Goal: Task Accomplishment & Management: Use online tool/utility

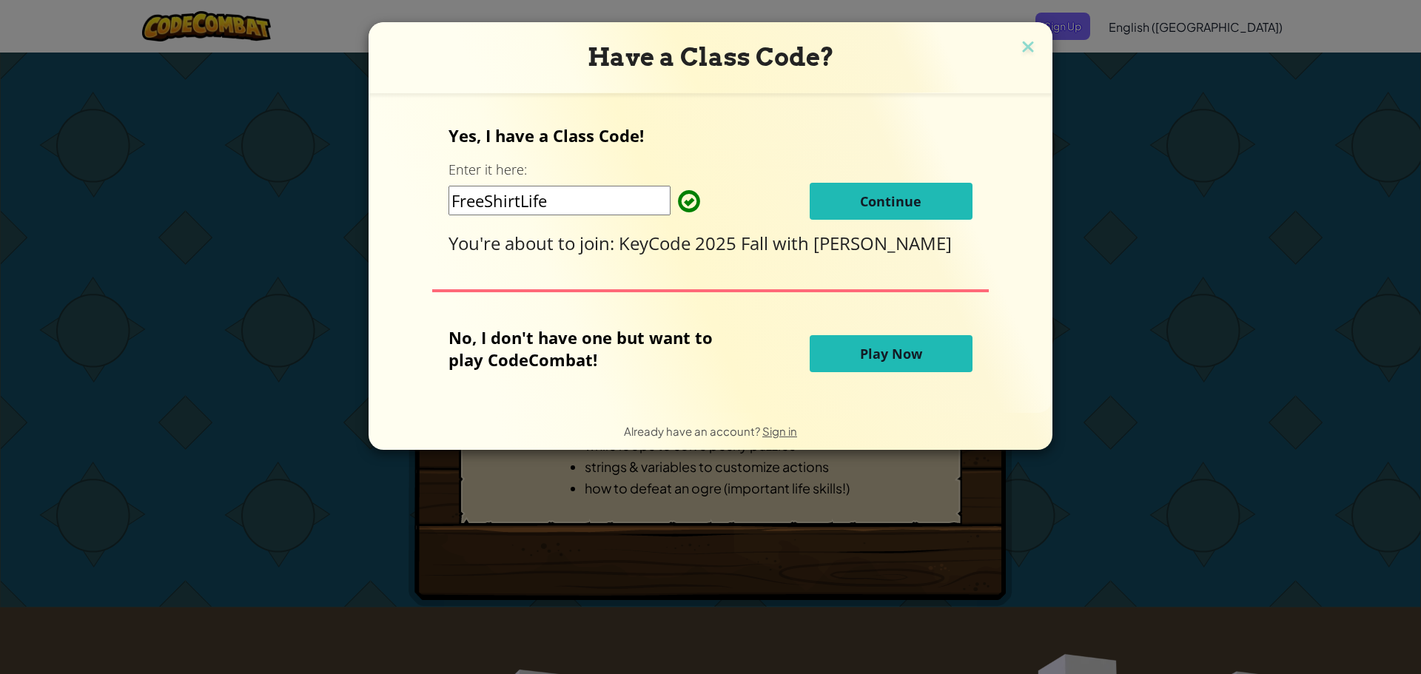
click at [574, 198] on input "FreeShirtLife" at bounding box center [560, 201] width 222 height 30
click at [898, 193] on button "Continue" at bounding box center [891, 201] width 163 height 37
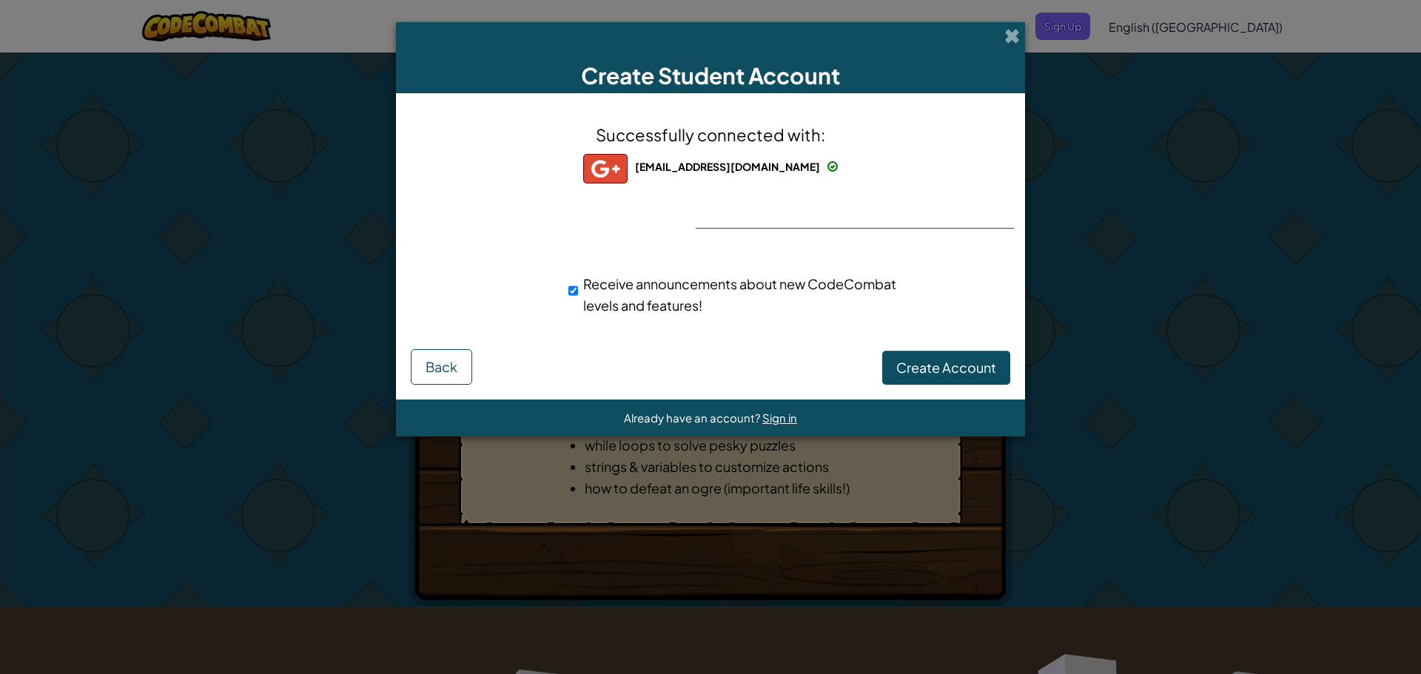
click at [904, 222] on div "Successfully connected with: [EMAIL_ADDRESS][DOMAIN_NAME] [EMAIL_ADDRESS][DOMAI…" at bounding box center [711, 228] width 592 height 241
click at [906, 360] on span "Create Account" at bounding box center [946, 367] width 100 height 17
click at [902, 359] on button "Create Account" at bounding box center [946, 368] width 128 height 34
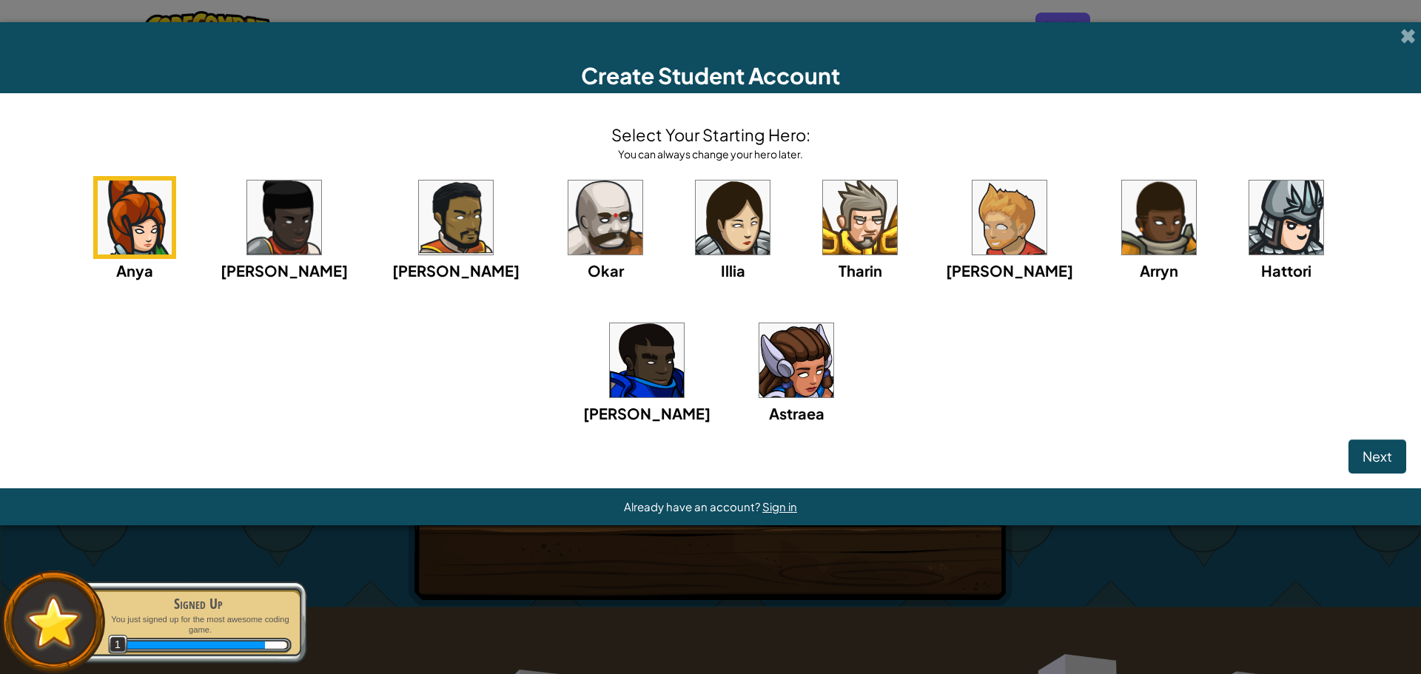
click at [759, 377] on img at bounding box center [796, 360] width 74 height 74
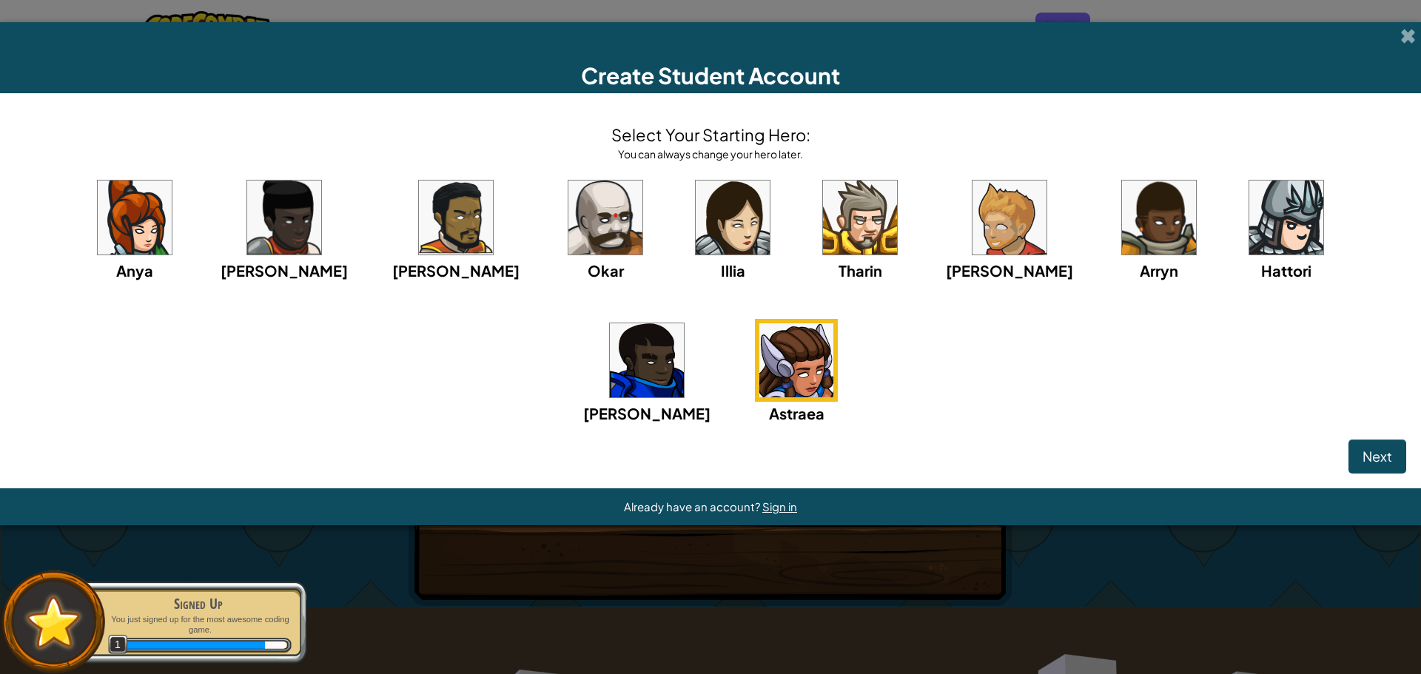
click at [123, 207] on img at bounding box center [135, 218] width 74 height 74
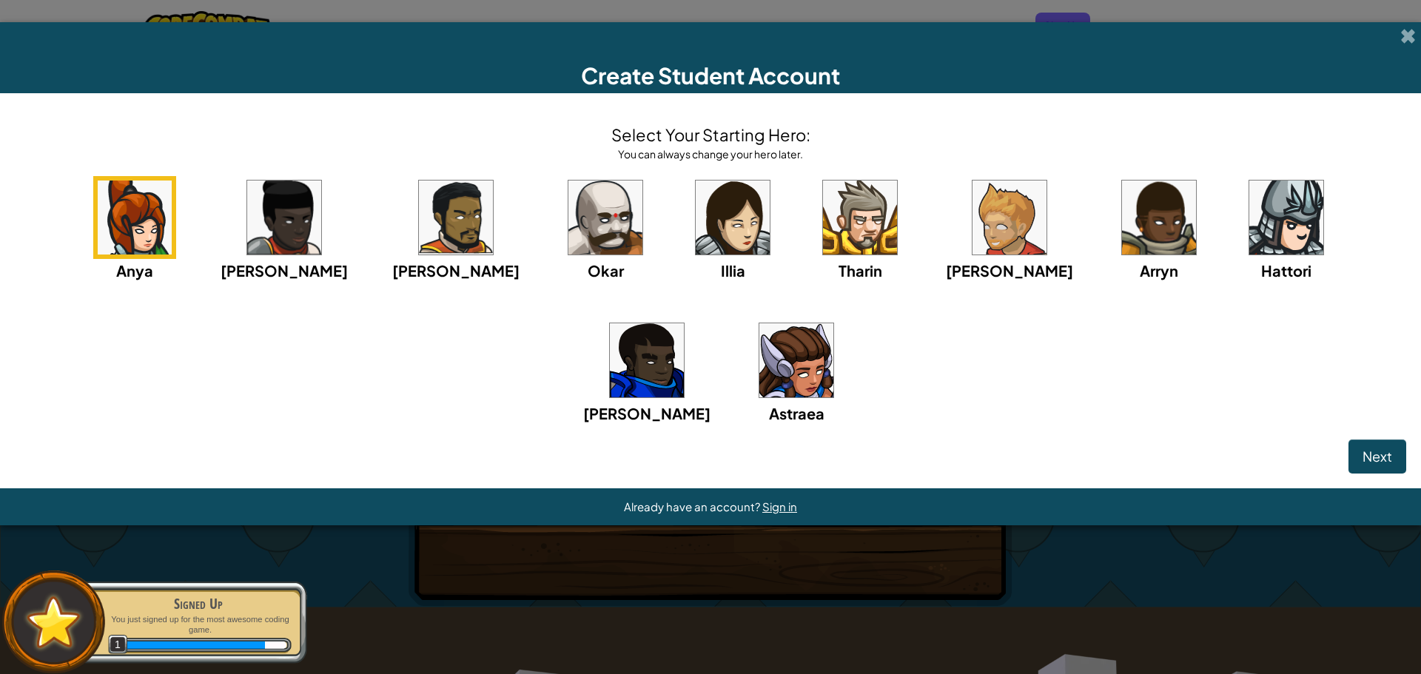
click at [759, 374] on img at bounding box center [796, 360] width 74 height 74
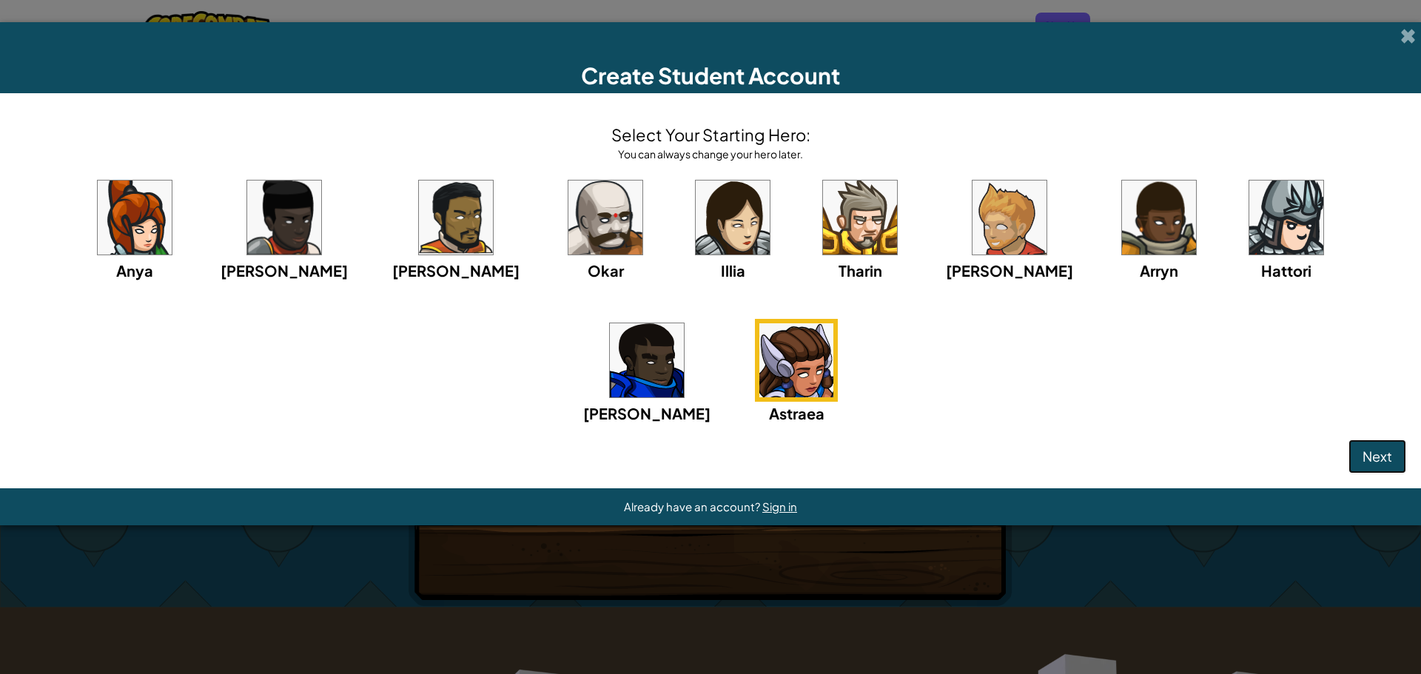
click at [1380, 445] on button "Next" at bounding box center [1378, 457] width 58 height 34
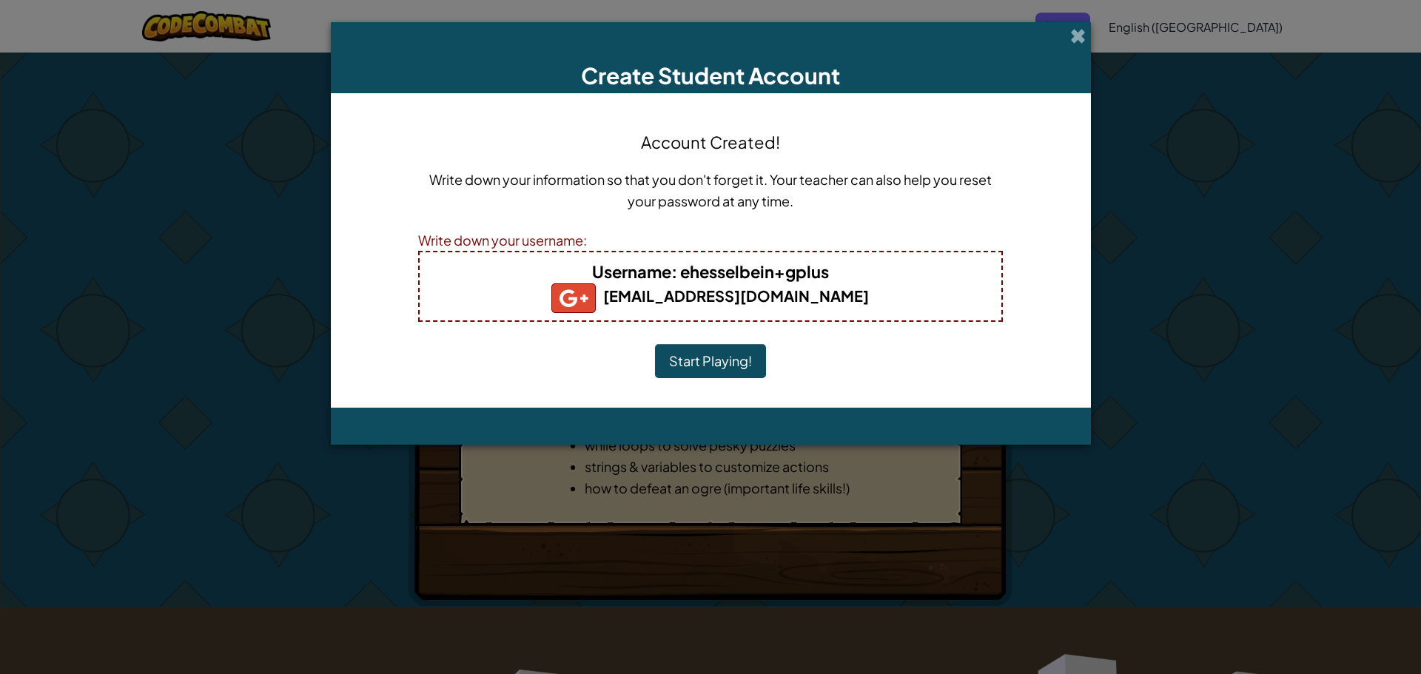
click at [698, 367] on button "Start Playing!" at bounding box center [710, 361] width 111 height 34
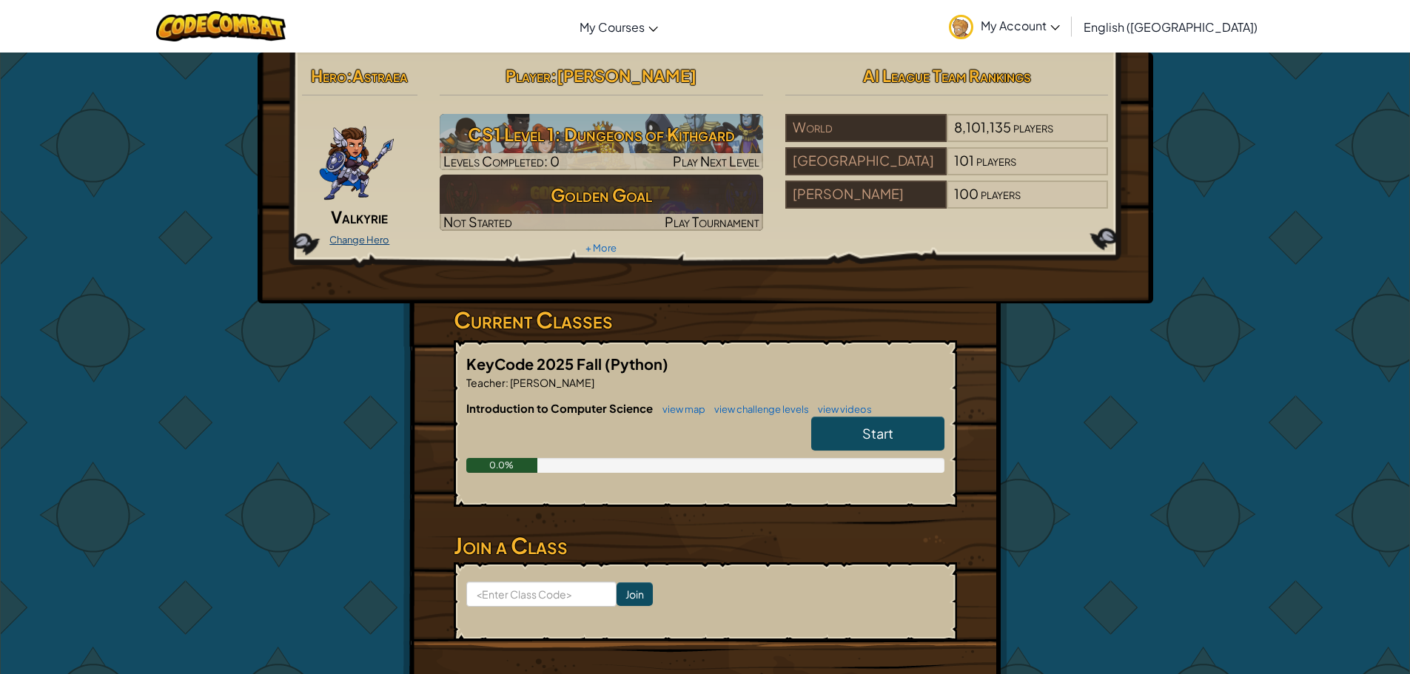
click at [355, 235] on link "Change Hero" at bounding box center [359, 240] width 60 height 12
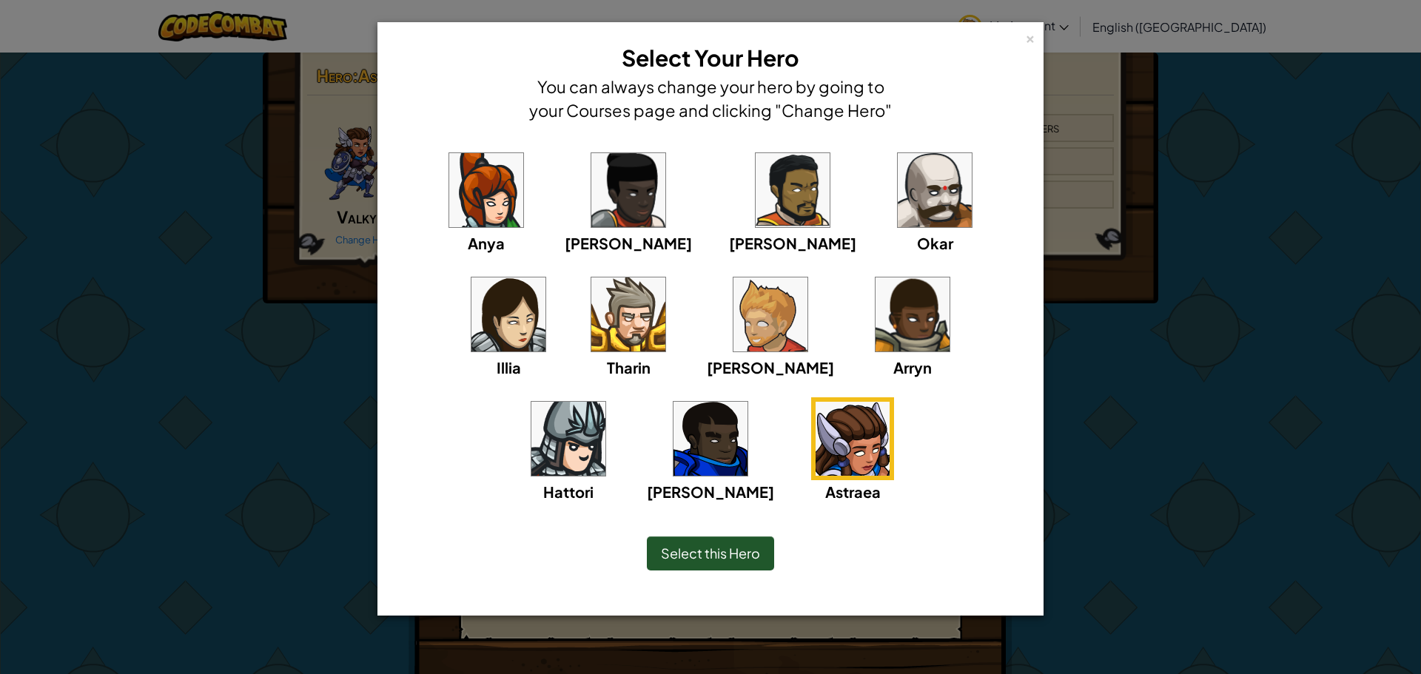
click at [546, 278] on img at bounding box center [509, 315] width 74 height 74
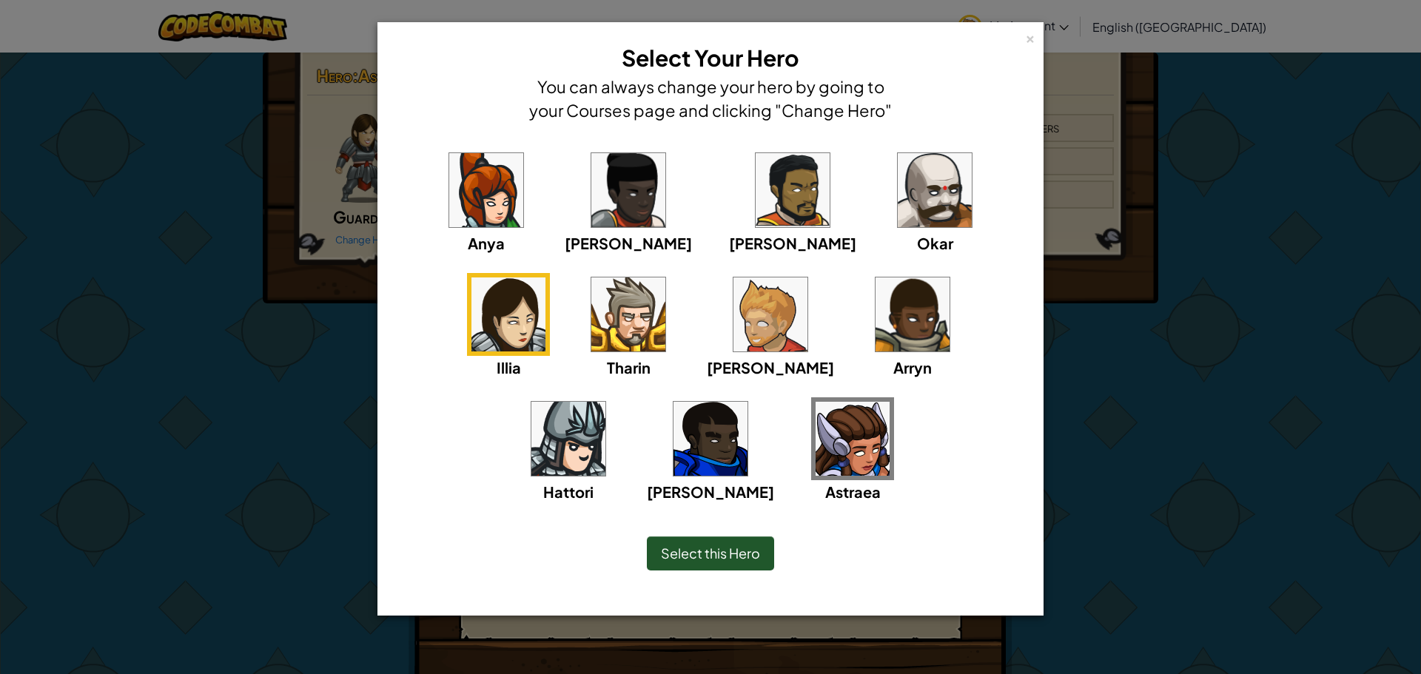
click at [716, 554] on span "Select this Hero" at bounding box center [710, 553] width 99 height 17
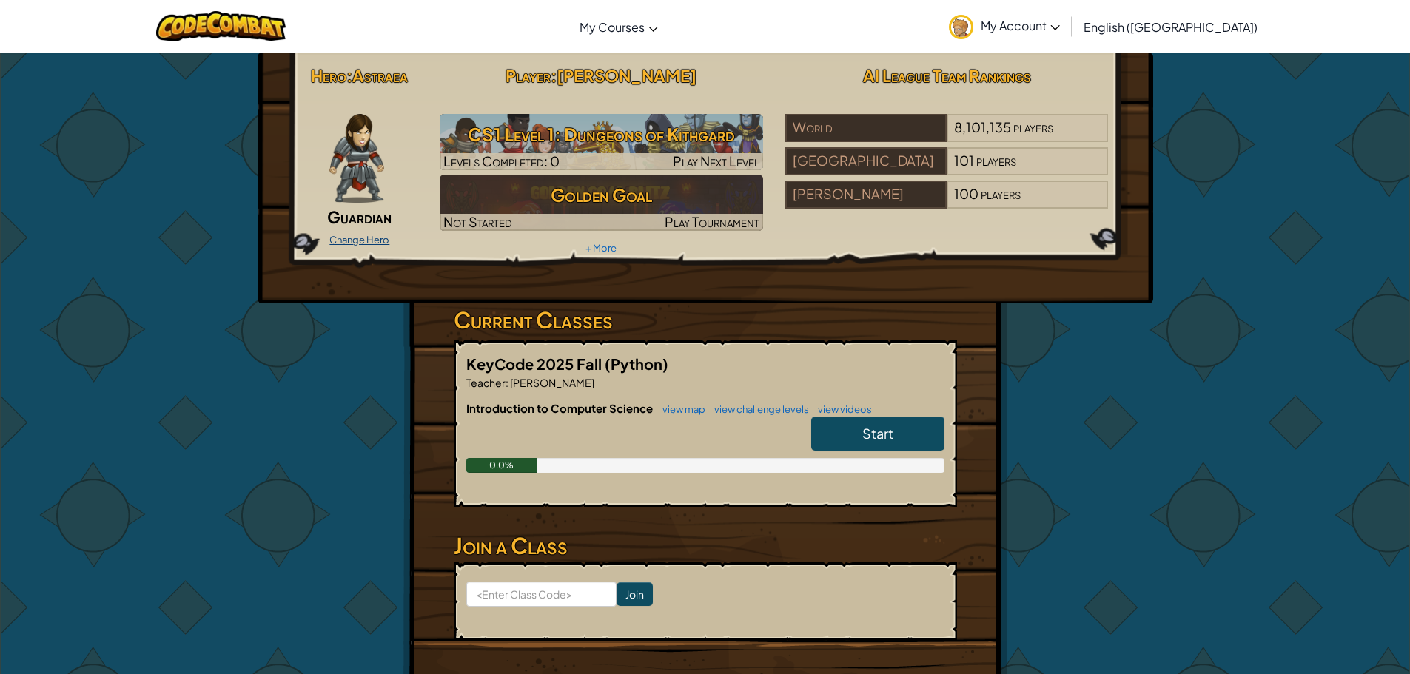
click at [377, 236] on link "Change Hero" at bounding box center [359, 240] width 60 height 12
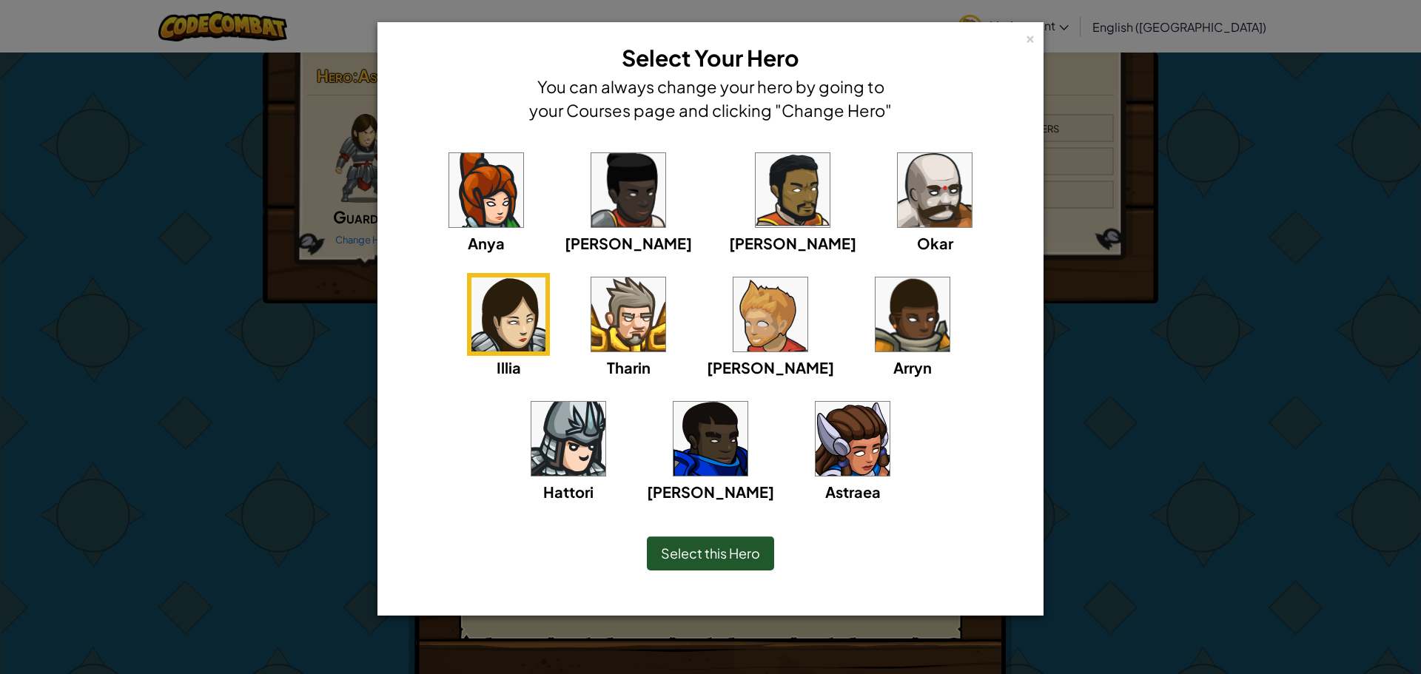
click at [734, 311] on img at bounding box center [771, 315] width 74 height 74
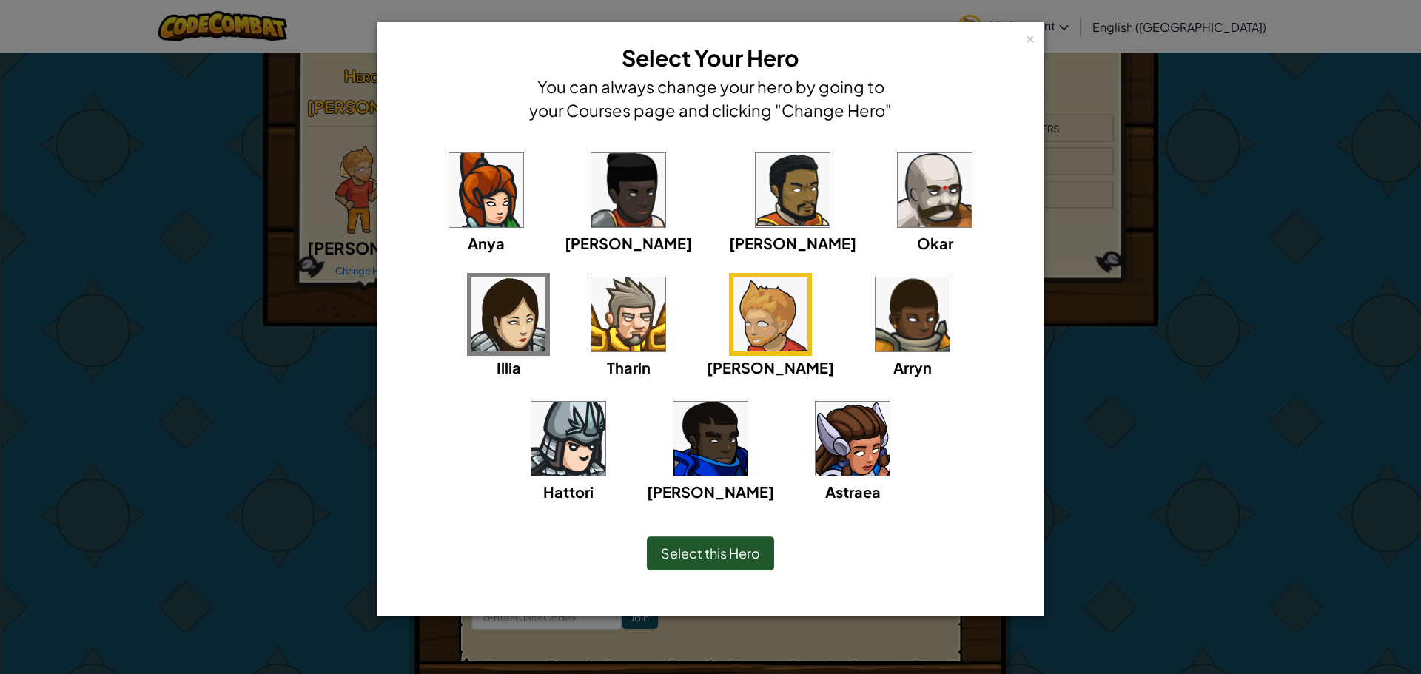
click at [816, 465] on img at bounding box center [853, 439] width 74 height 74
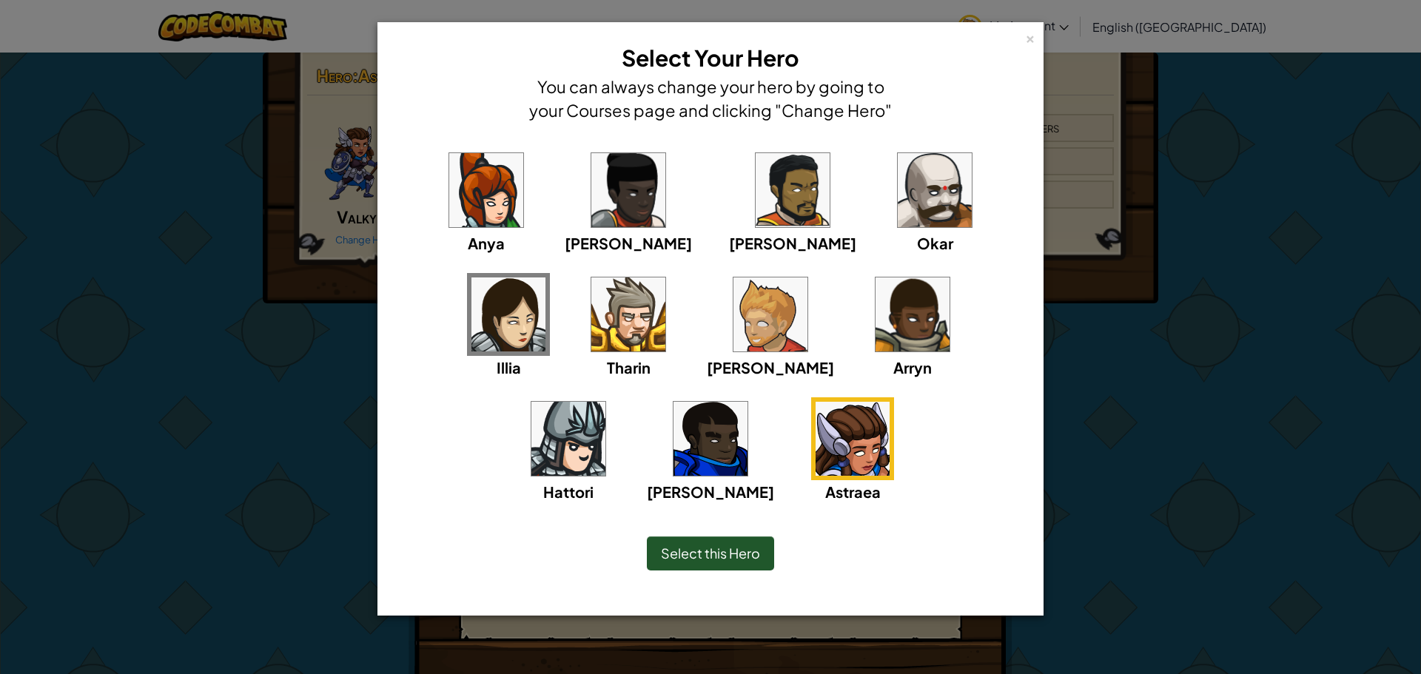
click at [591, 334] on img at bounding box center [628, 315] width 74 height 74
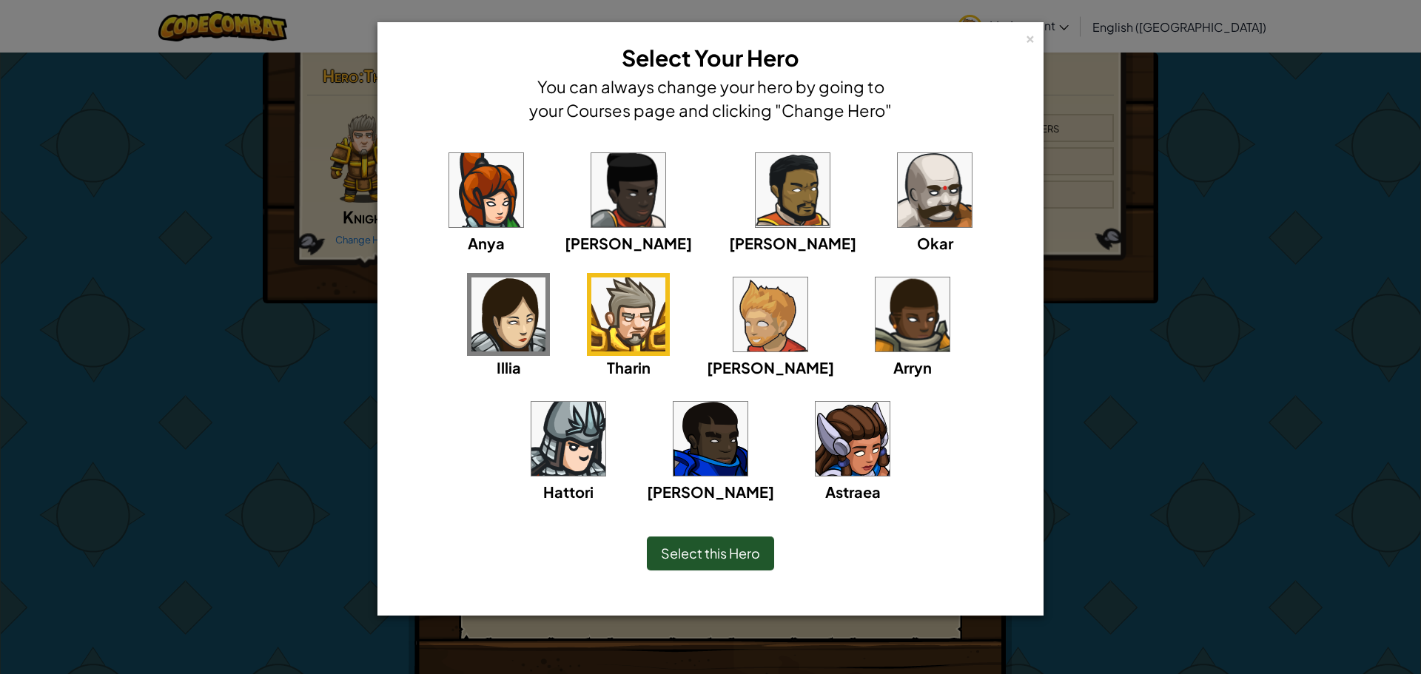
click at [723, 545] on span "Select this Hero" at bounding box center [710, 553] width 99 height 17
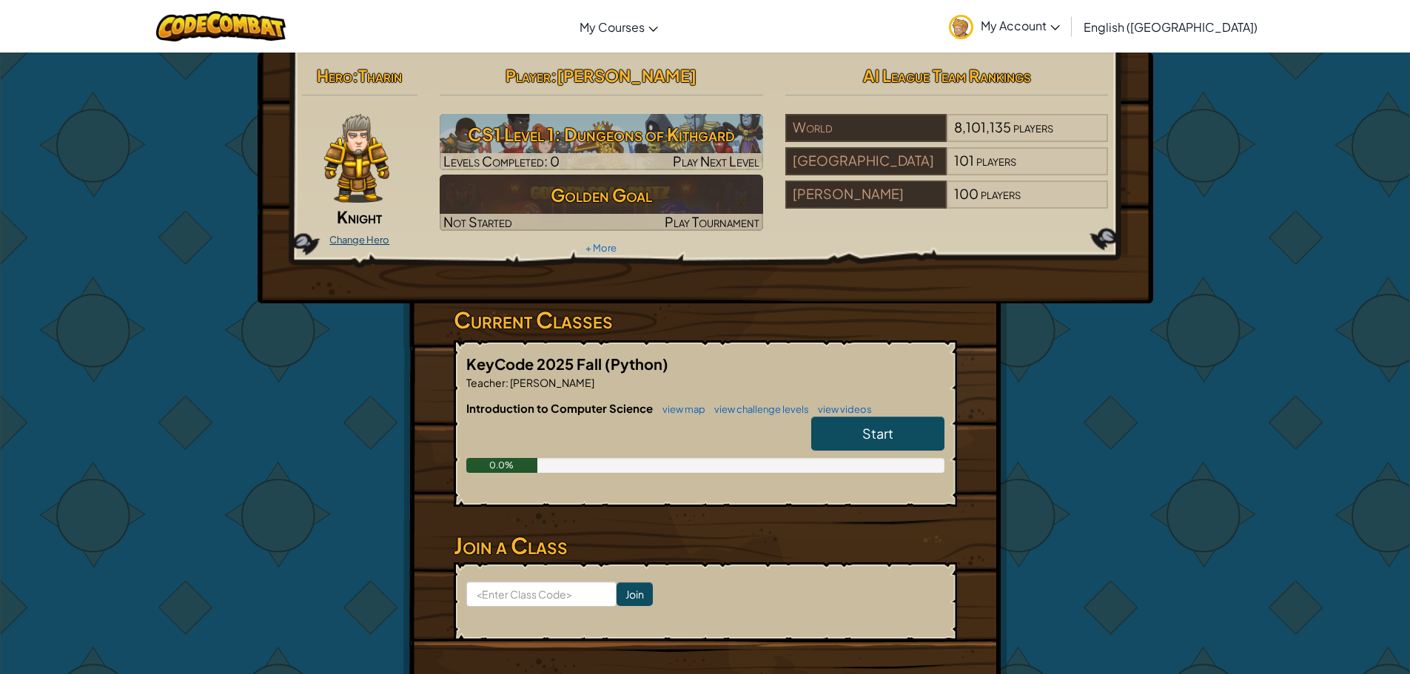
click at [378, 238] on link "Change Hero" at bounding box center [359, 240] width 60 height 12
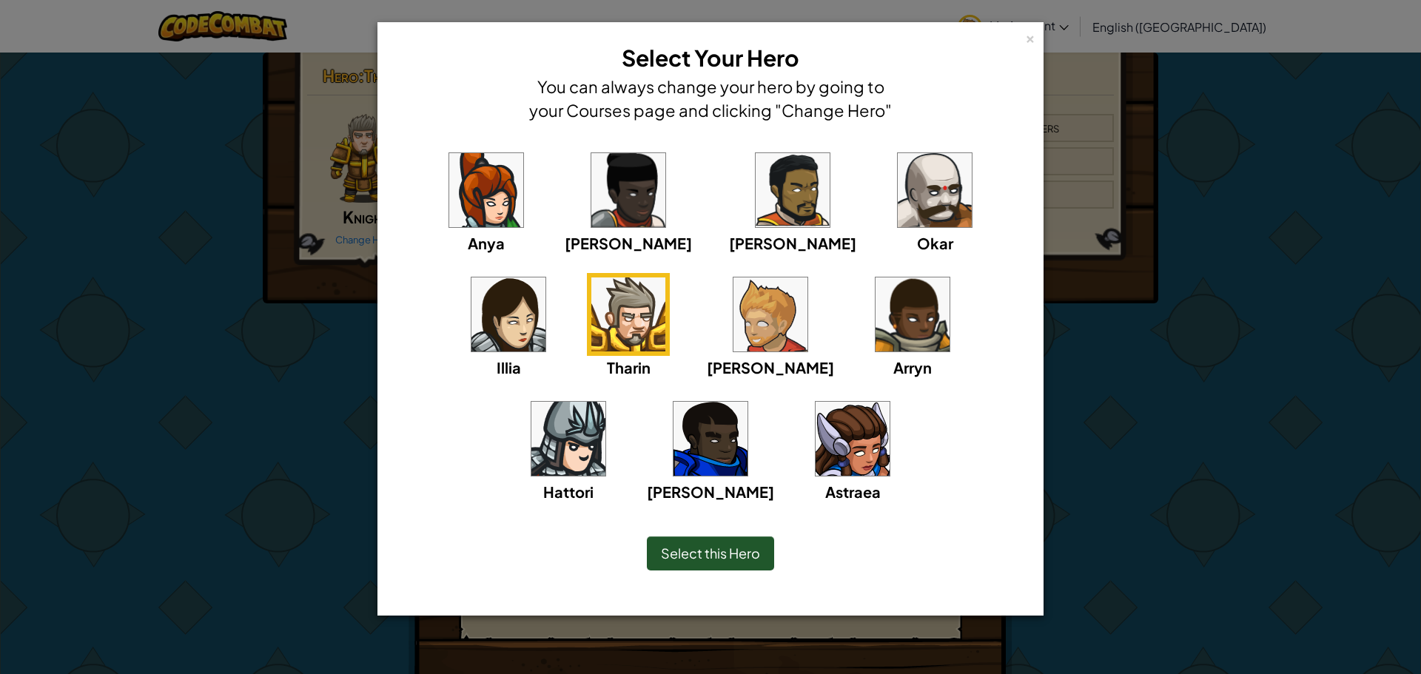
click at [898, 219] on img at bounding box center [935, 190] width 74 height 74
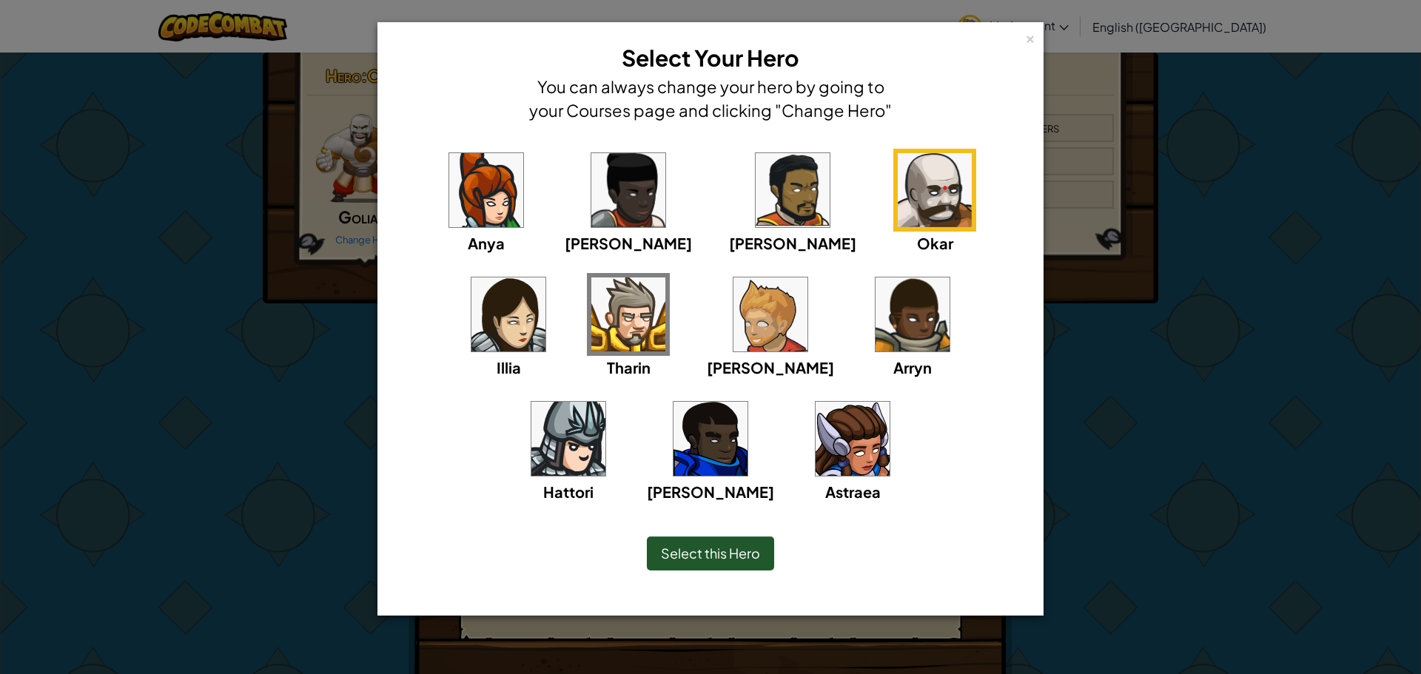
click at [756, 174] on img at bounding box center [793, 190] width 74 height 74
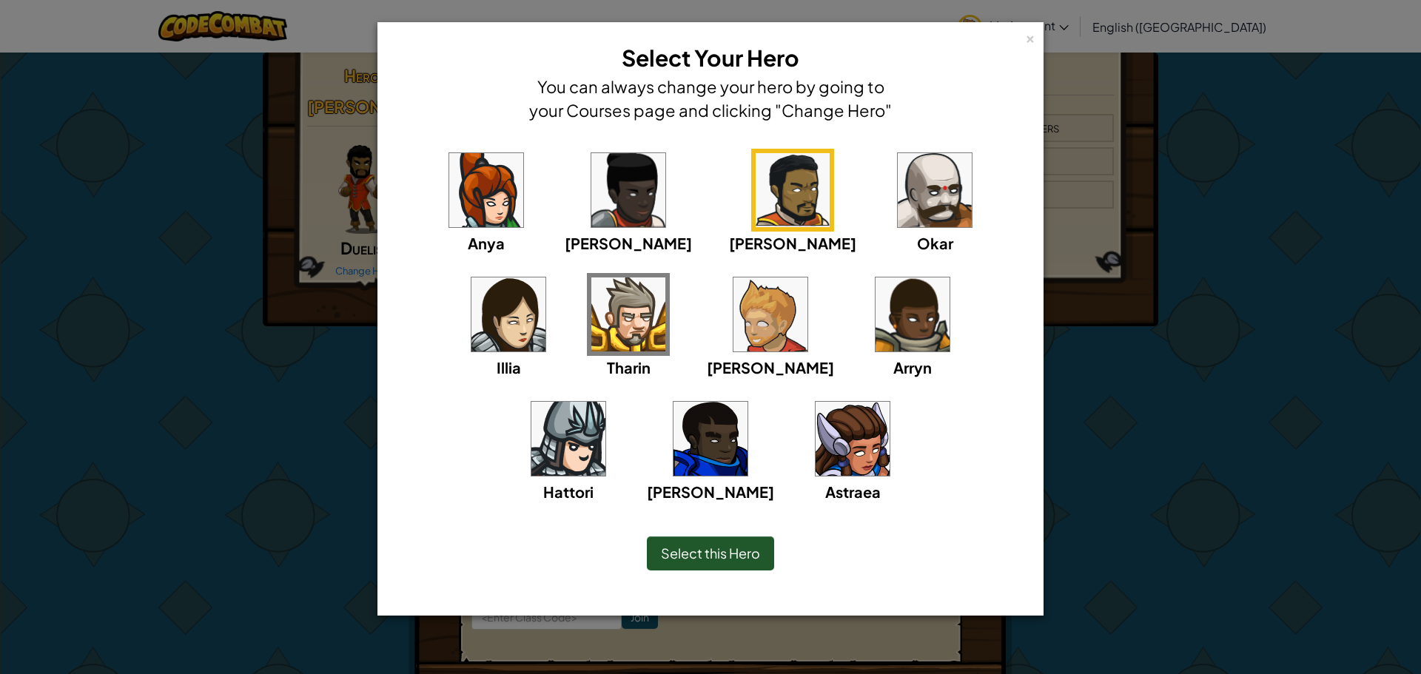
click at [634, 205] on div "Anya [PERSON_NAME] [PERSON_NAME] [PERSON_NAME] Arryn [PERSON_NAME]" at bounding box center [710, 335] width 620 height 373
click at [617, 205] on img at bounding box center [628, 190] width 74 height 74
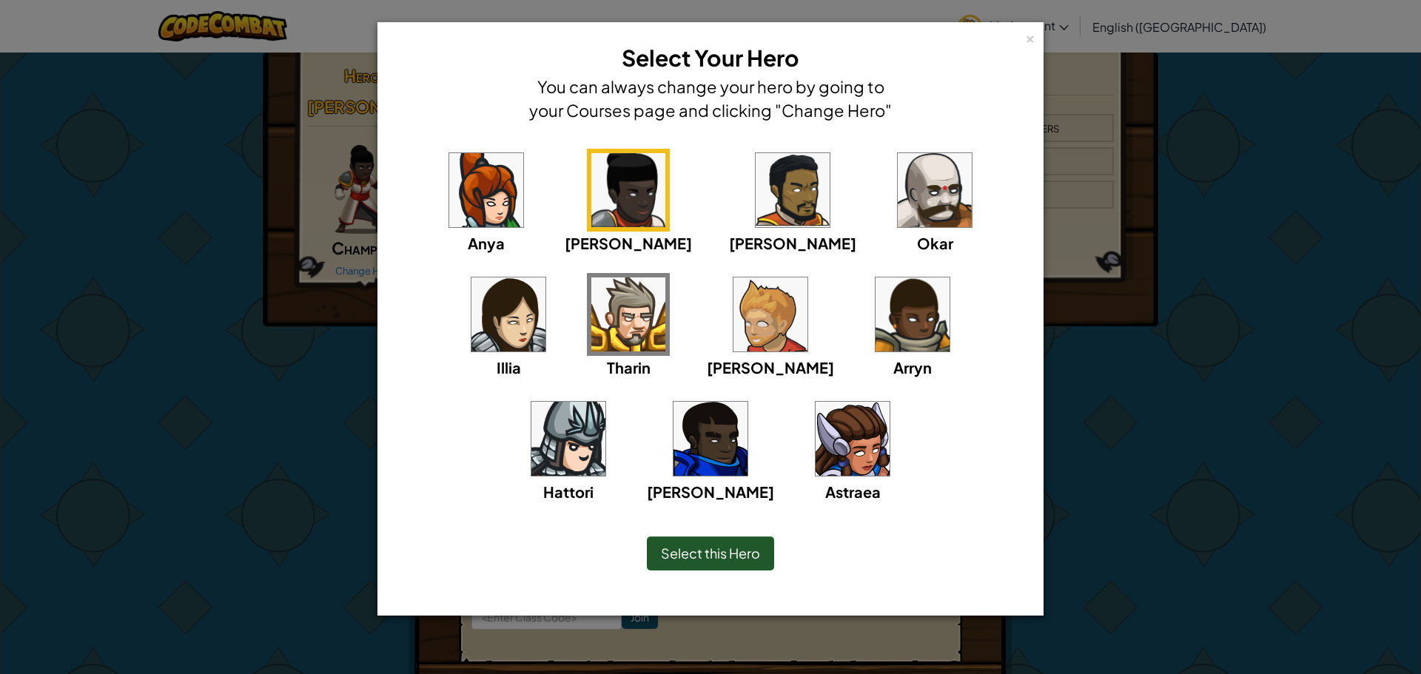
click at [503, 194] on img at bounding box center [486, 190] width 74 height 74
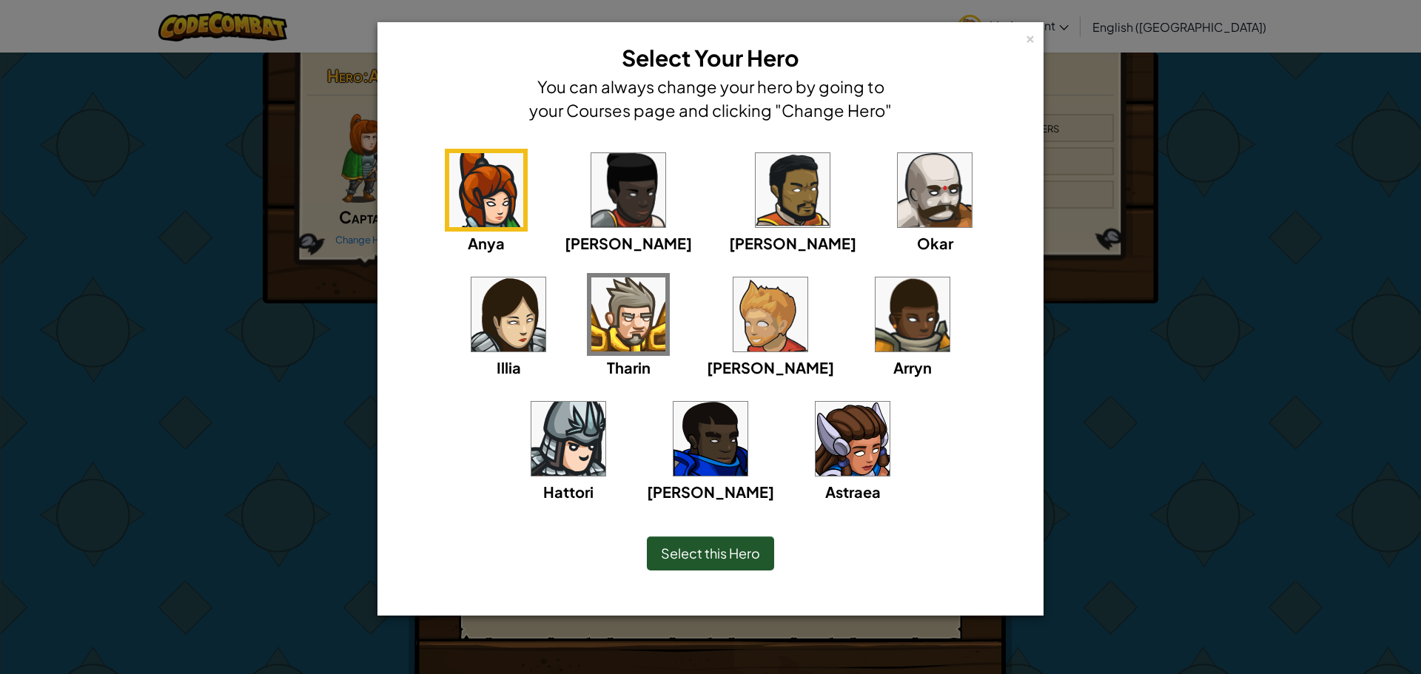
click at [593, 192] on img at bounding box center [628, 190] width 74 height 74
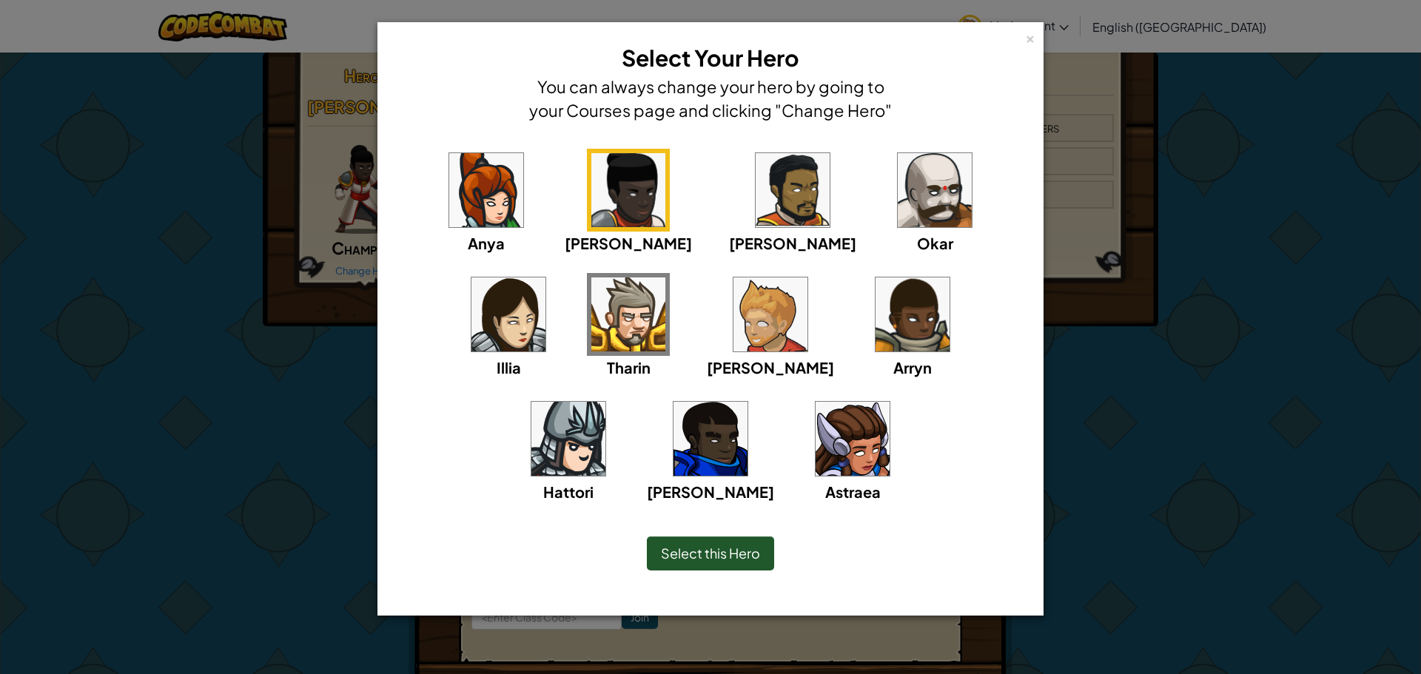
click at [546, 278] on img at bounding box center [509, 315] width 74 height 74
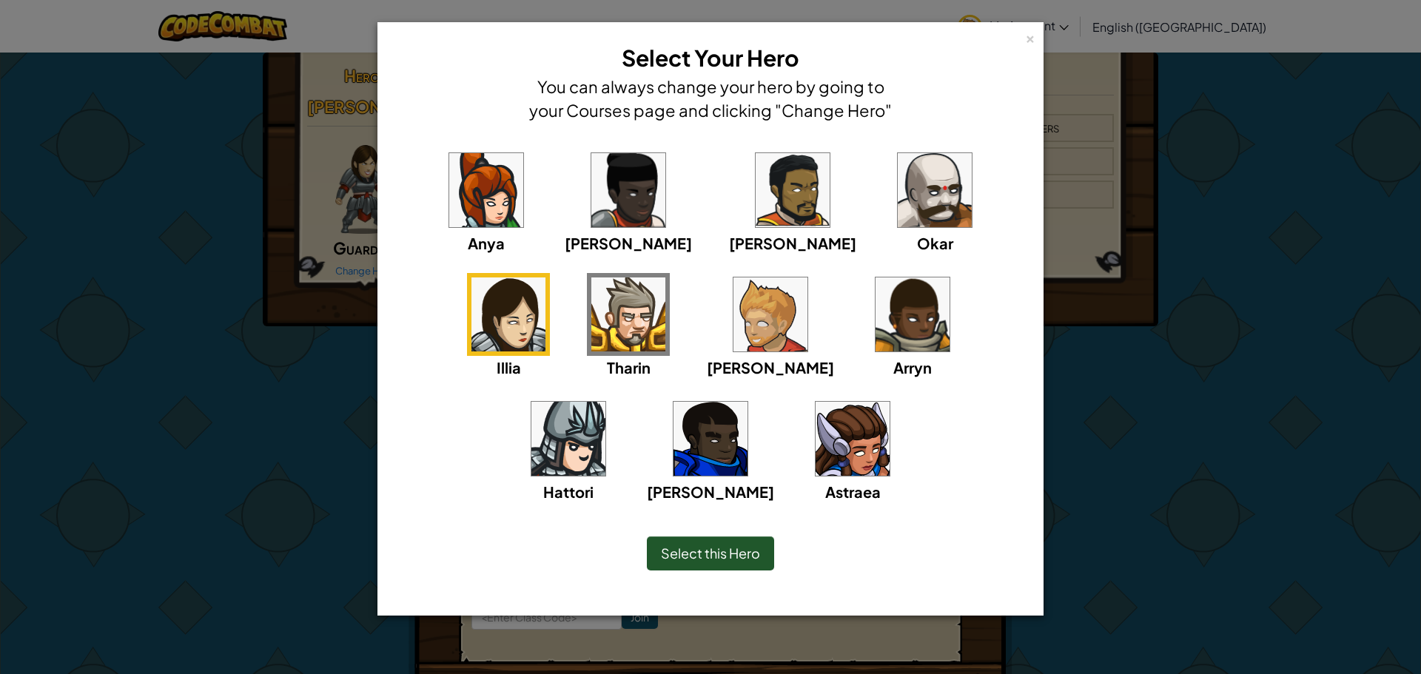
click at [591, 297] on img at bounding box center [628, 315] width 74 height 74
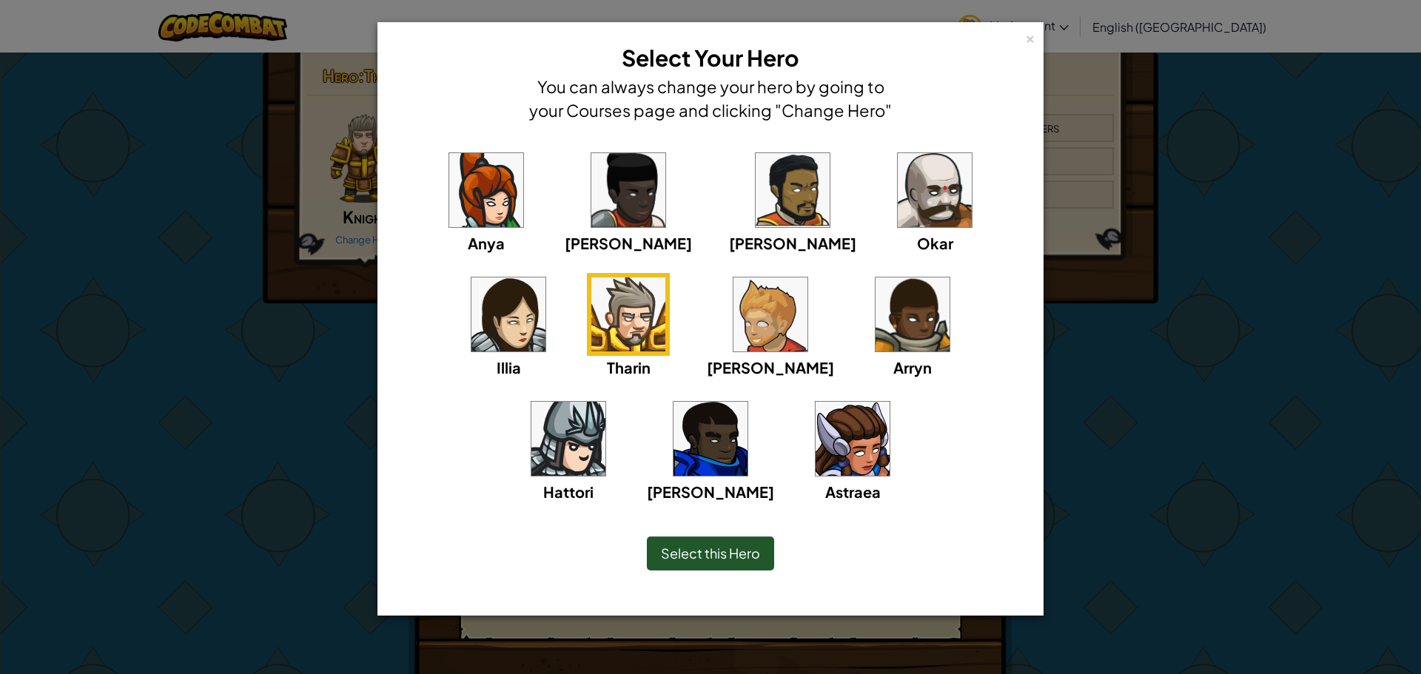
click at [734, 329] on img at bounding box center [771, 315] width 74 height 74
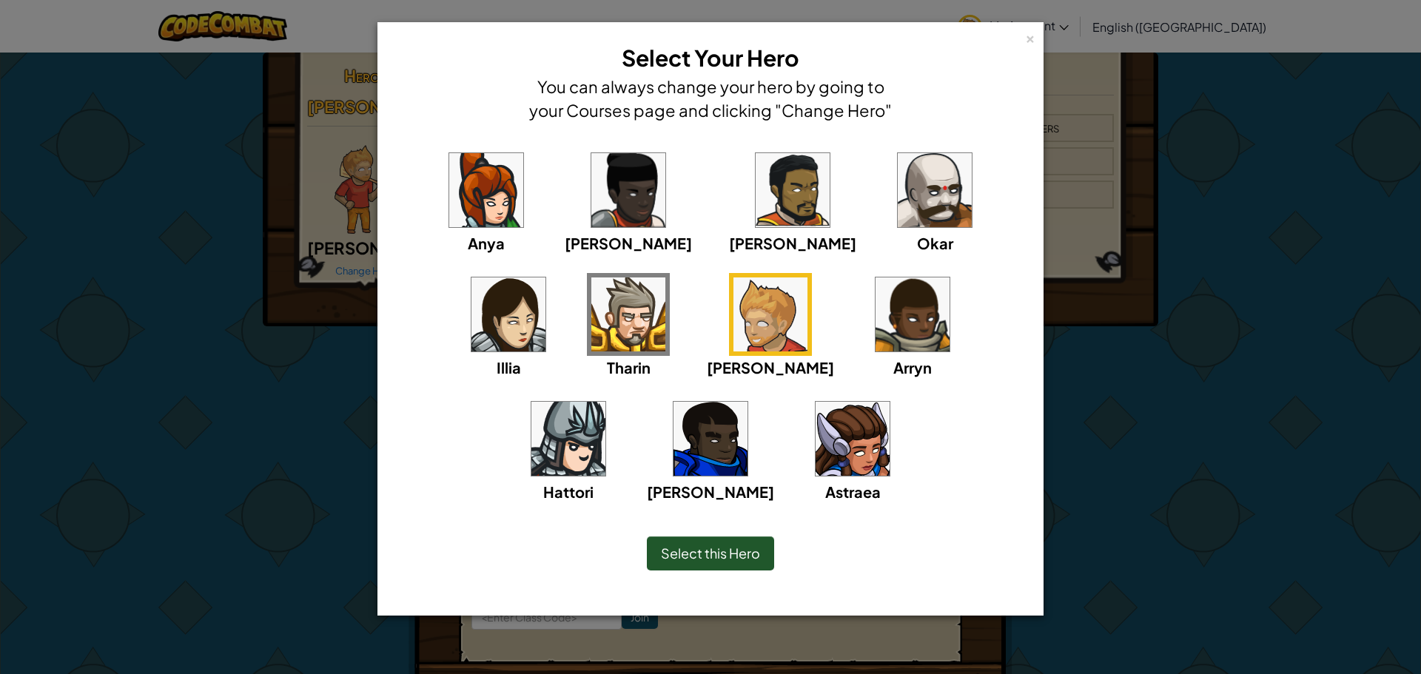
click at [876, 291] on img at bounding box center [913, 315] width 74 height 74
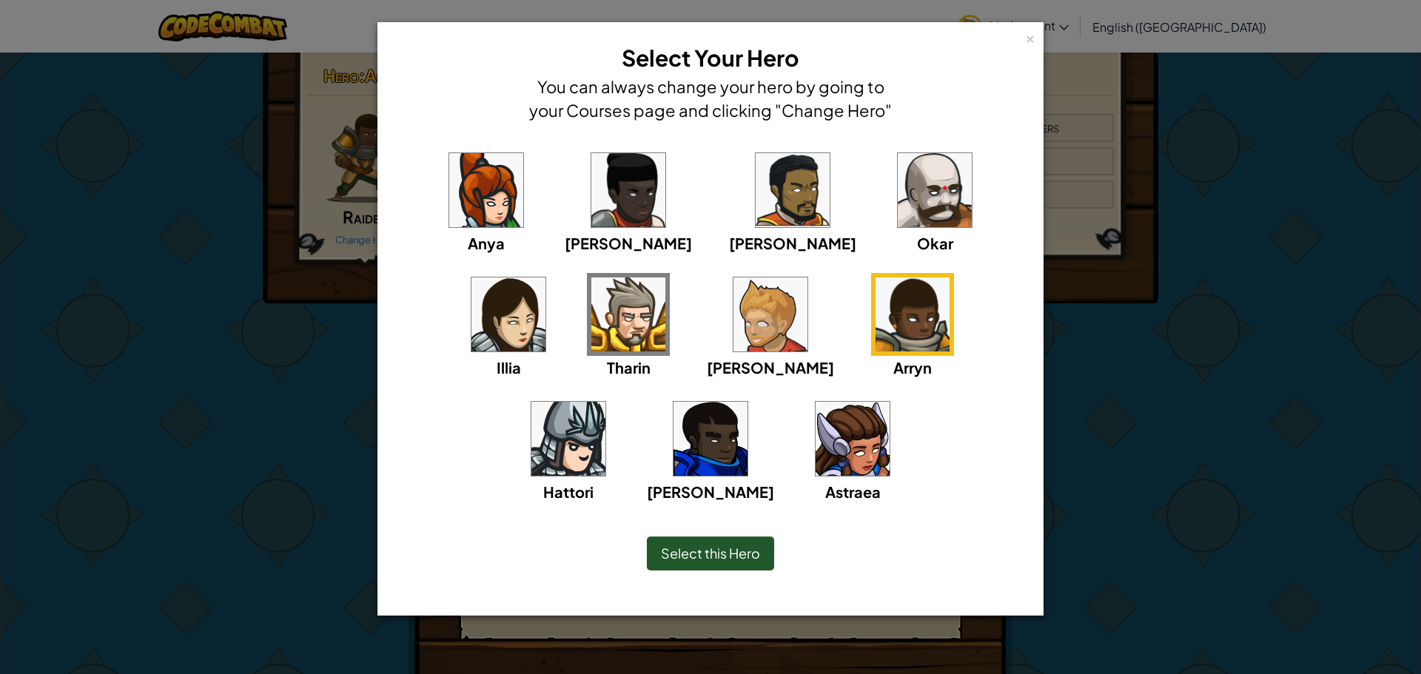
click at [606, 402] on img at bounding box center [568, 439] width 74 height 74
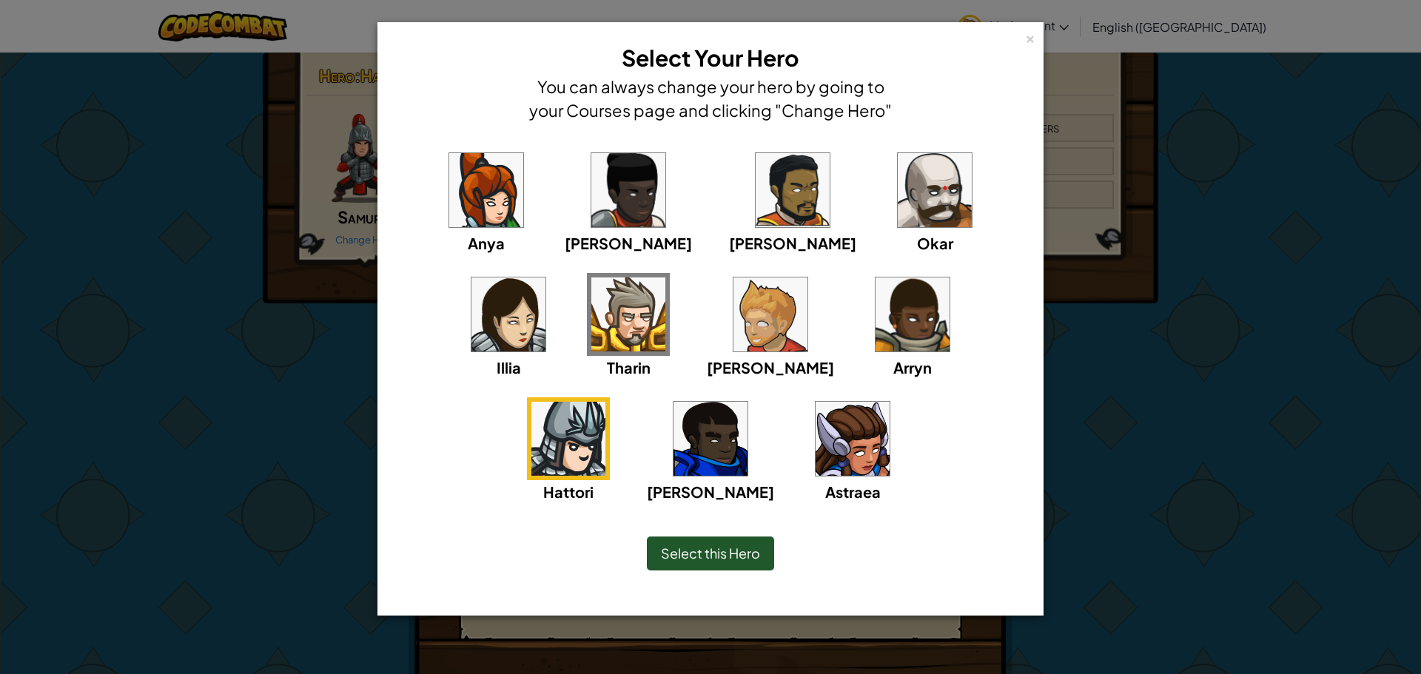
click at [748, 402] on img at bounding box center [711, 439] width 74 height 74
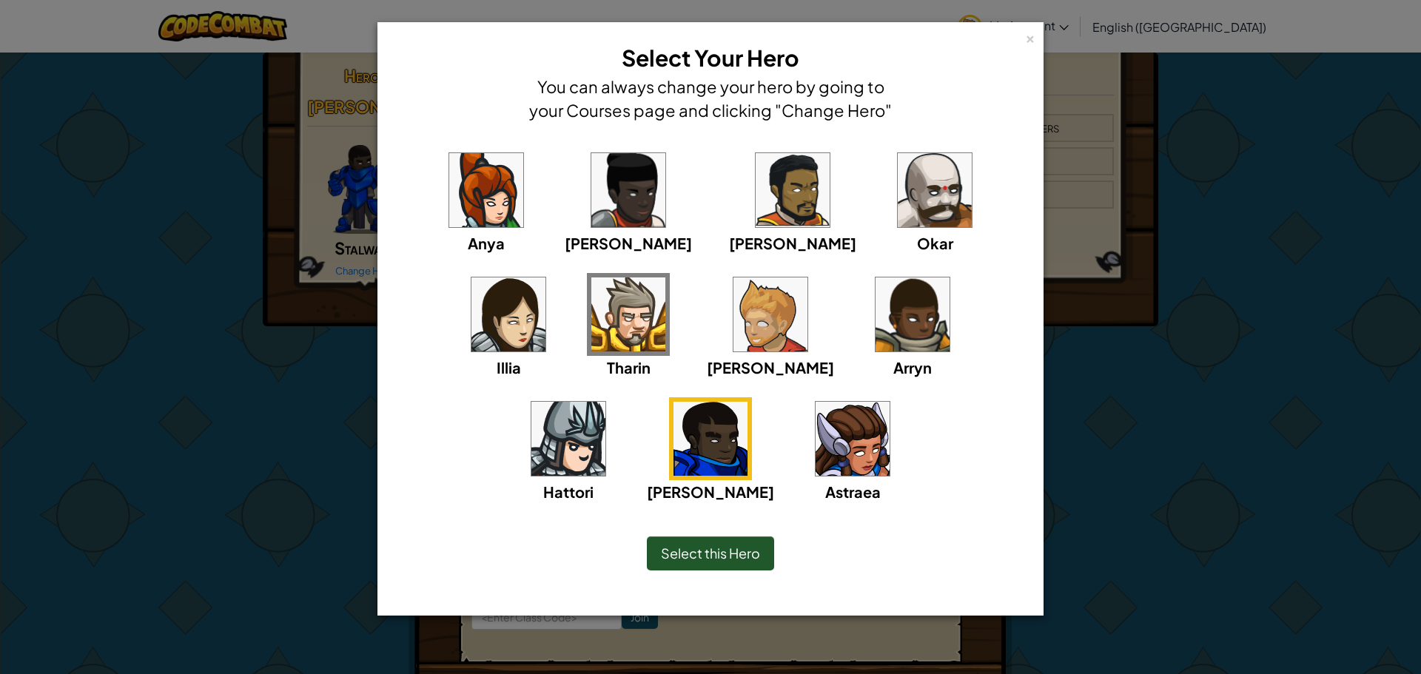
click at [816, 436] on img at bounding box center [853, 439] width 74 height 74
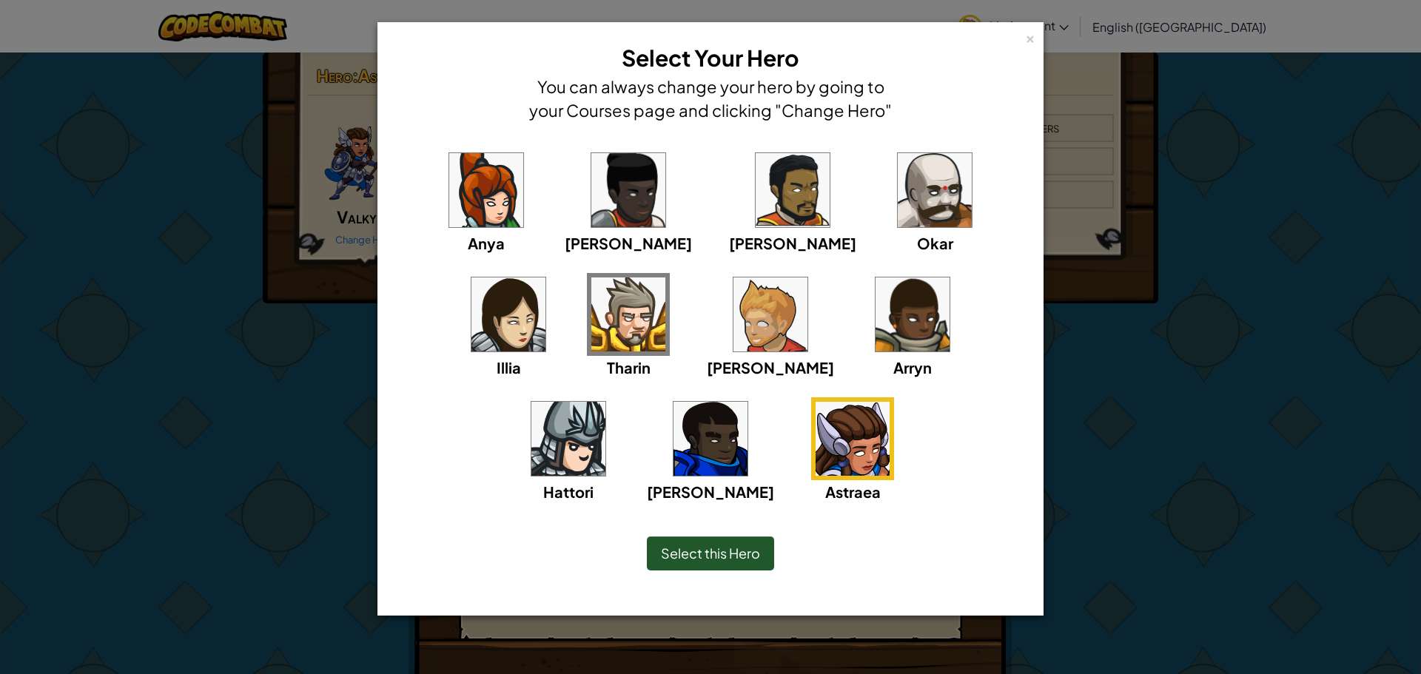
click at [610, 160] on img at bounding box center [628, 190] width 74 height 74
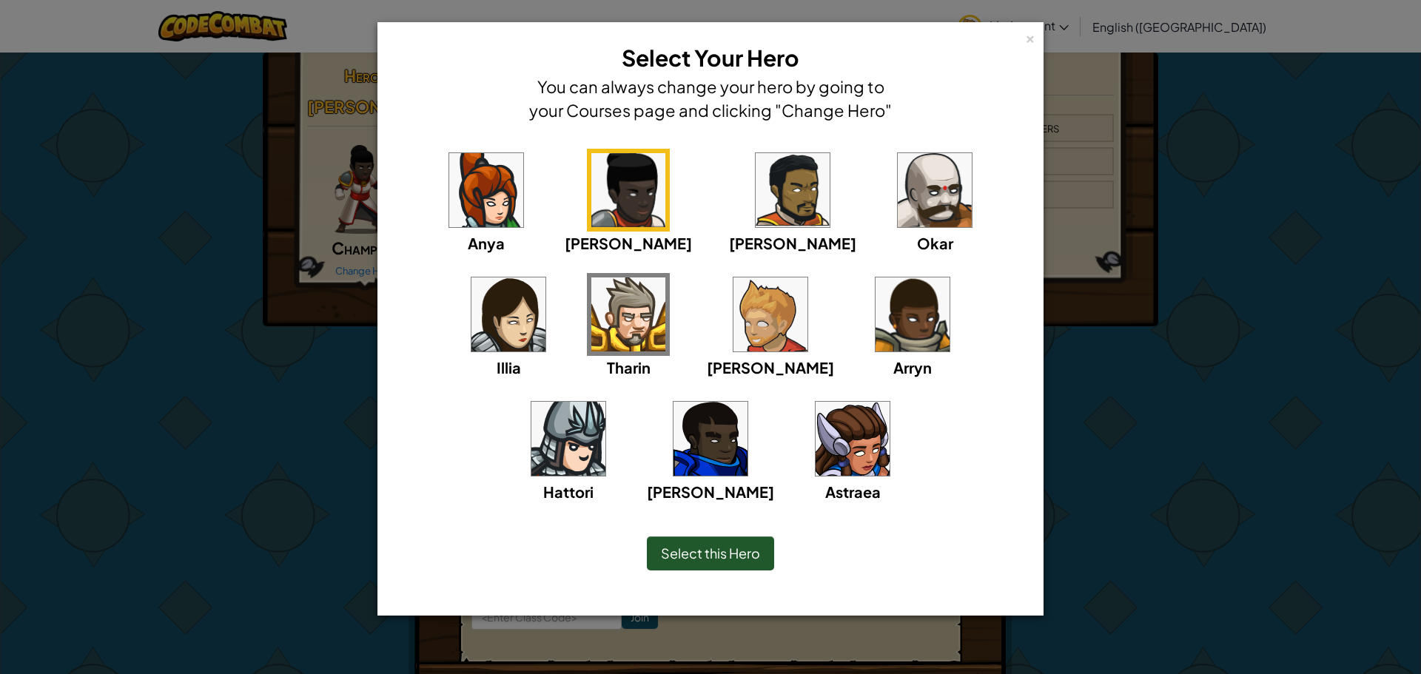
drag, startPoint x: 743, startPoint y: 550, endPoint x: 750, endPoint y: 554, distance: 8.0
click at [748, 564] on div "Select this Hero" at bounding box center [710, 554] width 127 height 34
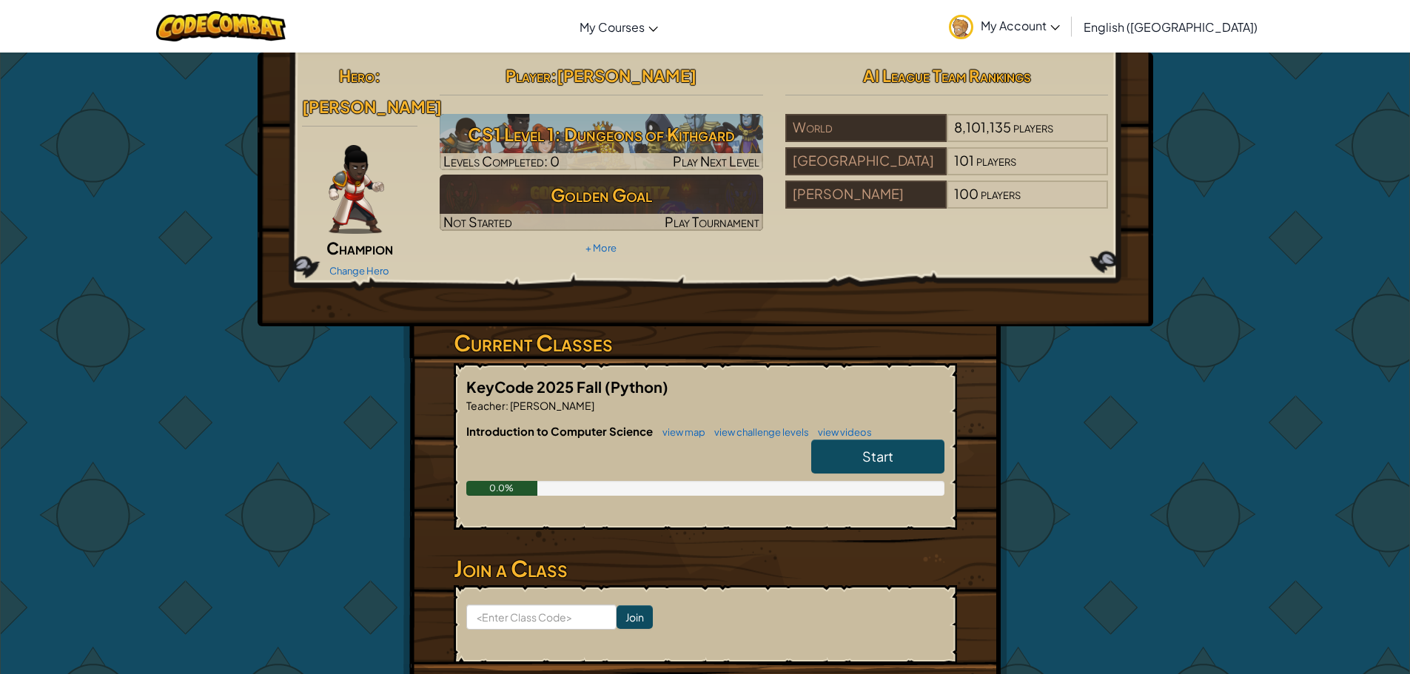
click at [852, 440] on link "Start" at bounding box center [877, 457] width 133 height 34
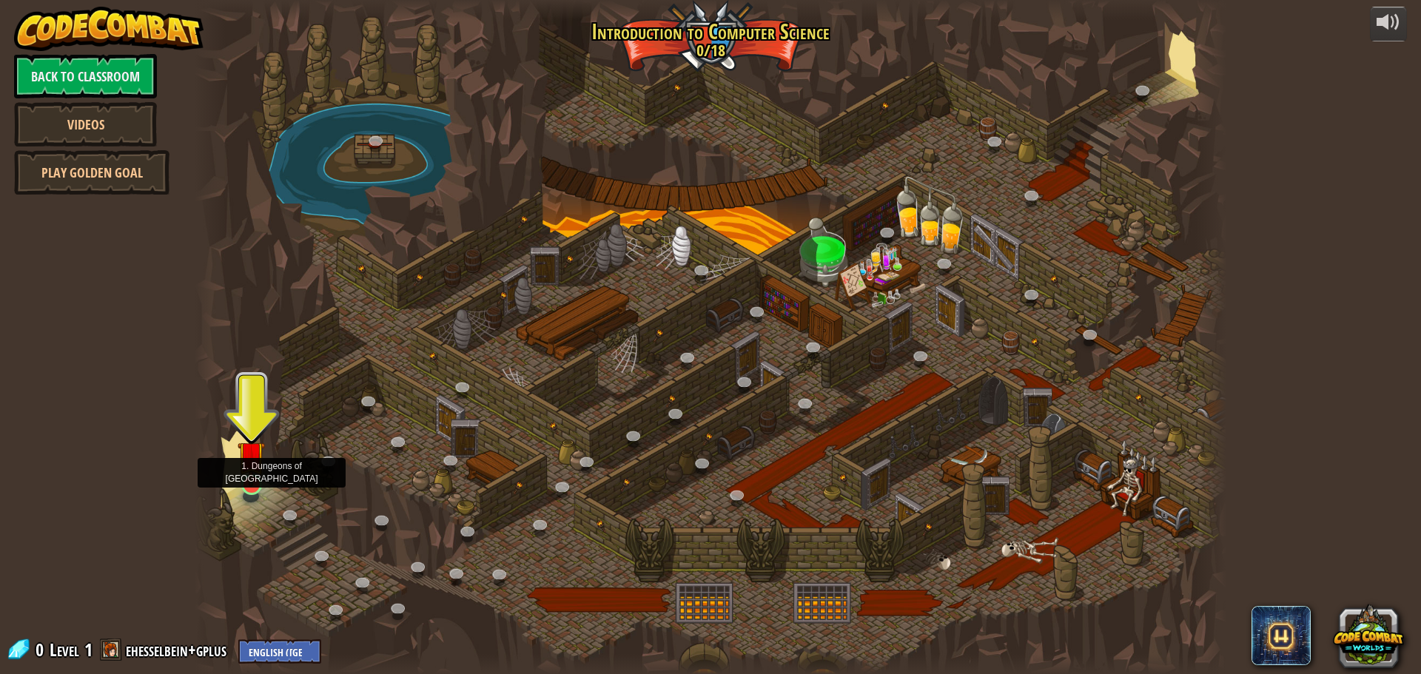
click at [254, 481] on img at bounding box center [251, 454] width 27 height 63
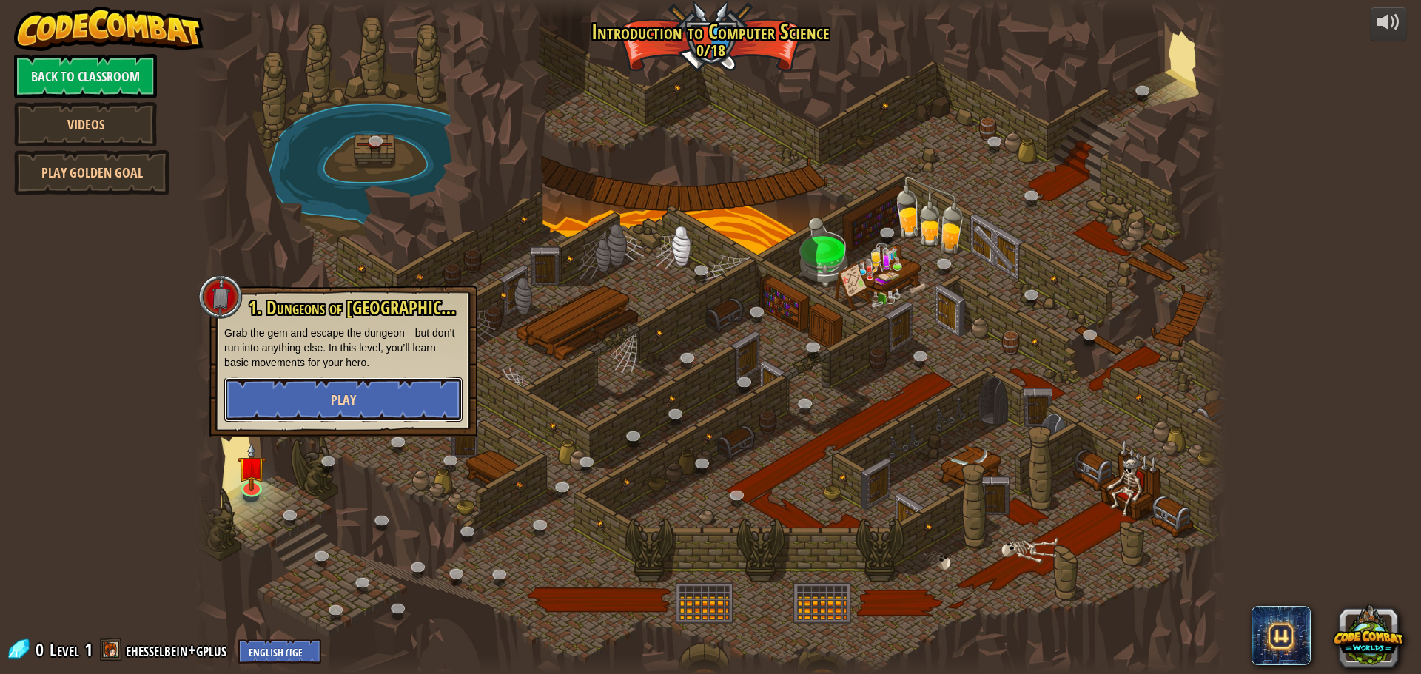
click at [315, 395] on button "Play" at bounding box center [343, 400] width 238 height 44
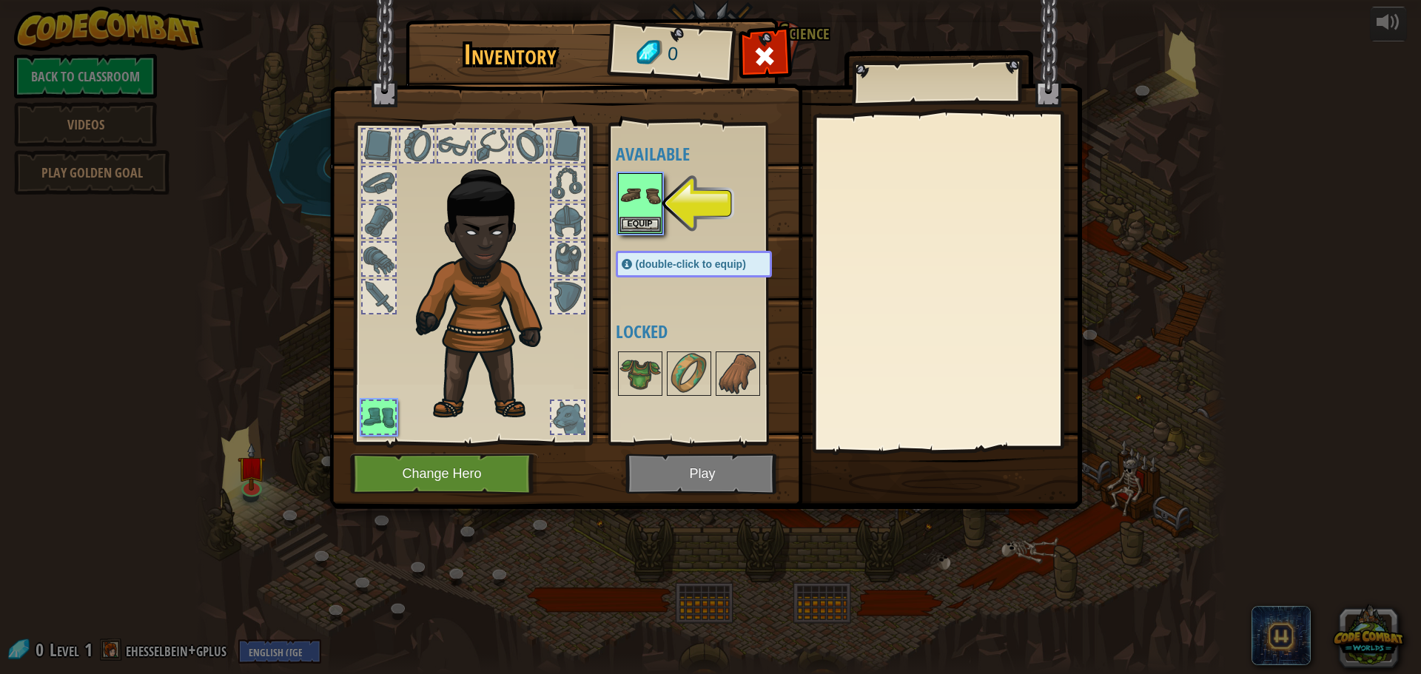
click at [775, 56] on span at bounding box center [765, 56] width 24 height 24
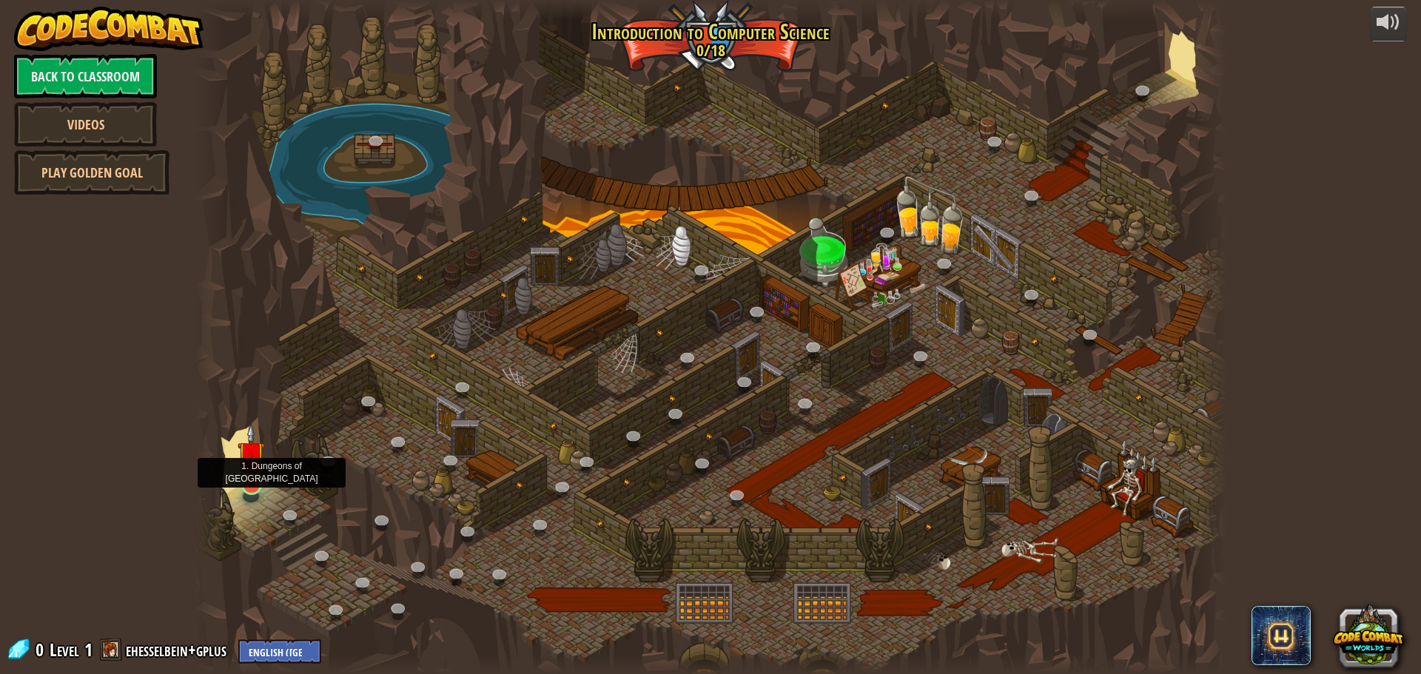
click at [264, 483] on img at bounding box center [251, 454] width 27 height 63
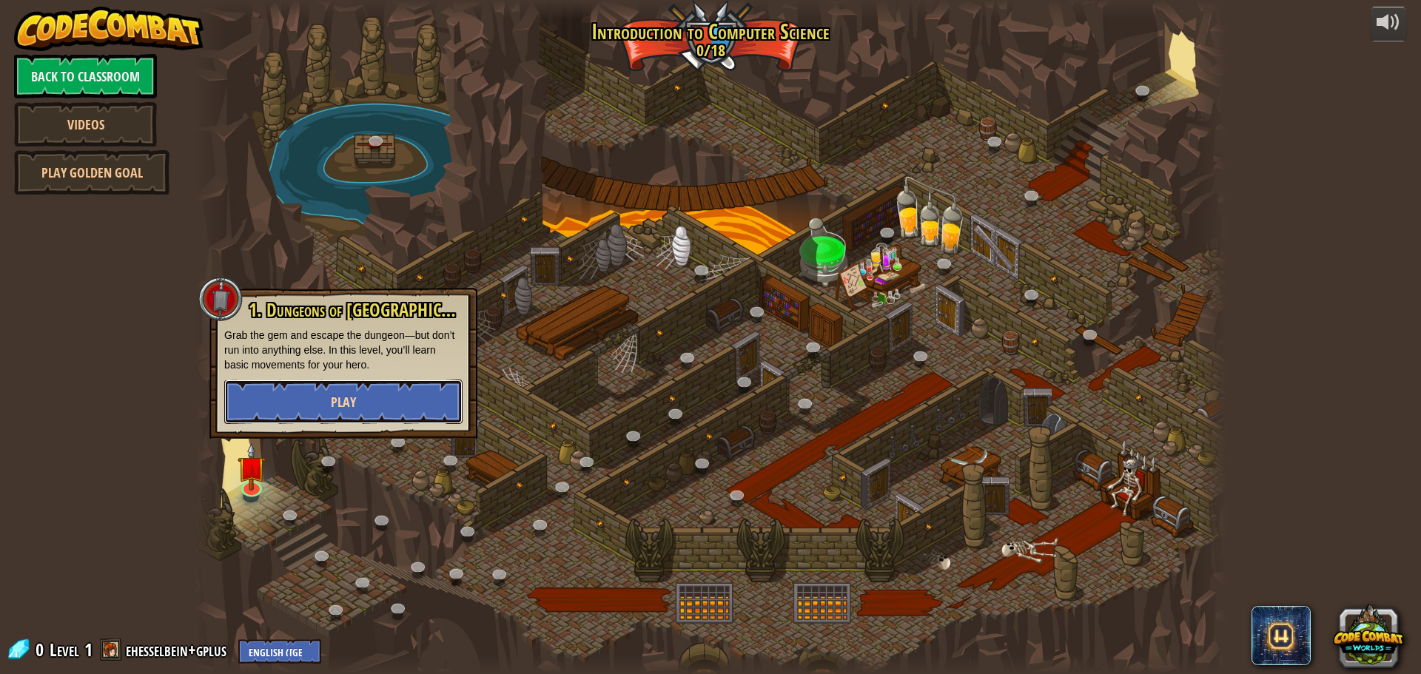
click at [262, 392] on button "Play" at bounding box center [343, 402] width 238 height 44
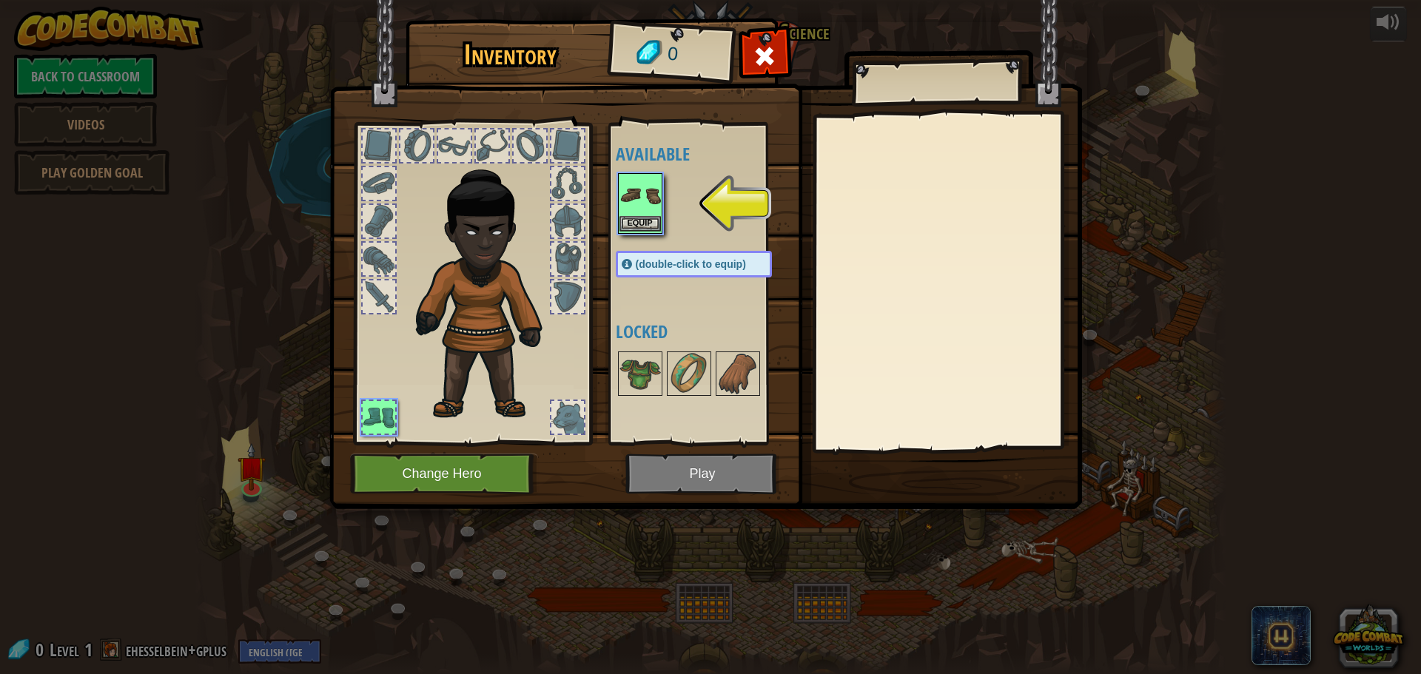
click at [634, 217] on div "Equip" at bounding box center [640, 203] width 44 height 61
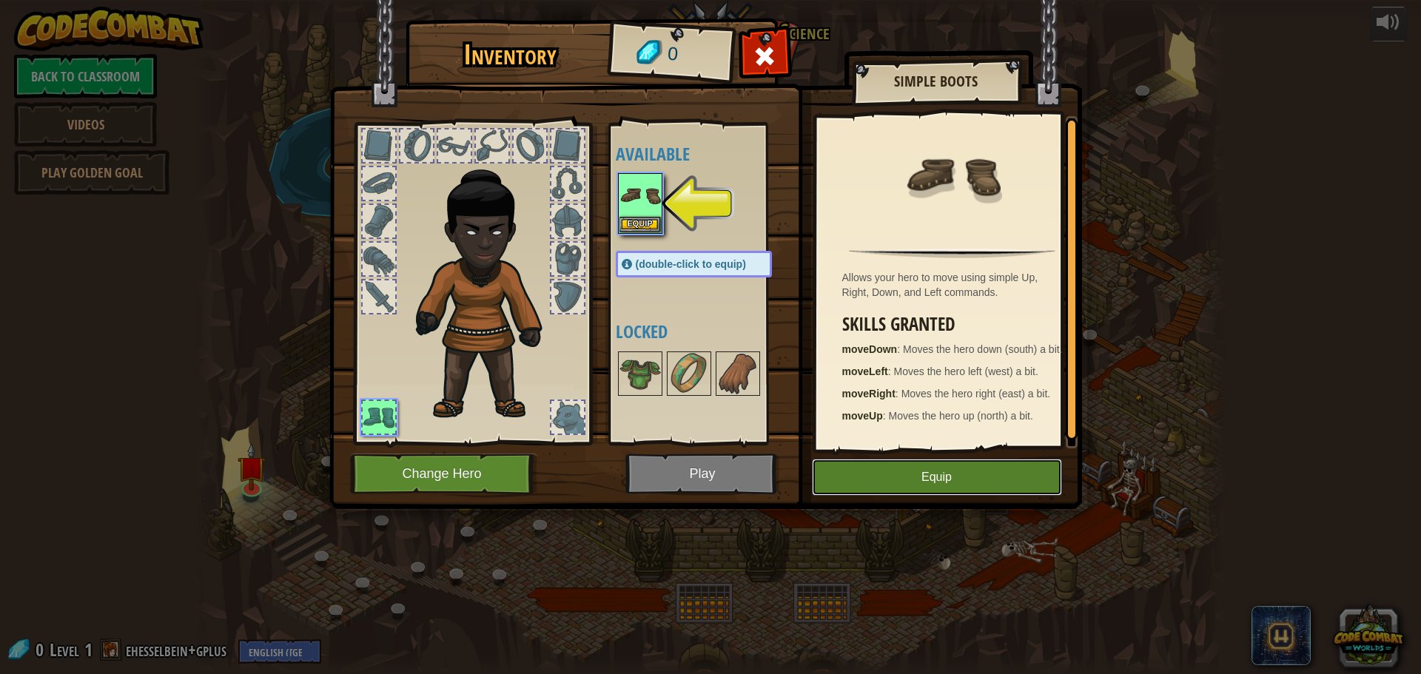
click at [993, 469] on button "Equip" at bounding box center [937, 477] width 250 height 37
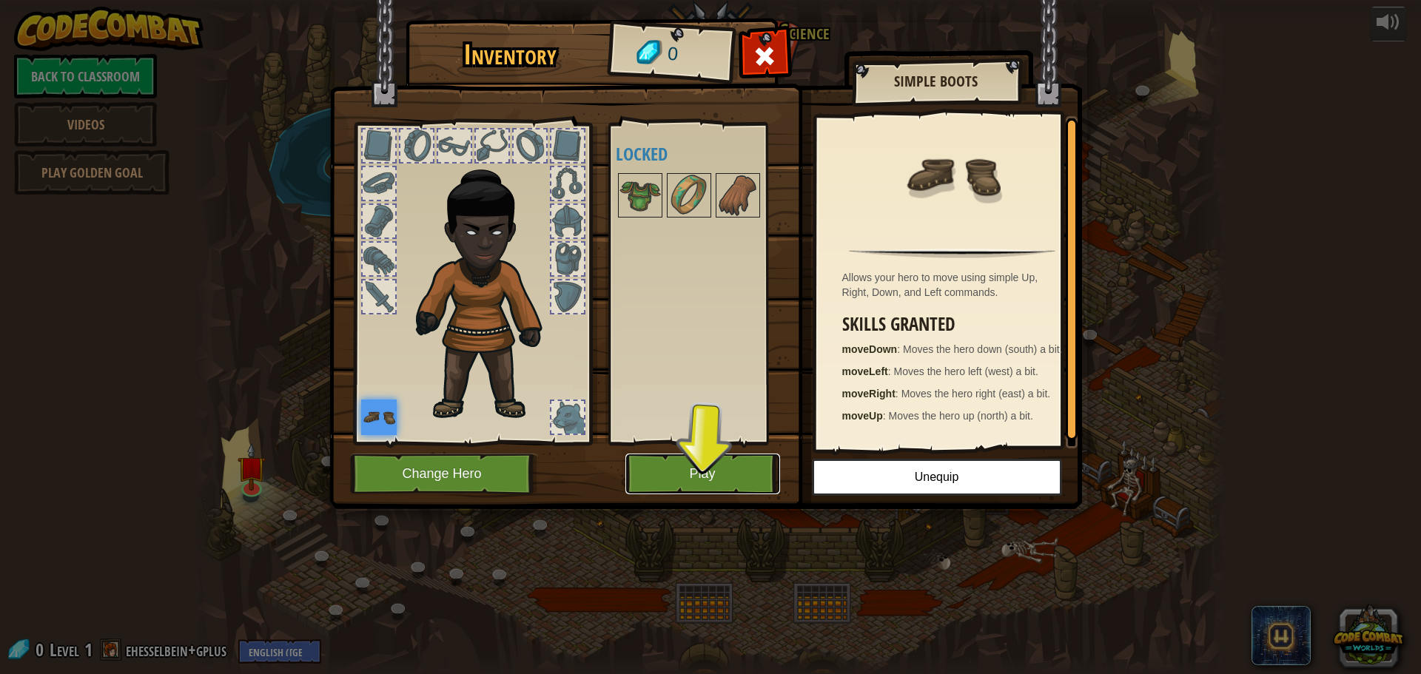
click at [696, 467] on button "Play" at bounding box center [703, 474] width 155 height 41
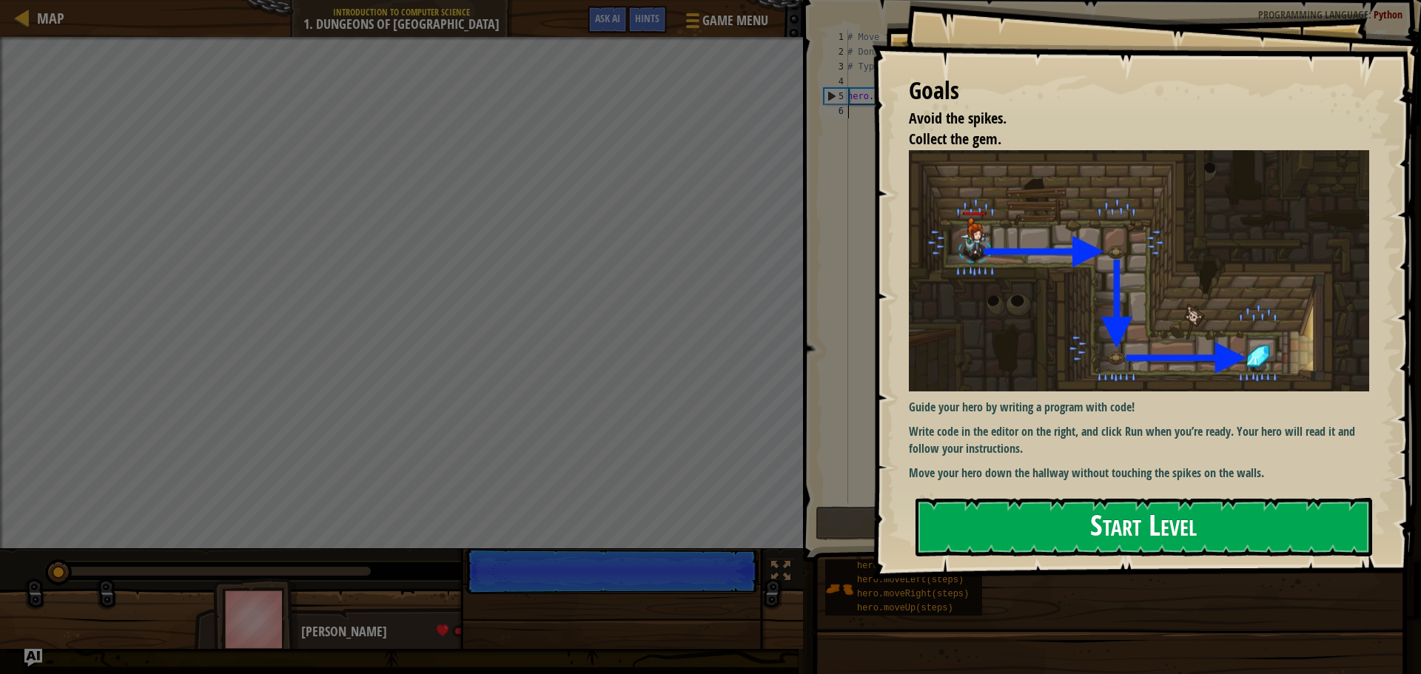
click at [1098, 529] on button "Start Level" at bounding box center [1144, 527] width 457 height 58
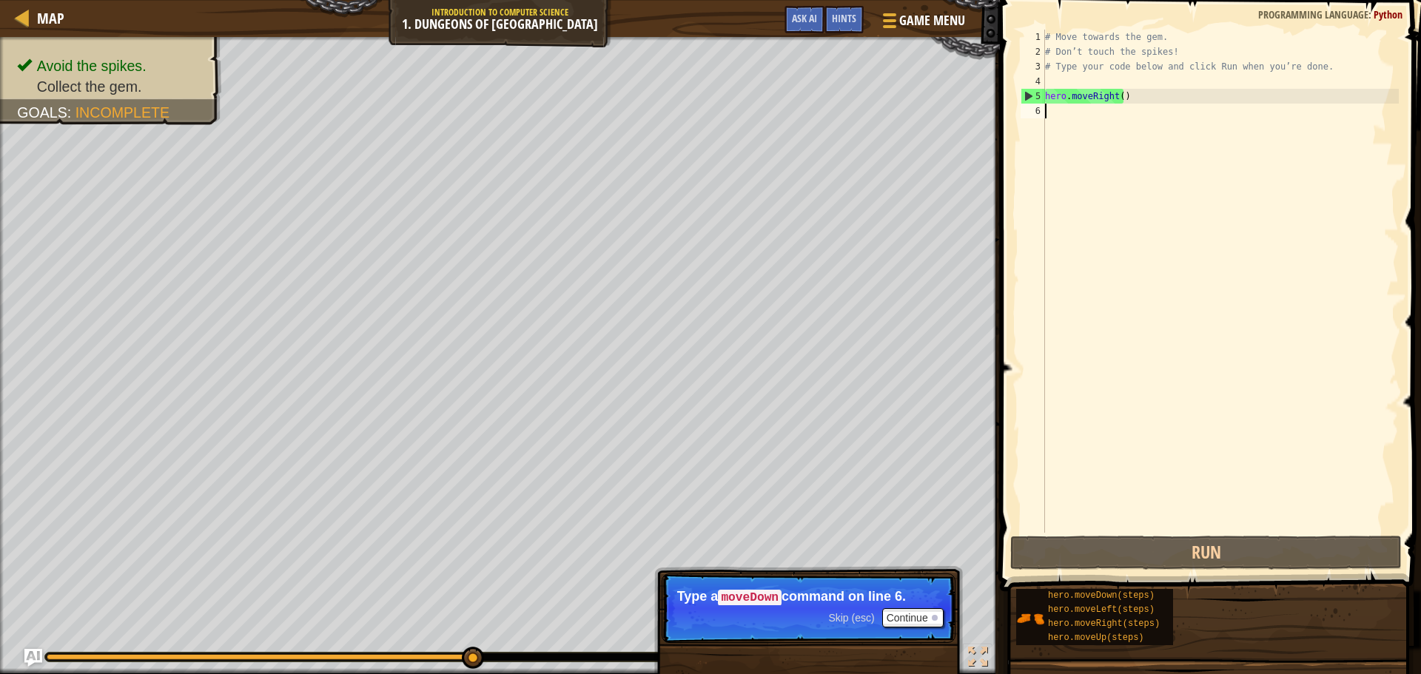
scroll to position [7, 0]
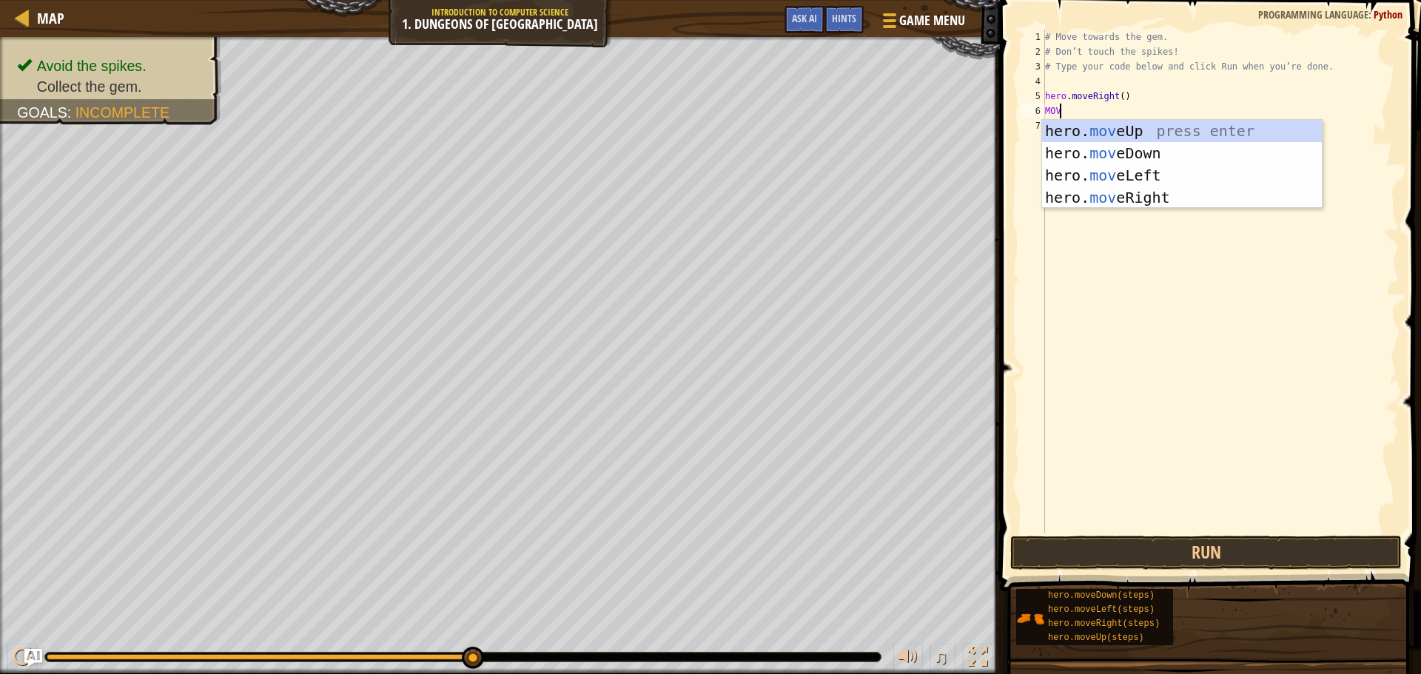
type textarea "MOVE"
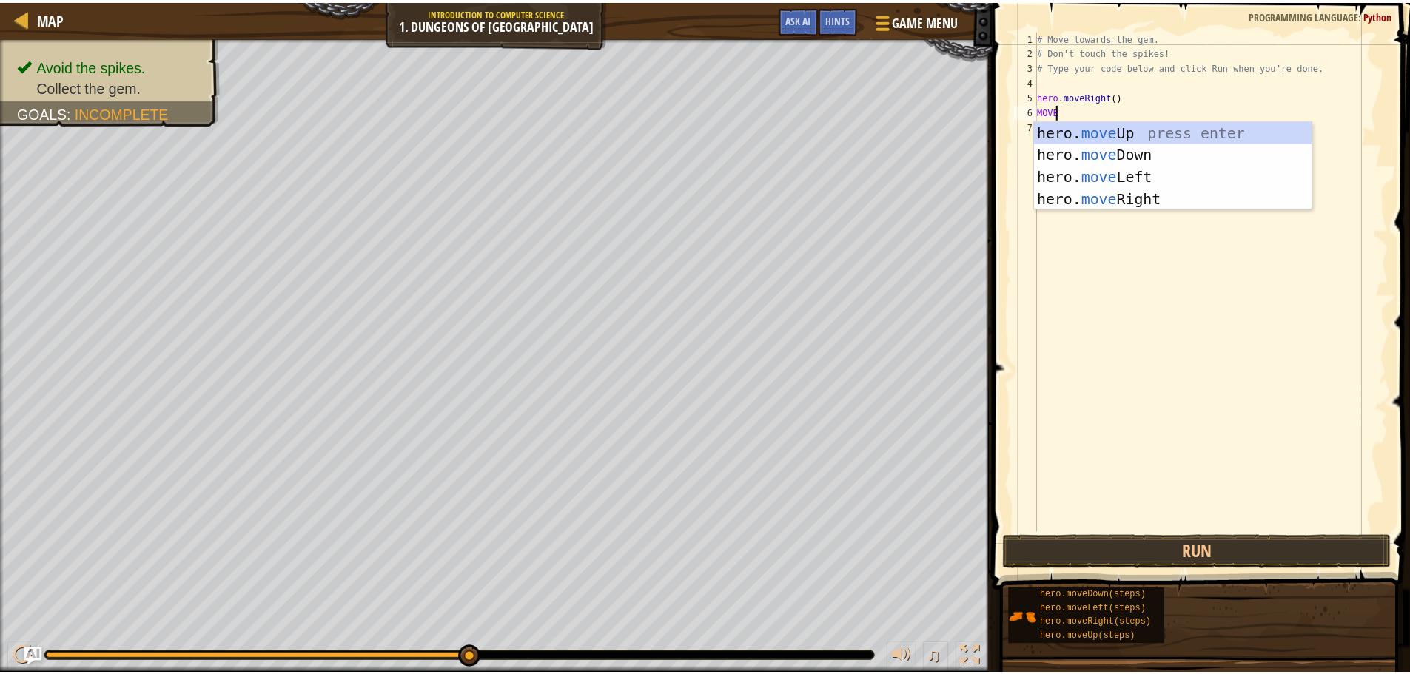
scroll to position [7, 1]
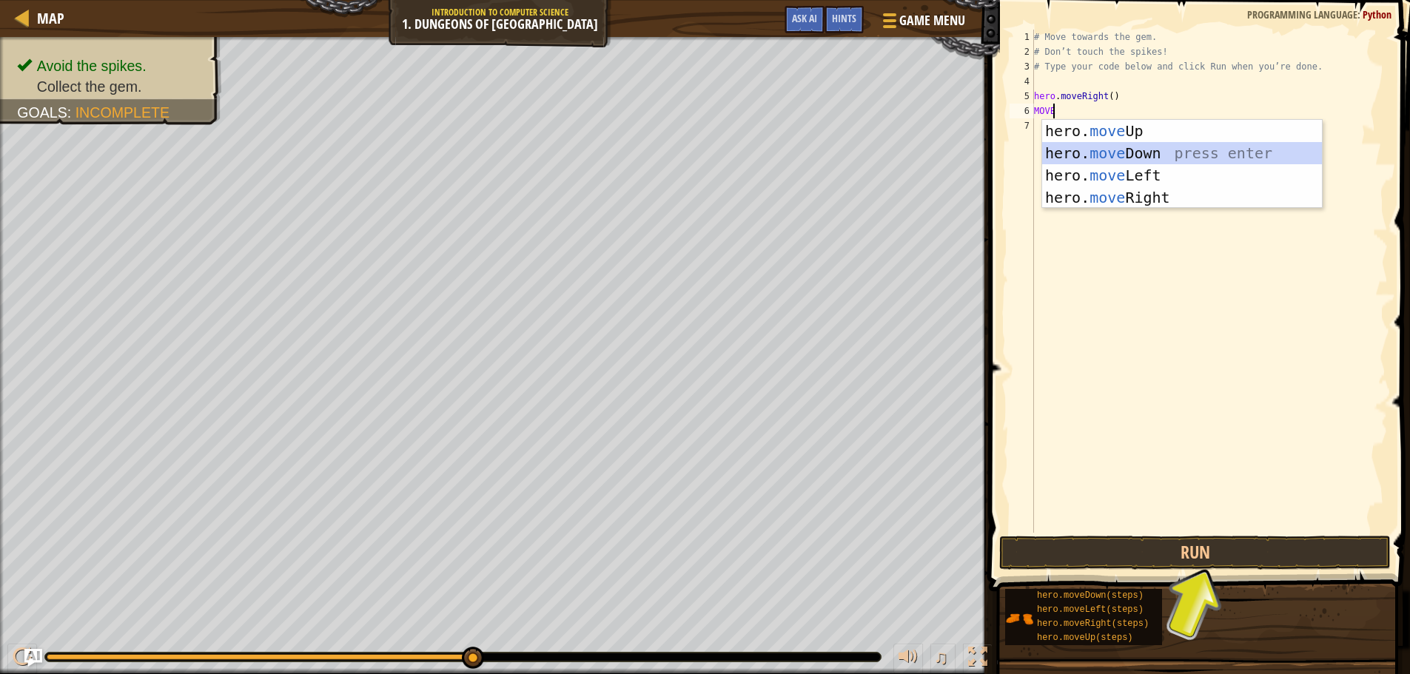
click at [1096, 150] on div "hero. move Up press enter hero. move Down press enter hero. move Left press ent…" at bounding box center [1182, 186] width 280 height 133
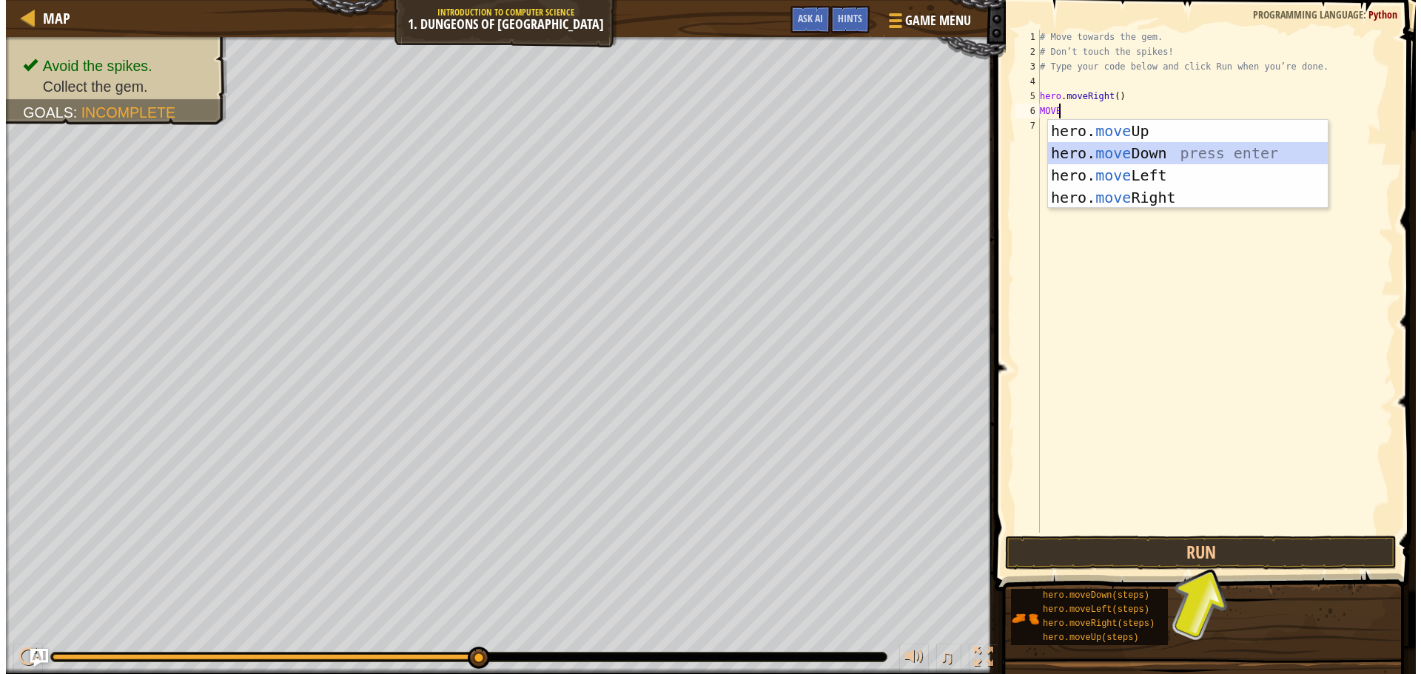
scroll to position [7, 0]
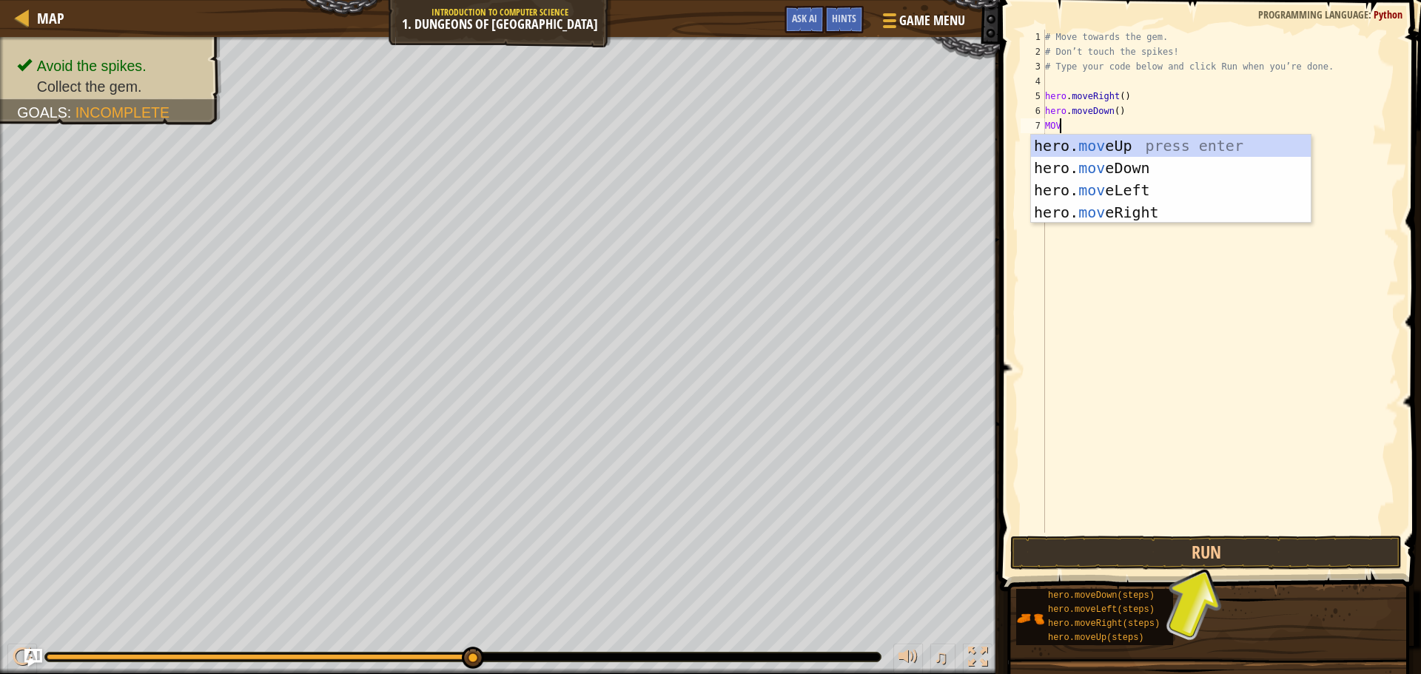
type textarea "MOVE"
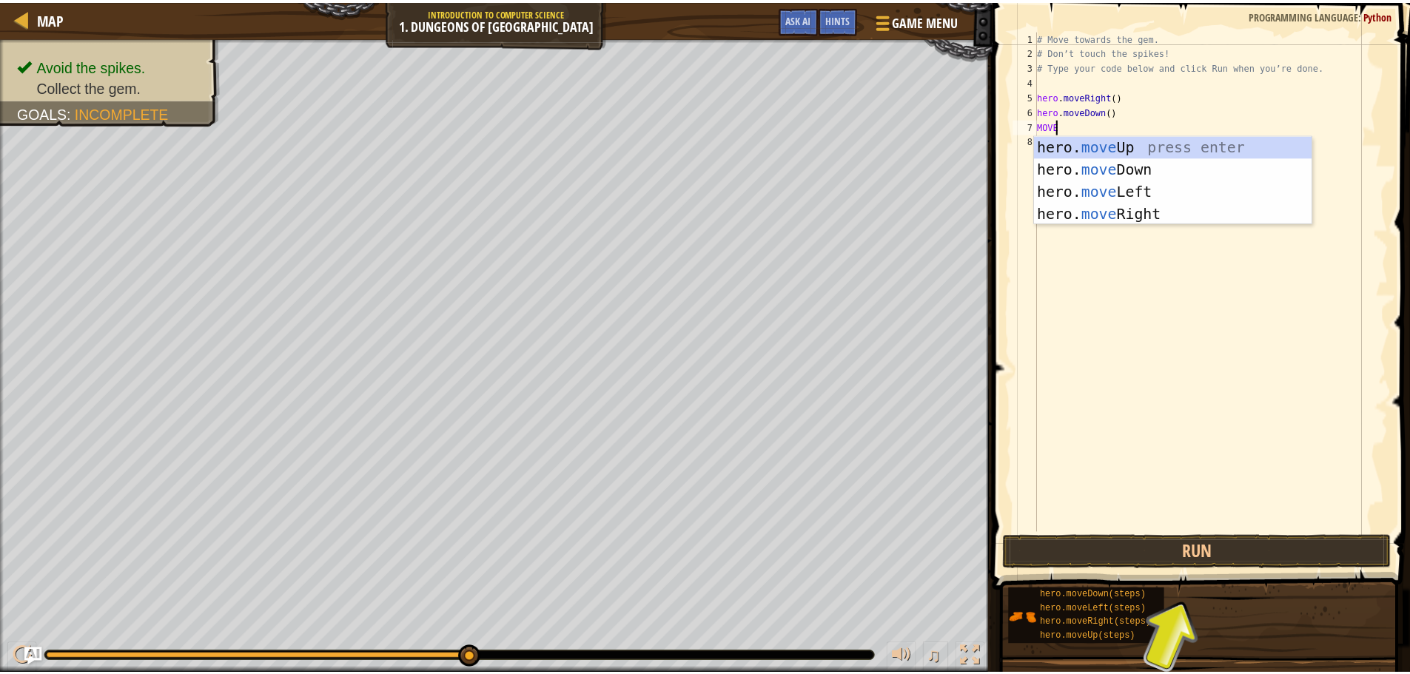
scroll to position [7, 1]
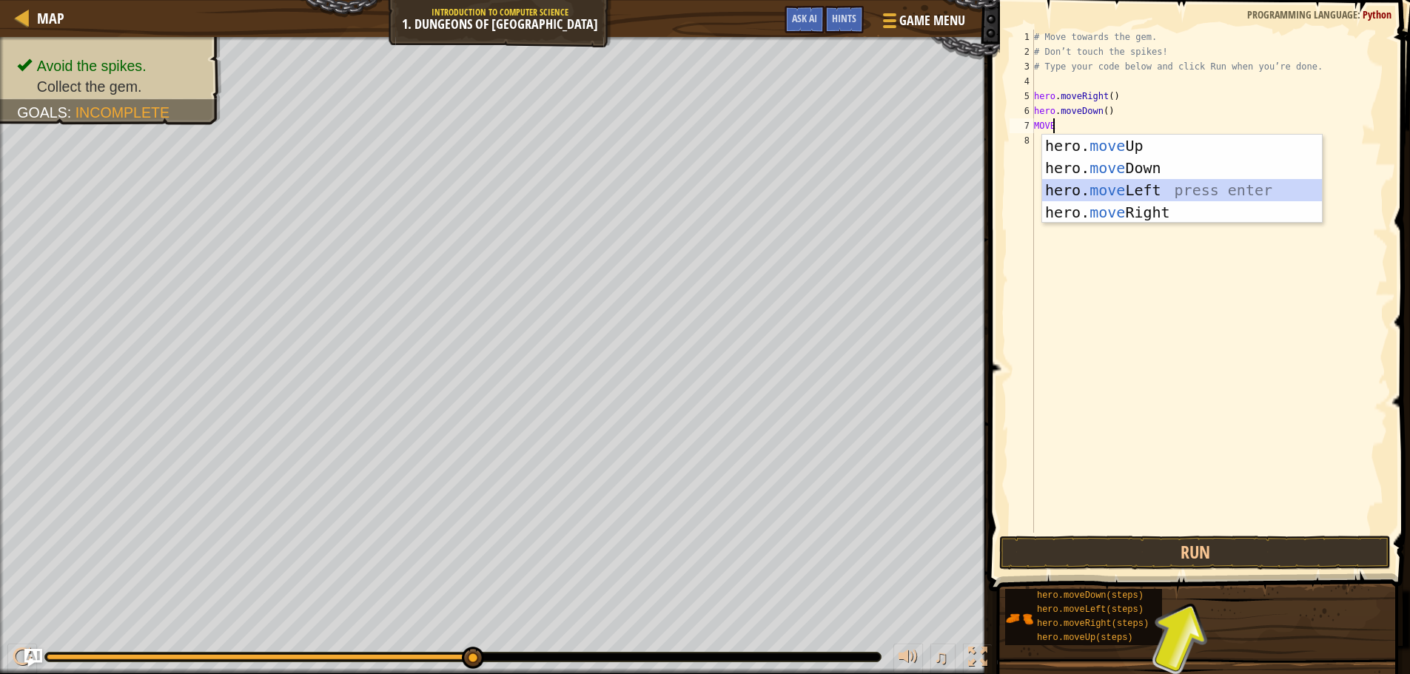
click at [1127, 186] on div "hero. move Up press enter hero. move Down press enter hero. move Left press ent…" at bounding box center [1182, 201] width 280 height 133
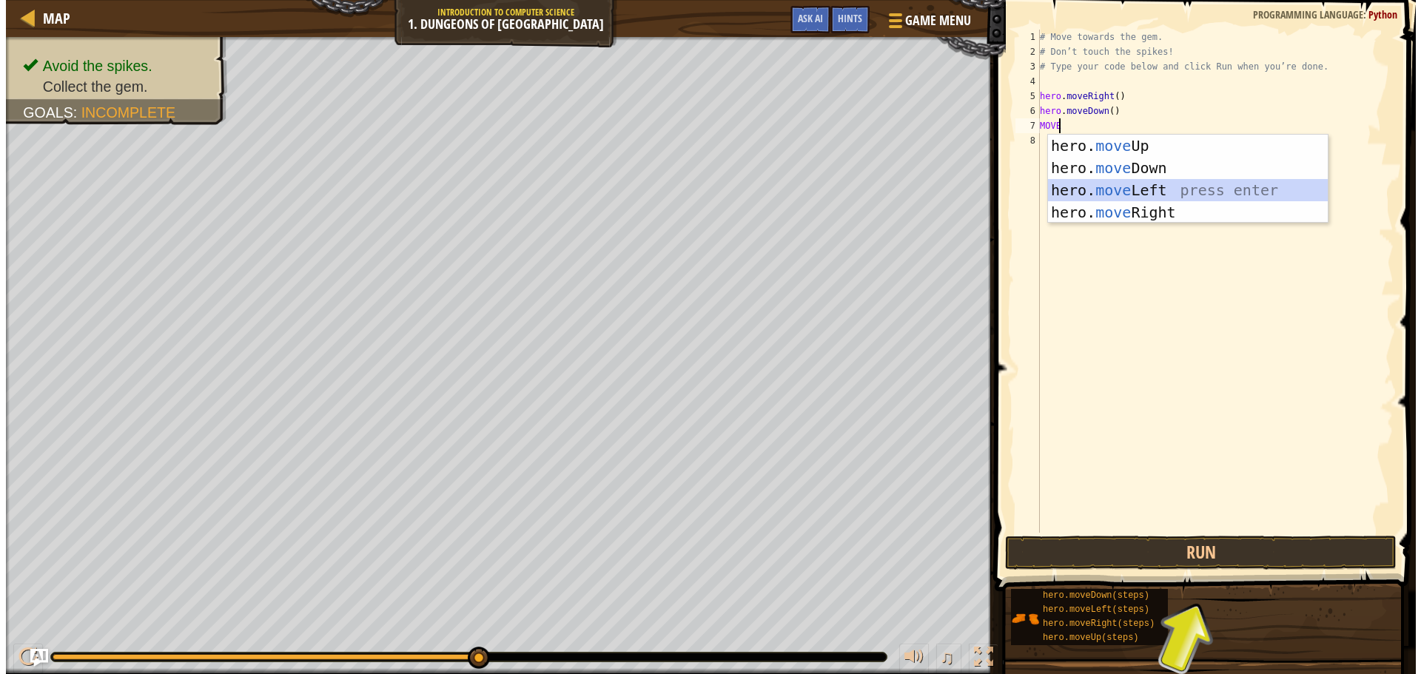
scroll to position [7, 0]
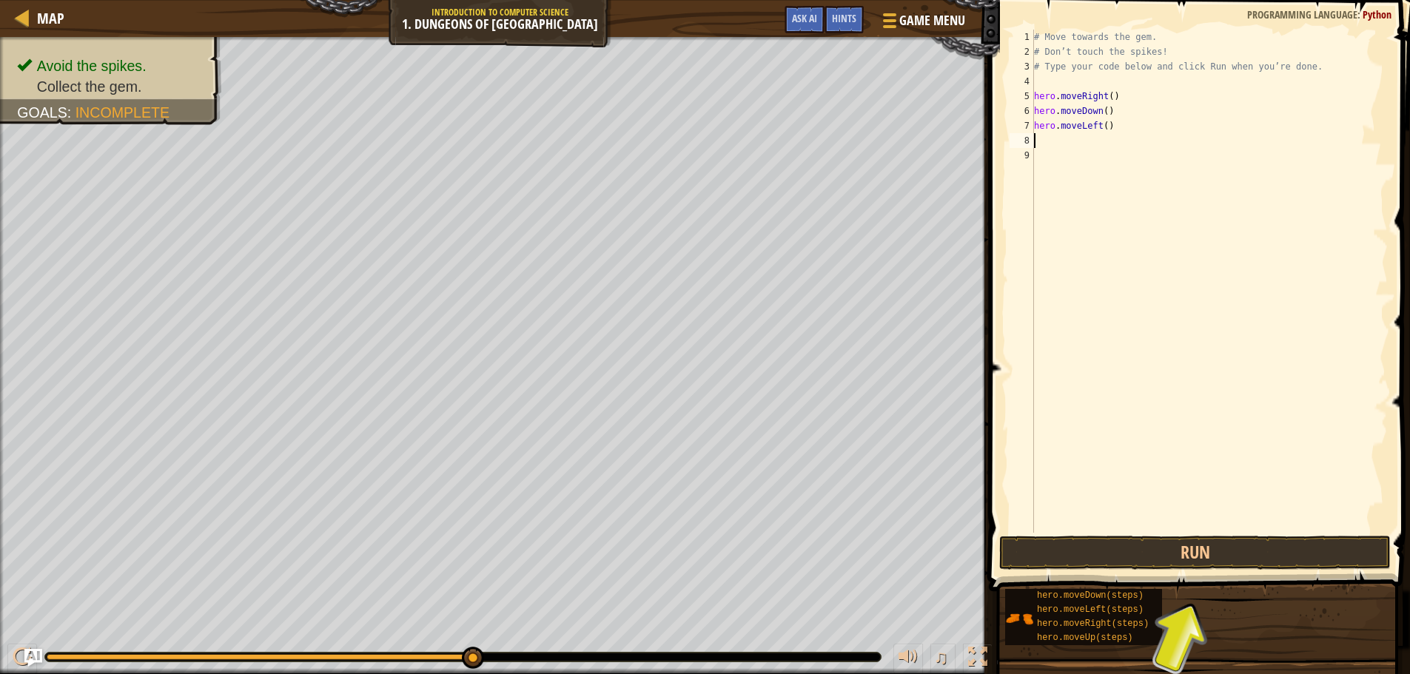
click at [1080, 127] on div "# Move towards the gem. # Don’t touch the spikes! # Type your code below and cl…" at bounding box center [1209, 296] width 357 height 533
type textarea "hero.moveLeft()"
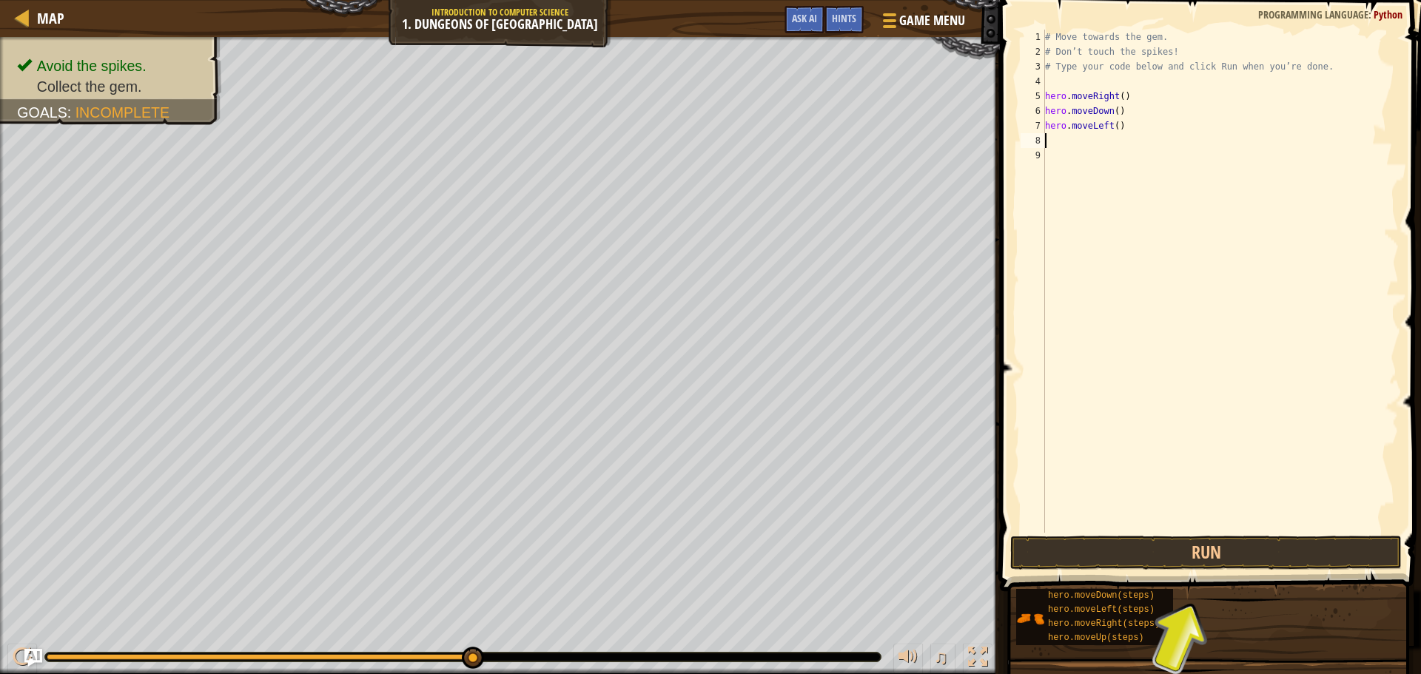
click at [1048, 144] on div "# Move towards the gem. # Don’t touch the spikes! # Type your code below and cl…" at bounding box center [1220, 296] width 357 height 533
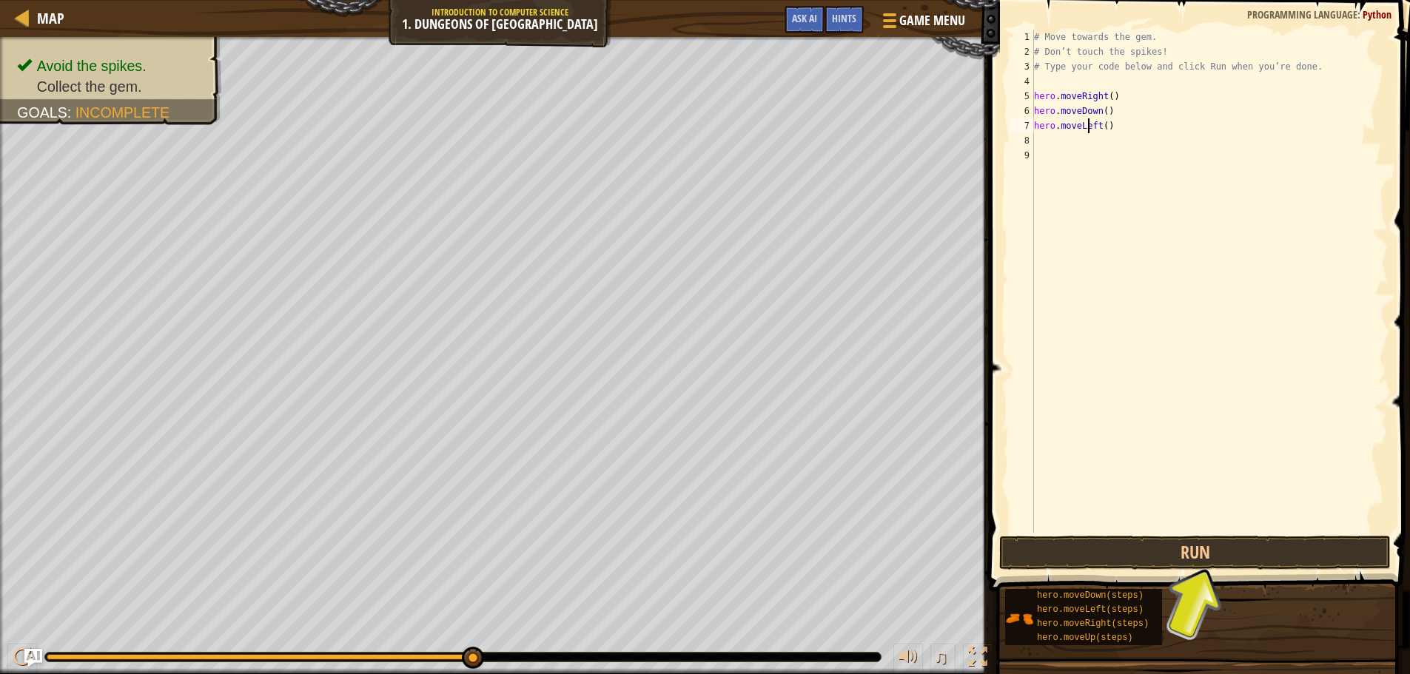
click at [1087, 129] on div "# Move towards the gem. # Don’t touch the spikes! # Type your code below and cl…" at bounding box center [1209, 296] width 357 height 533
click at [1100, 122] on div "# Move towards the gem. # Don’t touch the spikes! # Type your code below and cl…" at bounding box center [1209, 281] width 357 height 503
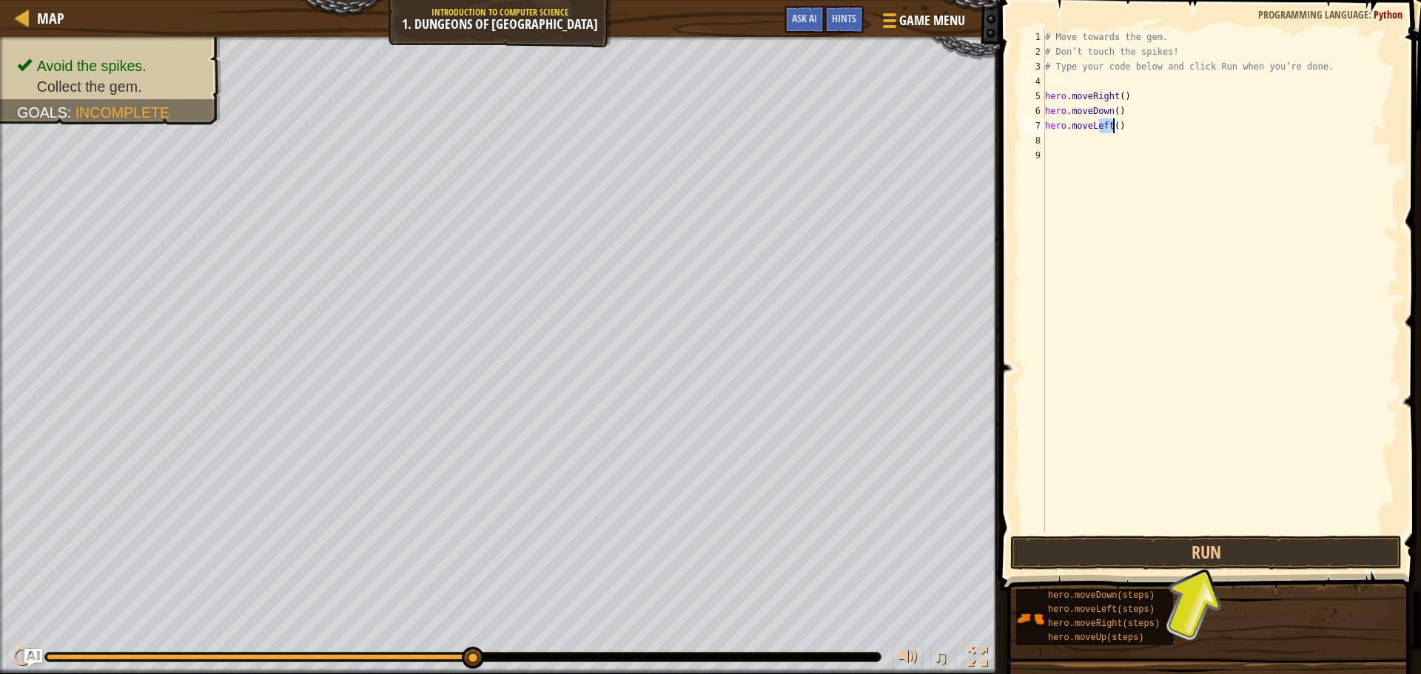
click at [1099, 122] on div "# Move towards the gem. # Don’t touch the spikes! # Type your code below and cl…" at bounding box center [1220, 281] width 357 height 503
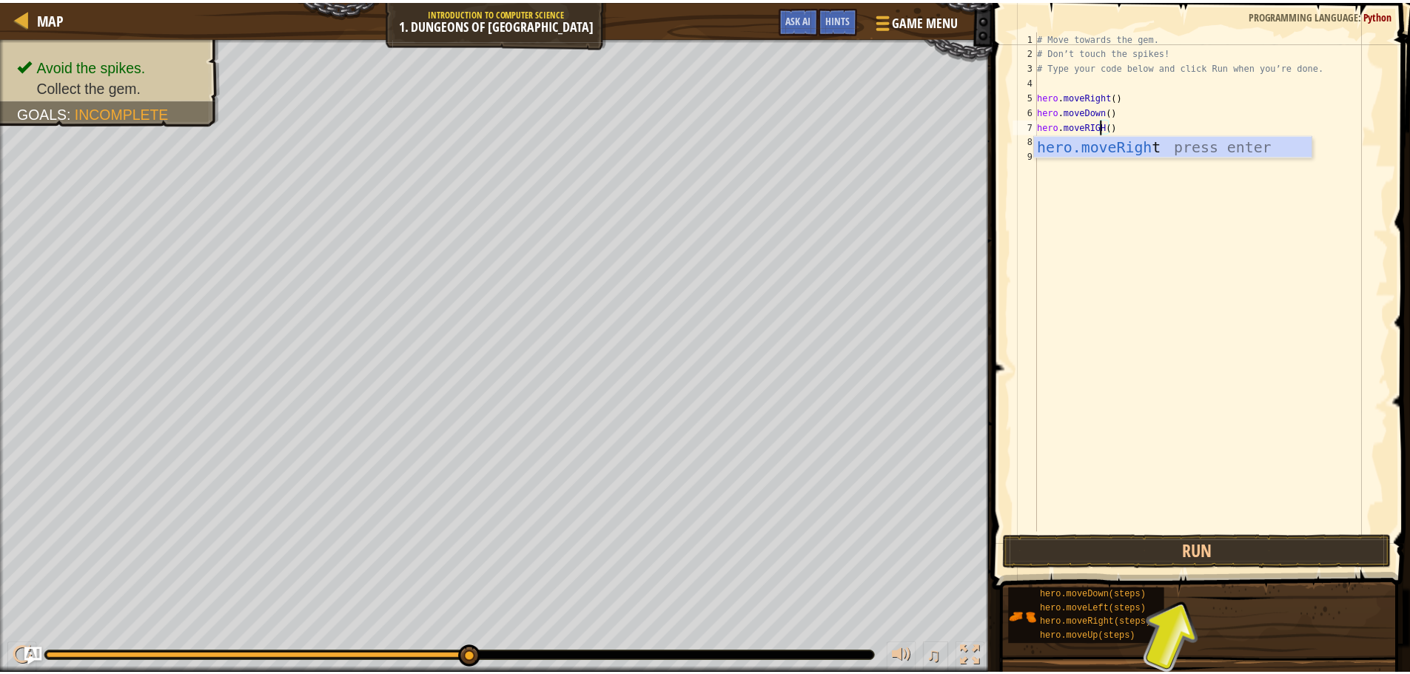
scroll to position [7, 5]
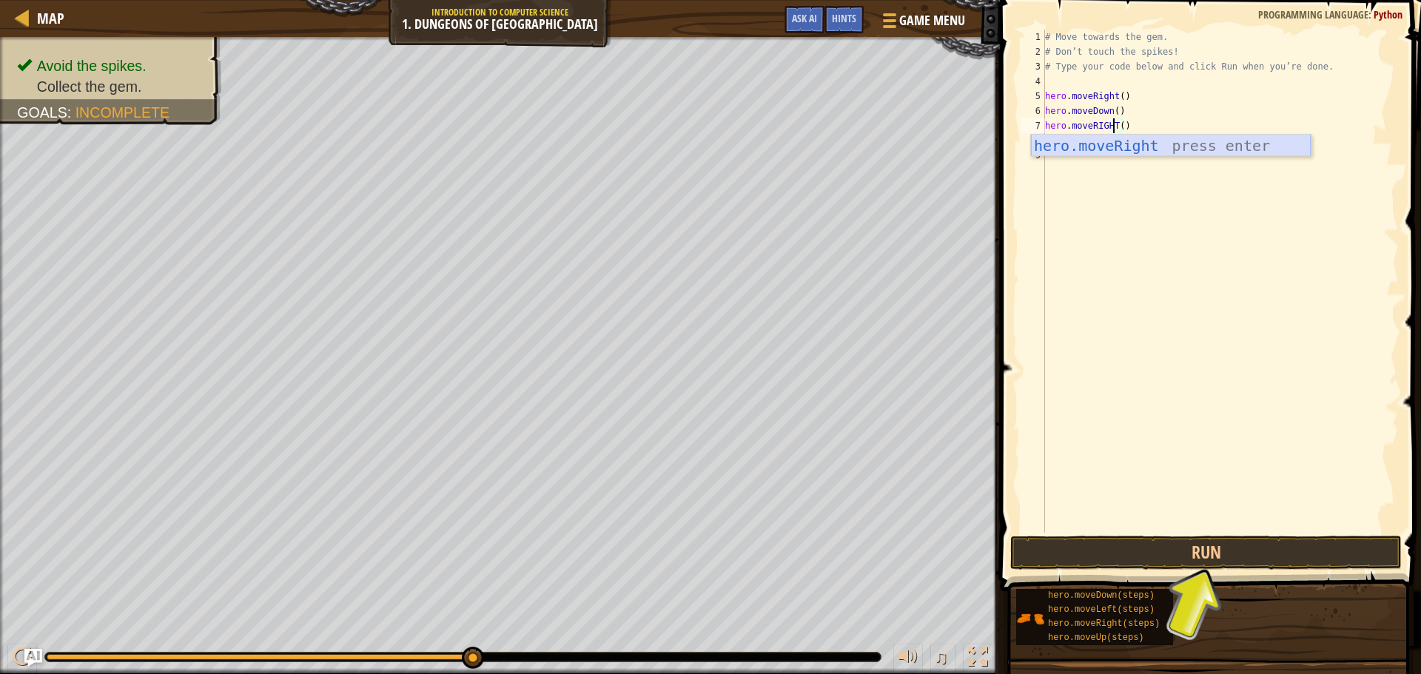
click at [1110, 148] on div "hero.moveRight press enter" at bounding box center [1171, 168] width 280 height 67
type textarea "hero.moveRight"
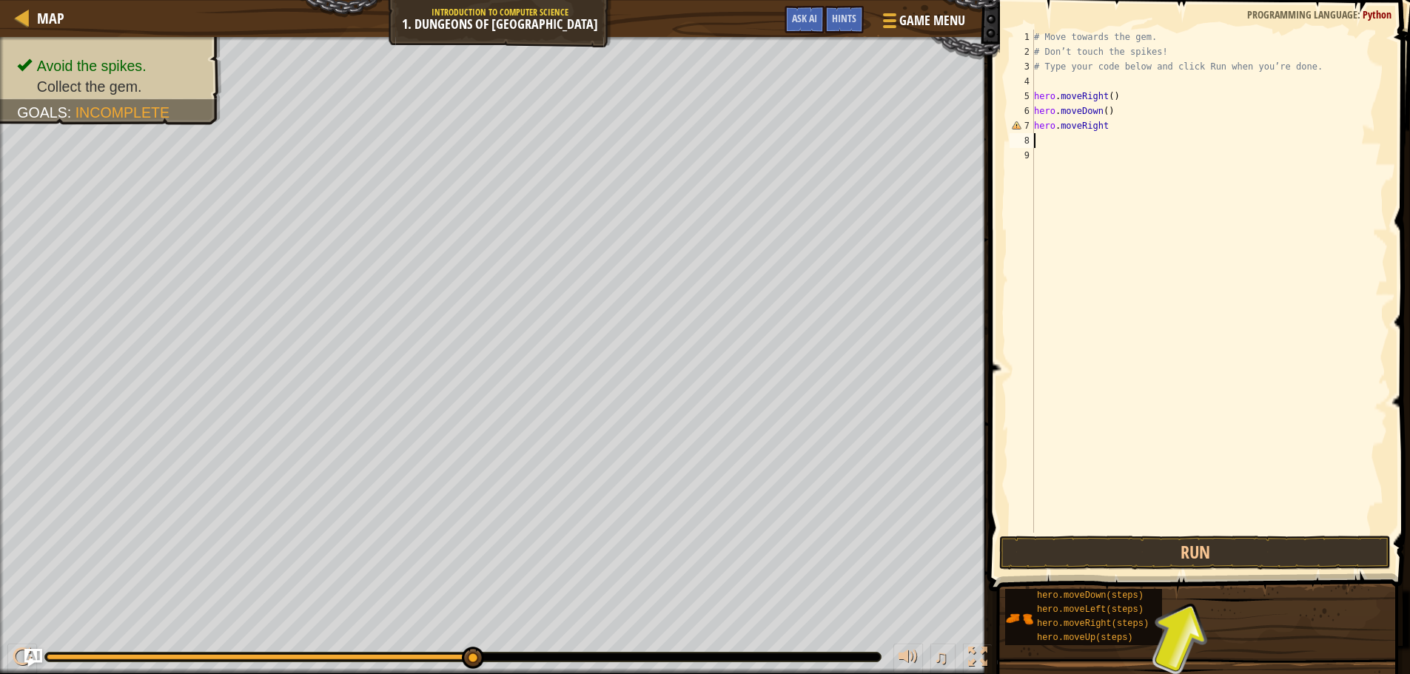
click at [1081, 141] on div "# Move towards the gem. # Don’t touch the spikes! # Type your code below and cl…" at bounding box center [1209, 296] width 357 height 533
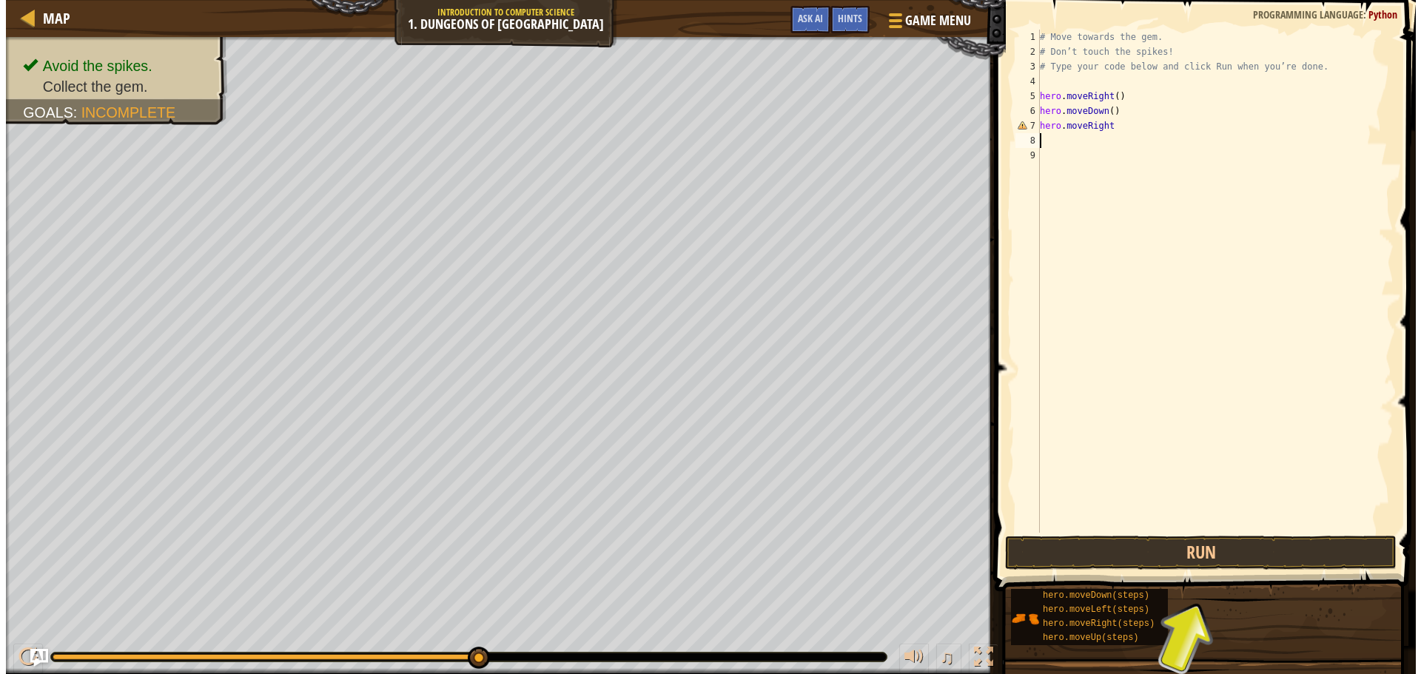
scroll to position [7, 0]
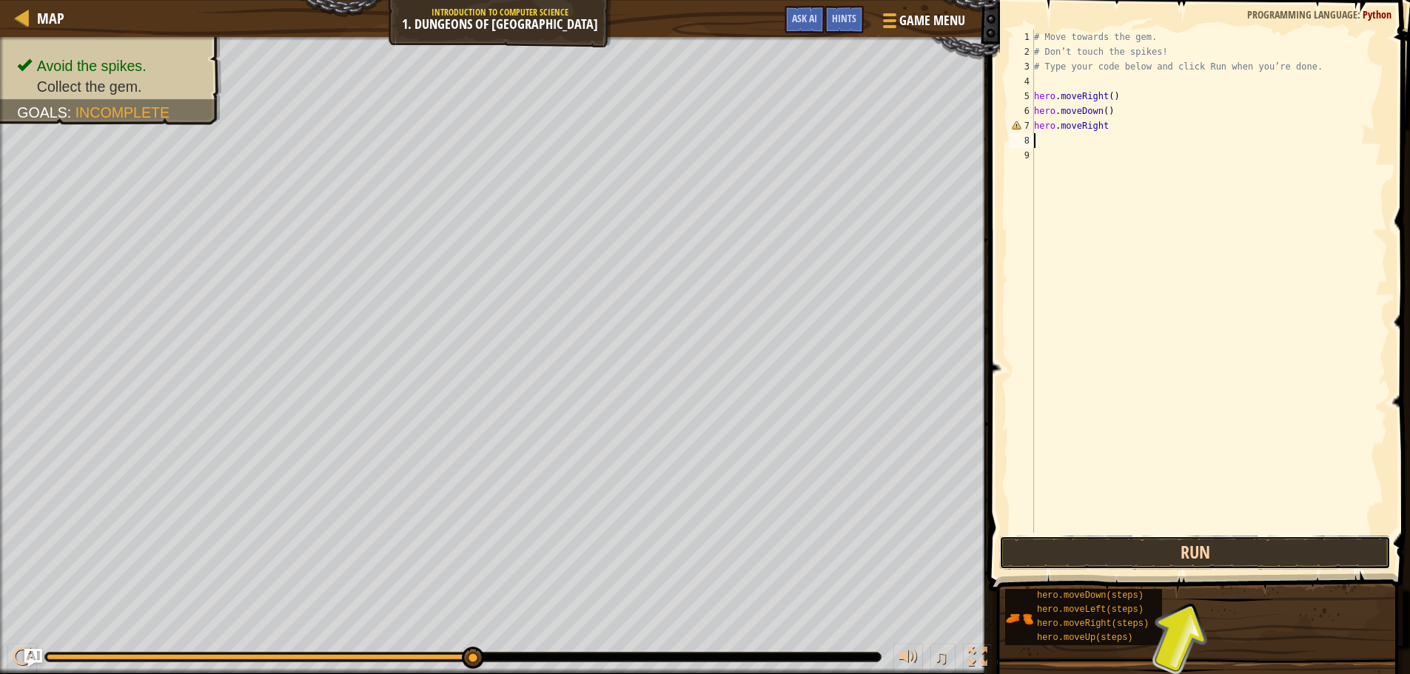
click at [1189, 547] on button "Run" at bounding box center [1195, 553] width 392 height 34
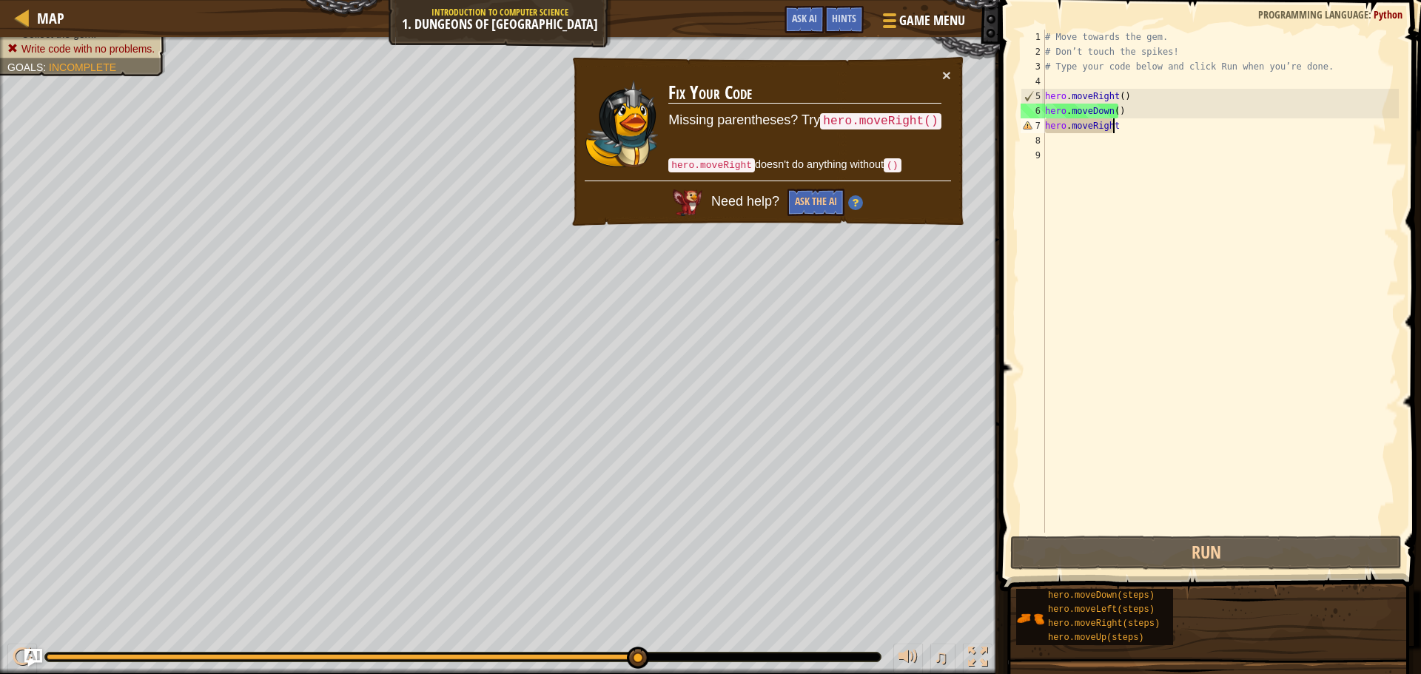
click at [1162, 129] on div "# Move towards the gem. # Don’t touch the spikes! # Type your code below and cl…" at bounding box center [1220, 296] width 357 height 533
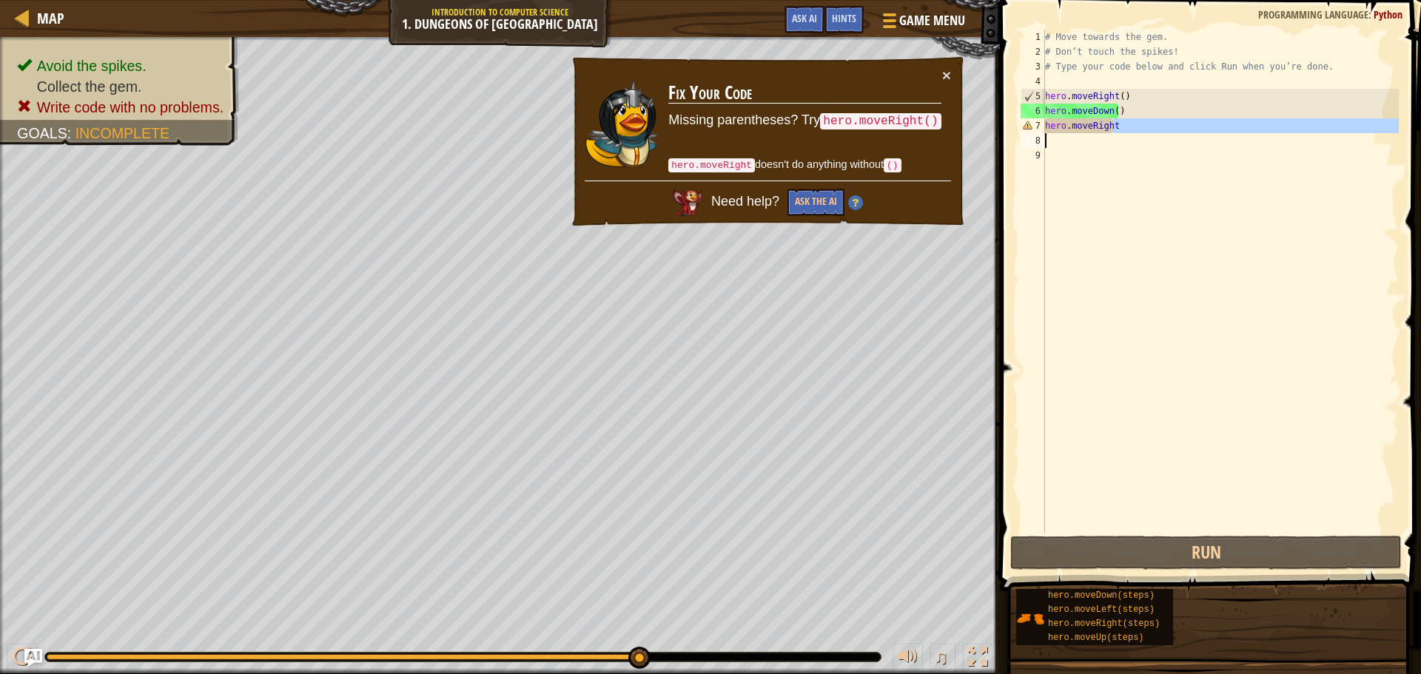
drag, startPoint x: 1161, startPoint y: 129, endPoint x: 1062, endPoint y: 138, distance: 99.6
click at [1062, 138] on div "# Move towards the gem. # Don’t touch the spikes! # Type your code below and cl…" at bounding box center [1220, 296] width 357 height 533
click at [1127, 130] on div "# Move towards the gem. # Don’t touch the spikes! # Type your code below and cl…" at bounding box center [1220, 281] width 357 height 503
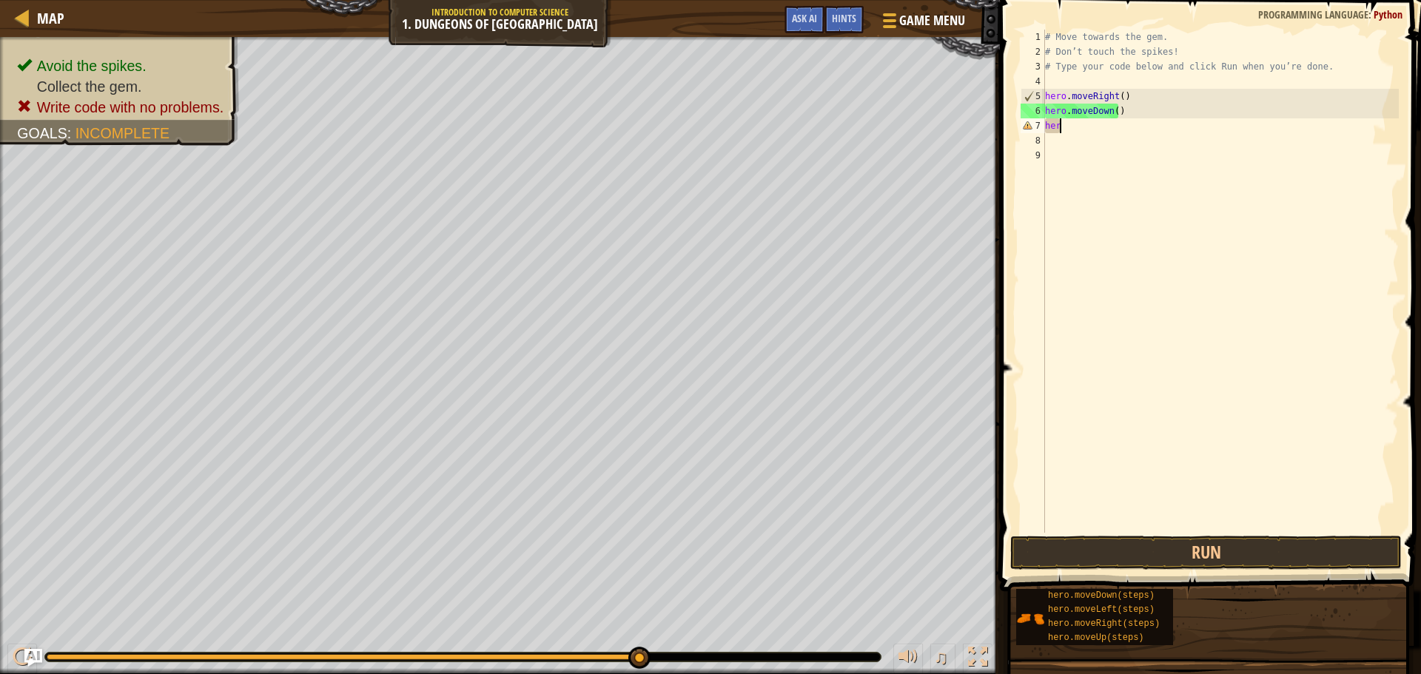
type textarea "h"
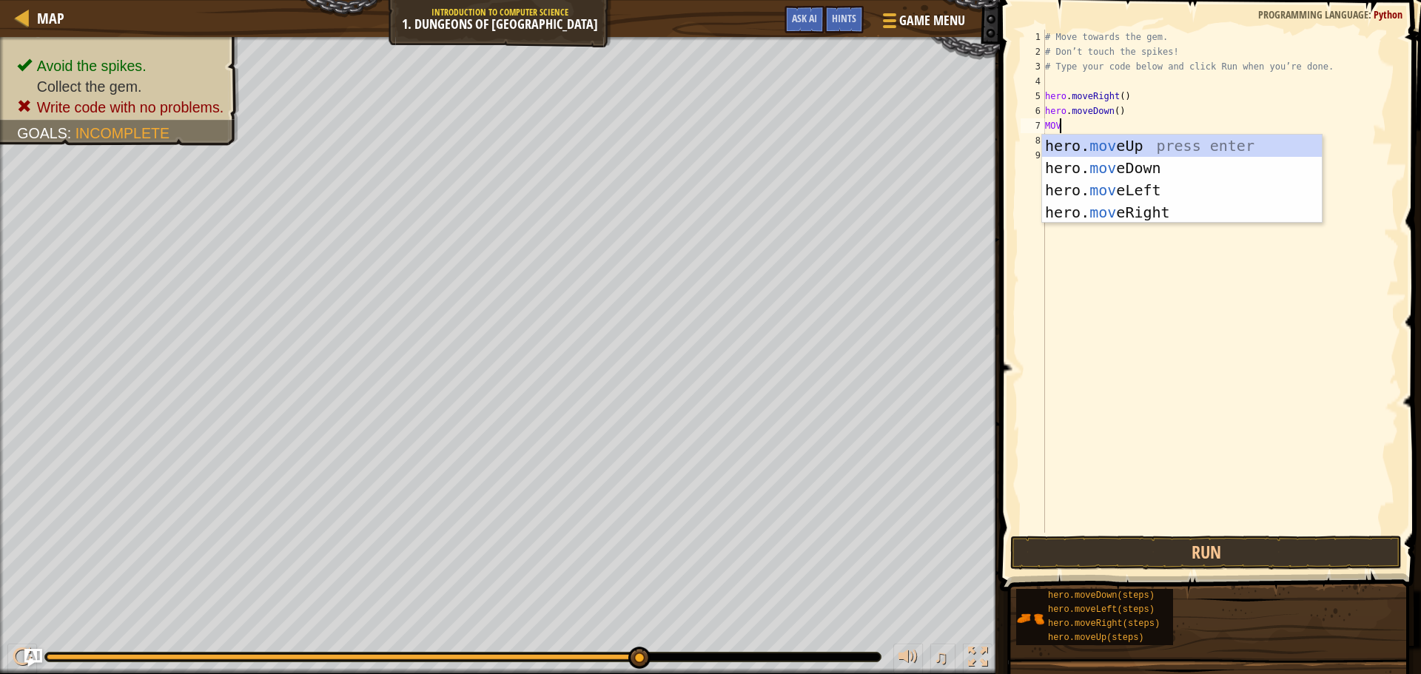
type textarea "MOVE"
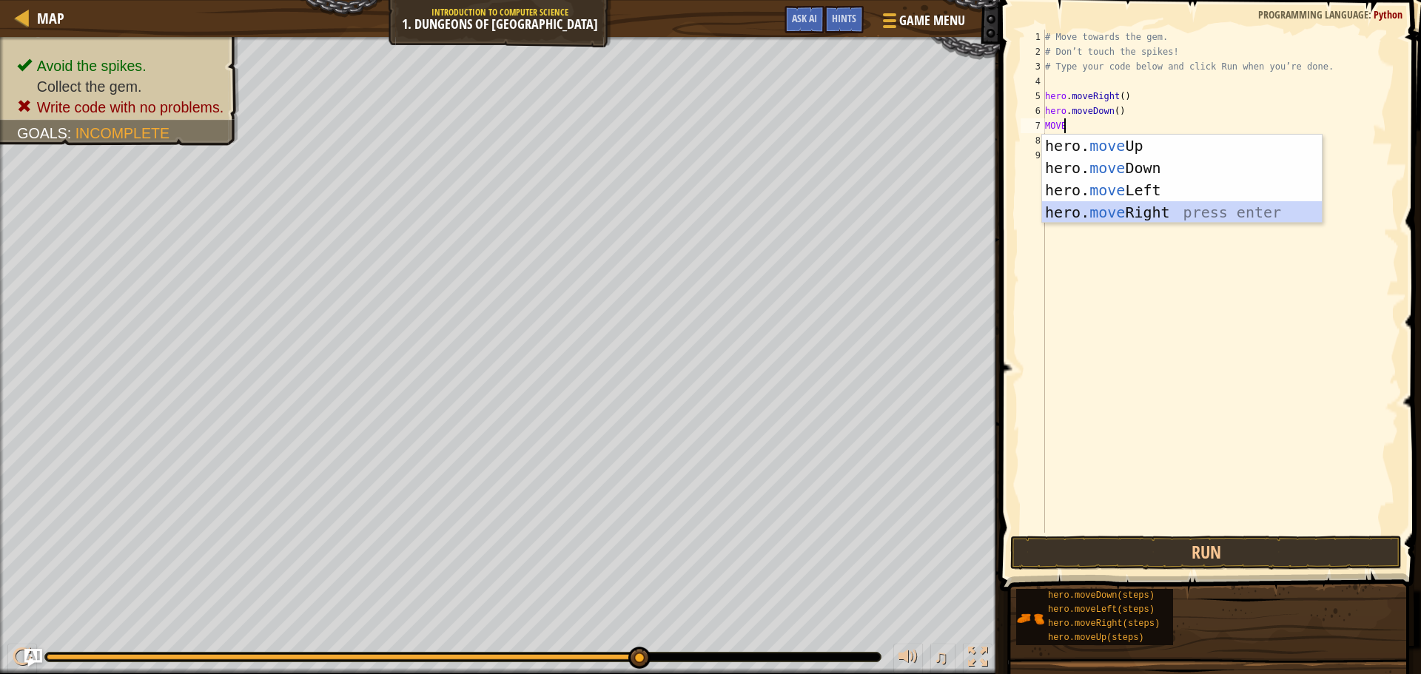
click at [1127, 210] on div "hero. move Up press enter hero. move Down press enter hero. move Left press ent…" at bounding box center [1182, 201] width 280 height 133
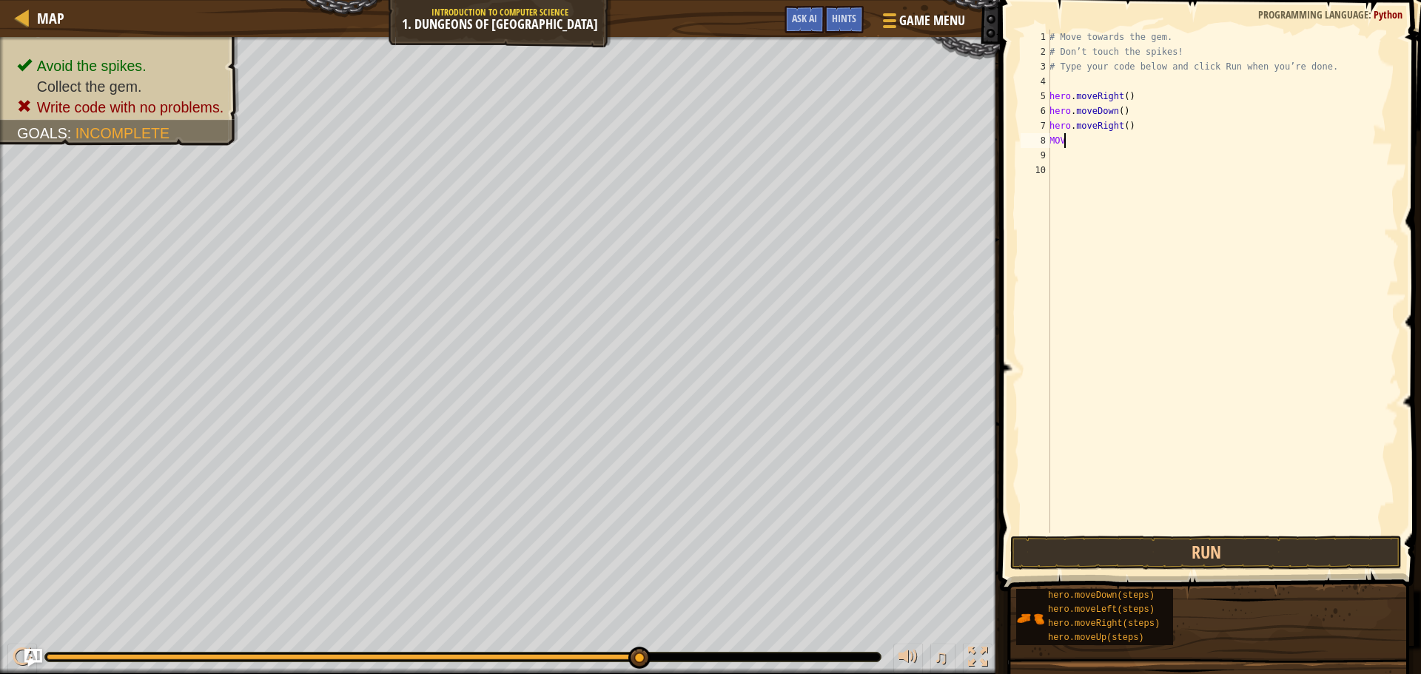
scroll to position [7, 0]
type textarea "M"
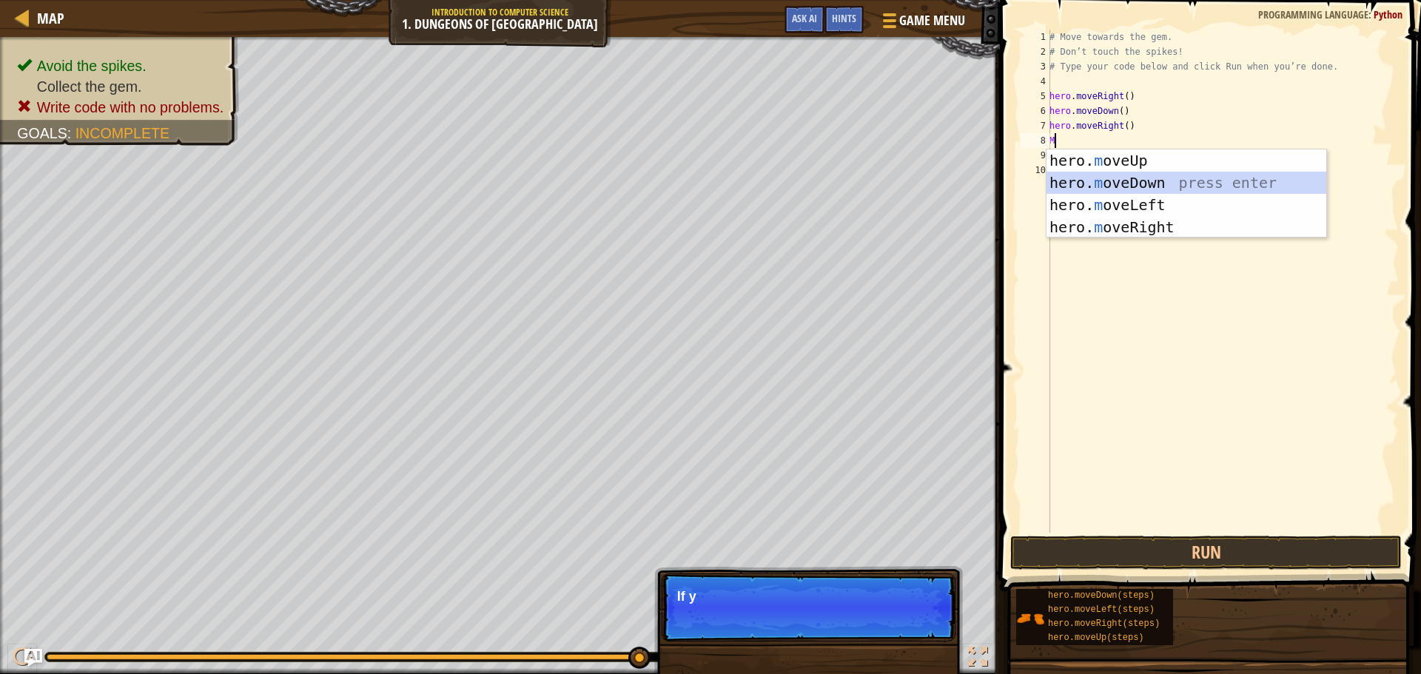
click at [1176, 178] on div "hero. m oveUp press enter hero. m oveDown press enter hero. m oveLeft press ent…" at bounding box center [1187, 216] width 280 height 133
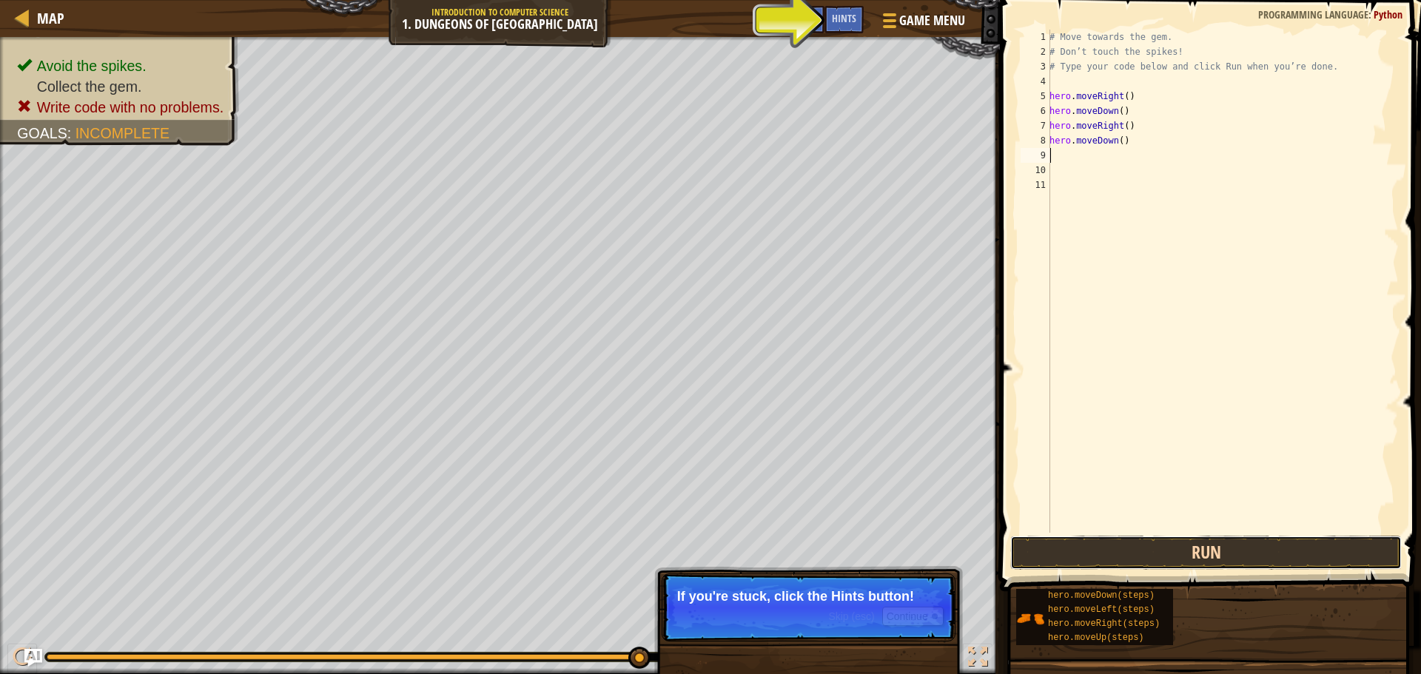
click at [1087, 545] on button "Run" at bounding box center [1206, 553] width 392 height 34
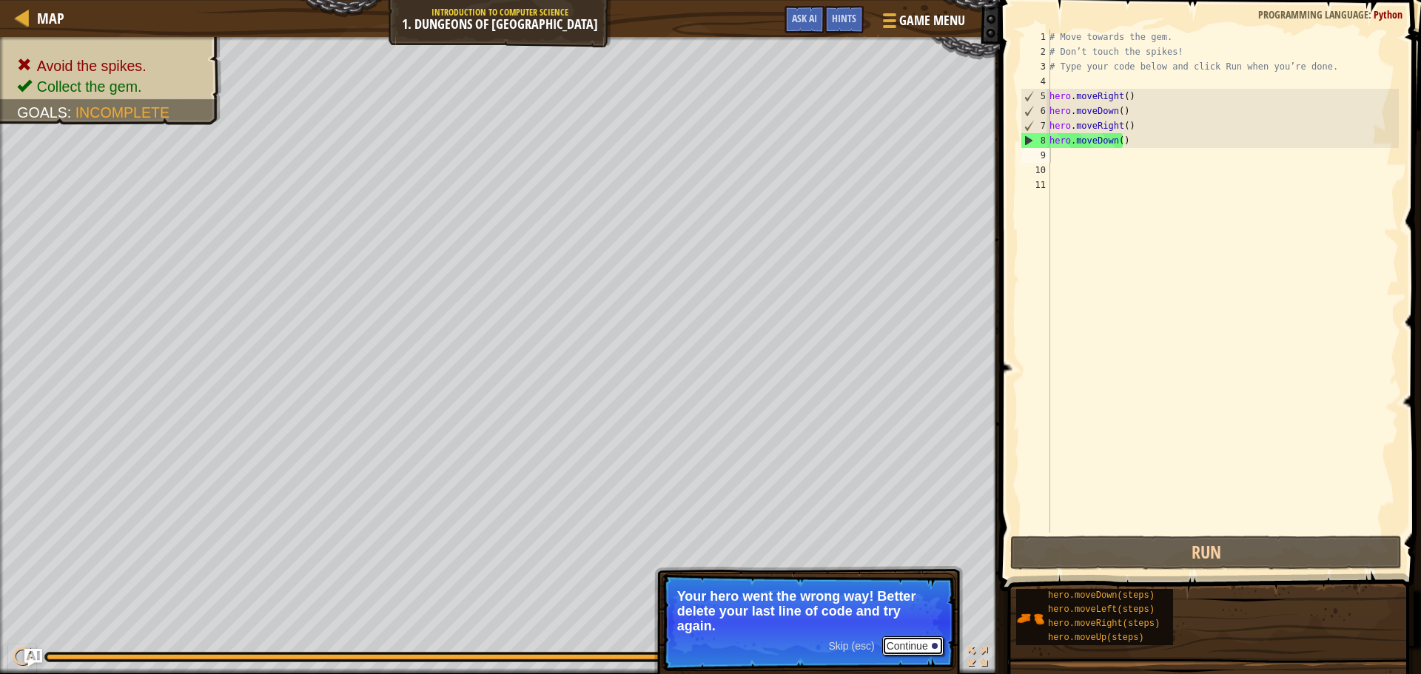
click at [920, 645] on button "Continue" at bounding box center [912, 646] width 61 height 19
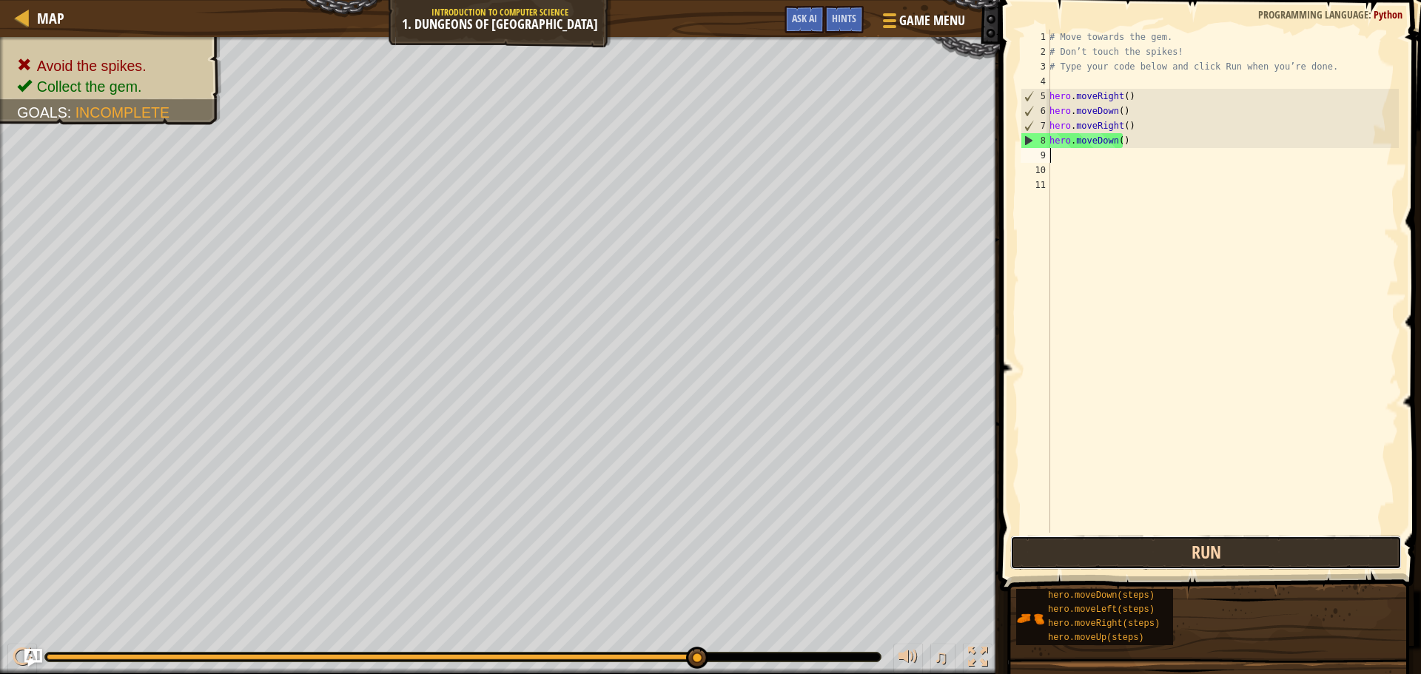
click at [1192, 556] on button "Run" at bounding box center [1206, 553] width 392 height 34
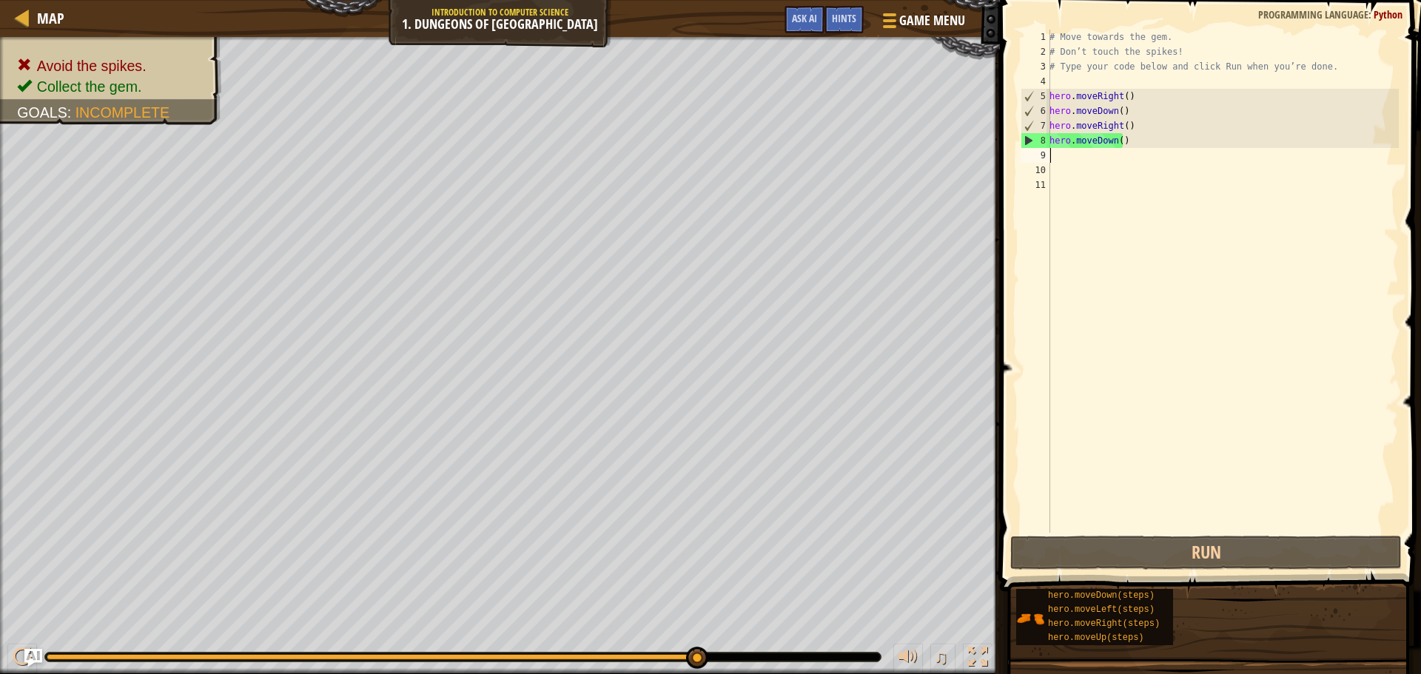
click at [1042, 155] on div "9" at bounding box center [1036, 155] width 30 height 15
type textarea "M"
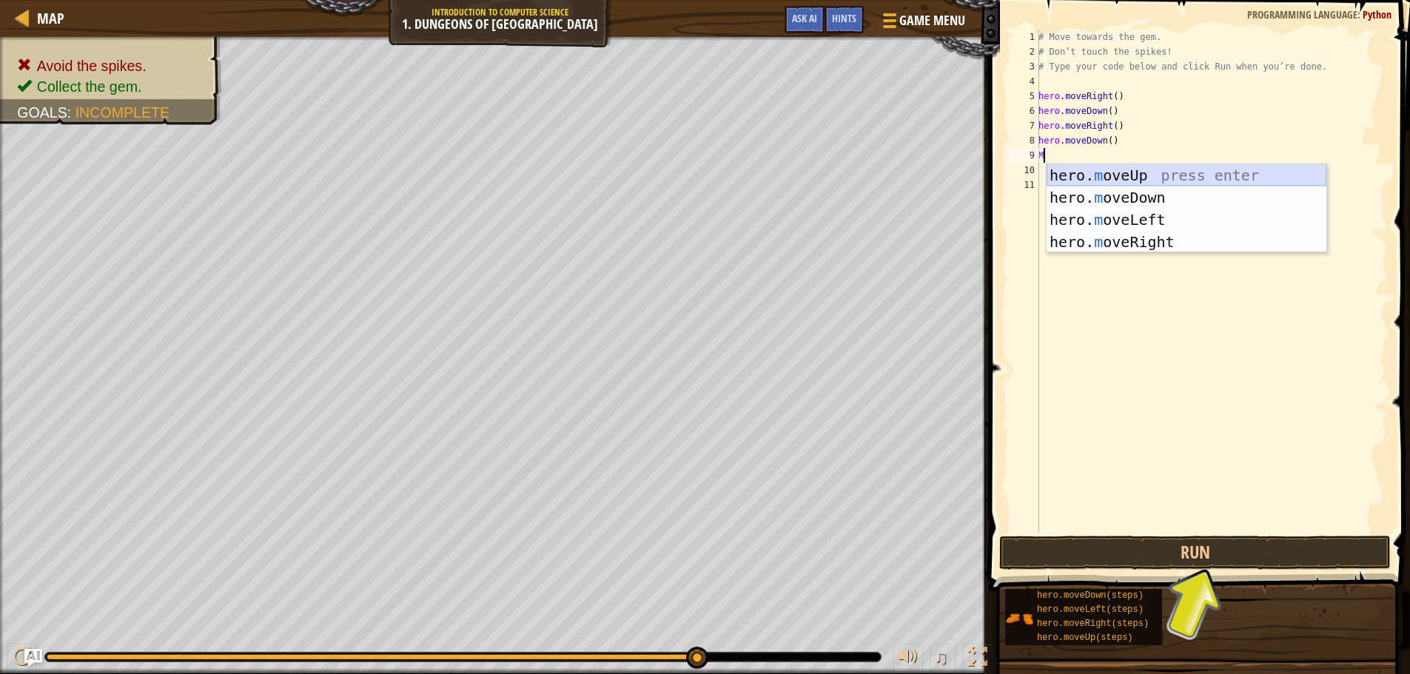
click at [1225, 179] on div "hero. m oveUp press enter hero. m oveDown press enter hero. m oveLeft press ent…" at bounding box center [1187, 230] width 280 height 133
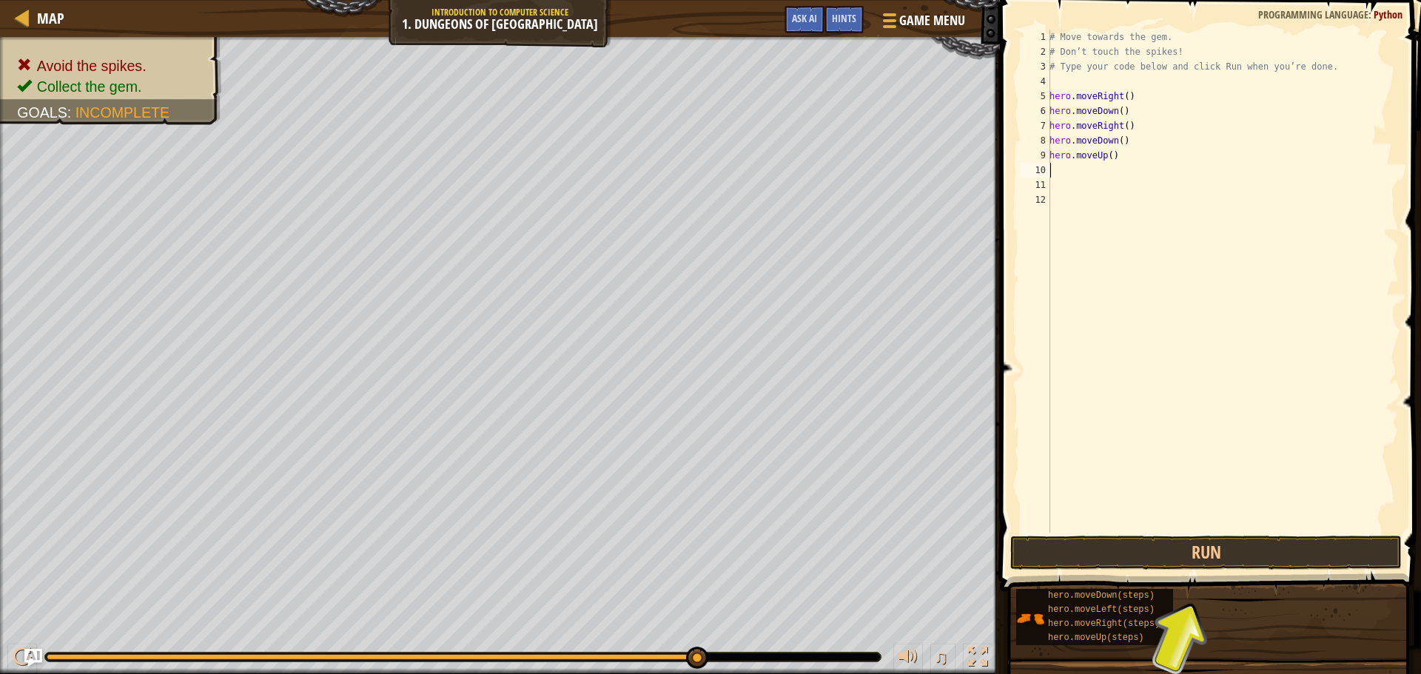
click at [1200, 534] on span at bounding box center [1212, 274] width 433 height 635
click at [1198, 554] on button "Run" at bounding box center [1206, 553] width 392 height 34
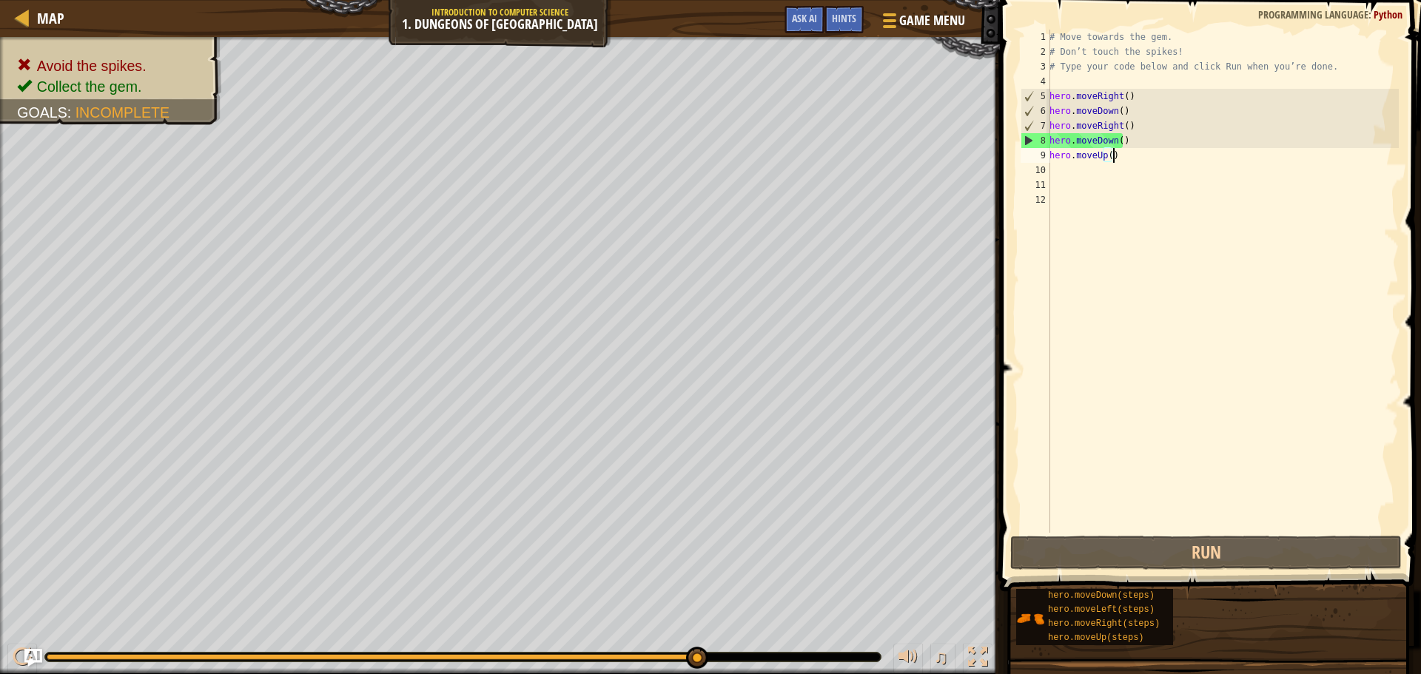
click at [1119, 153] on div "# Move towards the gem. # Don’t touch the spikes! # Type your code below and cl…" at bounding box center [1223, 296] width 352 height 533
click at [1111, 155] on div "# Move towards the gem. # Don’t touch the spikes! # Type your code below and cl…" at bounding box center [1223, 296] width 352 height 533
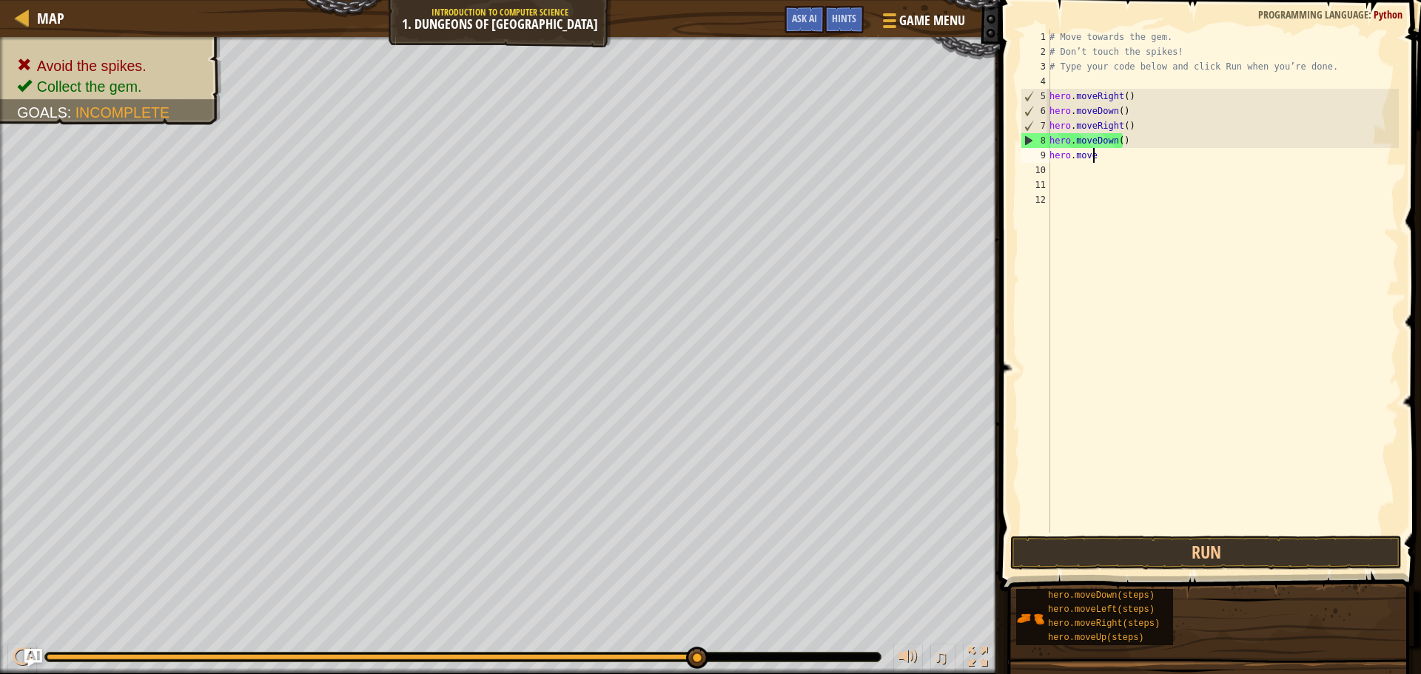
type textarea "h"
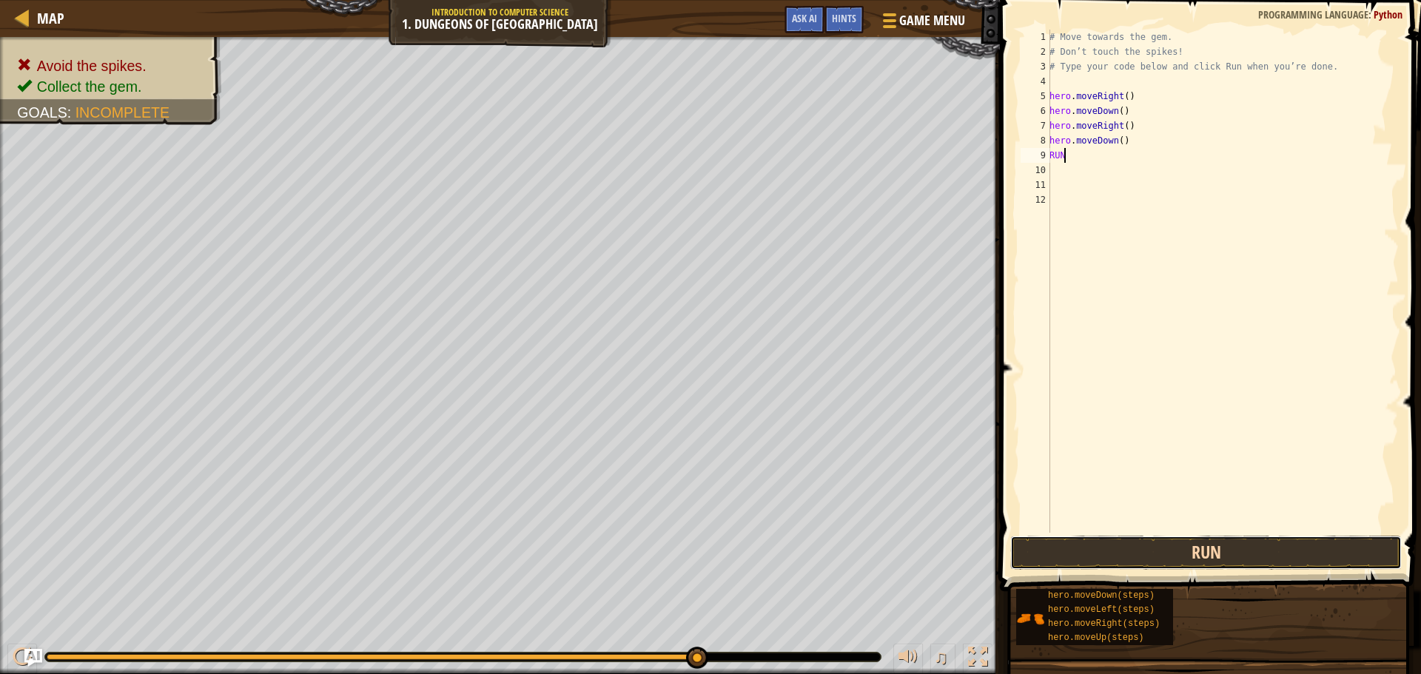
click at [1062, 542] on button "Run" at bounding box center [1206, 553] width 392 height 34
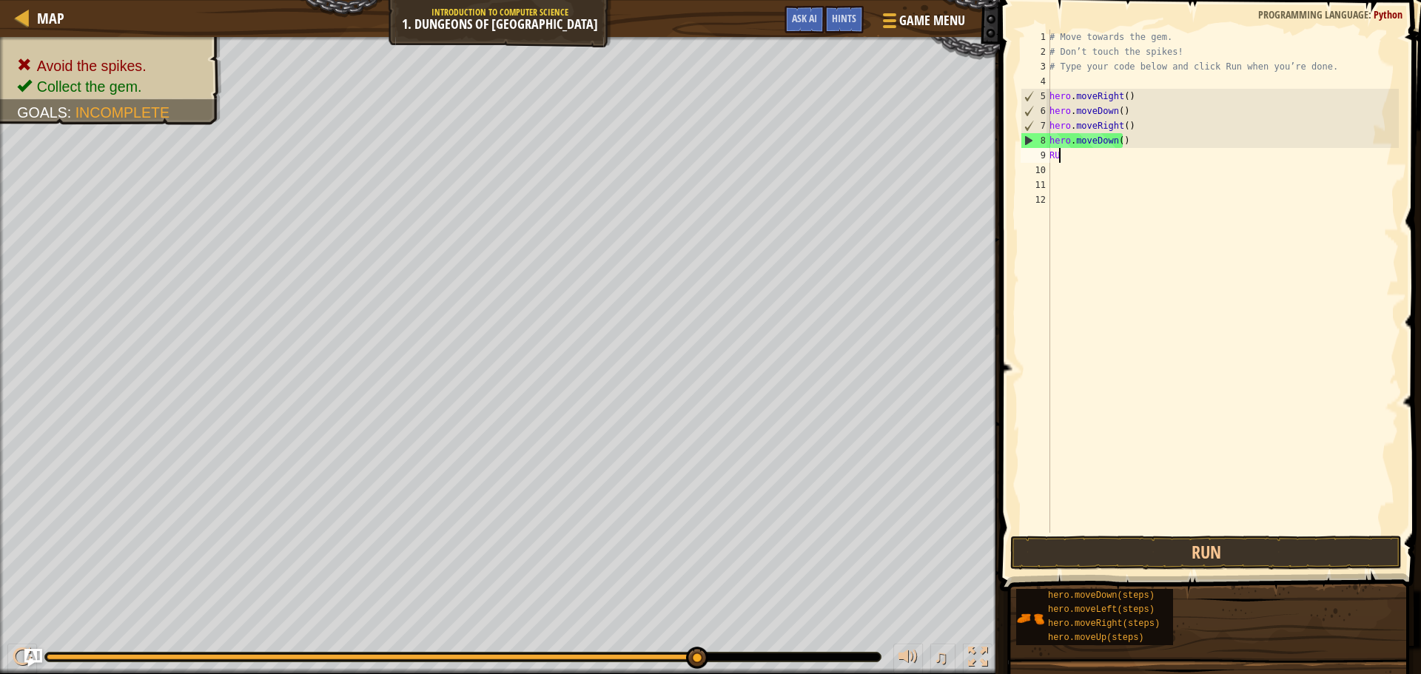
type textarea "R"
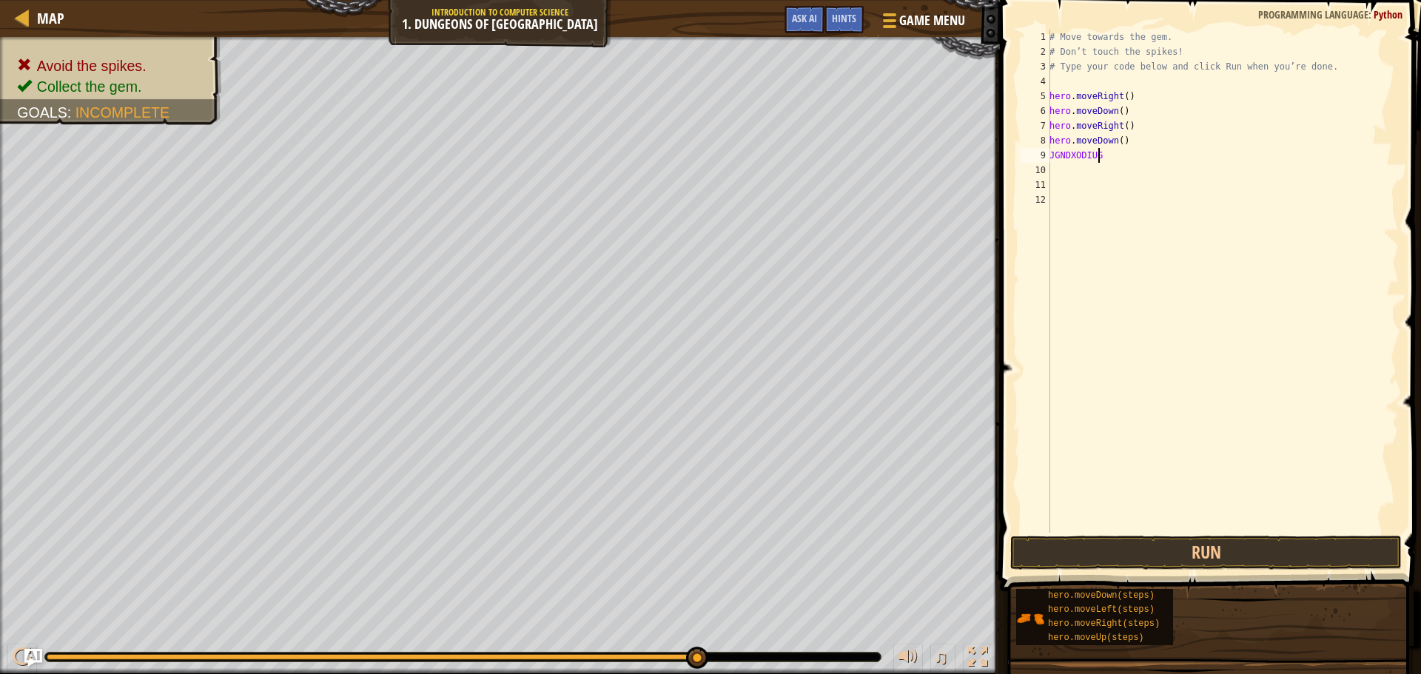
scroll to position [7, 1]
type textarea "J"
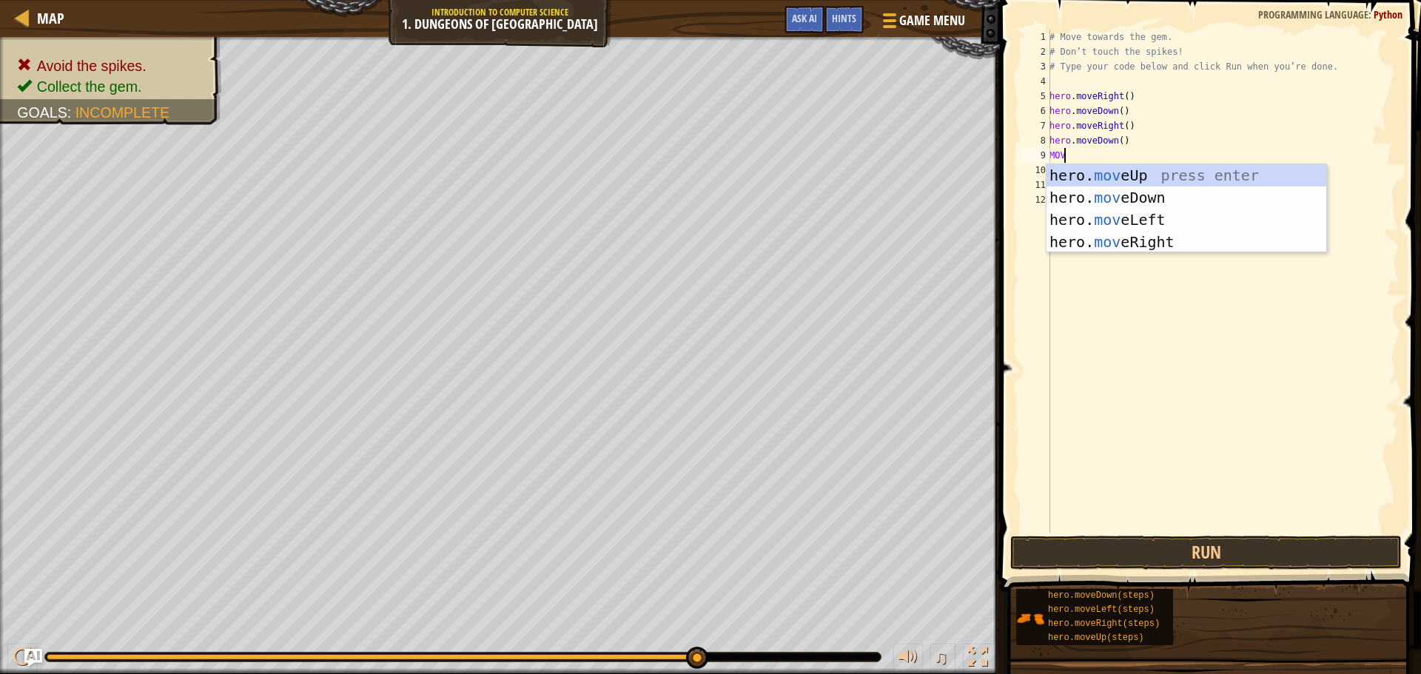
type textarea "MOVE"
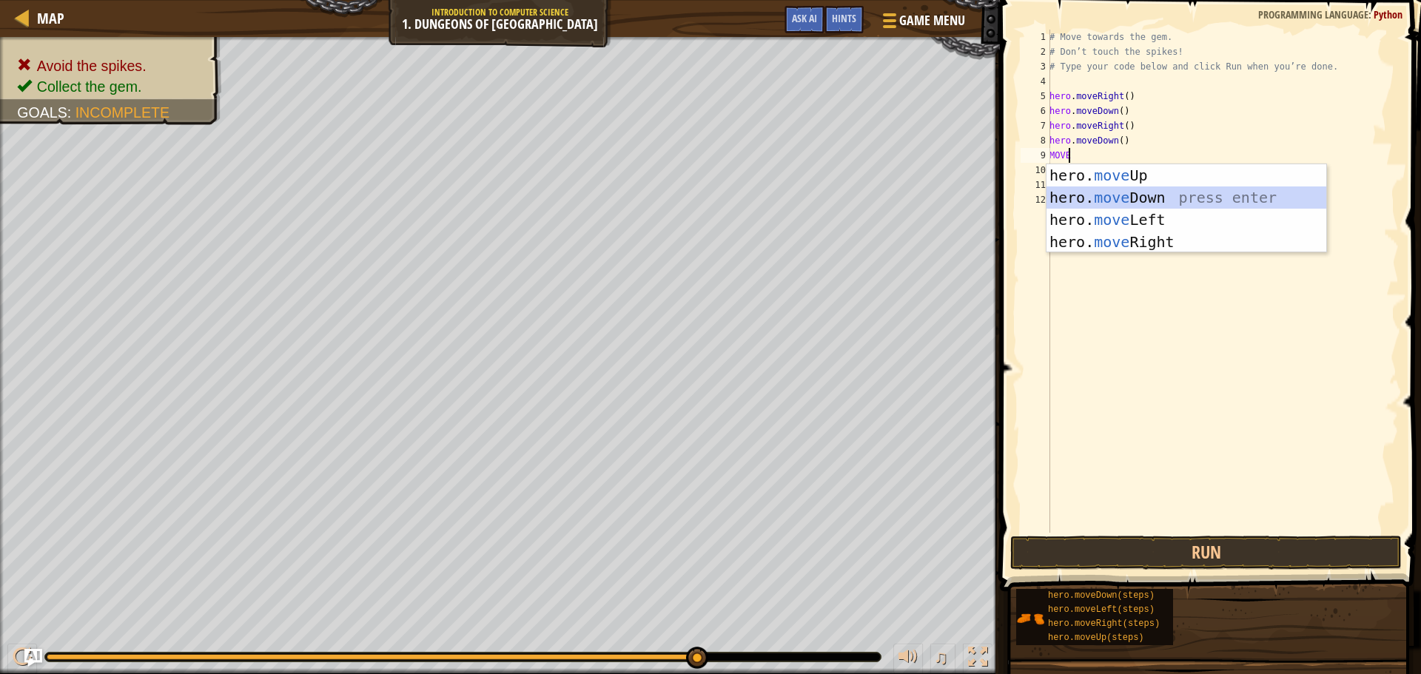
click at [1196, 192] on div "hero. move Up press enter hero. move Down press enter hero. move Left press ent…" at bounding box center [1187, 230] width 280 height 133
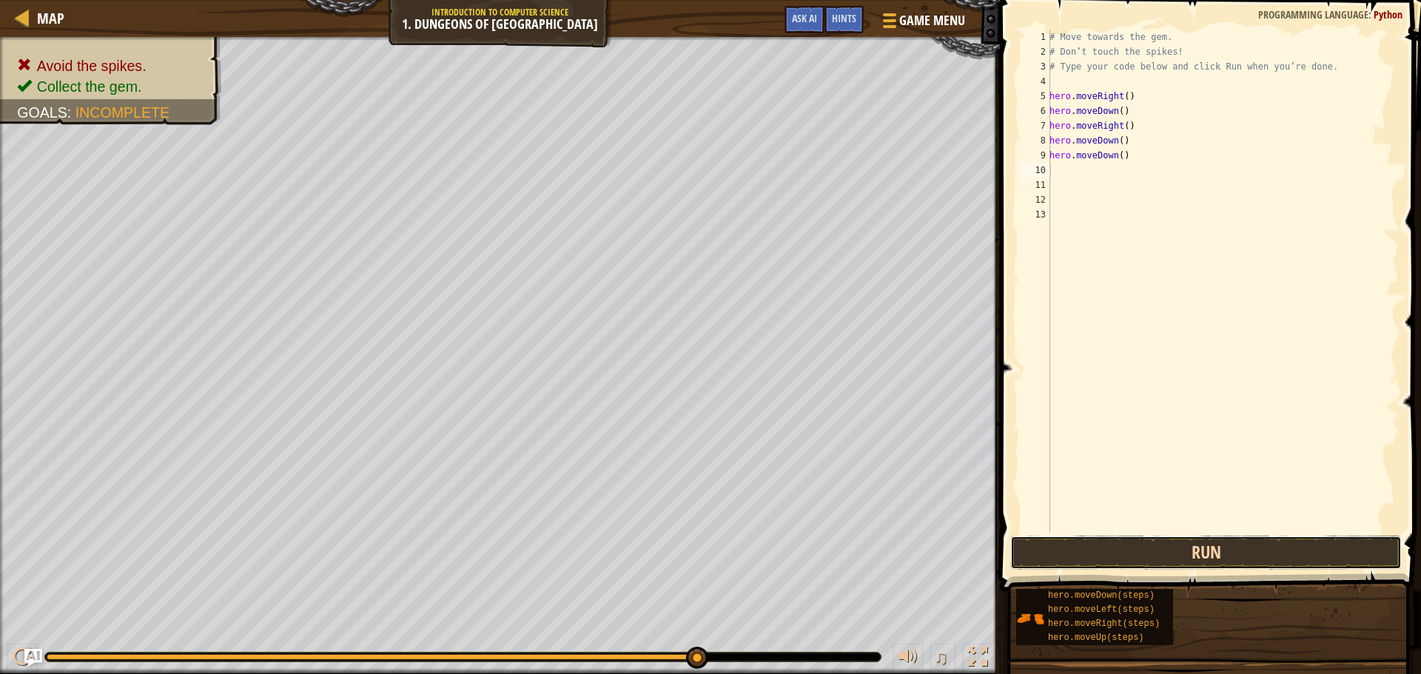
click at [1150, 548] on button "Run" at bounding box center [1206, 553] width 392 height 34
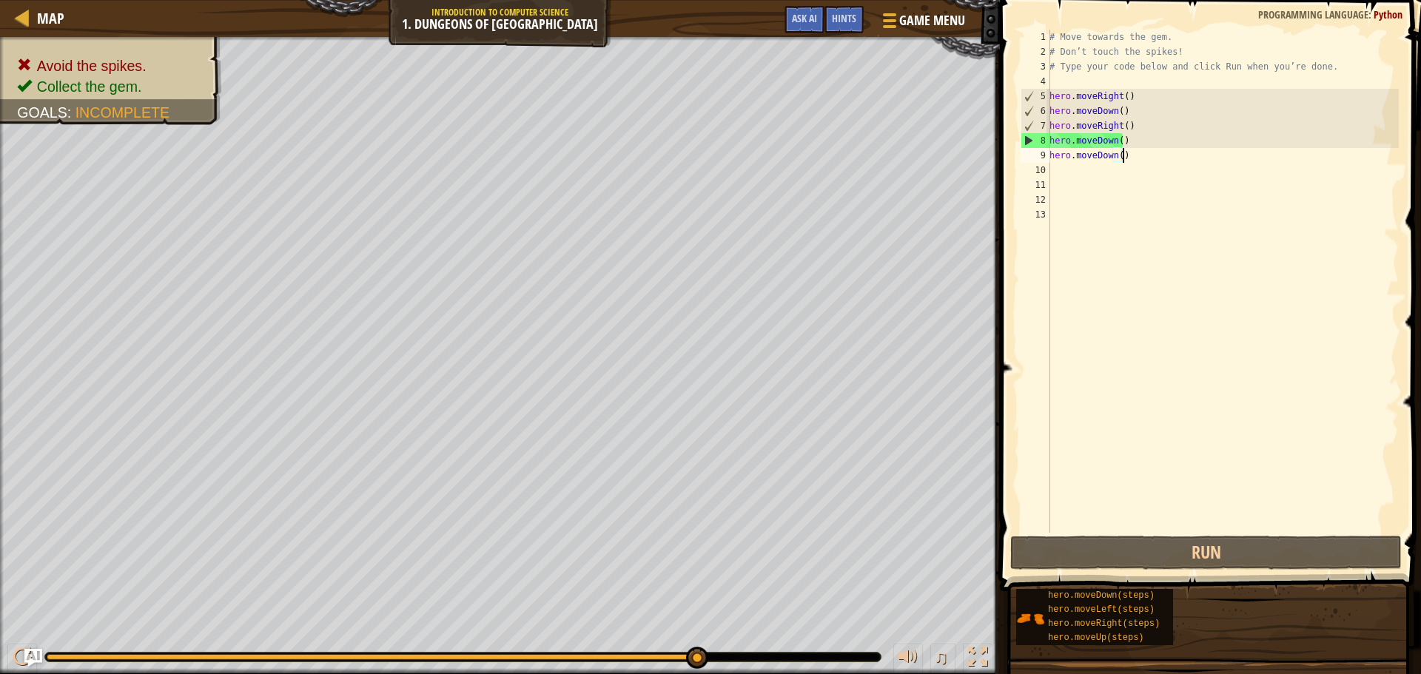
click at [1188, 150] on div "# Move towards the gem. # Don’t touch the spikes! # Type your code below and cl…" at bounding box center [1223, 296] width 352 height 533
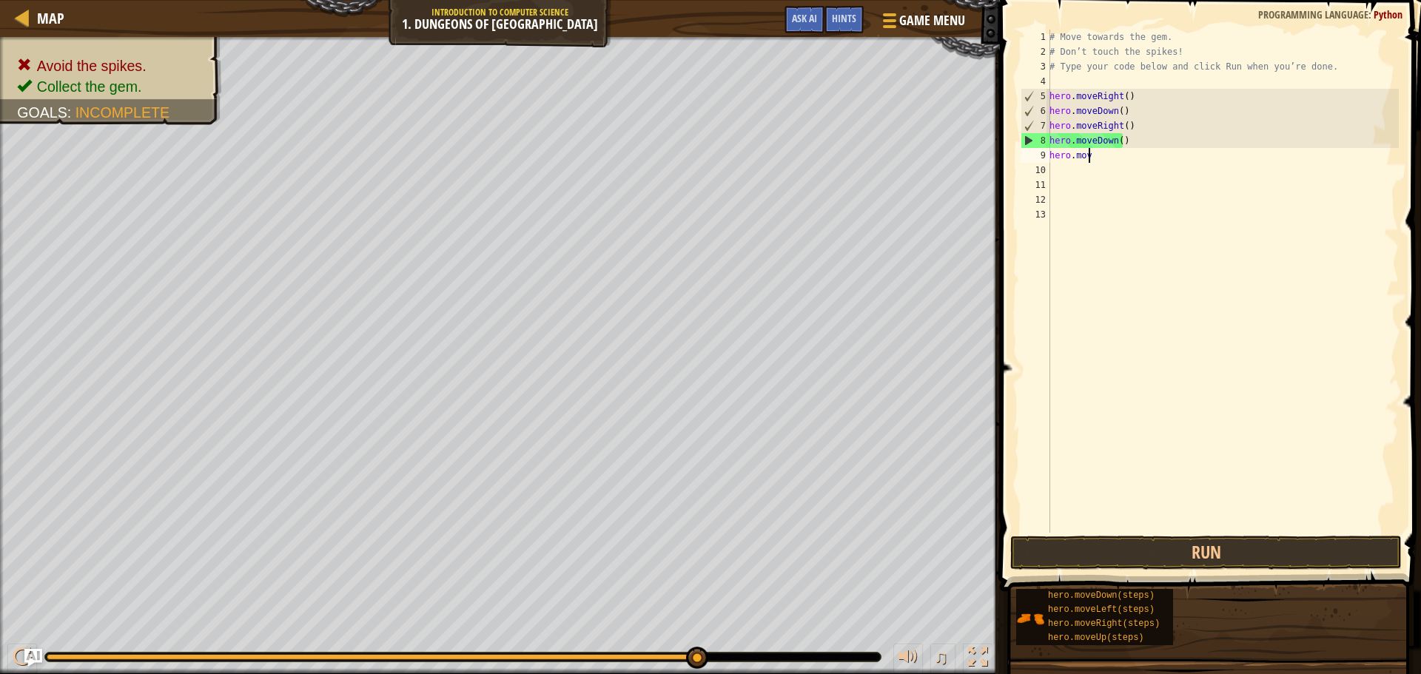
type textarea "h"
type textarea "hero.moveDown()"
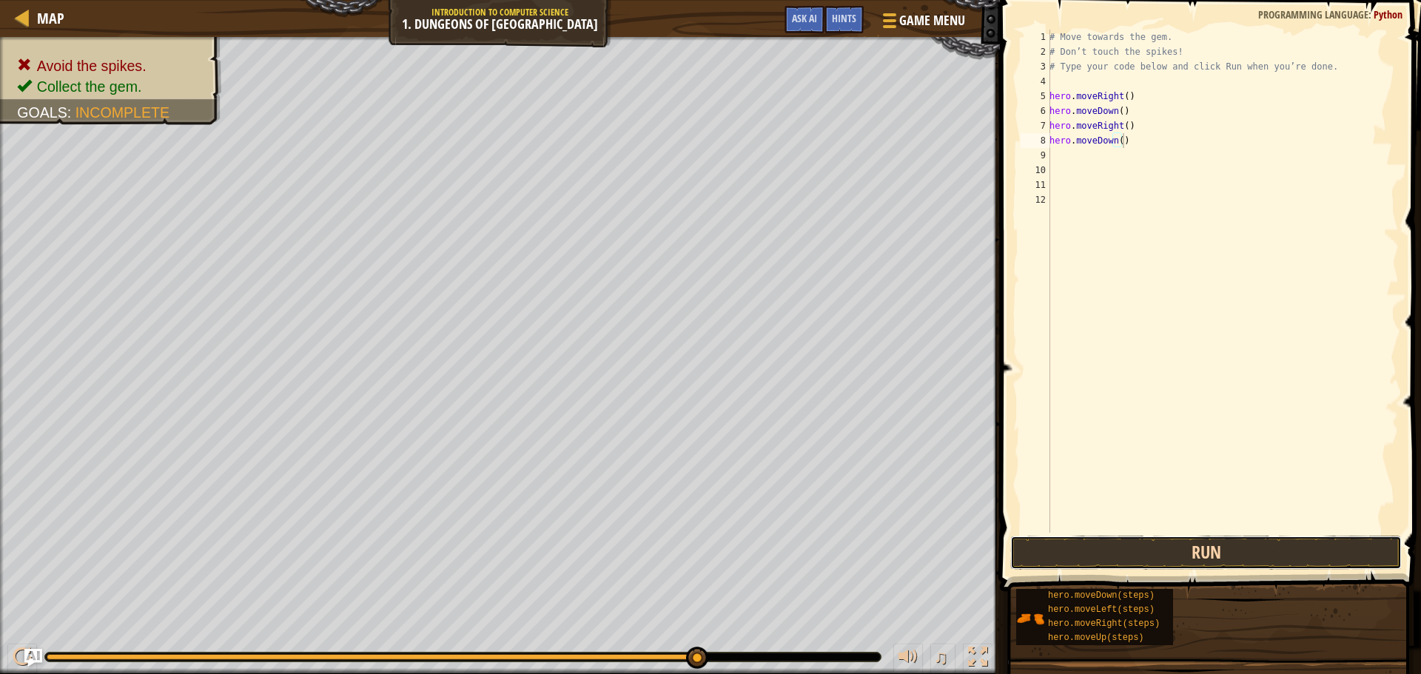
click at [1121, 539] on button "Run" at bounding box center [1206, 553] width 392 height 34
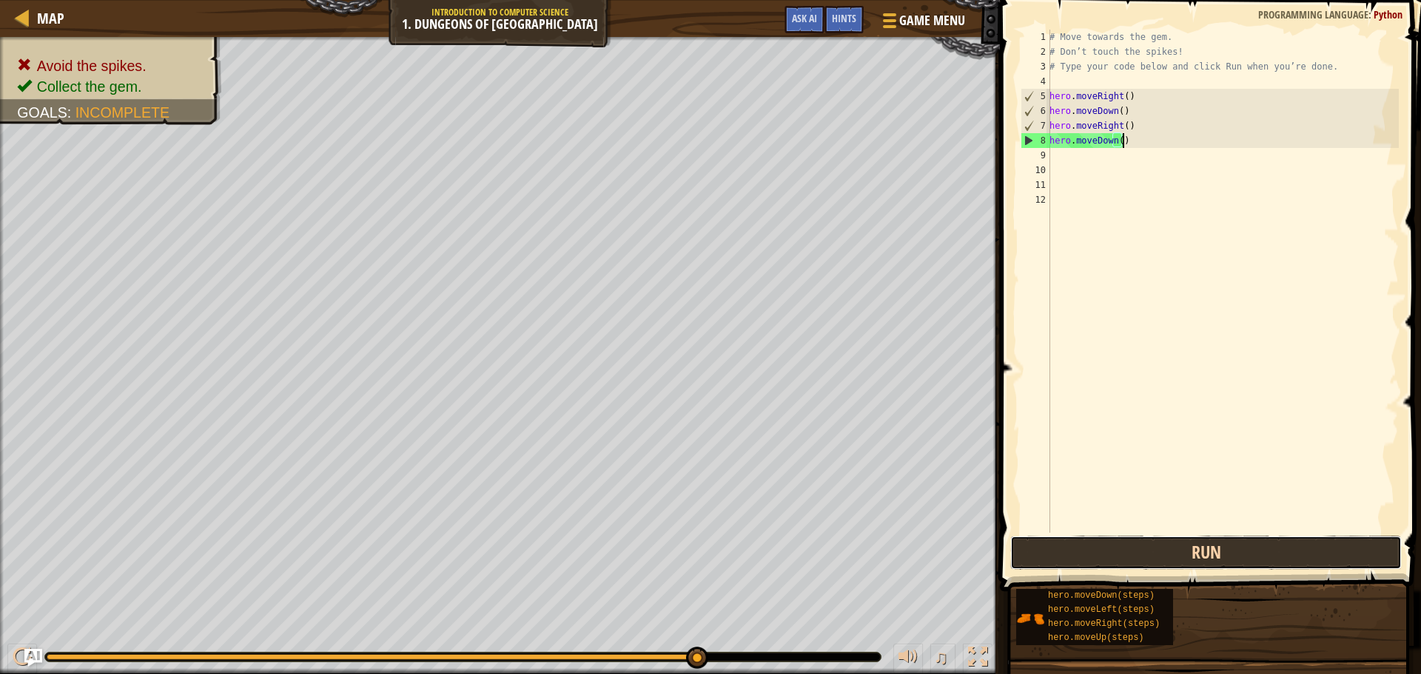
click at [1217, 543] on button "Run" at bounding box center [1206, 553] width 392 height 34
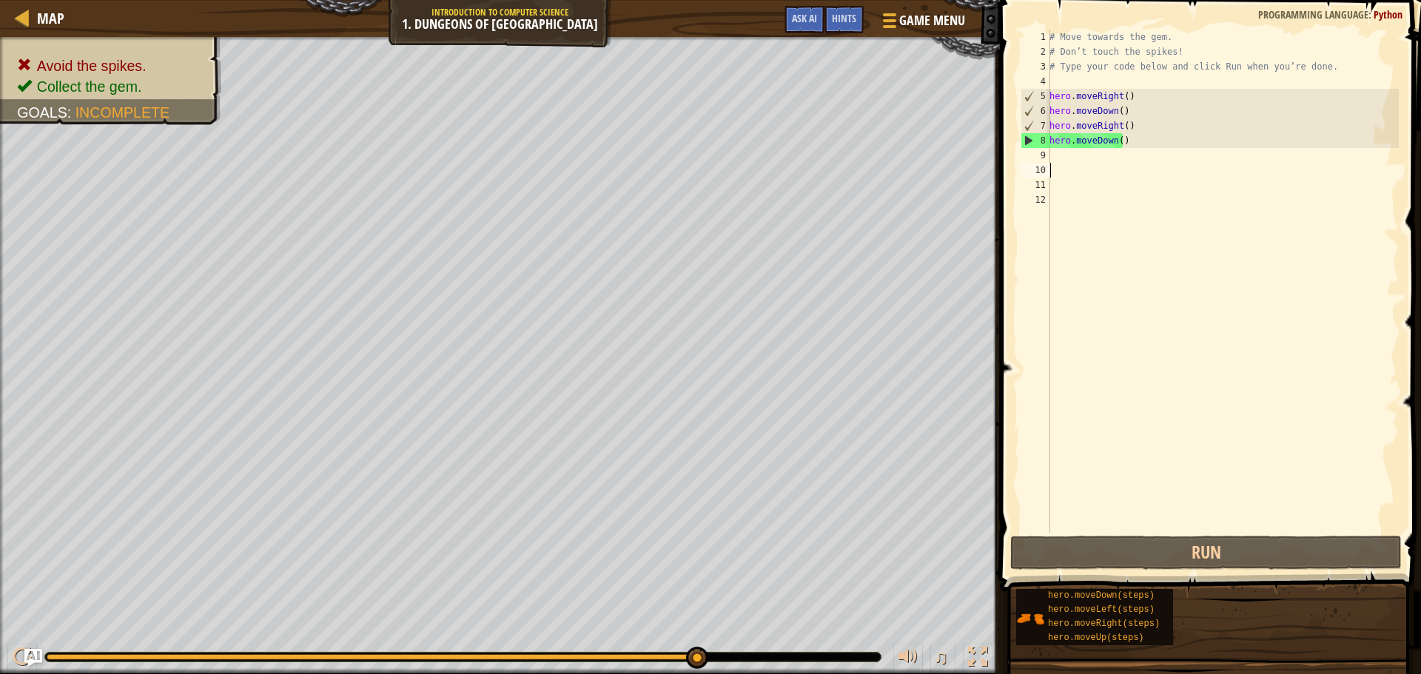
click at [1059, 164] on div "# Move towards the gem. # Don’t touch the spikes! # Type your code below and cl…" at bounding box center [1223, 296] width 352 height 533
click at [831, 15] on div "Hints" at bounding box center [844, 19] width 39 height 27
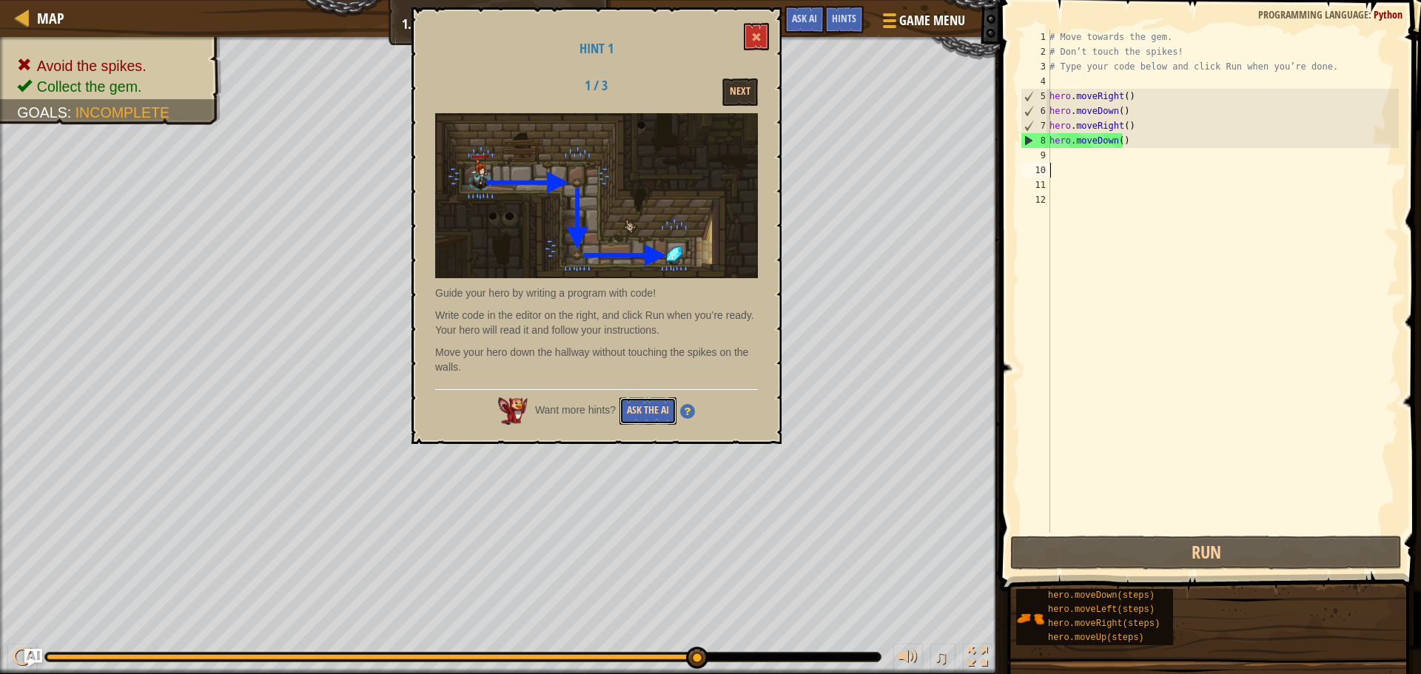
click at [667, 420] on button "Ask the AI" at bounding box center [648, 411] width 57 height 27
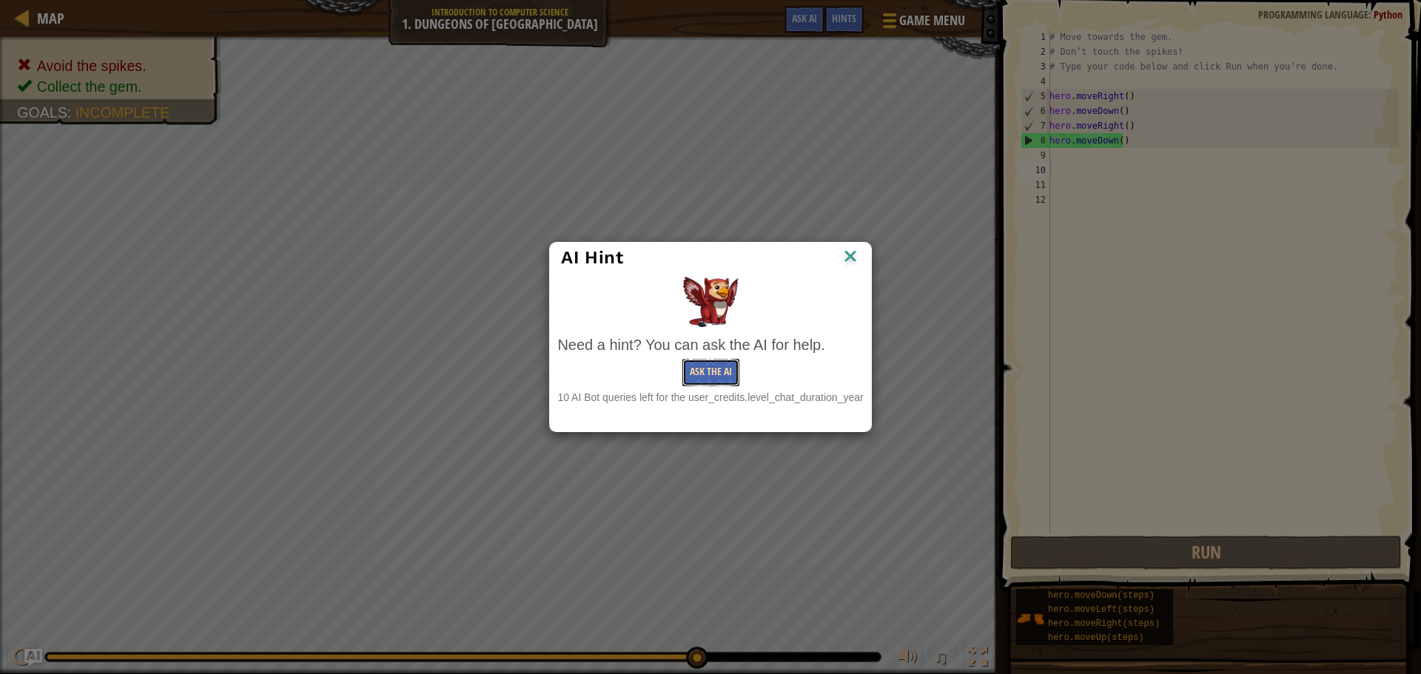
click at [717, 375] on button "Ask the AI" at bounding box center [711, 372] width 57 height 27
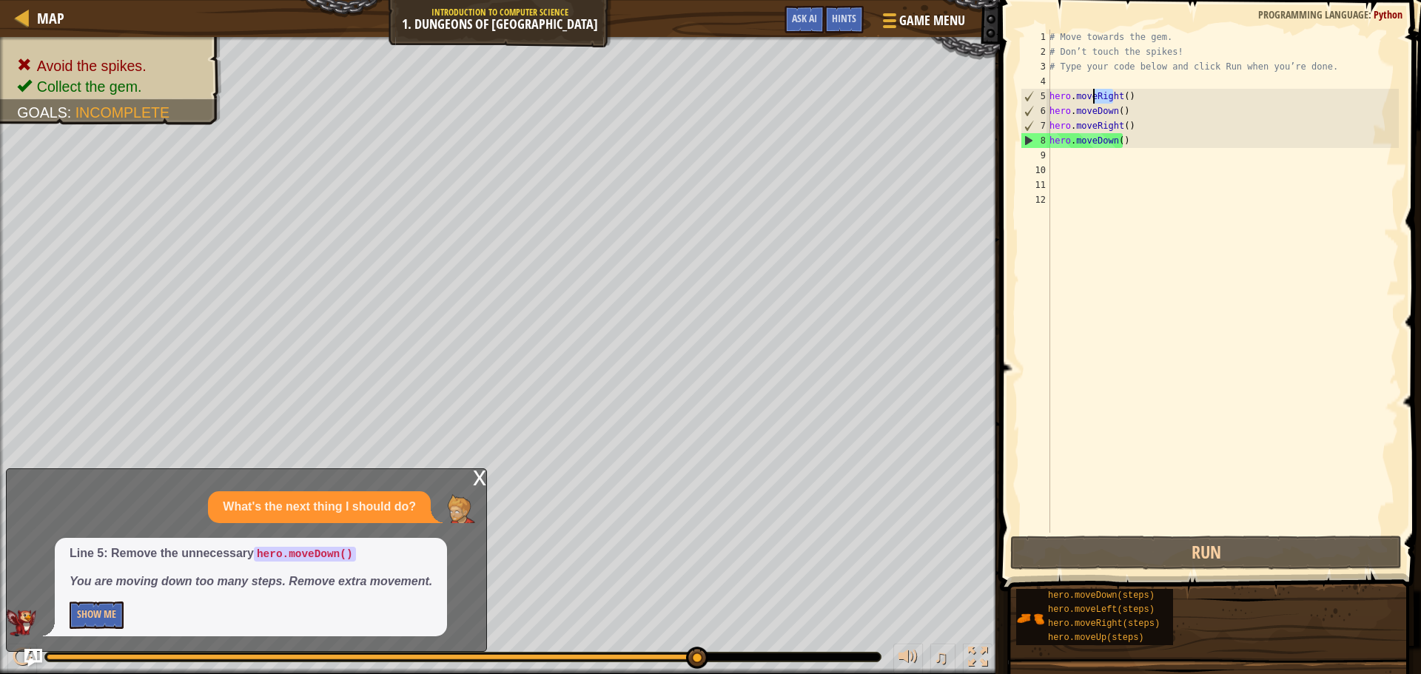
drag, startPoint x: 1113, startPoint y: 101, endPoint x: 1090, endPoint y: 99, distance: 22.3
click at [1090, 99] on div "# Move towards the gem. # Don’t touch the spikes! # Type your code below and cl…" at bounding box center [1223, 296] width 352 height 533
type textarea "hero.moveRight()"
click at [1156, 90] on div "# Move towards the gem. # Don’t touch the spikes! # Type your code below and cl…" at bounding box center [1223, 296] width 352 height 533
click at [90, 613] on button "Show Me" at bounding box center [97, 615] width 54 height 27
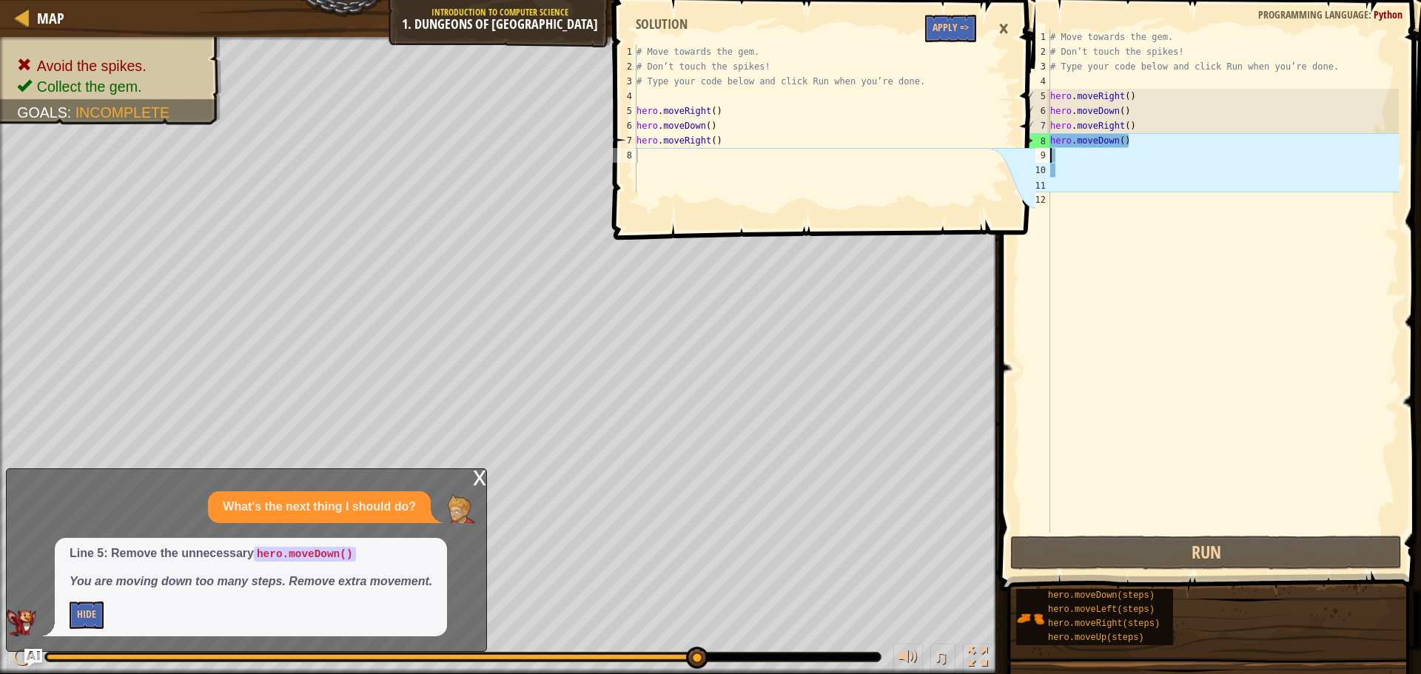
drag, startPoint x: 1178, startPoint y: 161, endPoint x: 1146, endPoint y: 159, distance: 31.9
click at [1147, 159] on div "# Move towards the gem. # Don’t touch the spikes! # Type your code below and cl…" at bounding box center [1223, 296] width 352 height 533
drag, startPoint x: 1136, startPoint y: 152, endPoint x: 1127, endPoint y: 141, distance: 14.7
click at [1131, 144] on div "# Move towards the gem. # Don’t touch the spikes! # Type your code below and cl…" at bounding box center [1223, 296] width 352 height 533
click at [1124, 138] on div "# Move towards the gem. # Don’t touch the spikes! # Type your code below and cl…" at bounding box center [1223, 281] width 352 height 503
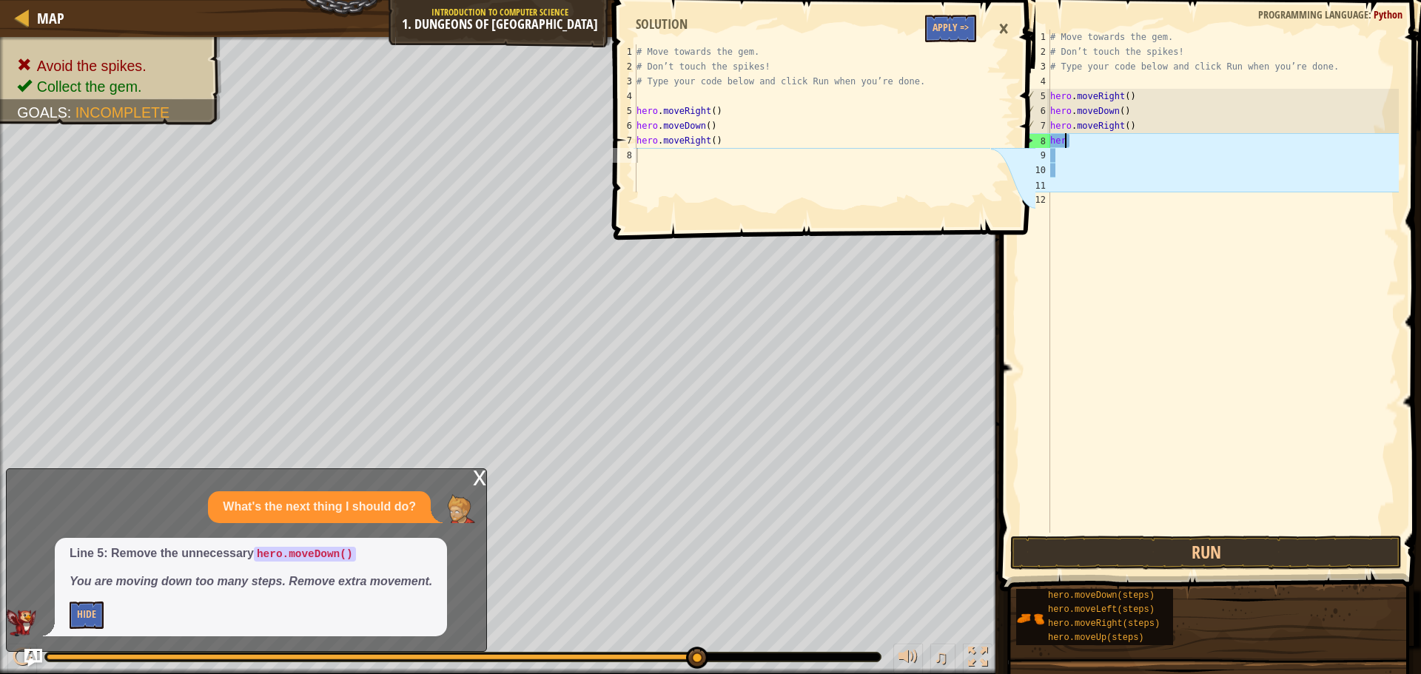
type textarea "h"
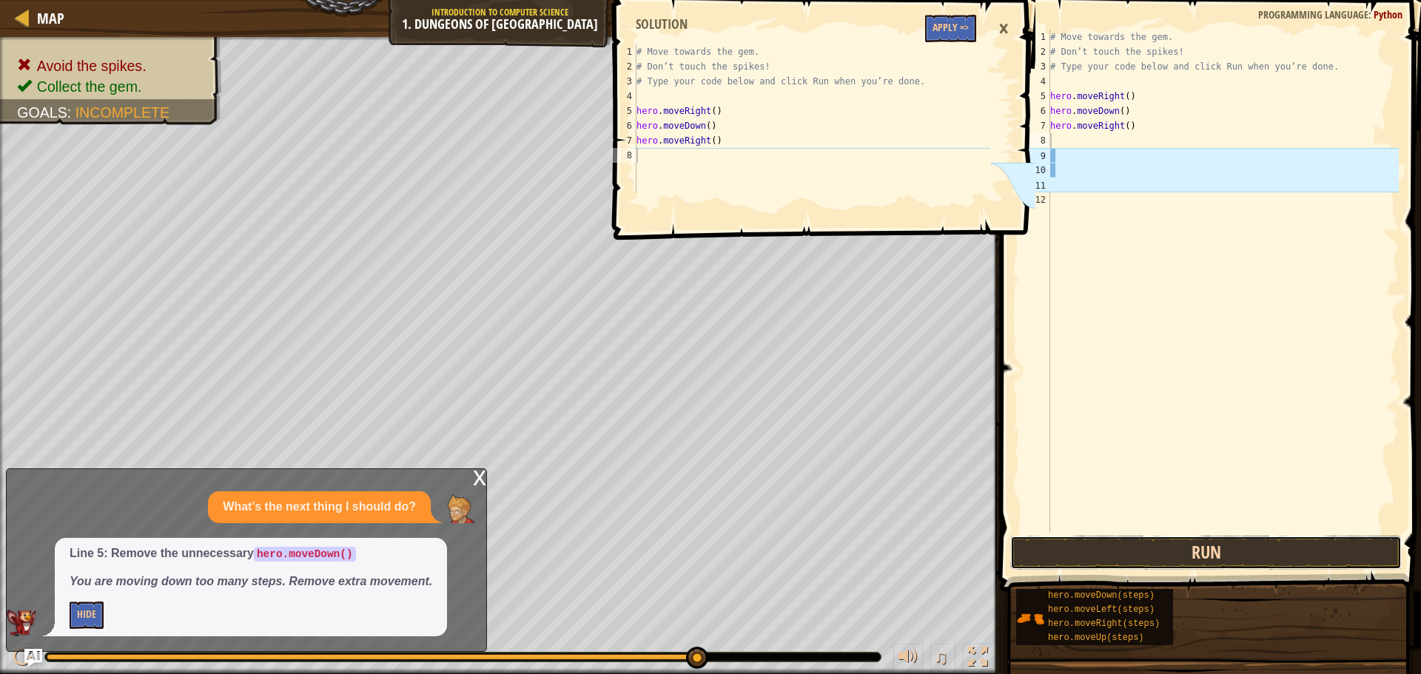
click at [1177, 545] on button "Run" at bounding box center [1206, 553] width 392 height 34
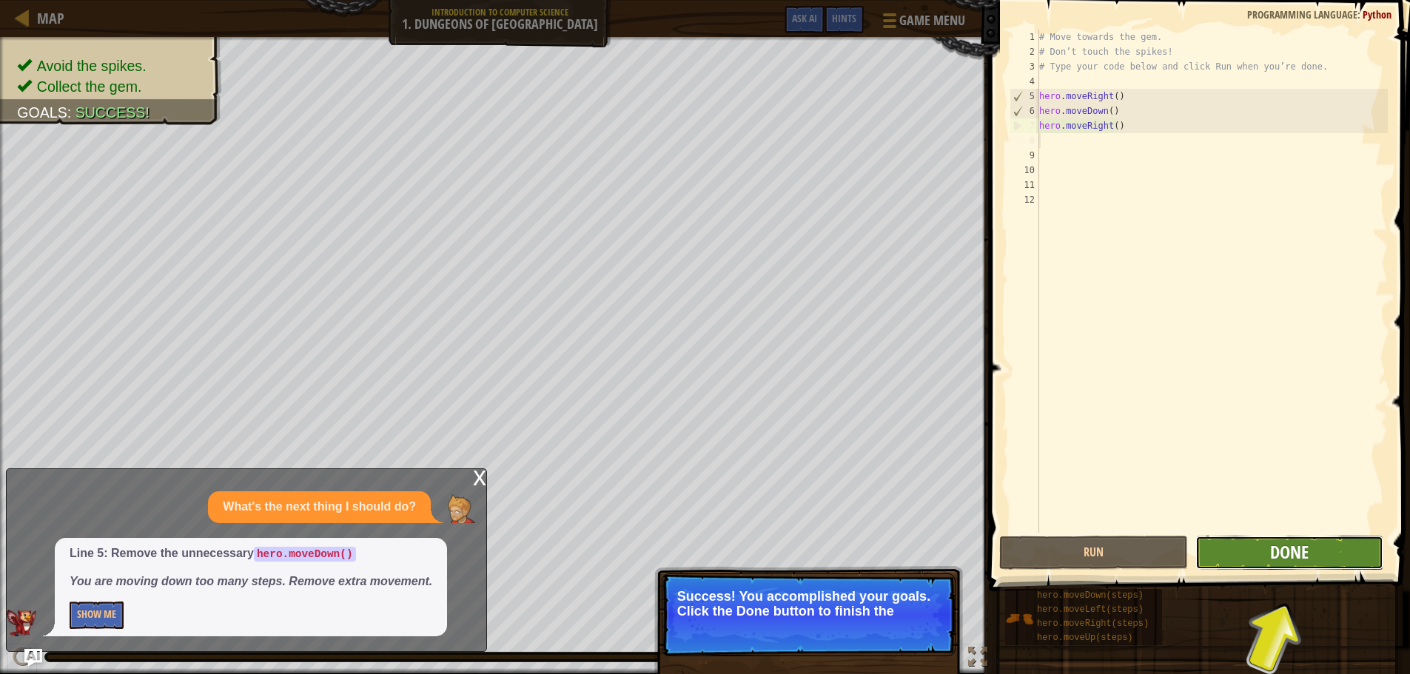
click at [1297, 551] on span "Done" at bounding box center [1289, 552] width 38 height 24
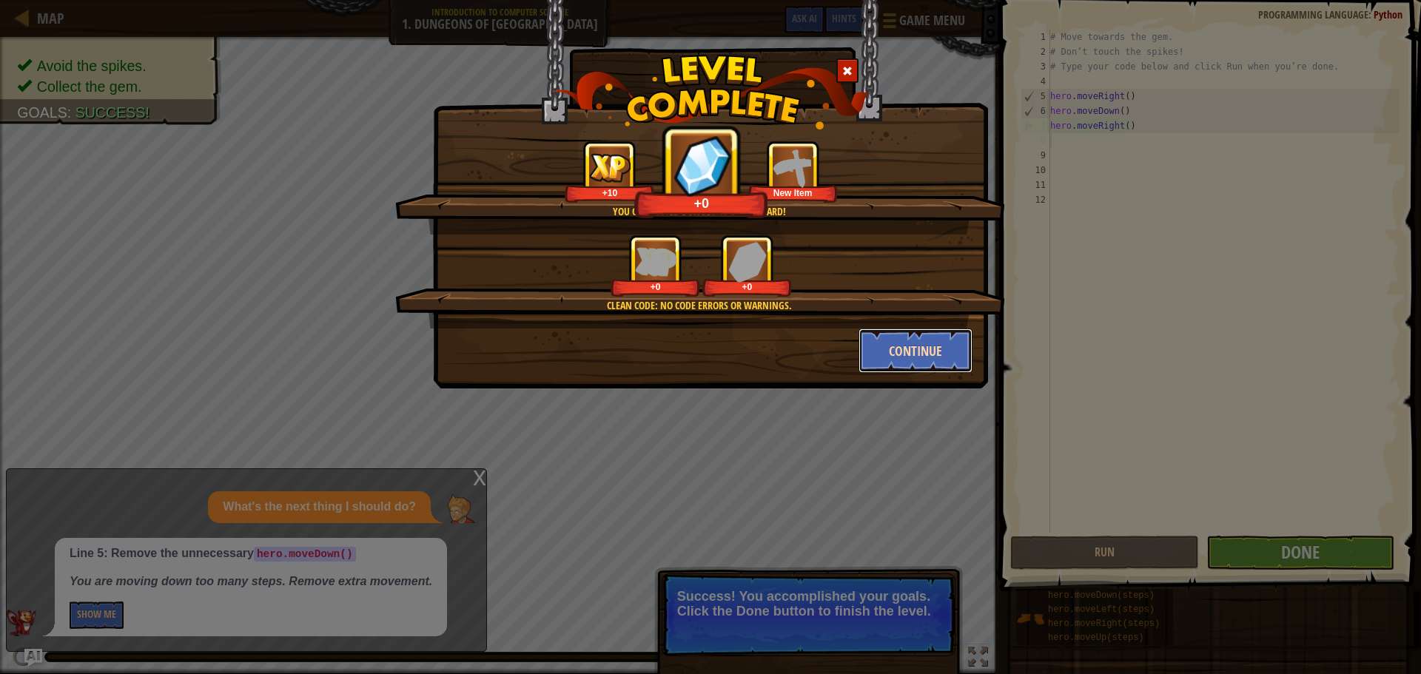
click at [899, 353] on button "Continue" at bounding box center [916, 351] width 115 height 44
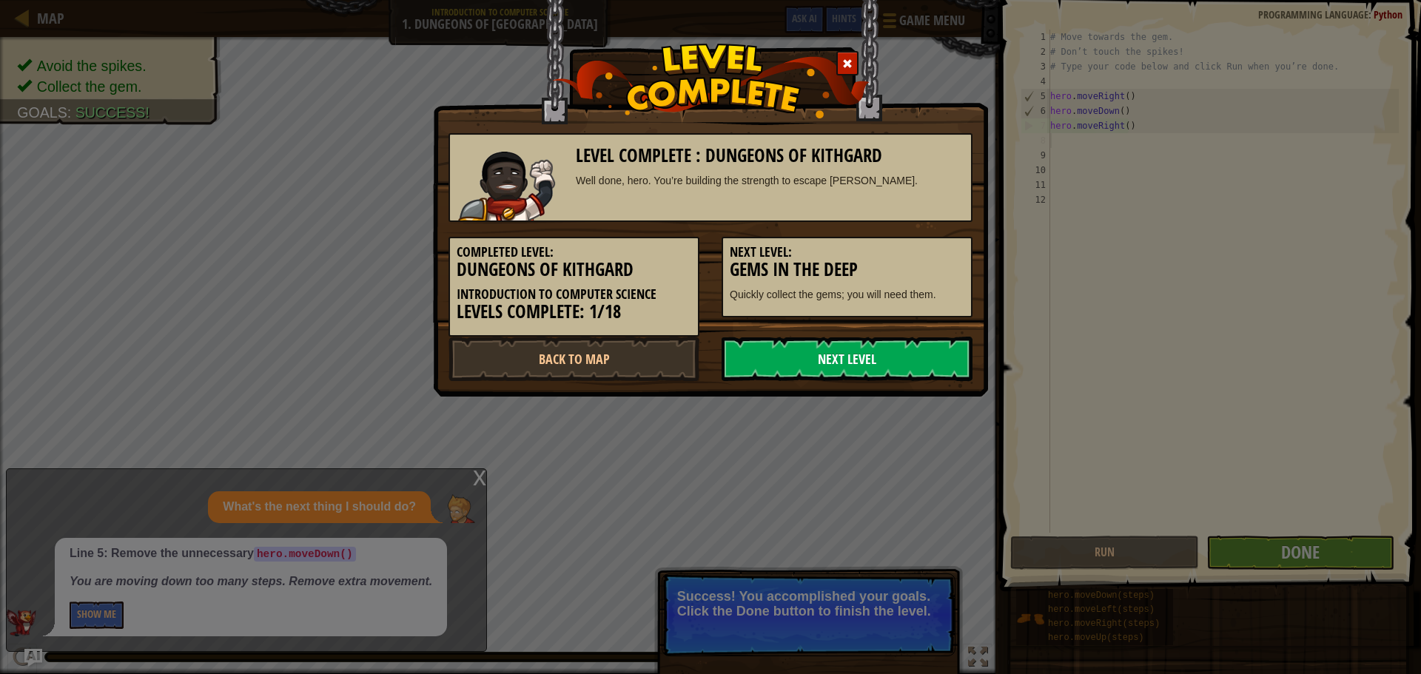
click at [880, 350] on link "Next Level" at bounding box center [847, 359] width 251 height 44
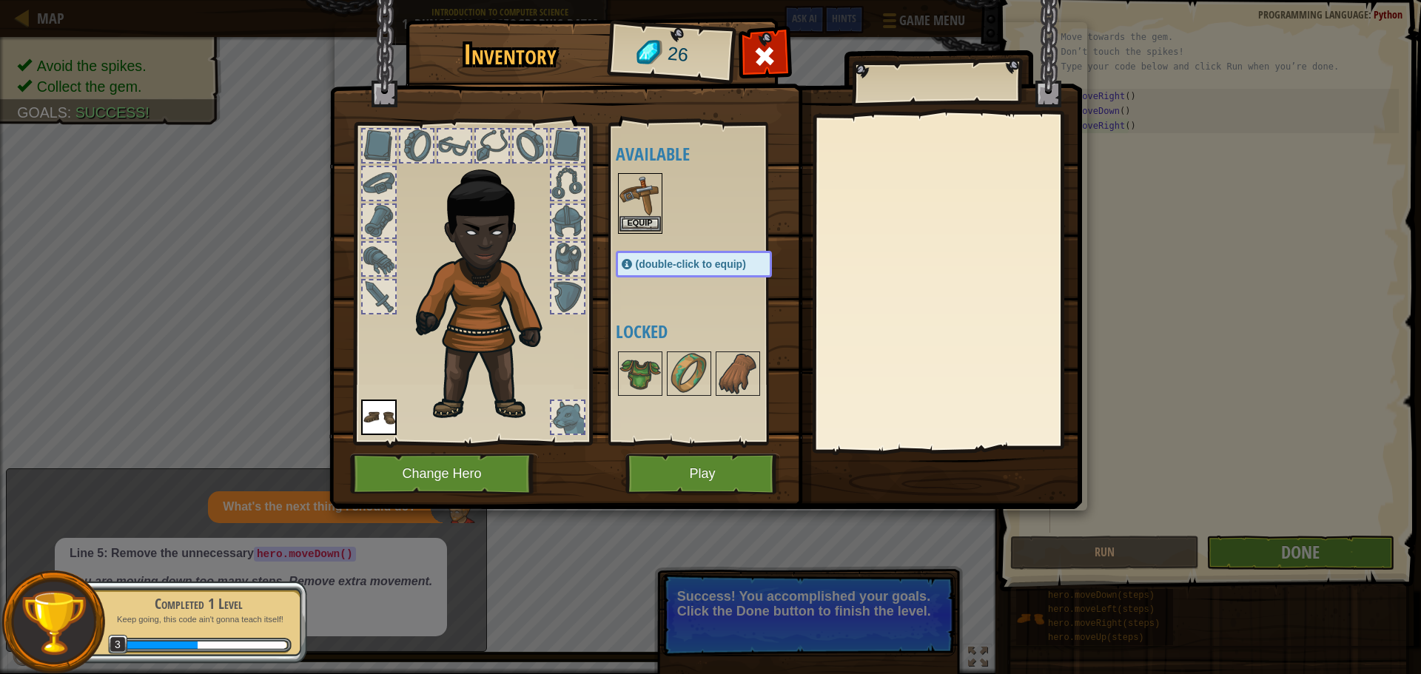
click at [643, 210] on img at bounding box center [640, 195] width 41 height 41
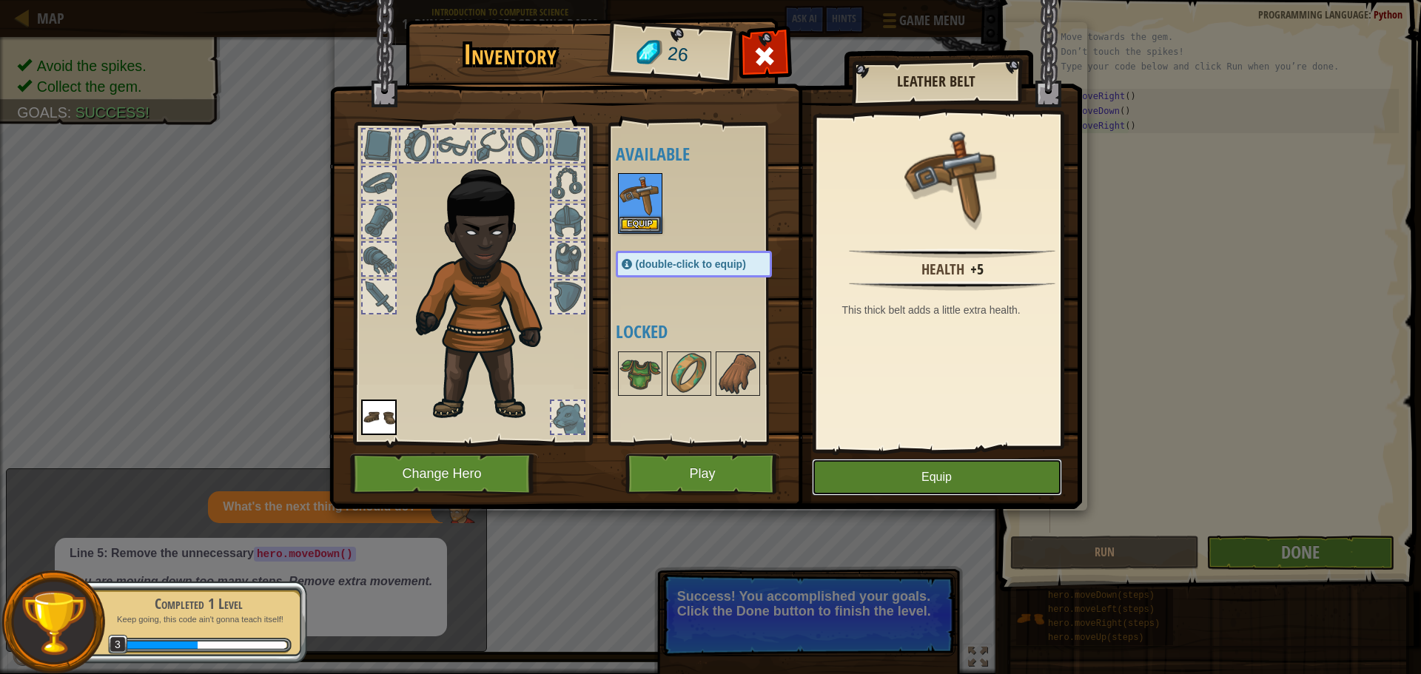
click at [882, 474] on button "Equip" at bounding box center [937, 477] width 250 height 37
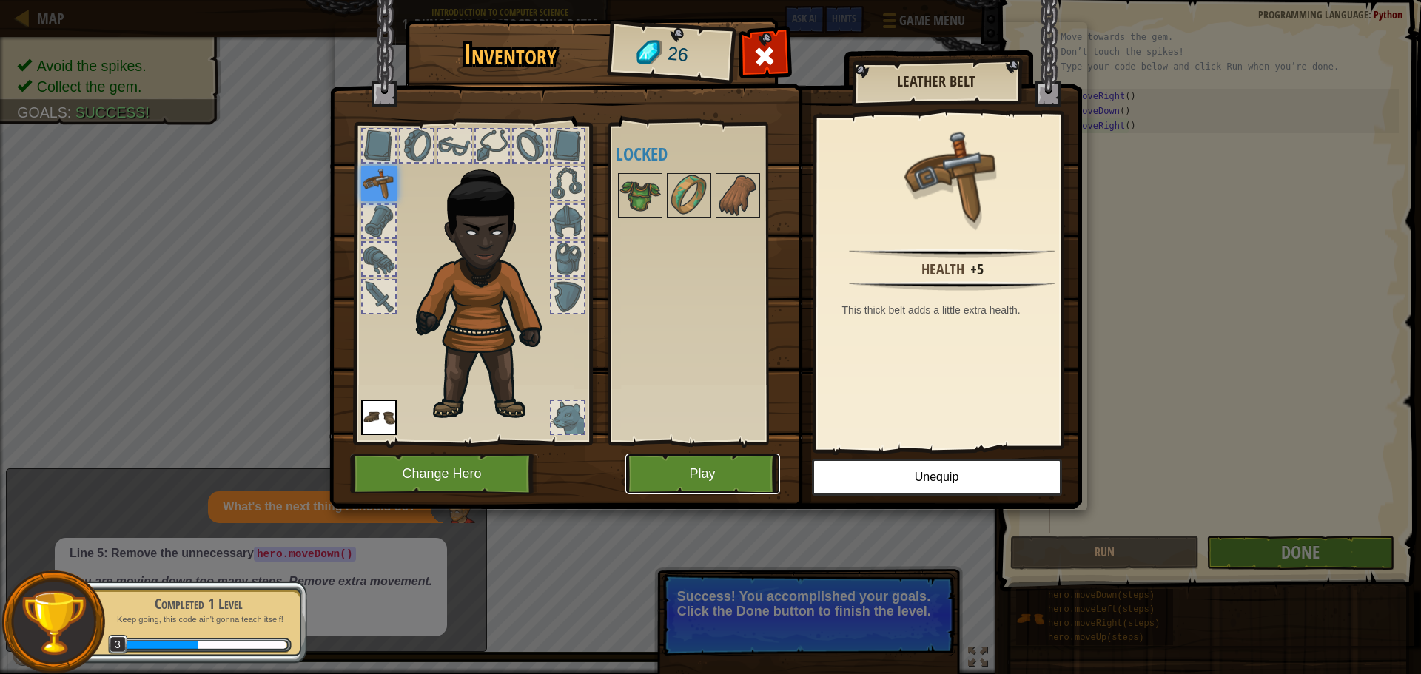
drag, startPoint x: 698, startPoint y: 472, endPoint x: 697, endPoint y: 457, distance: 14.8
click at [697, 457] on button "Play" at bounding box center [703, 474] width 155 height 41
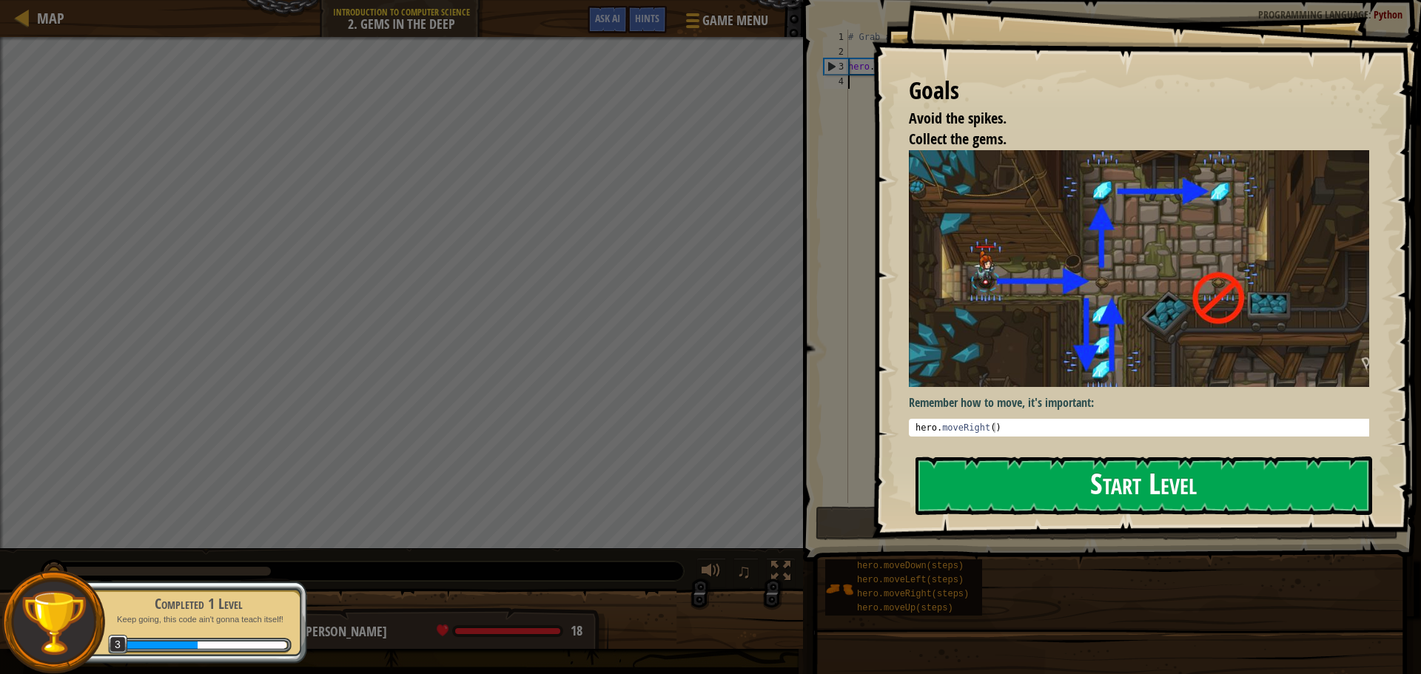
click at [1090, 491] on button "Start Level" at bounding box center [1144, 486] width 457 height 58
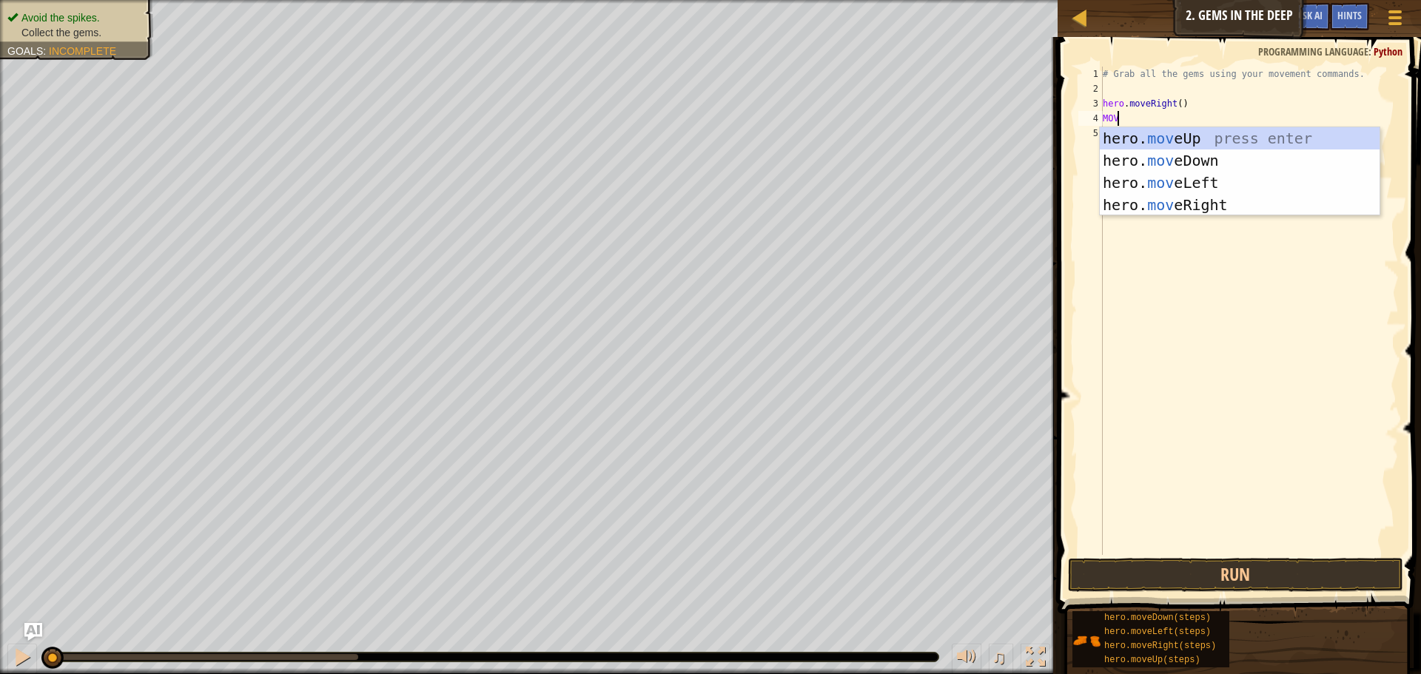
scroll to position [7, 1]
type textarea "MOVED"
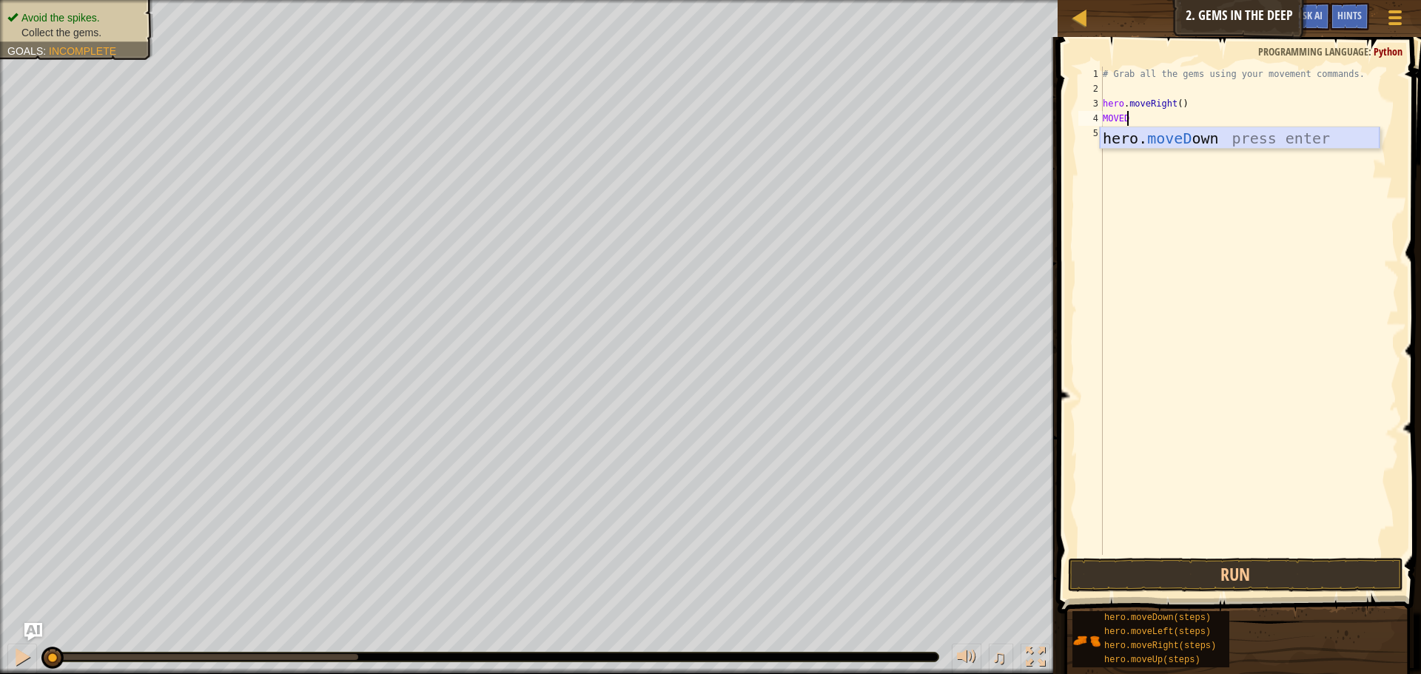
click at [1195, 141] on div "hero. moveD own press enter" at bounding box center [1240, 160] width 280 height 67
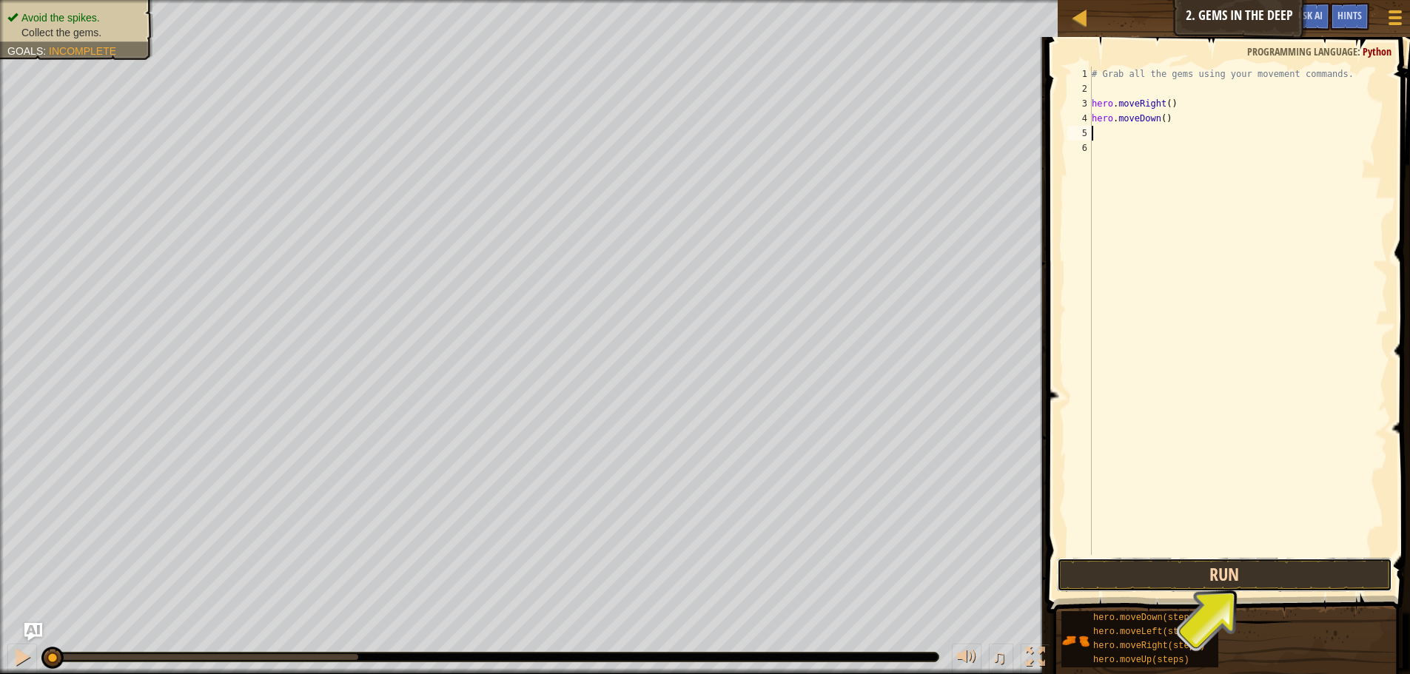
click at [1193, 583] on button "Run" at bounding box center [1224, 575] width 335 height 34
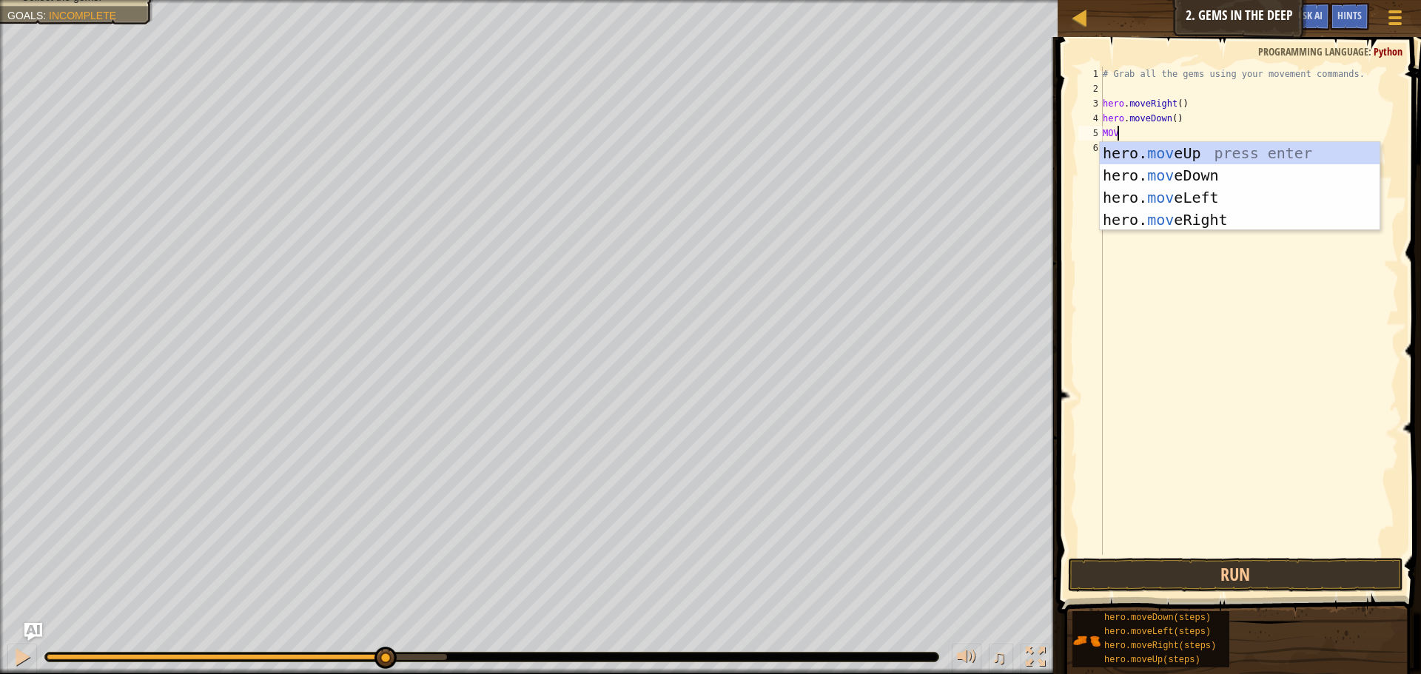
scroll to position [7, 1]
type textarea "MOVE"
click at [1166, 146] on div "hero. move Up press enter hero. move Down press enter hero. move Left press ent…" at bounding box center [1240, 208] width 280 height 133
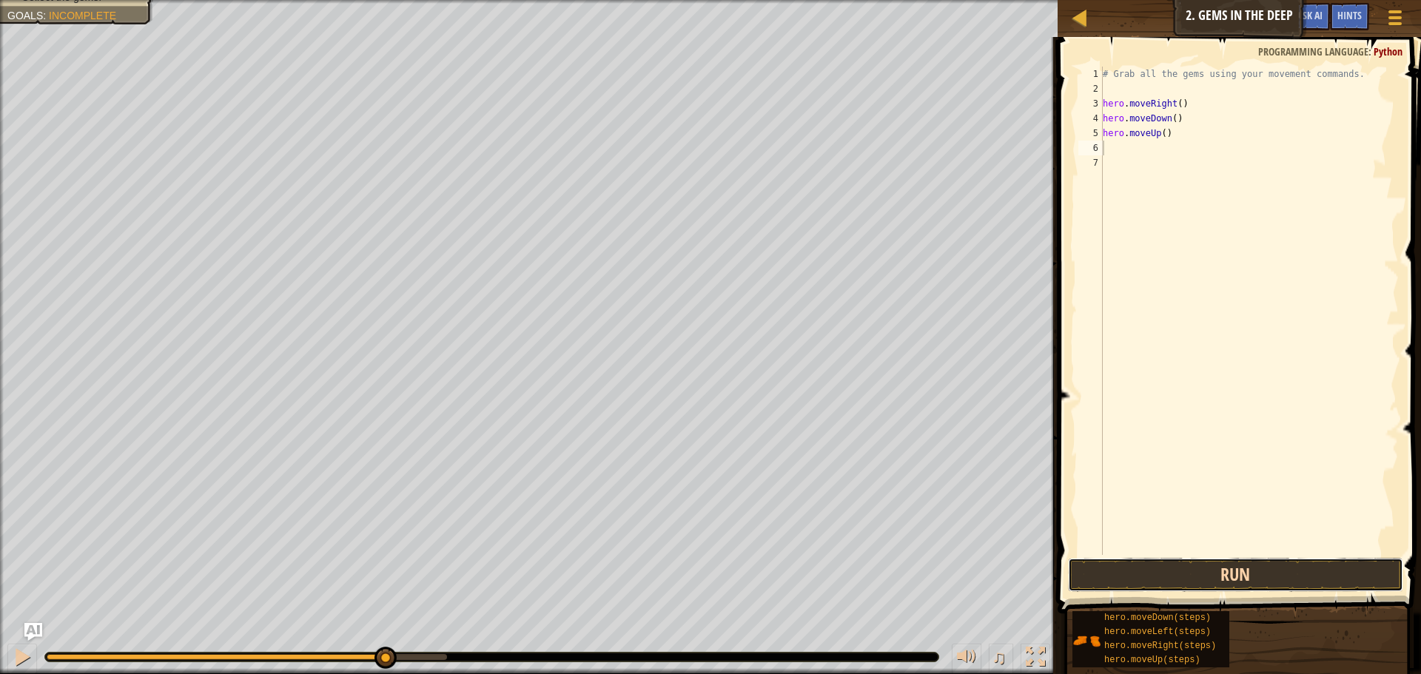
click at [1241, 573] on button "Run" at bounding box center [1235, 575] width 335 height 34
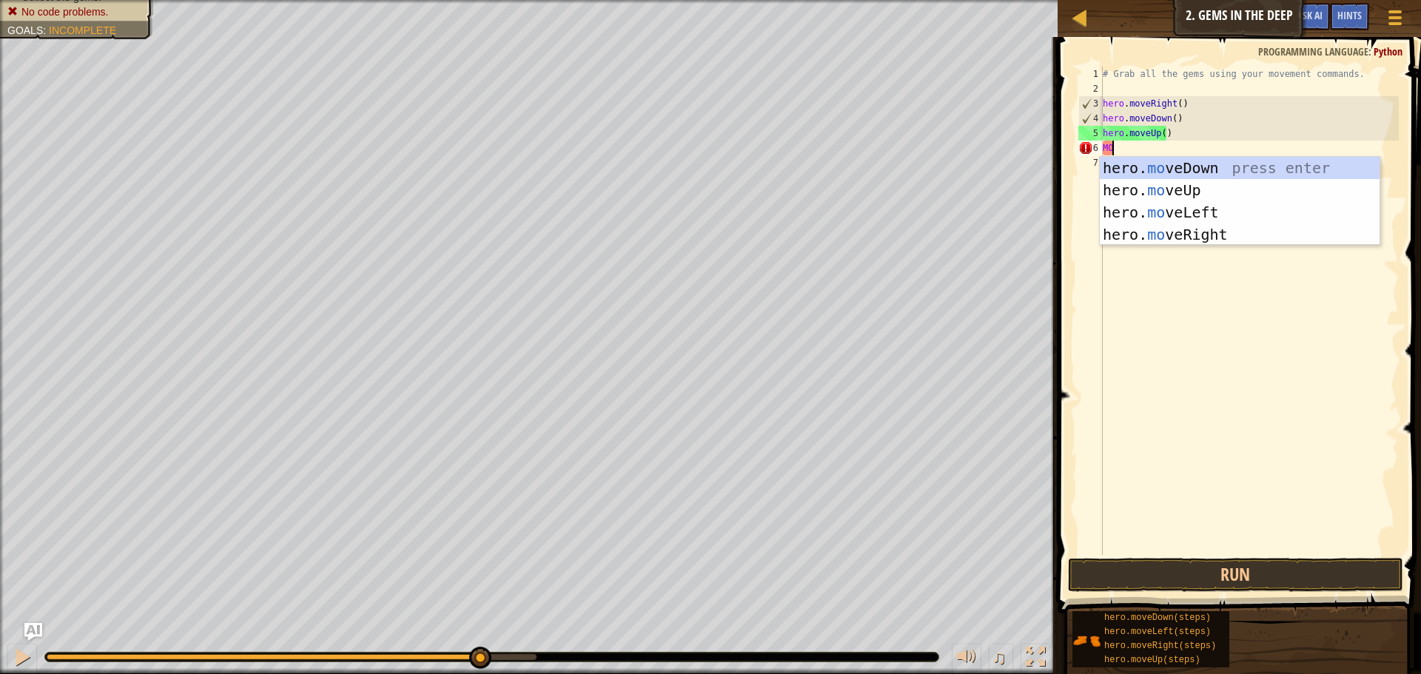
scroll to position [7, 1]
type textarea "MOVE"
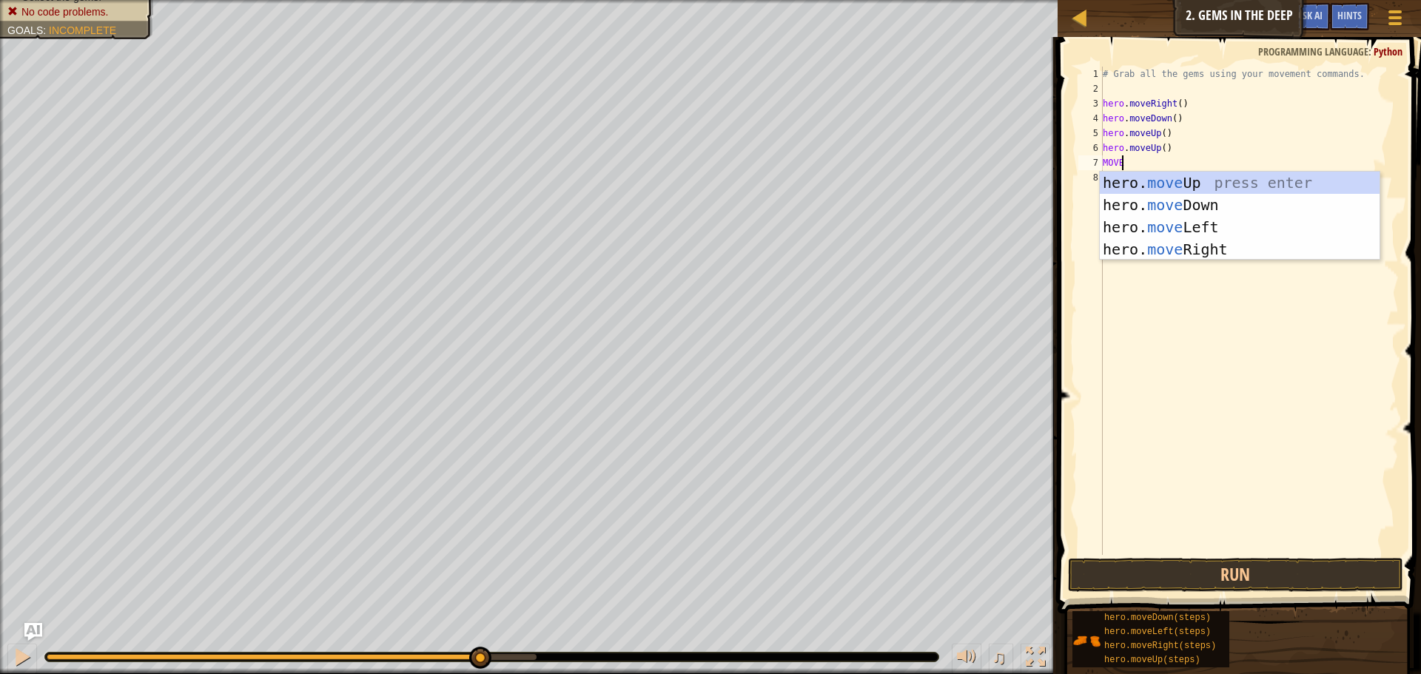
type textarea "MOVEL"
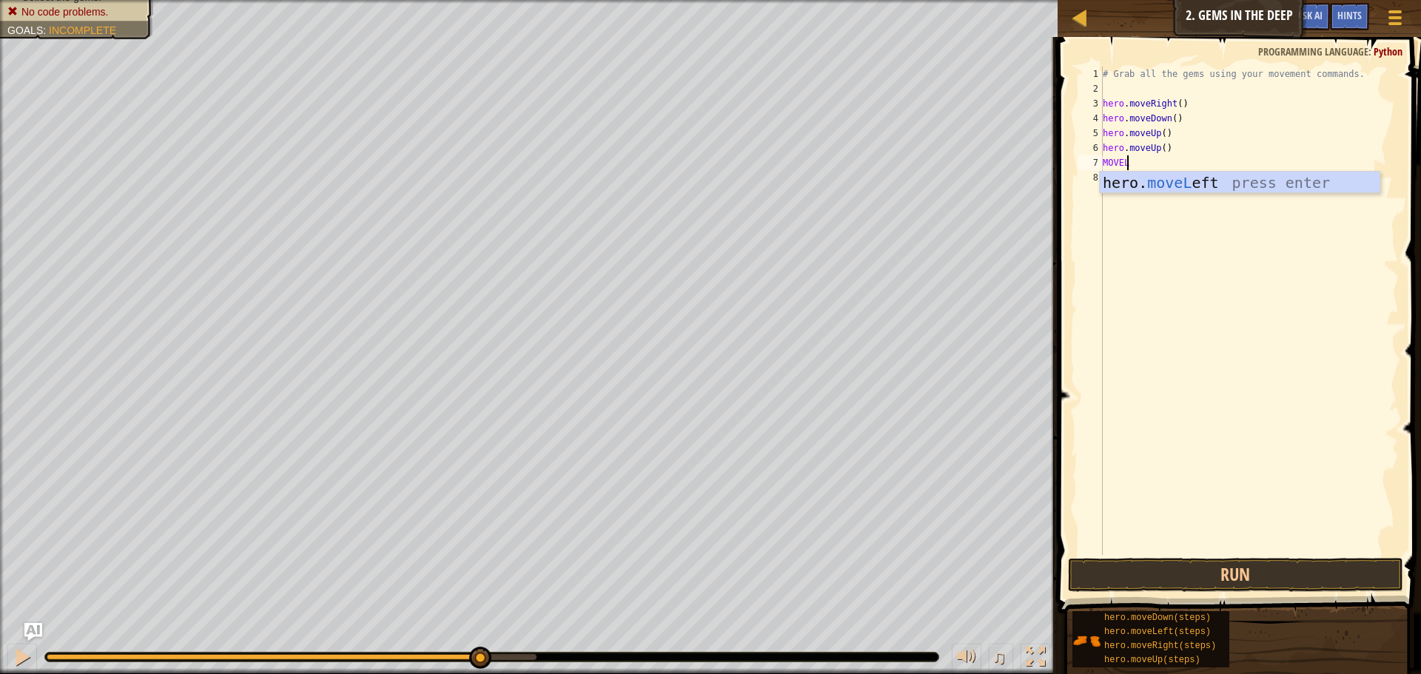
scroll to position [7, 1]
click at [1156, 172] on div "hero. moveL eft press enter" at bounding box center [1240, 205] width 280 height 67
click at [1207, 566] on button "Run" at bounding box center [1235, 575] width 335 height 34
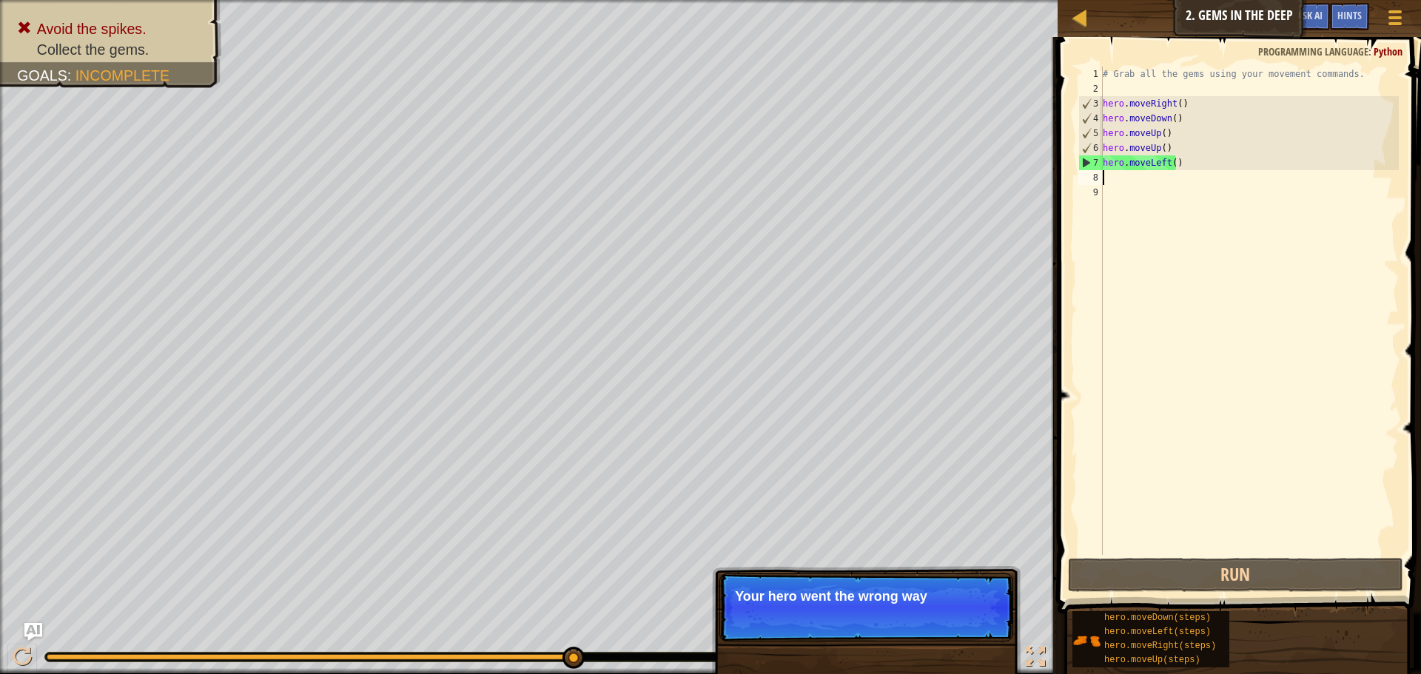
click at [1164, 157] on div "# Grab all the gems using your movement commands. hero . moveRight ( ) hero . m…" at bounding box center [1249, 326] width 299 height 518
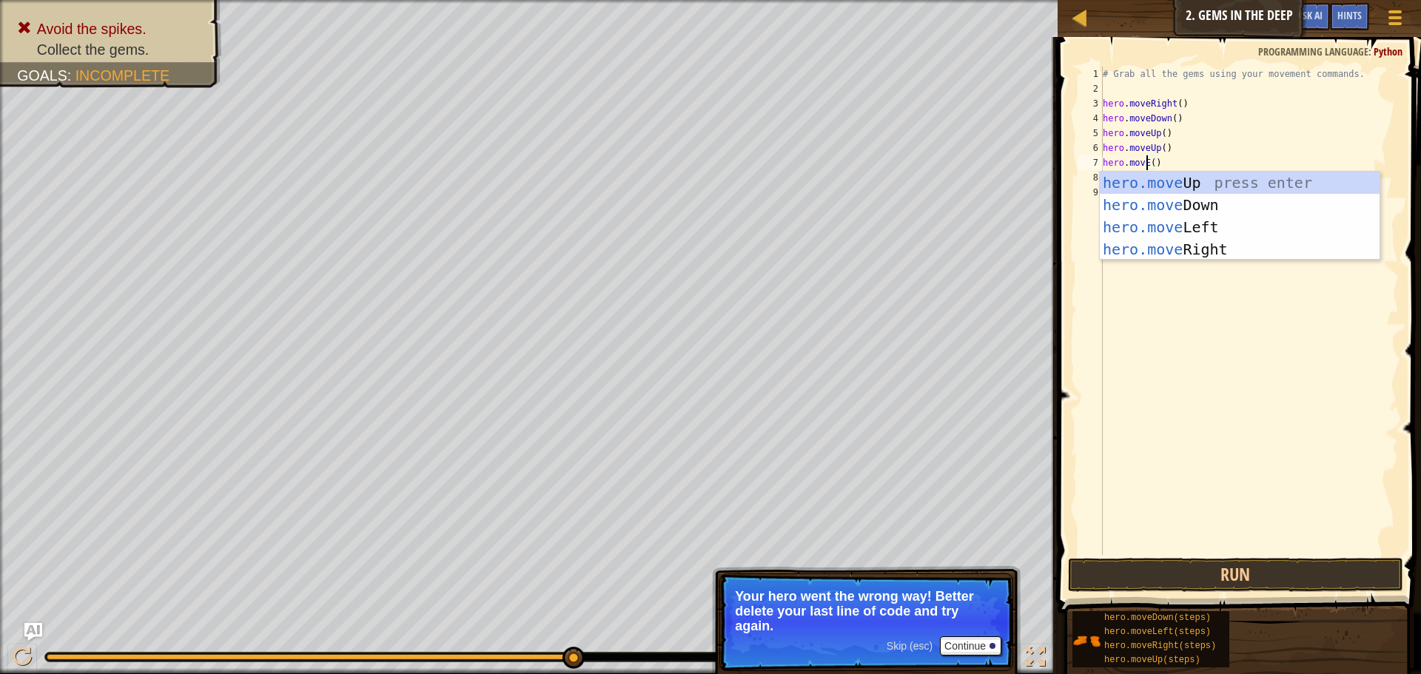
scroll to position [7, 4]
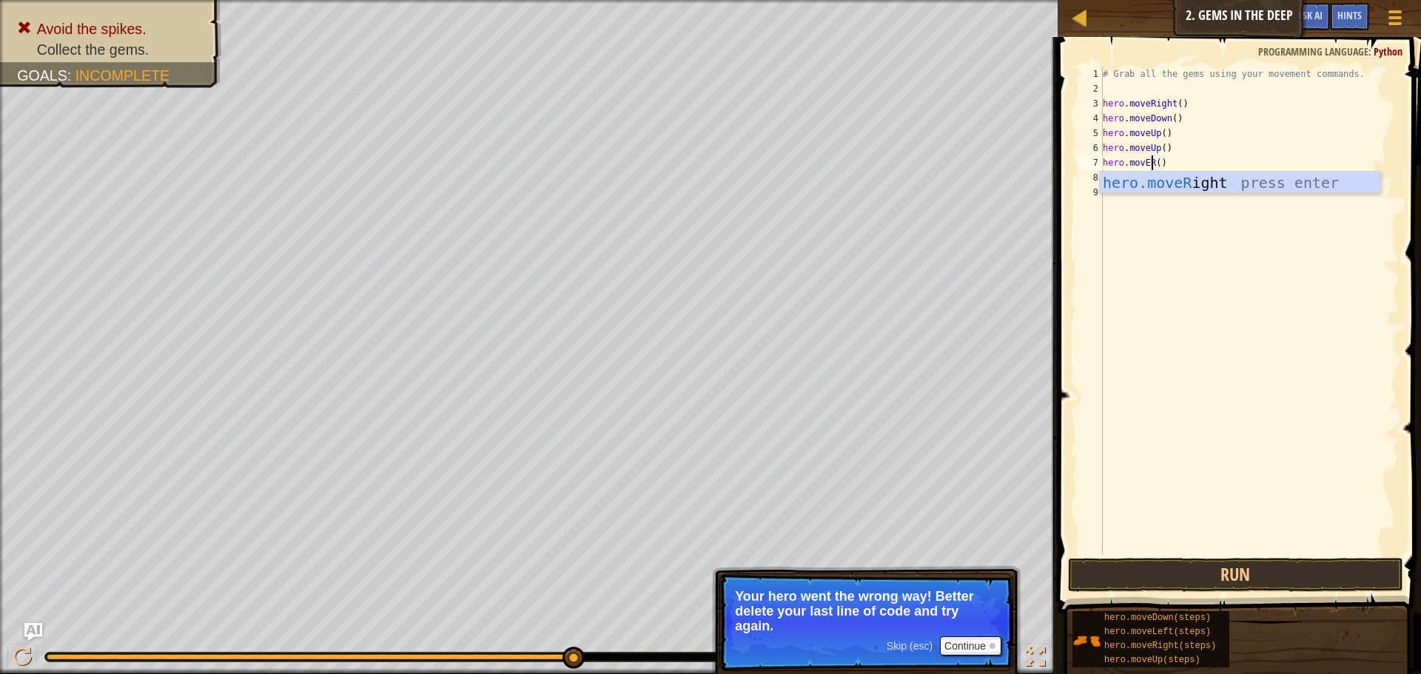
click at [1127, 172] on div "hero.moveR ight press enter" at bounding box center [1240, 205] width 280 height 67
click at [1187, 566] on button "Run" at bounding box center [1235, 575] width 335 height 34
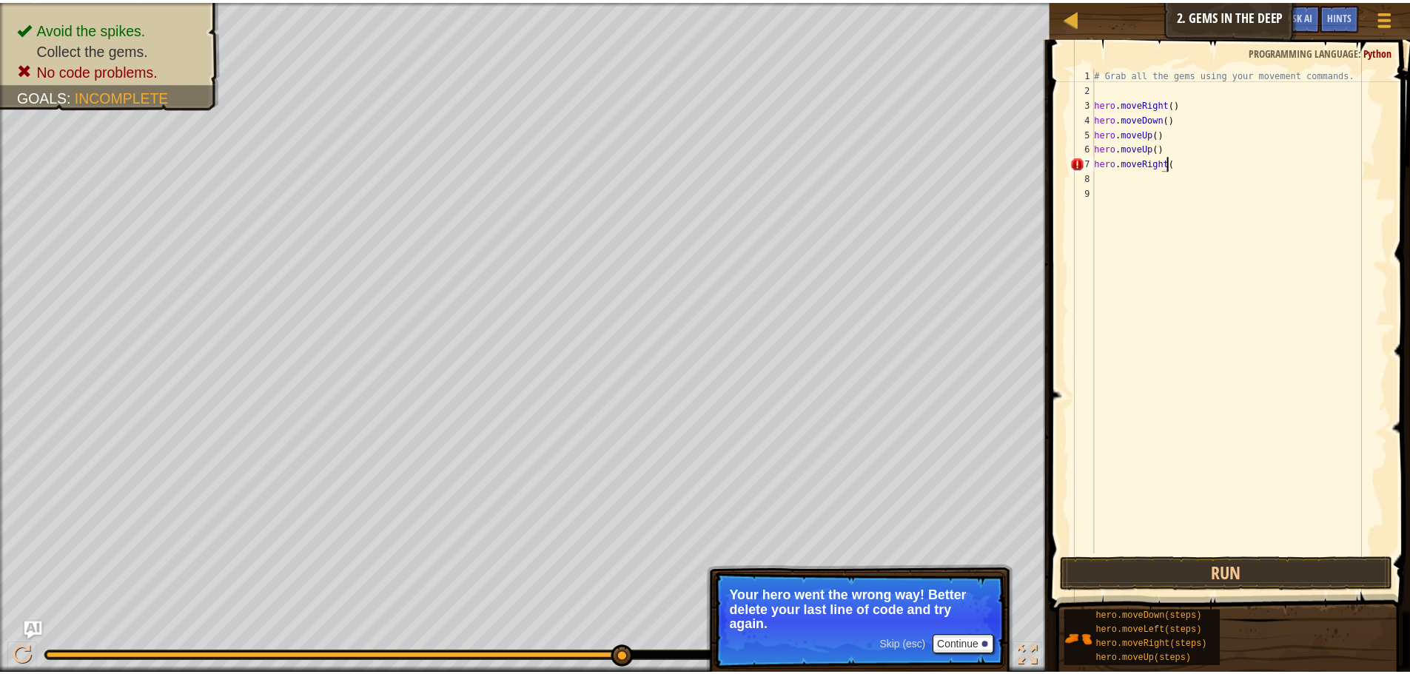
scroll to position [7, 6]
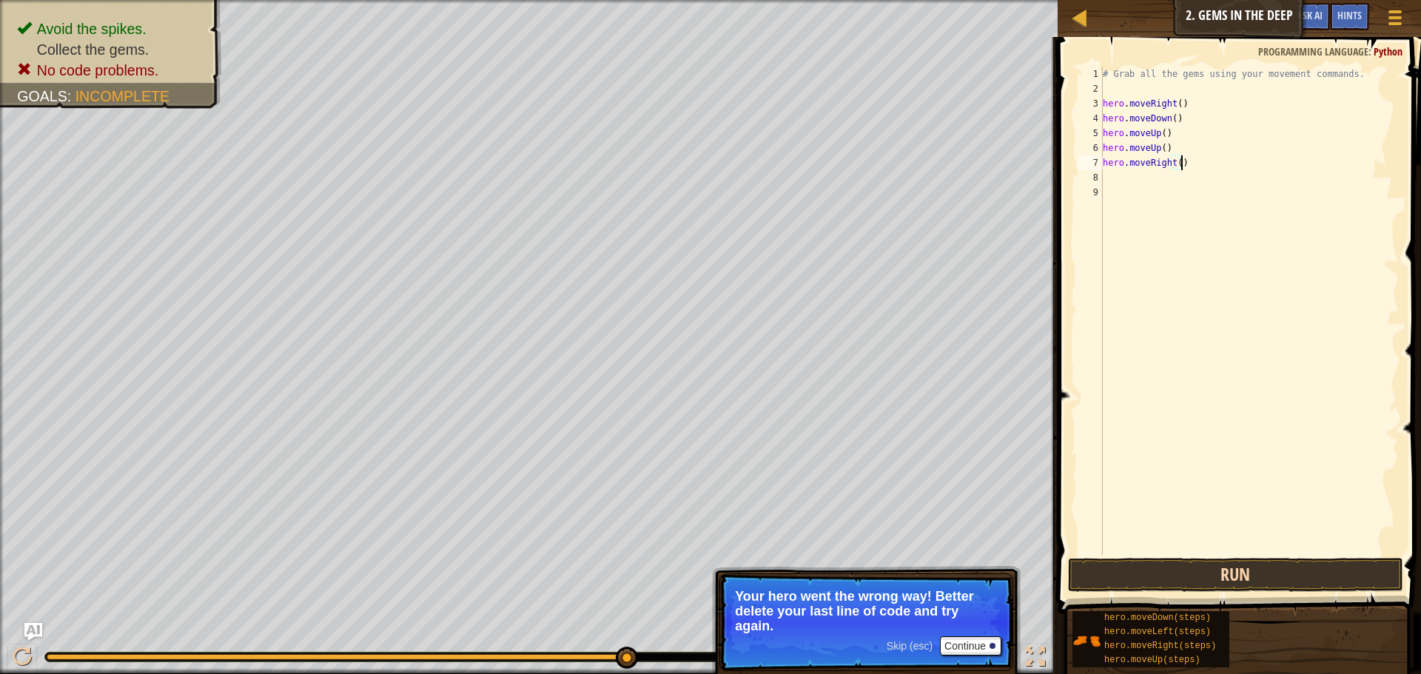
type textarea "hero.moveRight()"
click at [1215, 574] on button "Run" at bounding box center [1235, 575] width 335 height 34
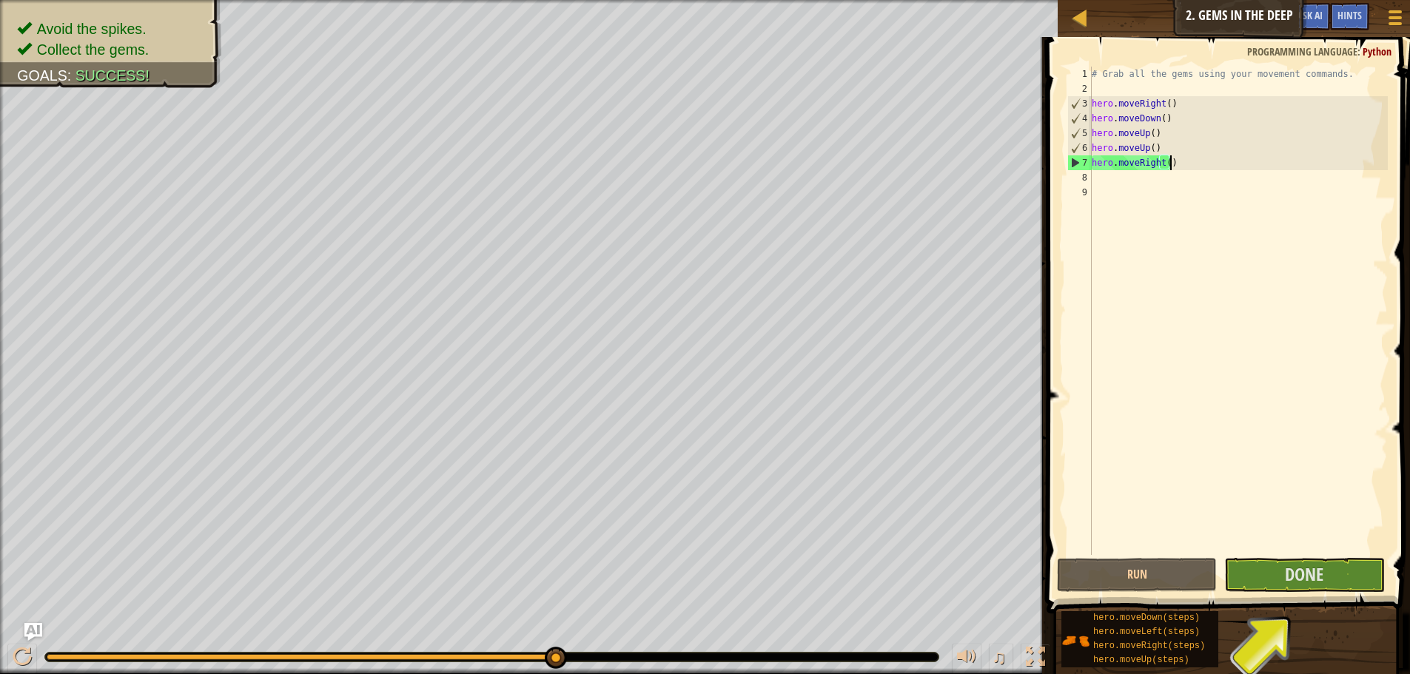
click at [1098, 194] on div "# Grab all the gems using your movement commands. hero . moveRight ( ) hero . m…" at bounding box center [1238, 326] width 299 height 518
click at [1090, 170] on div "7" at bounding box center [1080, 162] width 24 height 15
type textarea "hero.moveRight()"
click at [1094, 172] on div "# Grab all the gems using your movement commands. hero . moveRight ( ) hero . m…" at bounding box center [1238, 326] width 299 height 518
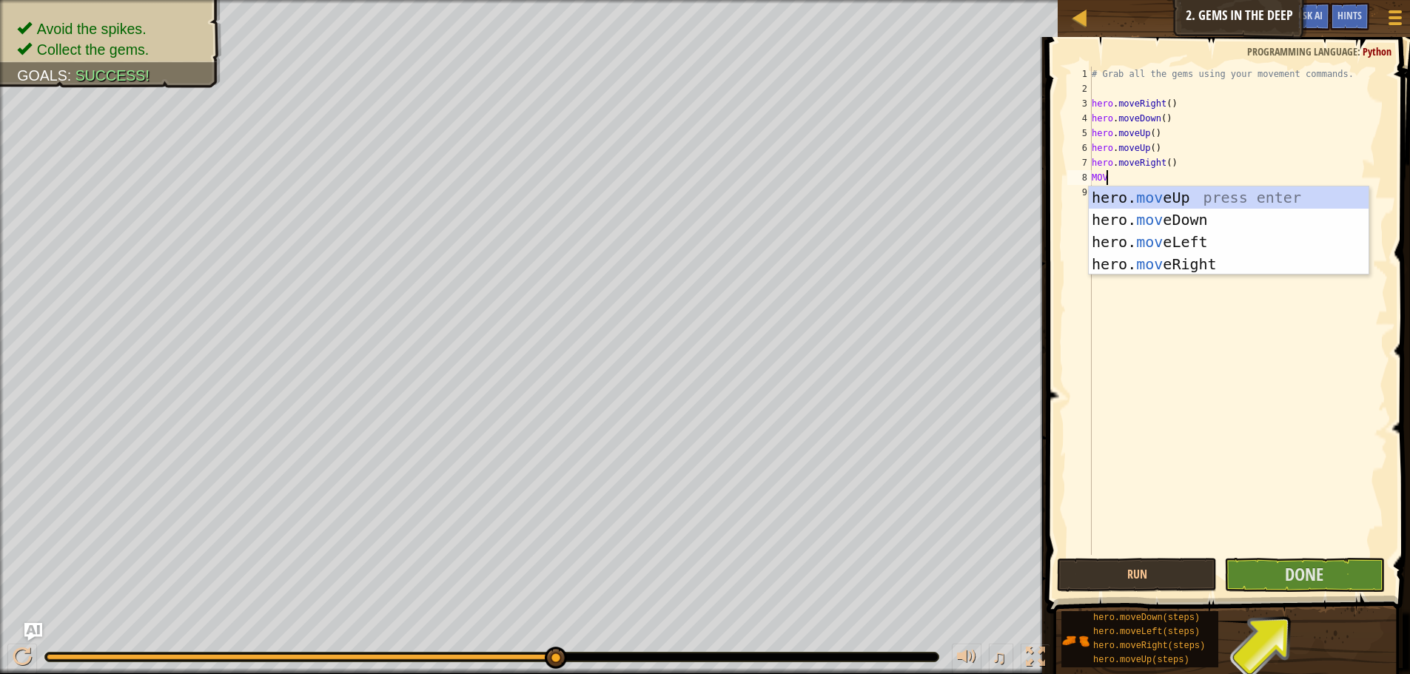
scroll to position [7, 1]
type textarea "MOVE"
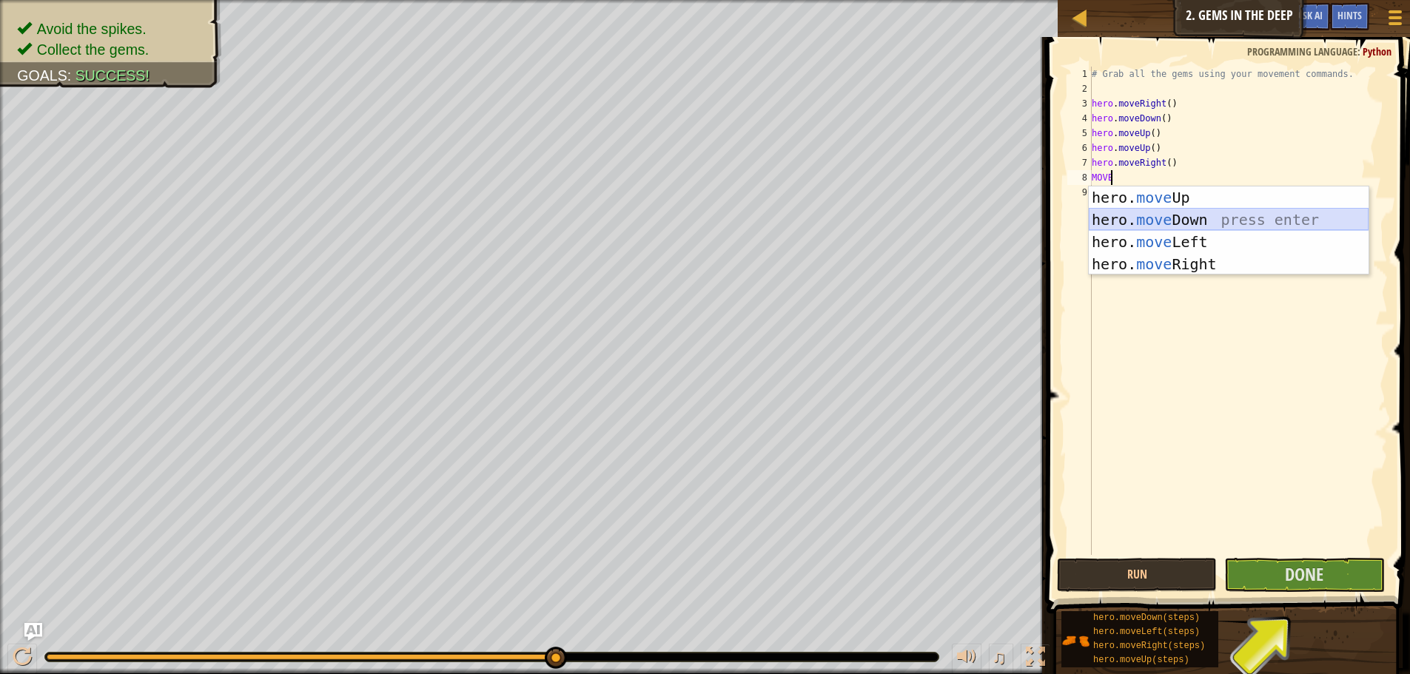
click at [1158, 219] on div "hero. move Up press enter hero. move Down press enter hero. move Left press ent…" at bounding box center [1229, 253] width 280 height 133
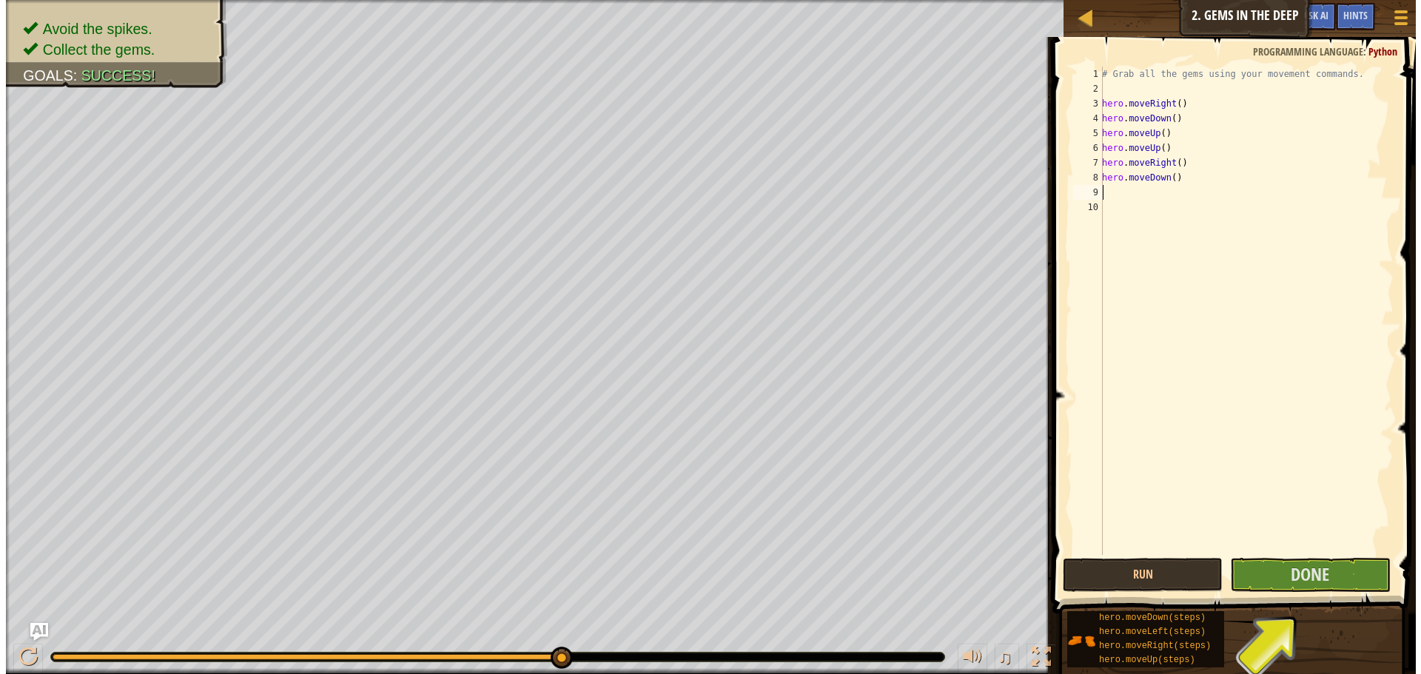
scroll to position [7, 0]
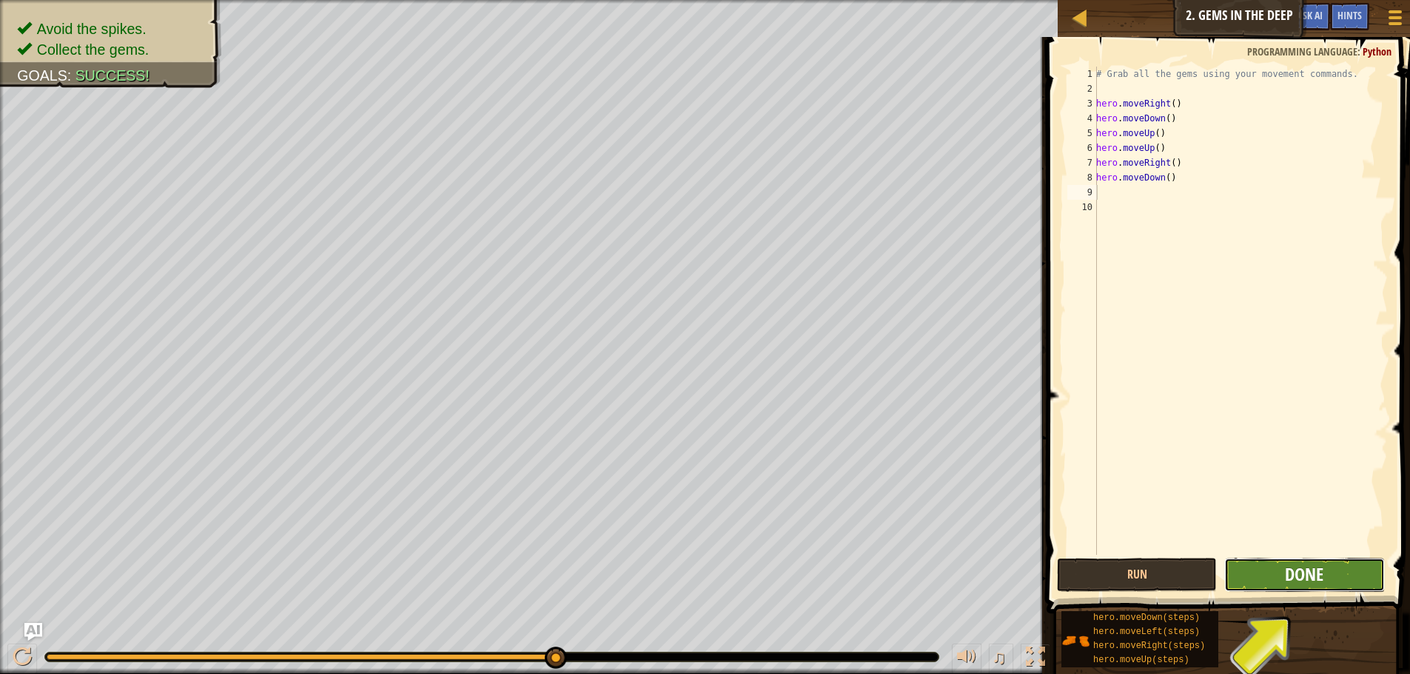
click at [1286, 582] on span "Done" at bounding box center [1304, 575] width 38 height 24
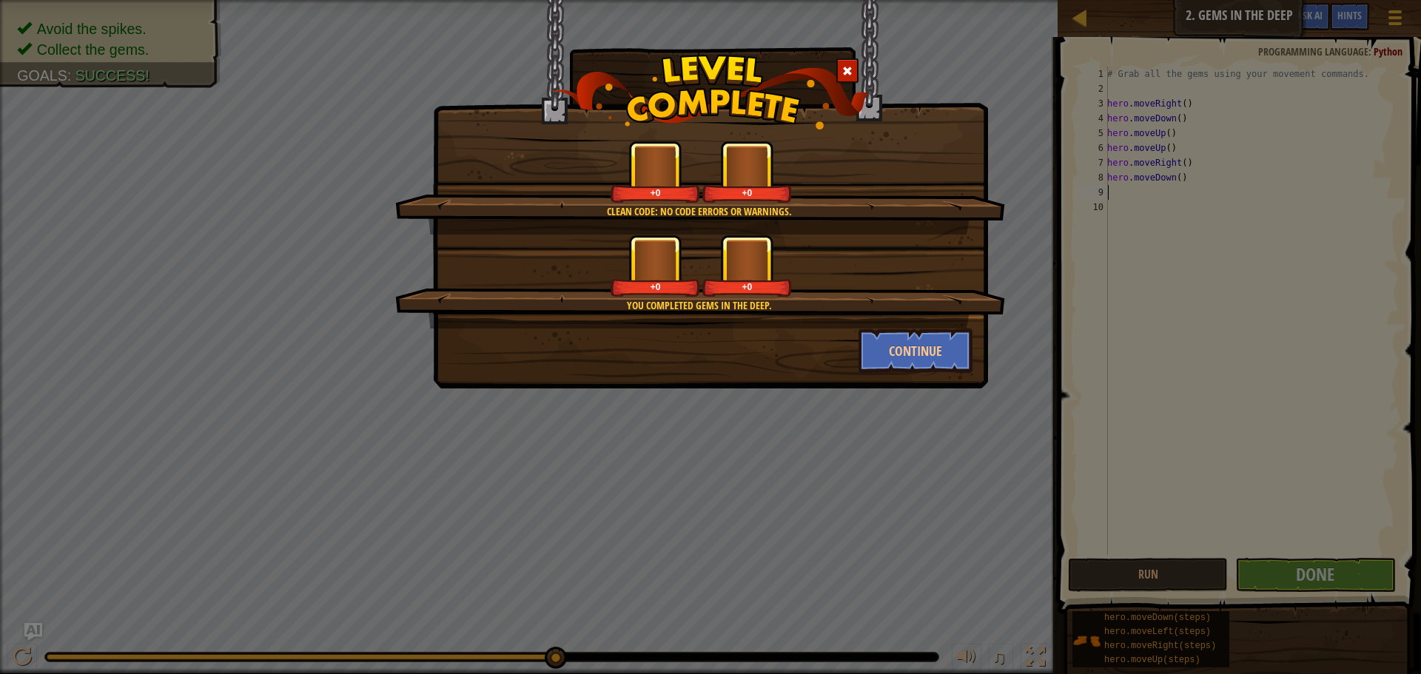
click at [1161, 583] on div "Clean code: no code errors or warnings. +0 +0 You completed Gems in the Deep. +…" at bounding box center [710, 337] width 1421 height 674
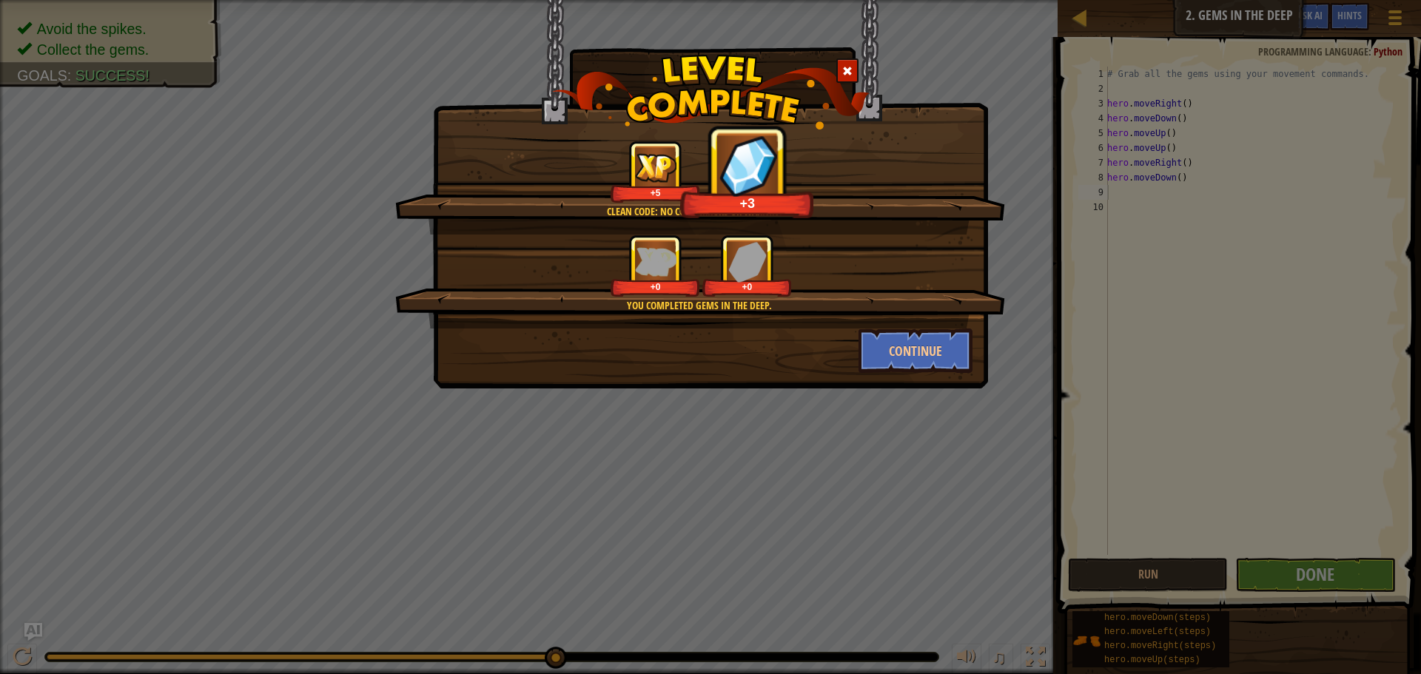
click at [842, 71] on span at bounding box center [847, 71] width 10 height 10
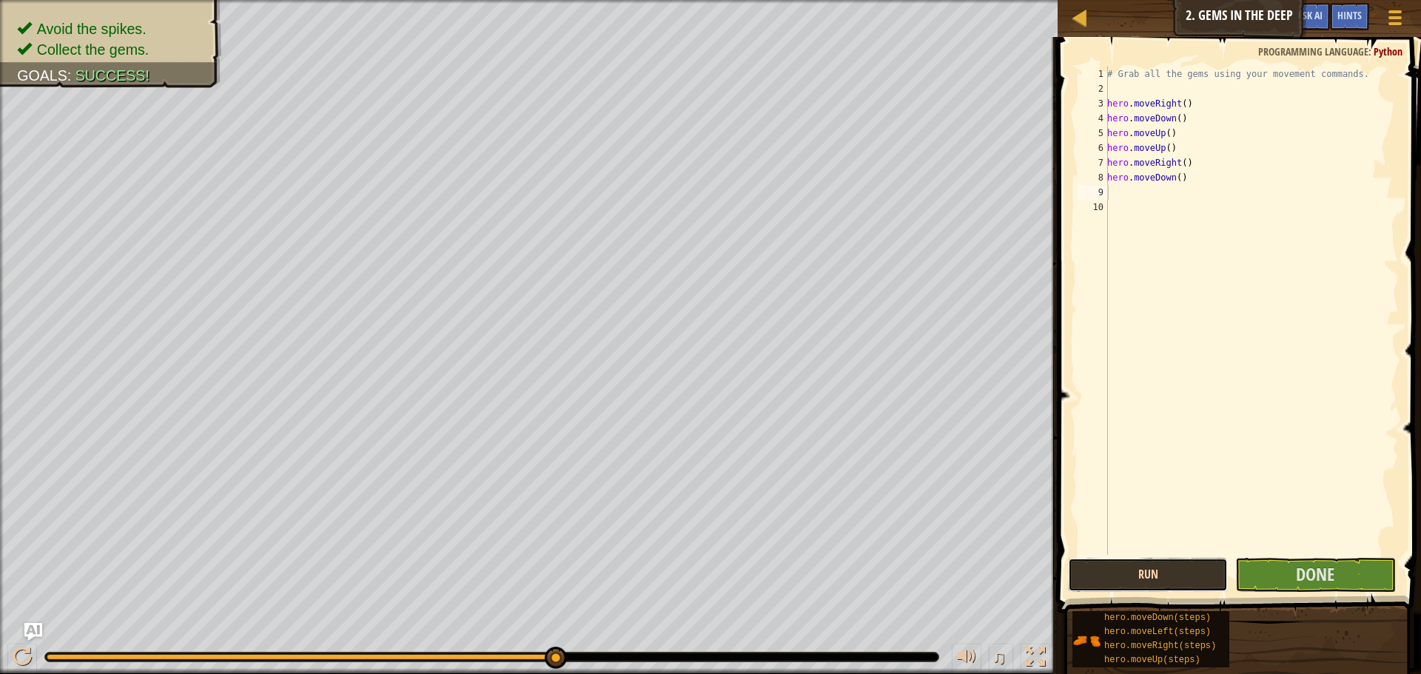
click at [1143, 586] on button "Run" at bounding box center [1148, 575] width 160 height 34
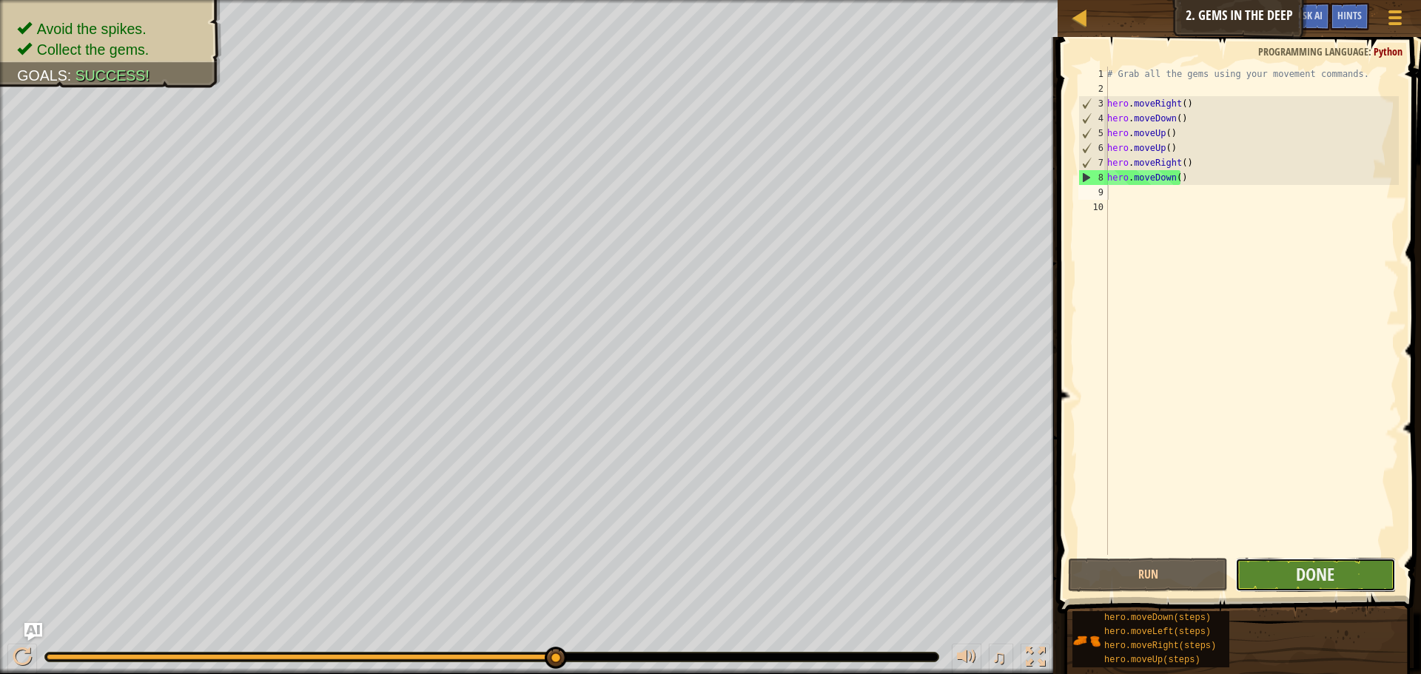
click at [1287, 562] on button "Done" at bounding box center [1315, 575] width 160 height 34
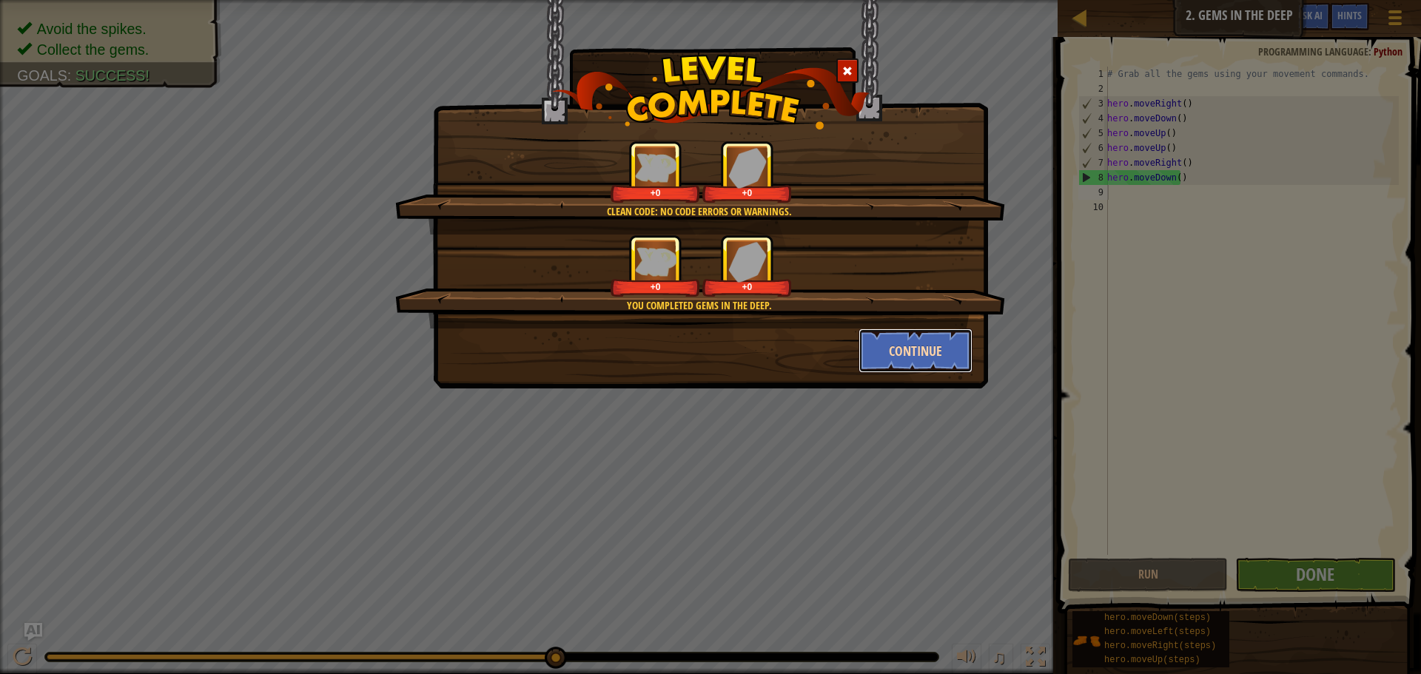
click at [868, 340] on button "Continue" at bounding box center [916, 351] width 115 height 44
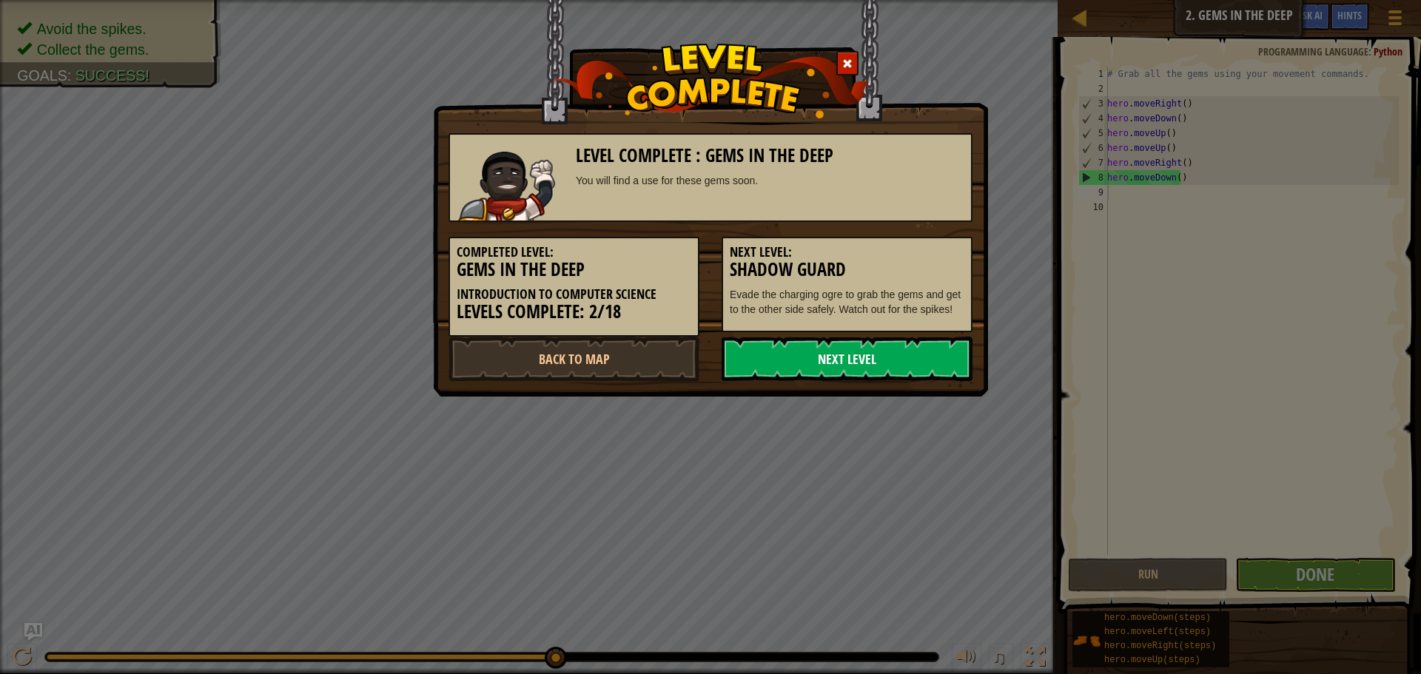
click at [860, 346] on link "Next Level" at bounding box center [847, 359] width 251 height 44
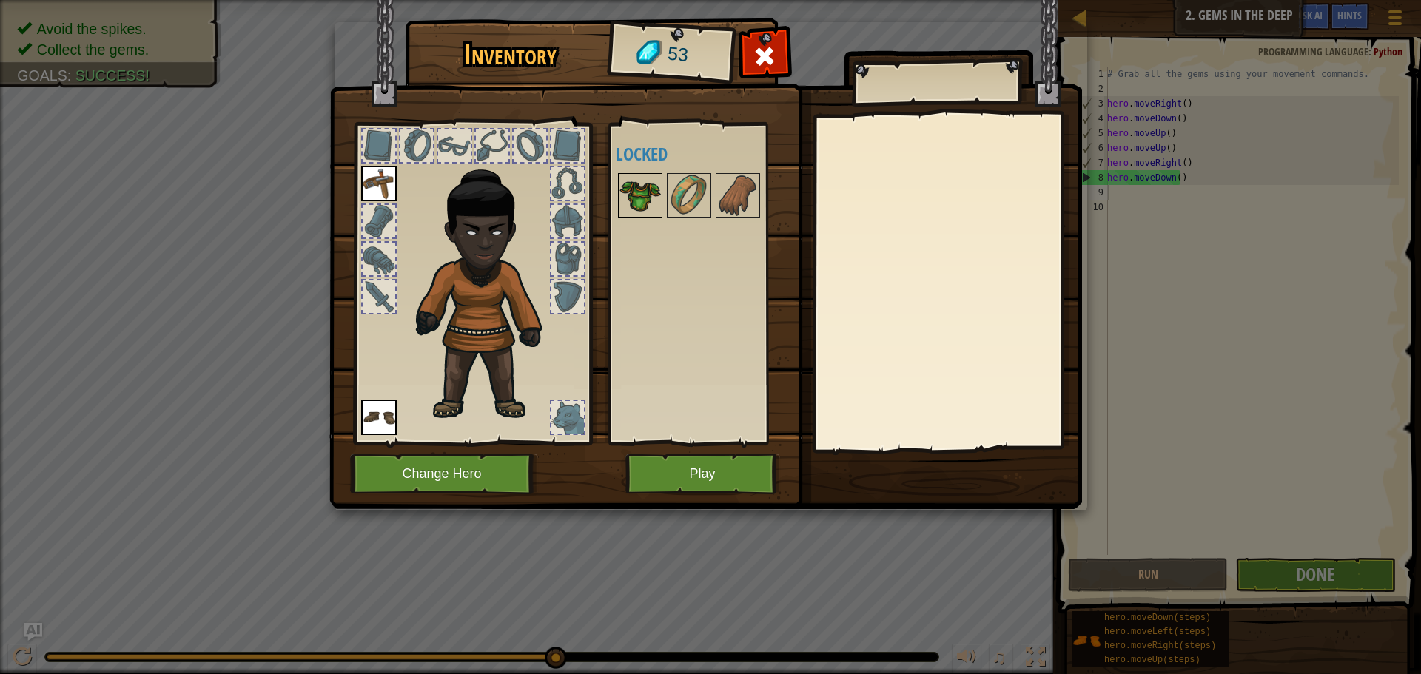
click at [637, 197] on img at bounding box center [640, 195] width 41 height 41
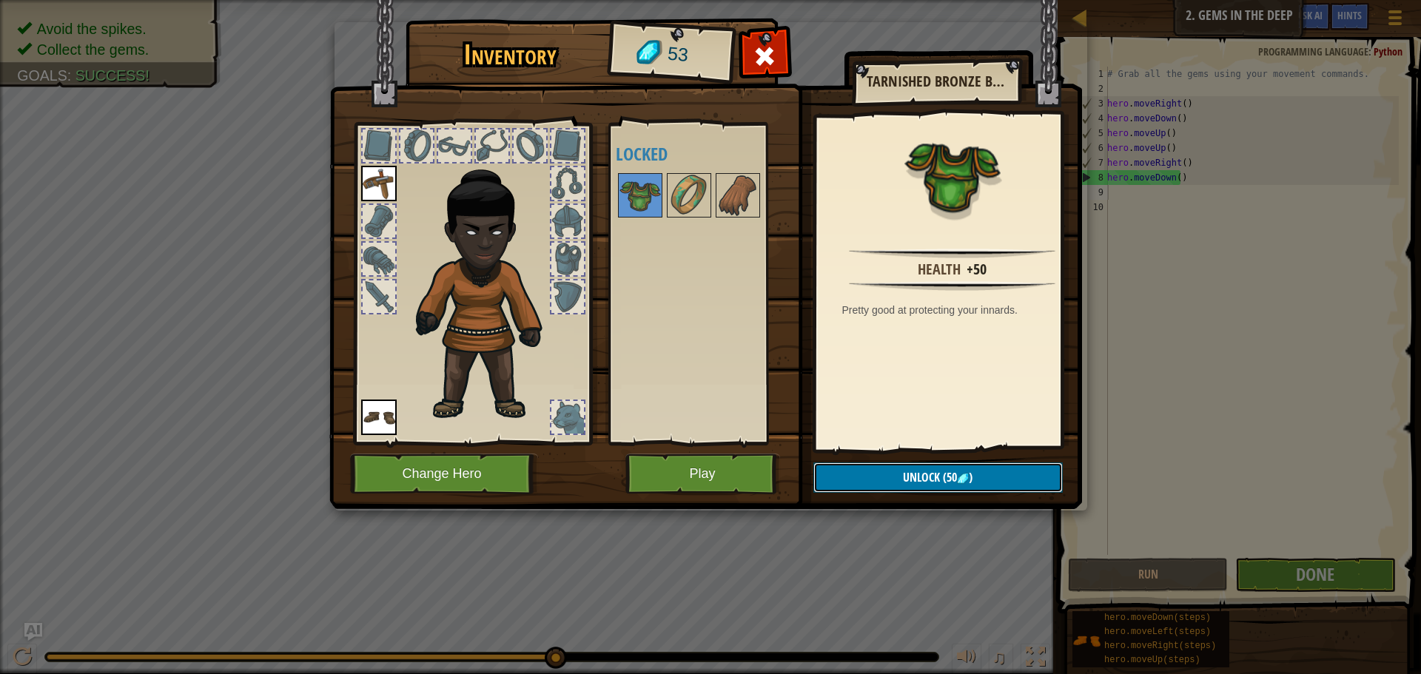
click at [879, 468] on button "Unlock (50 )" at bounding box center [938, 478] width 249 height 30
click at [894, 469] on button "Confirm" at bounding box center [938, 478] width 249 height 30
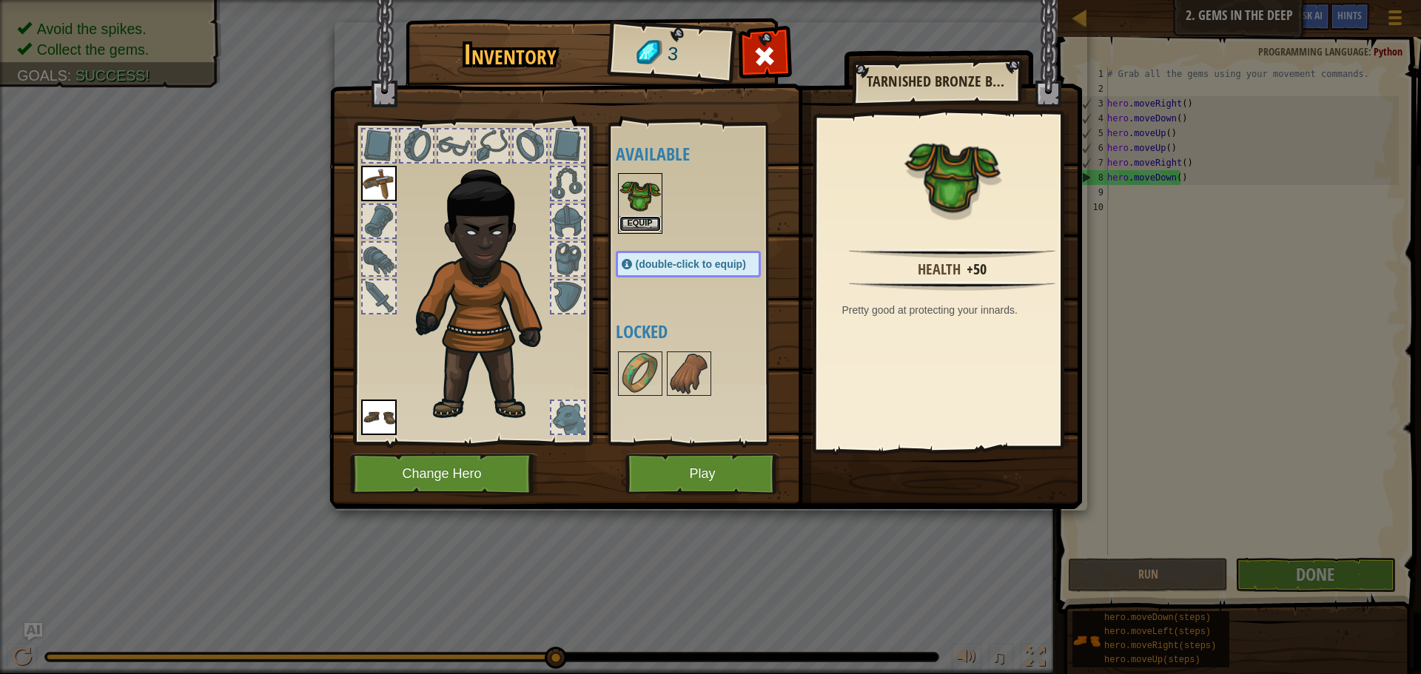
click at [637, 218] on button "Equip" at bounding box center [640, 224] width 41 height 16
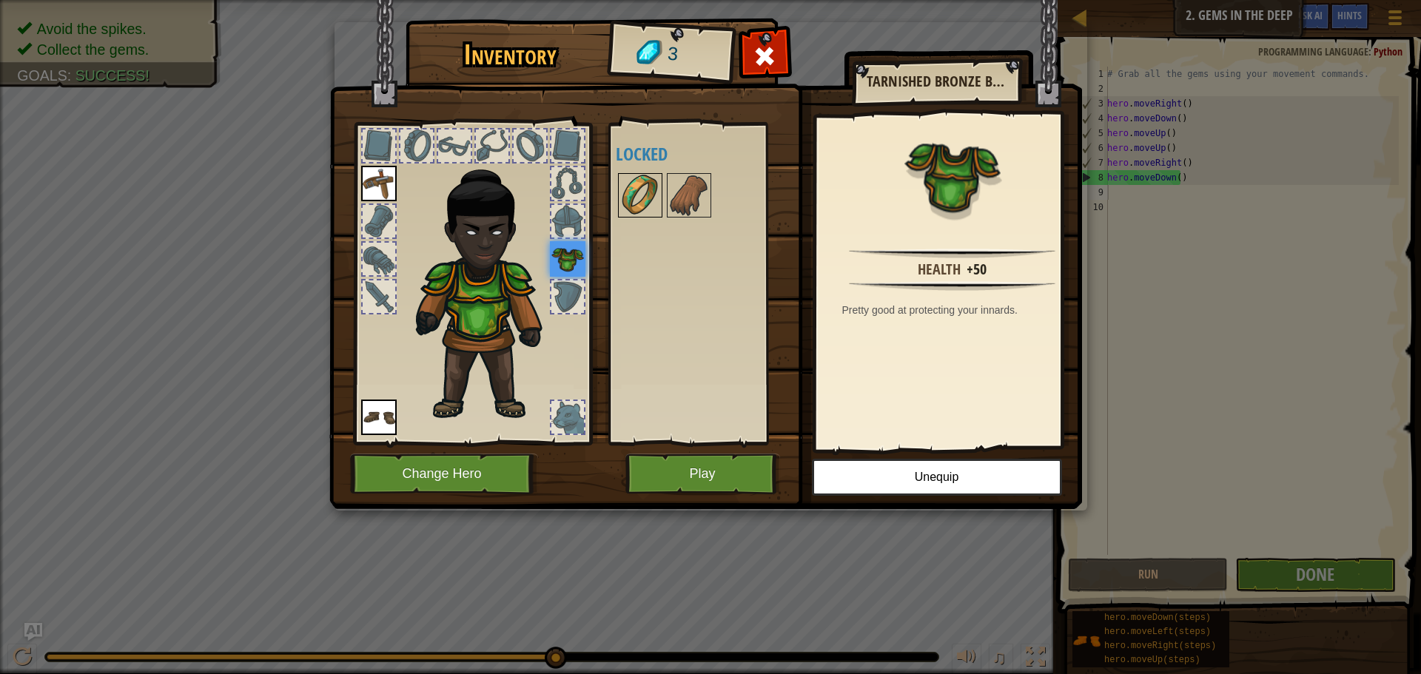
click at [633, 201] on img at bounding box center [640, 195] width 41 height 41
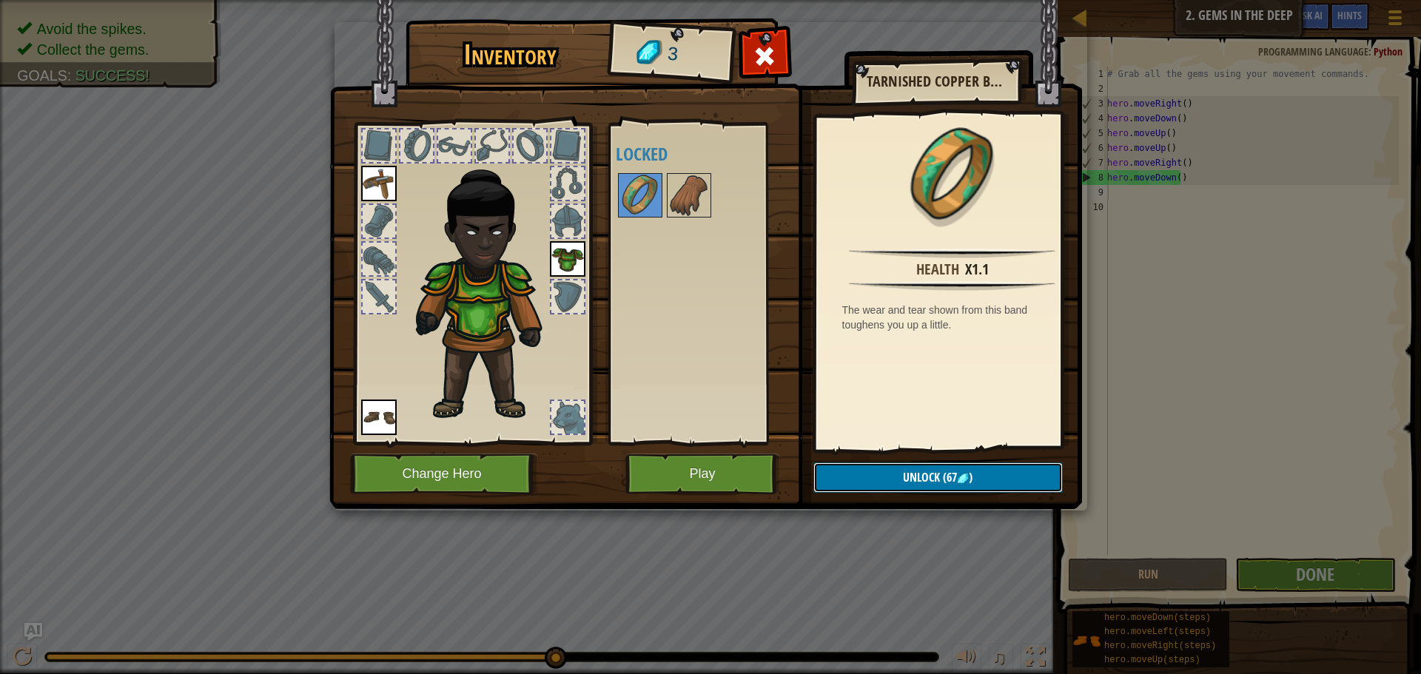
click at [846, 470] on button "Unlock (67 )" at bounding box center [938, 478] width 249 height 30
click at [960, 480] on img at bounding box center [963, 479] width 12 height 12
click at [755, 60] on span at bounding box center [765, 56] width 24 height 24
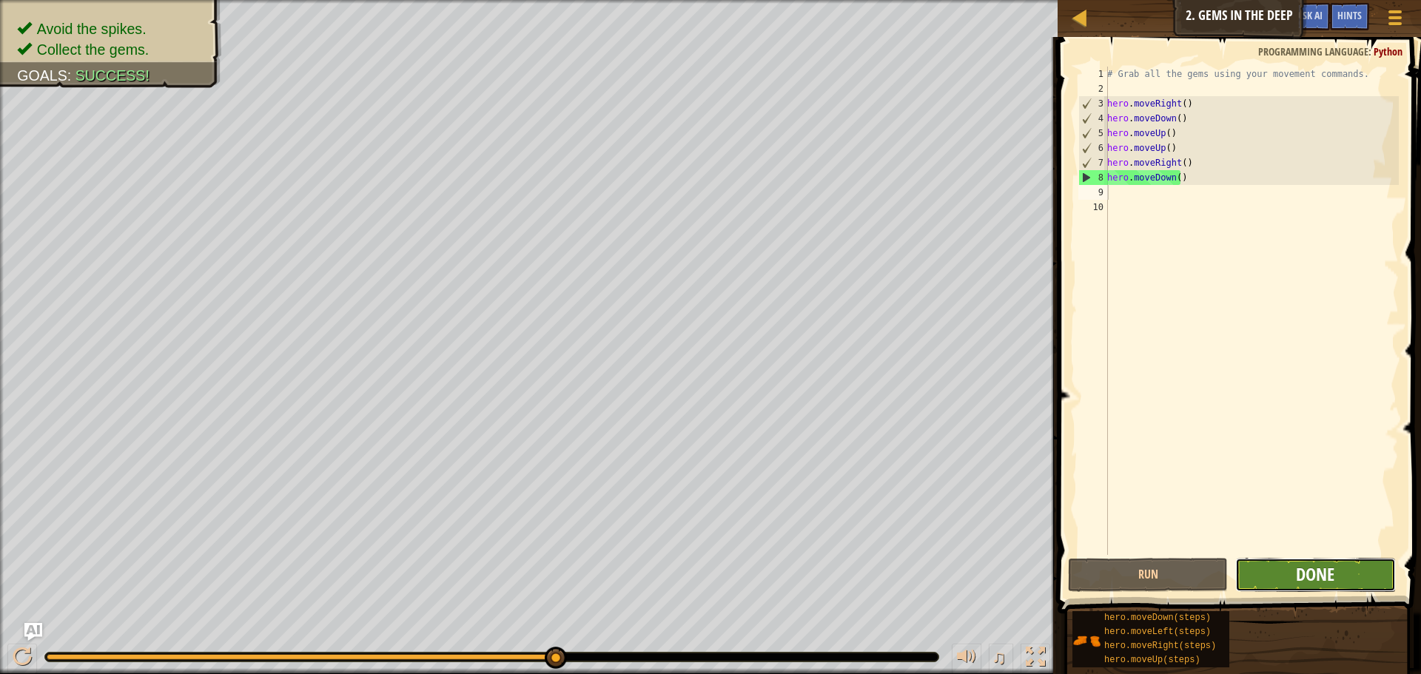
click at [1316, 571] on span "Done" at bounding box center [1315, 575] width 38 height 24
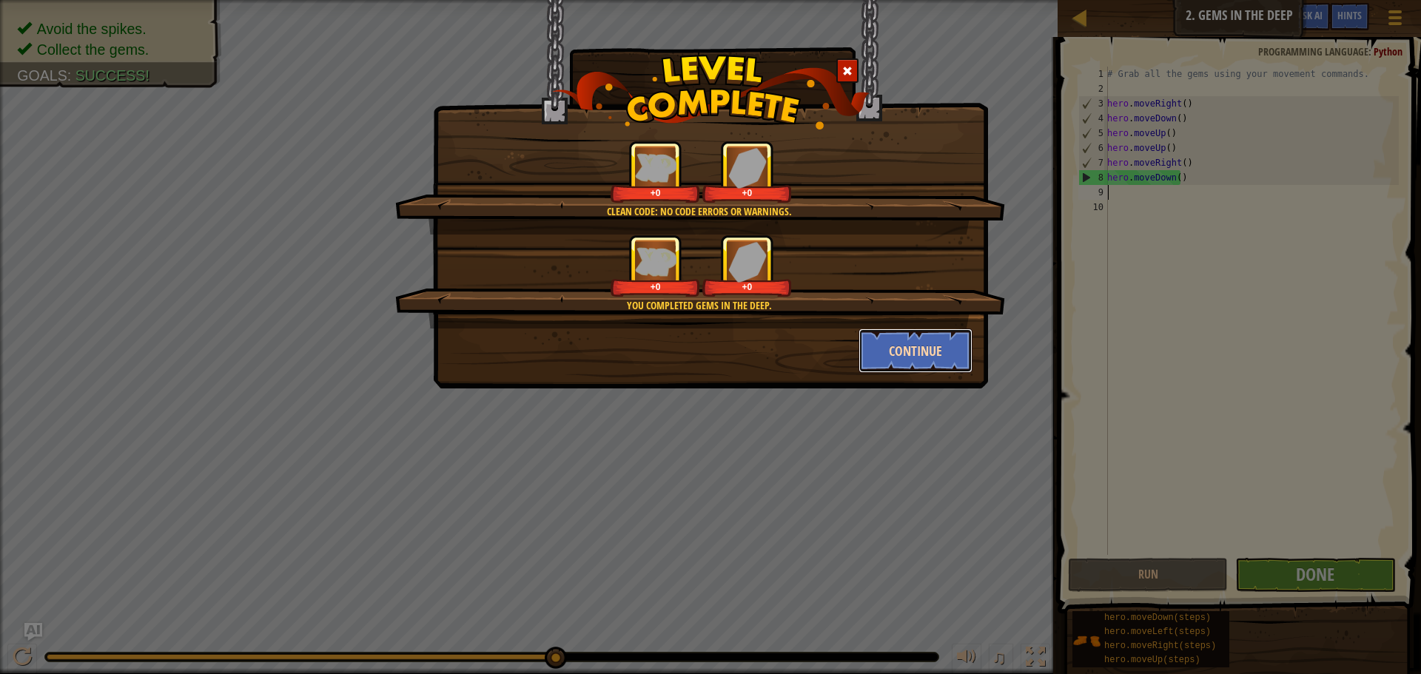
click at [870, 344] on button "Continue" at bounding box center [916, 351] width 115 height 44
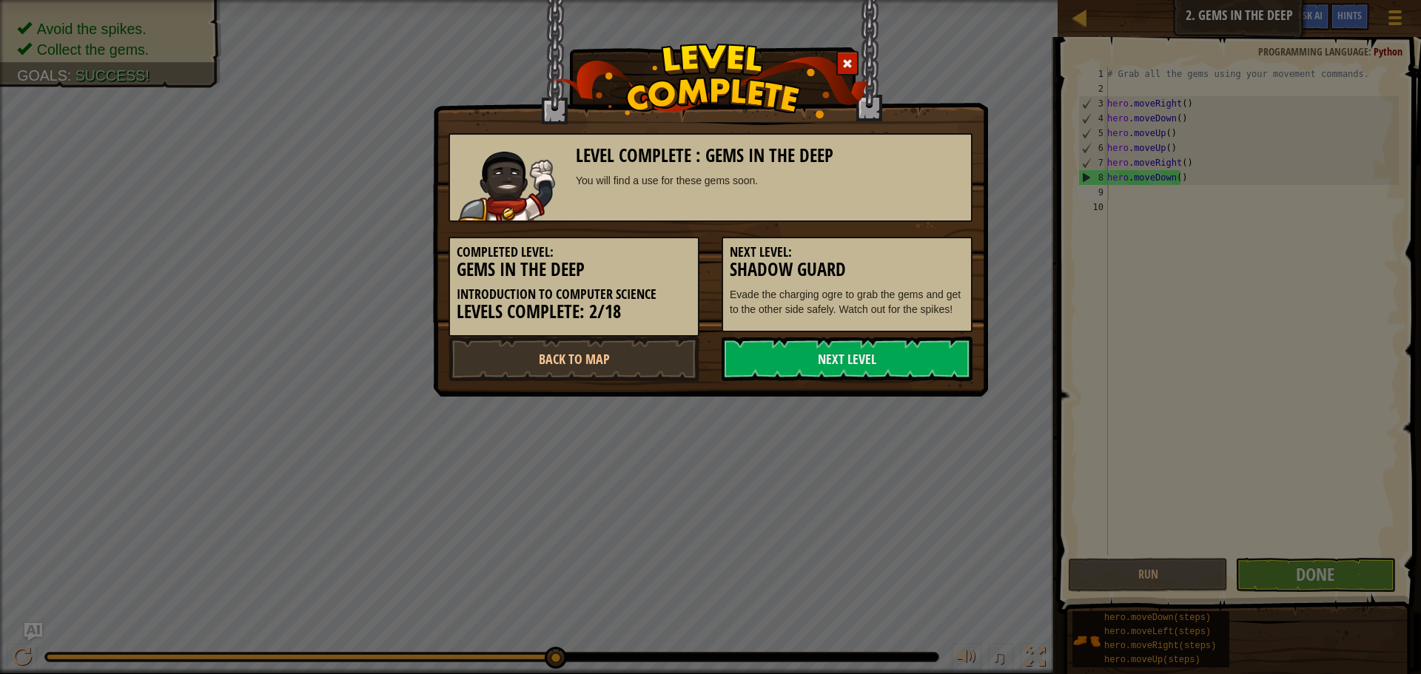
click at [870, 344] on link "Next Level" at bounding box center [847, 359] width 251 height 44
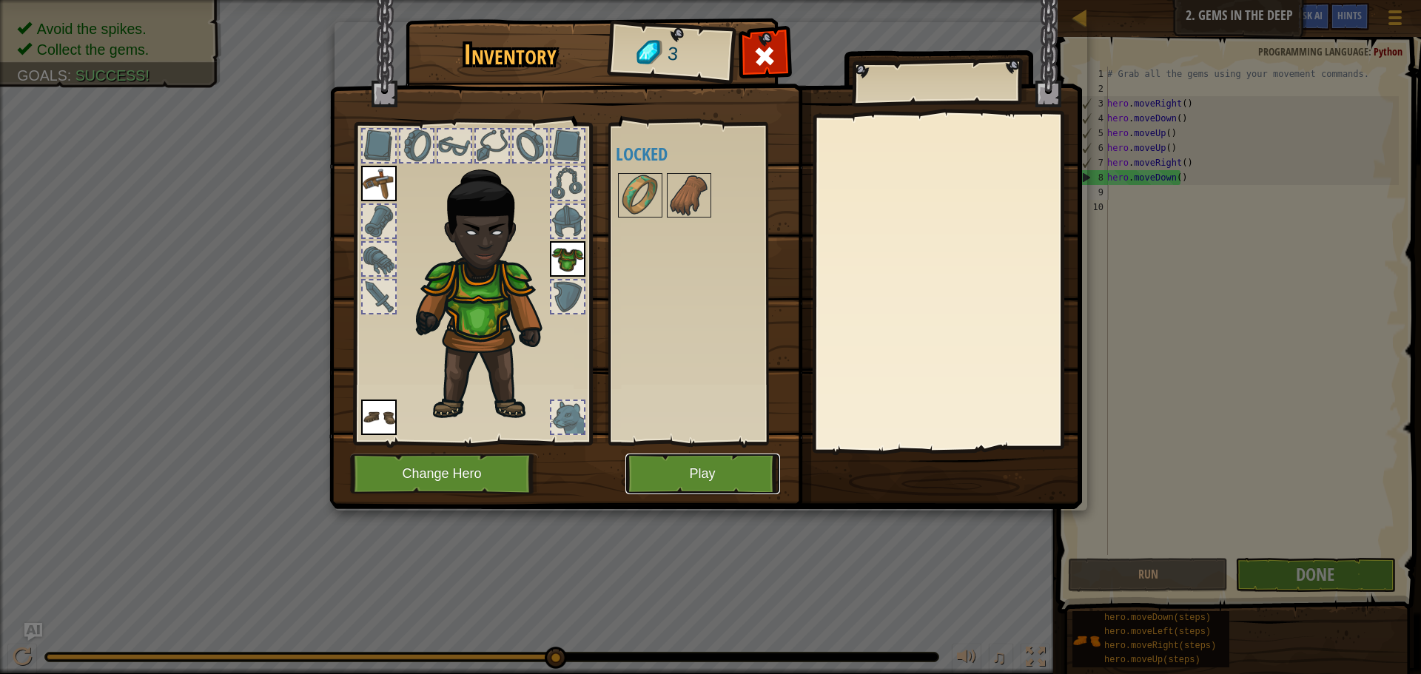
click at [690, 458] on button "Play" at bounding box center [703, 474] width 155 height 41
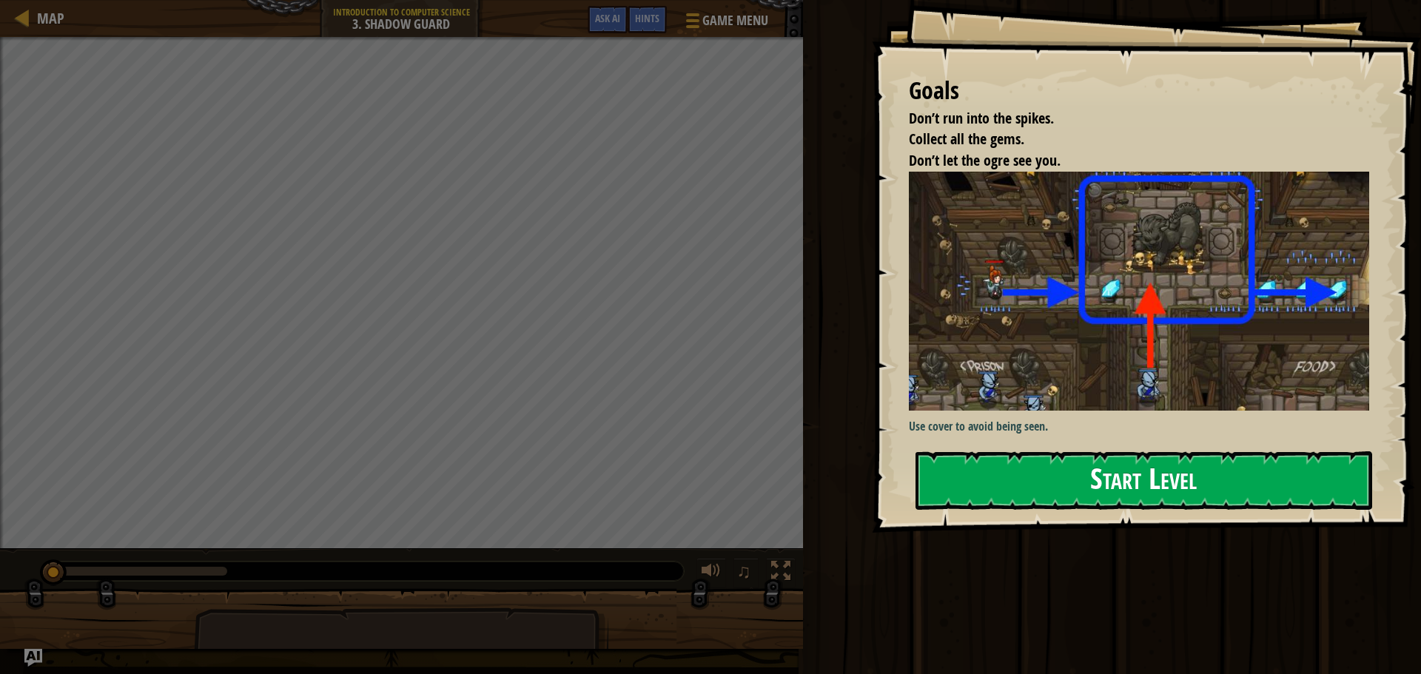
click at [1014, 457] on button "Start Level" at bounding box center [1144, 481] width 457 height 58
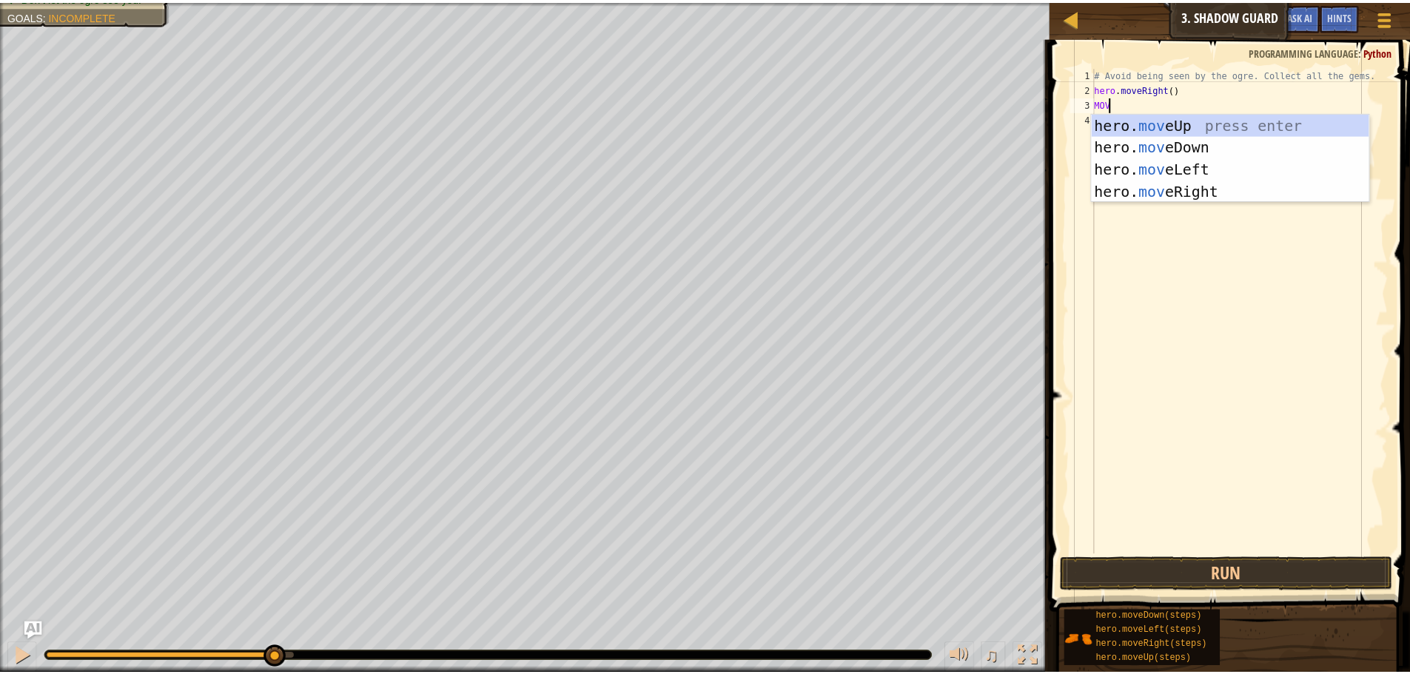
scroll to position [7, 1]
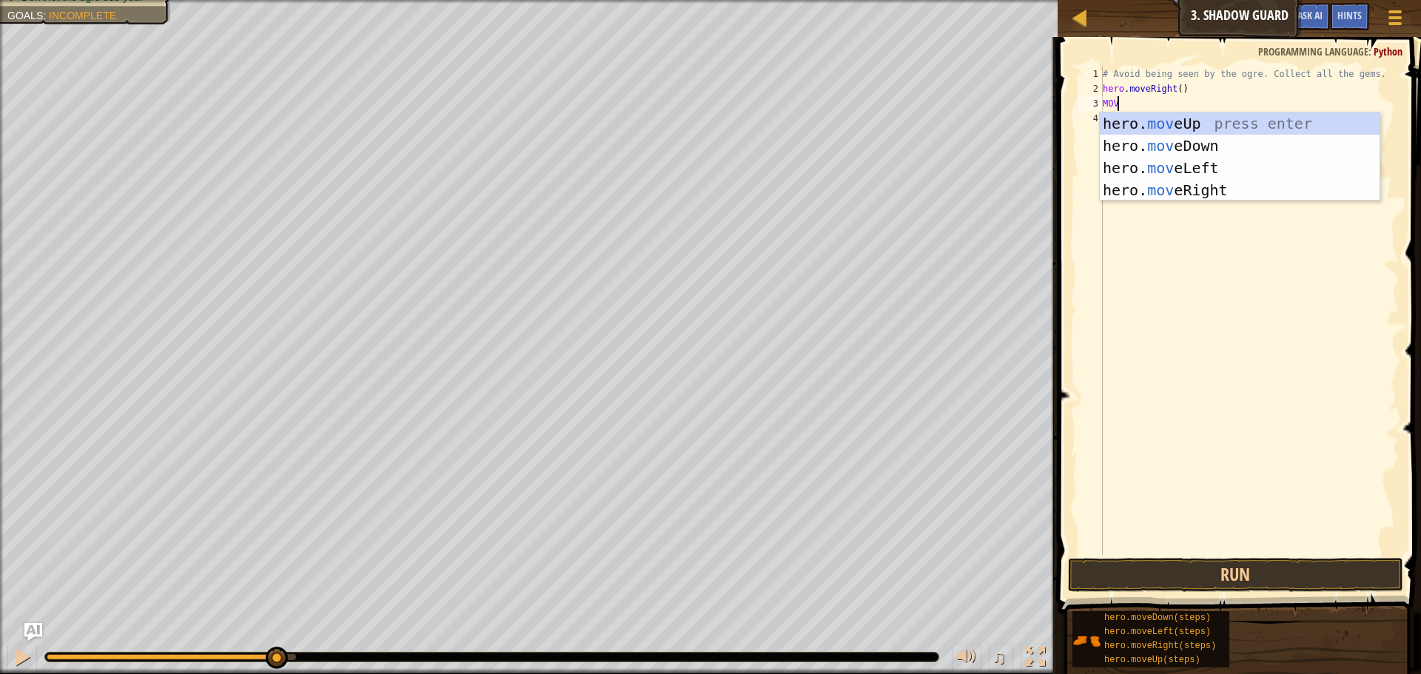
type textarea "MOVE"
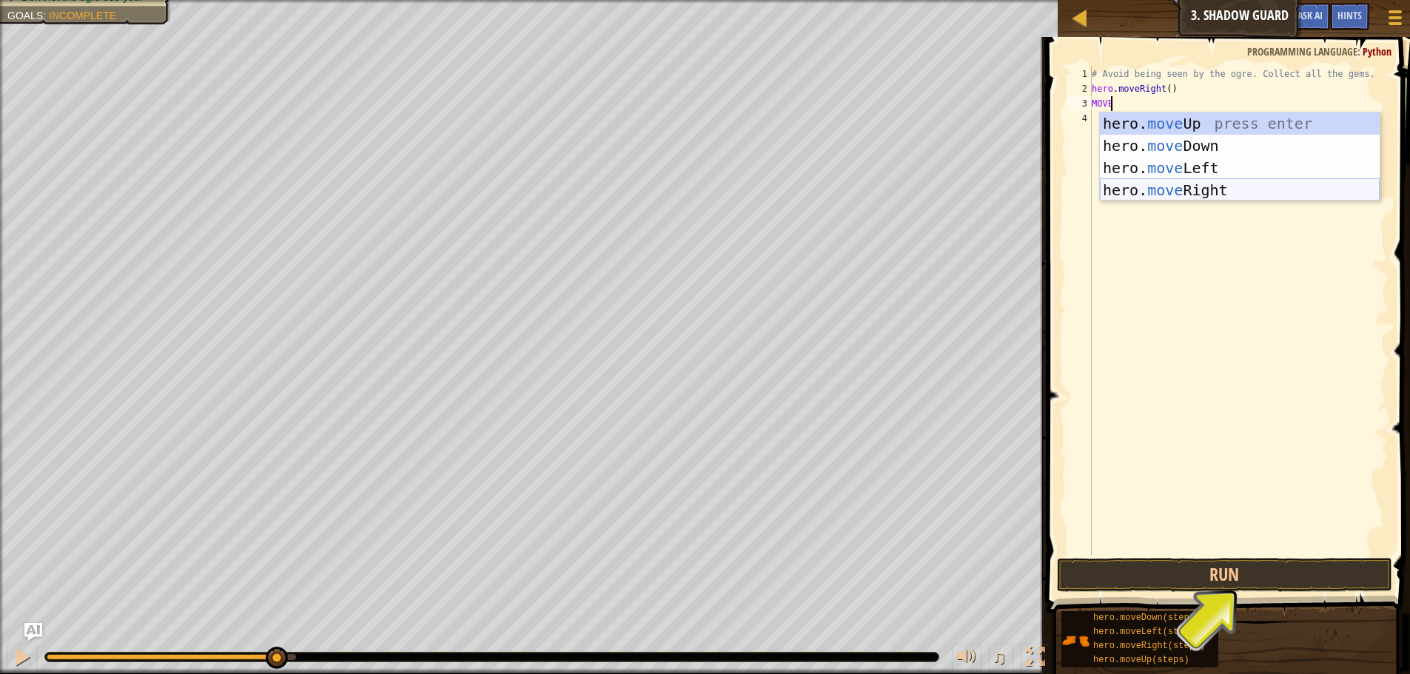
click at [1243, 189] on div "hero. move Up press enter hero. move Down press enter hero. move Left press ent…" at bounding box center [1240, 179] width 280 height 133
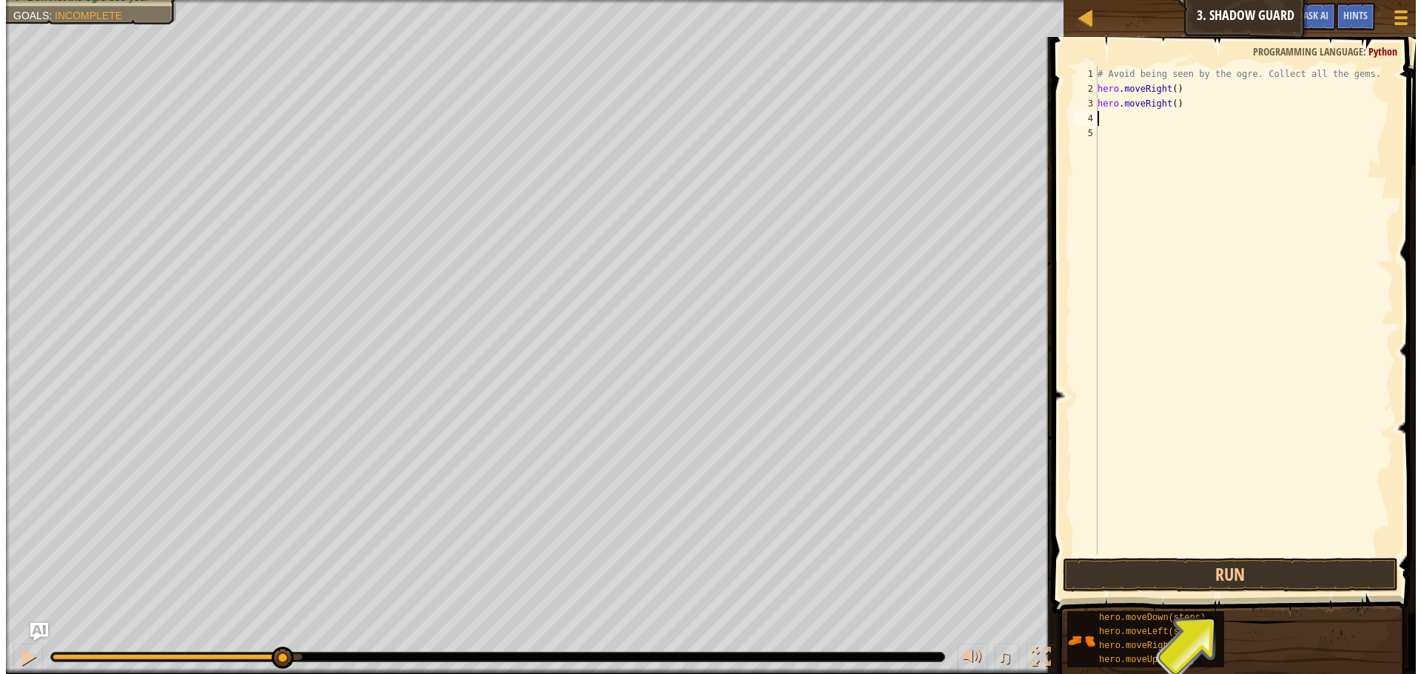
scroll to position [7, 0]
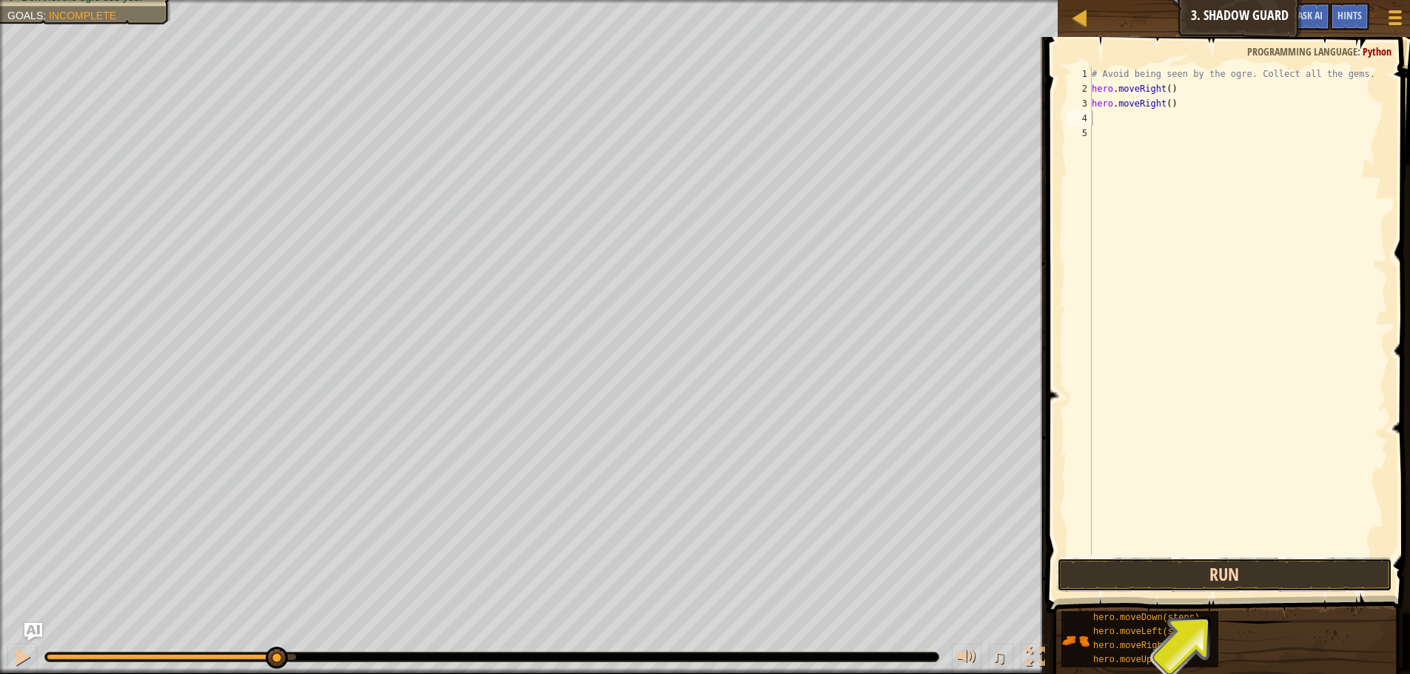
click at [1258, 565] on button "Run" at bounding box center [1224, 575] width 335 height 34
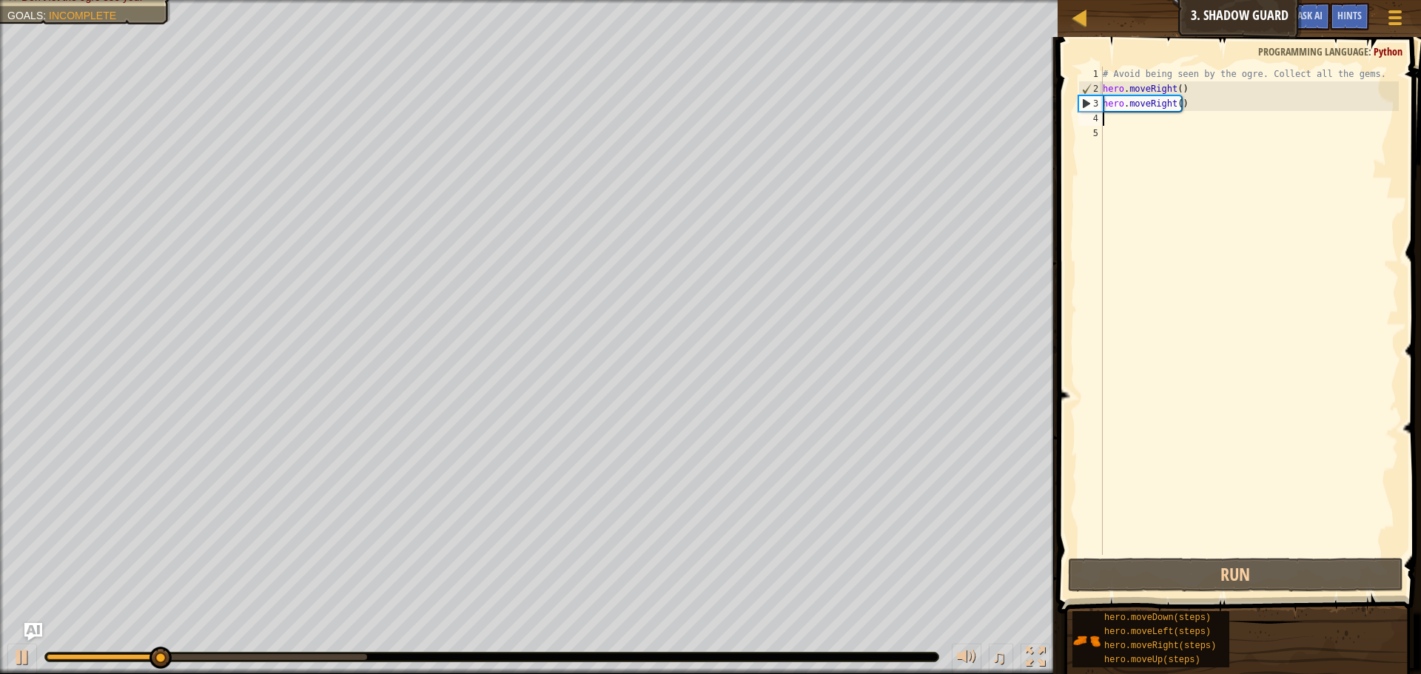
click at [1167, 115] on div "# Avoid being seen by the ogre. Collect all the gems. hero . moveRight ( ) hero…" at bounding box center [1249, 326] width 299 height 518
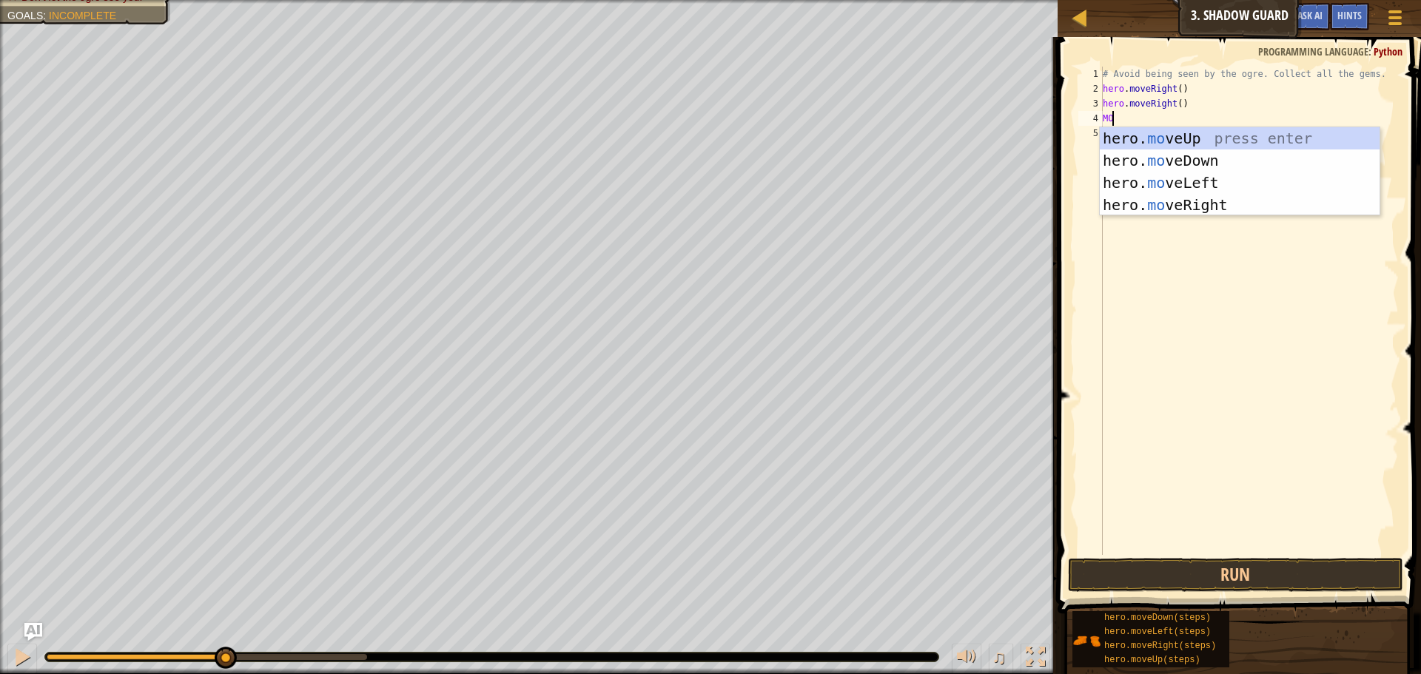
scroll to position [7, 1]
type textarea "MOVER"
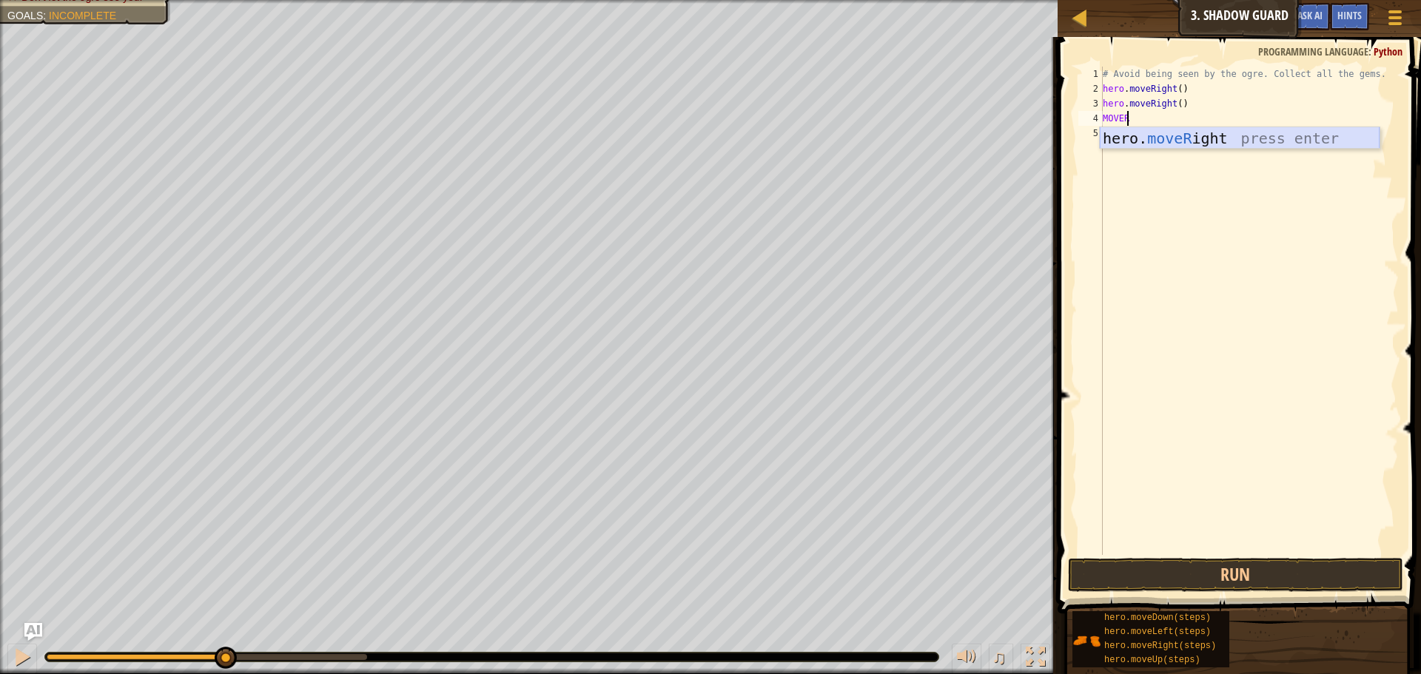
click at [1147, 135] on div "hero. moveR ight press enter" at bounding box center [1240, 160] width 280 height 67
click at [1137, 563] on button "Run" at bounding box center [1235, 575] width 335 height 34
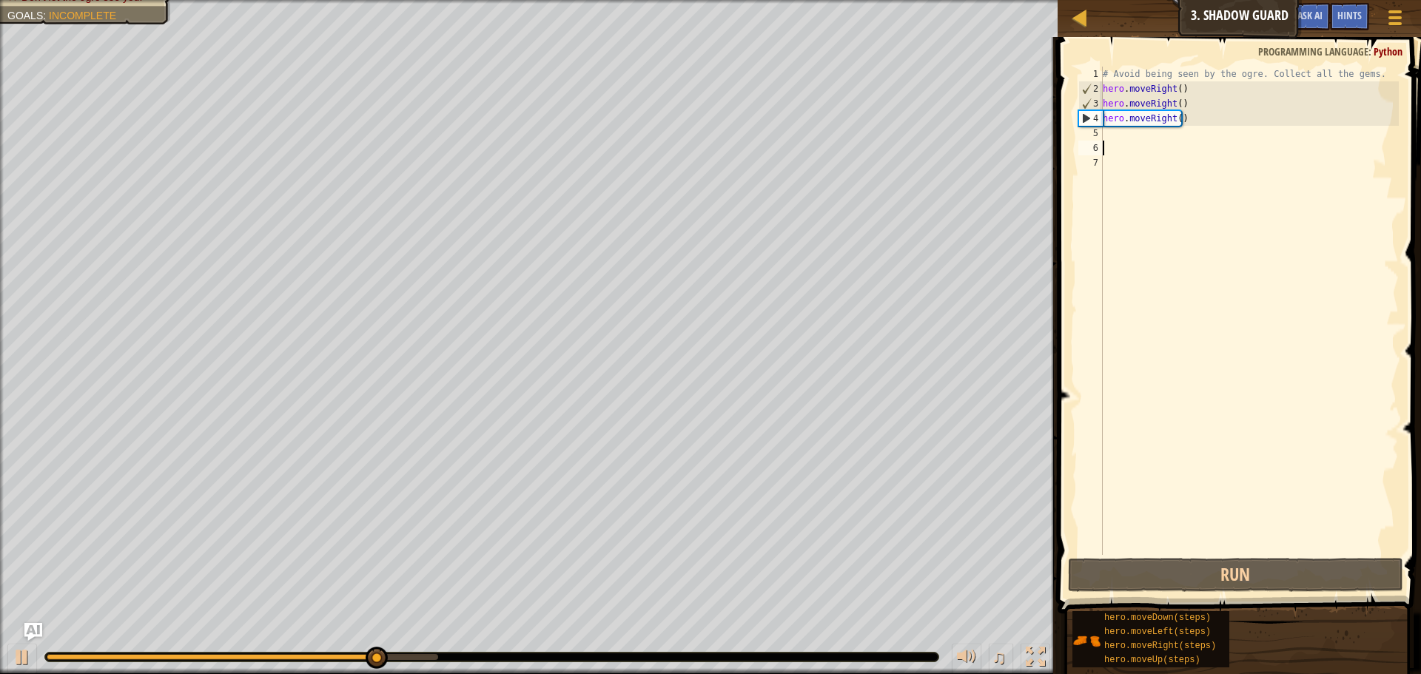
type textarea "M"
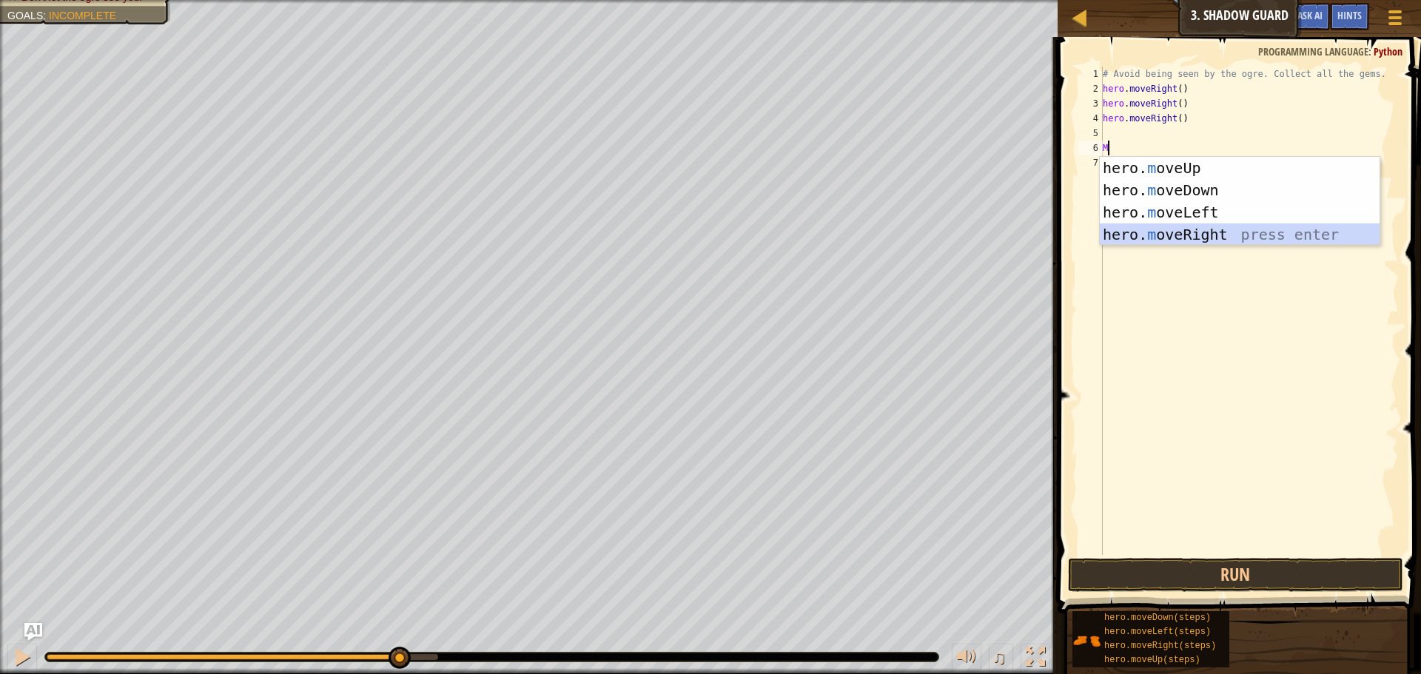
click at [1204, 232] on div "hero. m oveUp press enter hero. m oveDown press enter hero. m oveLeft press ent…" at bounding box center [1240, 223] width 280 height 133
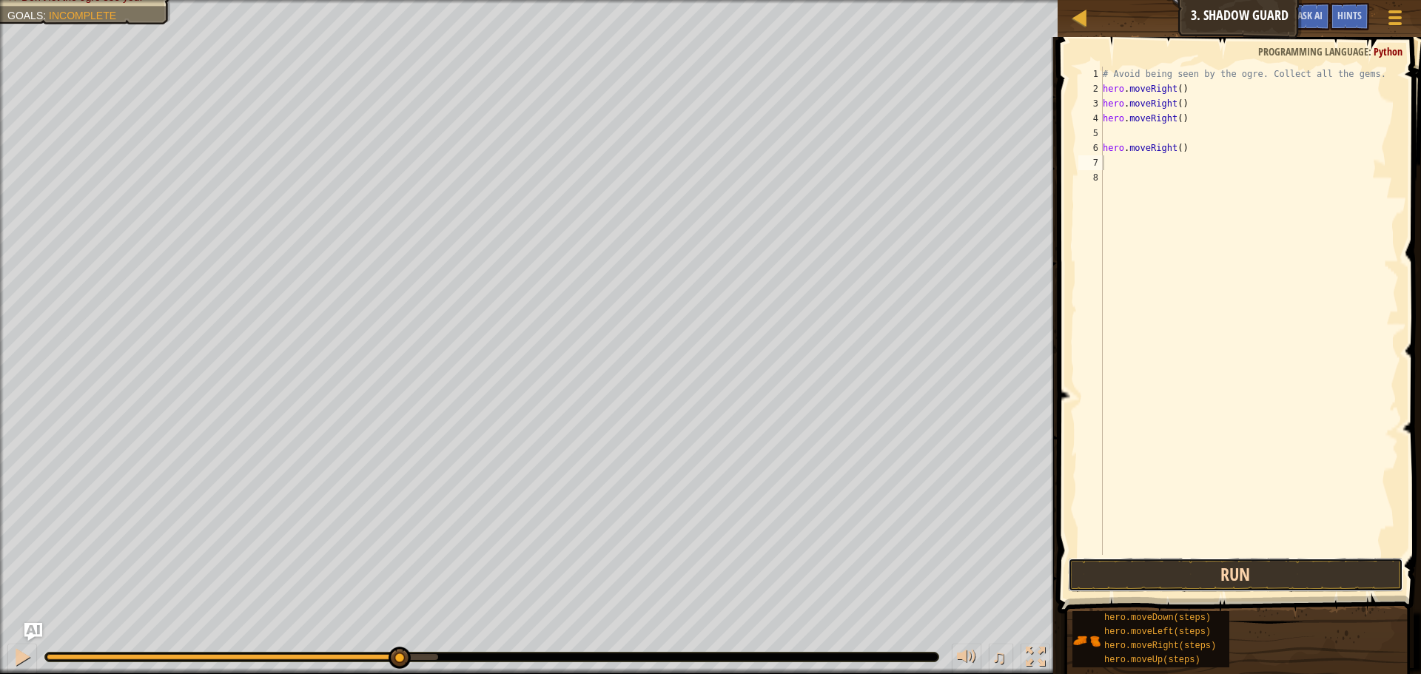
click at [1155, 571] on button "Run" at bounding box center [1235, 575] width 335 height 34
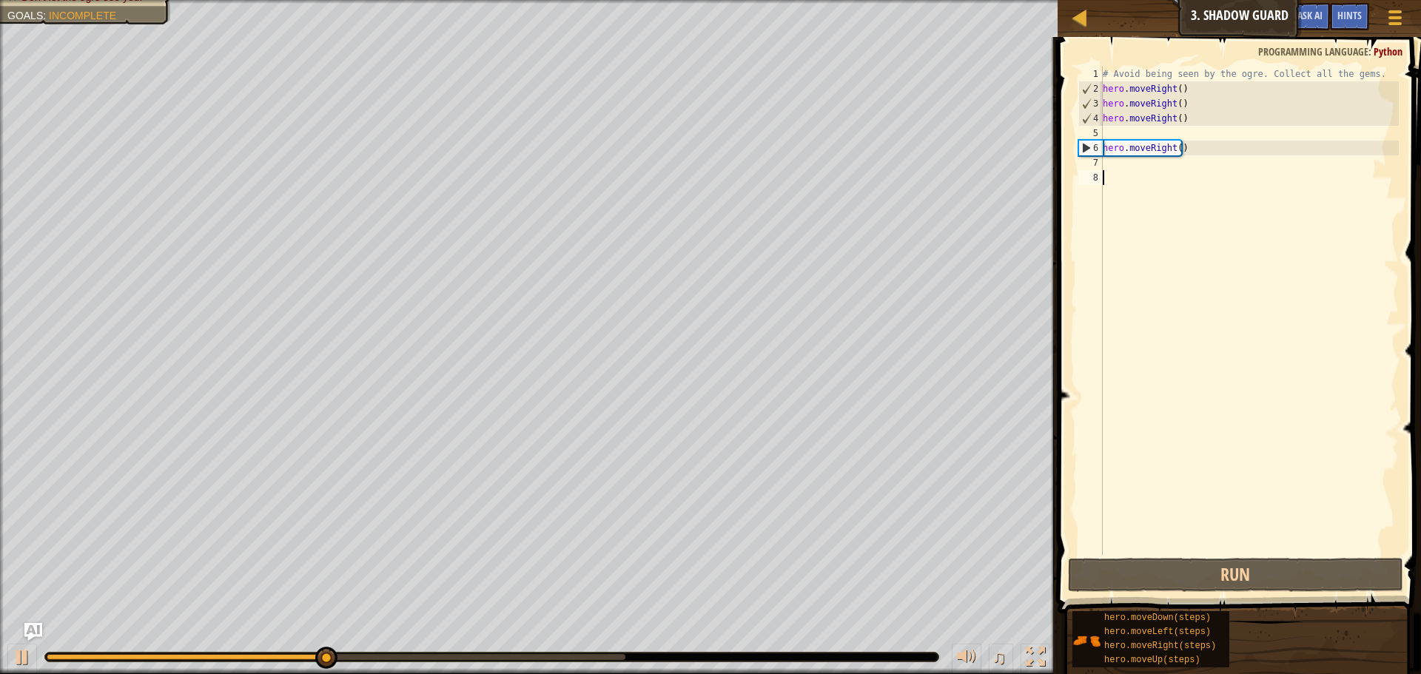
click at [1140, 555] on div "1 2 3 4 5 6 7 8 # Avoid being seen by the ogre. Collect all the gems. hero . mo…" at bounding box center [1237, 354] width 368 height 620
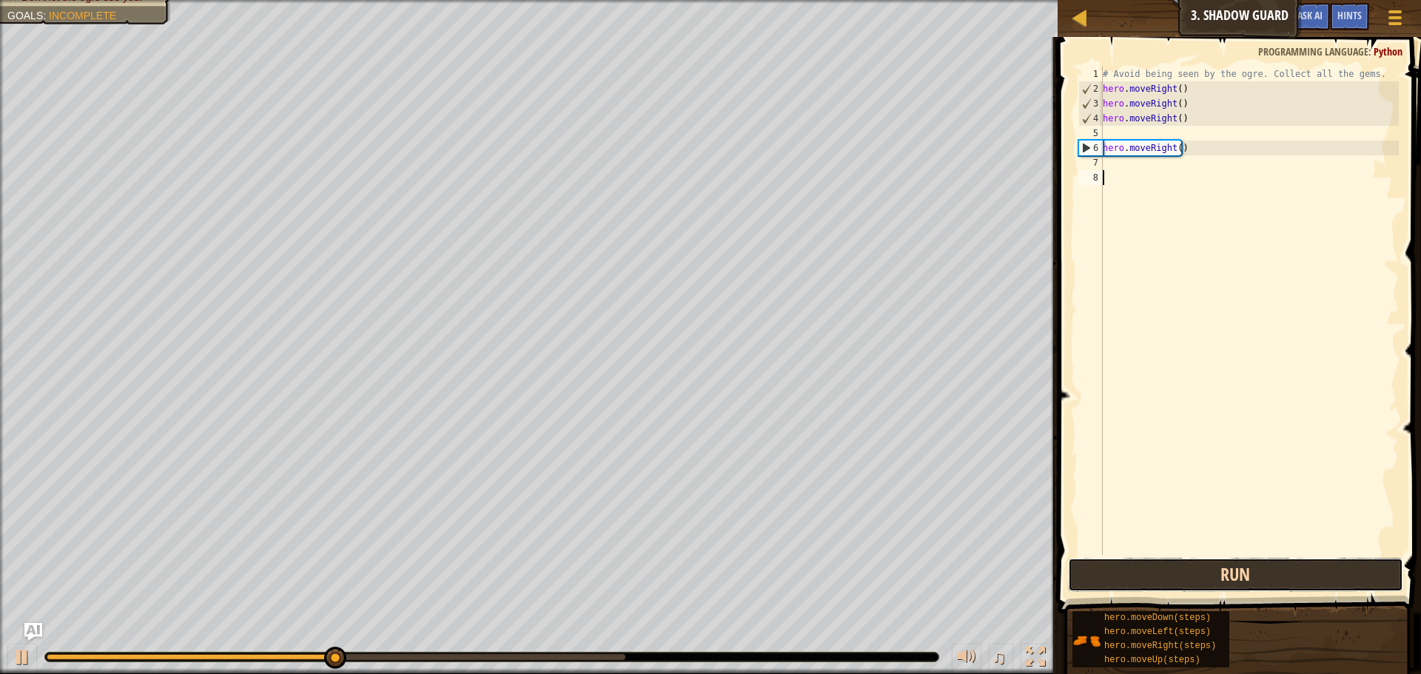
click at [1138, 563] on button "Run" at bounding box center [1235, 575] width 335 height 34
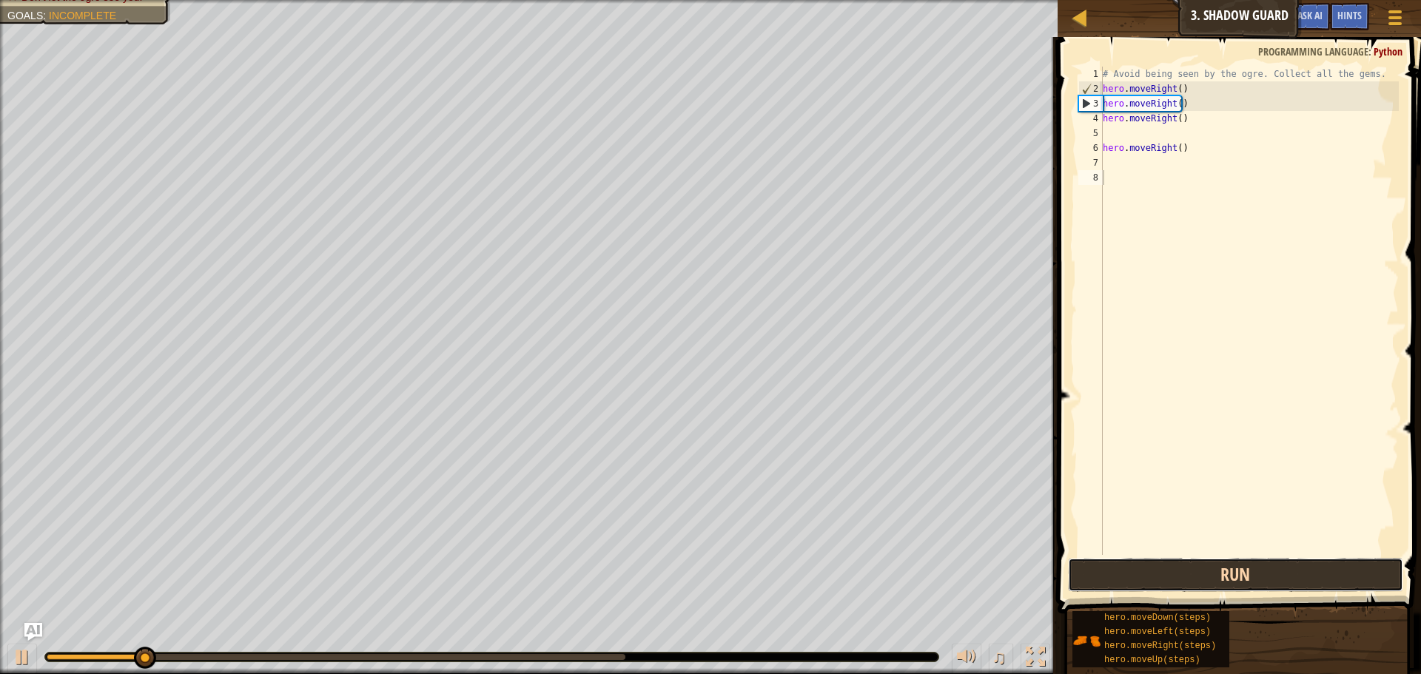
click at [1138, 563] on button "Run" at bounding box center [1235, 575] width 335 height 34
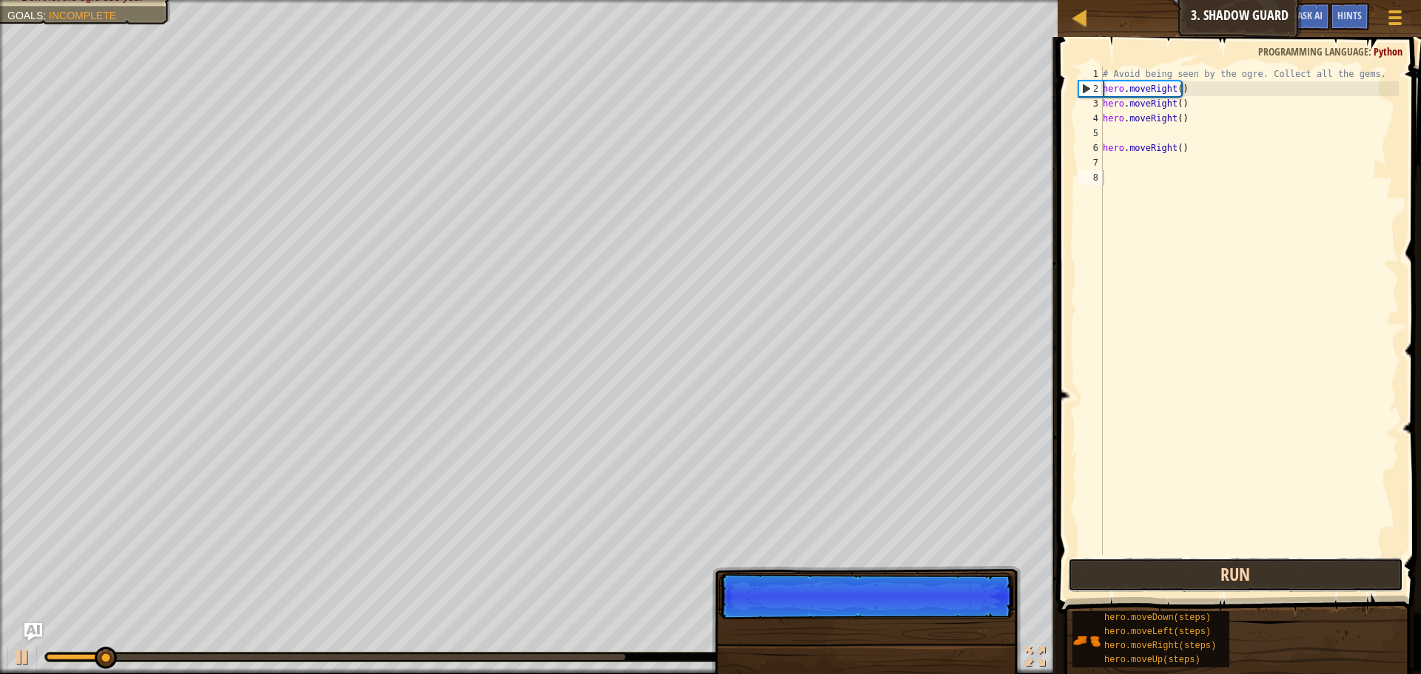
click at [1137, 566] on button "Run" at bounding box center [1235, 575] width 335 height 34
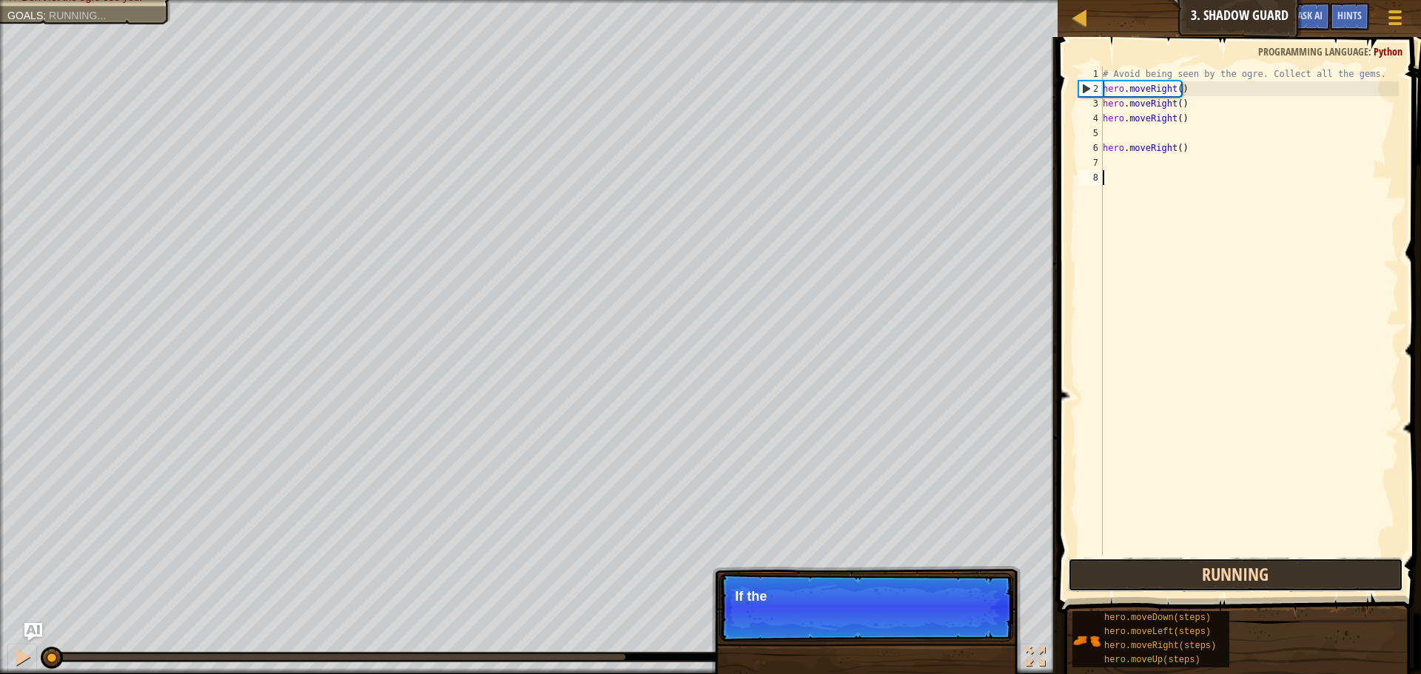
click at [1137, 566] on button "Running" at bounding box center [1235, 575] width 335 height 34
click at [1137, 566] on button "Run" at bounding box center [1235, 575] width 335 height 34
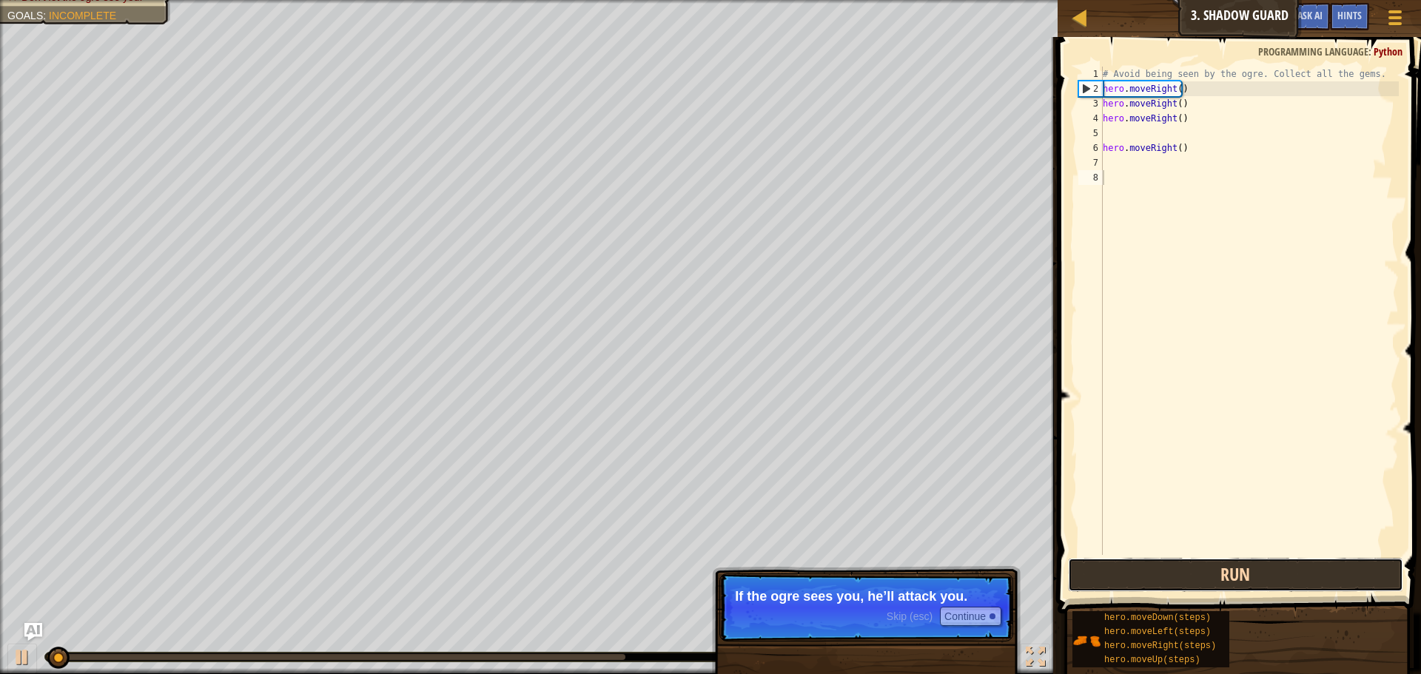
click at [1137, 566] on button "Run" at bounding box center [1235, 575] width 335 height 34
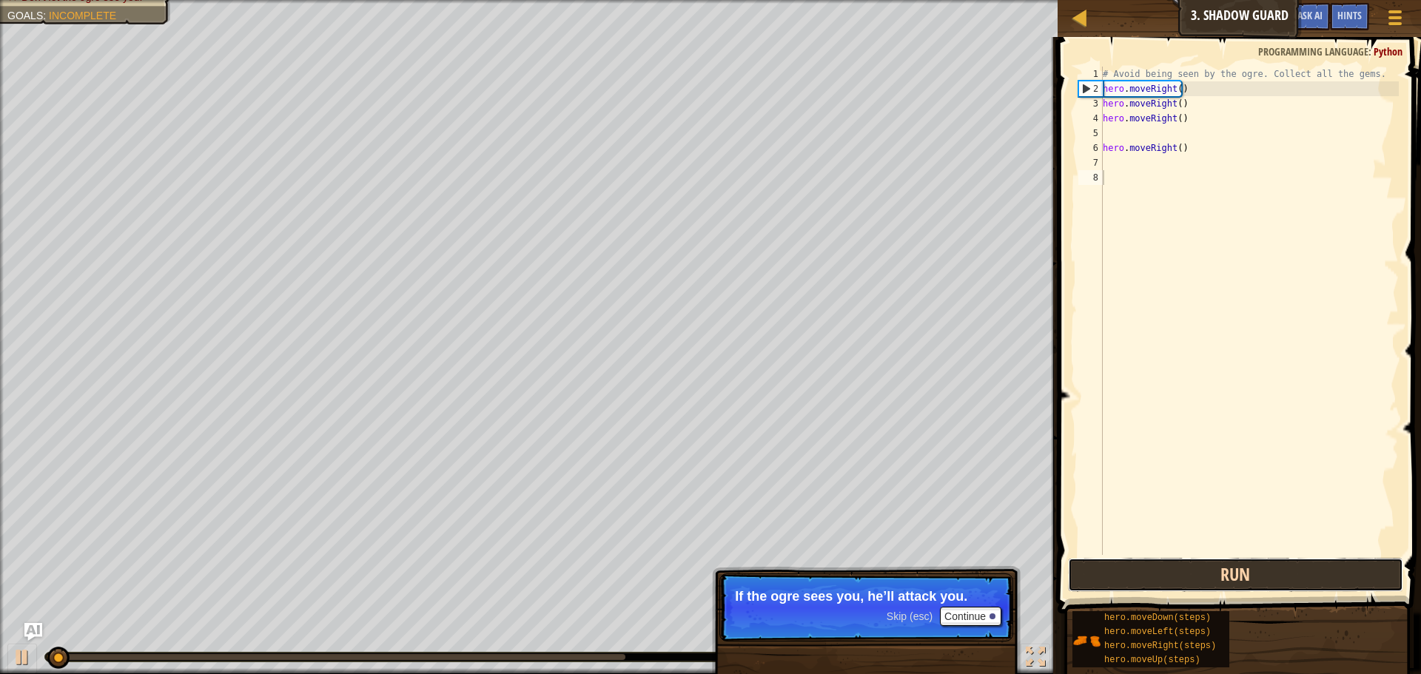
click at [1137, 566] on button "Run" at bounding box center [1235, 575] width 335 height 34
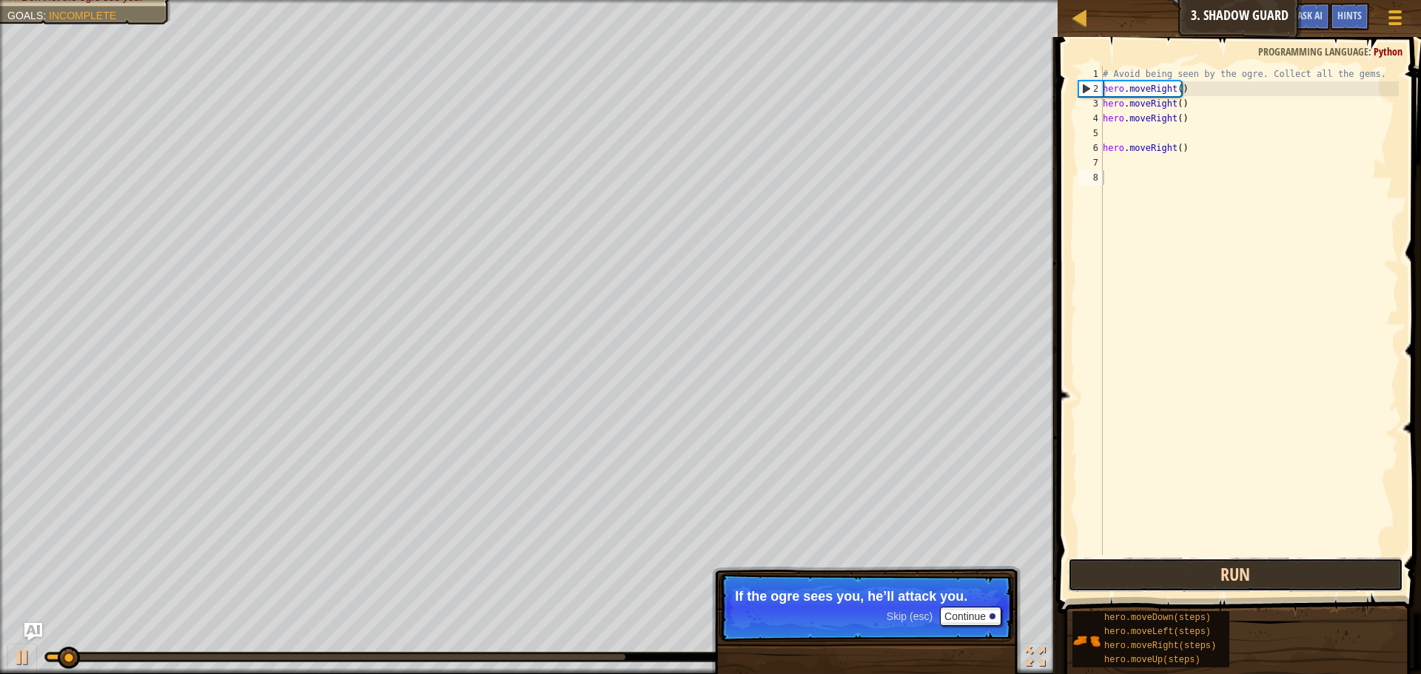
click at [1137, 566] on button "Run" at bounding box center [1235, 575] width 335 height 34
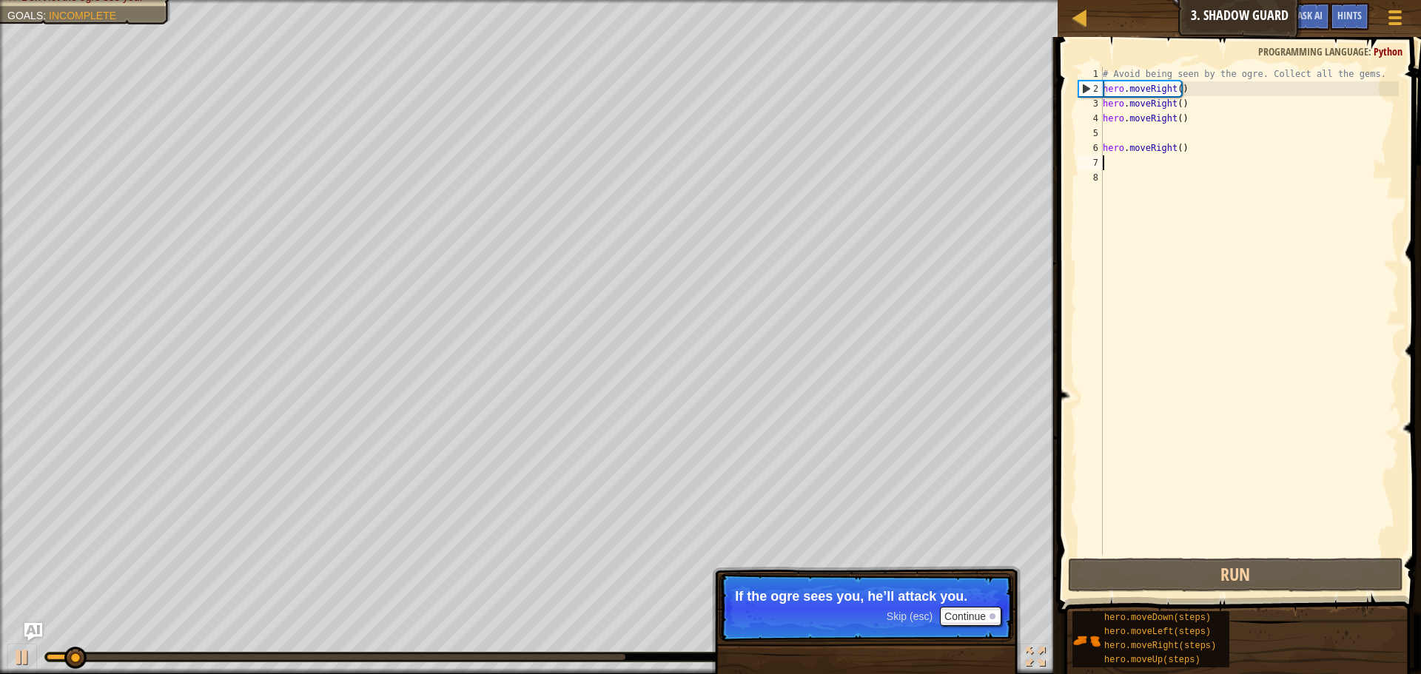
click at [1193, 169] on div "# Avoid being seen by the ogre. Collect all the gems. hero . moveRight ( ) hero…" at bounding box center [1249, 326] width 299 height 518
click at [1185, 147] on div "# Avoid being seen by the ogre. Collect all the gems. hero . moveRight ( ) hero…" at bounding box center [1249, 326] width 299 height 518
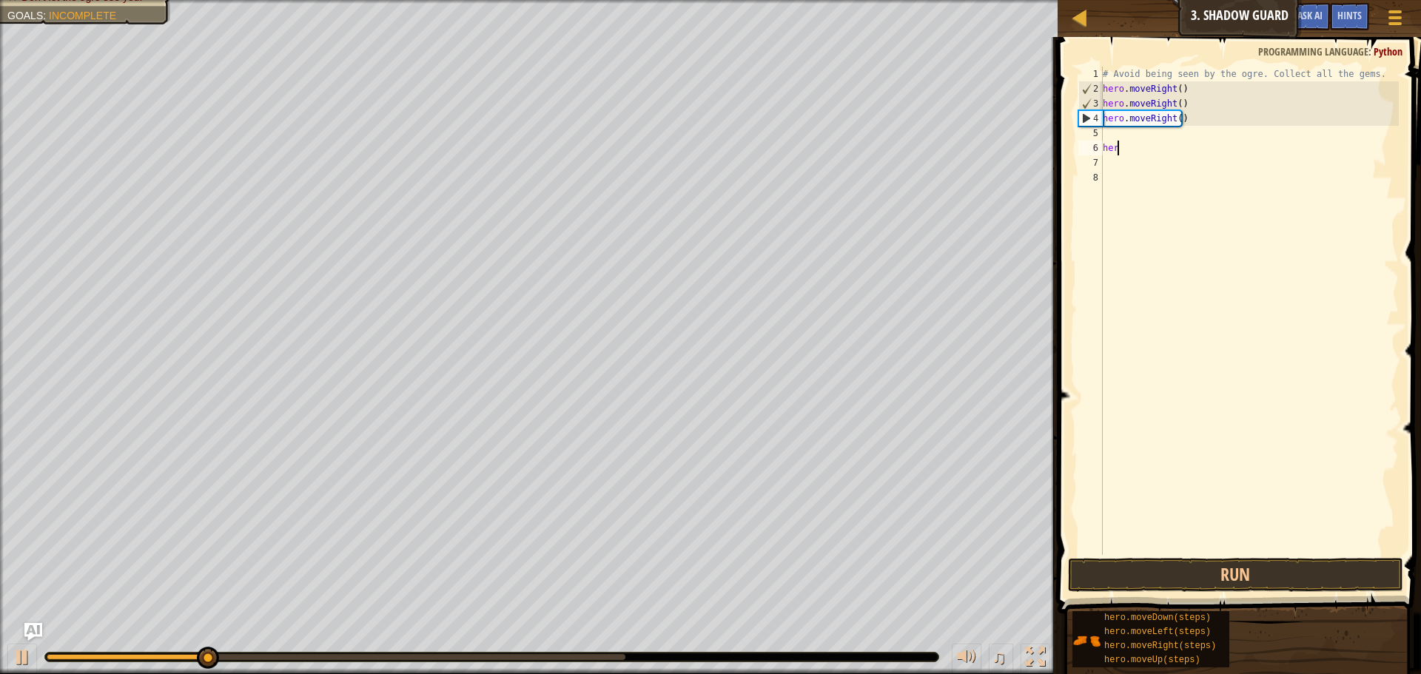
type textarea "h"
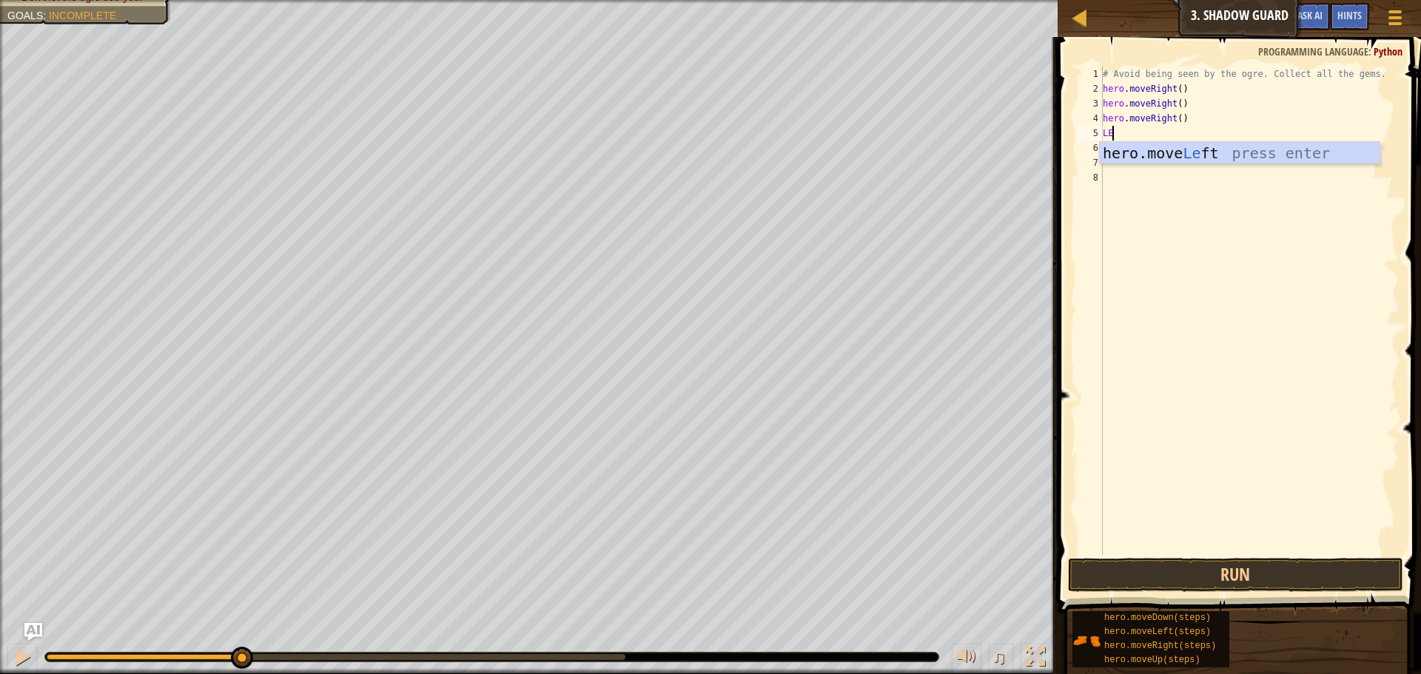
scroll to position [7, 1]
type textarea "LEFT"
click at [1178, 155] on div "hero.move Left press enter" at bounding box center [1240, 175] width 280 height 67
type textarea "LE"
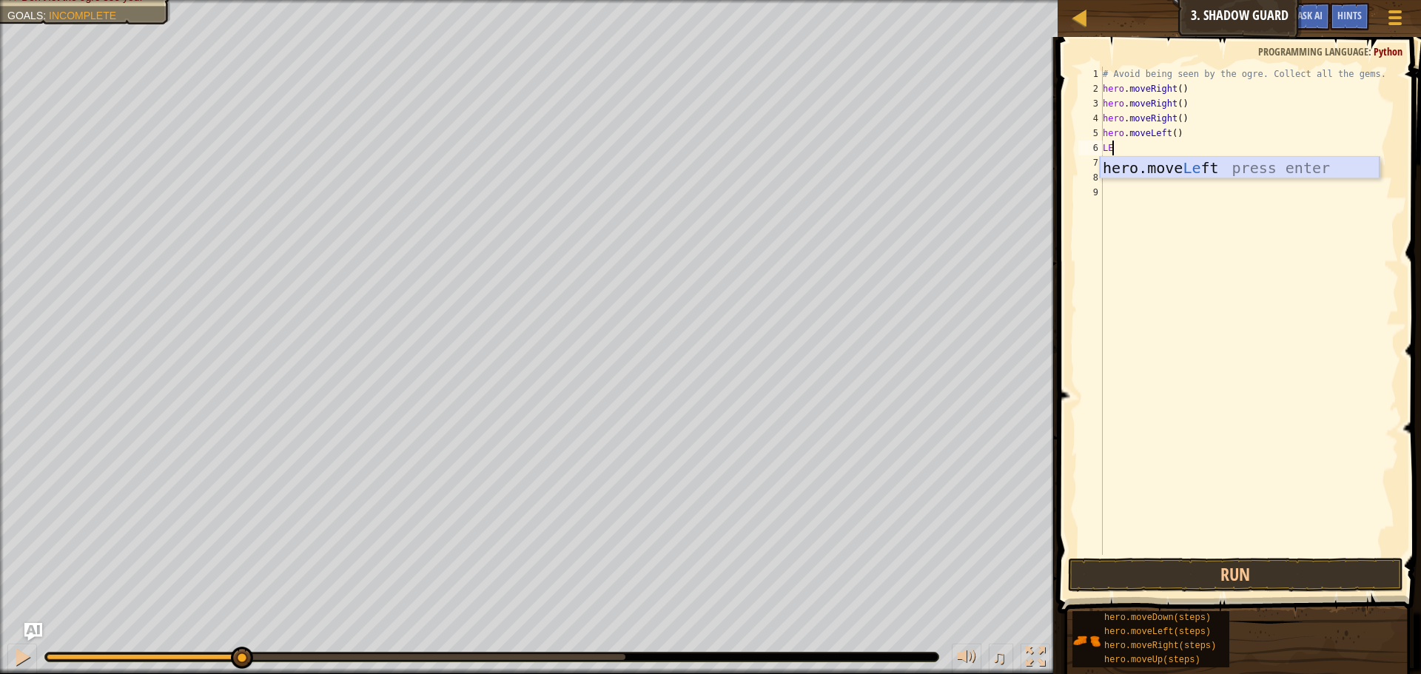
click at [1161, 168] on div "hero.move Le ft press enter" at bounding box center [1240, 190] width 280 height 67
click at [1139, 570] on button "Run" at bounding box center [1235, 575] width 335 height 34
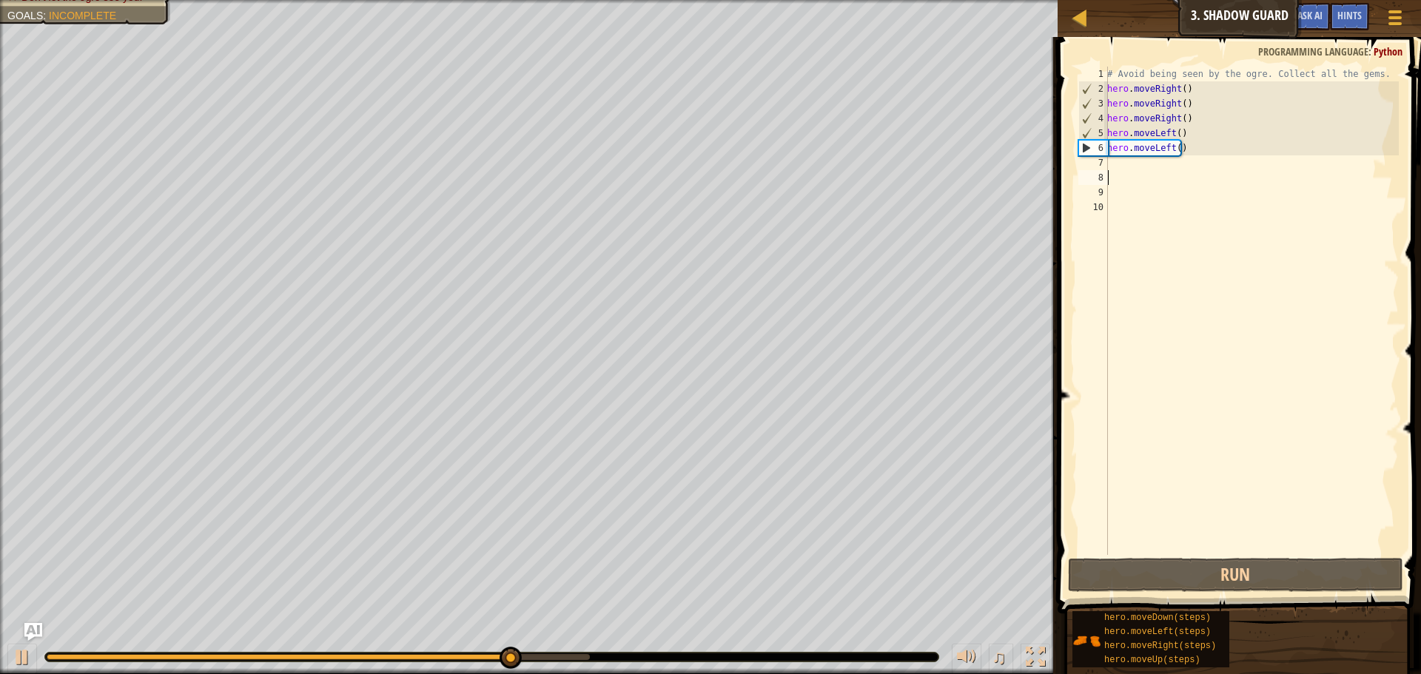
click at [1206, 175] on div "# Avoid being seen by the ogre. Collect all the gems. hero . moveRight ( ) hero…" at bounding box center [1251, 326] width 295 height 518
click at [1157, 138] on div "# Avoid being seen by the ogre. Collect all the gems. hero . moveRight ( ) hero…" at bounding box center [1251, 326] width 295 height 518
type textarea "hero.moveLeft()"
click at [1136, 142] on div "# Avoid being seen by the ogre. Collect all the gems. hero . moveRight ( ) hero…" at bounding box center [1251, 326] width 295 height 518
click at [1127, 165] on div "# Avoid being seen by the ogre. Collect all the gems. hero . moveRight ( ) hero…" at bounding box center [1251, 326] width 295 height 518
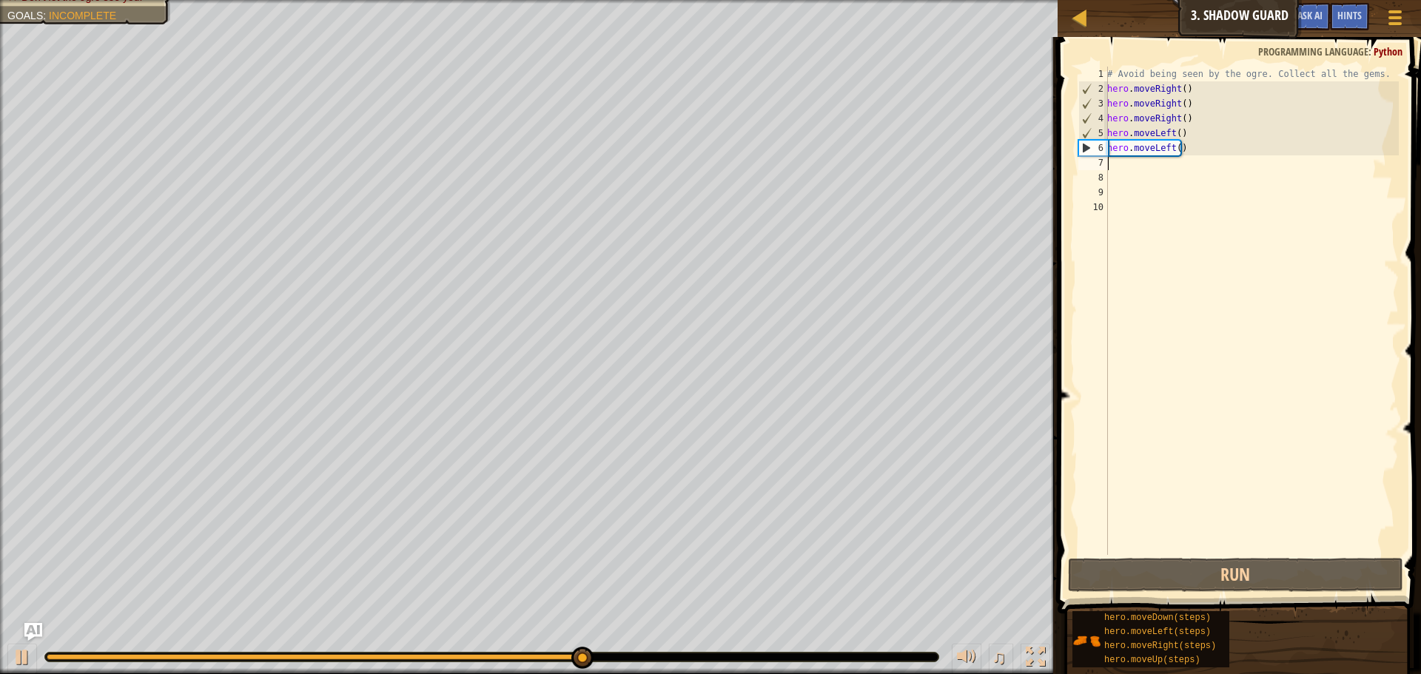
type textarea "L"
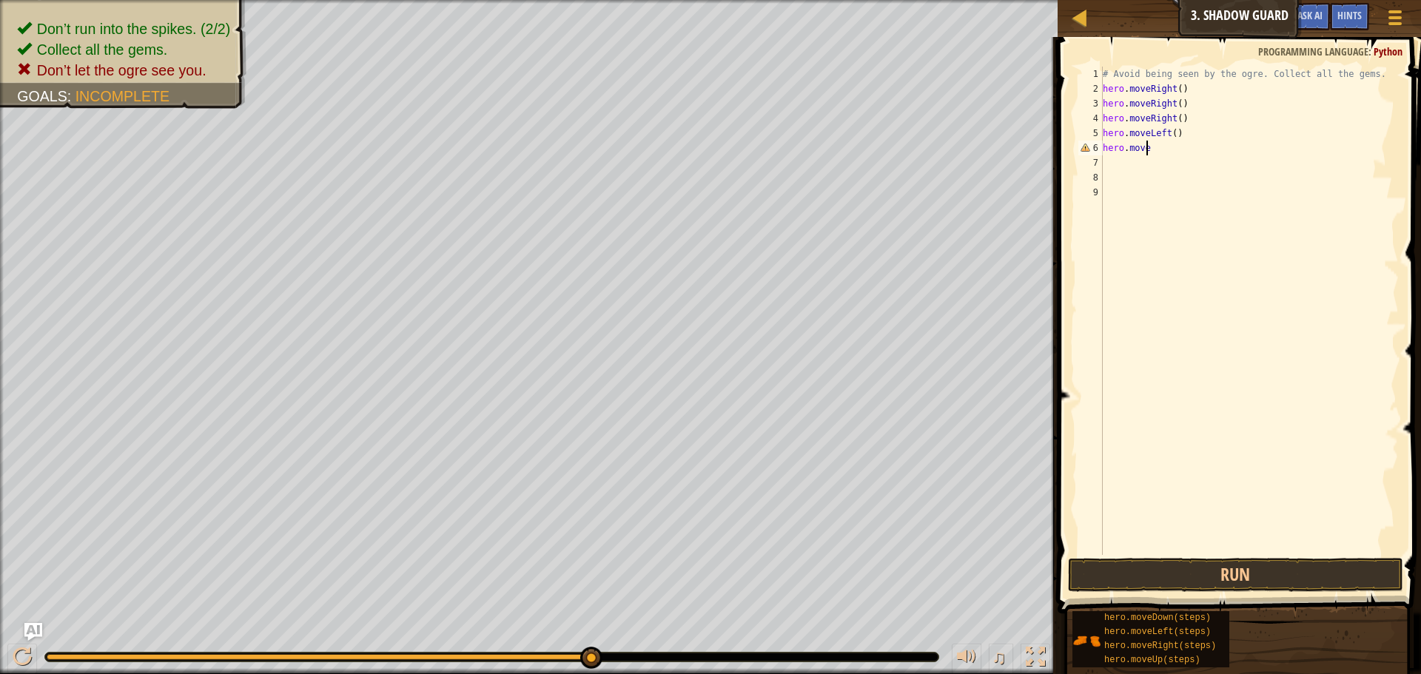
scroll to position [7, 4]
type textarea "hero.moveRI"
click at [1156, 161] on div "hero.moveRi ght press enter" at bounding box center [1240, 190] width 280 height 67
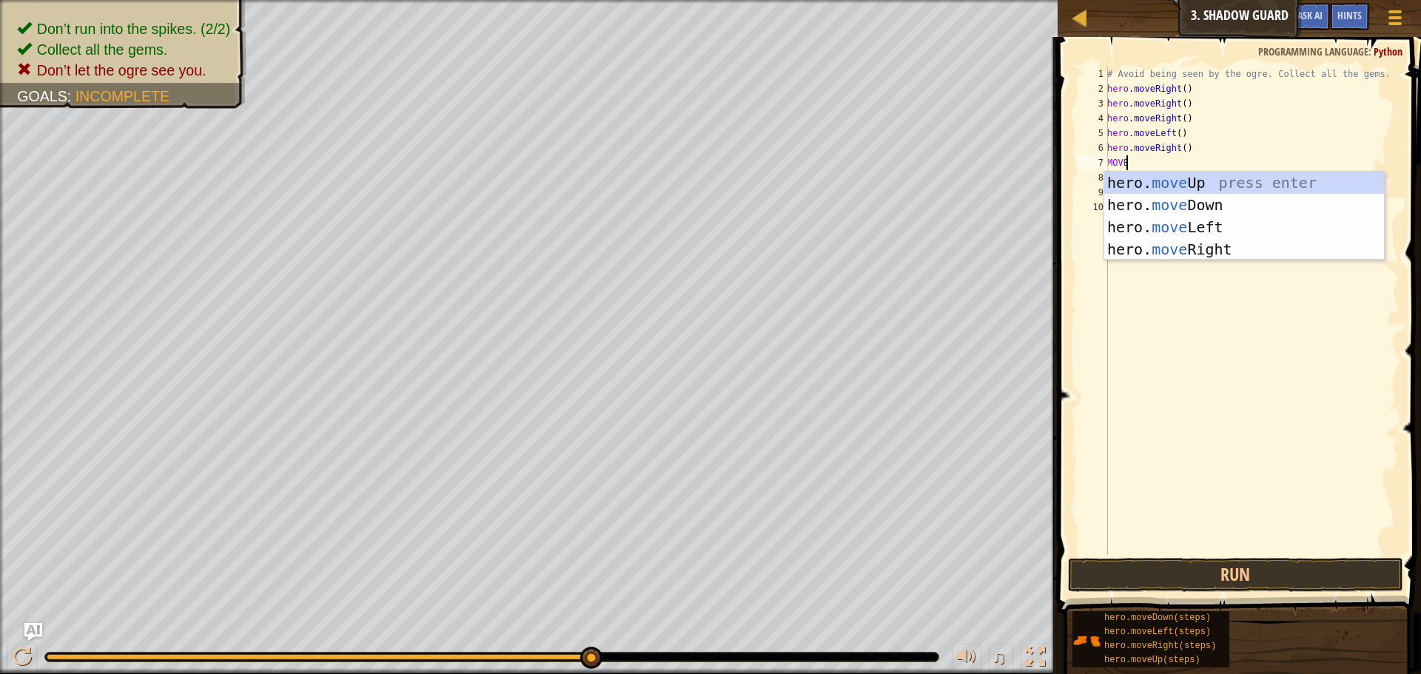
scroll to position [7, 1]
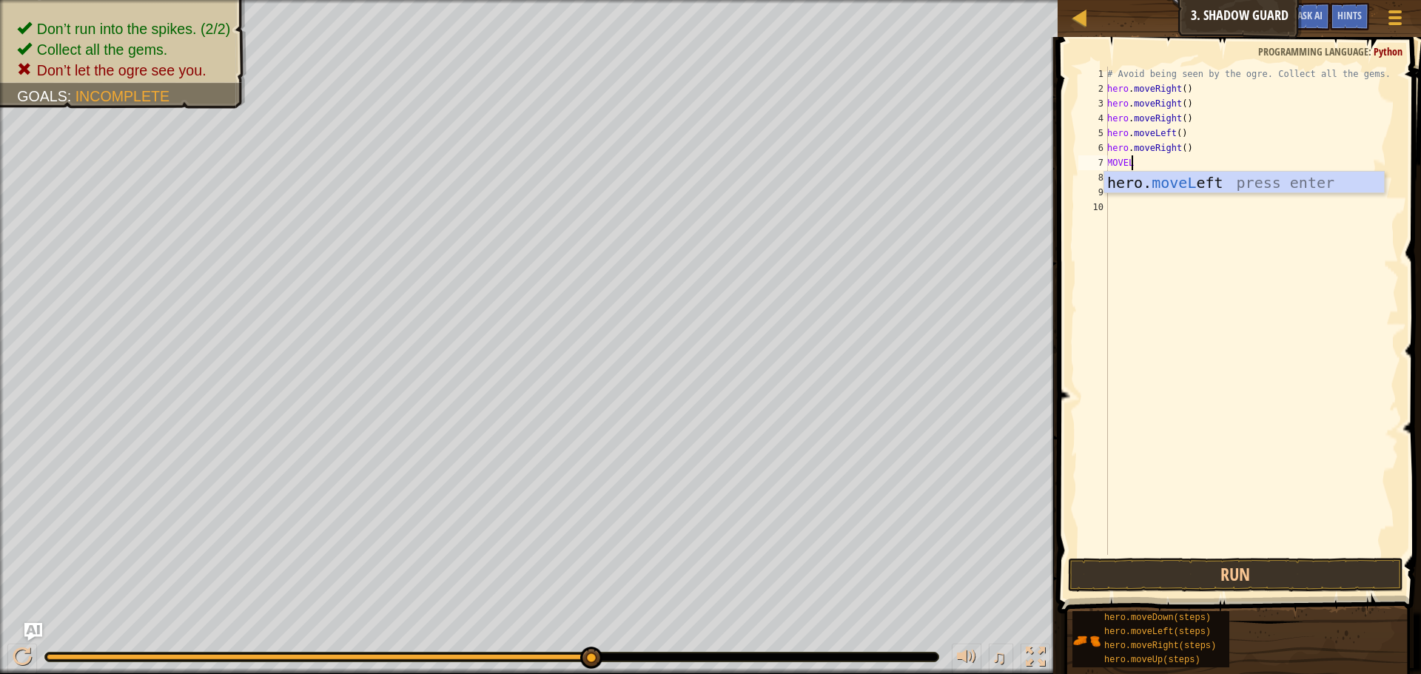
type textarea "MOVELE"
click at [1115, 174] on div "hero. moveLe ft press enter" at bounding box center [1244, 205] width 280 height 67
click at [1115, 174] on div "# Avoid being seen by the ogre. Collect all the gems. hero . moveRight ( ) hero…" at bounding box center [1251, 326] width 295 height 518
type textarea "D"
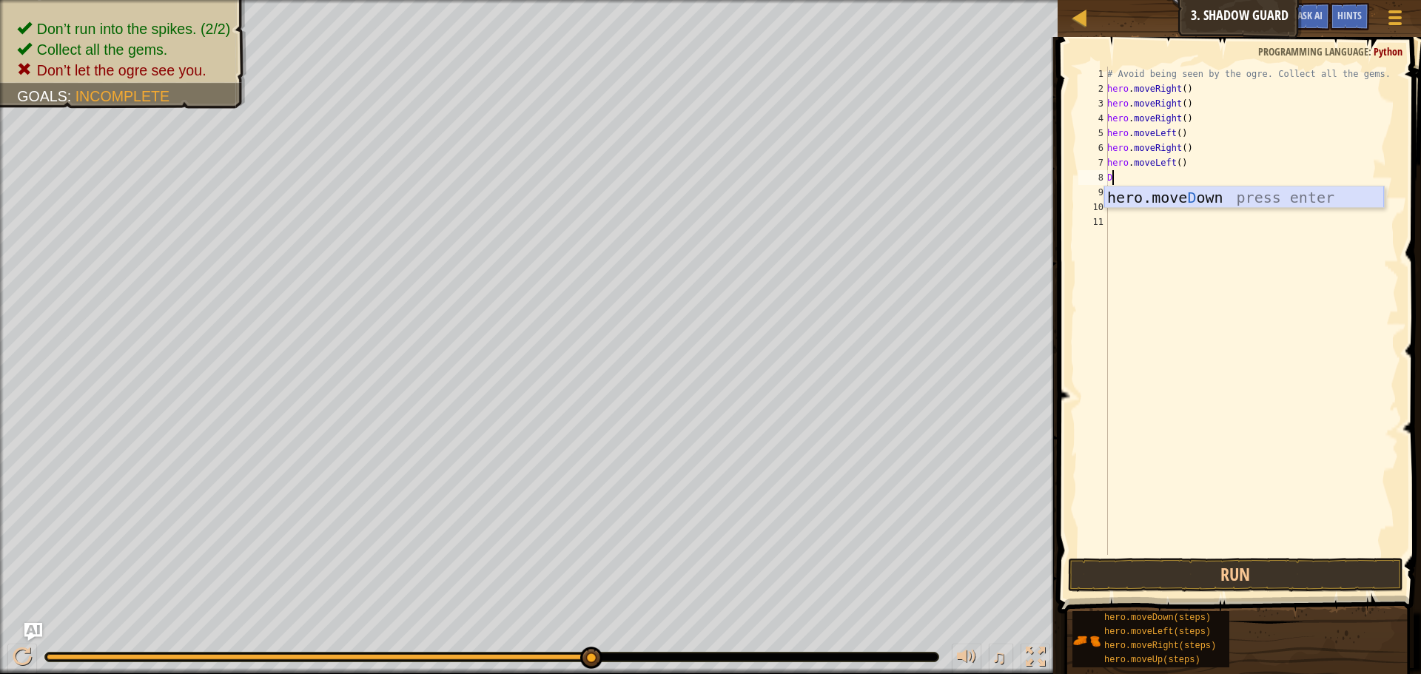
click at [1167, 197] on div "hero.[PERSON_NAME] own press enter" at bounding box center [1244, 220] width 280 height 67
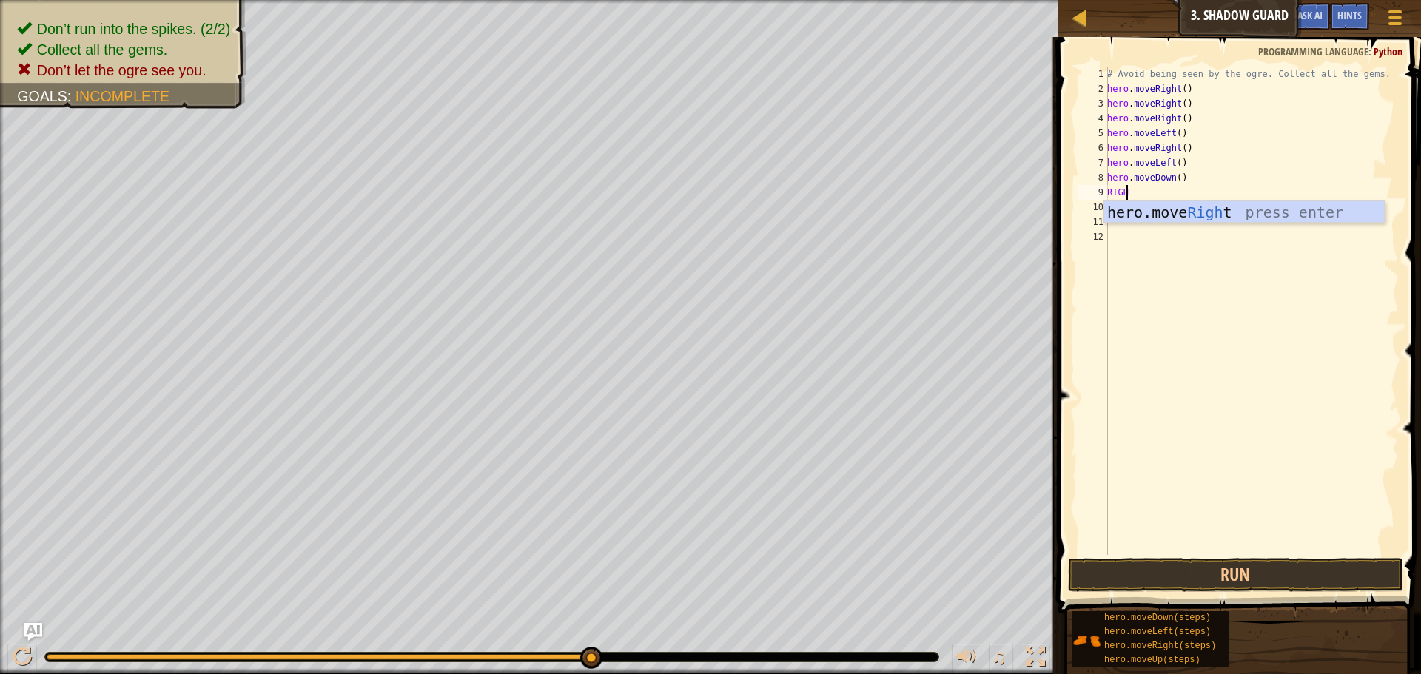
type textarea "RIGHT"
click at [1176, 217] on div "hero.move Right press enter" at bounding box center [1244, 234] width 280 height 67
click at [1235, 569] on button "Run" at bounding box center [1235, 575] width 335 height 34
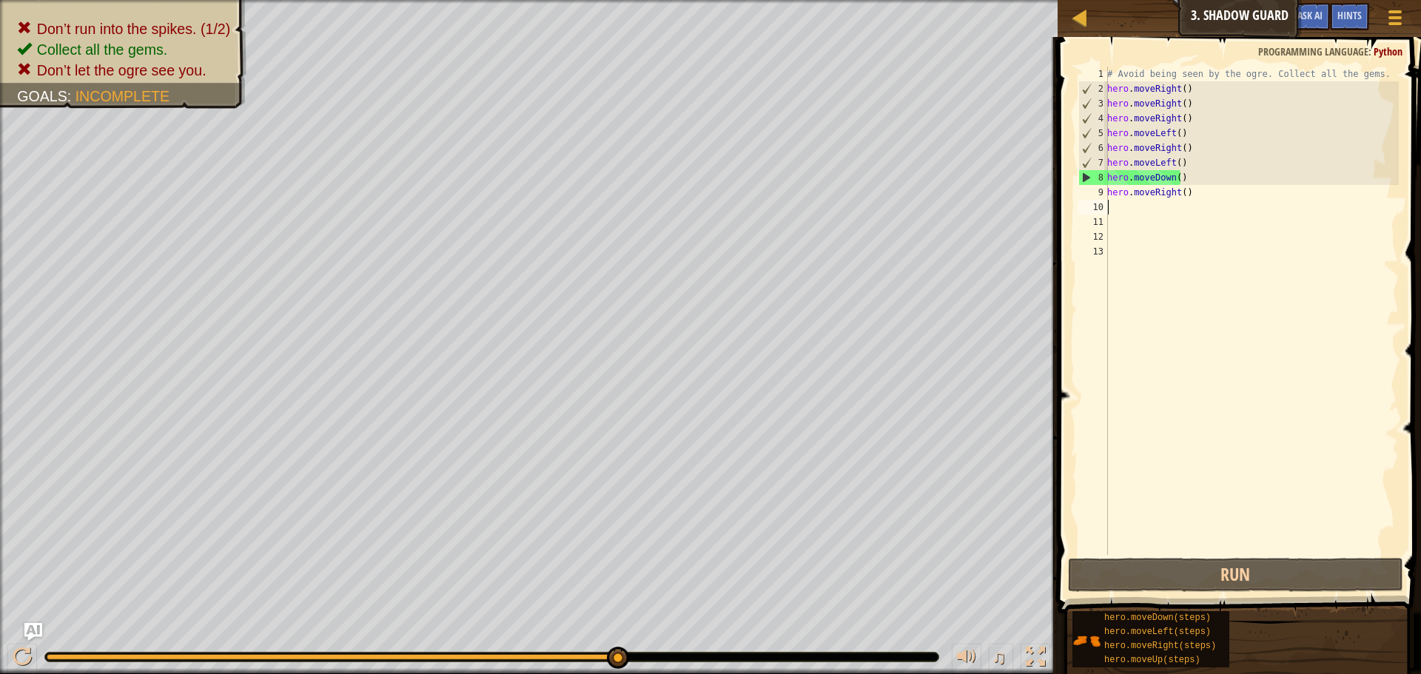
click at [1136, 162] on div "# Avoid being seen by the ogre. Collect all the gems. hero . moveRight ( ) hero…" at bounding box center [1251, 326] width 295 height 518
click at [1158, 163] on div "# Avoid being seen by the ogre. Collect all the gems. hero . moveRight ( ) hero…" at bounding box center [1251, 326] width 295 height 518
click at [1170, 163] on div "# Avoid being seen by the ogre. Collect all the gems. hero . moveRight ( ) hero…" at bounding box center [1251, 326] width 295 height 518
click at [1167, 163] on div "# Avoid being seen by the ogre. Collect all the gems. hero . moveRight ( ) hero…" at bounding box center [1251, 326] width 295 height 518
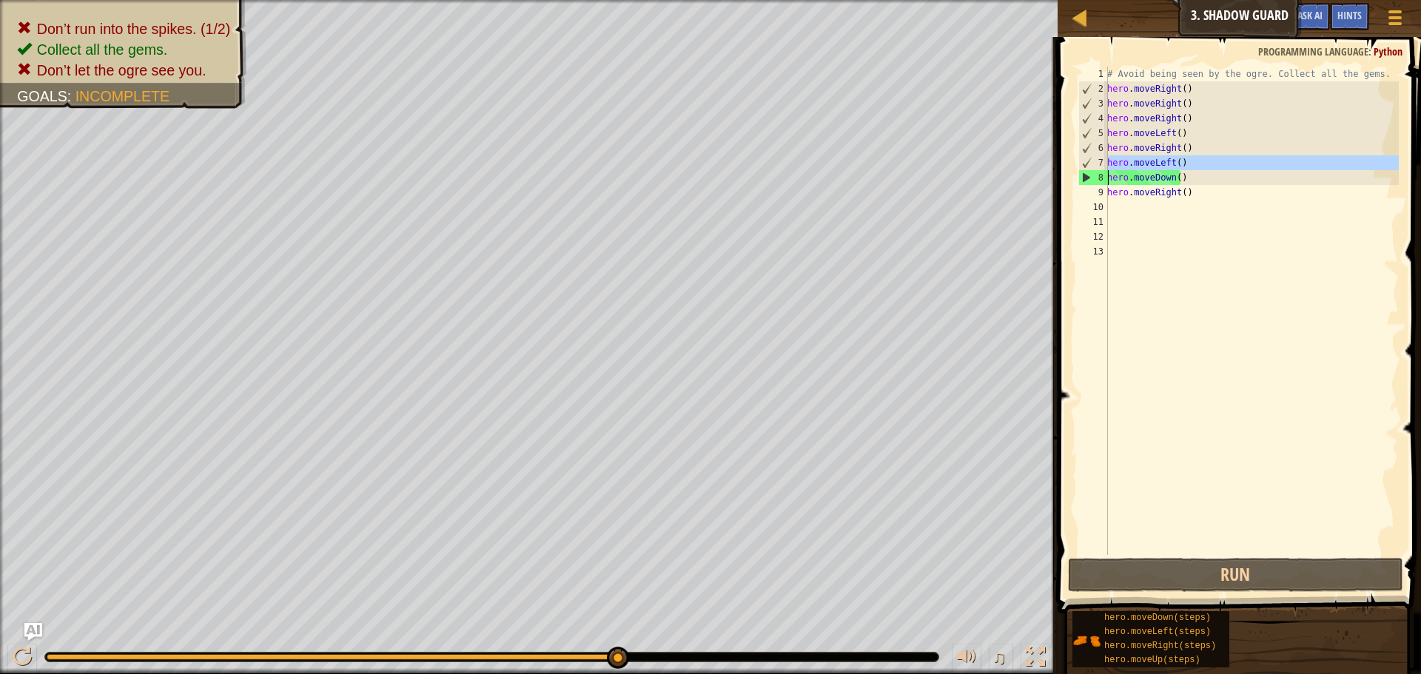
click at [1167, 163] on div "# Avoid being seen by the ogre. Collect all the gems. hero . moveRight ( ) hero…" at bounding box center [1251, 326] width 295 height 518
click at [1167, 163] on div "# Avoid being seen by the ogre. Collect all the gems. hero . moveRight ( ) hero…" at bounding box center [1251, 311] width 295 height 489
drag, startPoint x: 1167, startPoint y: 163, endPoint x: 1150, endPoint y: 164, distance: 17.0
click at [1150, 164] on div "# Avoid being seen by the ogre. Collect all the gems. hero . moveRight ( ) hero…" at bounding box center [1251, 326] width 295 height 518
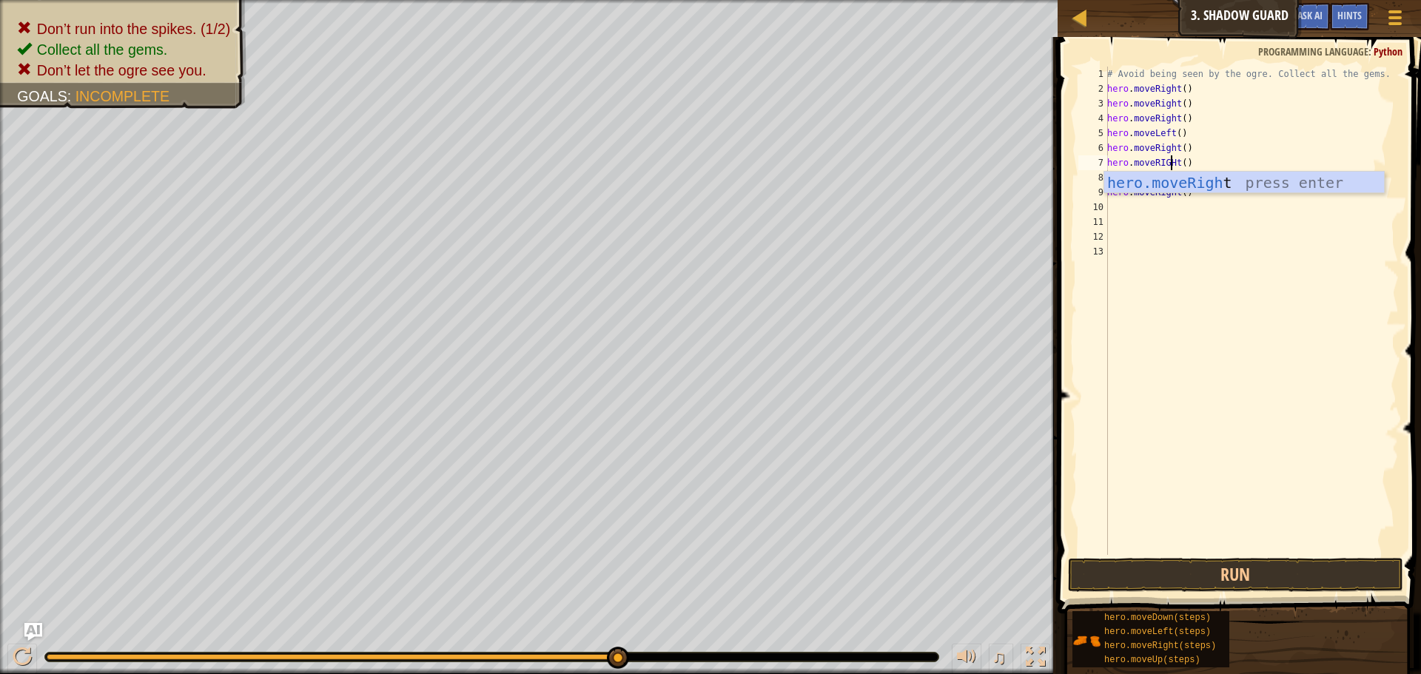
scroll to position [7, 6]
click at [1200, 178] on div "hero.moveRigh t press enter" at bounding box center [1244, 205] width 280 height 67
type textarea "hero.moveRighT()"
click at [1312, 569] on button "Run" at bounding box center [1235, 575] width 335 height 34
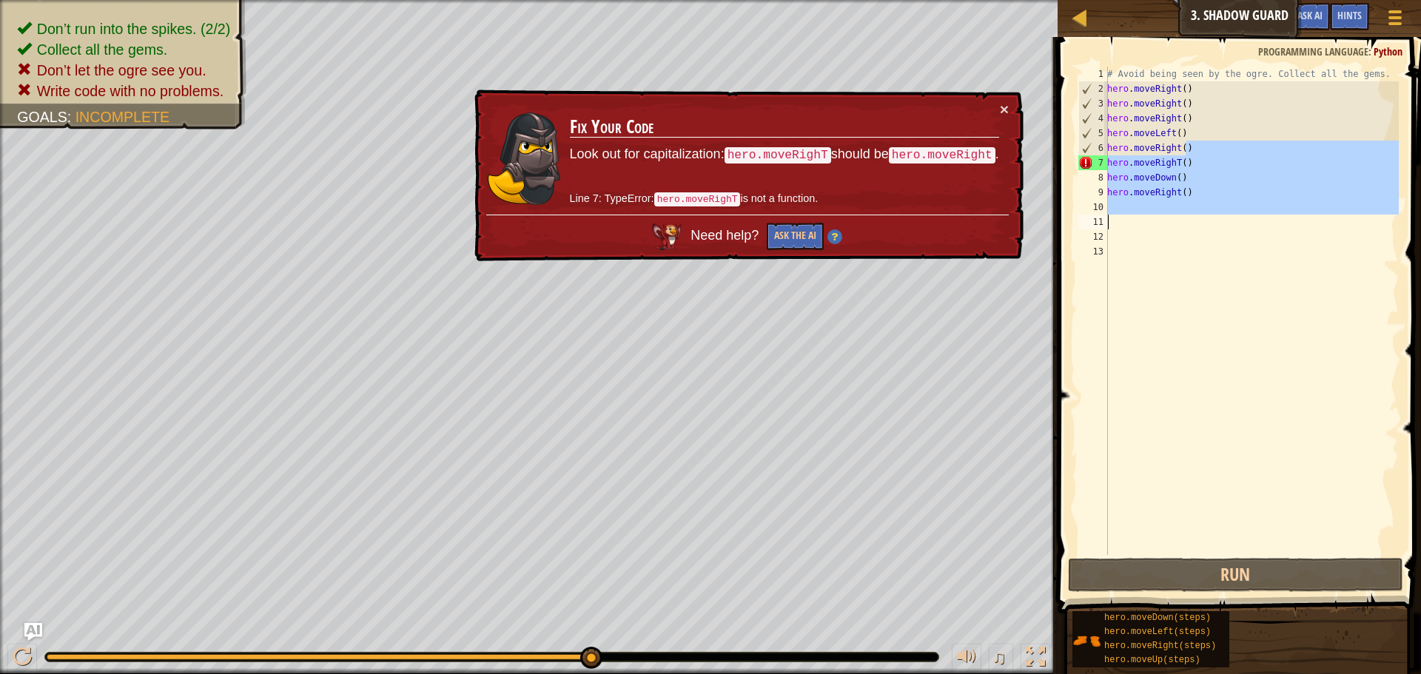
drag, startPoint x: 1258, startPoint y: 144, endPoint x: 1086, endPoint y: 225, distance: 190.1
click at [1086, 225] on div "hero.moveRighT() 1 2 3 4 5 6 7 8 9 10 11 12 13 # Avoid being seen by the ogre. …" at bounding box center [1237, 311] width 323 height 489
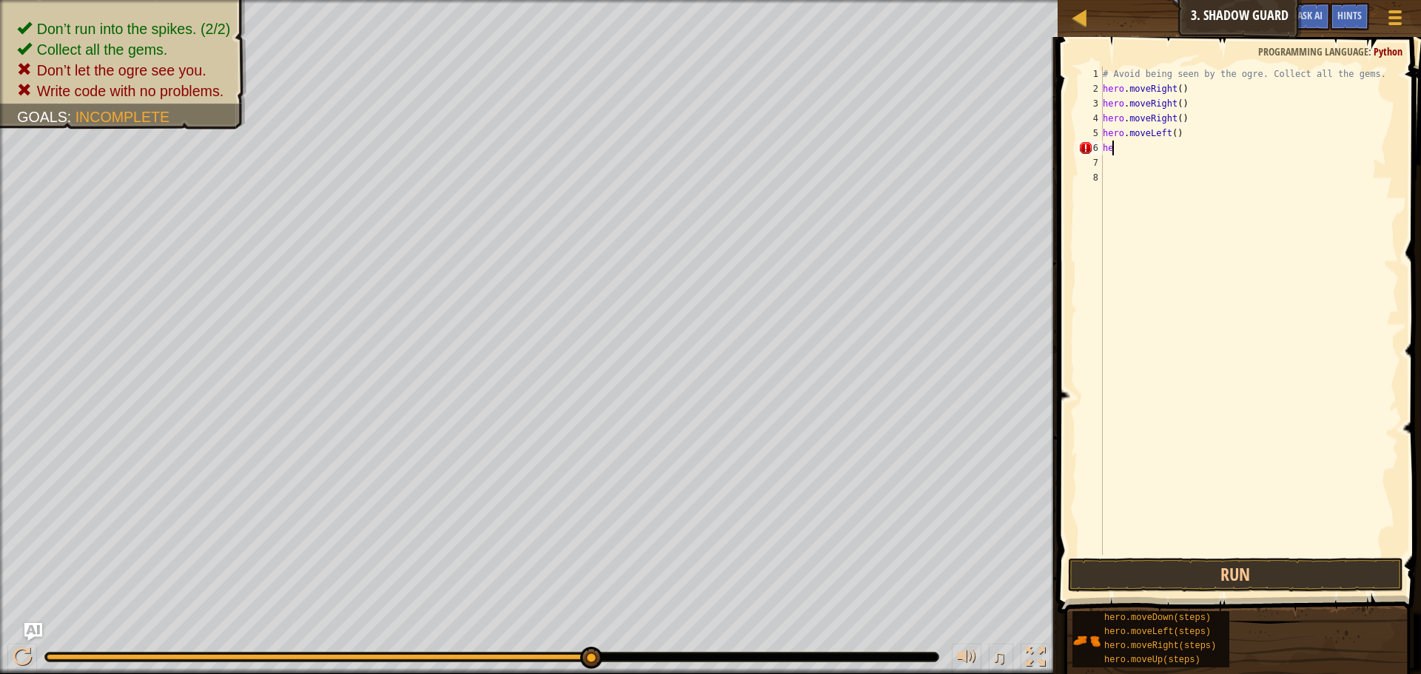
type textarea "h"
click at [1111, 577] on button "Run" at bounding box center [1235, 575] width 335 height 34
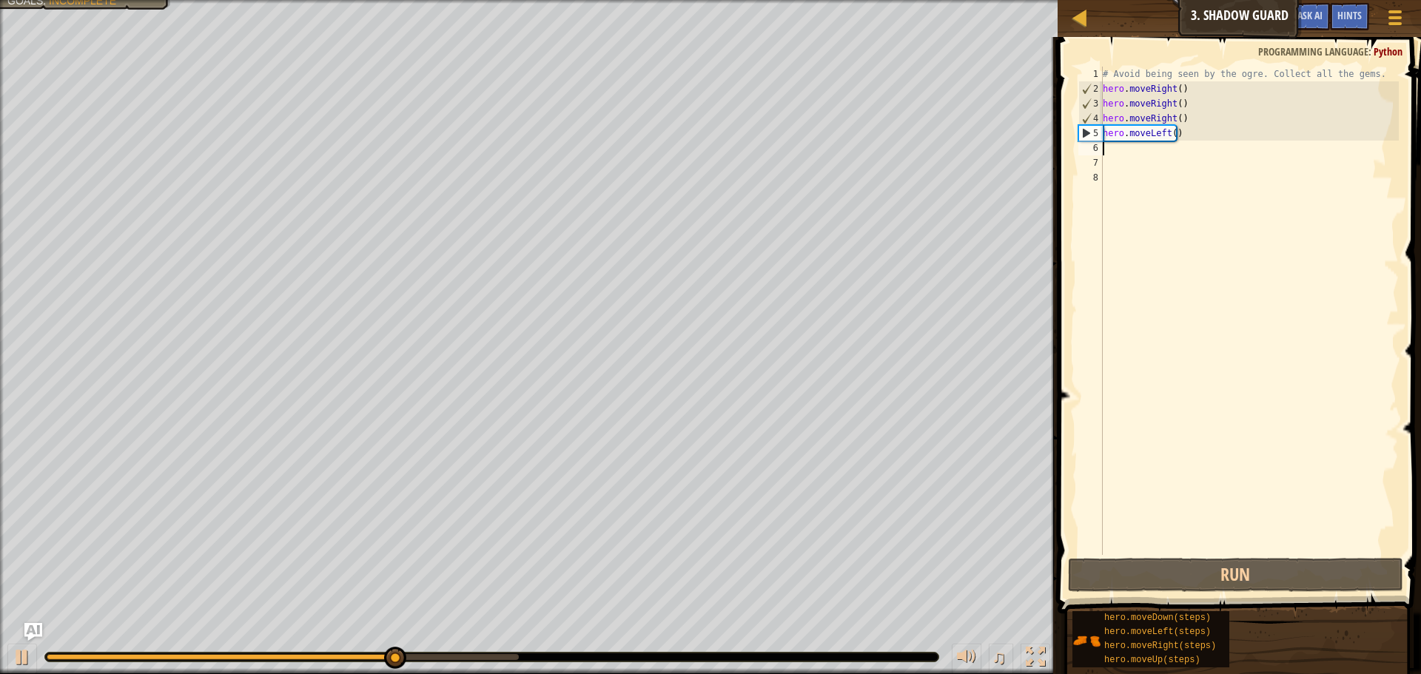
click at [1109, 152] on div "# Avoid being seen by the ogre. Collect all the gems. hero . moveRight ( ) hero…" at bounding box center [1249, 326] width 299 height 518
click at [1134, 147] on div "# Avoid being seen by the ogre. Collect all the gems. hero . moveRight ( ) hero…" at bounding box center [1249, 326] width 299 height 518
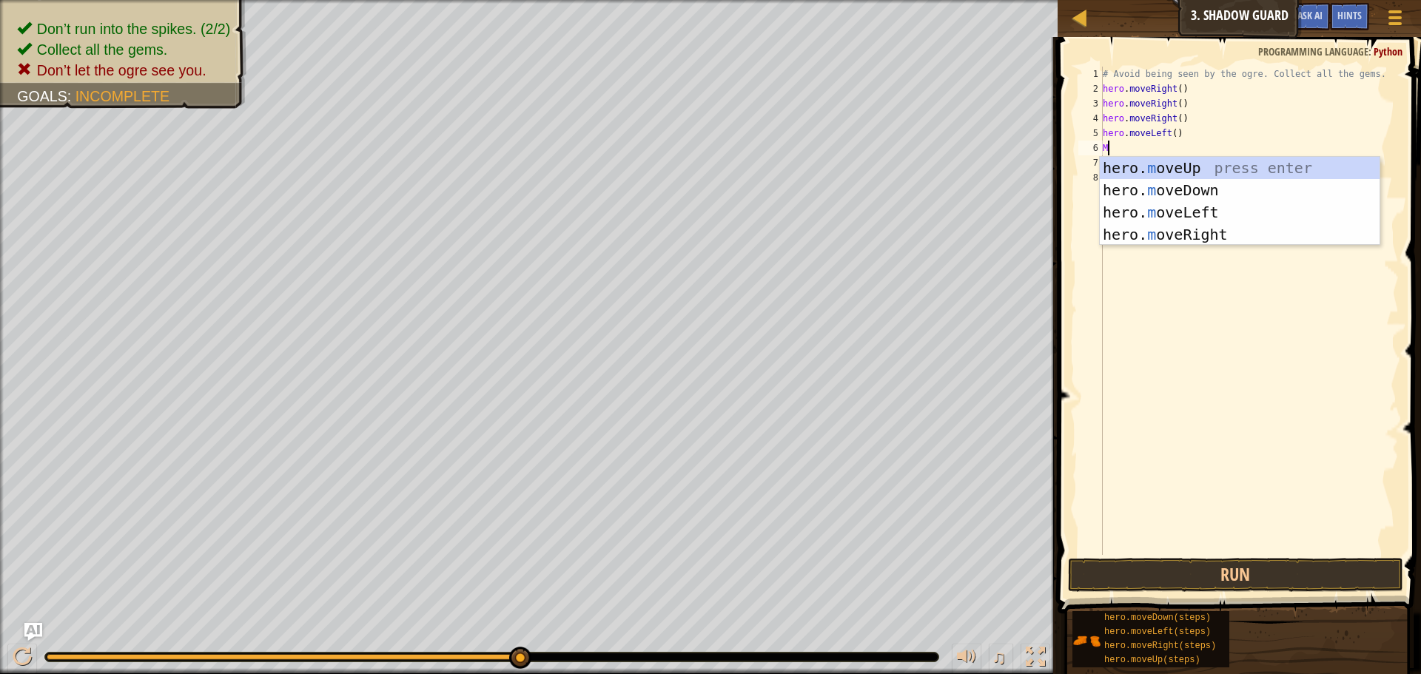
type textarea "MU"
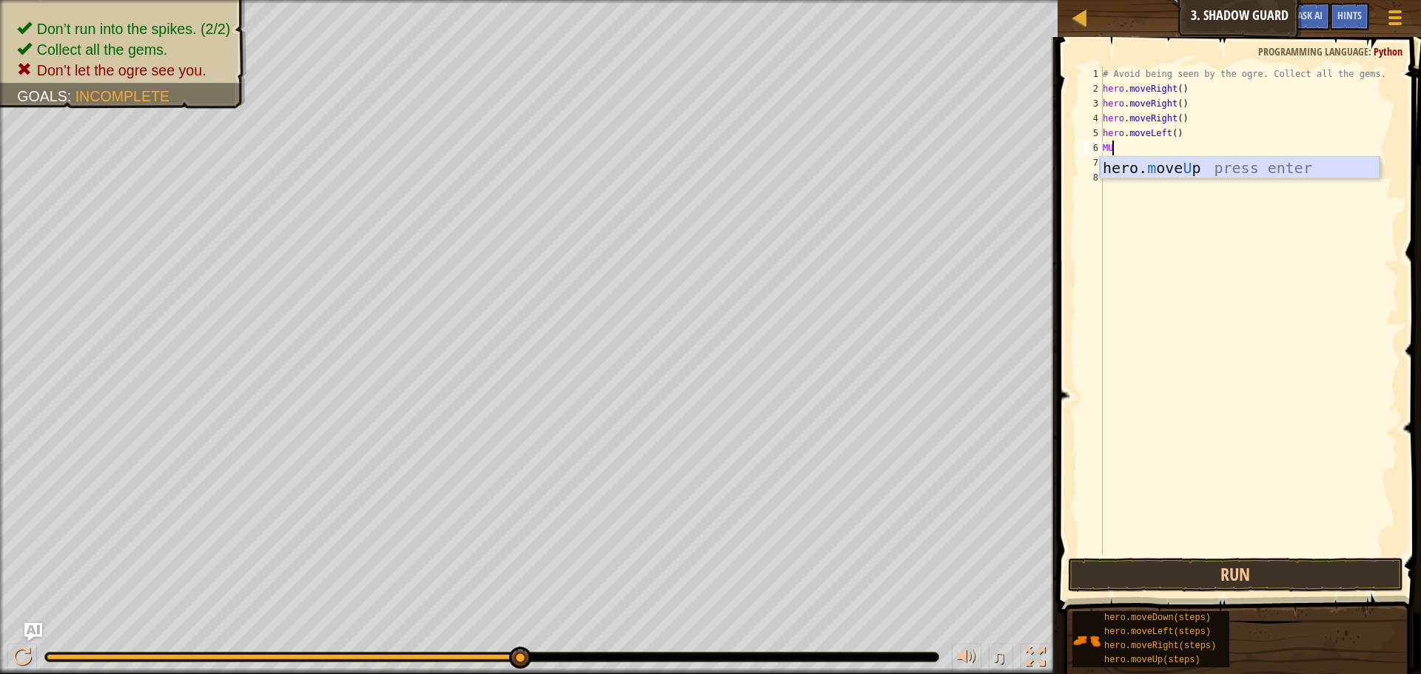
click at [1140, 159] on div "hero. m ove U p press enter" at bounding box center [1240, 190] width 280 height 67
type textarea "LE"
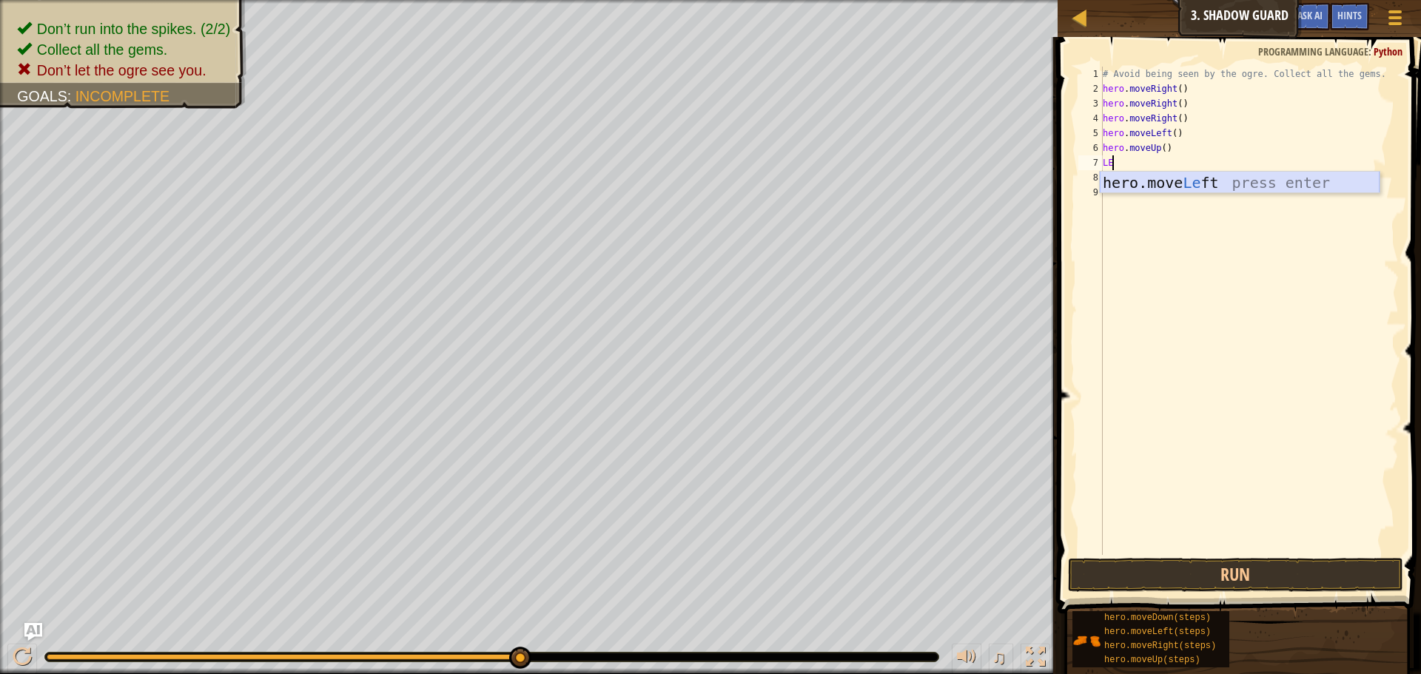
click at [1127, 183] on div "hero.move Le ft press enter" at bounding box center [1240, 205] width 280 height 67
type textarea "D"
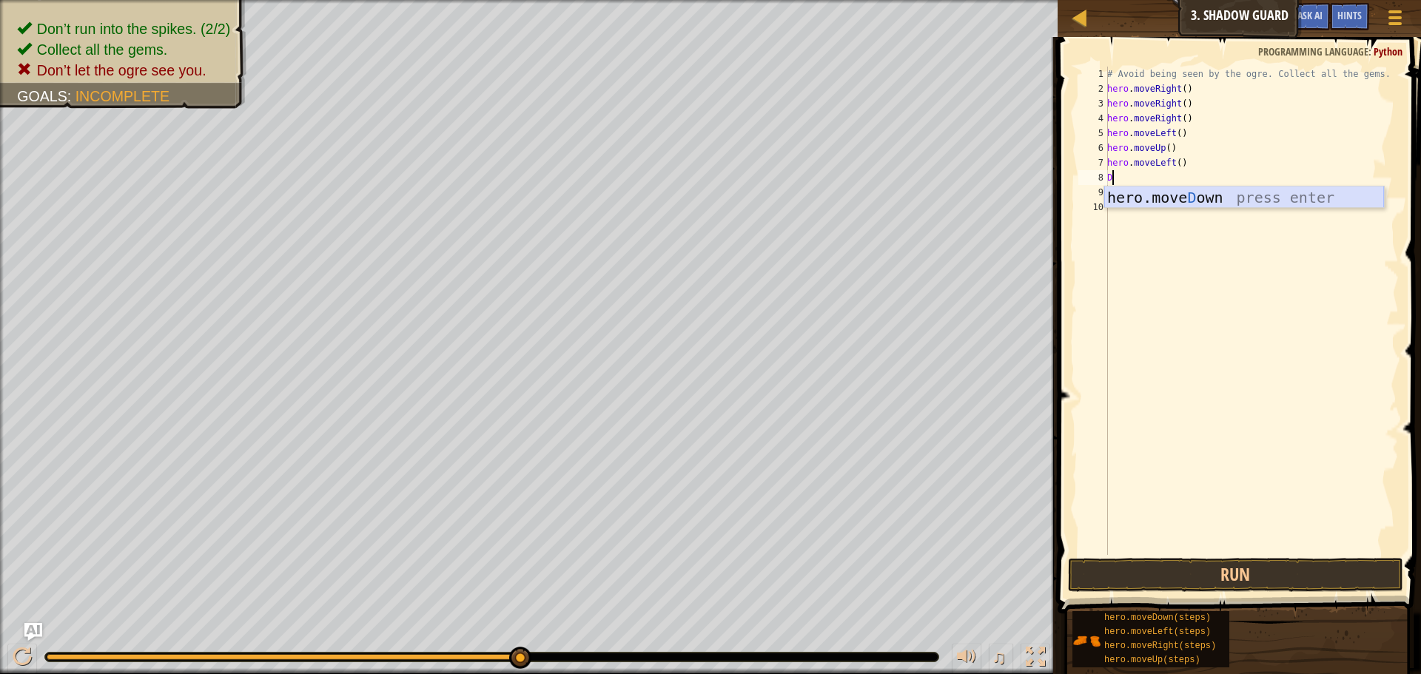
click at [1127, 201] on div "hero.[PERSON_NAME] own press enter" at bounding box center [1244, 220] width 280 height 67
type textarea "L"
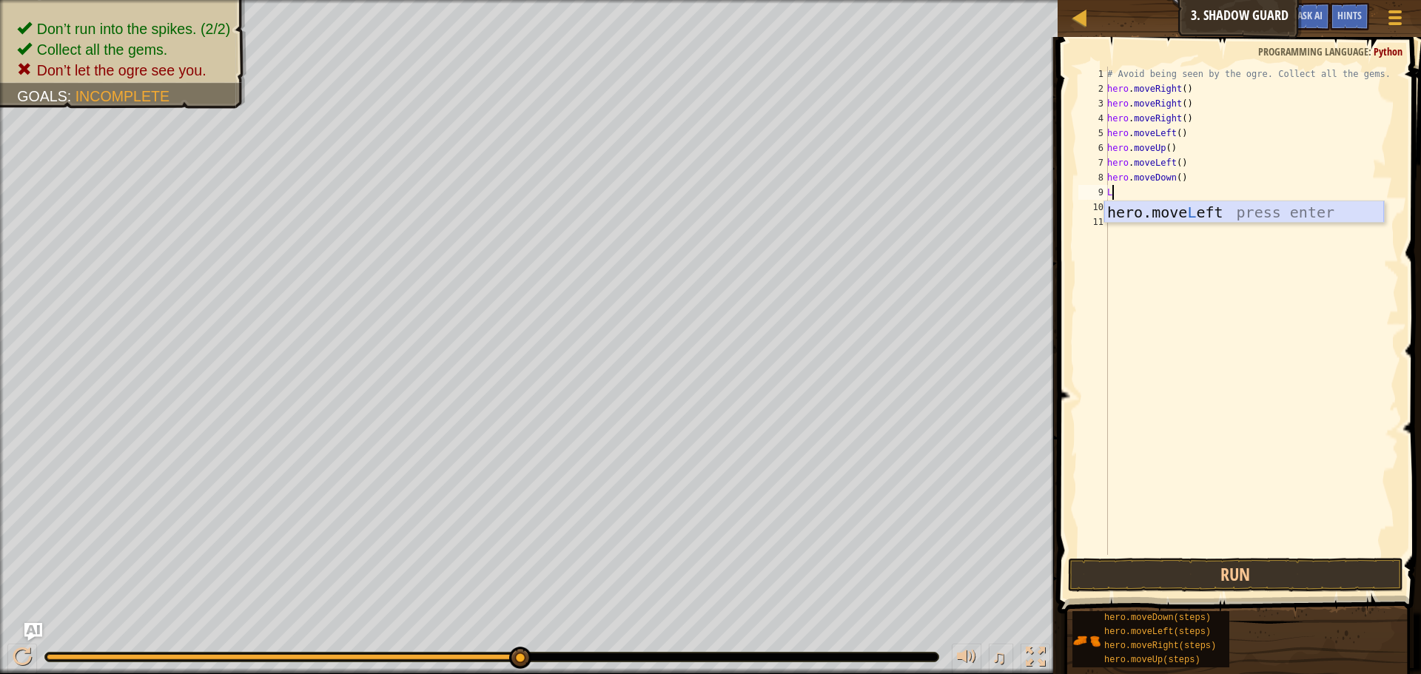
click at [1127, 204] on div "hero.move L eft press enter" at bounding box center [1244, 234] width 280 height 67
click at [1139, 566] on button "Run" at bounding box center [1235, 575] width 335 height 34
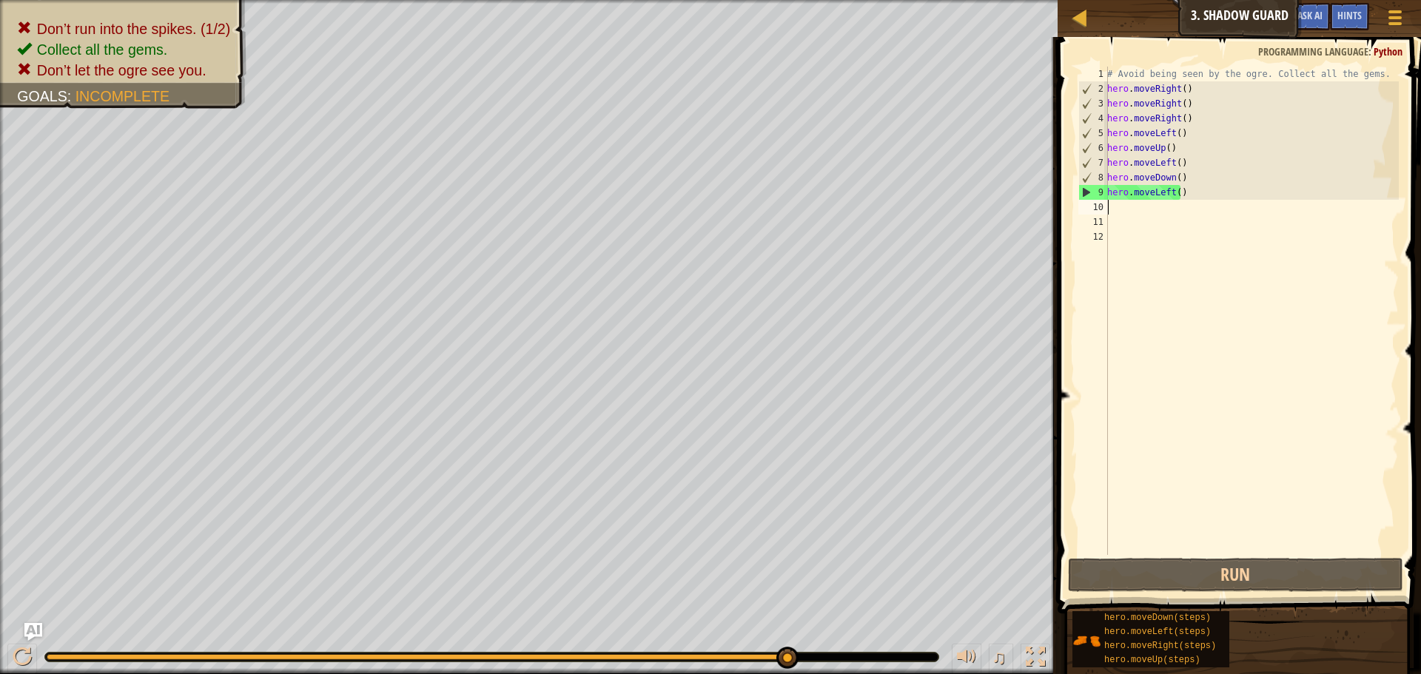
click at [1173, 194] on div "# Avoid being seen by the ogre. Collect all the gems. hero . moveRight ( ) hero…" at bounding box center [1251, 326] width 295 height 518
click at [1181, 86] on div "# Avoid being seen by the ogre. Collect all the gems. hero . moveRight ( ) hero…" at bounding box center [1251, 326] width 295 height 518
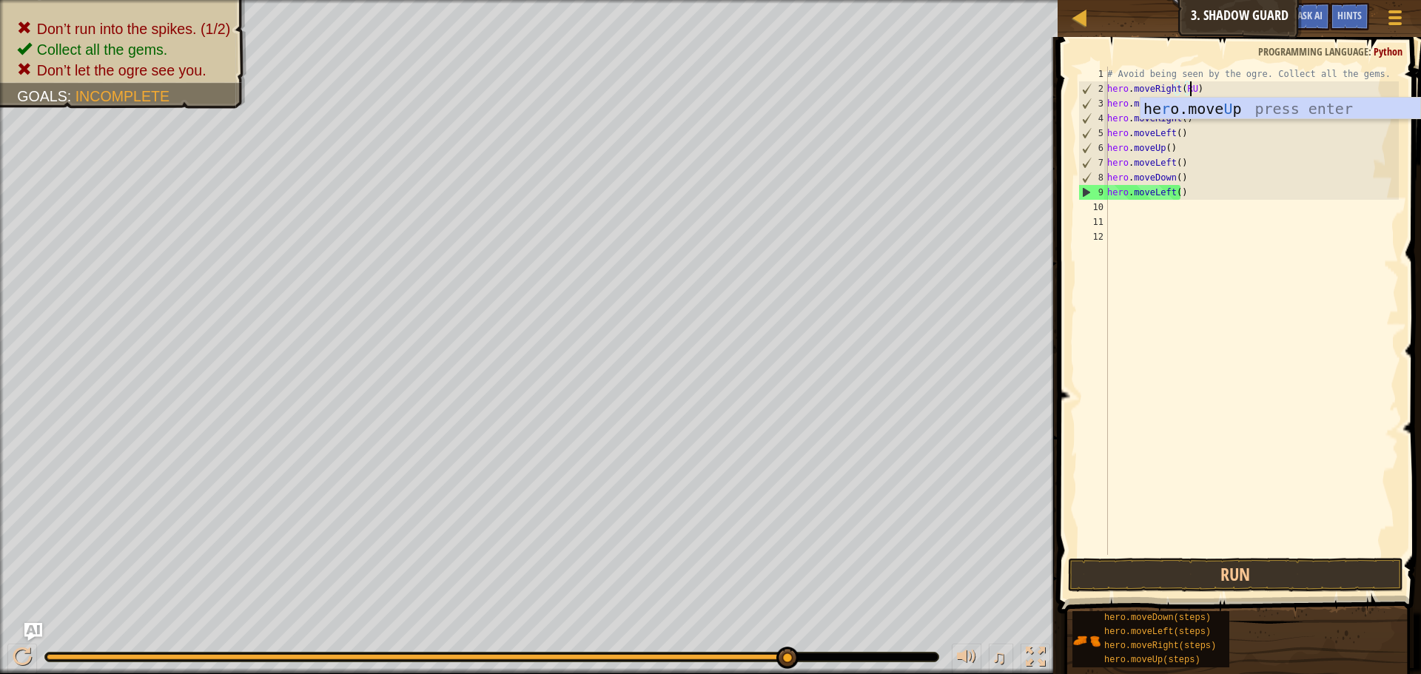
scroll to position [7, 7]
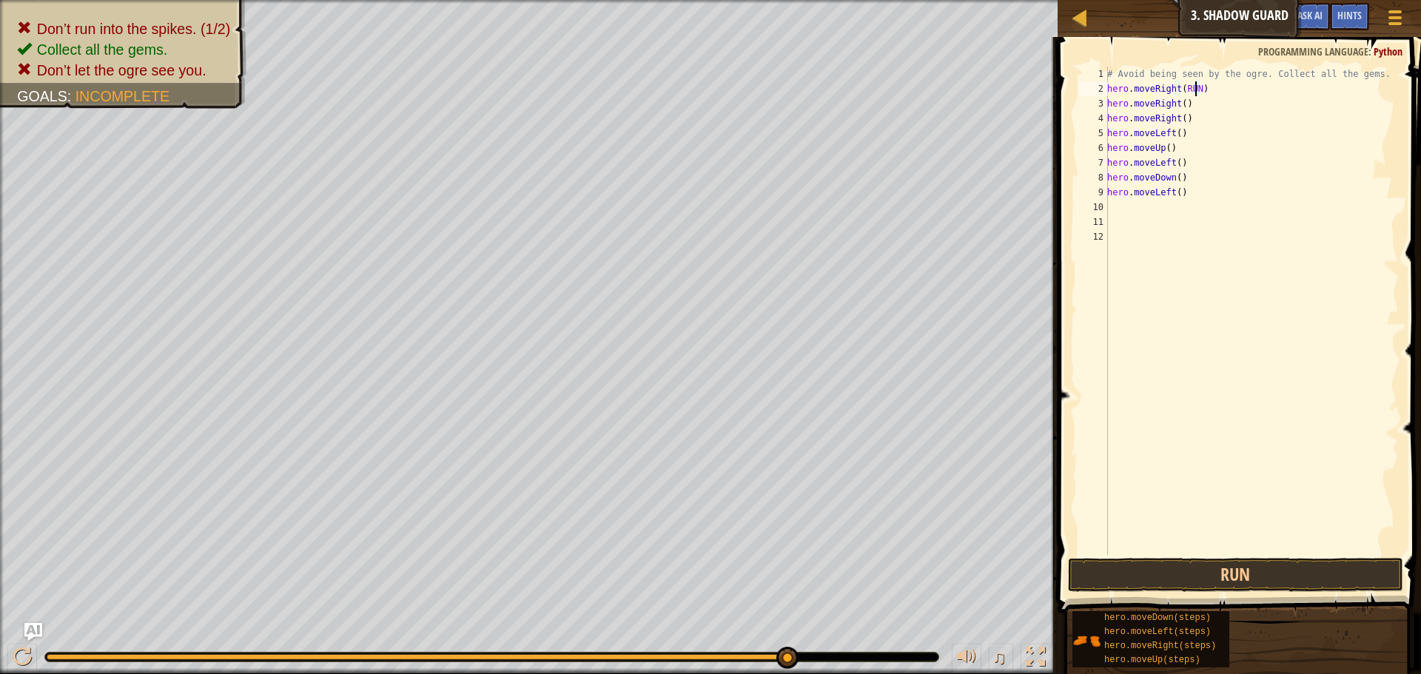
click at [1184, 101] on div "# Avoid being seen by the ogre. Collect all the gems. hero . moveRight ( RUN ) …" at bounding box center [1251, 326] width 295 height 518
click at [1185, 104] on div "# Avoid being seen by the ogre. Collect all the gems. hero . moveRight ( RUN ) …" at bounding box center [1251, 326] width 295 height 518
click at [1179, 100] on div "# Avoid being seen by the ogre. Collect all the gems. hero . moveRight ( RUN ) …" at bounding box center [1251, 326] width 295 height 518
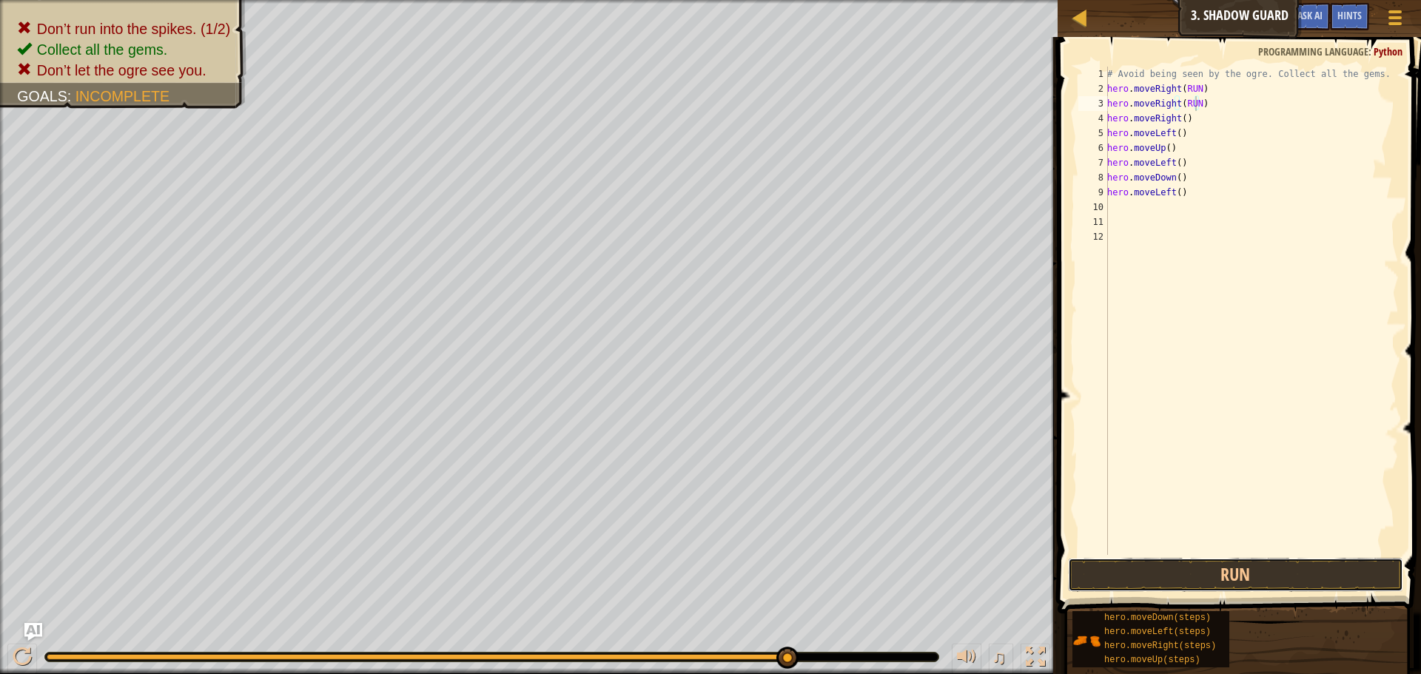
drag, startPoint x: 1213, startPoint y: 567, endPoint x: 1221, endPoint y: 555, distance: 14.0
click at [1217, 559] on button "Run" at bounding box center [1235, 575] width 335 height 34
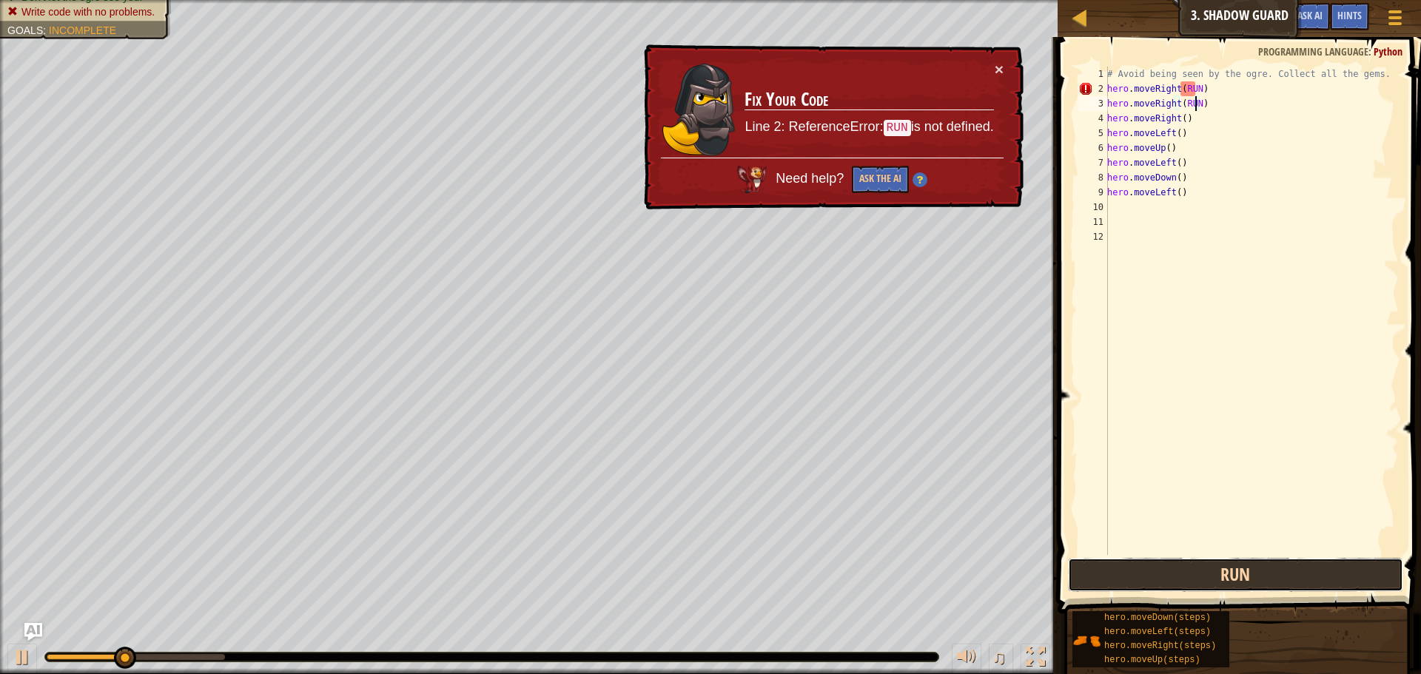
click at [1217, 569] on button "Run" at bounding box center [1235, 575] width 335 height 34
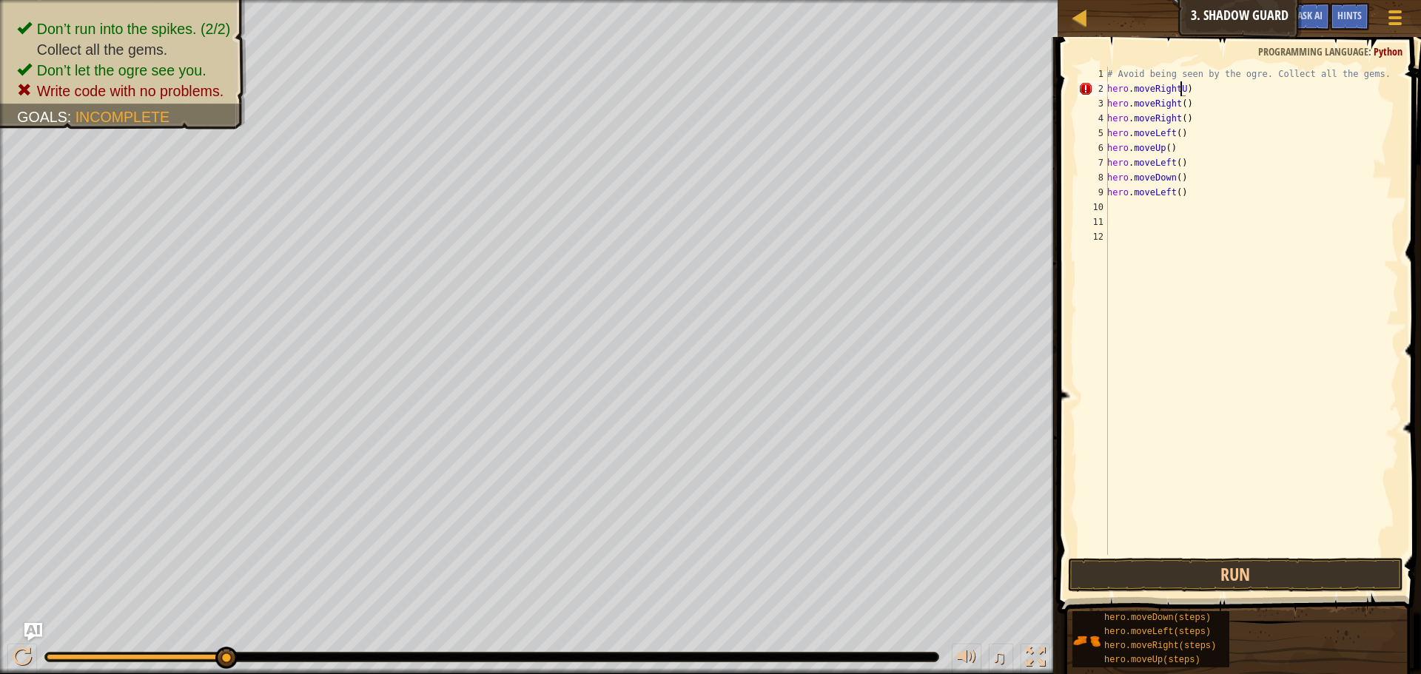
scroll to position [7, 5]
type textarea "hero.moveRight()"
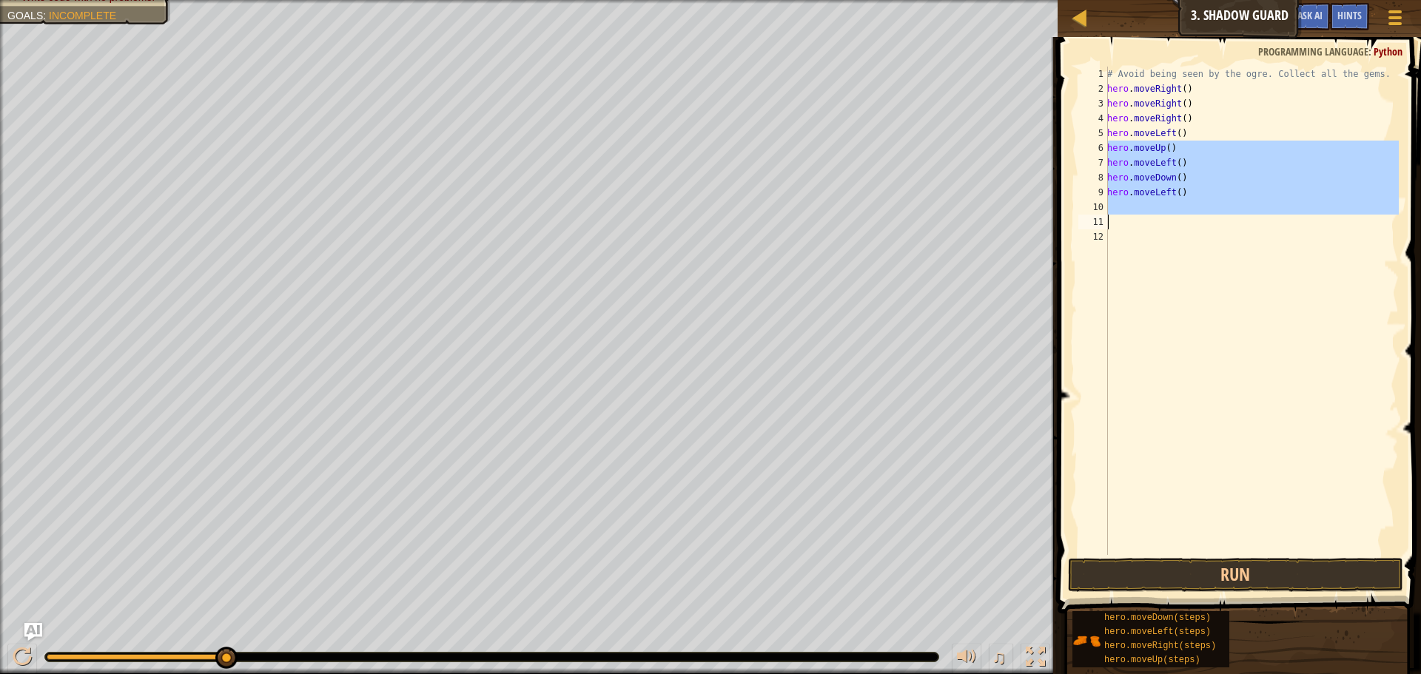
drag, startPoint x: 1108, startPoint y: 150, endPoint x: 1198, endPoint y: 227, distance: 118.1
click at [1198, 227] on div "# Avoid being seen by the ogre. Collect all the gems. hero . moveRight ( ) hero…" at bounding box center [1251, 326] width 295 height 518
type textarea "hero.moveRight()"
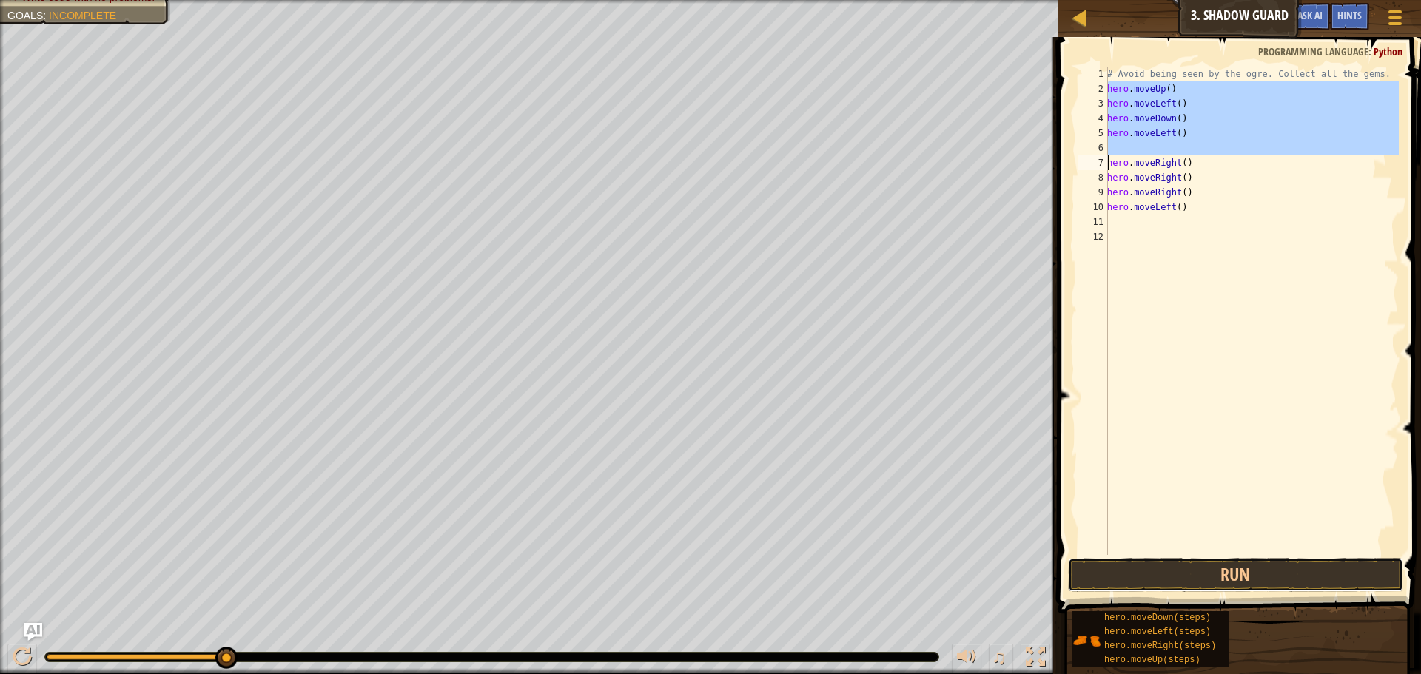
drag, startPoint x: 1131, startPoint y: 572, endPoint x: 1100, endPoint y: 557, distance: 34.8
click at [1113, 567] on button "Run" at bounding box center [1235, 575] width 335 height 34
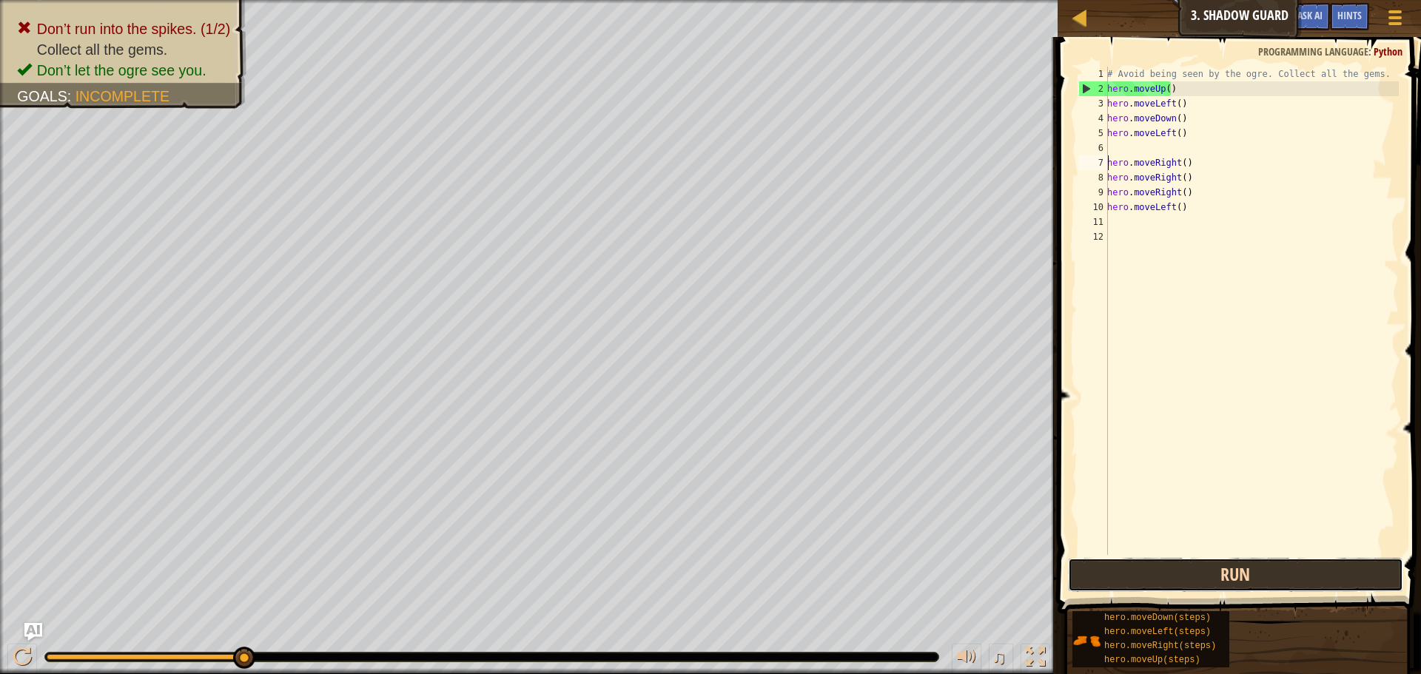
click at [1093, 583] on button "Run" at bounding box center [1235, 575] width 335 height 34
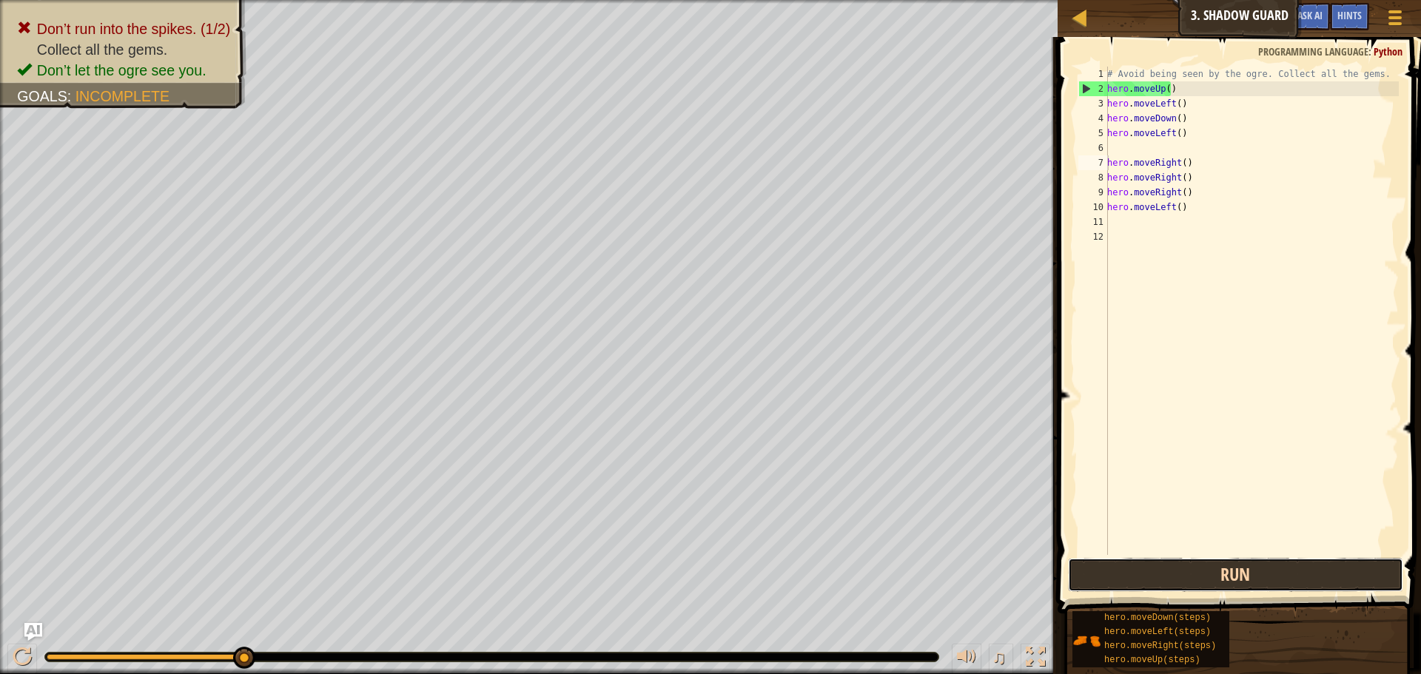
click at [1093, 583] on button "Run" at bounding box center [1235, 575] width 335 height 34
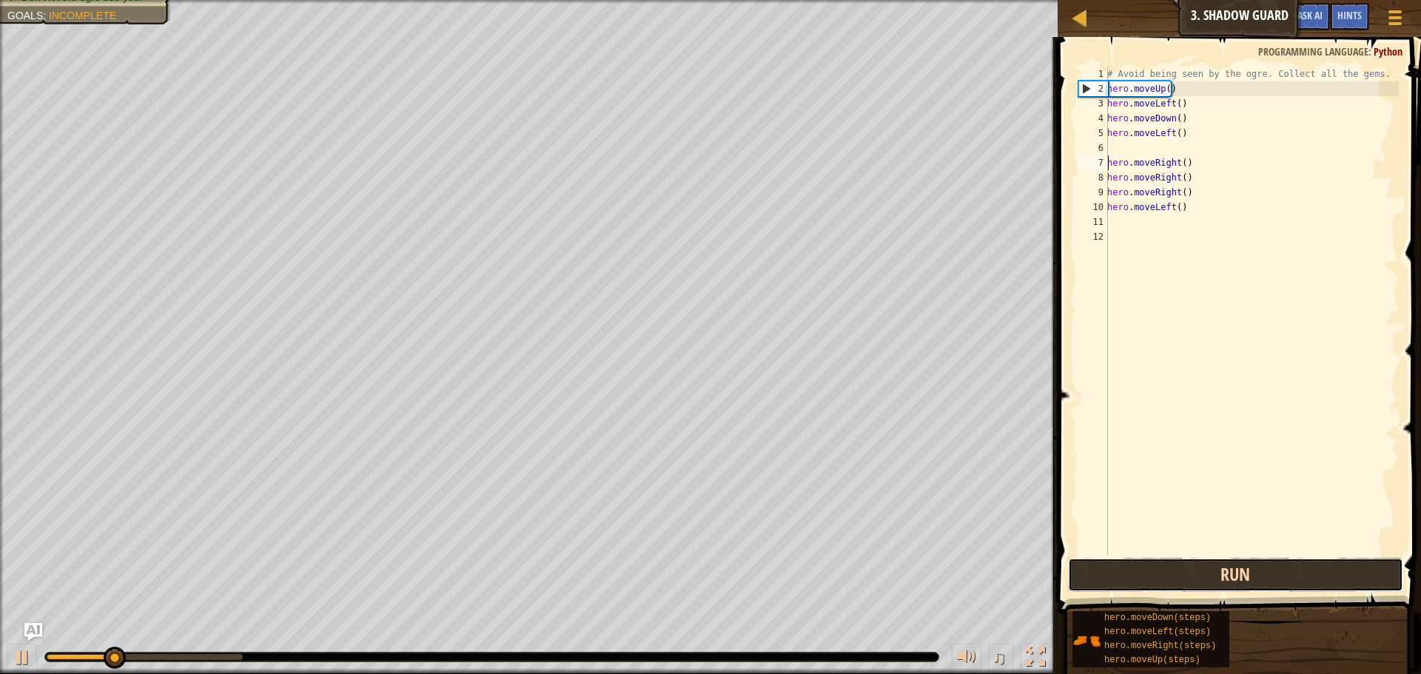
click at [1093, 583] on button "Run" at bounding box center [1235, 575] width 335 height 34
click at [1084, 573] on button "Run" at bounding box center [1235, 575] width 335 height 34
click at [1084, 573] on button "Running" at bounding box center [1235, 575] width 335 height 34
click at [1084, 573] on button "Run" at bounding box center [1235, 575] width 335 height 34
click at [1084, 574] on button "Run" at bounding box center [1235, 575] width 335 height 34
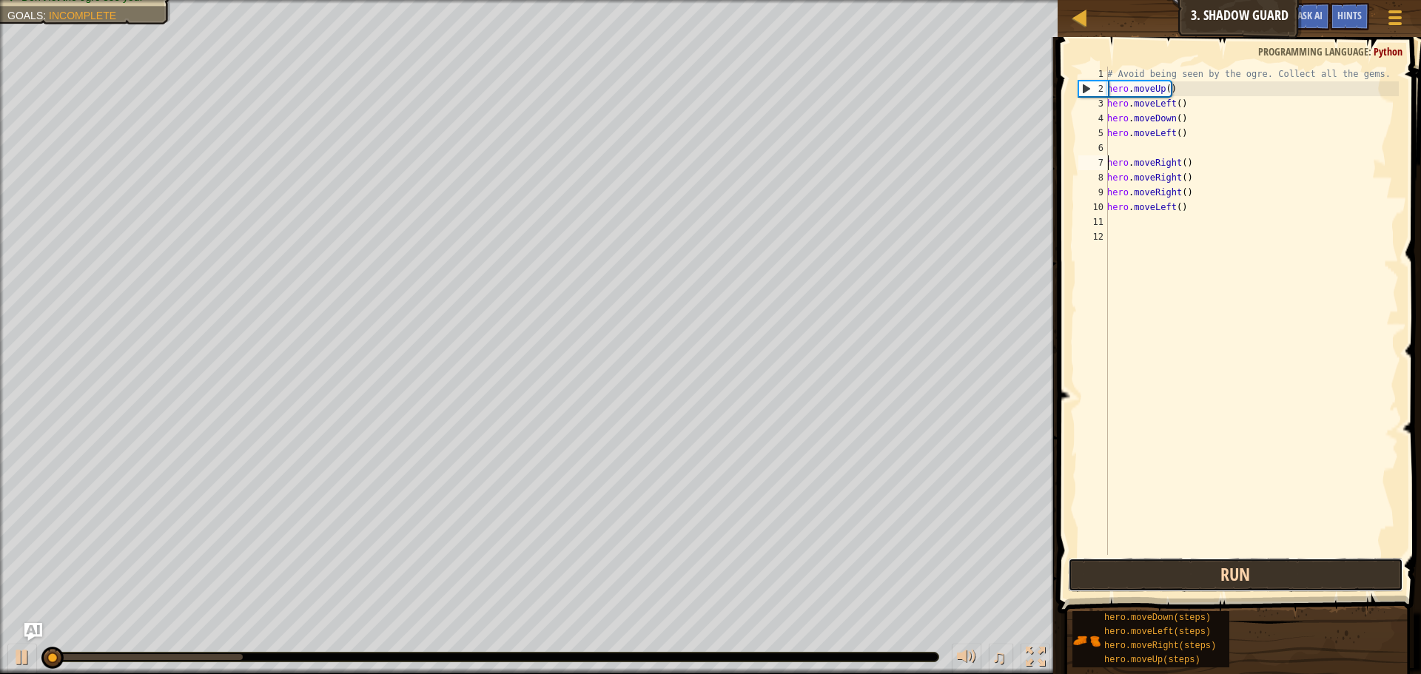
click at [1084, 574] on button "Run" at bounding box center [1235, 575] width 335 height 34
click at [1084, 574] on button "Running" at bounding box center [1235, 575] width 335 height 34
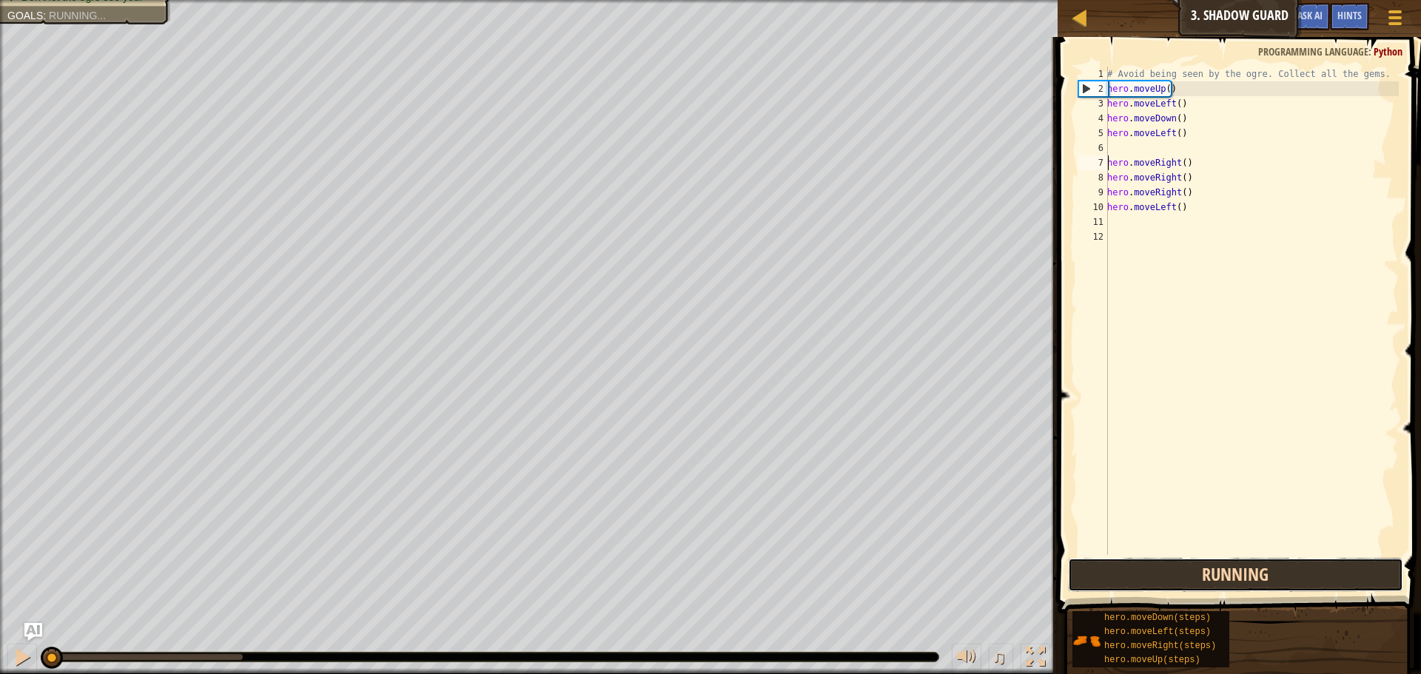
click at [1084, 574] on button "Running" at bounding box center [1235, 575] width 335 height 34
click at [1084, 576] on button "Running" at bounding box center [1235, 575] width 335 height 34
click at [1085, 577] on button "Running" at bounding box center [1235, 575] width 335 height 34
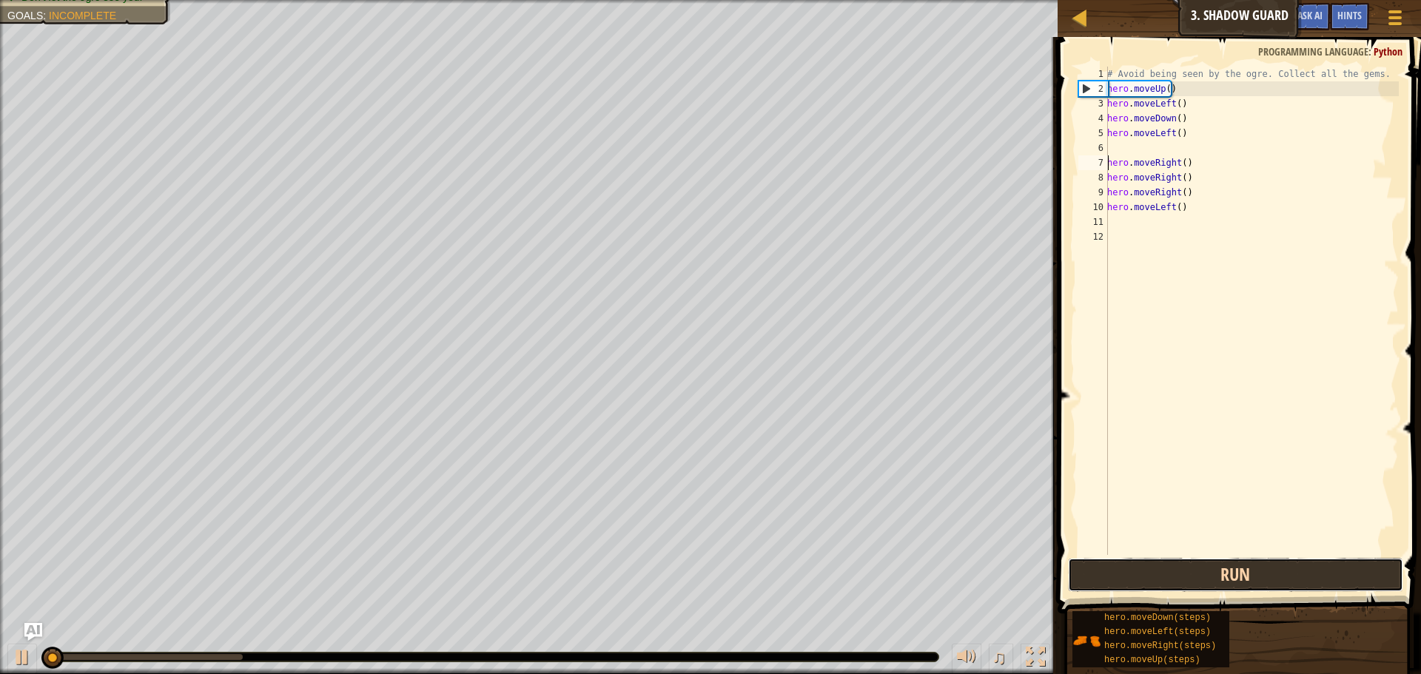
click at [1085, 577] on button "Run" at bounding box center [1235, 575] width 335 height 34
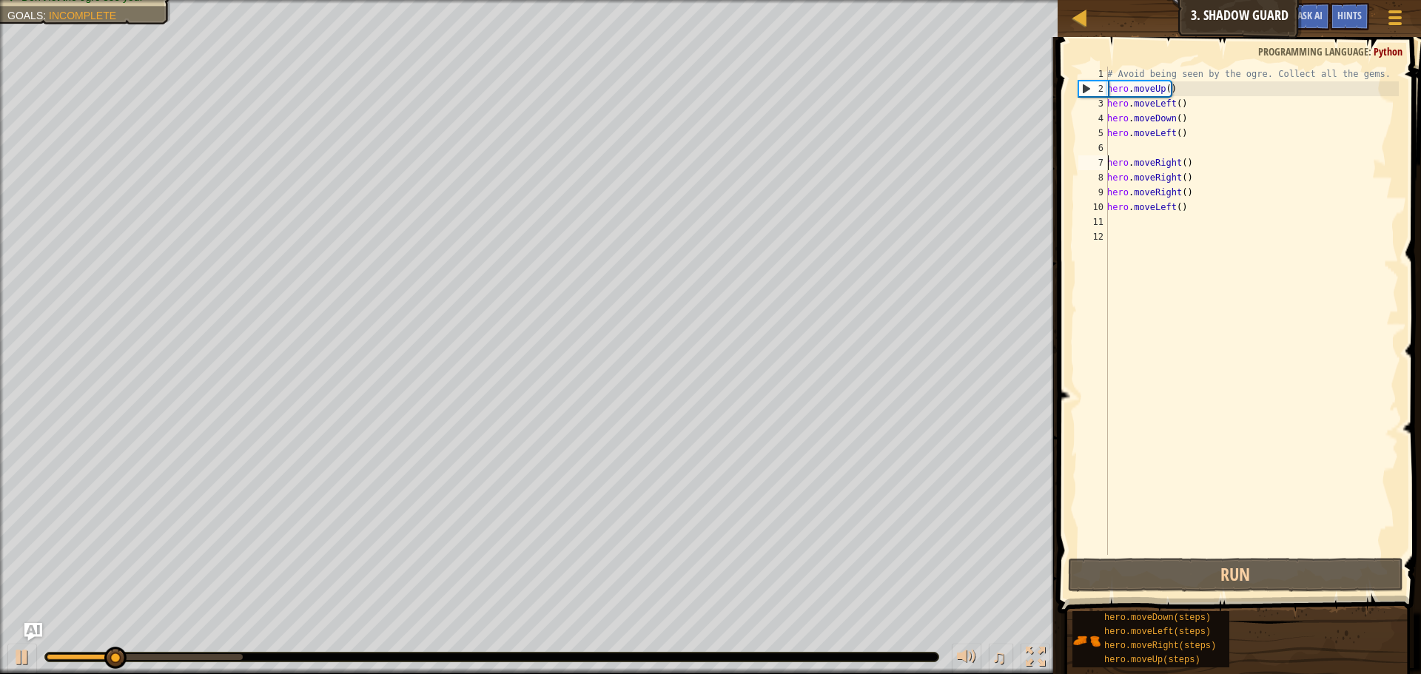
click at [1104, 80] on div "1" at bounding box center [1094, 74] width 30 height 15
drag, startPoint x: 1087, startPoint y: 93, endPoint x: 1070, endPoint y: 83, distance: 19.6
click at [1081, 93] on div "2" at bounding box center [1093, 88] width 29 height 15
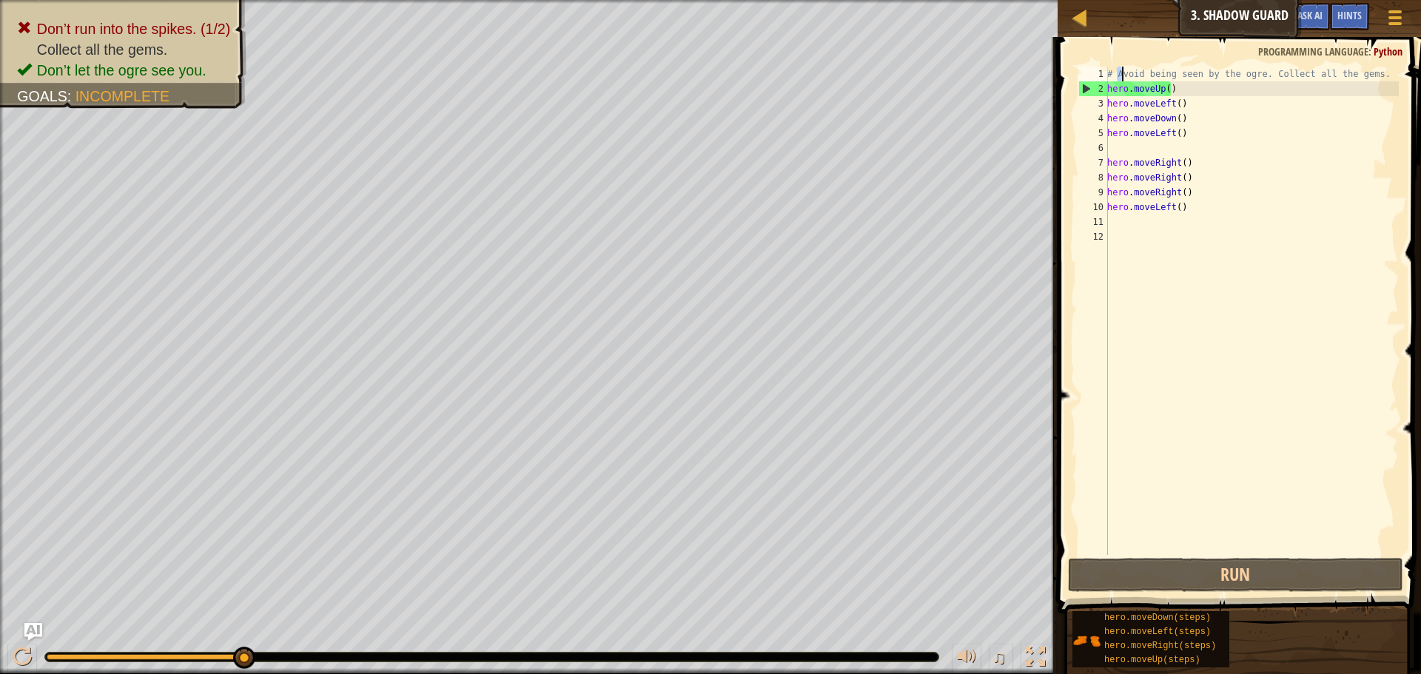
drag, startPoint x: 1120, startPoint y: 70, endPoint x: 1120, endPoint y: 80, distance: 10.4
click at [1120, 80] on div "# Avoid being seen by the ogre. Collect all the gems. hero . moveUp ( ) hero . …" at bounding box center [1251, 326] width 295 height 518
type textarea "# Avoid being seen by the ogre. Collect all the gems."
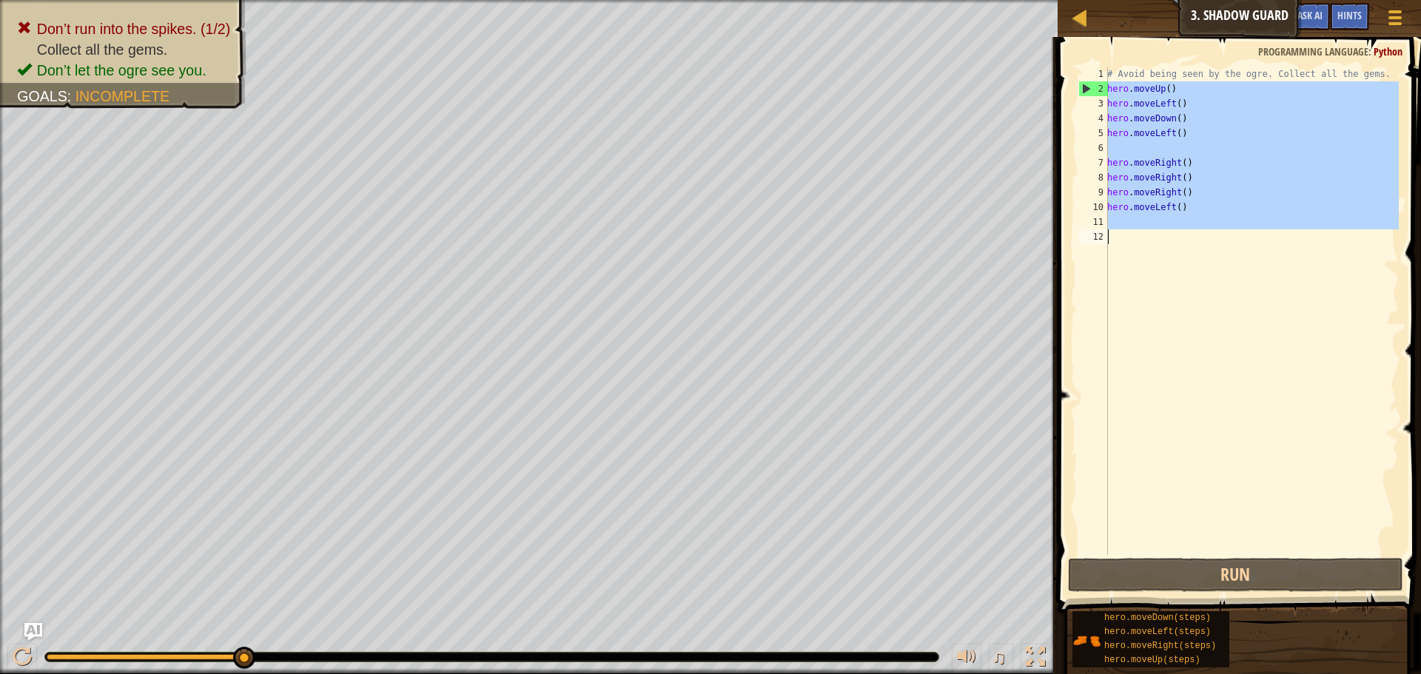
drag, startPoint x: 1110, startPoint y: 88, endPoint x: 1222, endPoint y: 343, distance: 279.1
click at [1222, 343] on div "# Avoid being seen by the ogre. Collect all the gems. hero . moveUp ( ) hero . …" at bounding box center [1251, 326] width 295 height 518
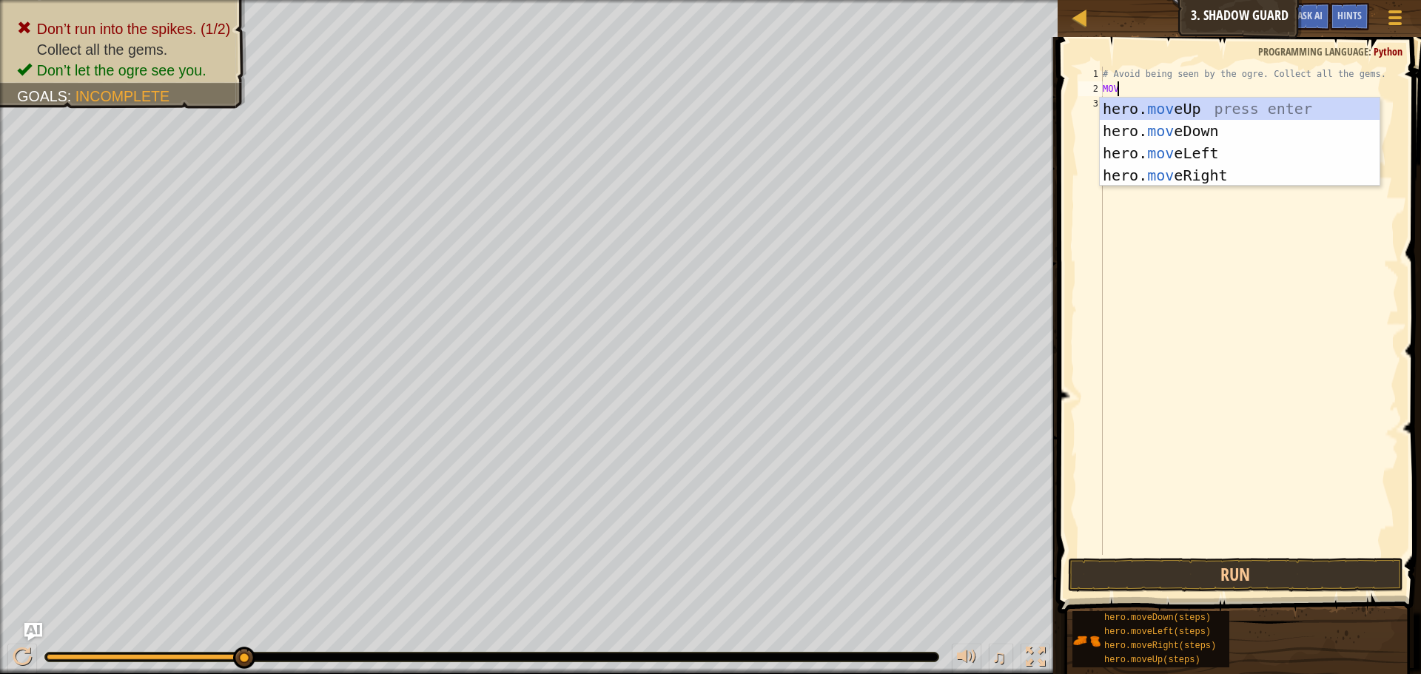
scroll to position [7, 1]
type textarea "MOVE"
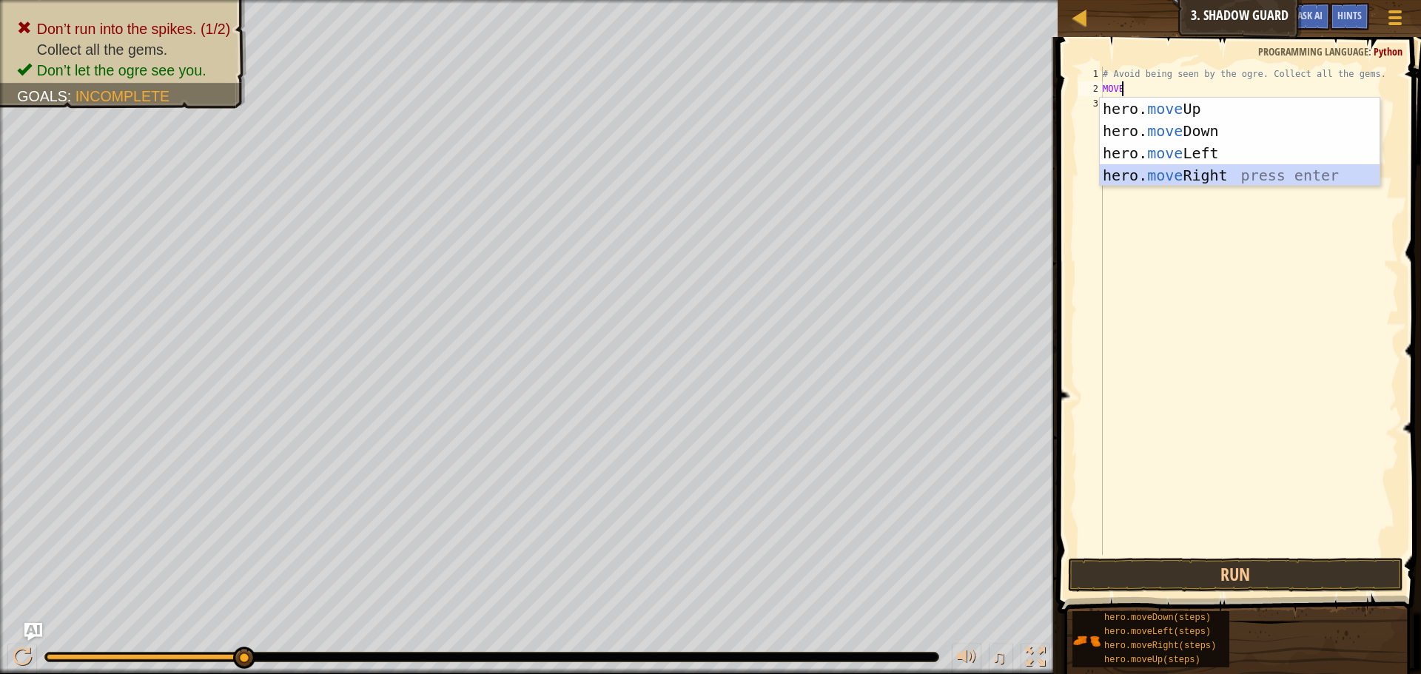
click at [1204, 176] on div "hero. move Up press enter hero. move Down press enter hero. move Left press ent…" at bounding box center [1240, 164] width 280 height 133
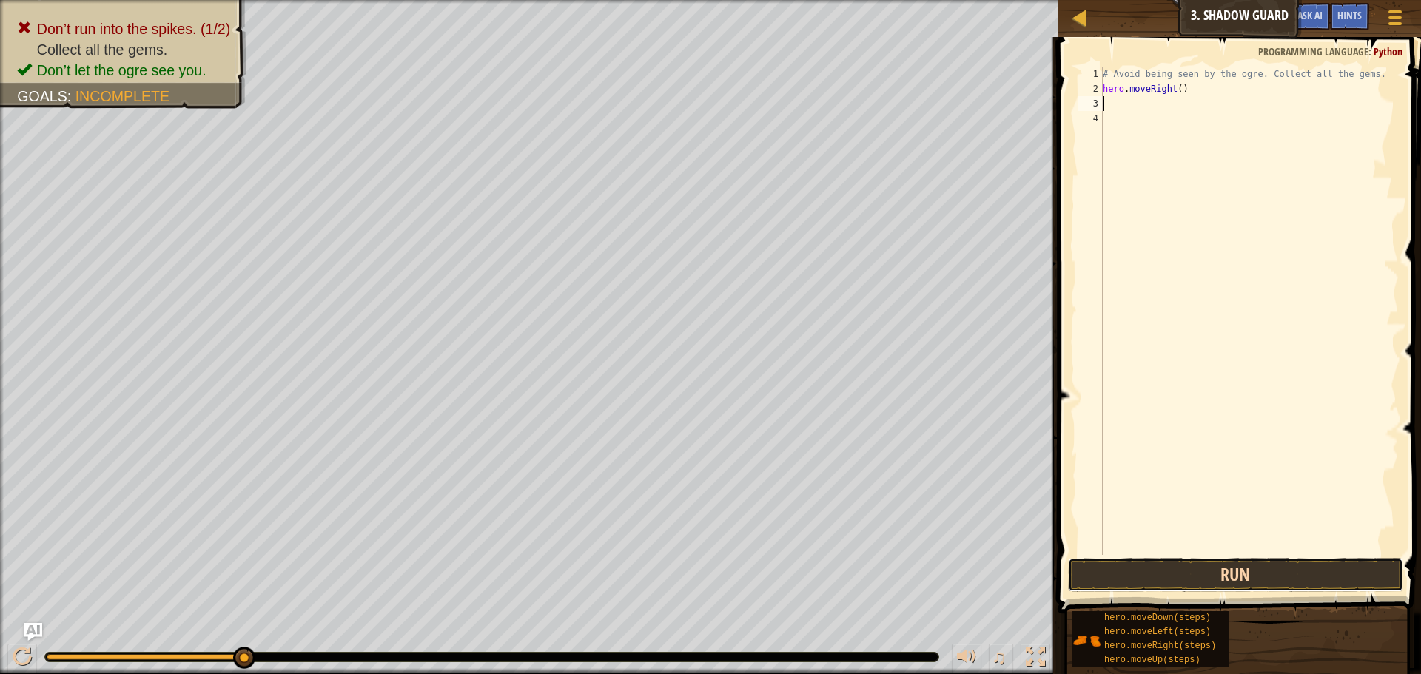
click at [1258, 577] on button "Run" at bounding box center [1235, 575] width 335 height 34
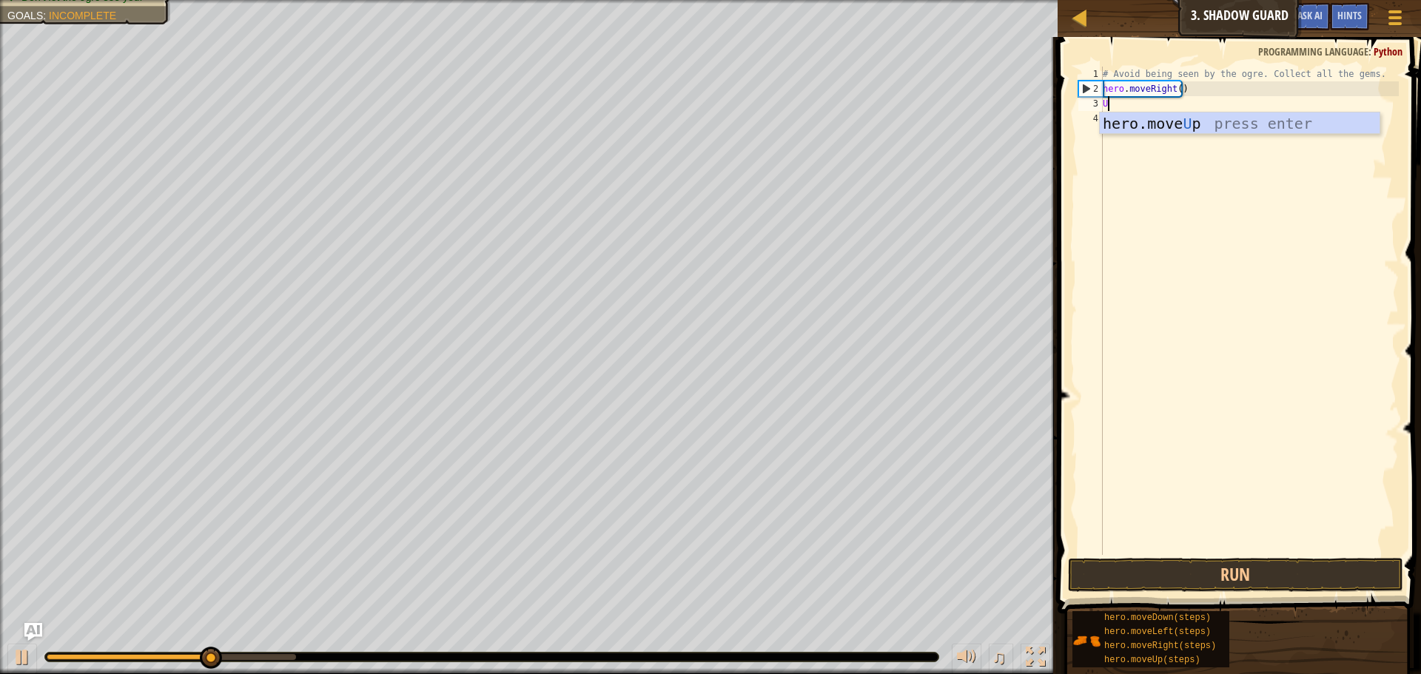
type textarea "UP"
click at [1183, 123] on div "hero.move Up press enter" at bounding box center [1240, 146] width 280 height 67
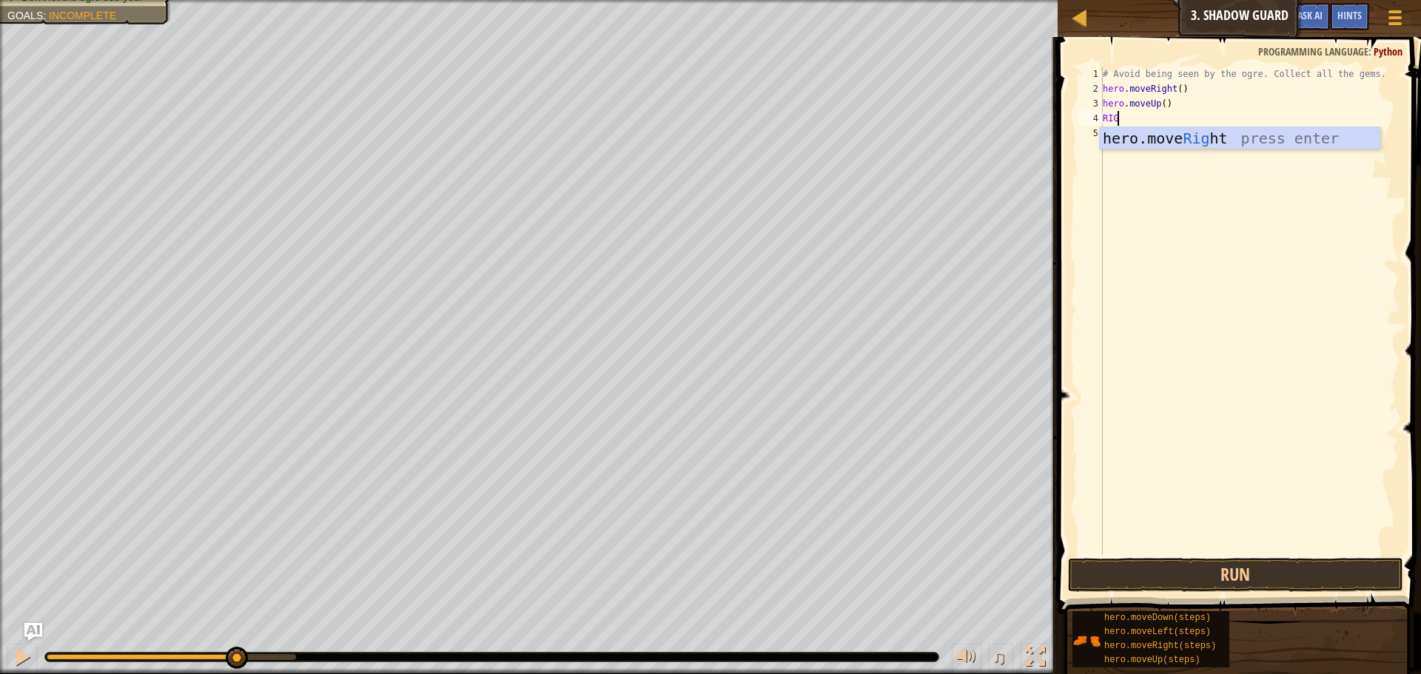
type textarea "RIGHT"
type textarea "D"
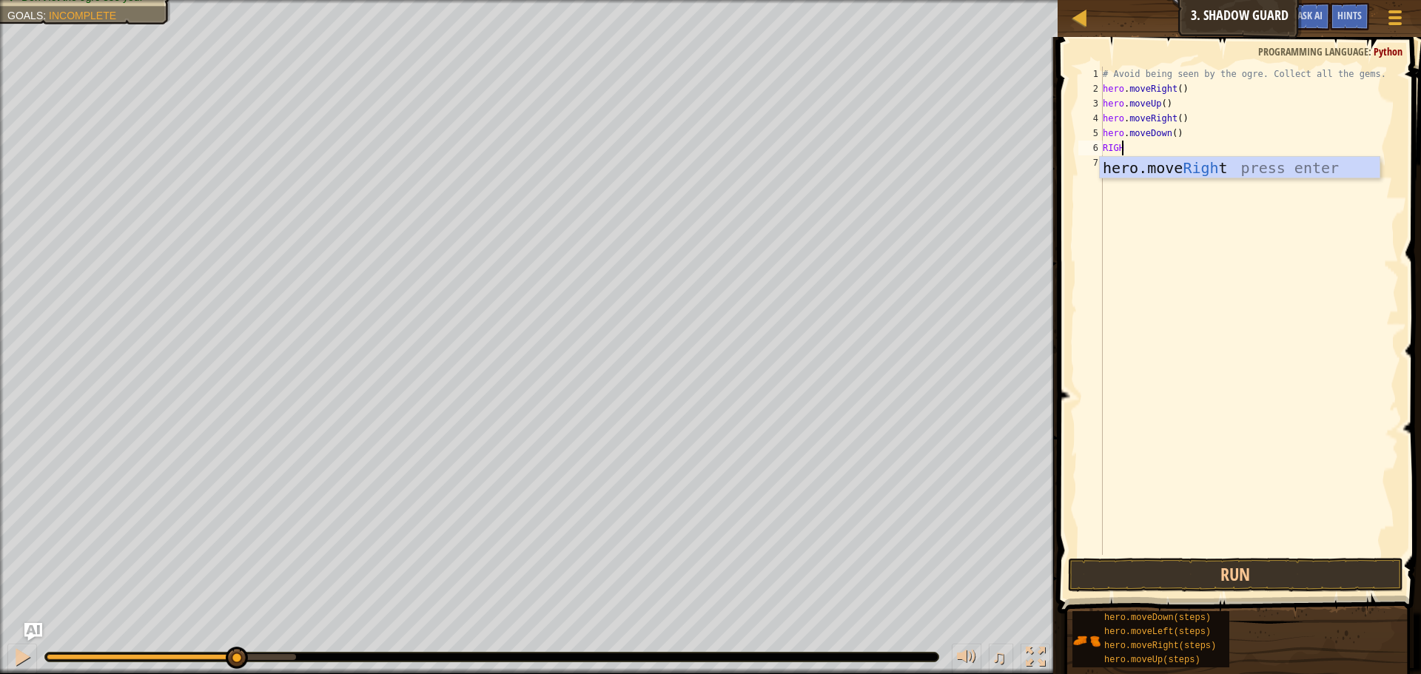
type textarea "RIGHT"
click at [1207, 569] on button "Run" at bounding box center [1235, 575] width 335 height 34
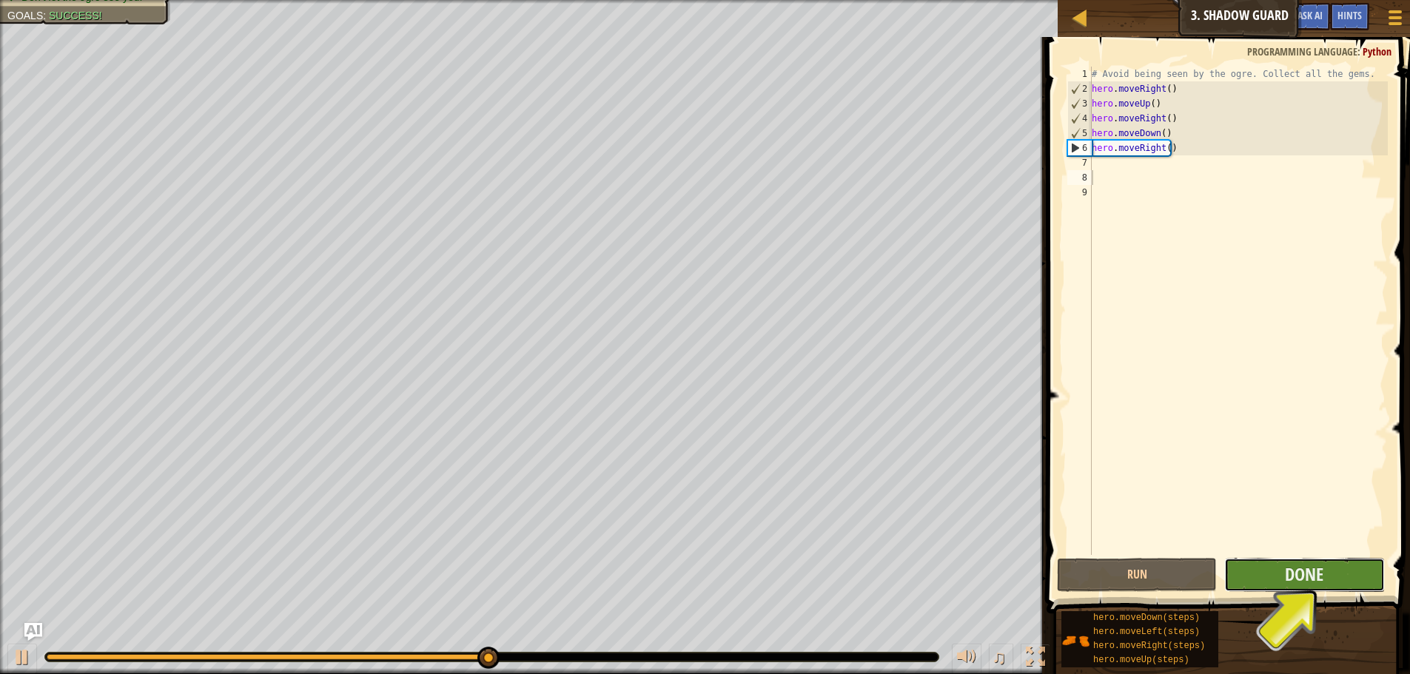
click at [1352, 567] on button "Done" at bounding box center [1304, 575] width 160 height 34
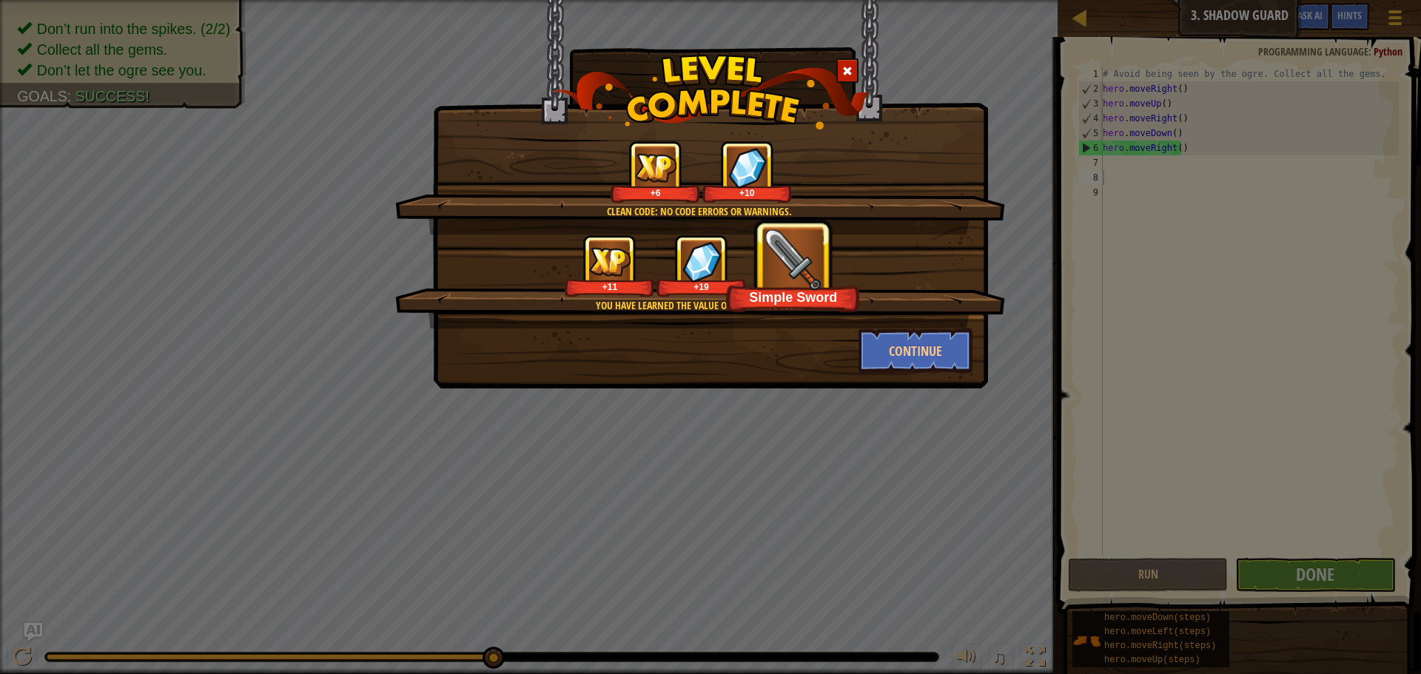
click at [848, 73] on span at bounding box center [847, 71] width 10 height 10
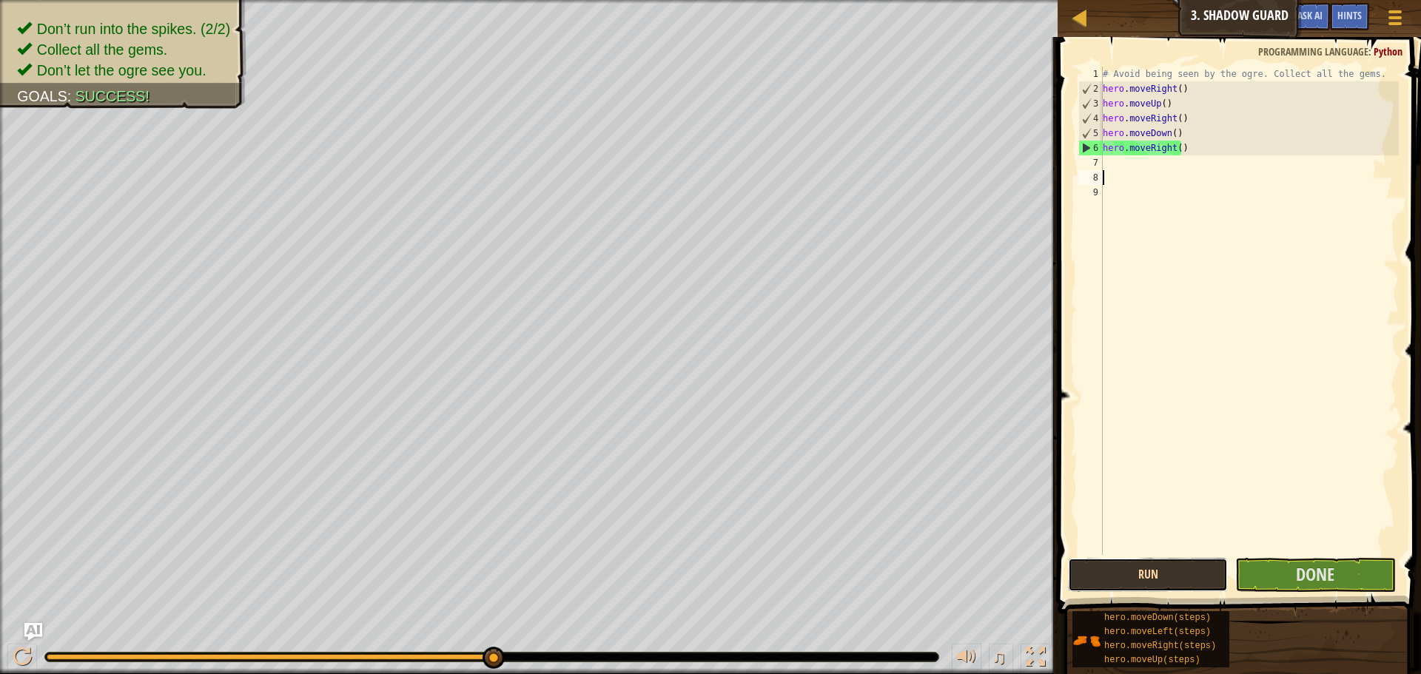
click at [1133, 583] on button "Run" at bounding box center [1148, 575] width 160 height 34
drag, startPoint x: 486, startPoint y: 656, endPoint x: 578, endPoint y: 709, distance: 106.1
click at [578, 0] on html "Map Introduction to Computer Science 3. Shadow Guard Game Menu Done Hints Ask A…" at bounding box center [710, 0] width 1421 height 0
click at [1293, 583] on button "Done" at bounding box center [1315, 575] width 160 height 34
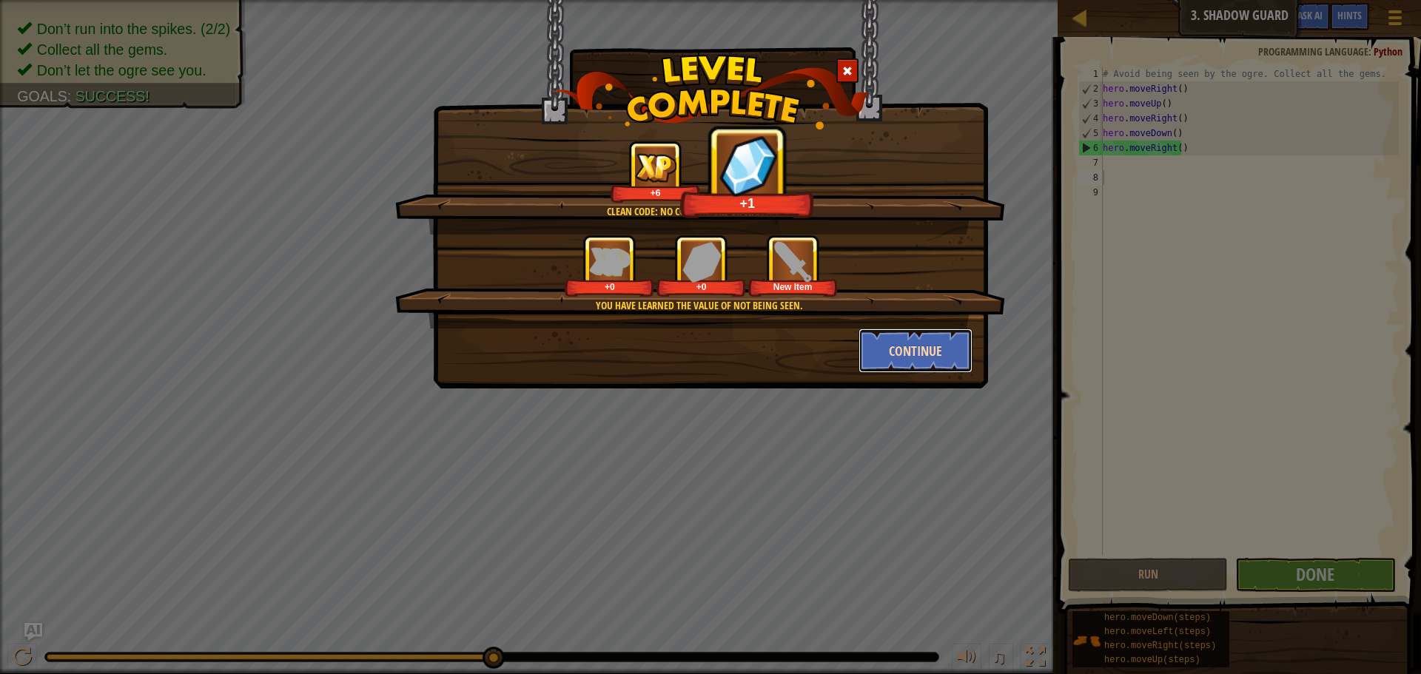
click at [905, 350] on button "Continue" at bounding box center [916, 351] width 115 height 44
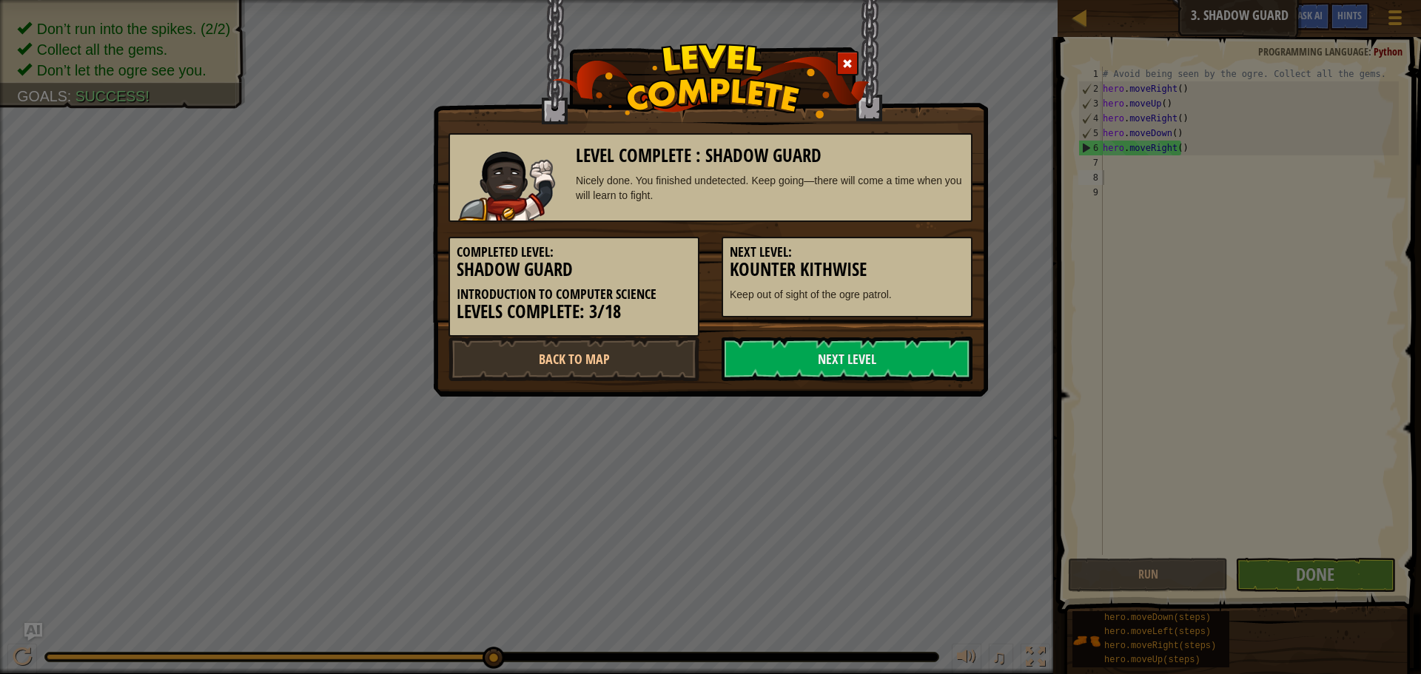
click at [905, 350] on link "Next Level" at bounding box center [847, 359] width 251 height 44
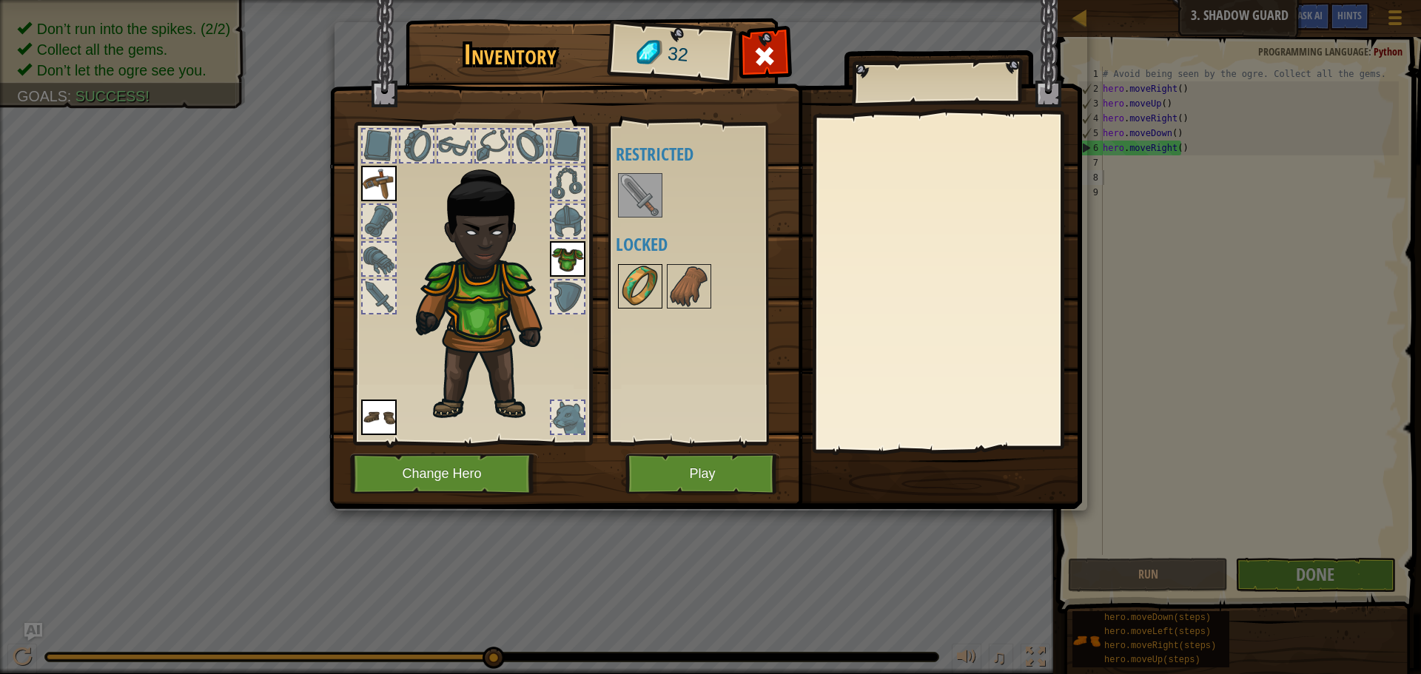
click at [639, 282] on img at bounding box center [640, 286] width 41 height 41
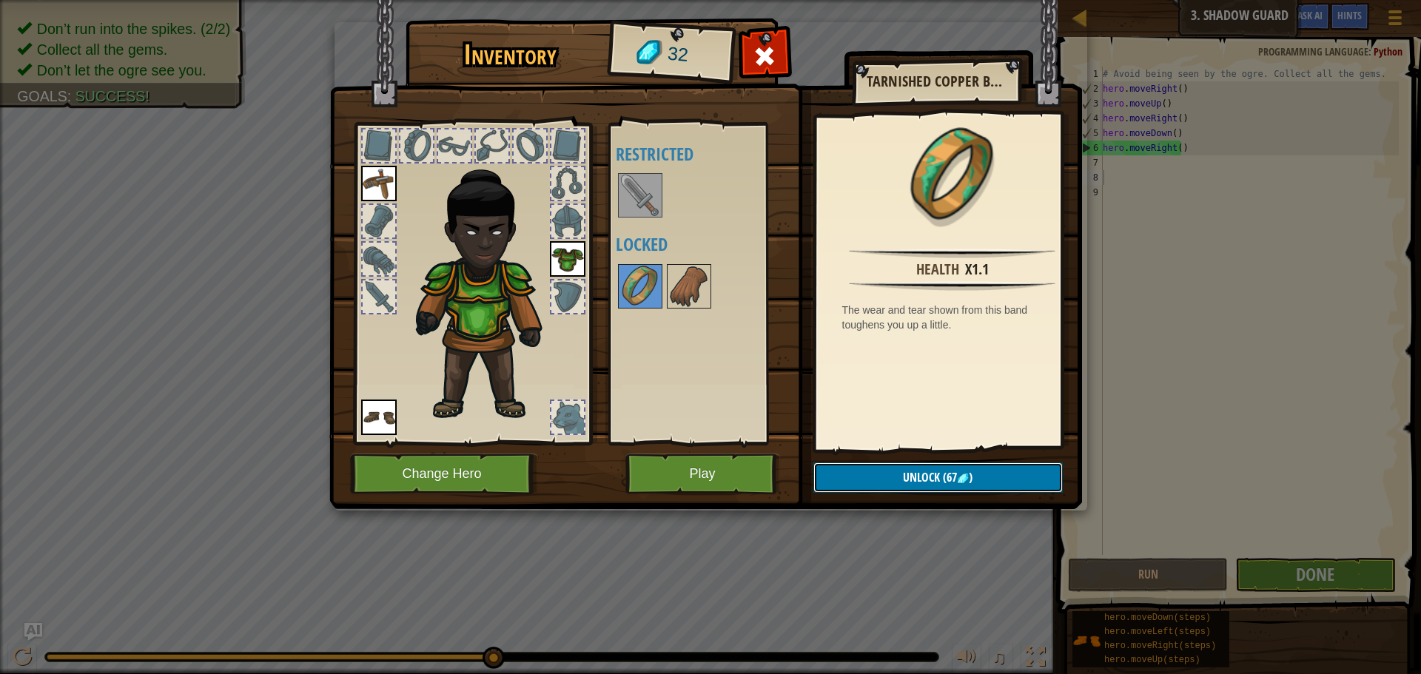
click at [956, 479] on span "(67" at bounding box center [948, 477] width 17 height 16
click at [692, 298] on img at bounding box center [688, 286] width 41 height 41
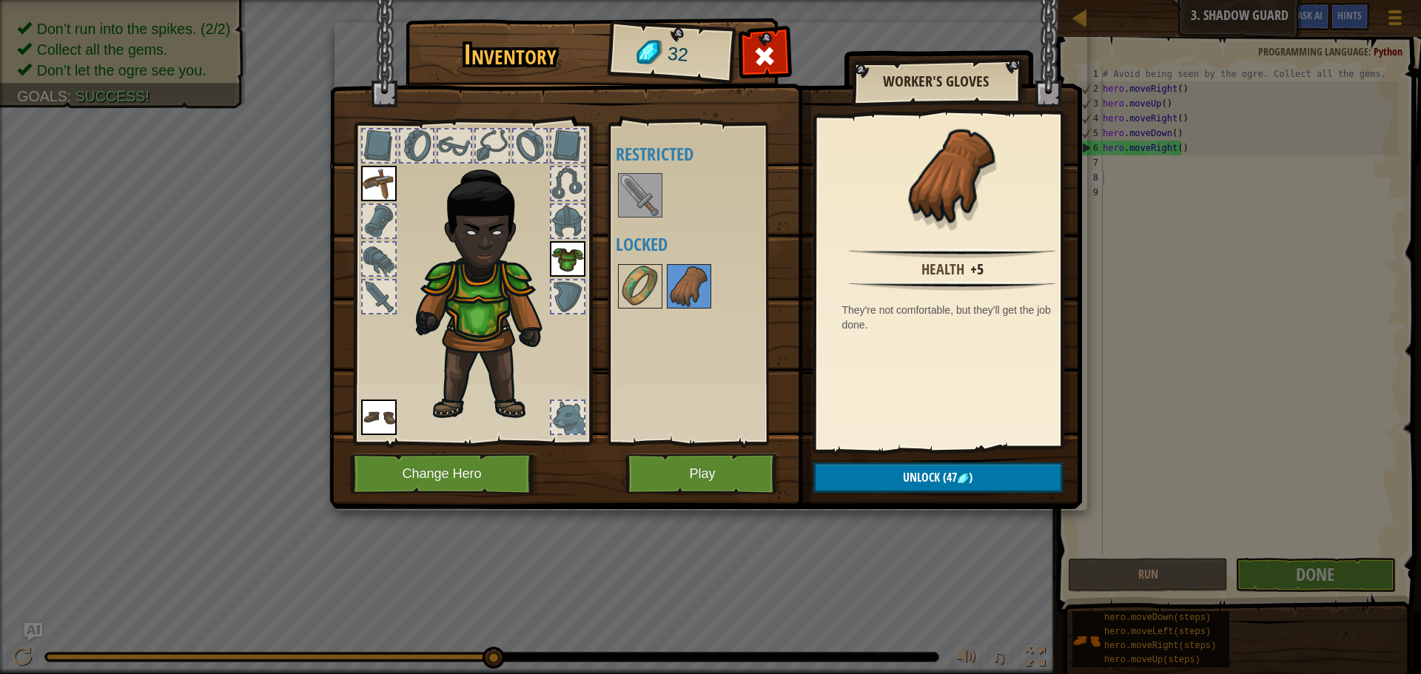
click at [643, 194] on img at bounding box center [640, 195] width 41 height 41
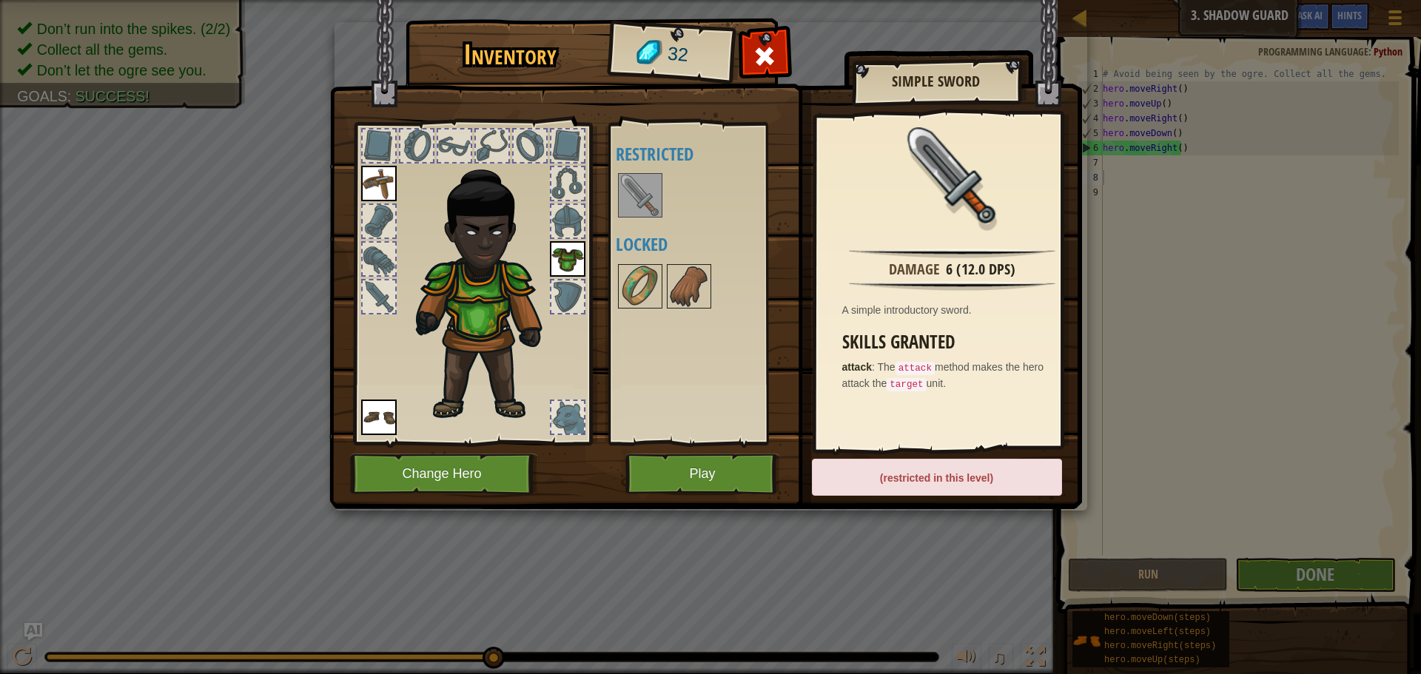
click at [935, 468] on div "(restricted in this level)" at bounding box center [937, 477] width 250 height 37
click at [578, 418] on div at bounding box center [567, 417] width 33 height 33
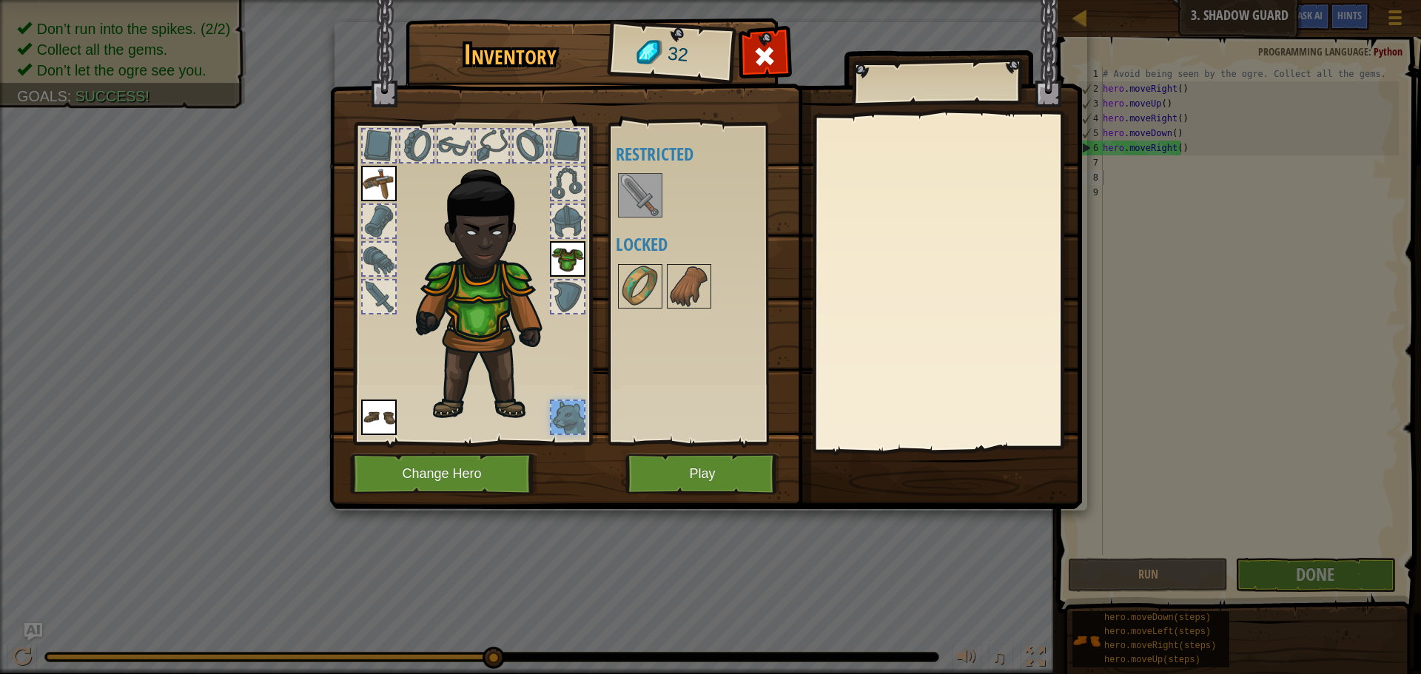
click at [560, 410] on div at bounding box center [567, 417] width 33 height 33
click at [764, 37] on img at bounding box center [705, 240] width 753 height 537
click at [745, 460] on button "Play" at bounding box center [703, 474] width 155 height 41
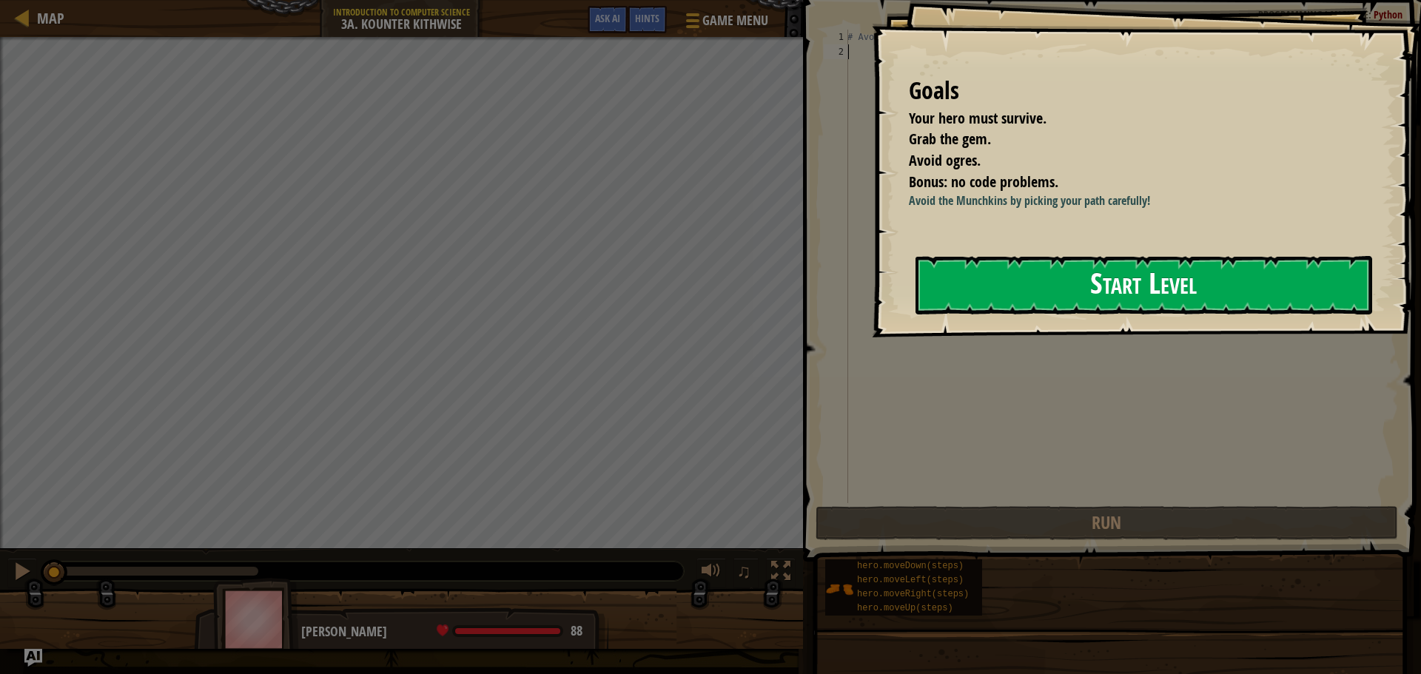
drag, startPoint x: 1191, startPoint y: 284, endPoint x: 1193, endPoint y: 294, distance: 9.9
click at [1193, 294] on button "Start Level" at bounding box center [1144, 285] width 457 height 58
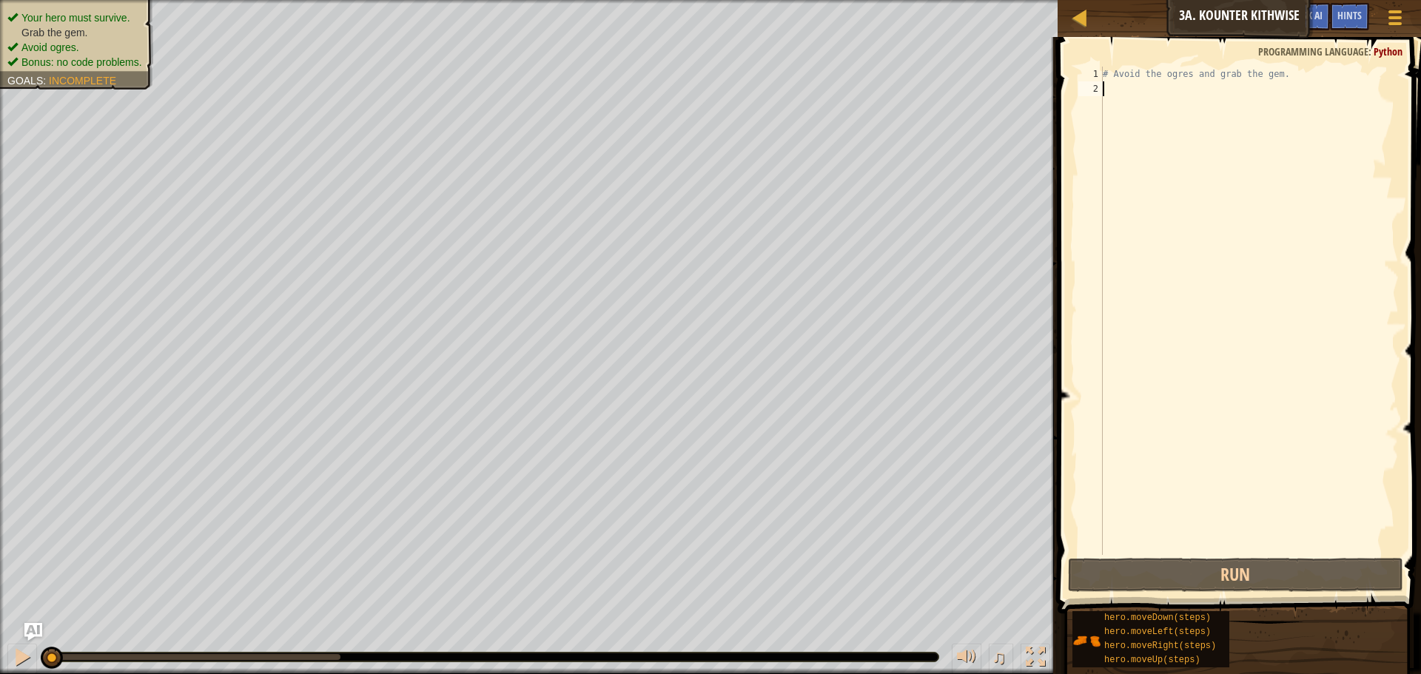
type textarea "D"
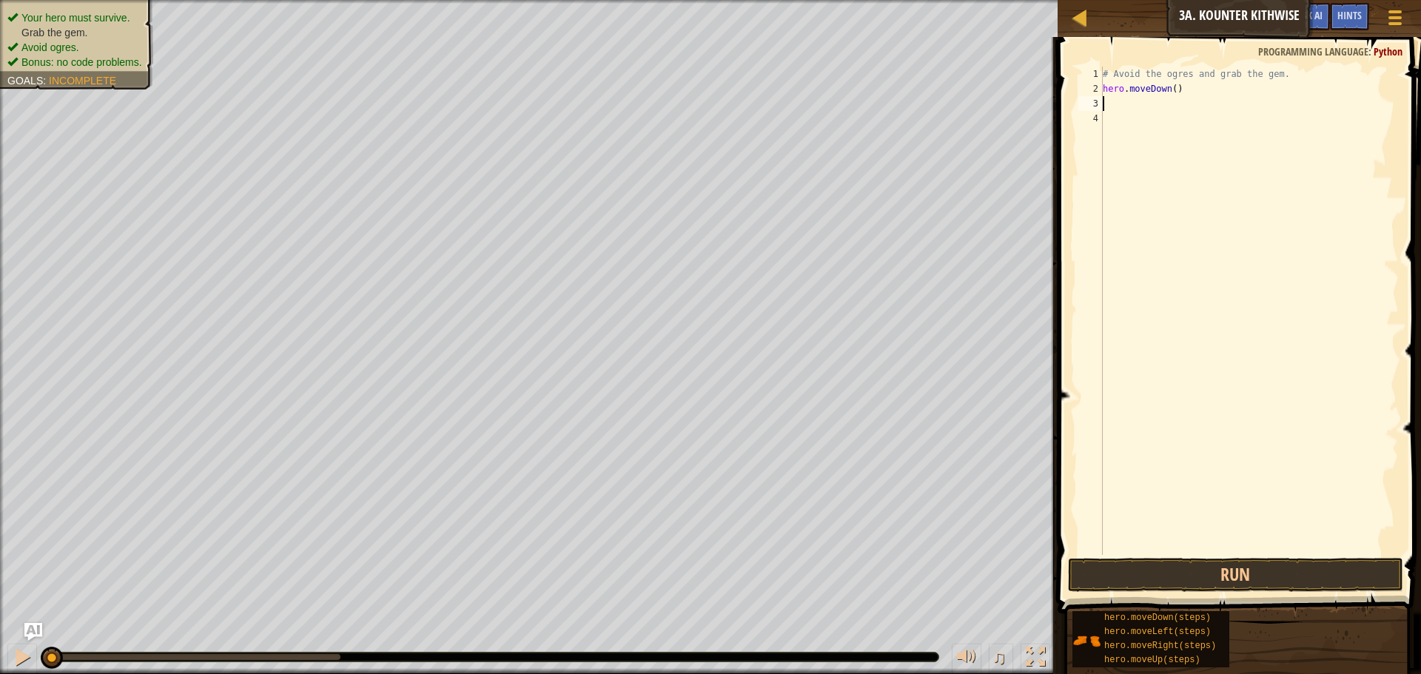
type textarea "R"
click at [1146, 574] on button "Run" at bounding box center [1235, 575] width 335 height 34
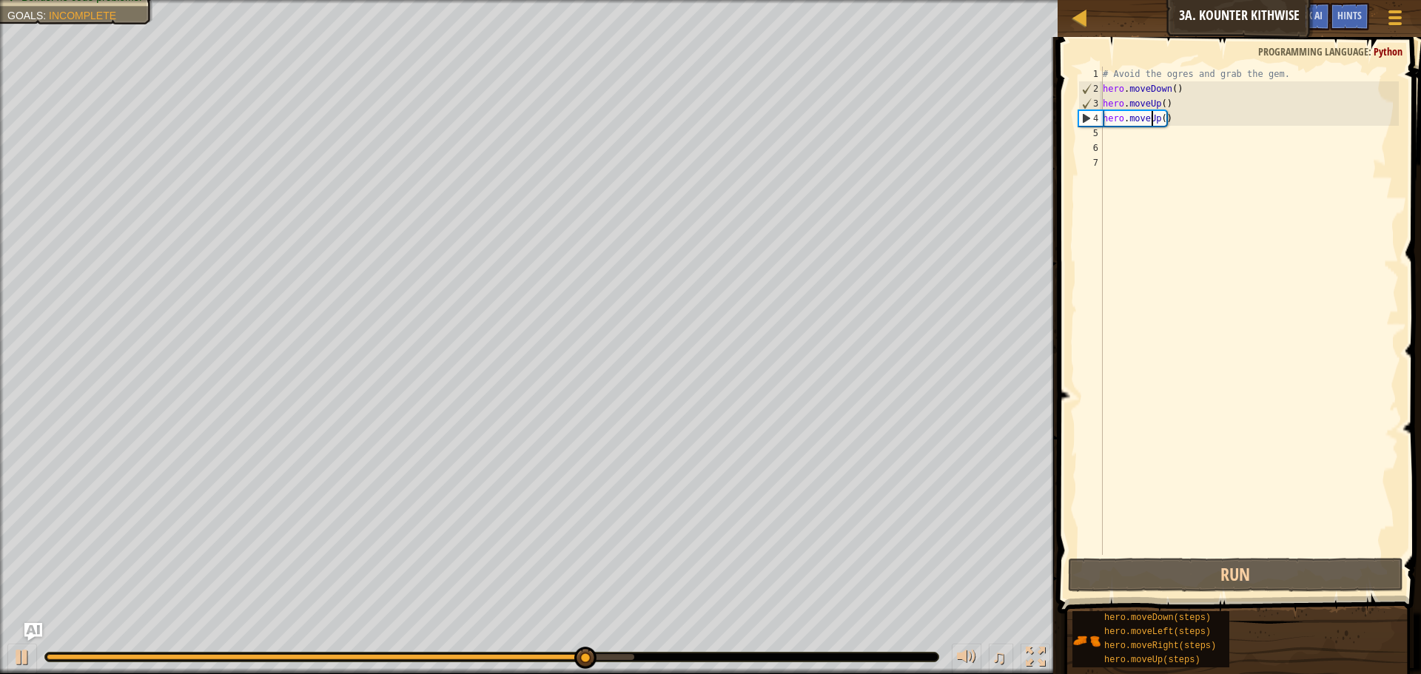
click at [1150, 124] on div "# Avoid the ogres and grab the gem. hero . moveDown ( ) hero . moveUp ( ) hero …" at bounding box center [1249, 326] width 299 height 518
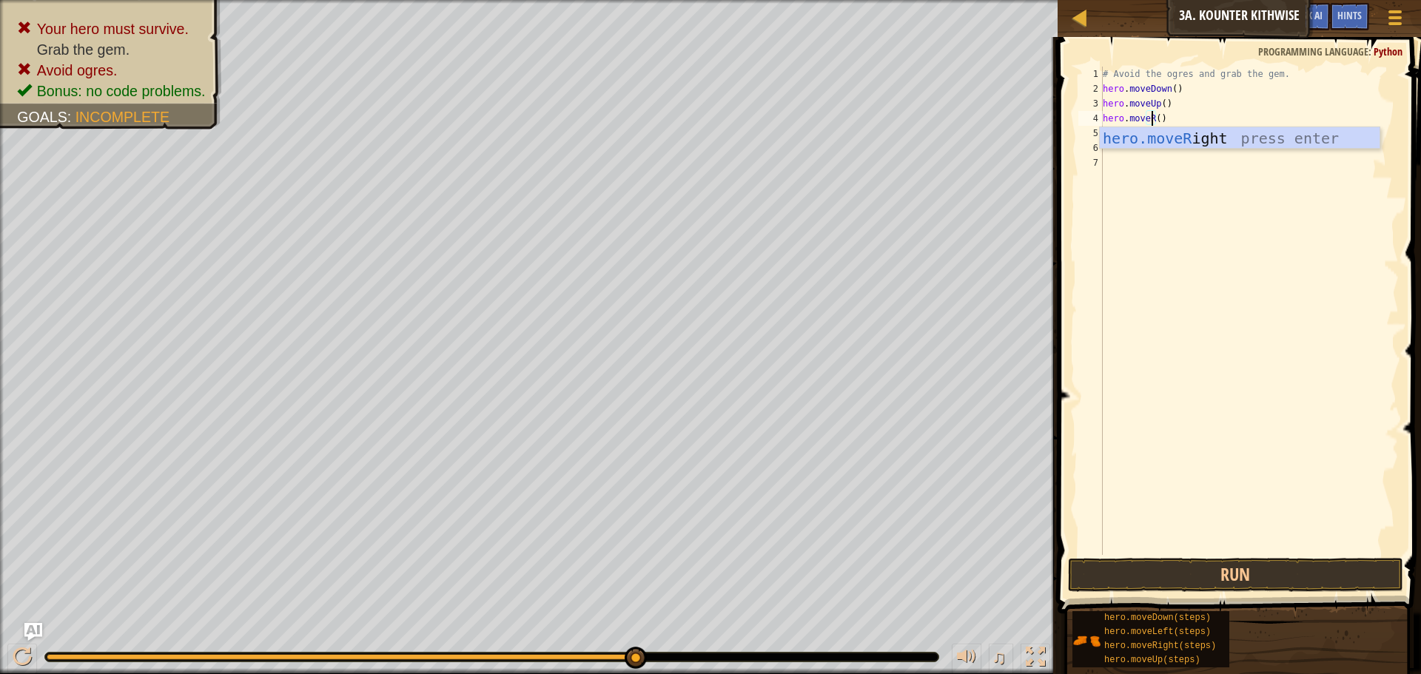
scroll to position [7, 4]
click at [1192, 132] on div "hero.moveR ight press enter" at bounding box center [1240, 160] width 280 height 67
click at [1156, 104] on div "# Avoid the ogres and grab the gem. hero . moveDown ( ) hero . moveUp ( ) hero …" at bounding box center [1249, 326] width 299 height 518
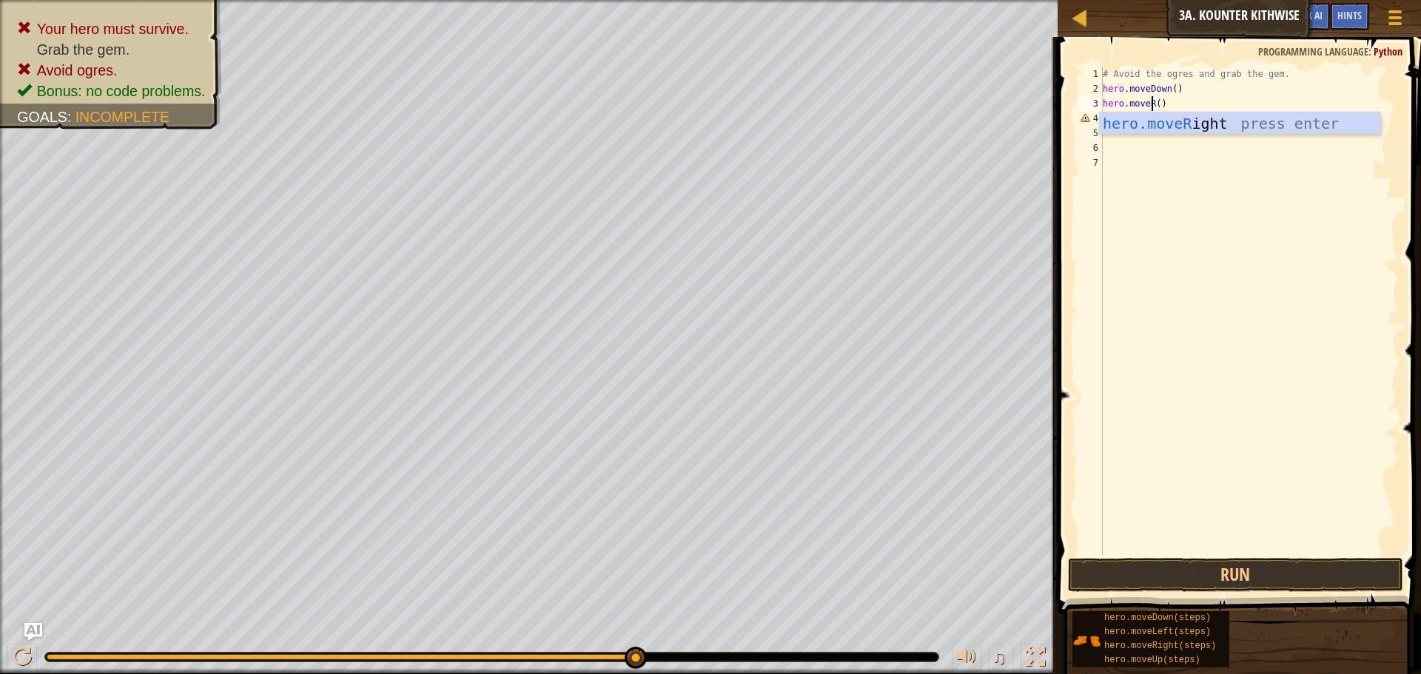
type textarea "hero.moveRight"
click at [1167, 569] on button "Run" at bounding box center [1235, 575] width 335 height 34
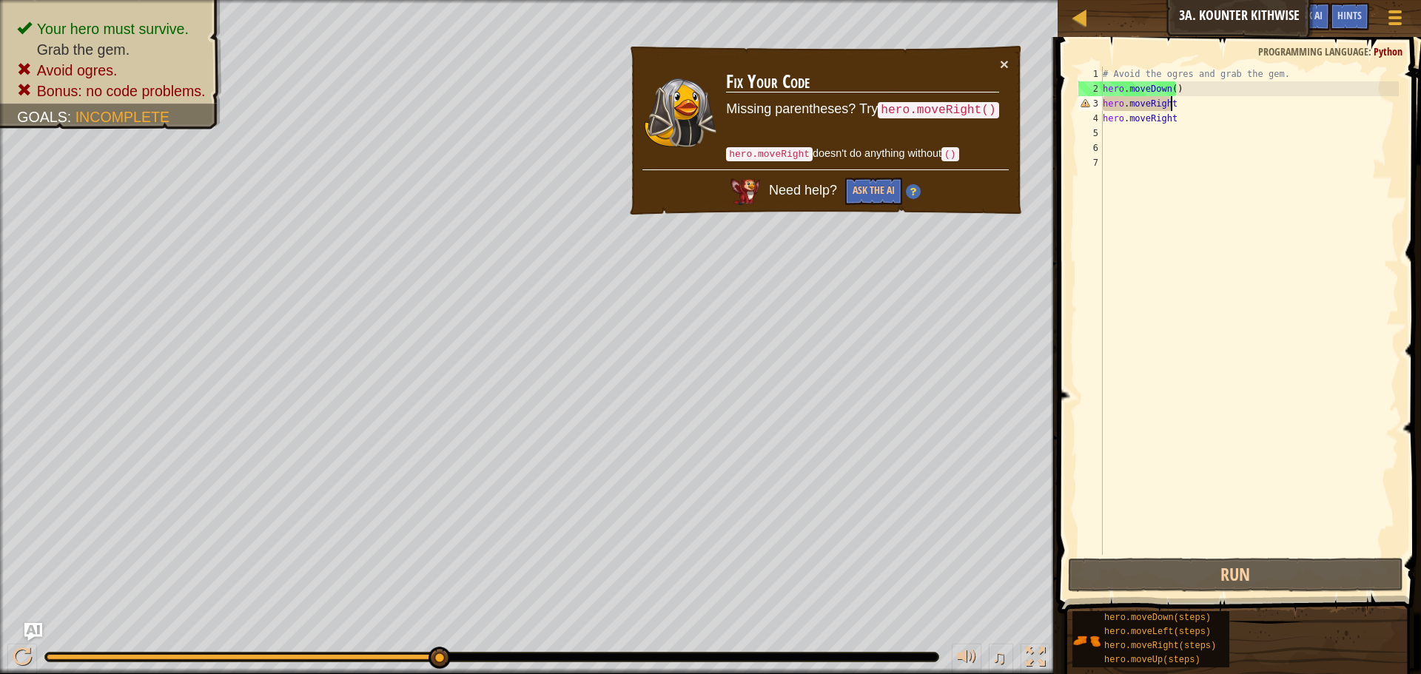
click at [1190, 136] on div "# Avoid the ogres and grab the gem. hero . moveDown ( ) hero . moveRight hero .…" at bounding box center [1249, 326] width 299 height 518
drag, startPoint x: 1186, startPoint y: 115, endPoint x: 1170, endPoint y: 112, distance: 16.6
click at [1170, 113] on div "# Avoid the ogres and grab the gem. hero . moveDown ( ) hero . moveRight hero .…" at bounding box center [1249, 326] width 299 height 518
drag, startPoint x: 1170, startPoint y: 108, endPoint x: 1147, endPoint y: 106, distance: 23.1
click at [1147, 106] on div "# Avoid the ogres and grab the gem. hero . moveDown ( ) hero . moveRight hero .…" at bounding box center [1249, 326] width 299 height 518
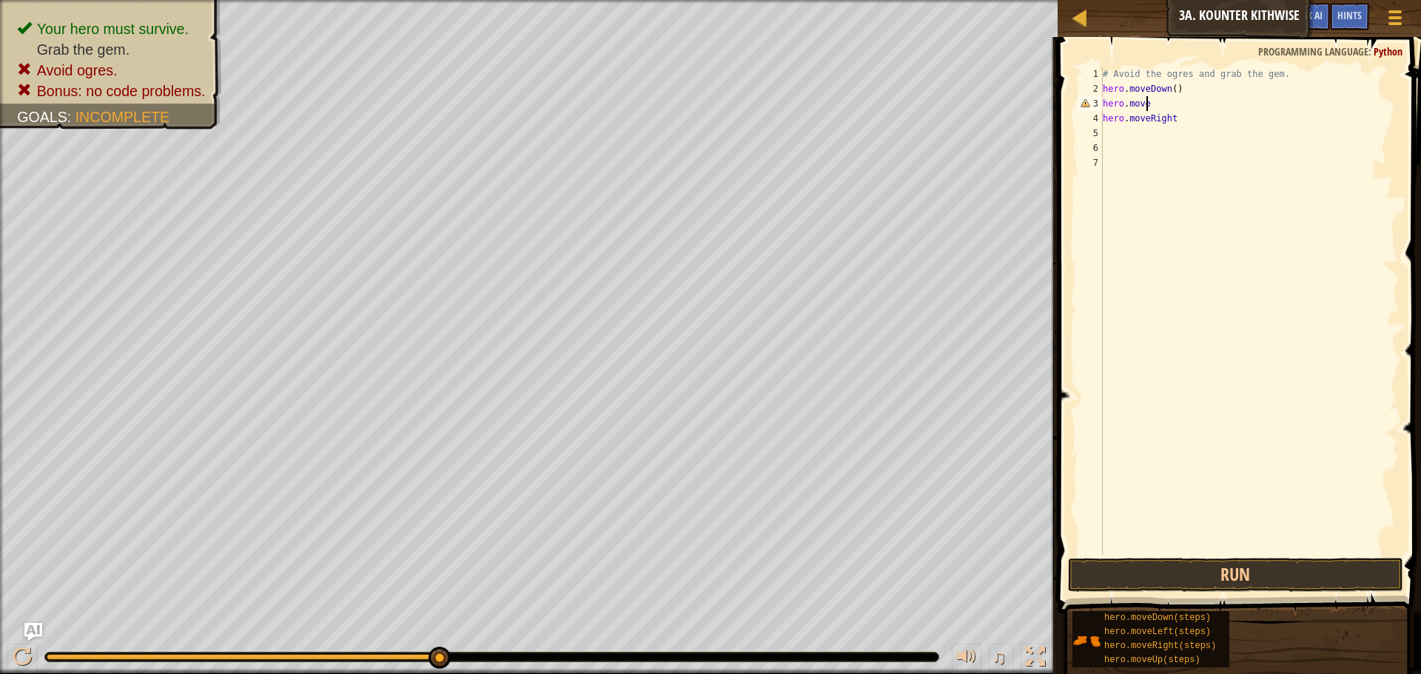
type textarea "hero.moveD"
type textarea "hero.moveDown()"
click at [1125, 571] on button "Run" at bounding box center [1235, 575] width 335 height 34
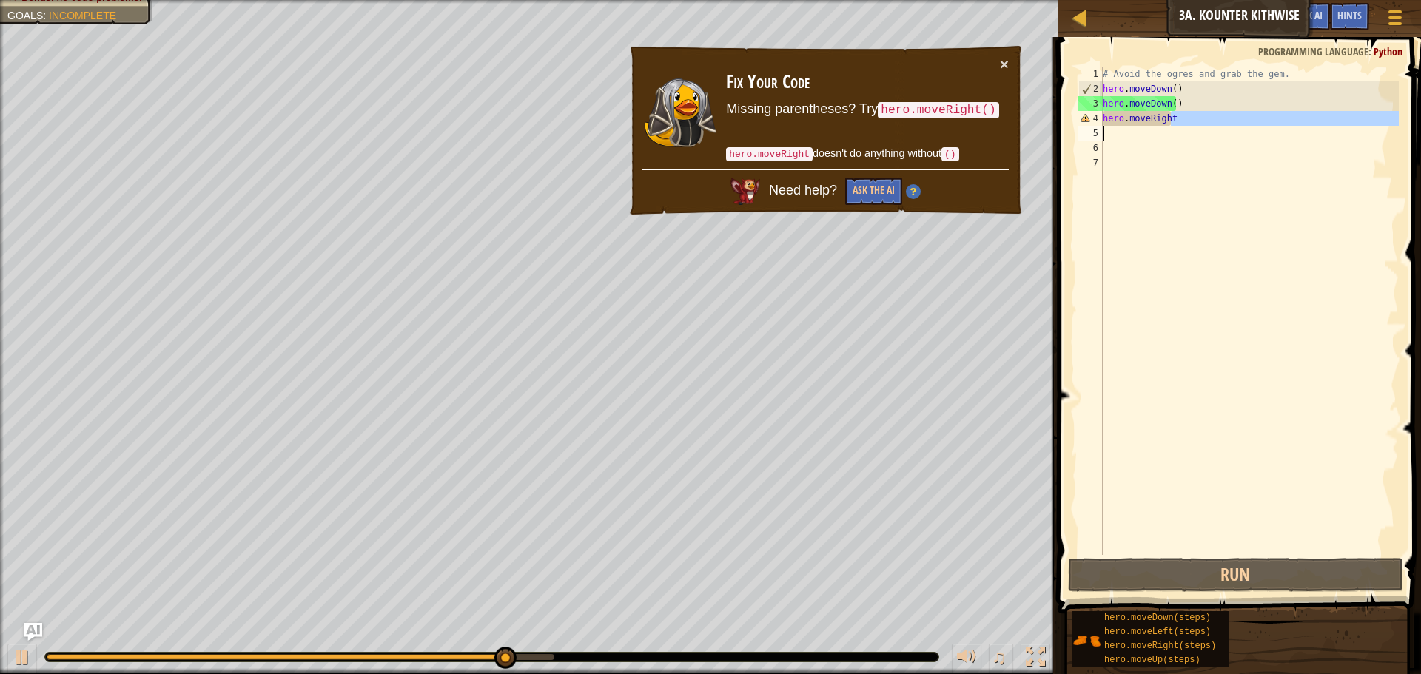
drag, startPoint x: 1181, startPoint y: 124, endPoint x: 1142, endPoint y: 126, distance: 38.5
click at [1142, 126] on div "# Avoid the ogres and grab the gem. hero . moveDown ( ) hero . moveDown ( ) her…" at bounding box center [1249, 326] width 299 height 518
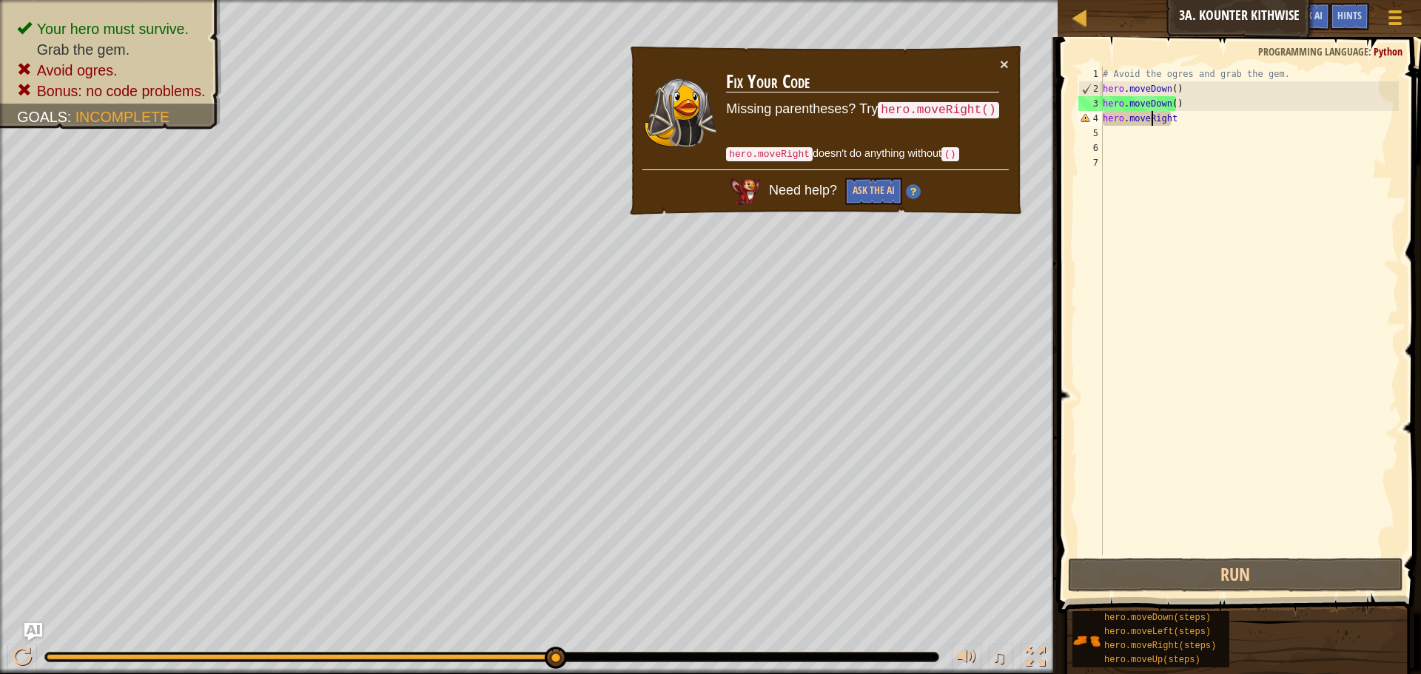
click at [1152, 121] on div "# Avoid the ogres and grab the gem. hero . moveDown ( ) hero . moveDown ( ) her…" at bounding box center [1249, 326] width 299 height 518
click at [1176, 118] on div "# Avoid the ogres and grab the gem. hero . moveDown ( ) hero . moveDown ( ) her…" at bounding box center [1249, 326] width 299 height 518
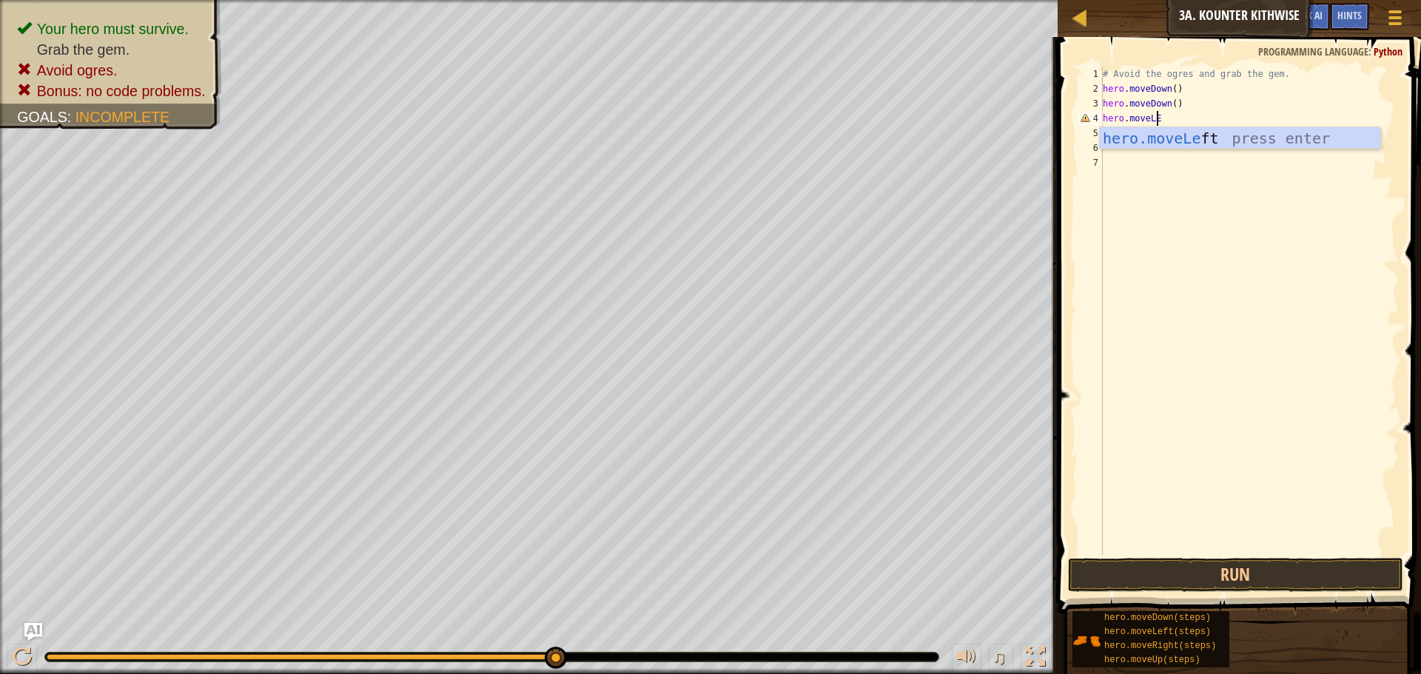
scroll to position [7, 4]
type textarea "hero.moveLEFT"
click at [1167, 578] on button "Run" at bounding box center [1235, 575] width 335 height 34
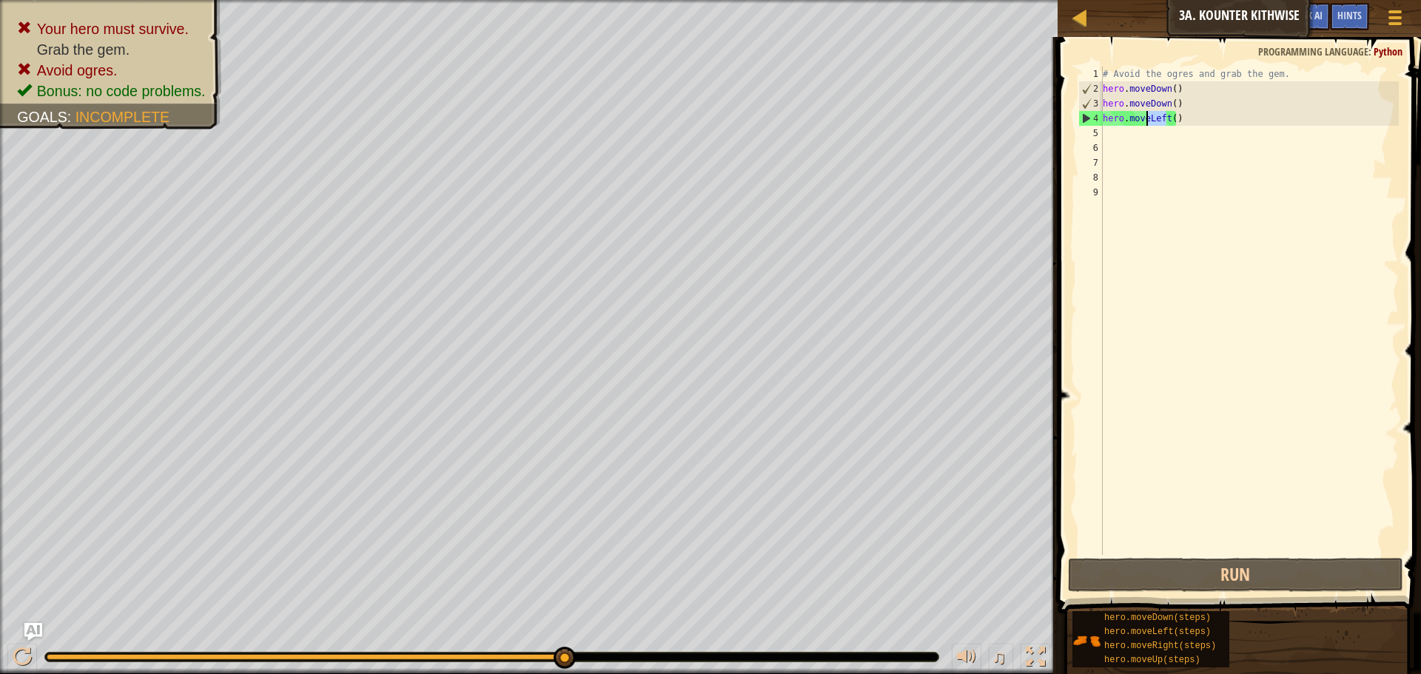
drag, startPoint x: 1167, startPoint y: 118, endPoint x: 1148, endPoint y: 124, distance: 19.9
click at [1148, 124] on div "# Avoid the ogres and grab the gem. hero . moveDown ( ) hero . moveDown ( ) her…" at bounding box center [1249, 326] width 299 height 518
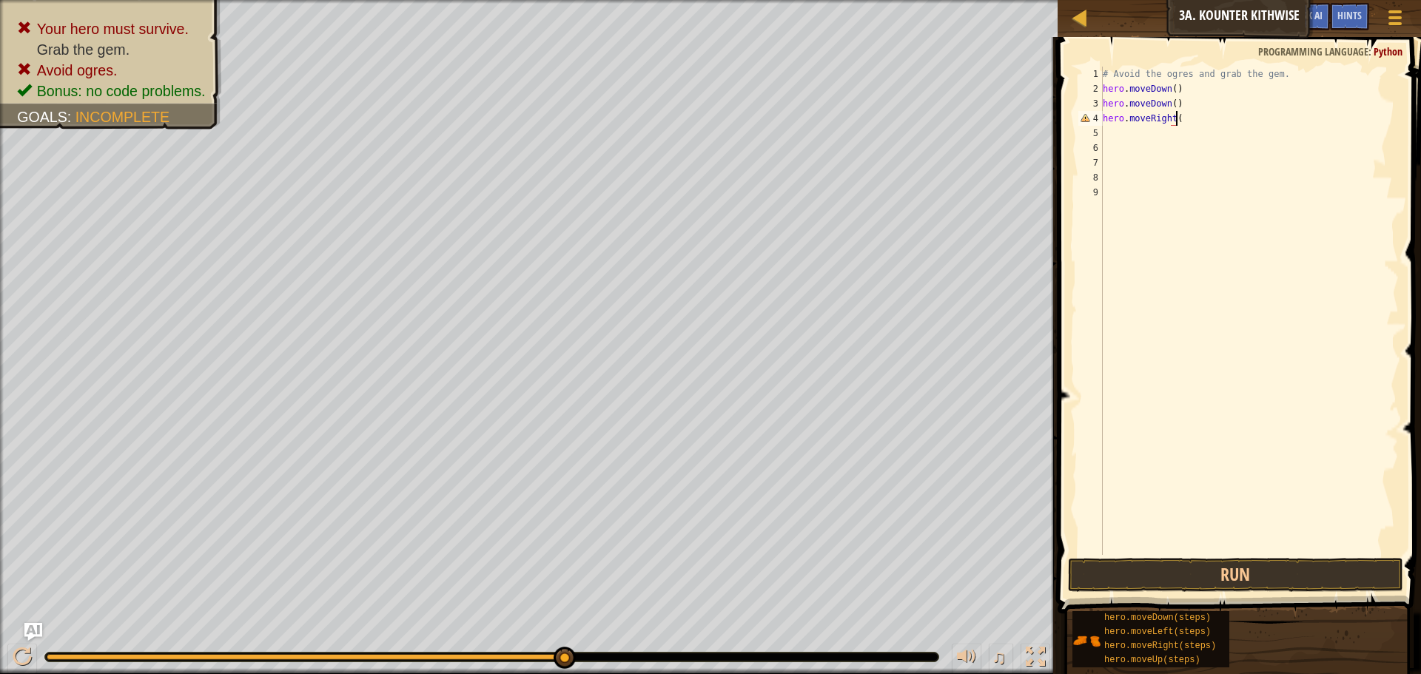
scroll to position [7, 6]
type textarea "hero.moveRight()"
click at [1185, 573] on button "Run" at bounding box center [1235, 575] width 335 height 34
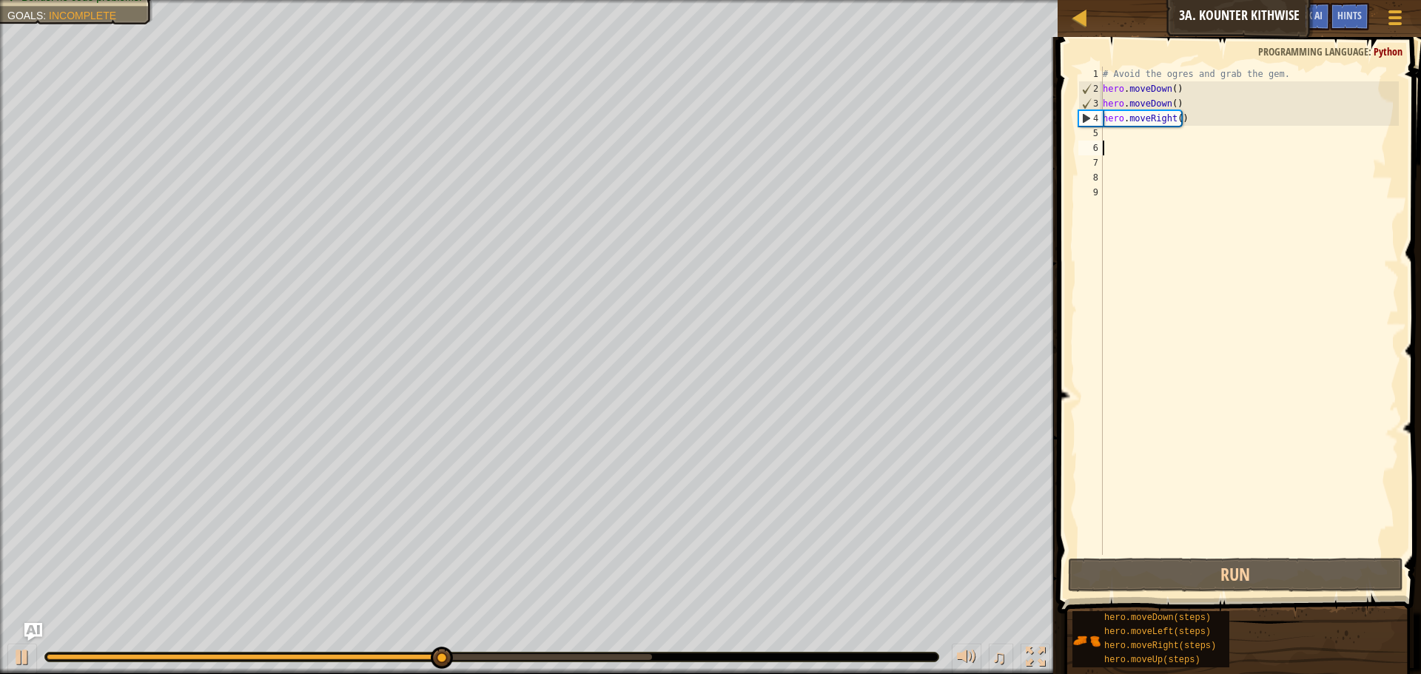
click at [1224, 149] on div "# Avoid the ogres and grab the gem. hero . moveDown ( ) hero . moveDown ( ) her…" at bounding box center [1249, 326] width 299 height 518
click at [1215, 133] on div "# Avoid the ogres and grab the gem. hero . moveDown ( ) hero . moveDown ( ) her…" at bounding box center [1249, 326] width 299 height 518
type textarea "Y"
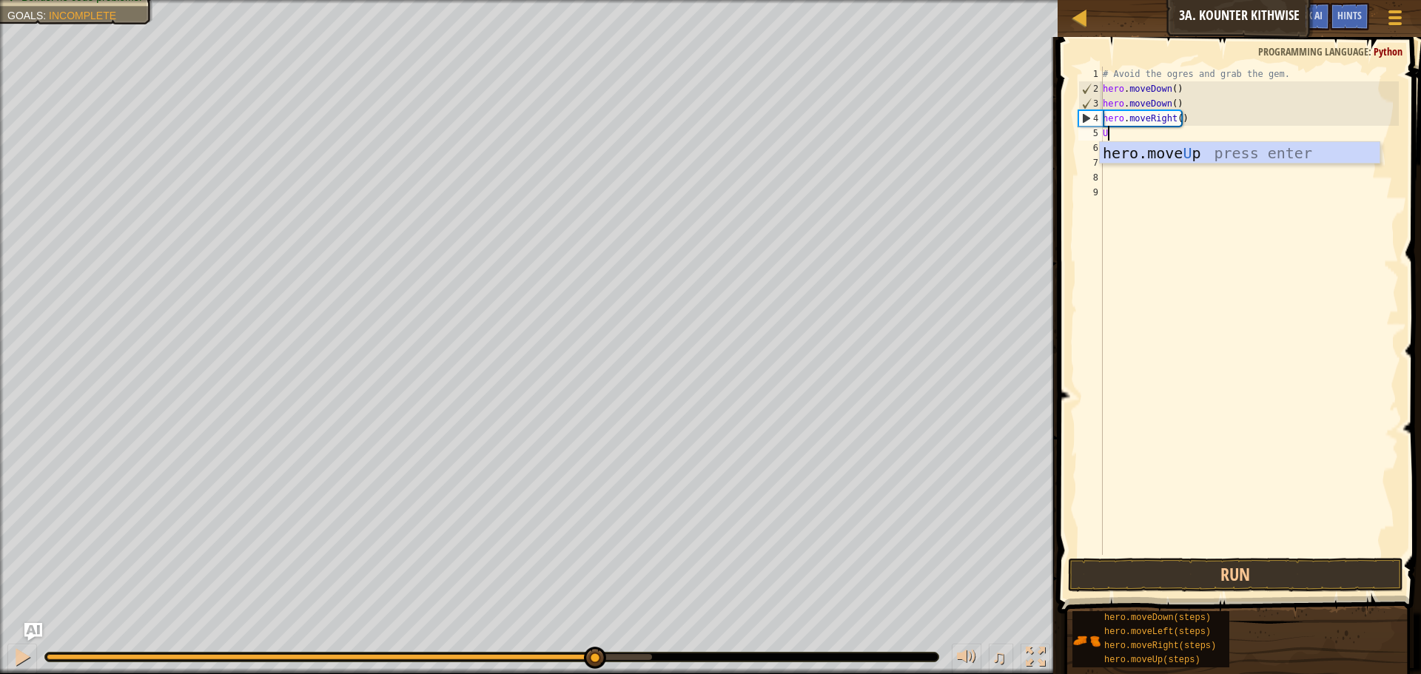
type textarea "UP"
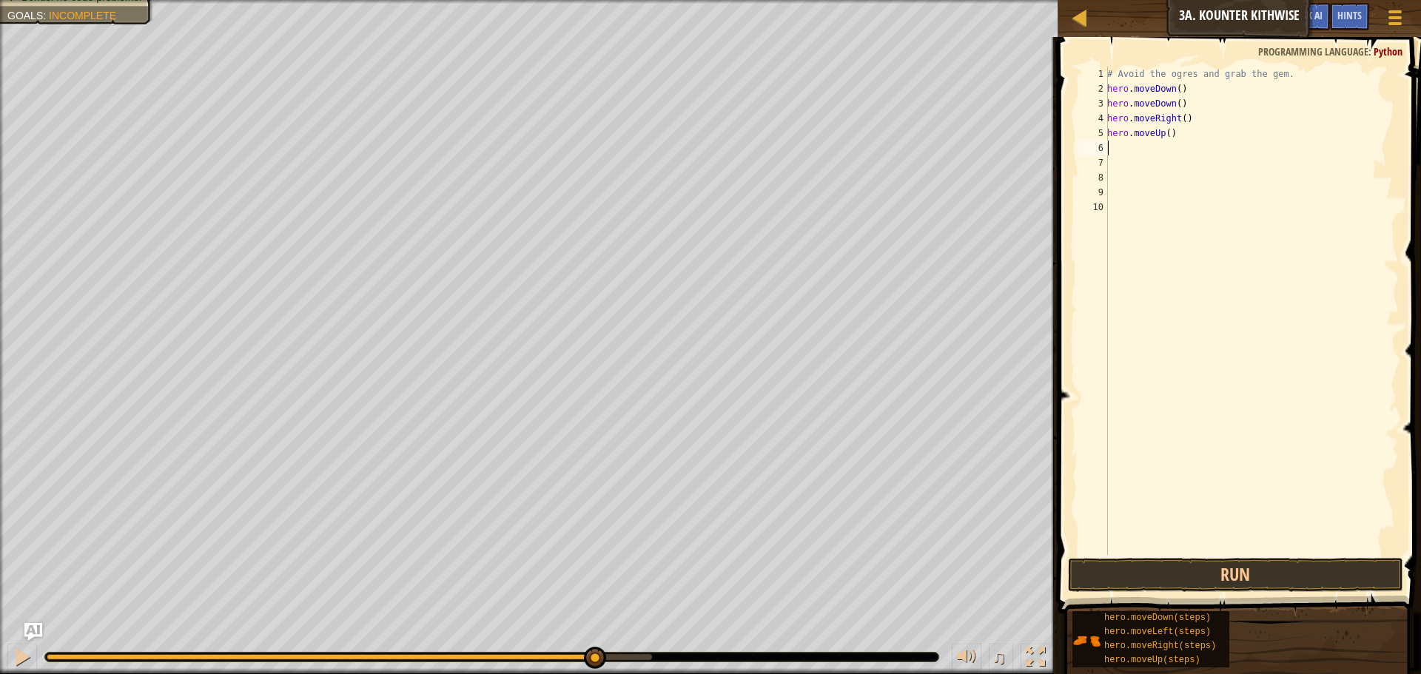
type textarea "R"
click at [1274, 558] on button "Run" at bounding box center [1235, 575] width 335 height 34
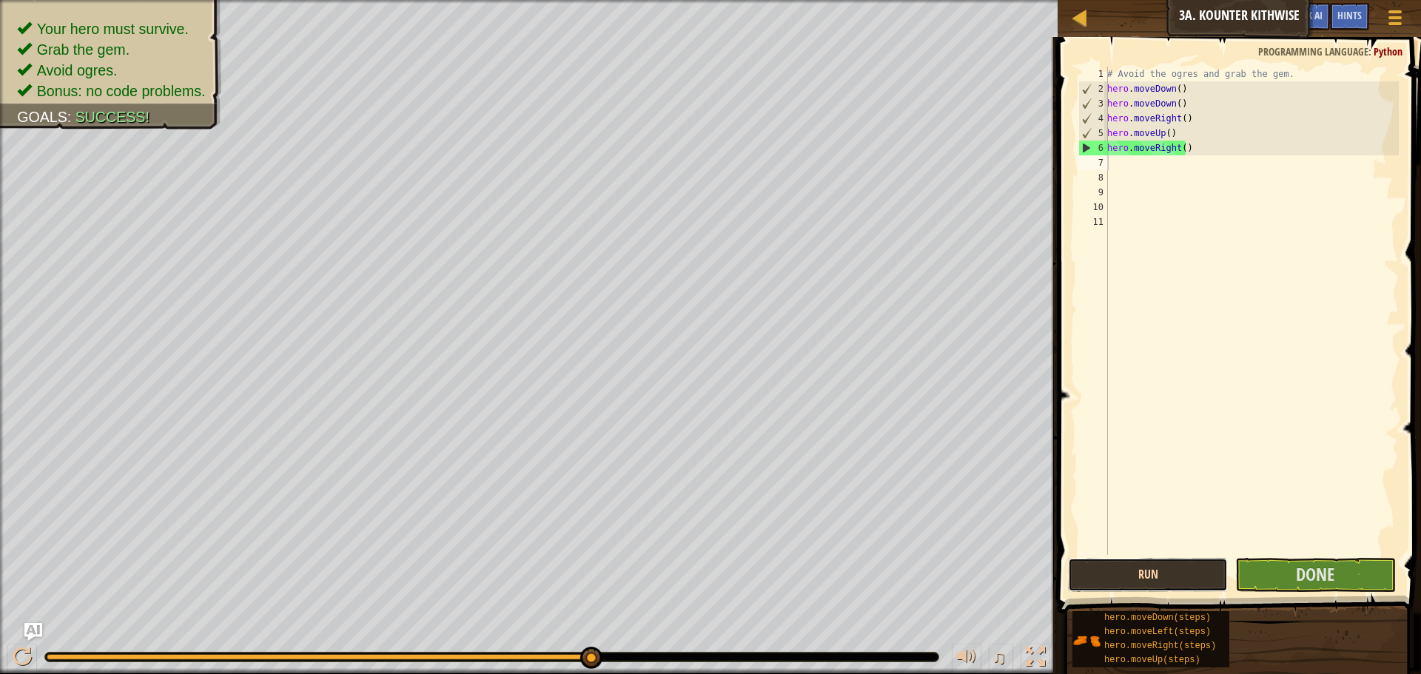
click at [1173, 564] on button "Run" at bounding box center [1148, 575] width 160 height 34
click at [1170, 582] on button "Run" at bounding box center [1148, 575] width 160 height 34
click at [1313, 574] on span "Done" at bounding box center [1315, 575] width 38 height 24
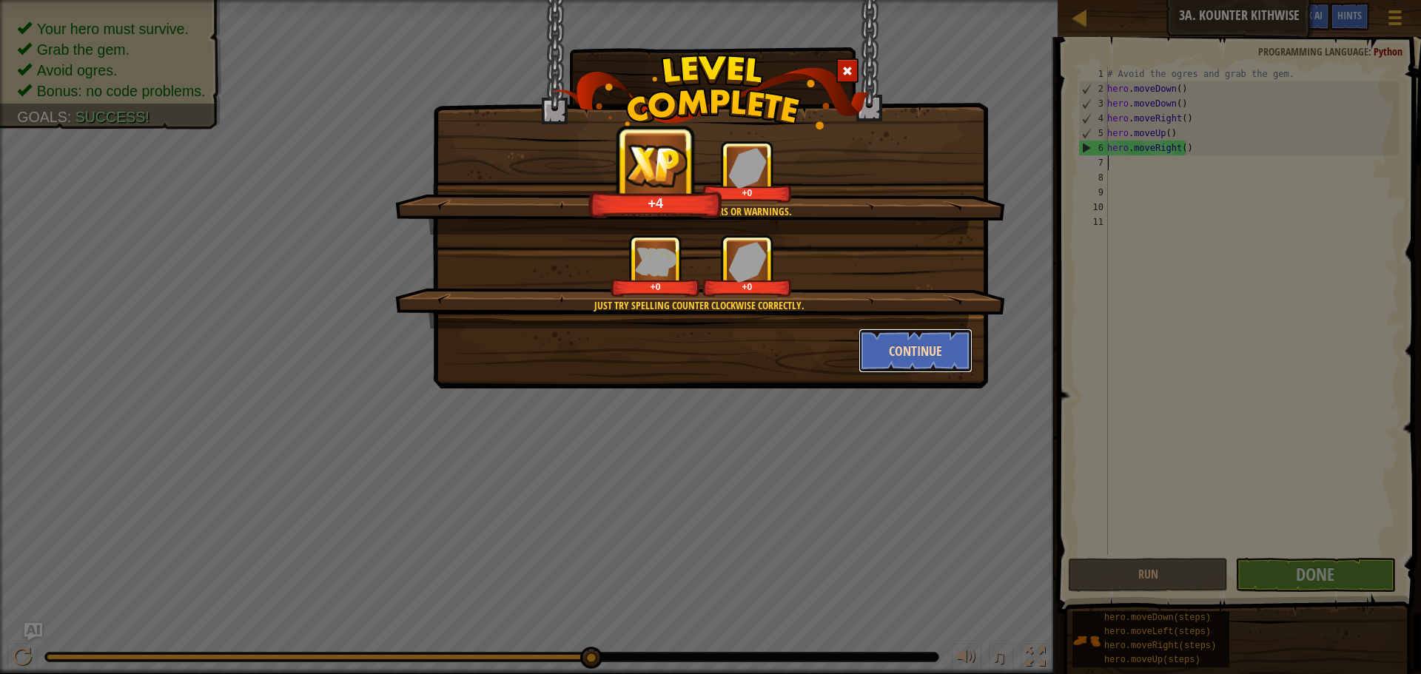
click at [927, 351] on button "Continue" at bounding box center [916, 351] width 115 height 44
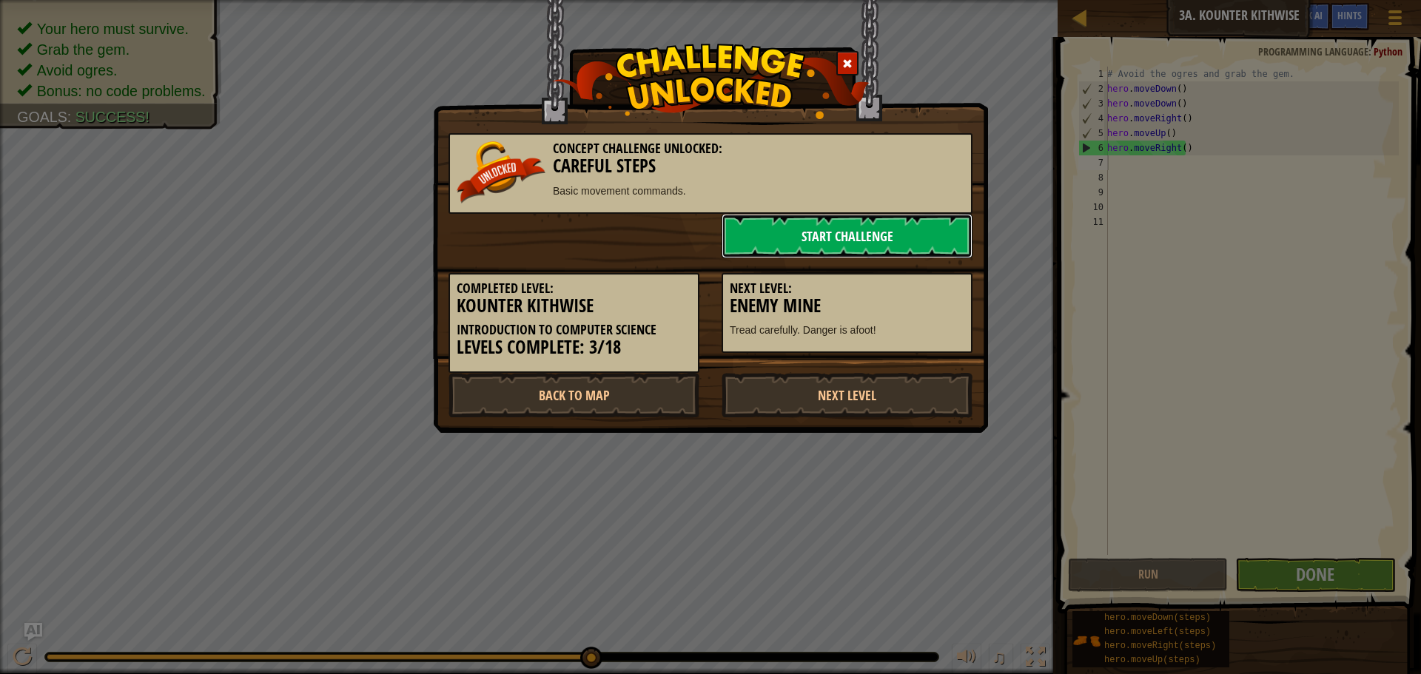
click at [791, 228] on link "Start Challenge" at bounding box center [847, 236] width 251 height 44
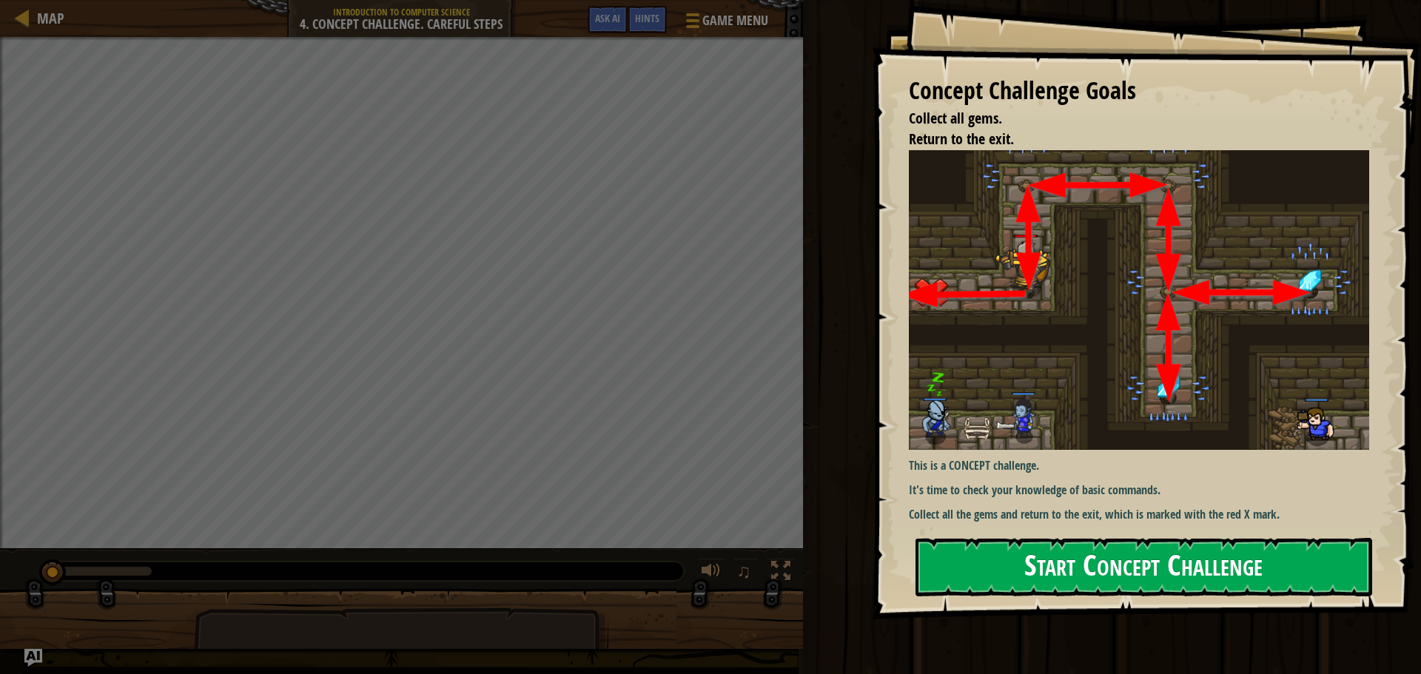
click at [1090, 565] on button "Start Concept Challenge" at bounding box center [1144, 567] width 457 height 58
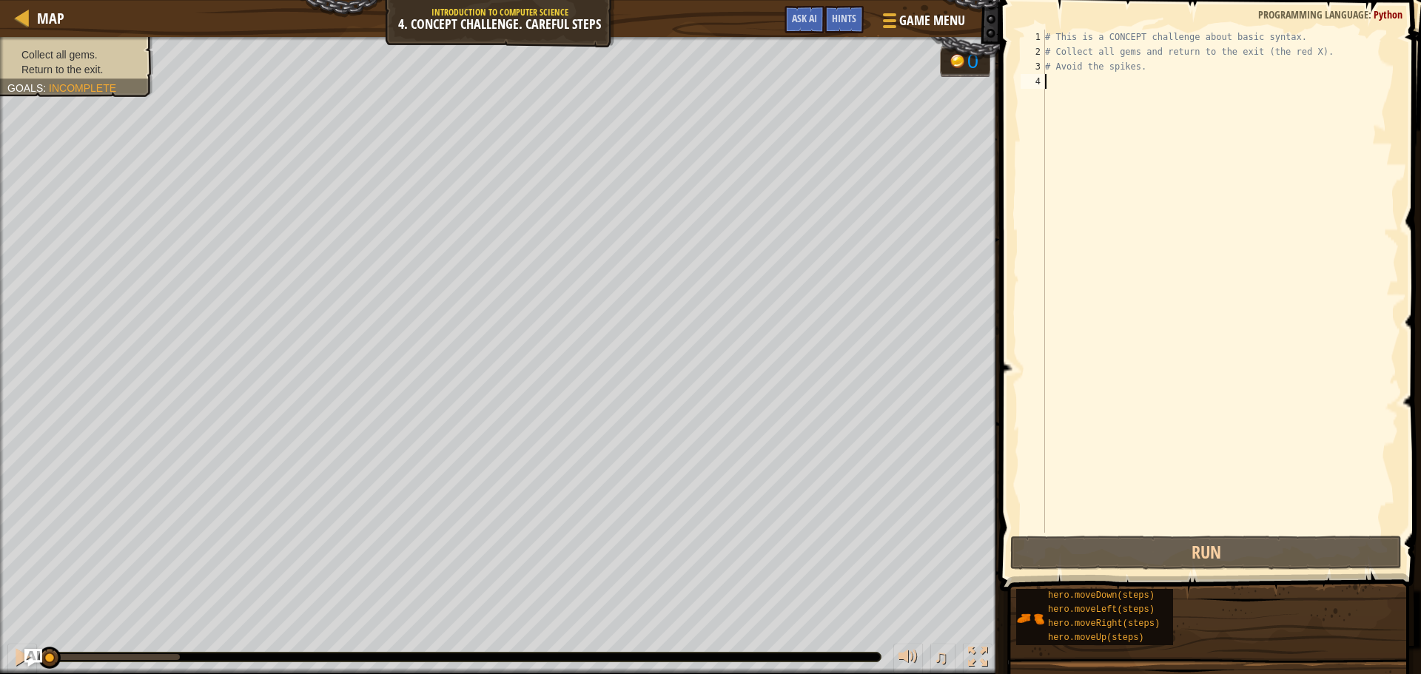
type textarea "U"
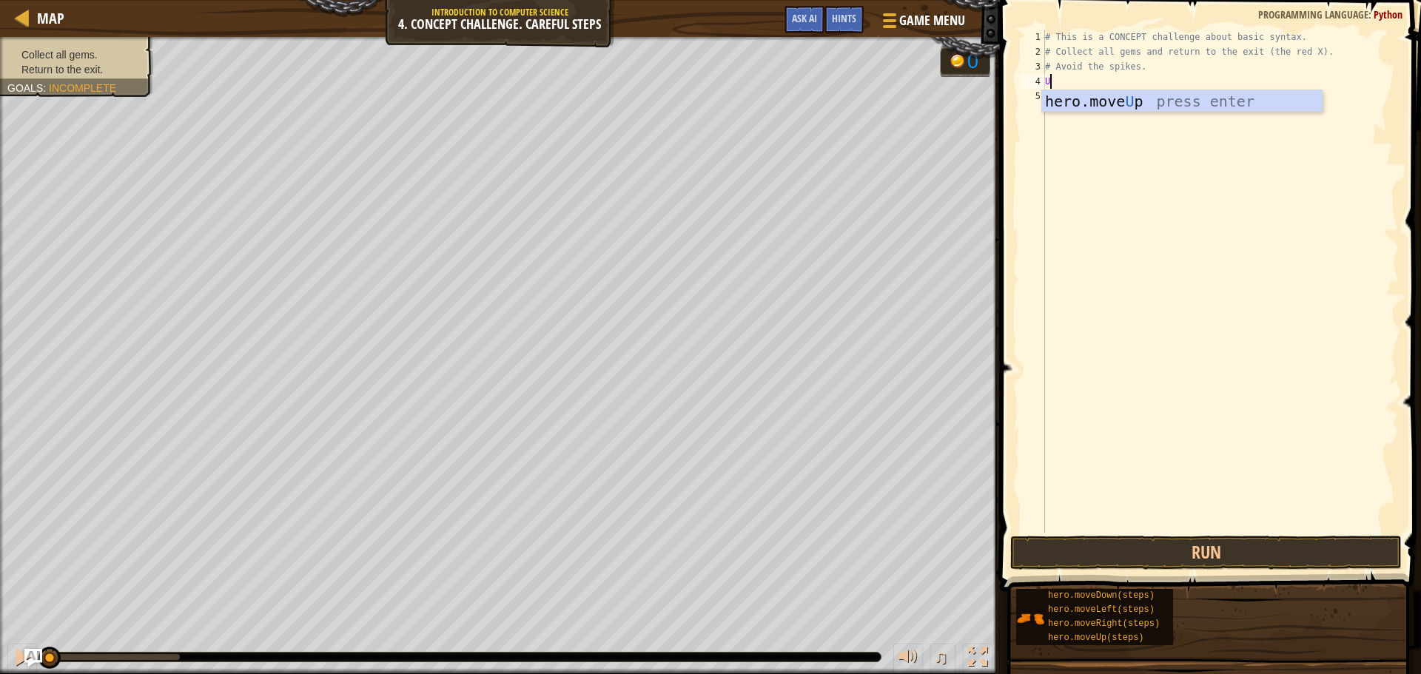
scroll to position [7, 0]
type textarea "R"
type textarea "hero.moveR"
type textarea "D"
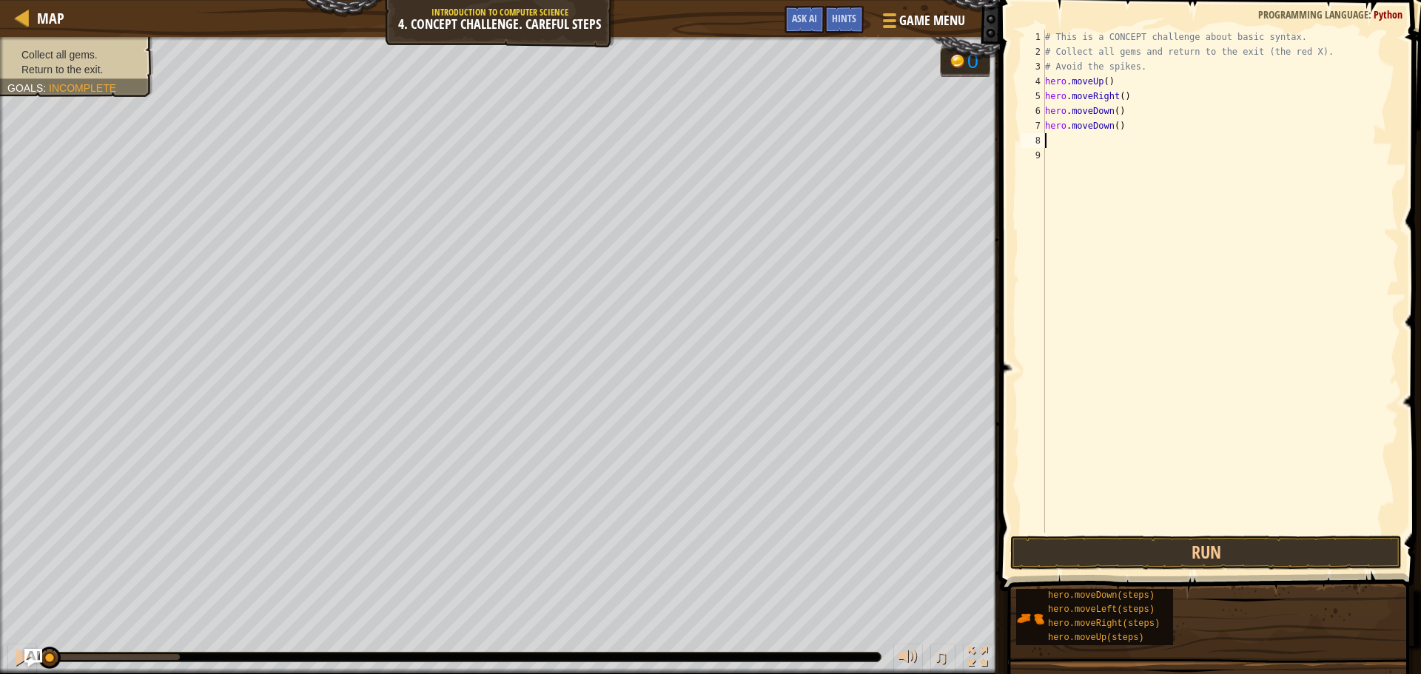
type textarea "U"
type textarea "R"
type textarea "hero.movE"
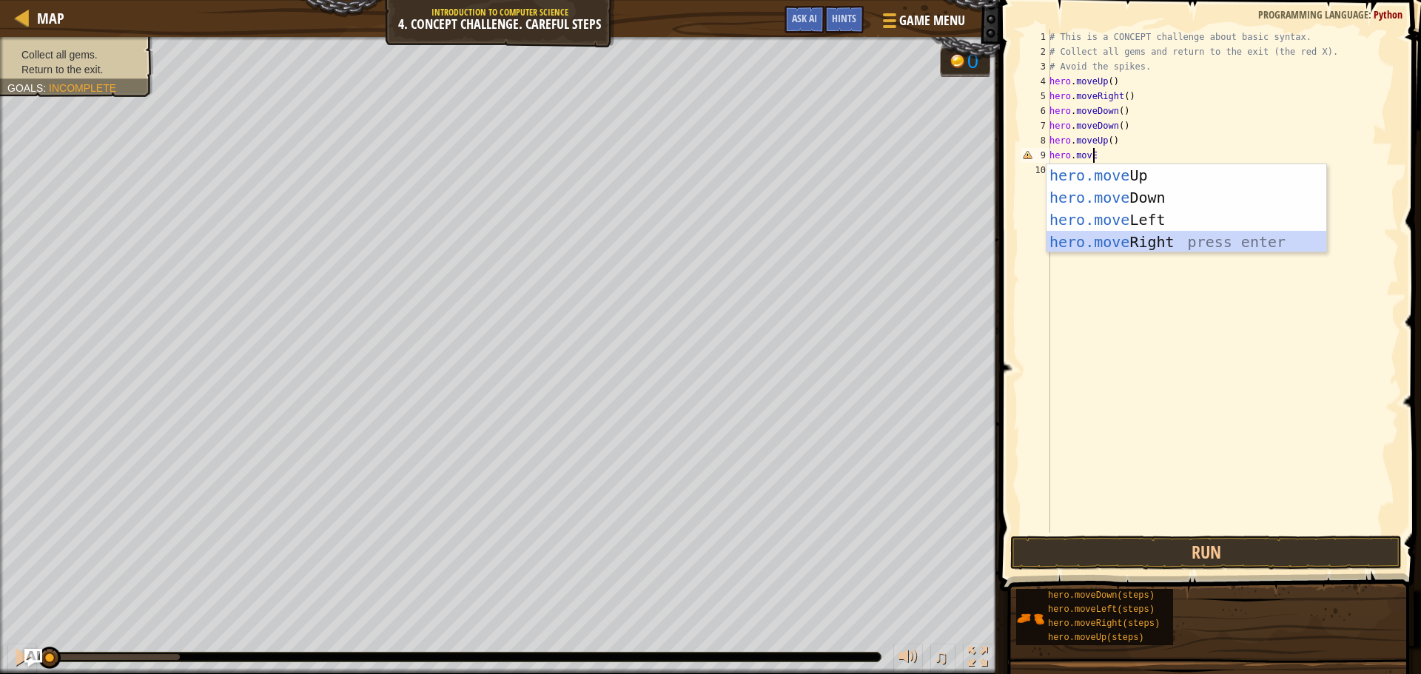
scroll to position [7, 0]
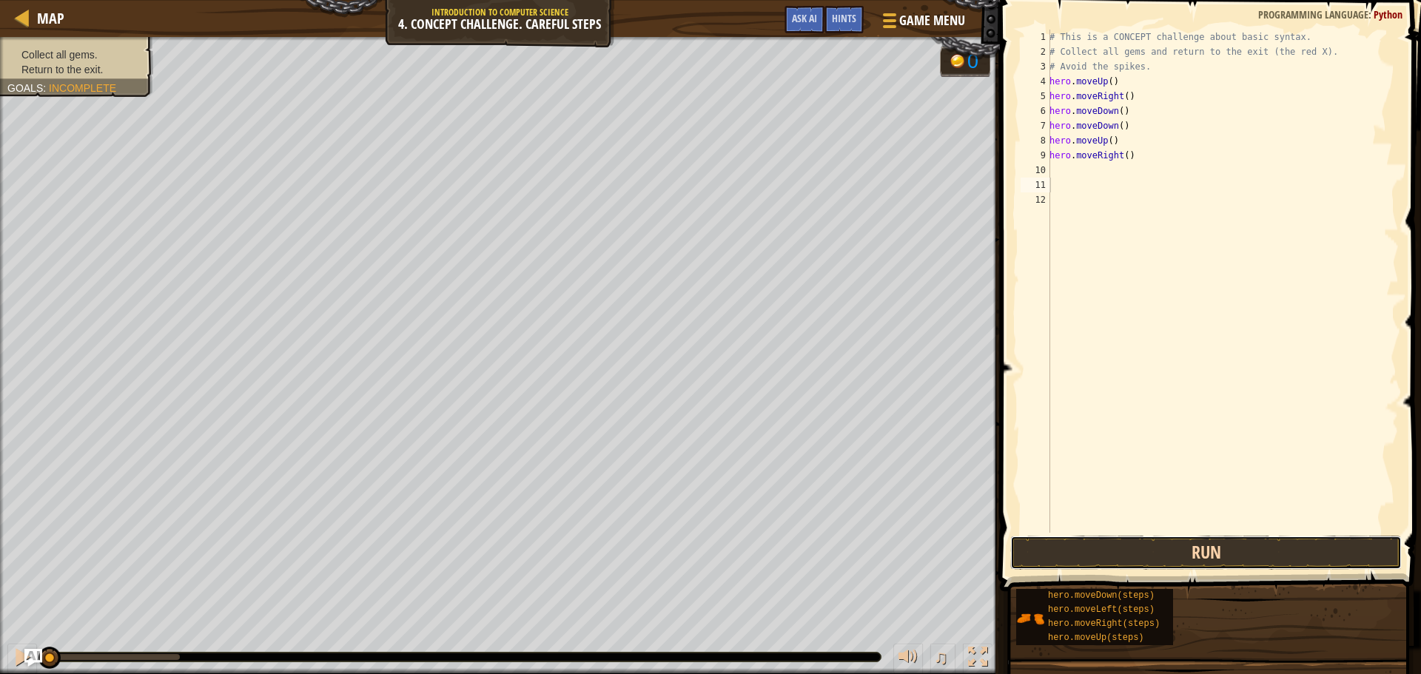
click at [1224, 549] on button "Run" at bounding box center [1206, 553] width 392 height 34
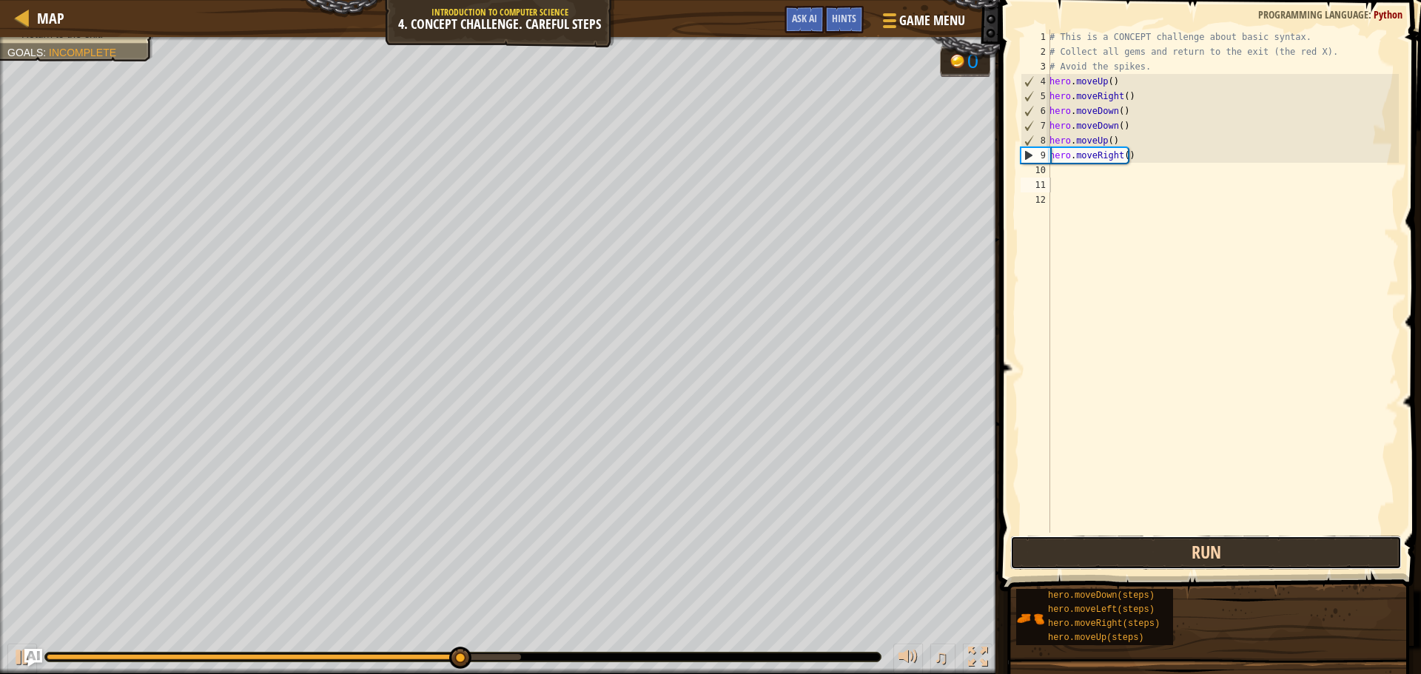
click at [1248, 560] on button "Run" at bounding box center [1206, 553] width 392 height 34
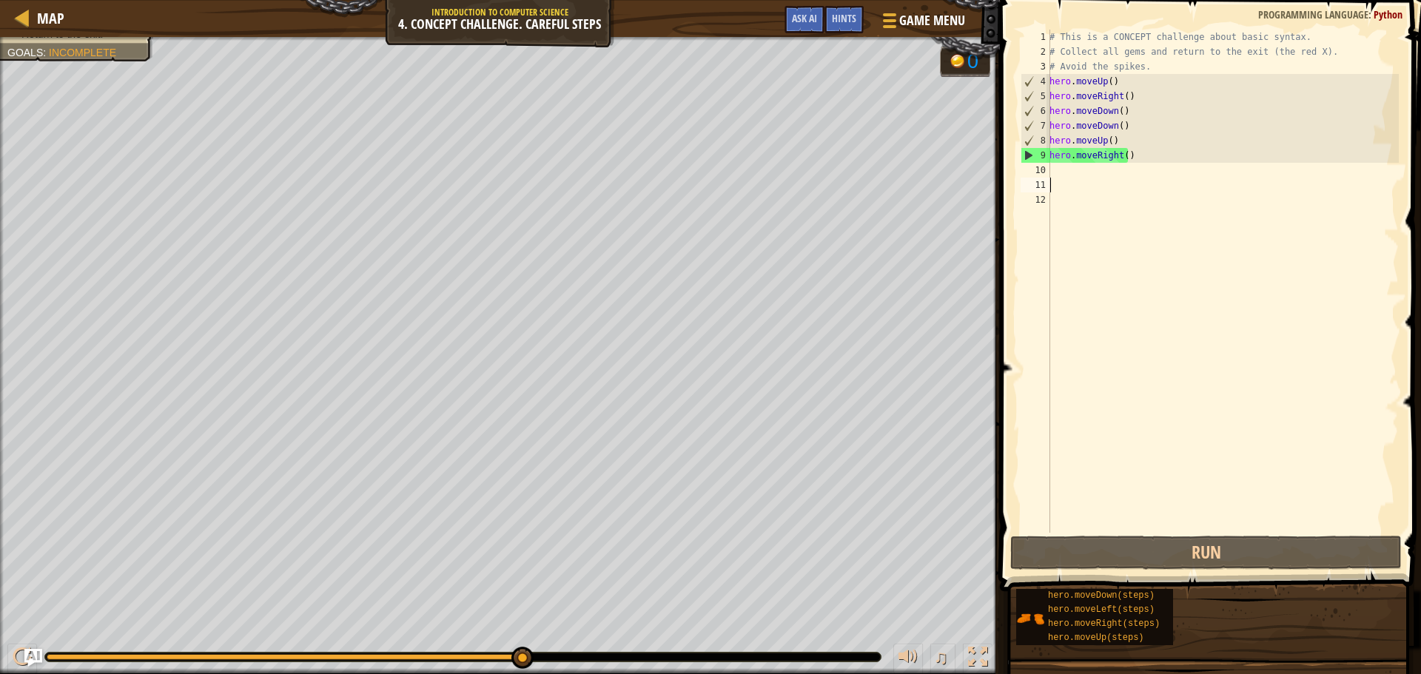
type textarea "L"
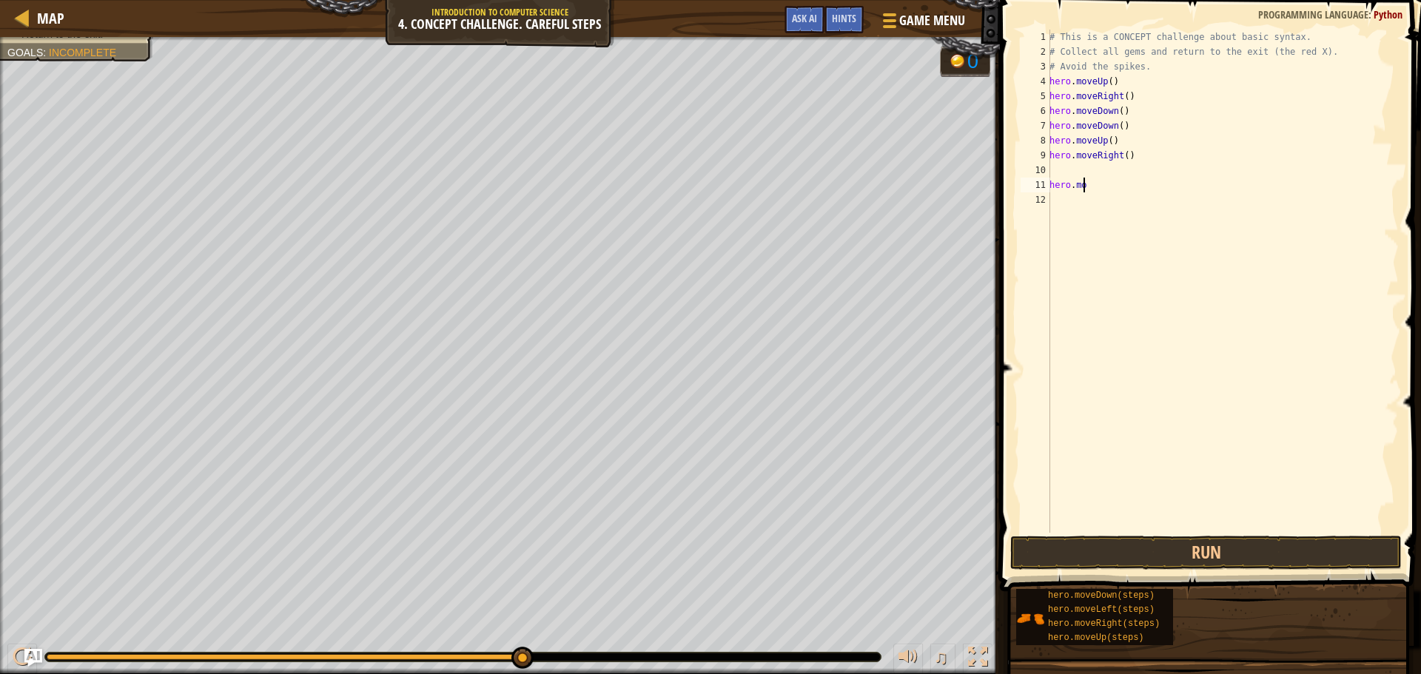
type textarea "h"
type textarea "L"
type textarea "U"
type textarea "L"
type textarea "D"
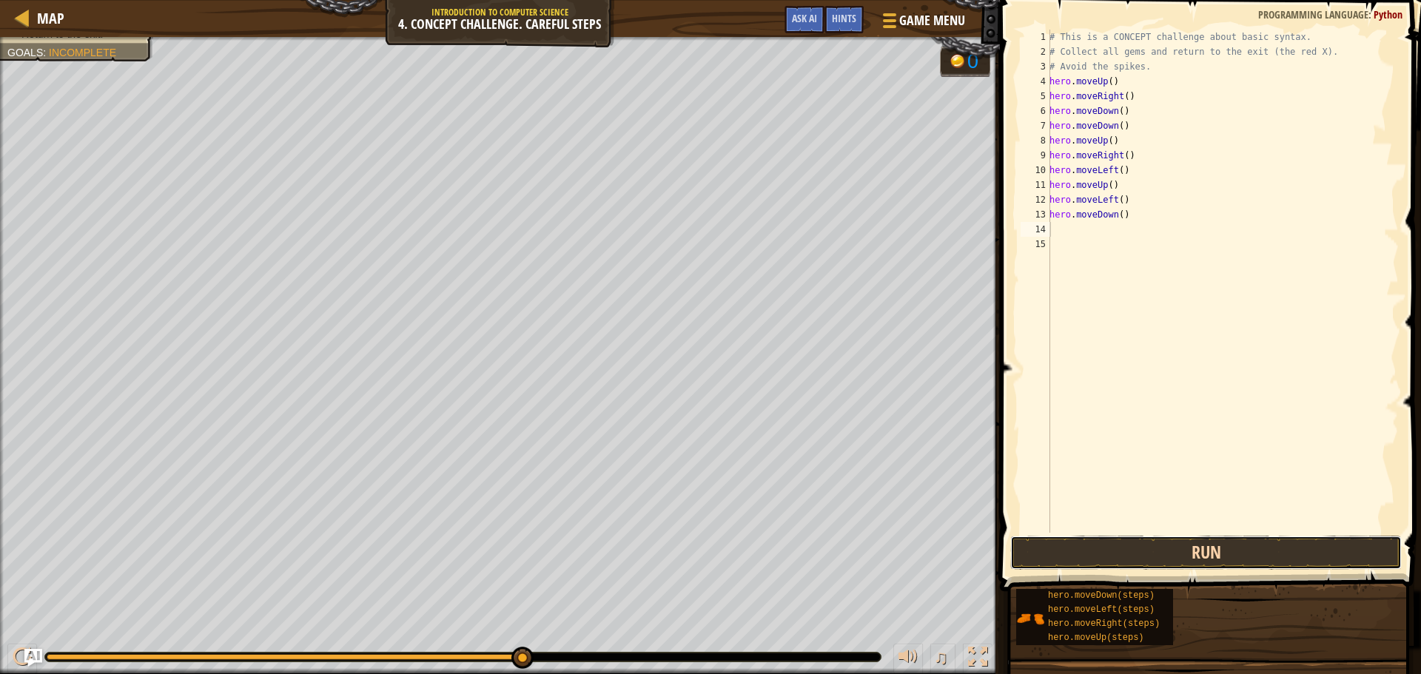
click at [1083, 550] on button "Run" at bounding box center [1206, 553] width 392 height 34
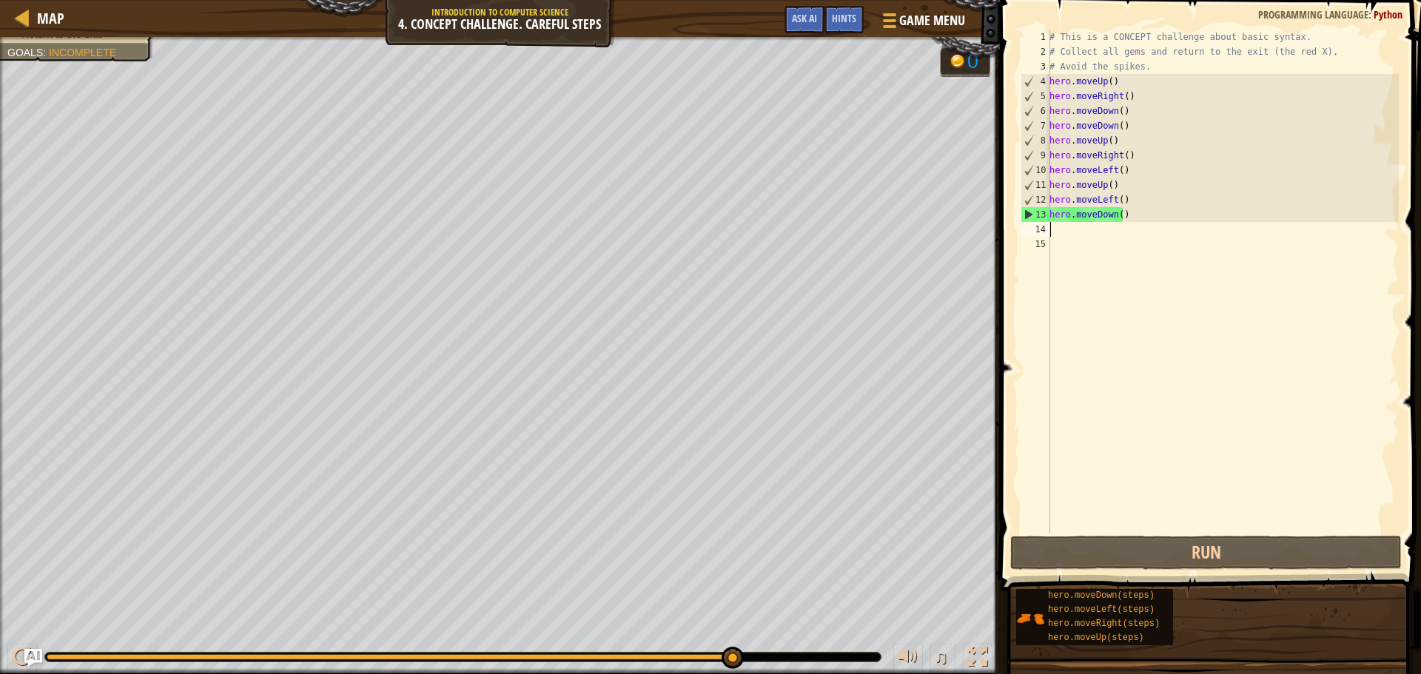
type textarea "L"
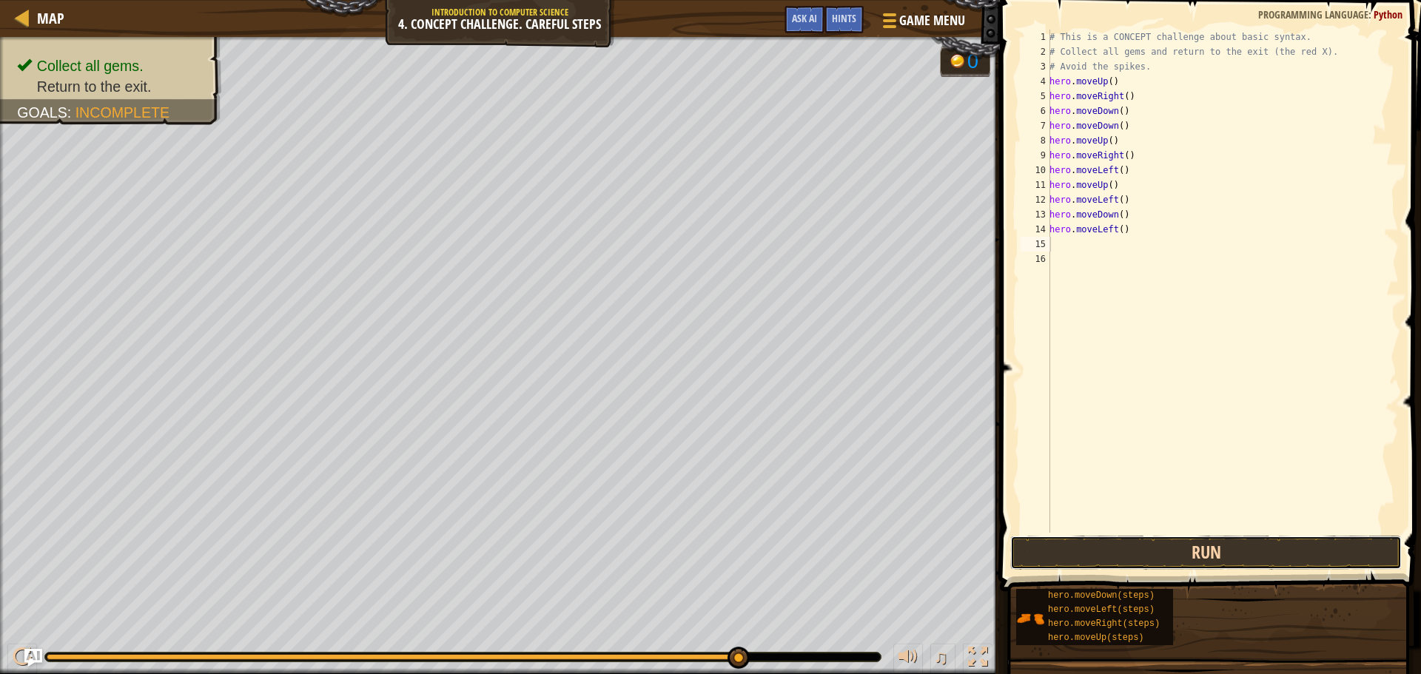
click at [1041, 557] on button "Run" at bounding box center [1206, 553] width 392 height 34
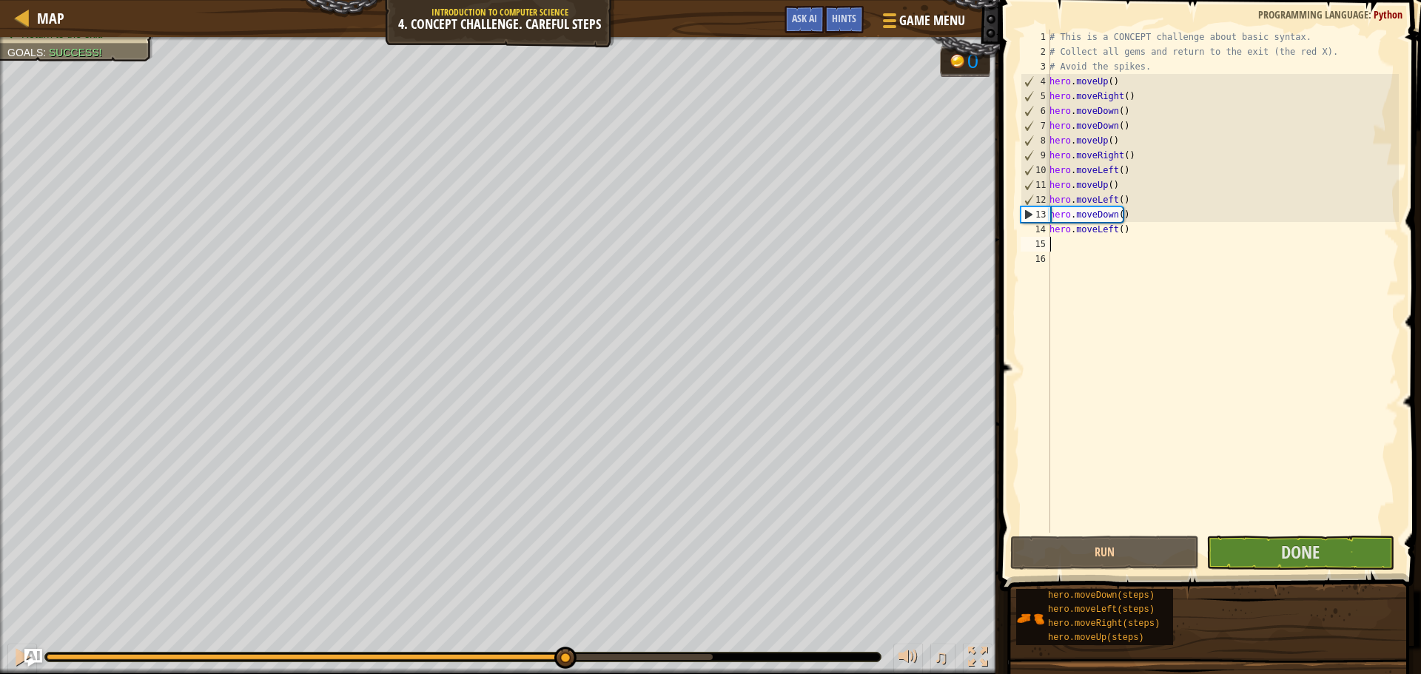
drag, startPoint x: 711, startPoint y: 668, endPoint x: 563, endPoint y: 680, distance: 147.8
click at [563, 0] on html "Map Introduction to Computer Science 4. Concept Challenge. Careful Steps Game M…" at bounding box center [710, 0] width 1421 height 0
click at [19, 664] on div at bounding box center [22, 657] width 19 height 19
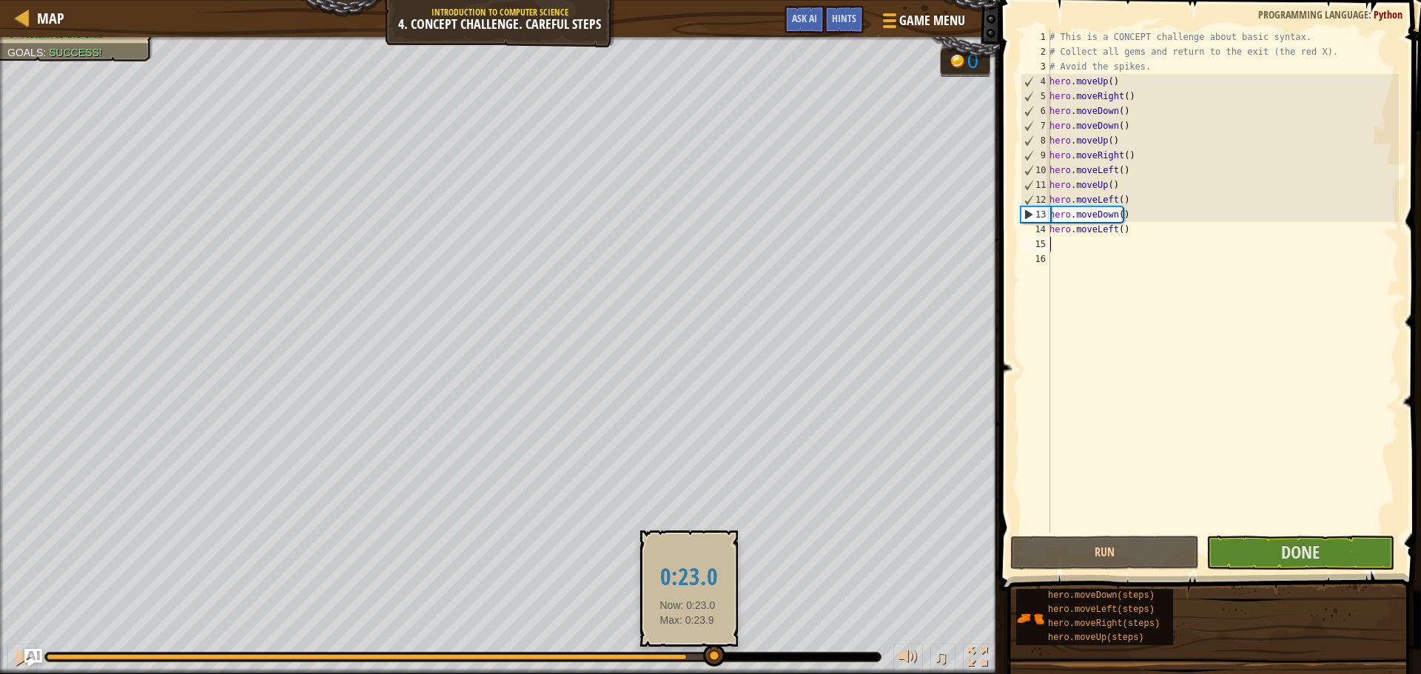
drag, startPoint x: 688, startPoint y: 657, endPoint x: 708, endPoint y: 657, distance: 20.0
click at [687, 657] on div at bounding box center [367, 657] width 640 height 6
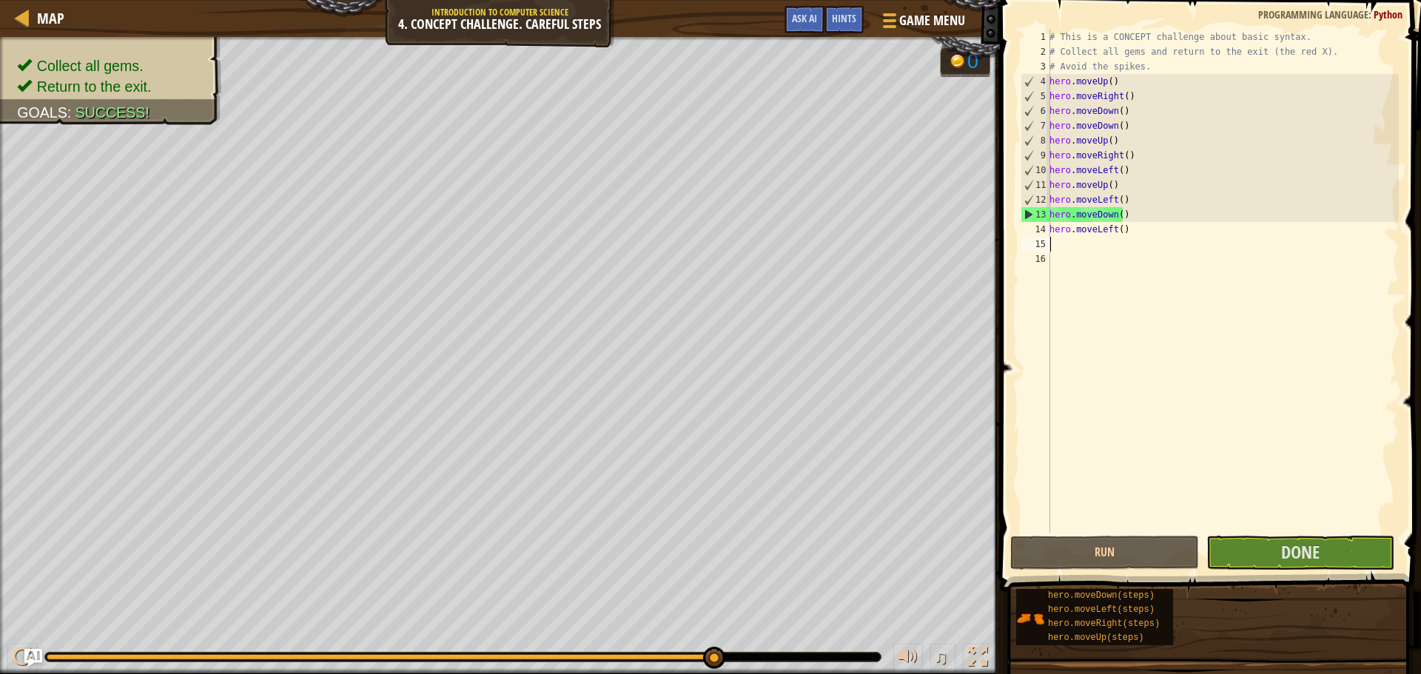
drag, startPoint x: 708, startPoint y: 657, endPoint x: 908, endPoint y: 677, distance: 201.6
click at [908, 0] on html "Map Introduction to Computer Science 4. Concept Challenge. Careful Steps Game M…" at bounding box center [710, 0] width 1421 height 0
click at [1237, 569] on button "Done" at bounding box center [1301, 553] width 188 height 34
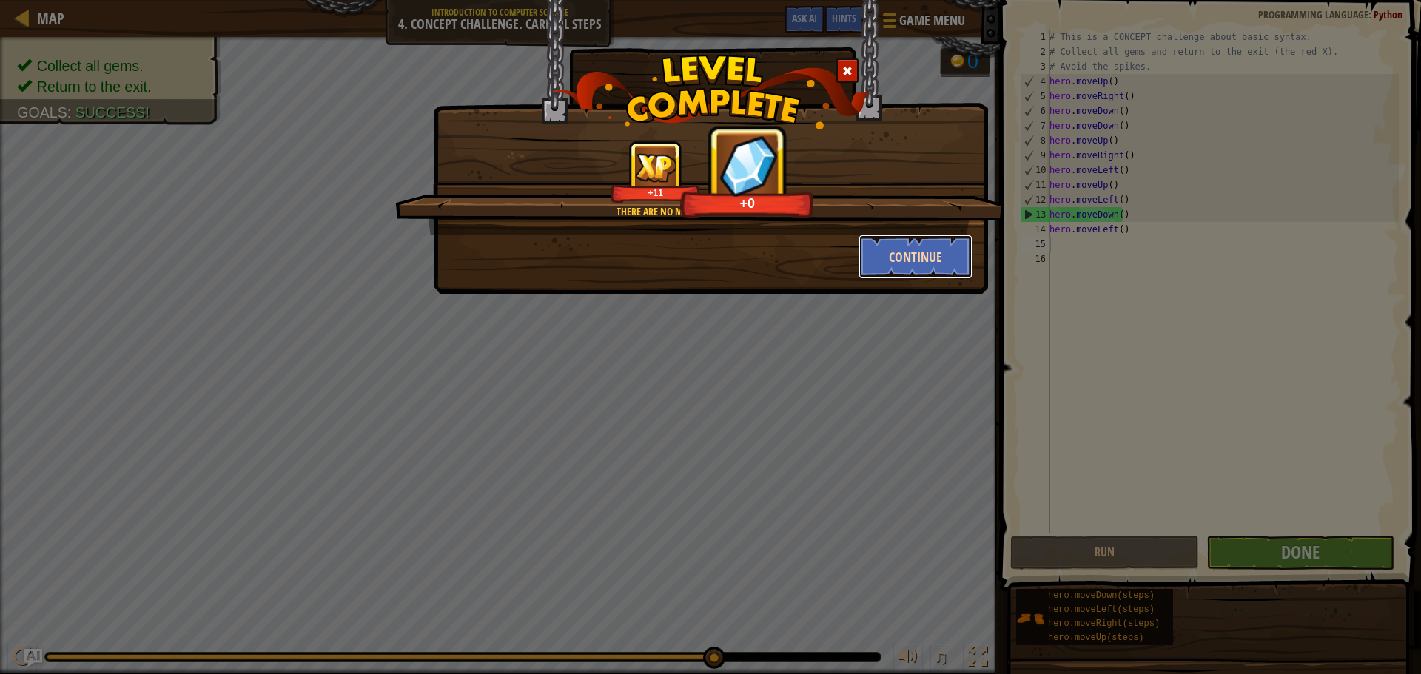
click at [955, 249] on button "Continue" at bounding box center [916, 257] width 115 height 44
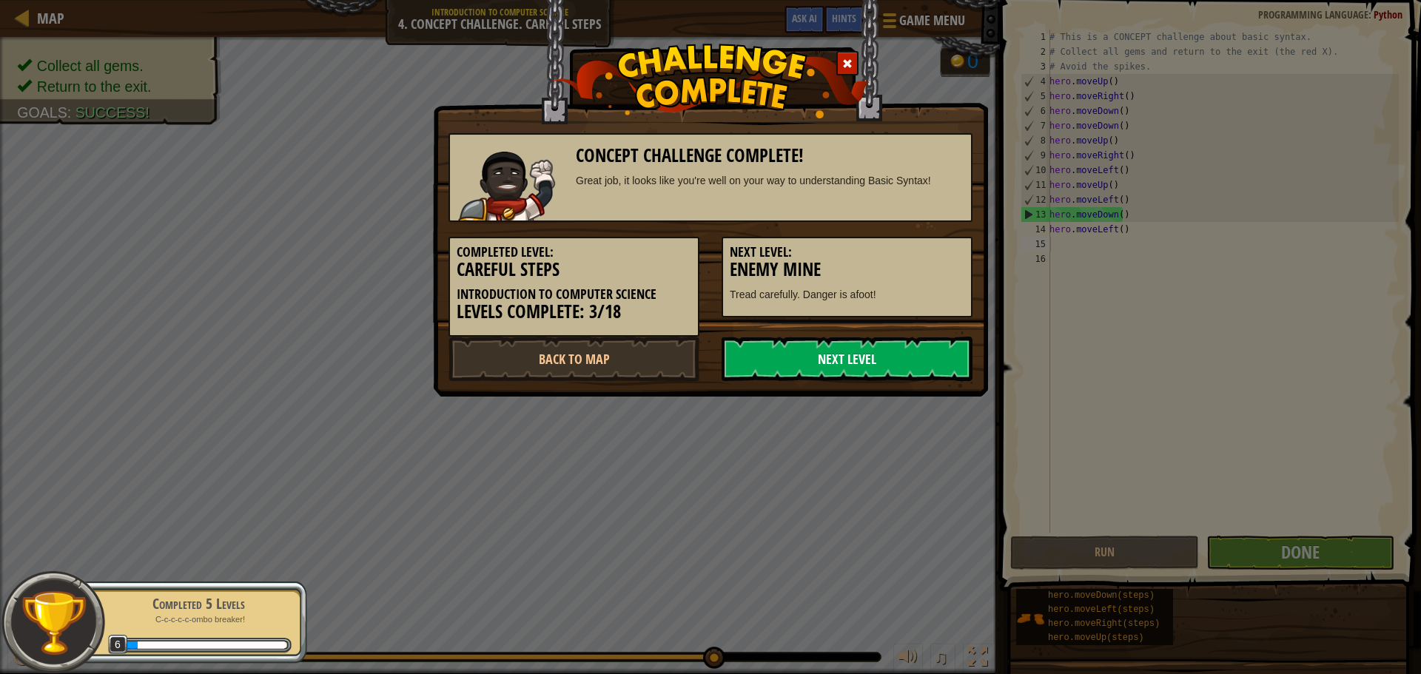
click at [874, 342] on link "Next Level" at bounding box center [847, 359] width 251 height 44
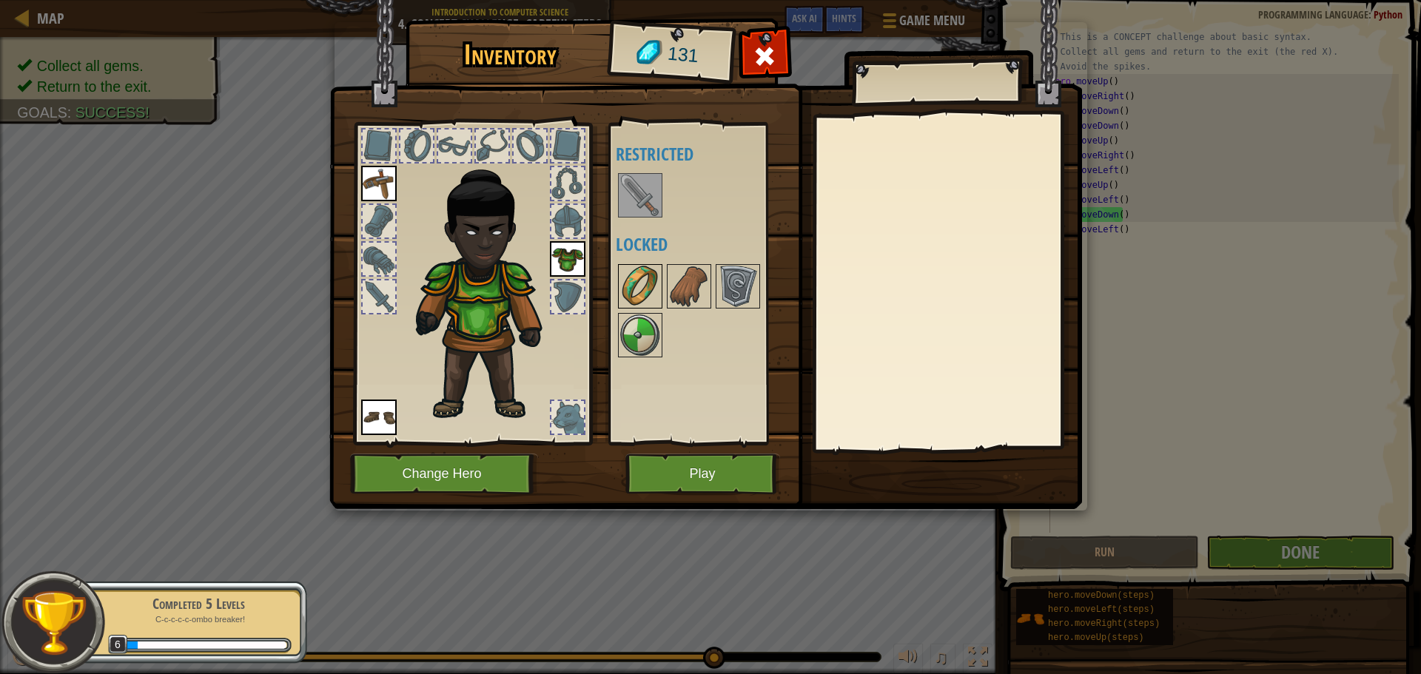
drag, startPoint x: 639, startPoint y: 255, endPoint x: 628, endPoint y: 275, distance: 21.9
click at [638, 257] on div "Available Equip Equip Equip (double-click to equip) Restricted Locked" at bounding box center [709, 284] width 186 height 309
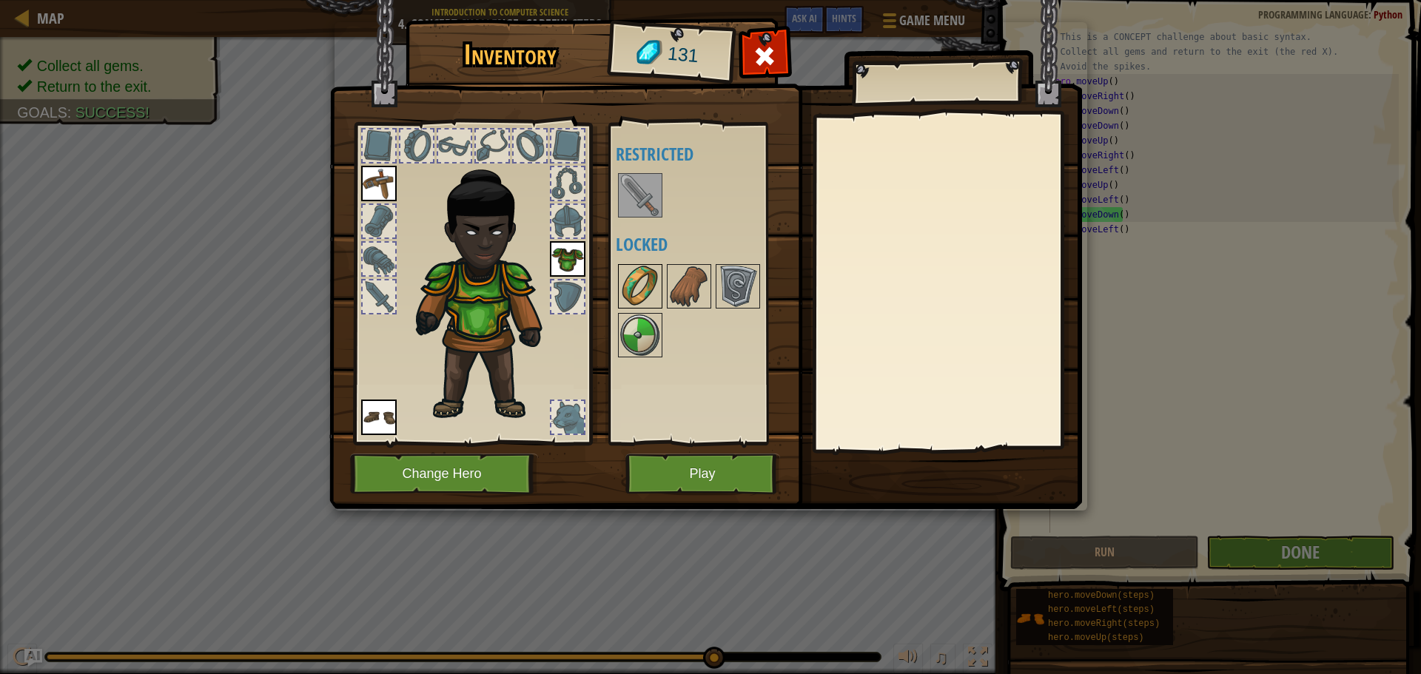
click at [628, 275] on img at bounding box center [640, 286] width 41 height 41
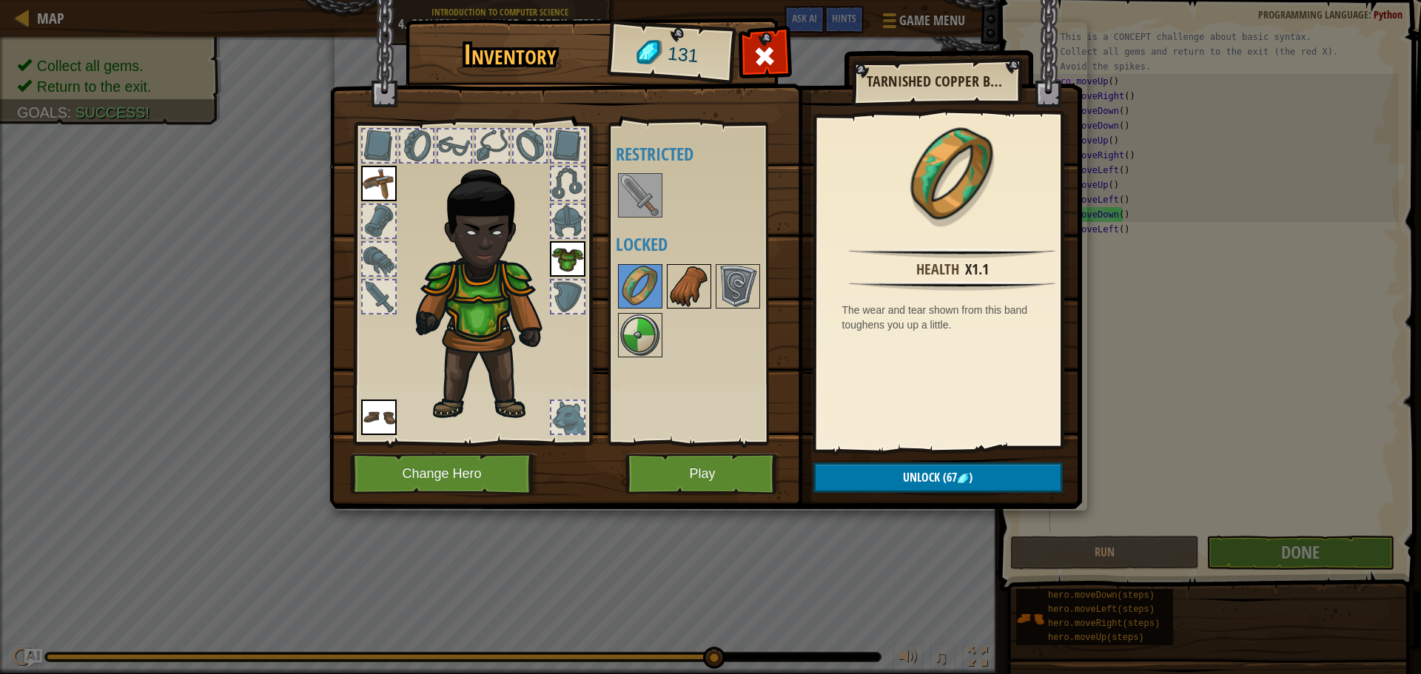
click at [674, 284] on img at bounding box center [688, 286] width 41 height 41
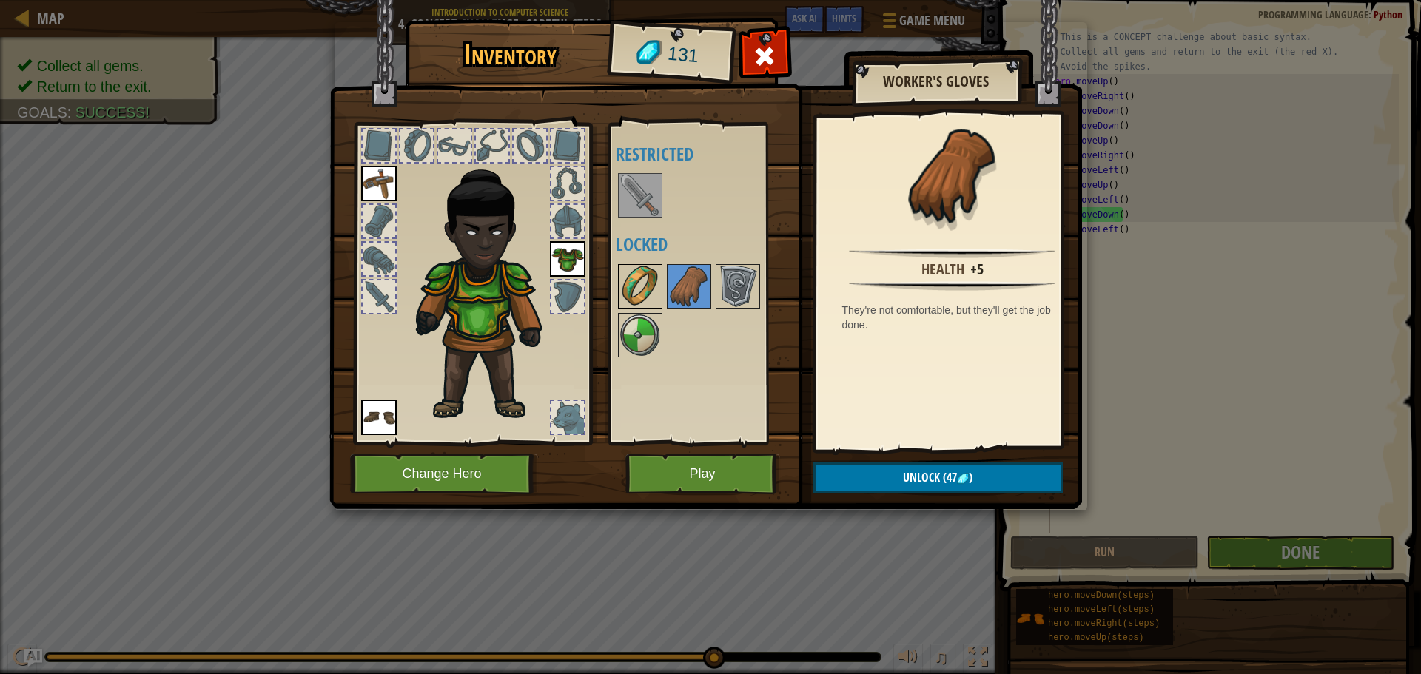
drag, startPoint x: 668, startPoint y: 272, endPoint x: 651, endPoint y: 280, distance: 19.5
click at [660, 275] on div "Available Equip Equip Equip (double-click to equip) Restricted Locked" at bounding box center [709, 284] width 186 height 309
click at [651, 280] on img at bounding box center [640, 286] width 41 height 41
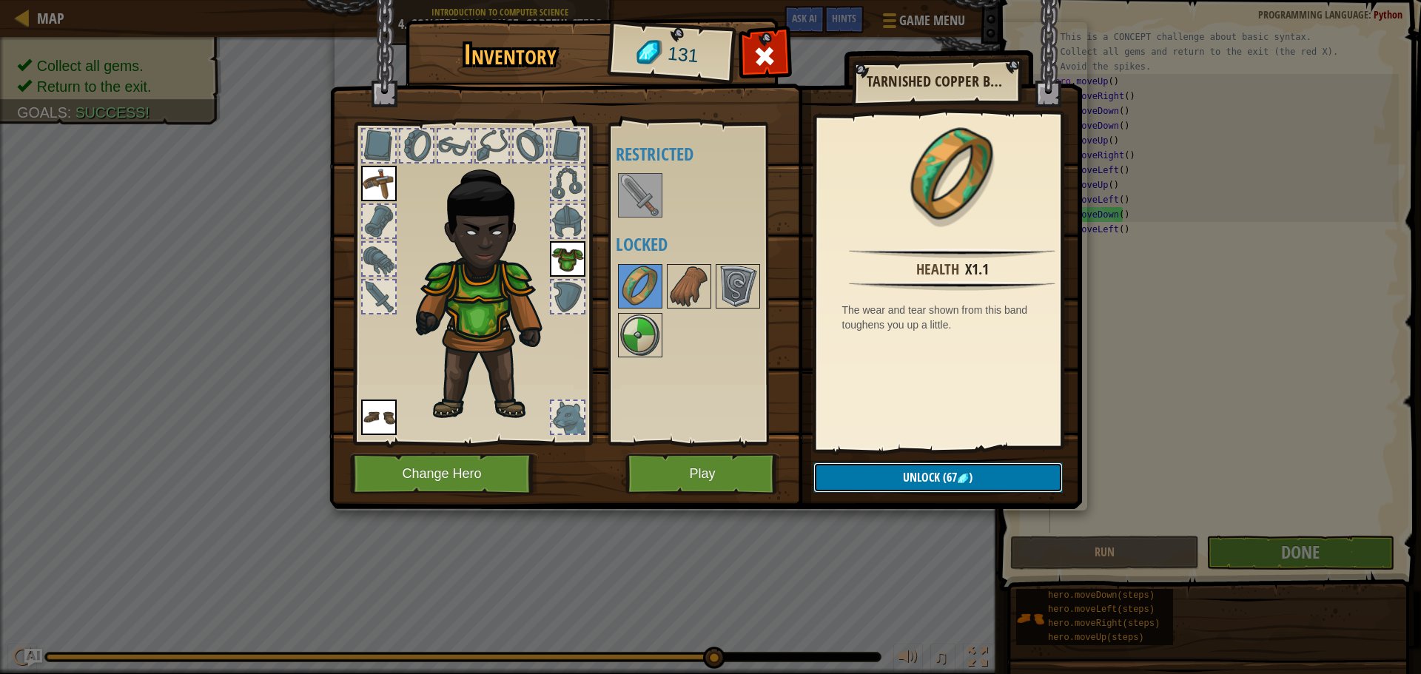
click at [872, 472] on button "Unlock (67 )" at bounding box center [938, 478] width 249 height 30
click at [874, 478] on button "Confirm" at bounding box center [938, 478] width 249 height 30
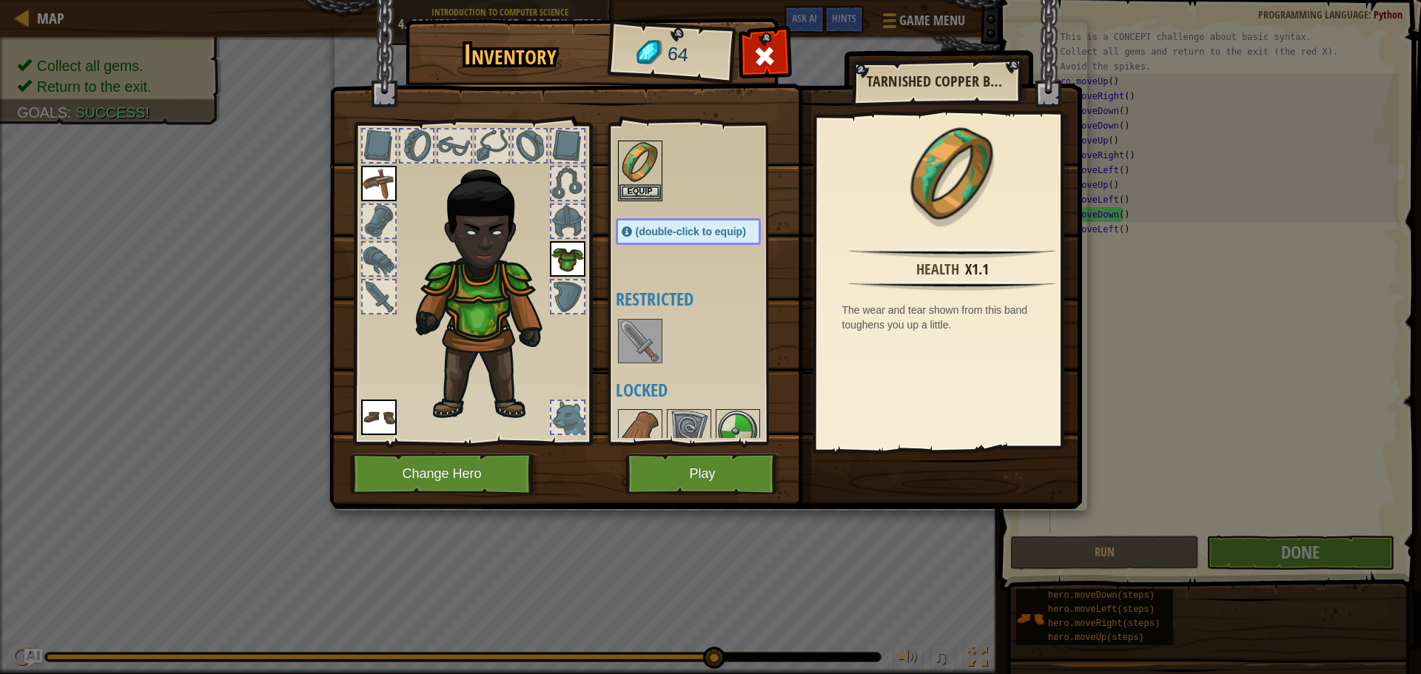
scroll to position [50, 0]
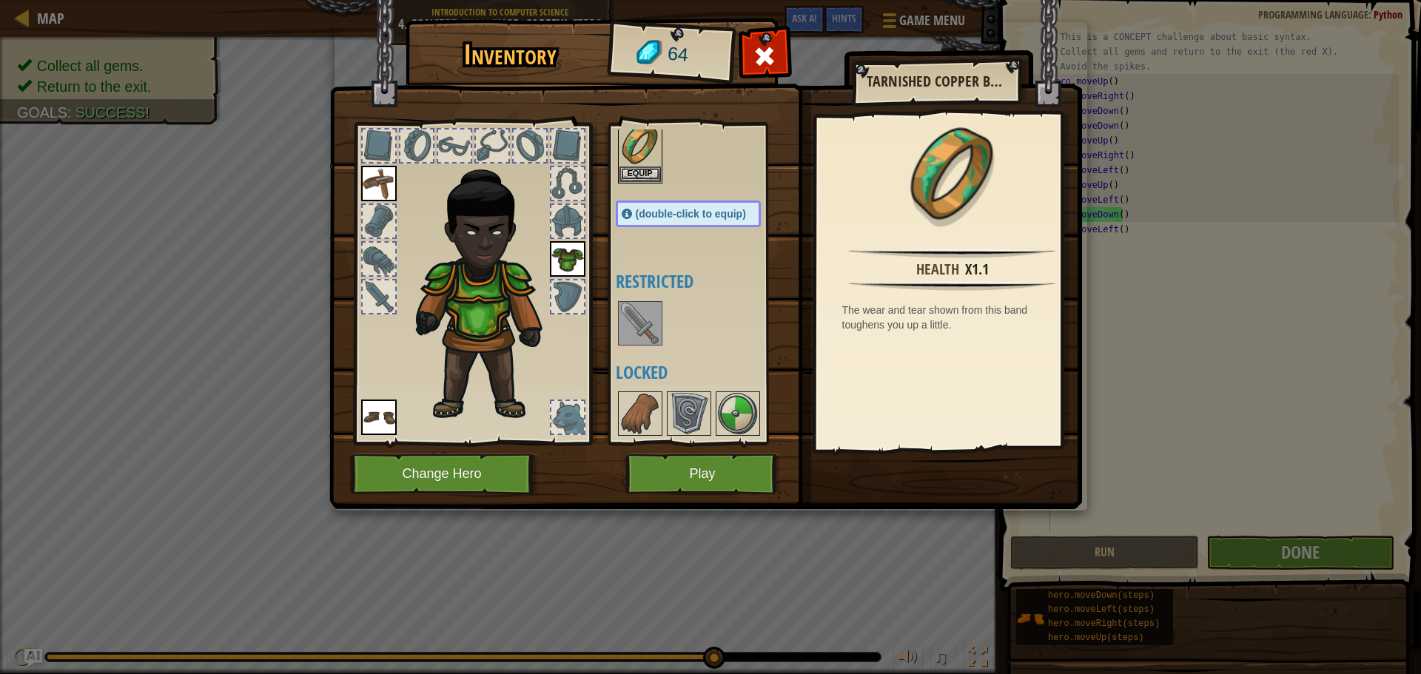
click at [619, 315] on div "Available Equip Equip Equip Equip (double-click to equip) Restricted Locked" at bounding box center [703, 284] width 175 height 309
click at [637, 318] on img at bounding box center [640, 323] width 41 height 41
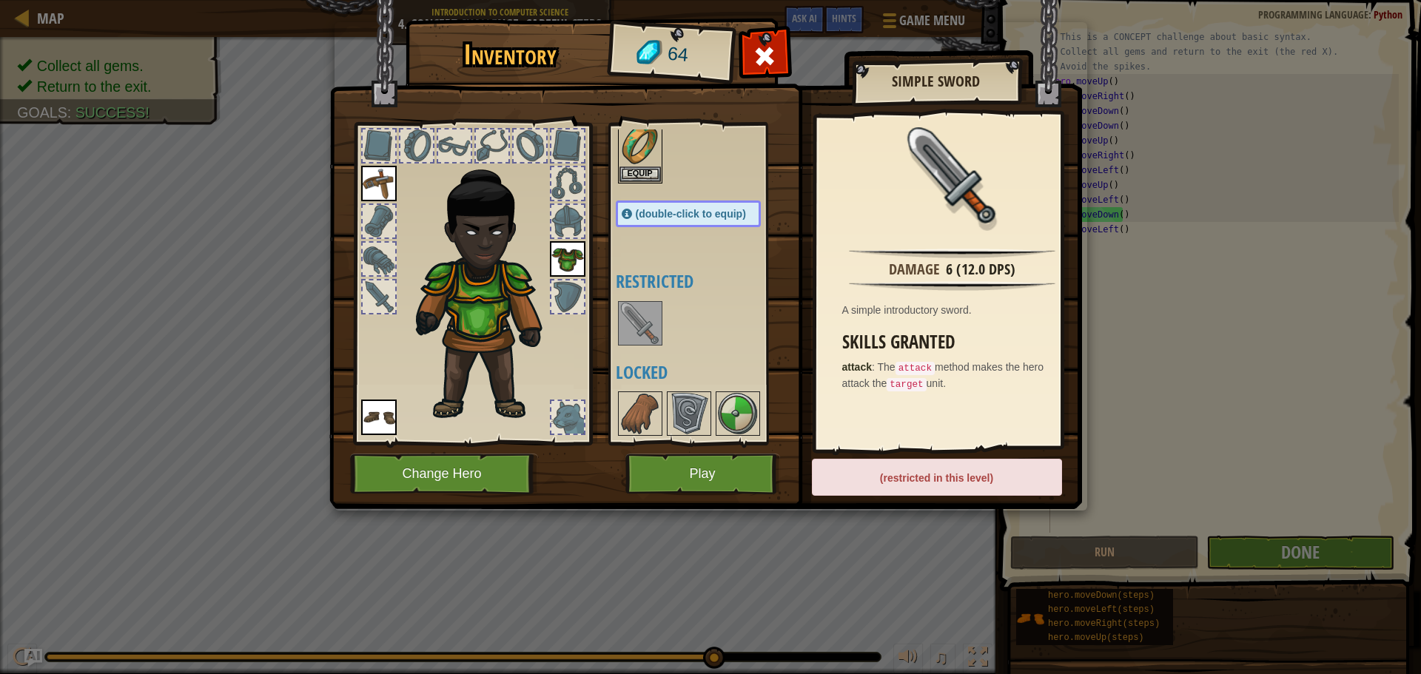
click at [910, 480] on div "(restricted in this level)" at bounding box center [937, 477] width 250 height 37
click at [654, 434] on img at bounding box center [640, 413] width 41 height 41
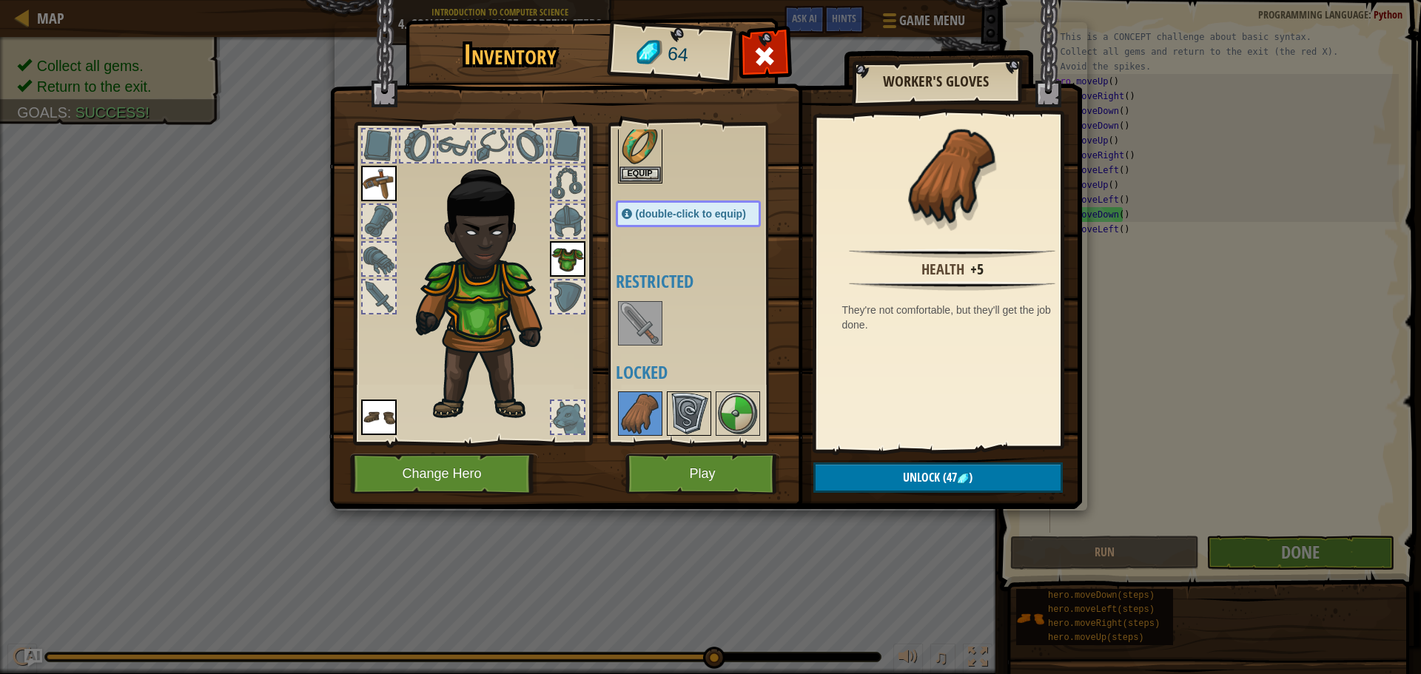
click at [680, 411] on img at bounding box center [688, 413] width 41 height 41
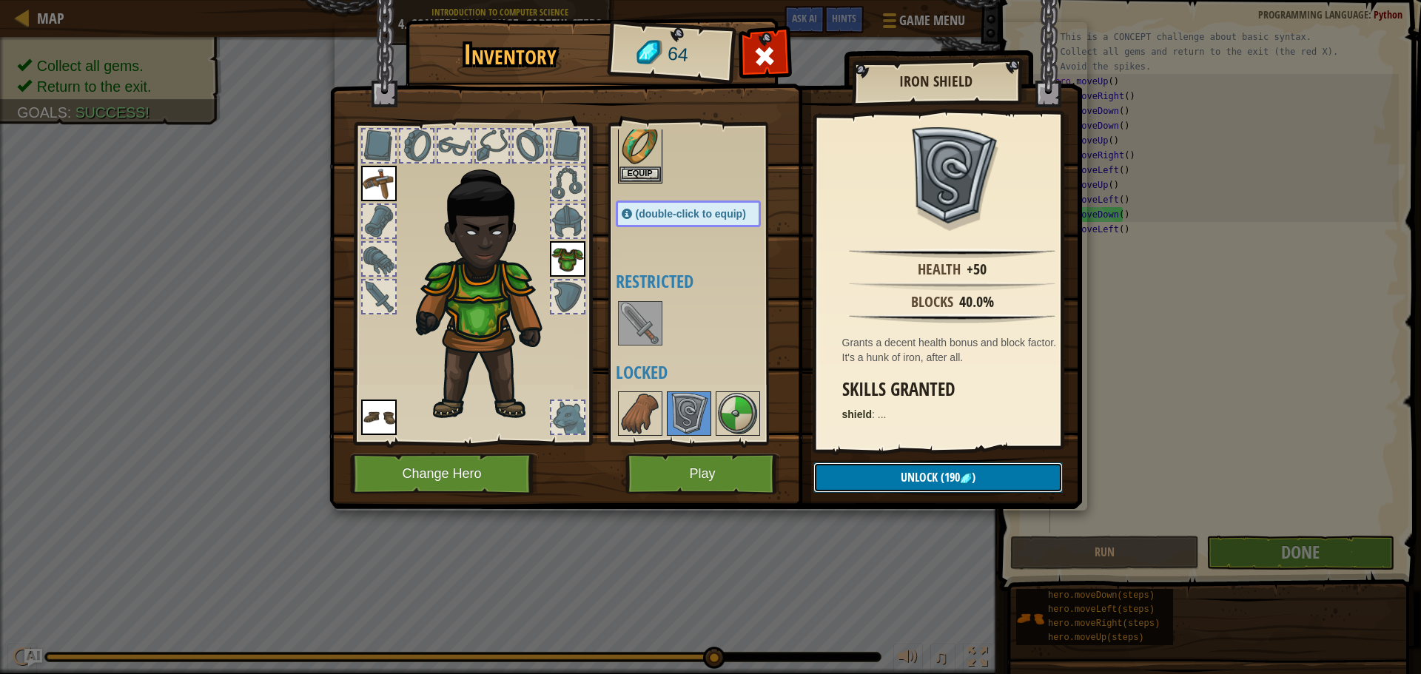
drag, startPoint x: 937, startPoint y: 465, endPoint x: 929, endPoint y: 478, distance: 15.6
click at [937, 467] on button "Unlock (190 )" at bounding box center [938, 478] width 249 height 30
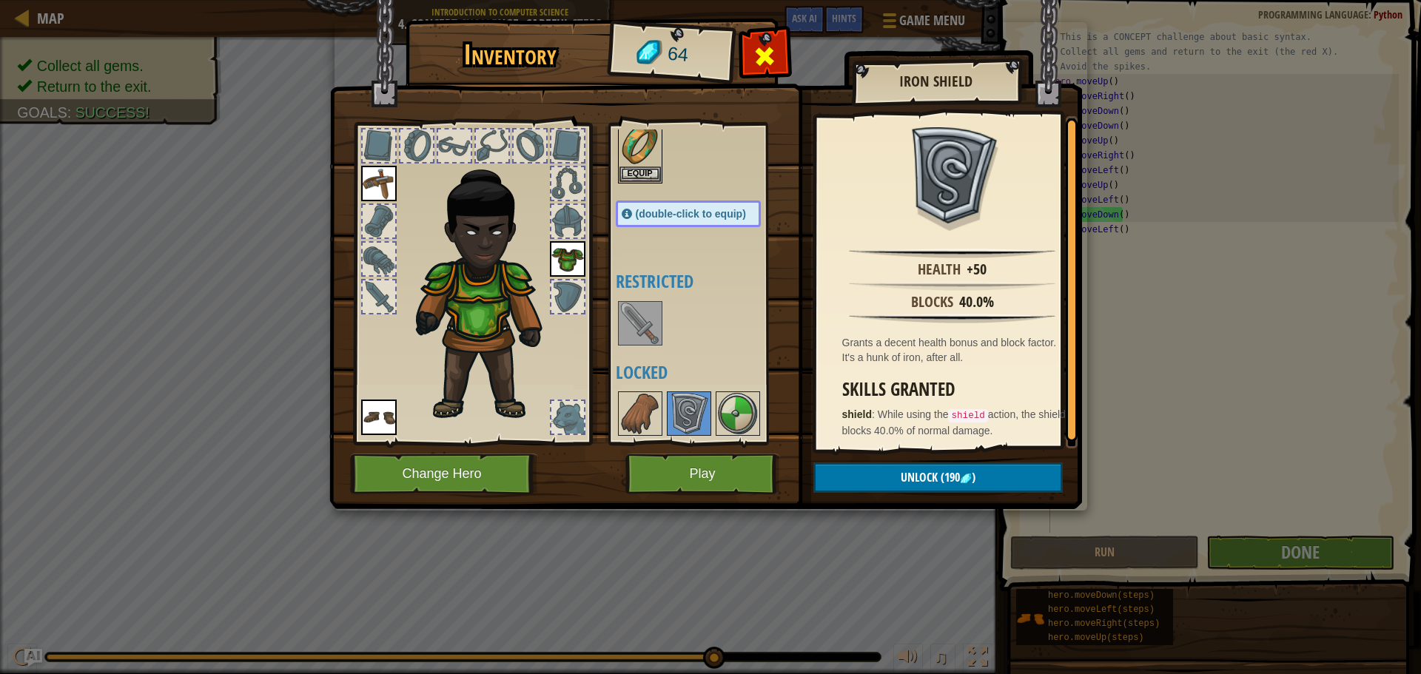
click at [770, 50] on span at bounding box center [765, 56] width 24 height 24
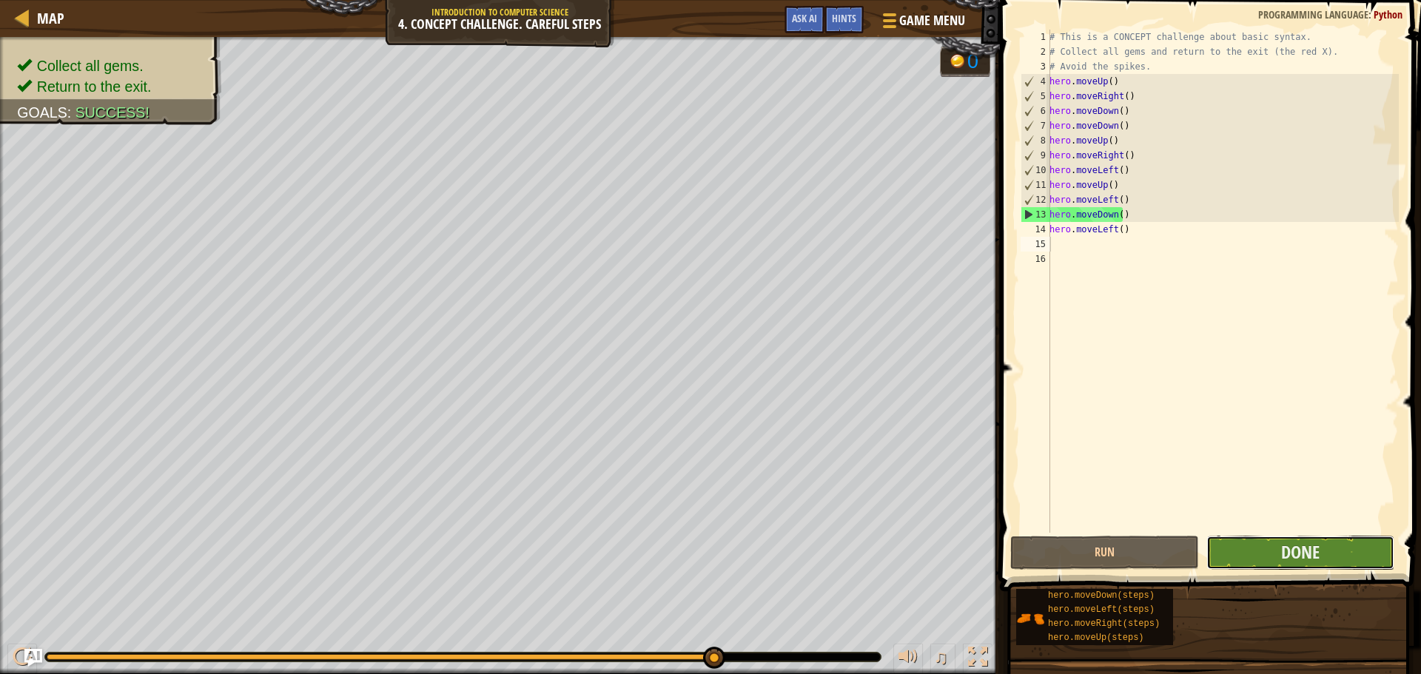
click at [1225, 542] on button "Done" at bounding box center [1301, 553] width 188 height 34
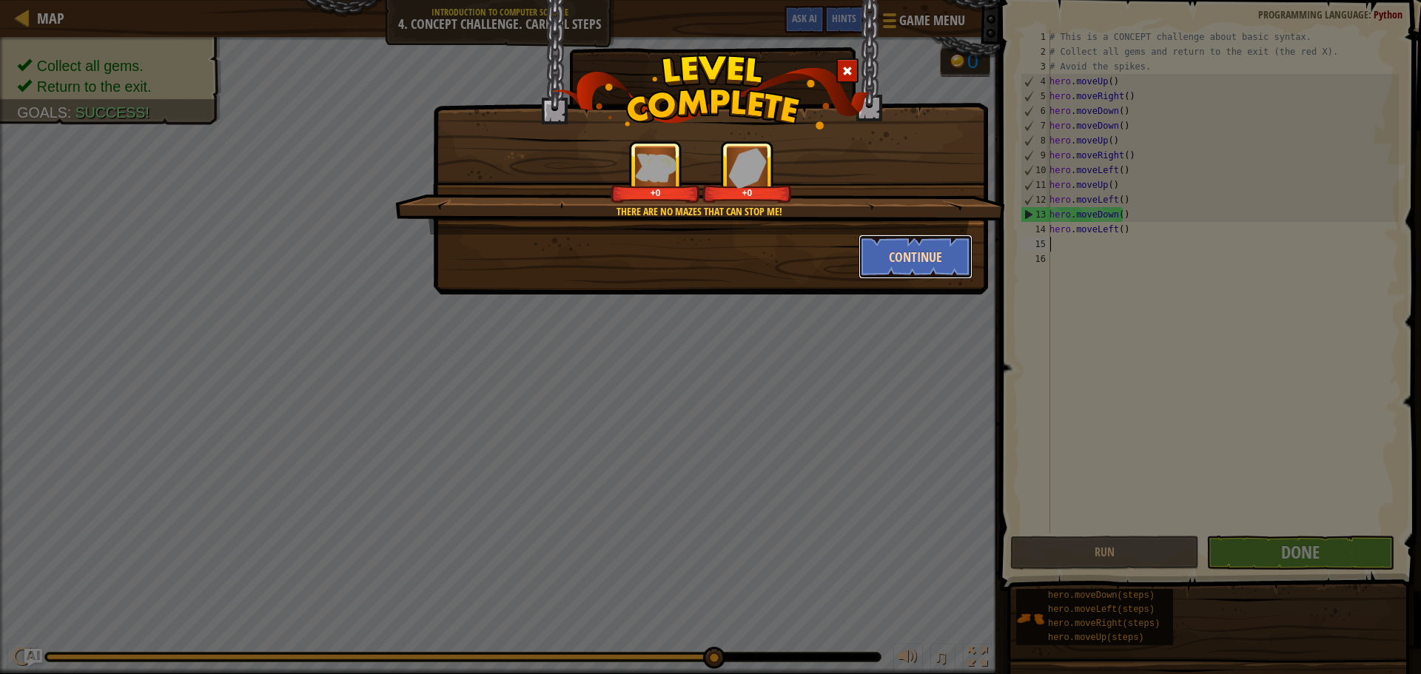
click at [935, 266] on button "Continue" at bounding box center [916, 257] width 115 height 44
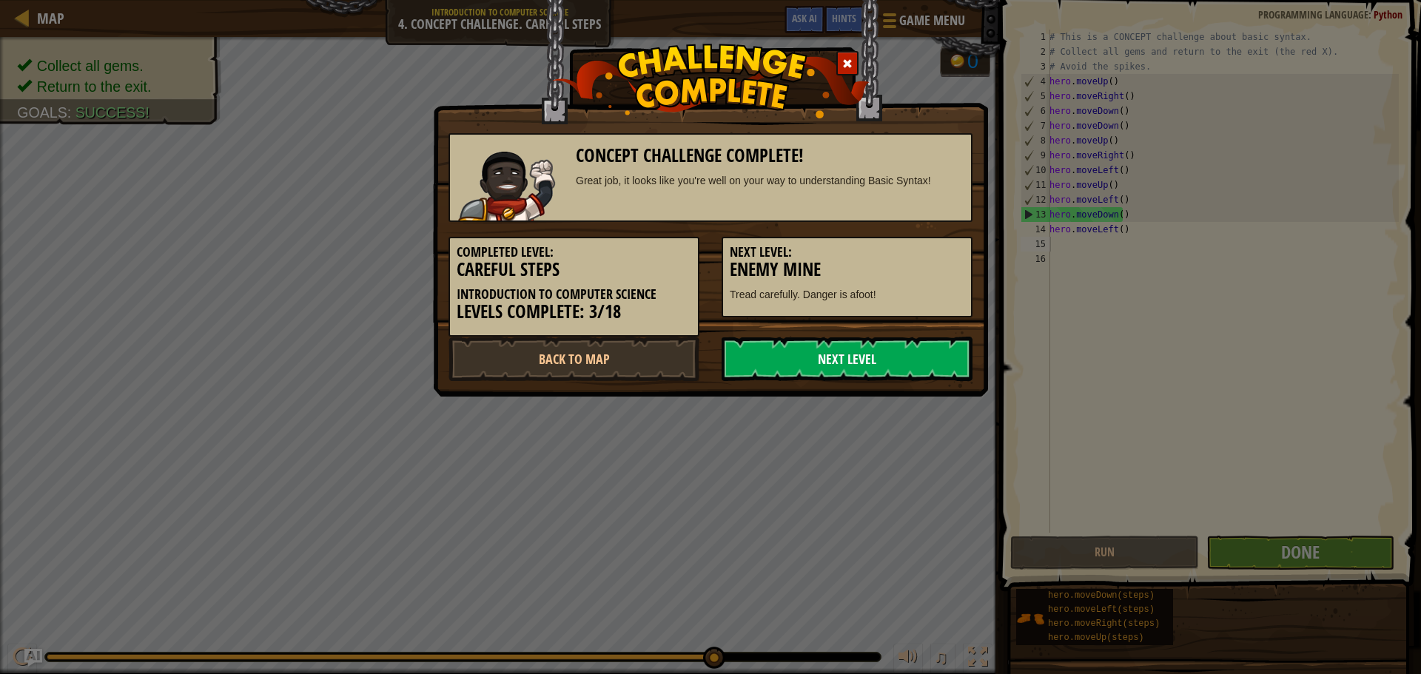
click at [851, 343] on link "Next Level" at bounding box center [847, 359] width 251 height 44
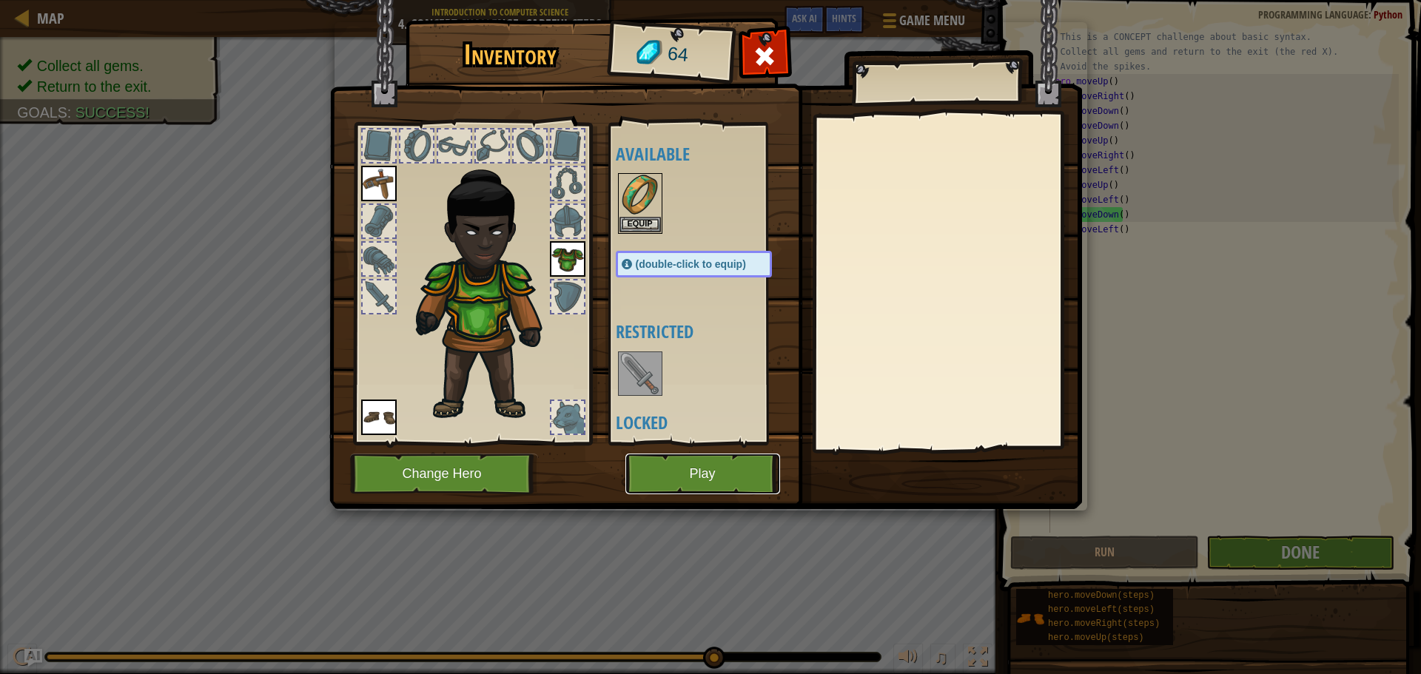
click at [740, 480] on button "Play" at bounding box center [703, 474] width 155 height 41
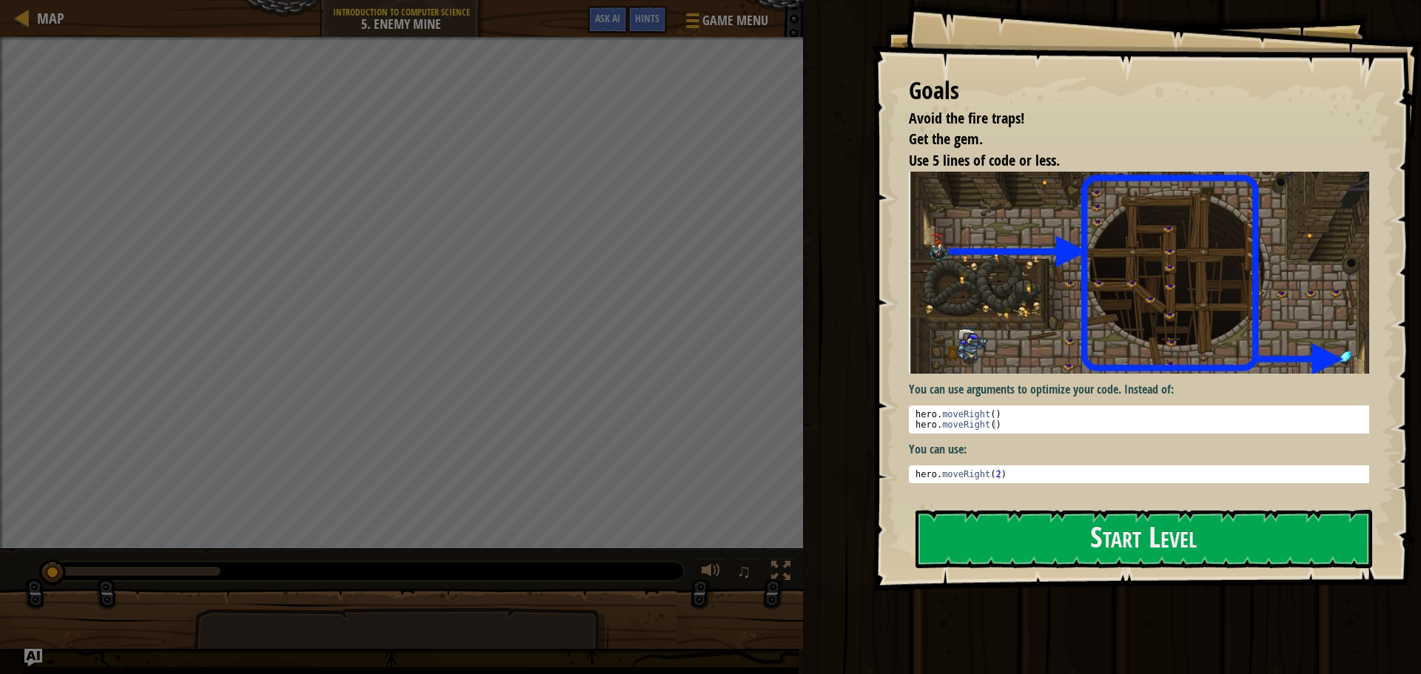
click at [1062, 582] on div "Goals Avoid the fire traps! Get the gem. Use 5 lines of code or less. You can u…" at bounding box center [1146, 295] width 549 height 591
click at [1059, 539] on button "Start Level" at bounding box center [1144, 539] width 457 height 58
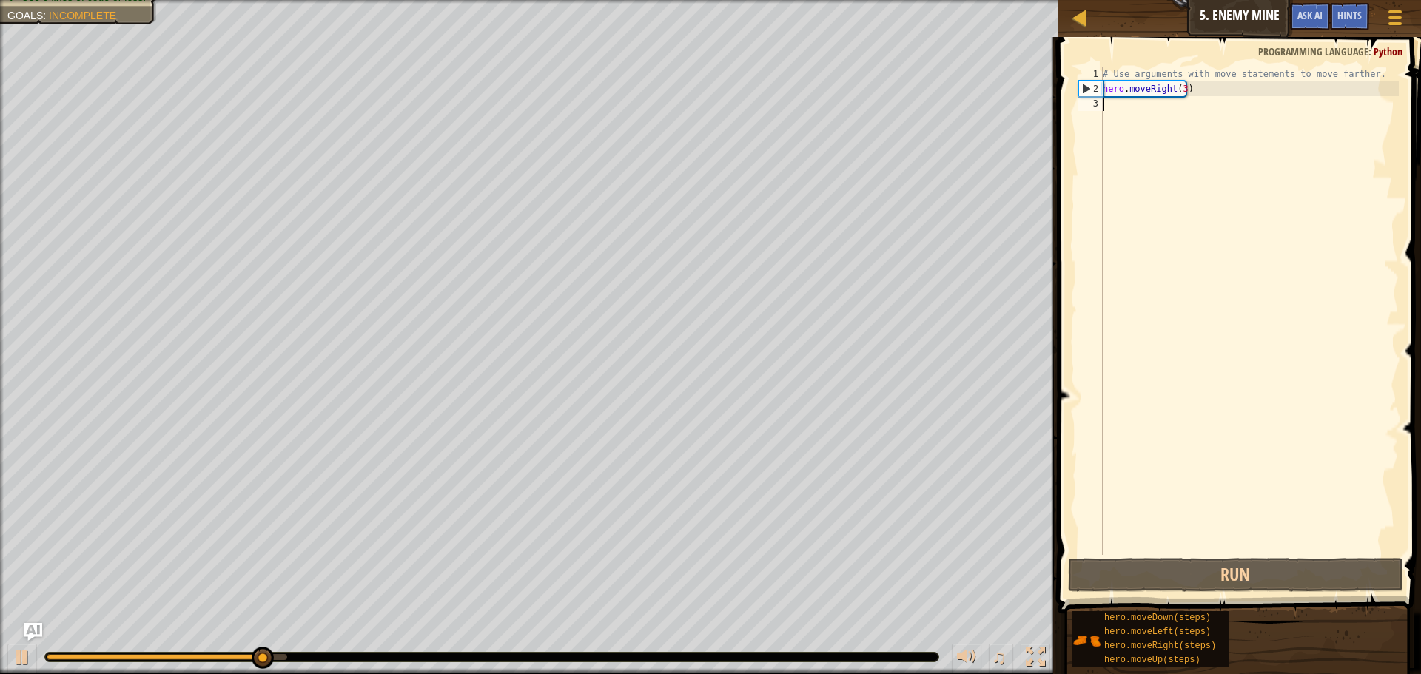
type textarea "U"
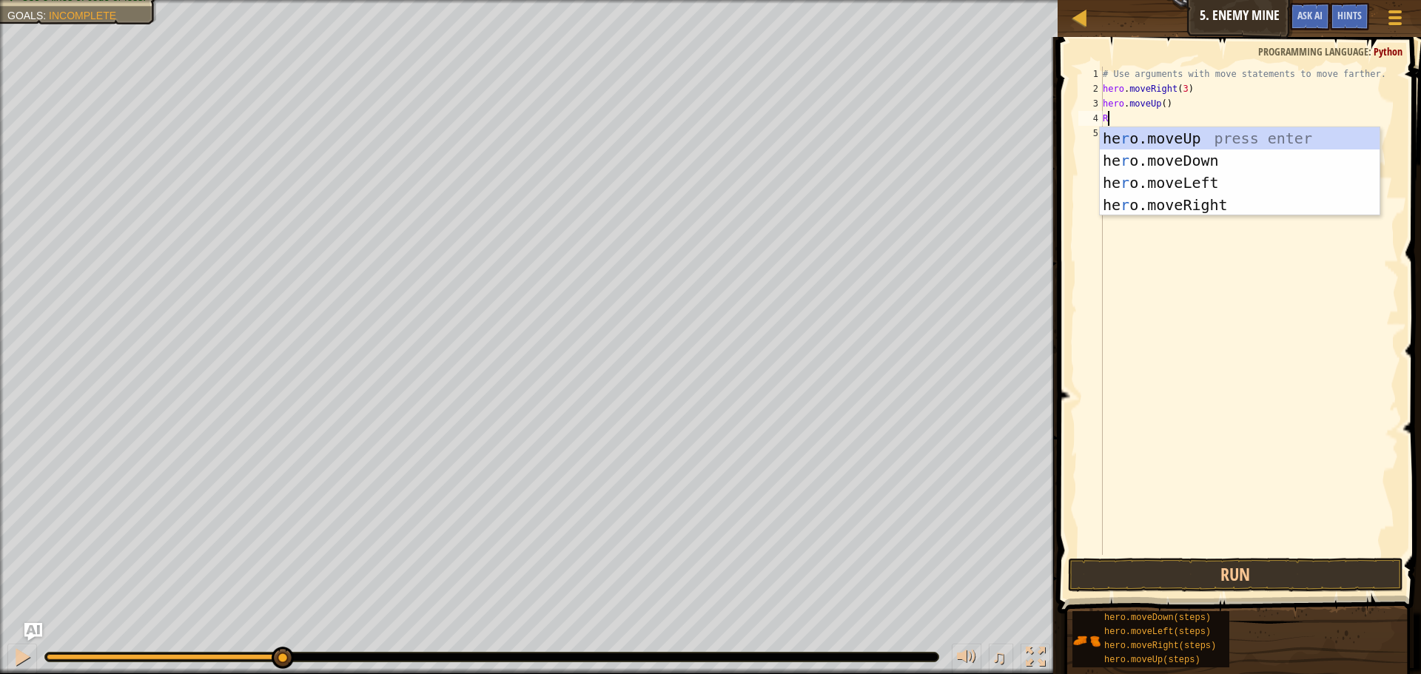
type textarea "RI"
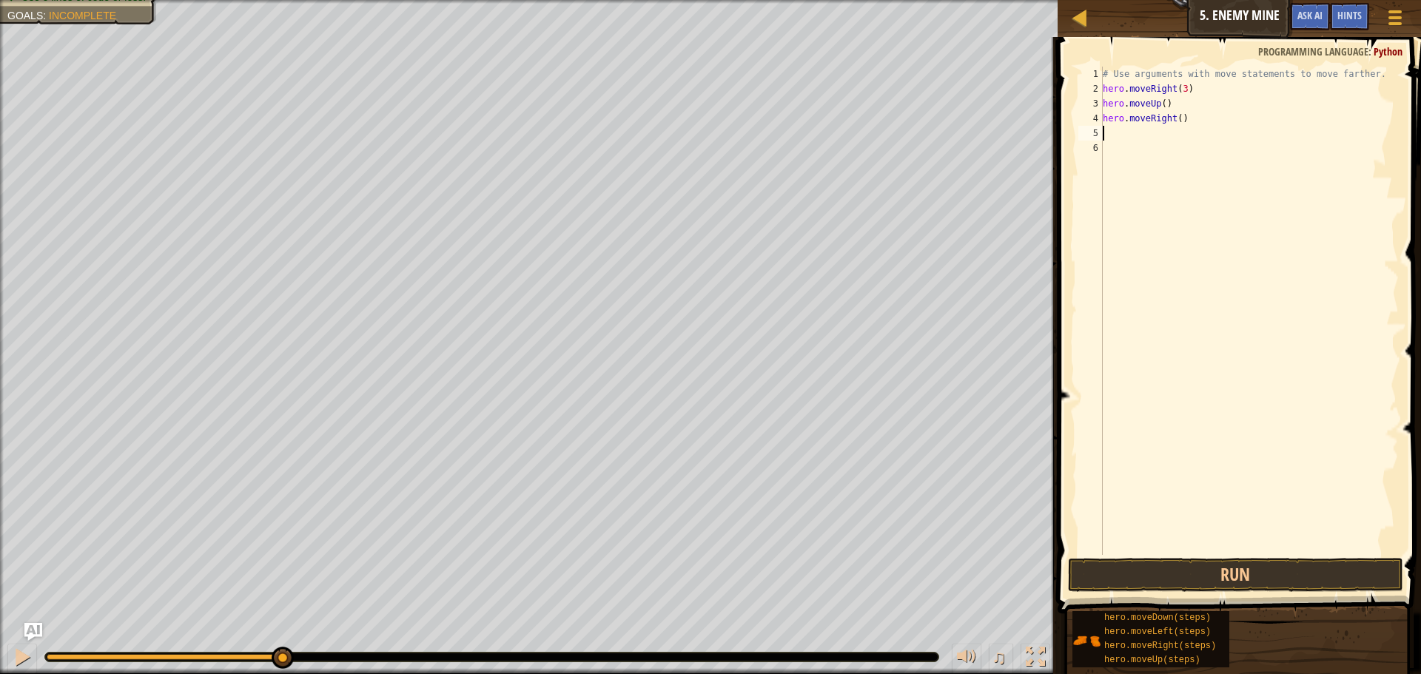
type textarea "D"
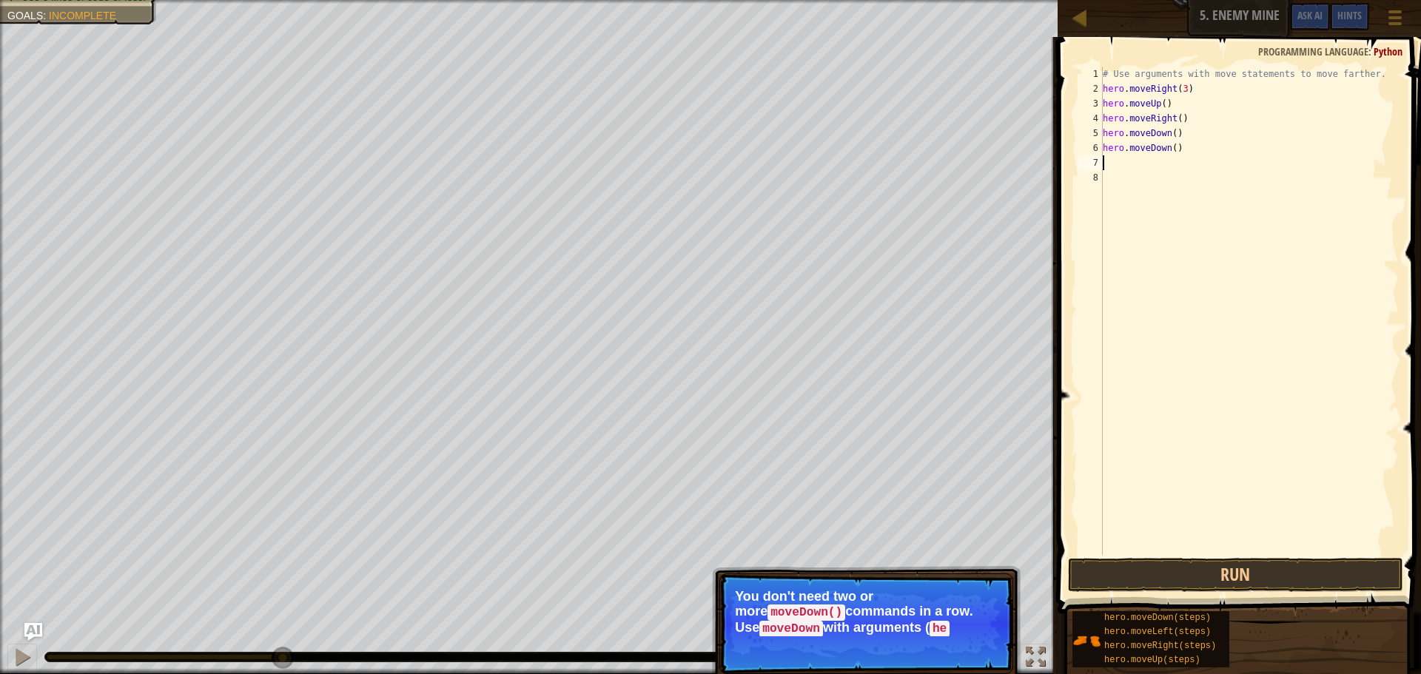
type textarea "D"
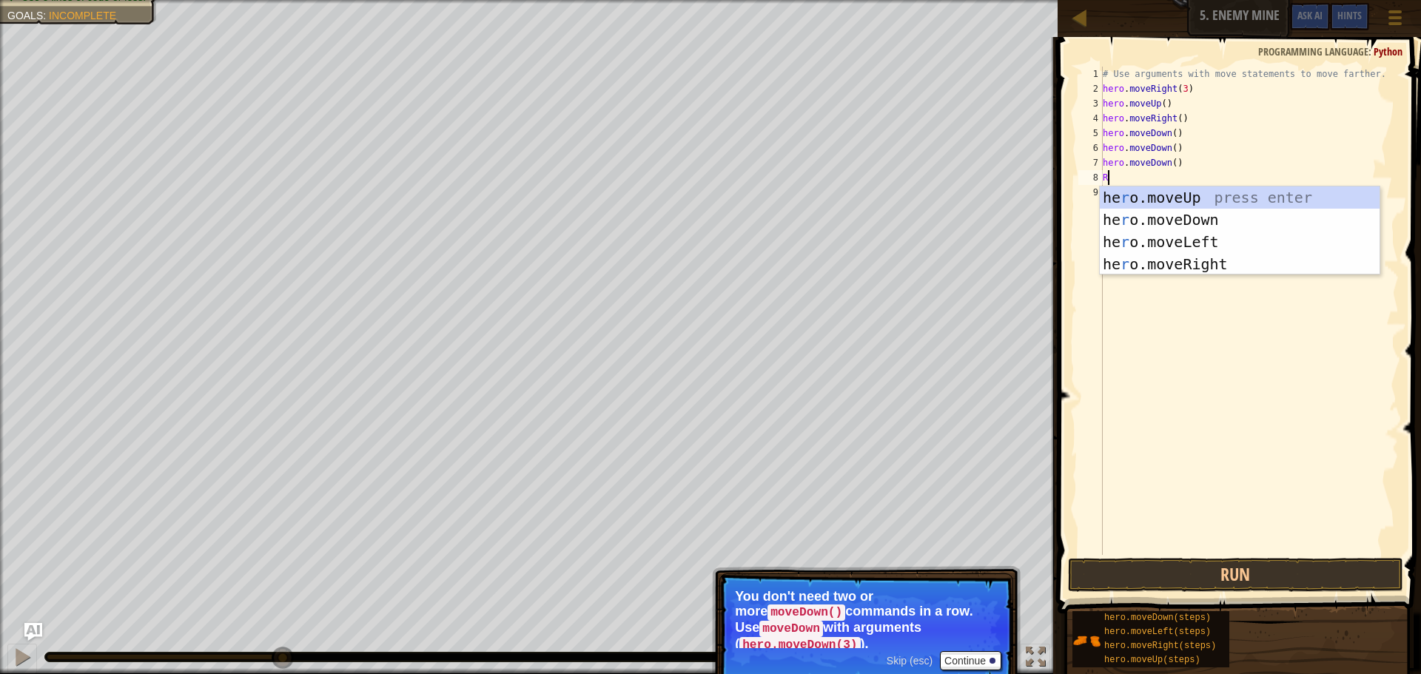
type textarea "RI"
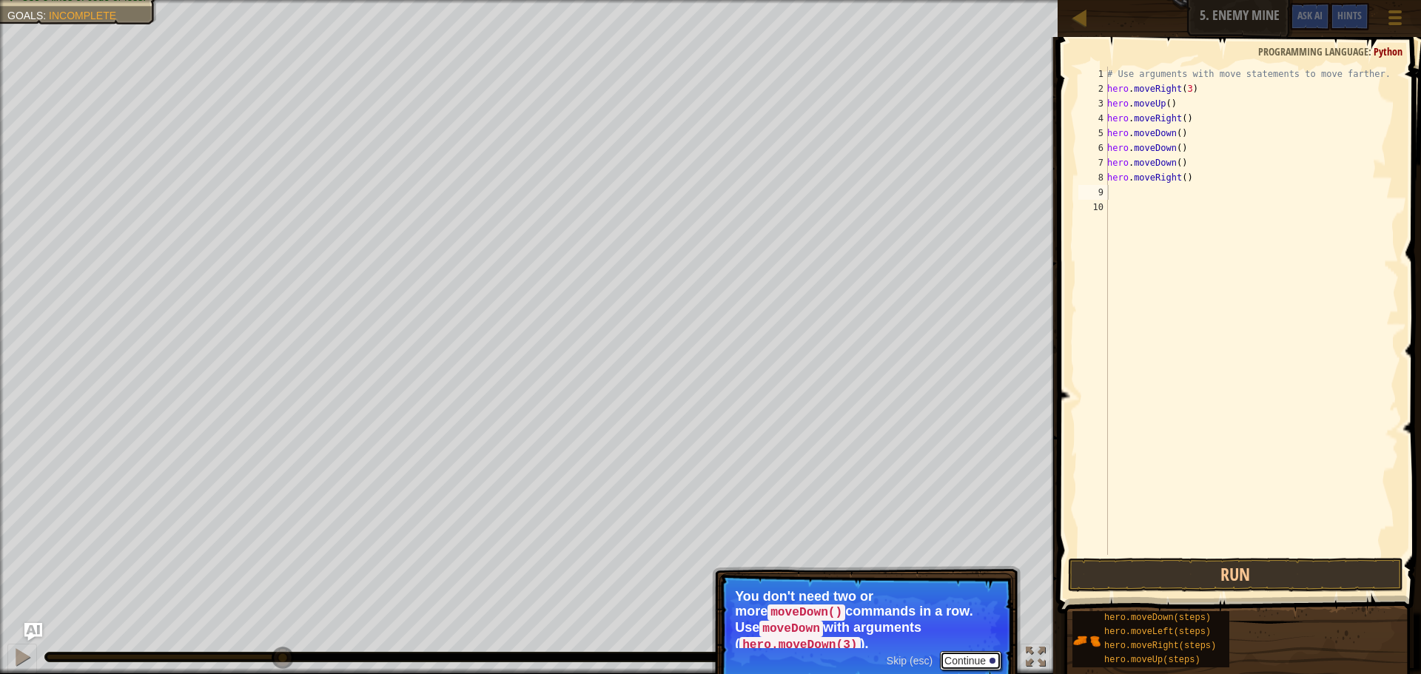
click at [956, 651] on button "Continue" at bounding box center [970, 660] width 61 height 19
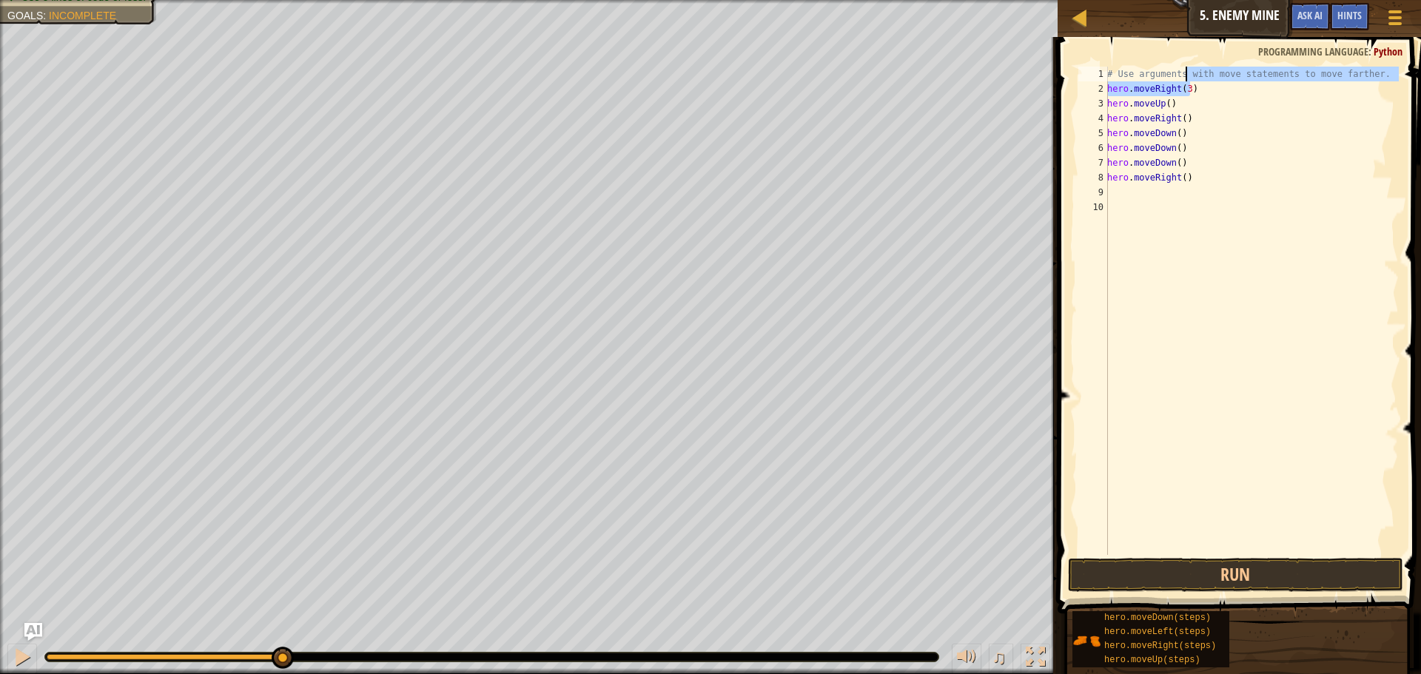
click at [1192, 81] on div "# Use arguments with move statements to move farther. hero . moveRight ( 3 ) he…" at bounding box center [1251, 326] width 295 height 518
click at [1200, 98] on div "# Use arguments with move statements to move farther. hero . moveRight ( 3 ) he…" at bounding box center [1251, 326] width 295 height 518
click at [1214, 172] on div "# Use arguments with move statements to move farther. hero . moveRight ( 3 ) he…" at bounding box center [1251, 326] width 295 height 518
type textarea "hero.moveRight()"
click at [1136, 195] on div "# Use arguments with move statements to move farther. hero . moveRight ( 3 ) he…" at bounding box center [1251, 326] width 295 height 518
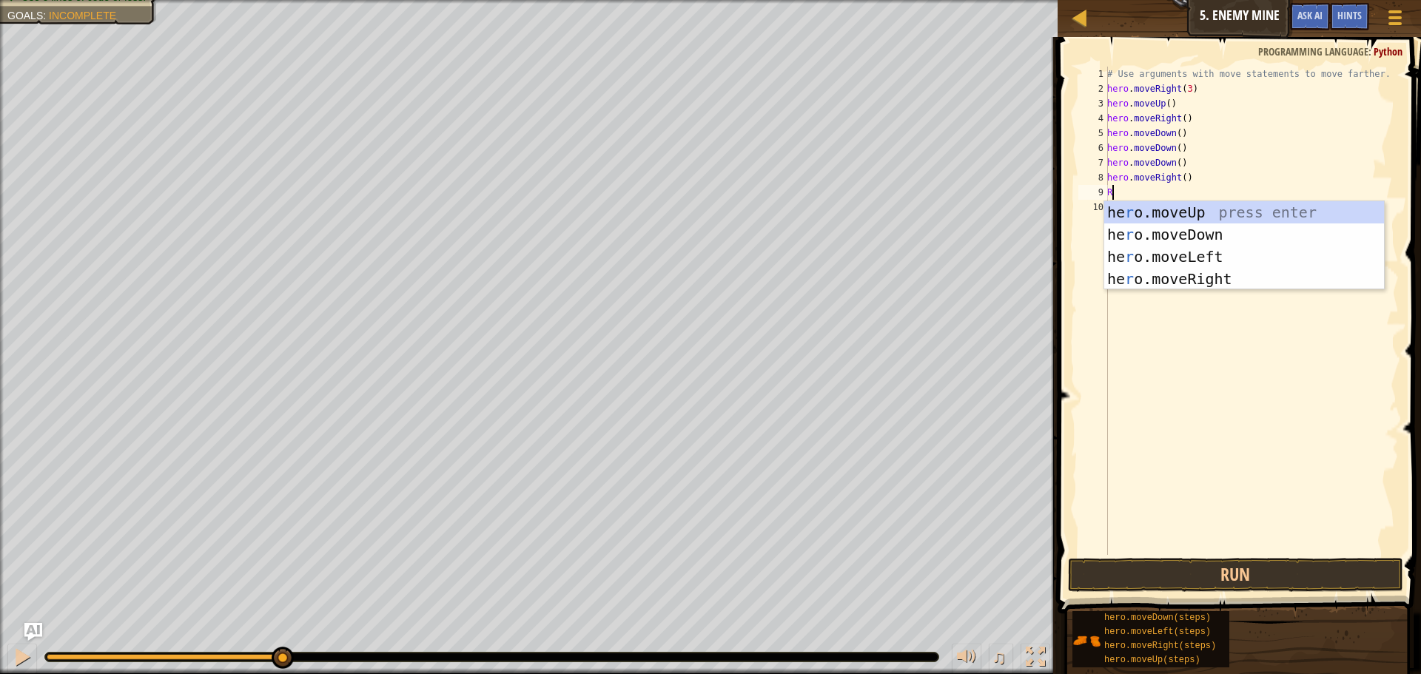
type textarea "RI"
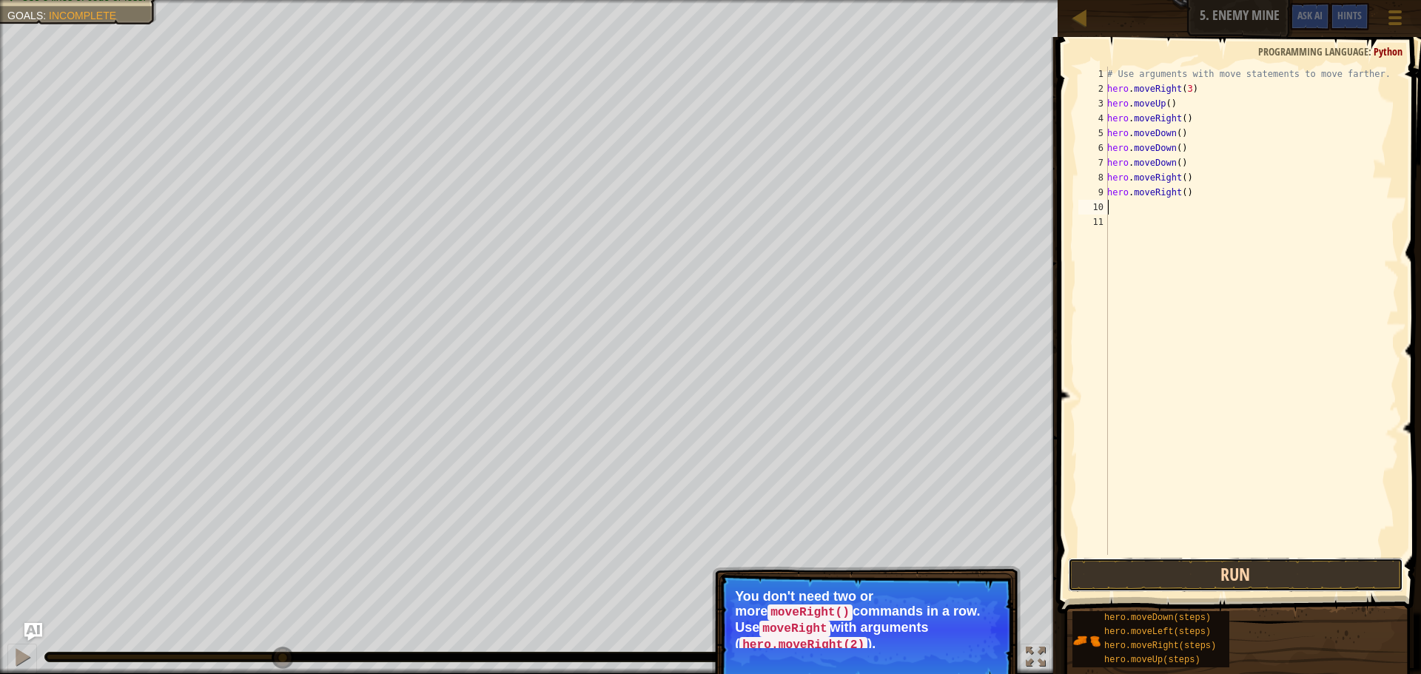
click at [1106, 580] on button "Run" at bounding box center [1235, 575] width 335 height 34
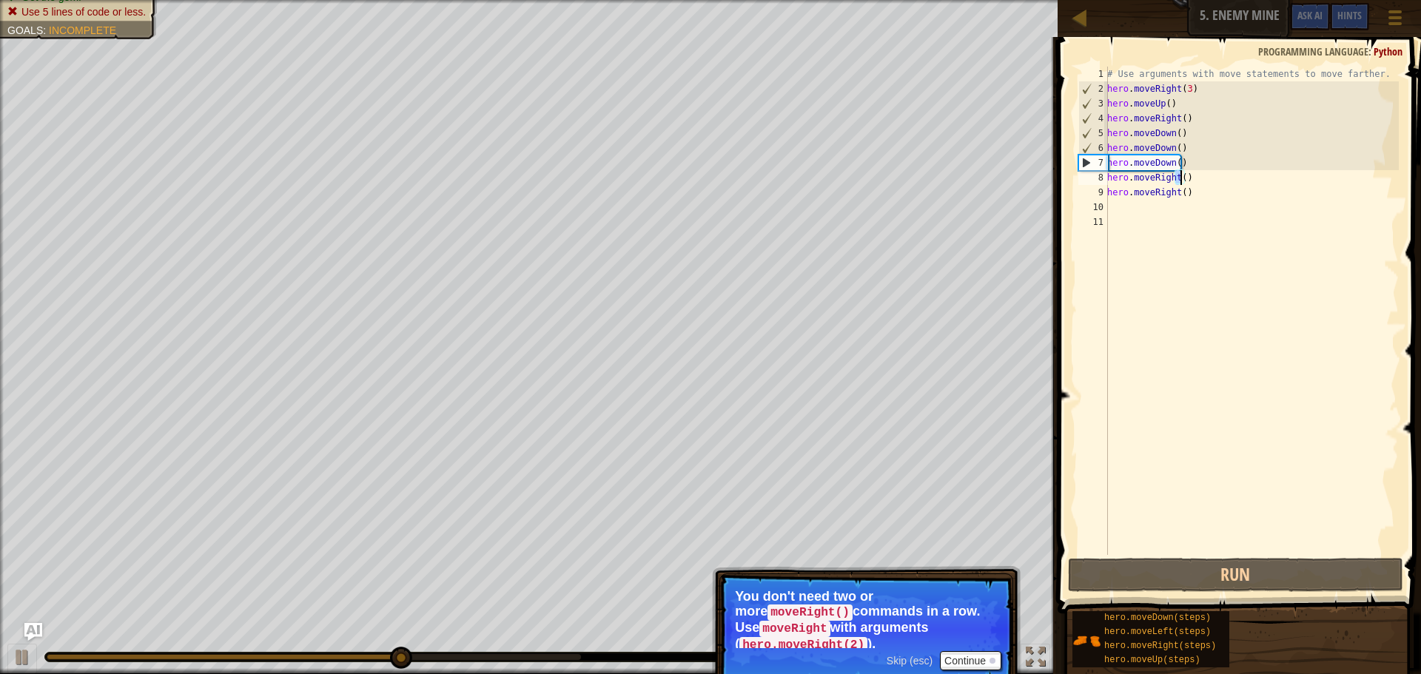
click at [1181, 178] on div "# Use arguments with move statements to move farther. hero . moveRight ( 3 ) he…" at bounding box center [1251, 326] width 295 height 518
click at [1181, 179] on div "# Use arguments with move statements to move farther. hero . moveRight ( 3 ) he…" at bounding box center [1251, 311] width 295 height 489
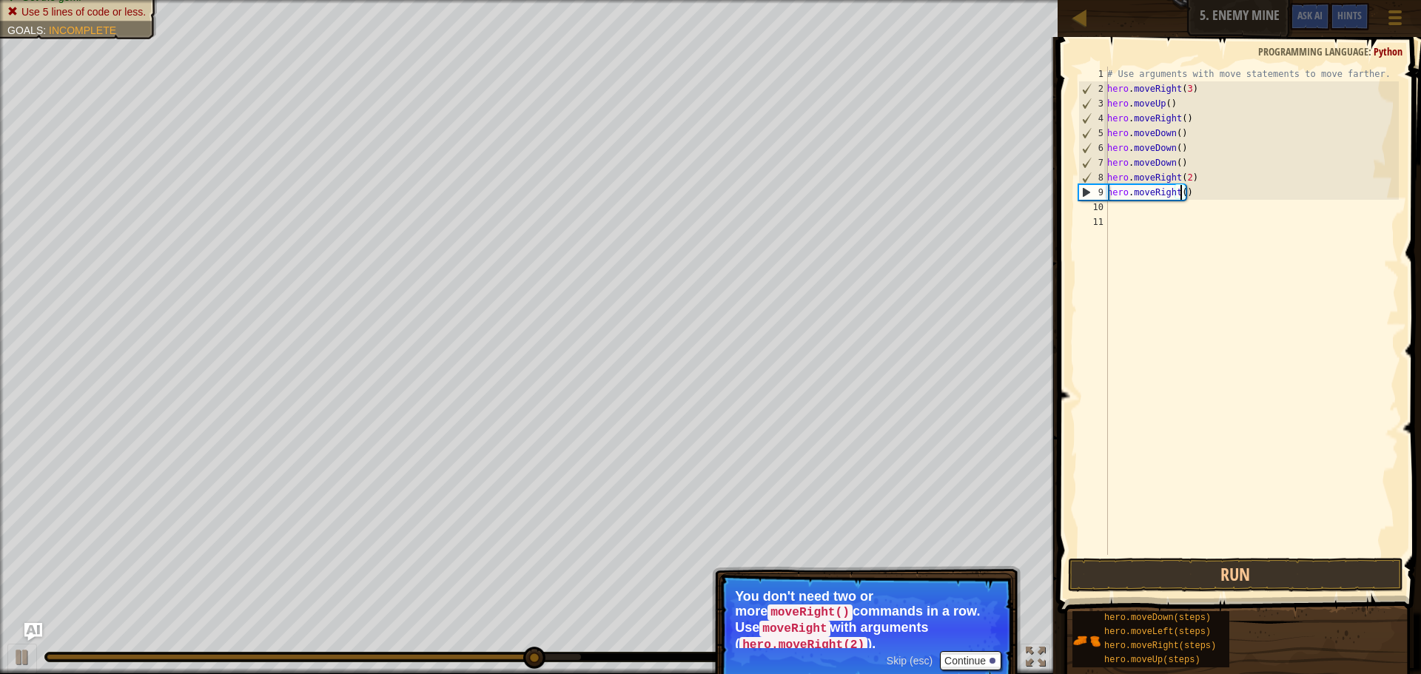
click at [1182, 190] on div "# Use arguments with move statements to move farther. hero . moveRight ( 3 ) he…" at bounding box center [1251, 326] width 295 height 518
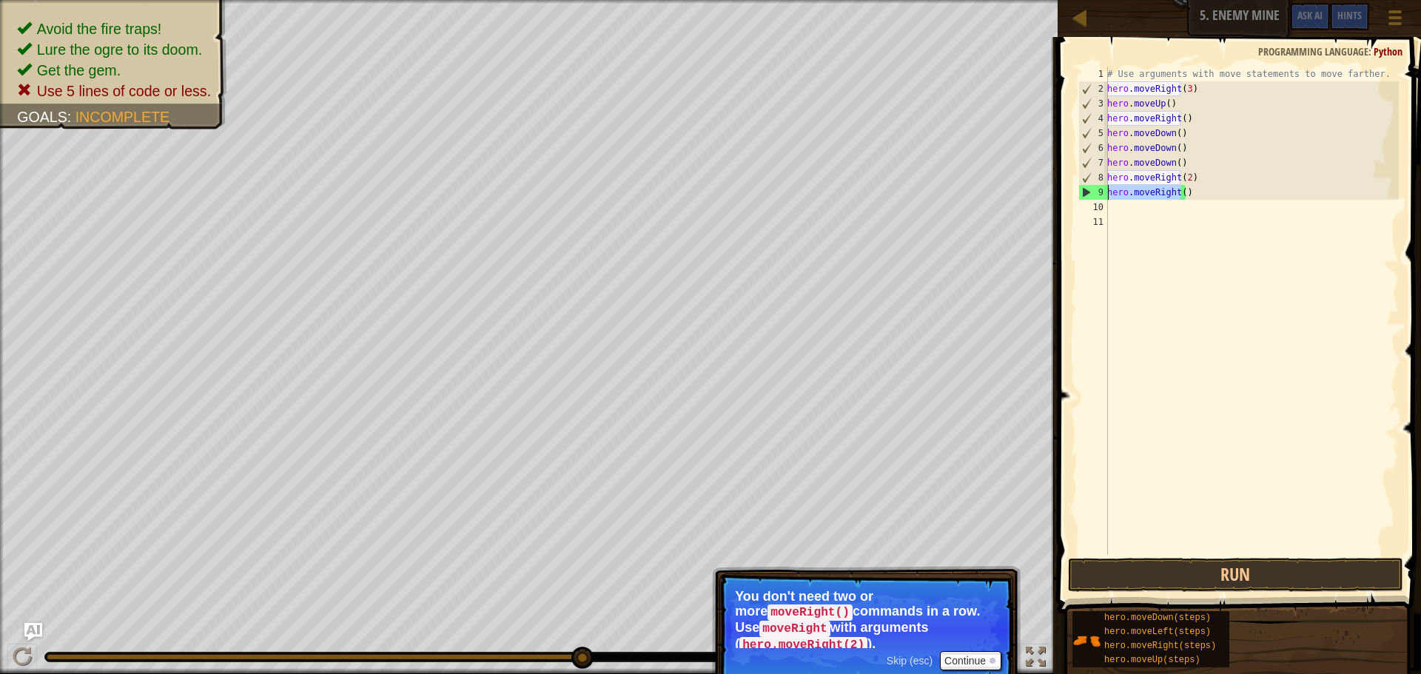
click at [1039, 199] on div "Map Introduction to Computer Science 5. Enemy Mine Game Menu Done Hints Ask AI …" at bounding box center [710, 337] width 1421 height 674
type textarea ")"
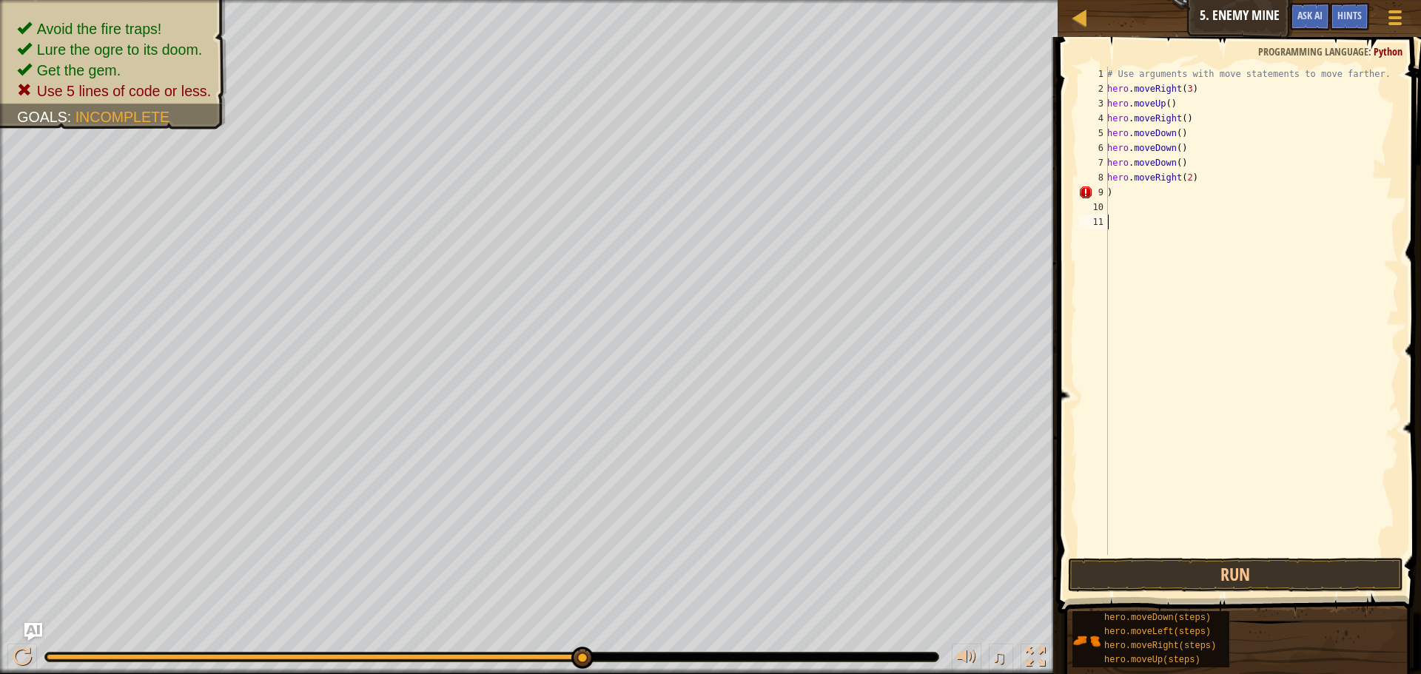
click at [1256, 551] on div "# Use arguments with move statements to move farther. hero . moveRight ( 3 ) he…" at bounding box center [1251, 326] width 295 height 518
type textarea ")"
click at [1160, 586] on button "Run" at bounding box center [1235, 575] width 335 height 34
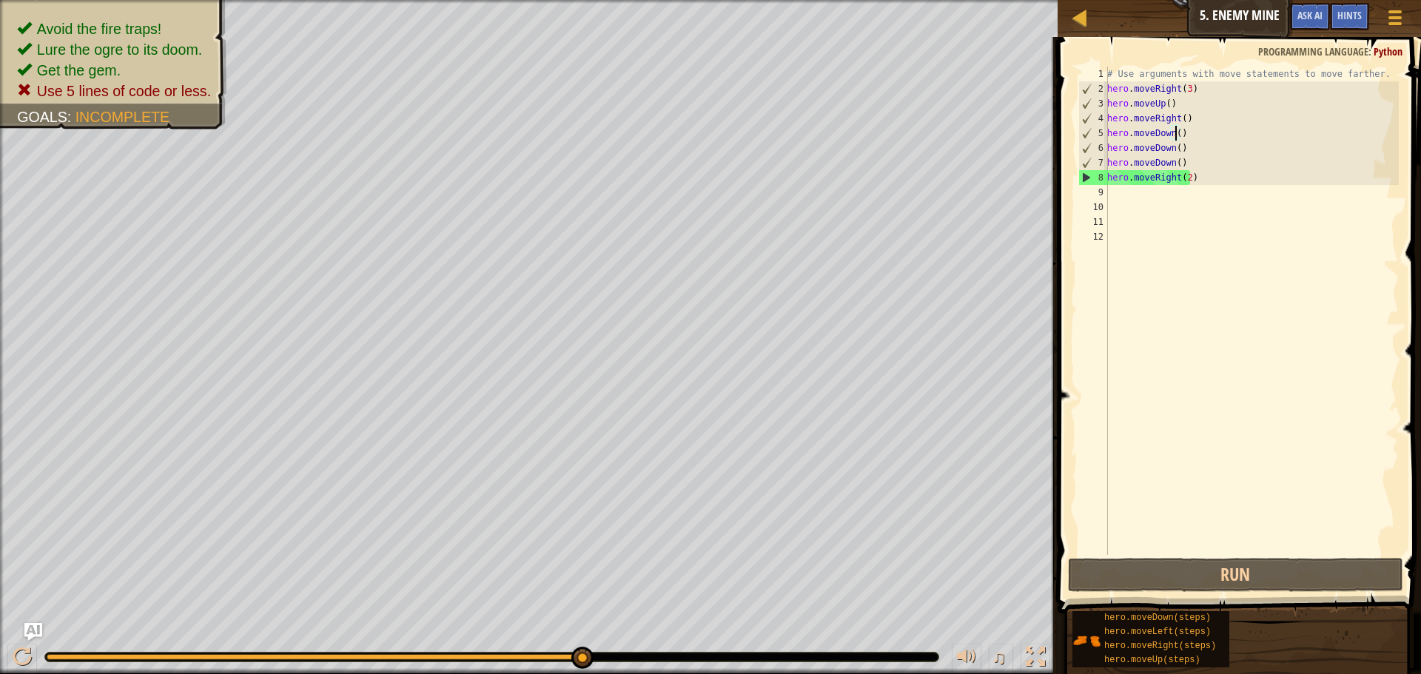
click at [1176, 131] on div "# Use arguments with move statements to move farther. hero . moveRight ( 3 ) he…" at bounding box center [1251, 326] width 295 height 518
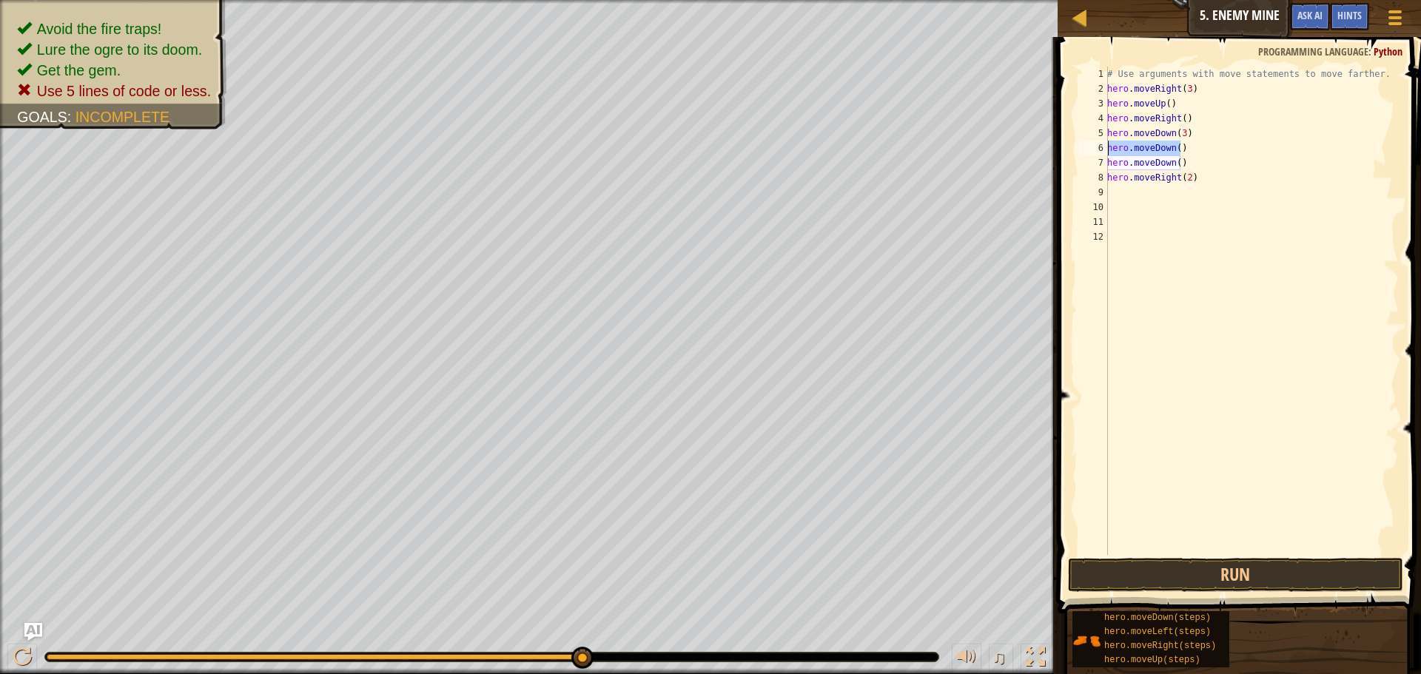
drag, startPoint x: 1183, startPoint y: 145, endPoint x: 1103, endPoint y: 147, distance: 80.0
click at [1105, 147] on div "hero.moveDown(3) 1 2 3 4 5 6 7 8 9 10 11 12 # Use arguments with move statement…" at bounding box center [1237, 311] width 323 height 489
type textarea "hero.moveDown()"
drag, startPoint x: 1178, startPoint y: 150, endPoint x: 1086, endPoint y: 161, distance: 93.3
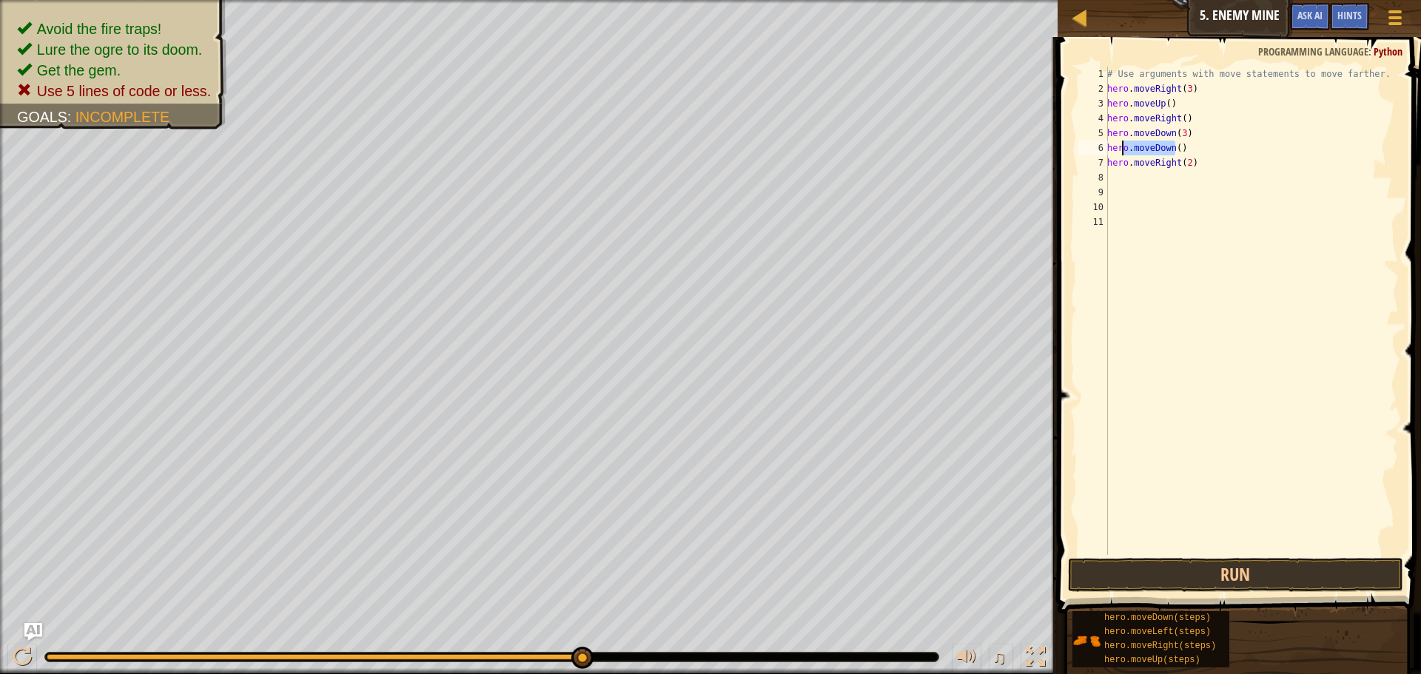
click at [1094, 160] on div "hero.moveDown(3) 1 2 3 4 5 6 7 8 9 10 11 # Use arguments with move statements t…" at bounding box center [1237, 311] width 323 height 489
type textarea "hero.moveRight(2)"
click at [1374, 577] on button "Run" at bounding box center [1235, 575] width 335 height 34
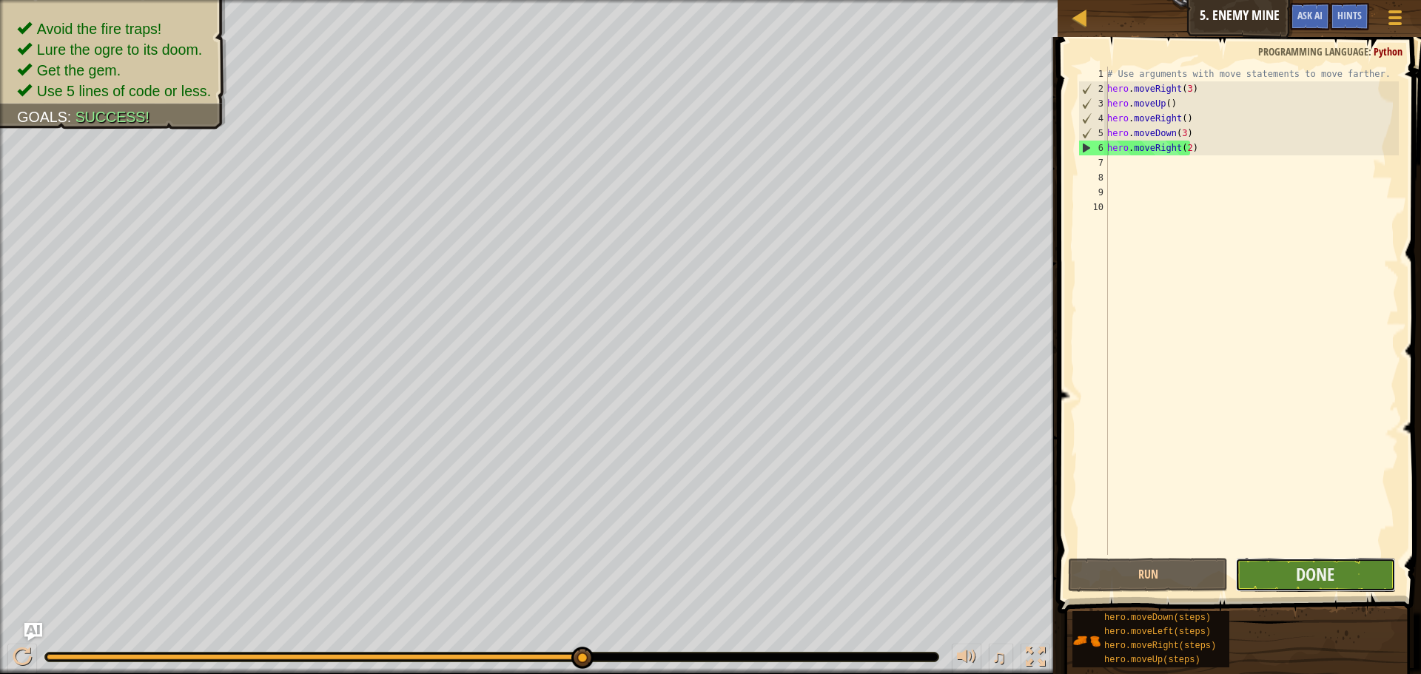
click at [1262, 565] on button "Done" at bounding box center [1315, 575] width 160 height 34
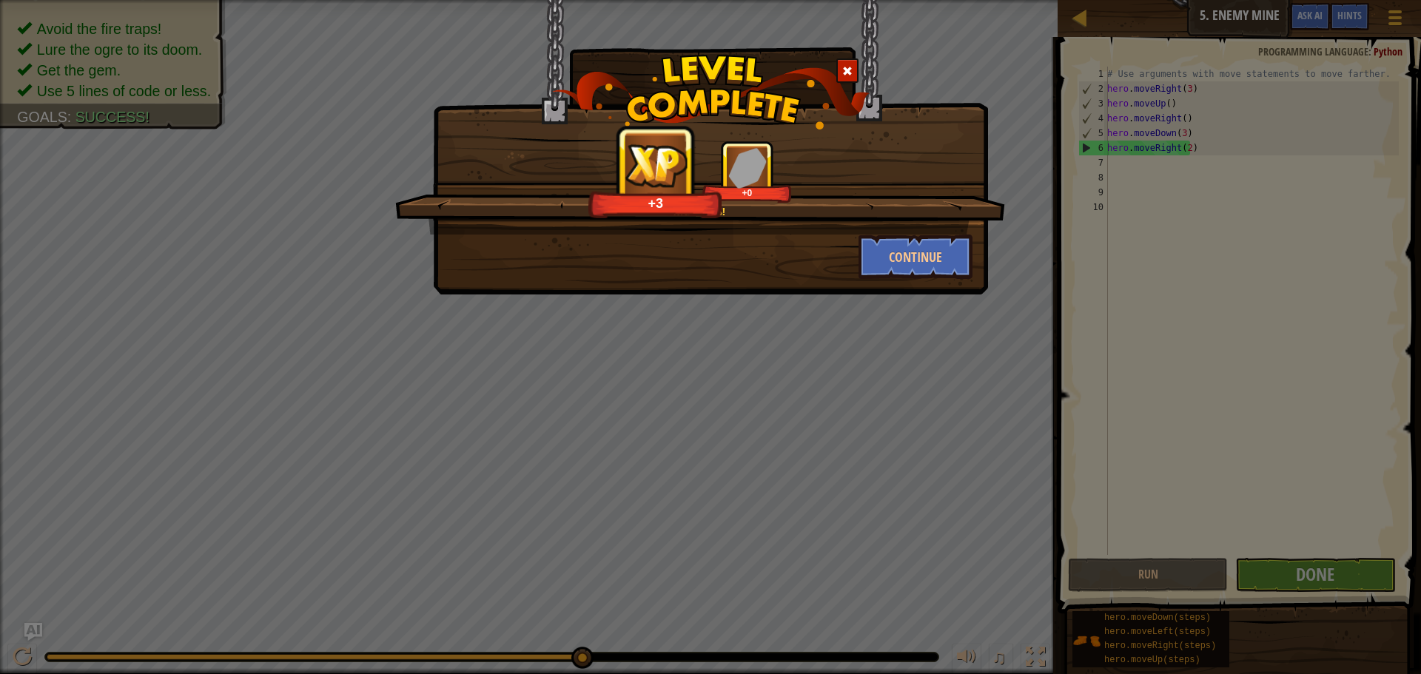
drag, startPoint x: 1149, startPoint y: 561, endPoint x: 831, endPoint y: 227, distance: 461.3
click at [1102, 503] on div "Nice moves! +3 +0 Continue" at bounding box center [710, 337] width 1421 height 674
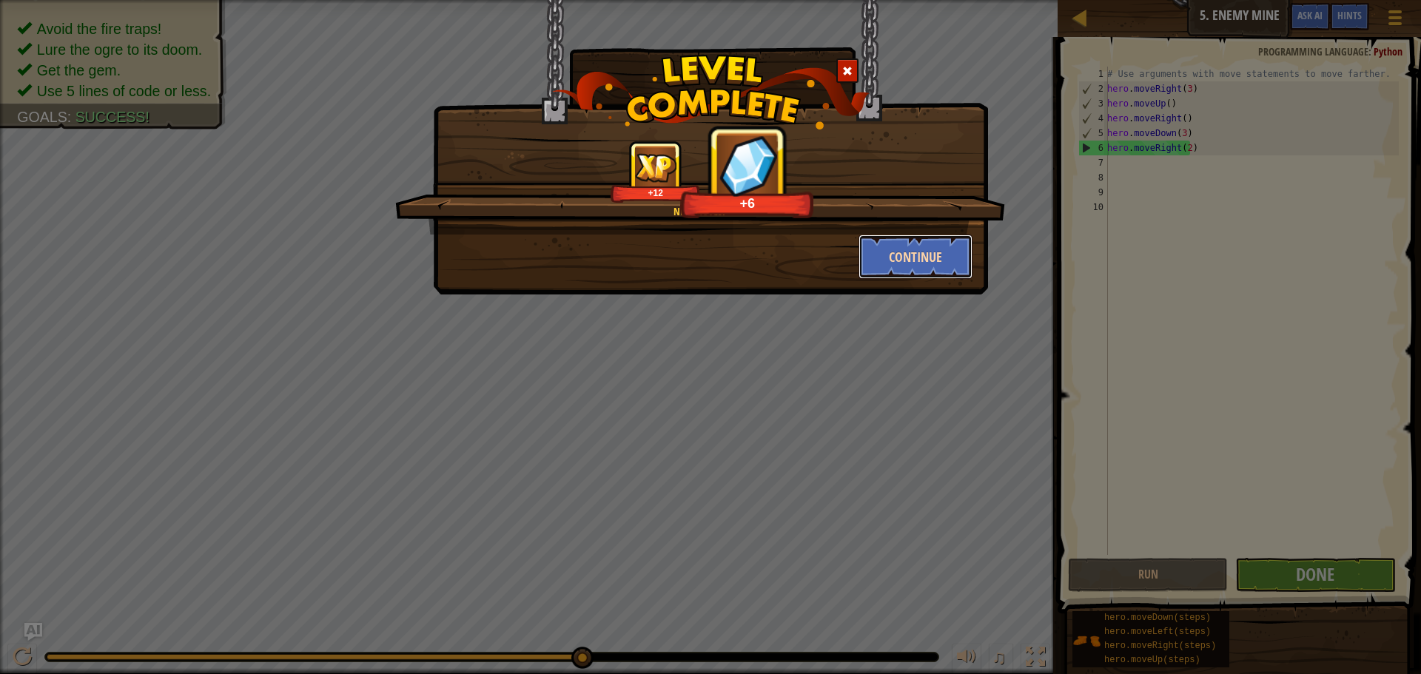
click at [885, 255] on button "Continue" at bounding box center [916, 257] width 115 height 44
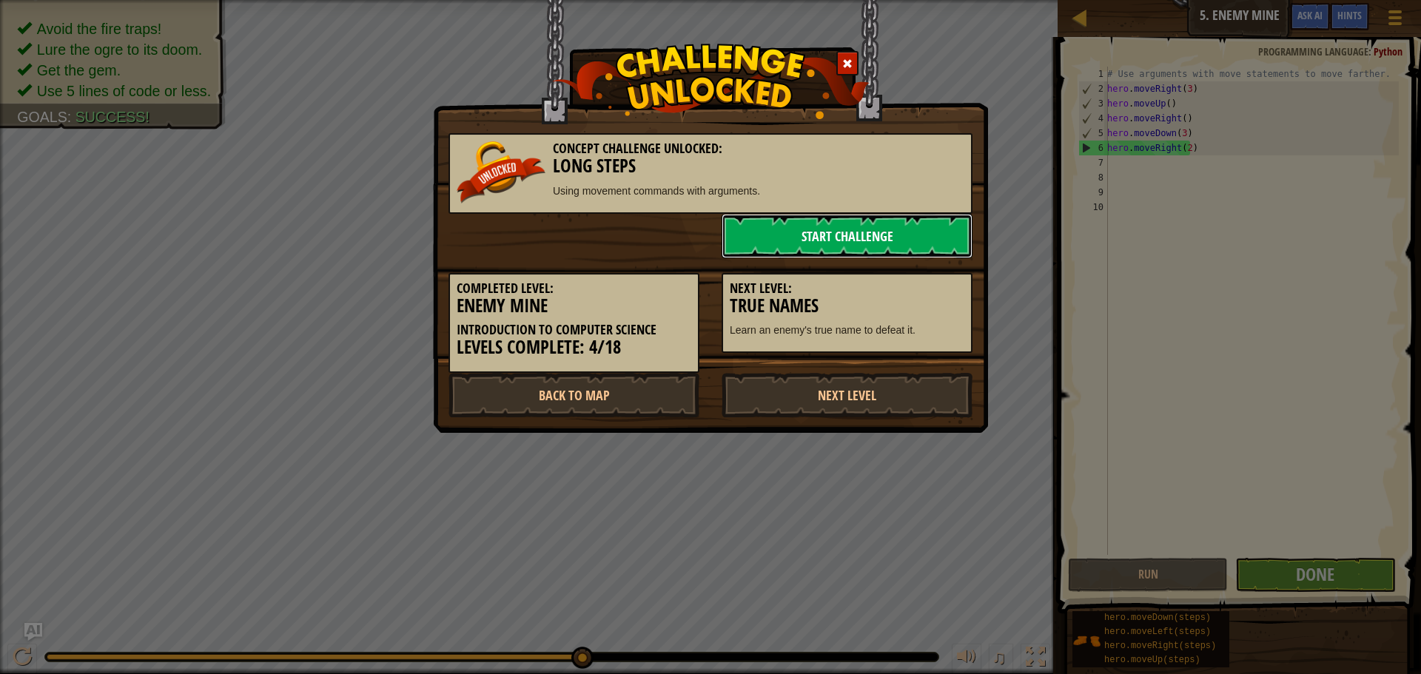
click at [876, 226] on link "Start Challenge" at bounding box center [847, 236] width 251 height 44
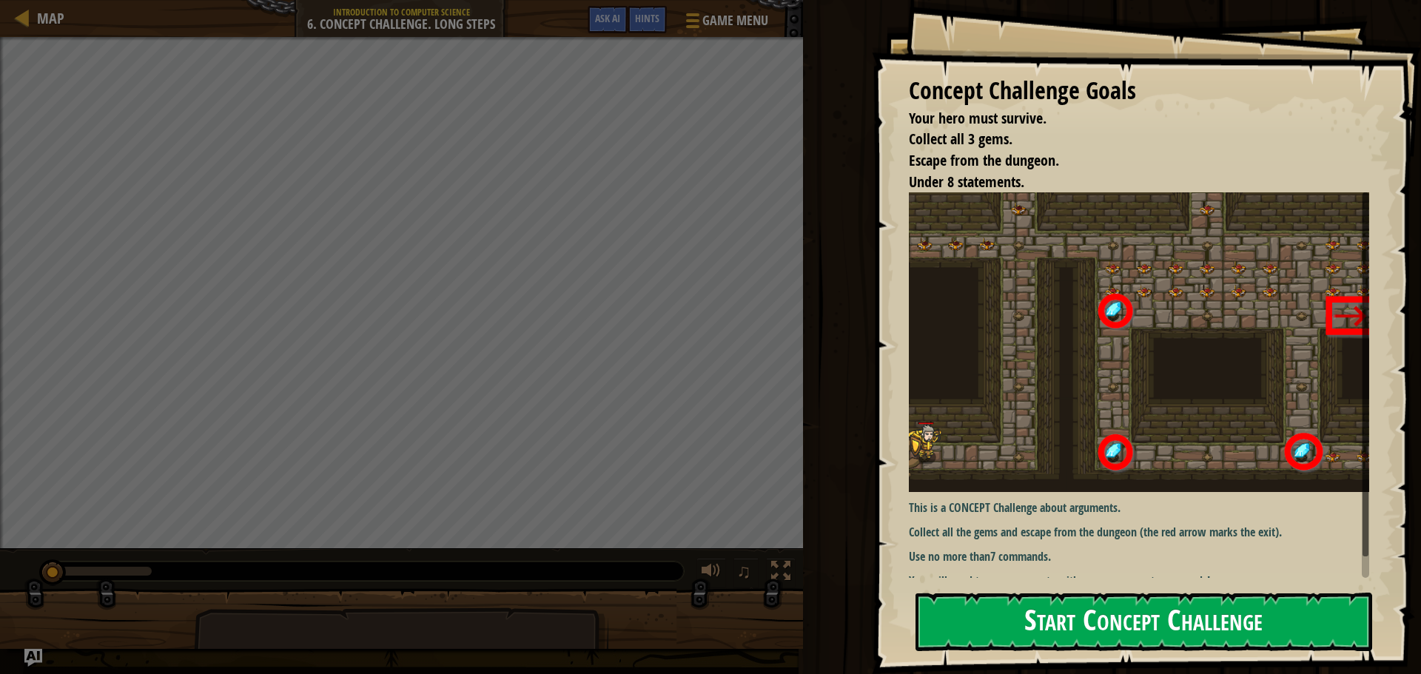
click at [1044, 625] on button "Start Concept Challenge" at bounding box center [1144, 622] width 457 height 58
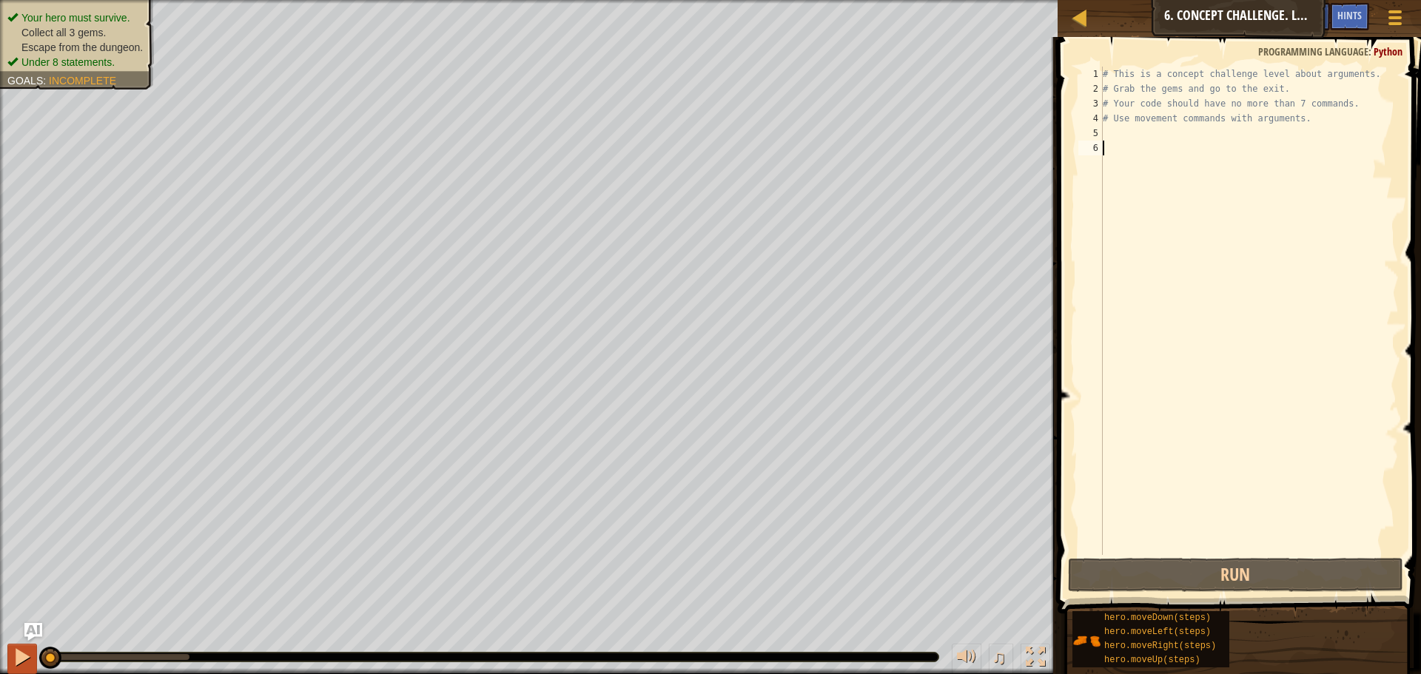
scroll to position [7, 0]
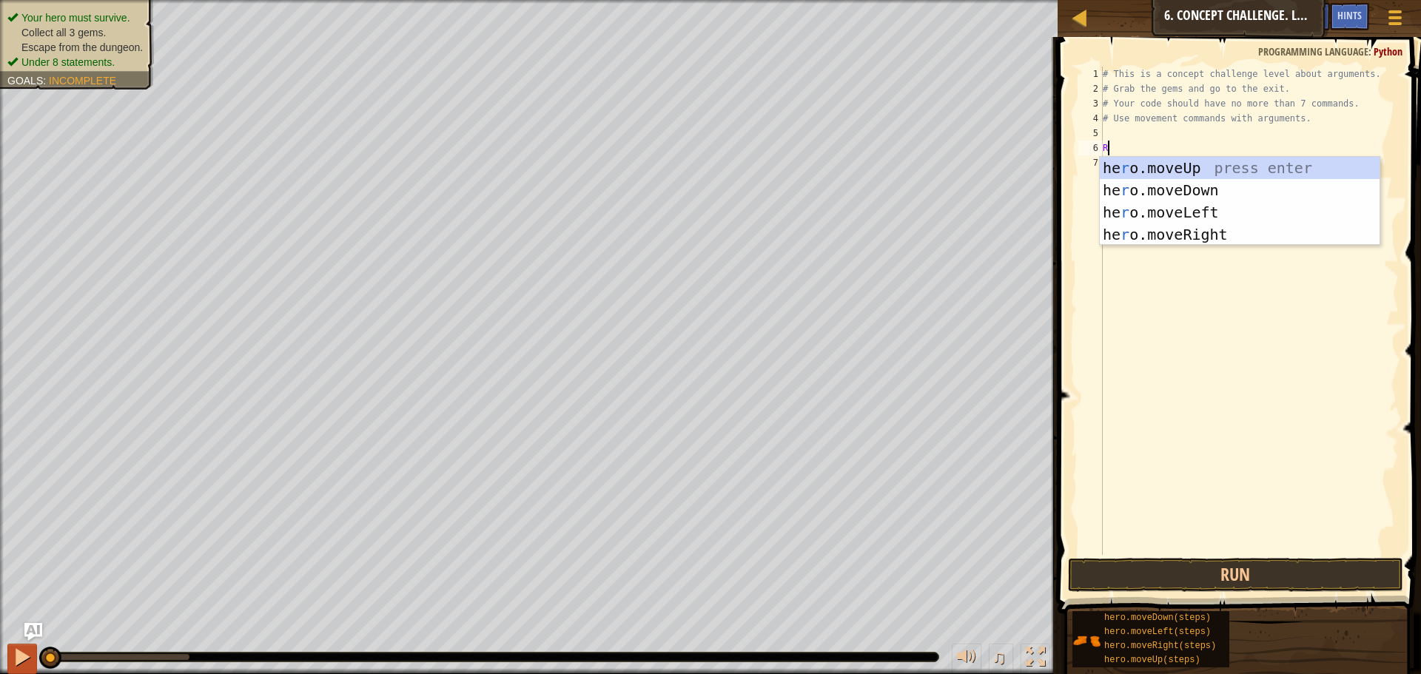
type textarea "RI"
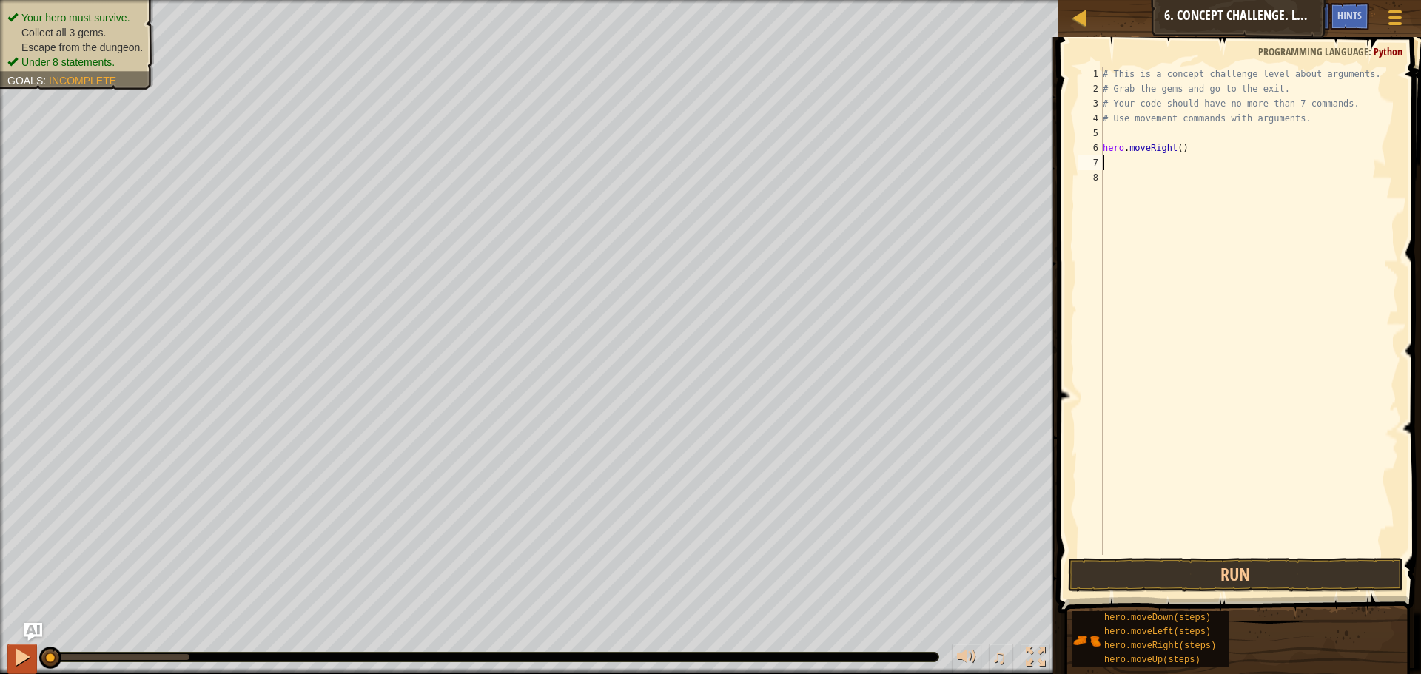
type textarea "U"
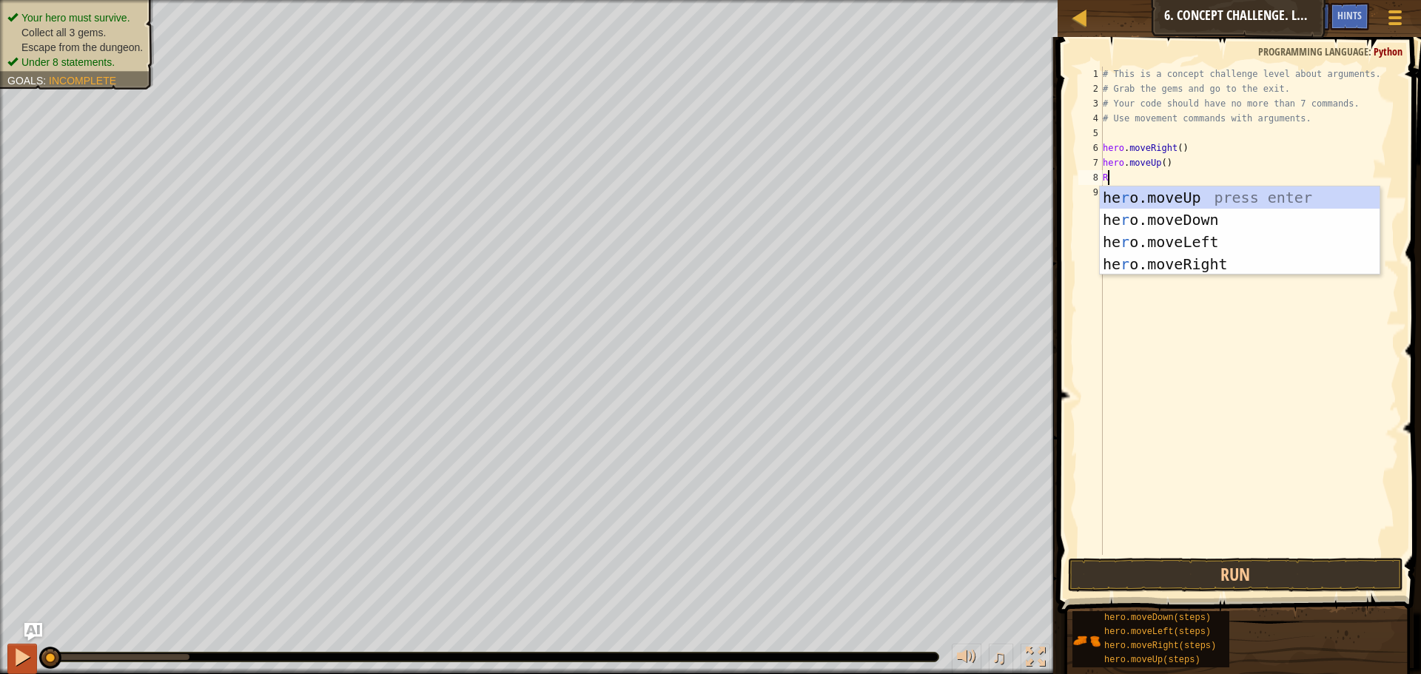
type textarea "RI"
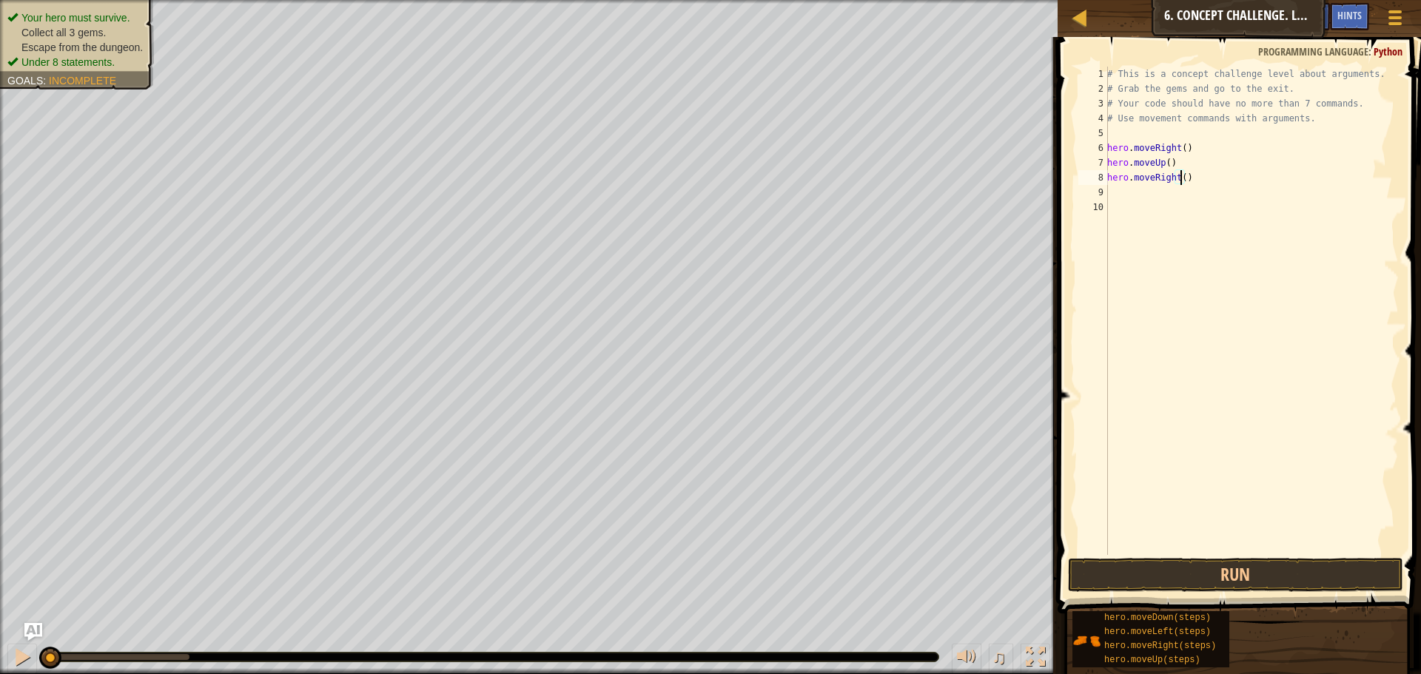
click at [1179, 176] on div "# This is a concept challenge level about arguments. # Grab the gems and go to …" at bounding box center [1251, 326] width 295 height 518
type textarea "hero.moveRight(2)"
click at [1150, 199] on div "# This is a concept challenge level about arguments. # Grab the gems and go to …" at bounding box center [1251, 326] width 295 height 518
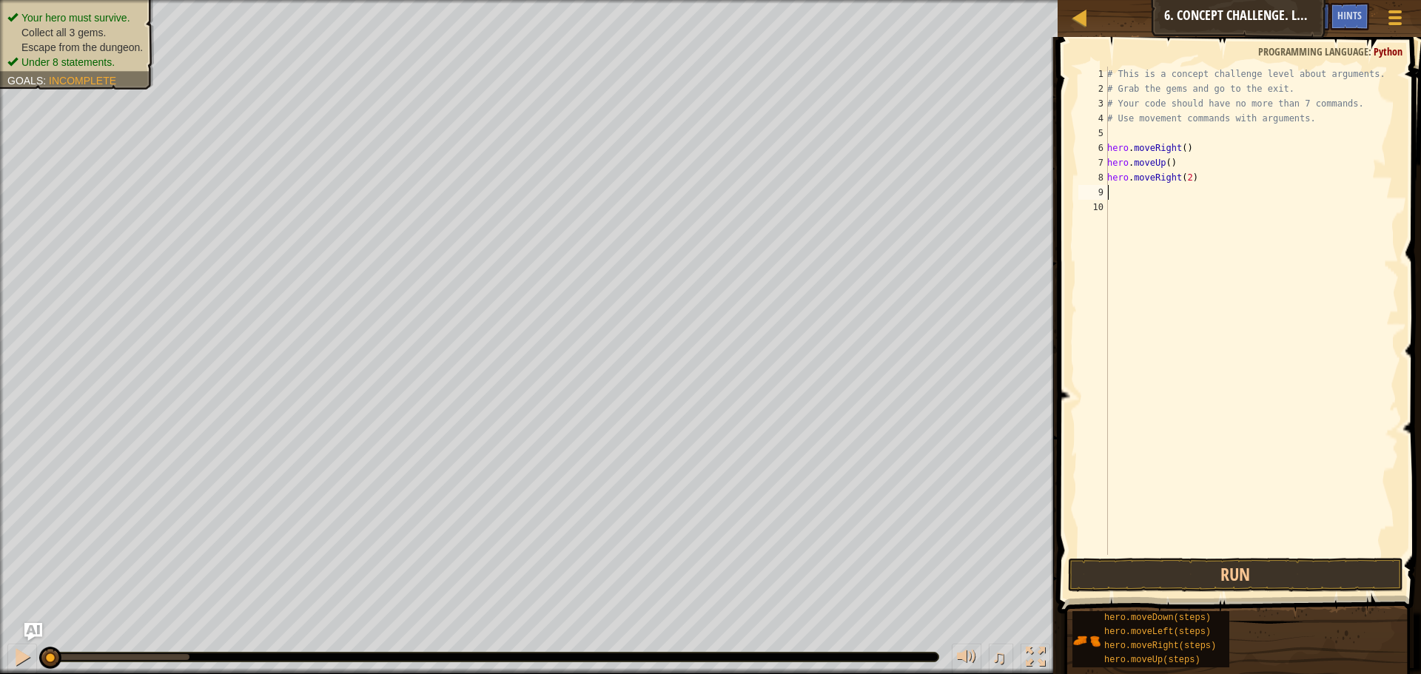
type textarea "D"
click at [1173, 190] on div "# This is a concept challenge level about arguments. # Grab the gems and go to …" at bounding box center [1251, 326] width 295 height 518
type textarea "hero.moveDown3)"
click at [1176, 209] on div "# This is a concept challenge level about arguments. # Grab the gems and go to …" at bounding box center [1251, 326] width 295 height 518
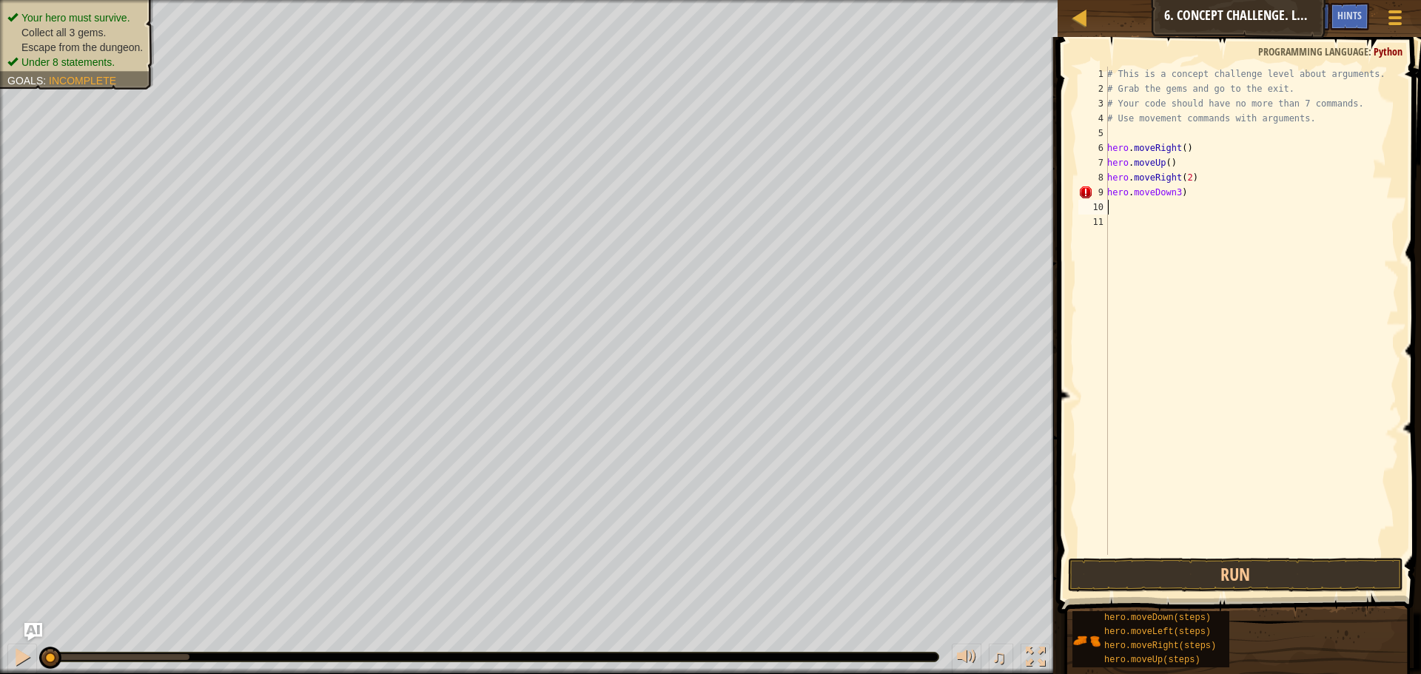
scroll to position [7, 0]
type textarea "L"
click at [1180, 231] on div "hero.move L eft press enter" at bounding box center [1244, 249] width 280 height 67
click at [1172, 190] on div "# This is a concept challenge level about arguments. # Grab the gems and go to …" at bounding box center [1251, 326] width 295 height 518
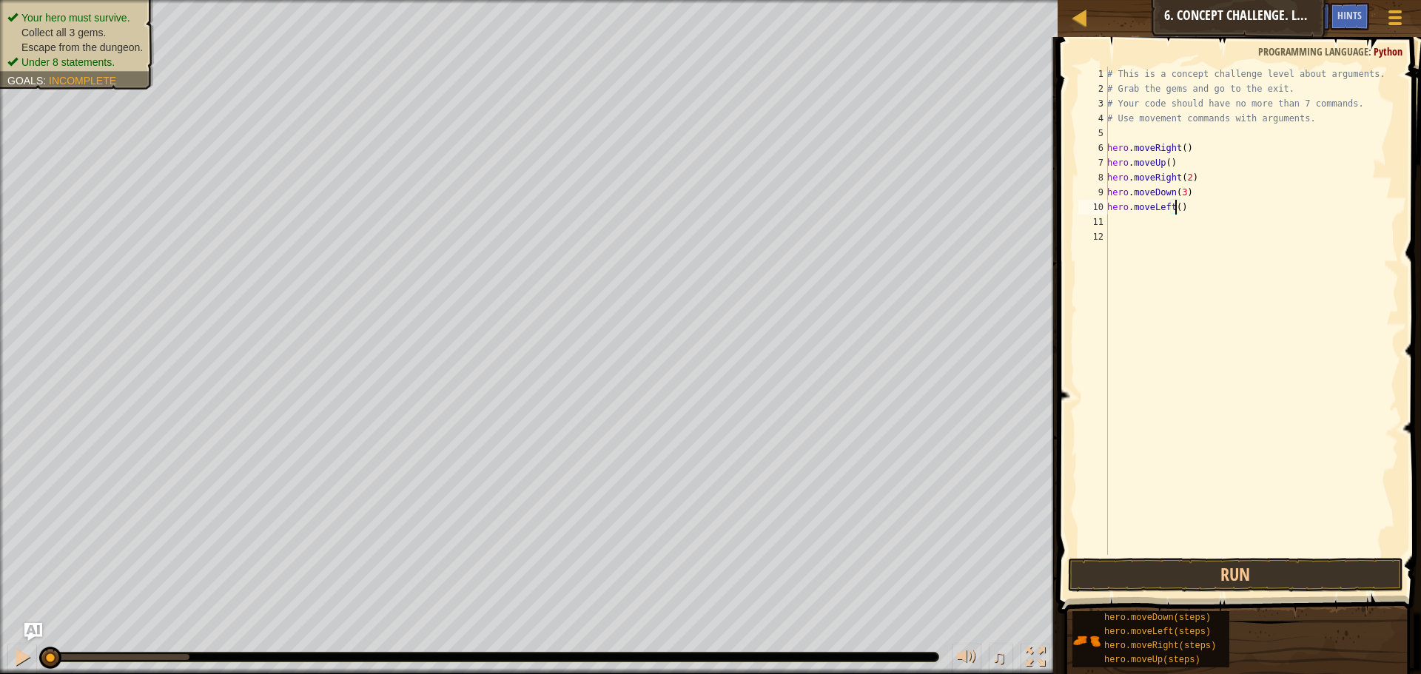
click at [1174, 209] on div "# This is a concept challenge level about arguments. # Grab the gems and go to …" at bounding box center [1251, 326] width 295 height 518
type textarea "hero.moveLeft()"
drag, startPoint x: 1186, startPoint y: 212, endPoint x: 1104, endPoint y: 211, distance: 81.4
click at [1104, 211] on div "hero.moveLeft() 1 2 3 4 5 6 7 8 9 10 11 12 # This is a concept challenge level …" at bounding box center [1237, 311] width 323 height 489
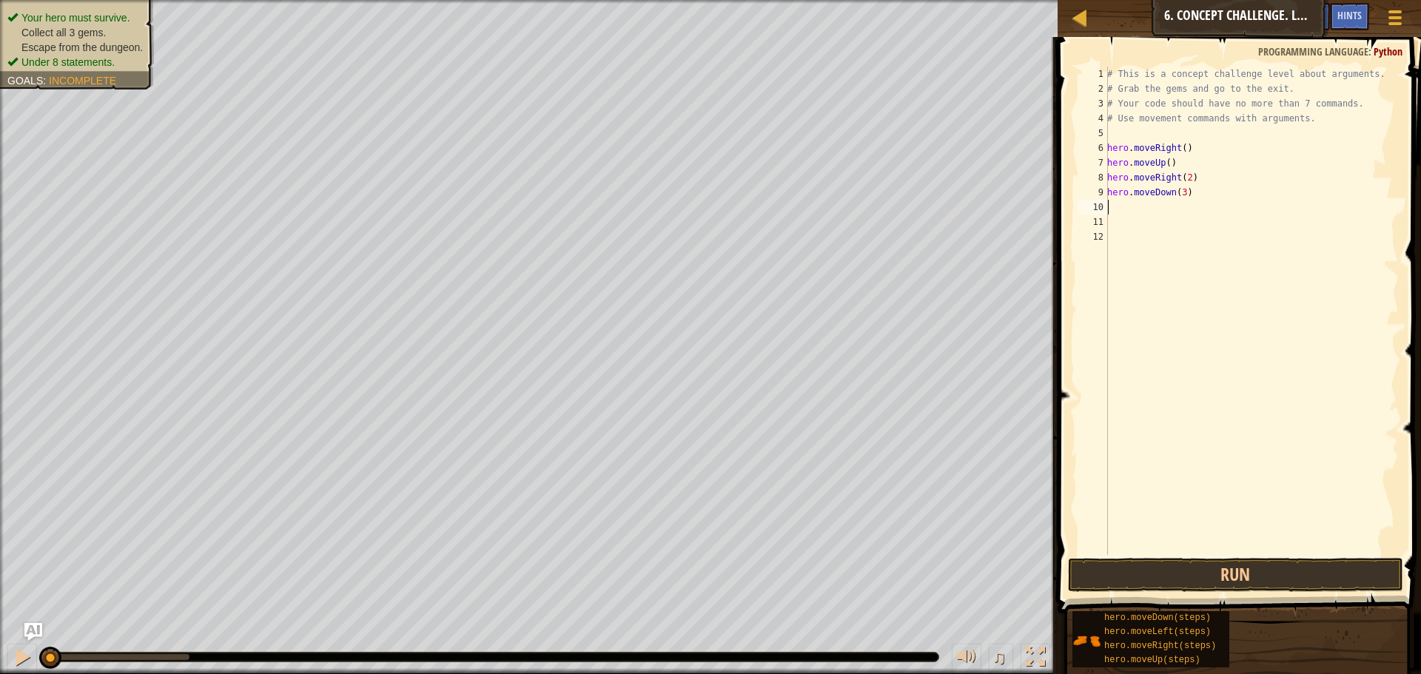
scroll to position [7, 0]
click at [1286, 571] on button "Run" at bounding box center [1235, 575] width 335 height 34
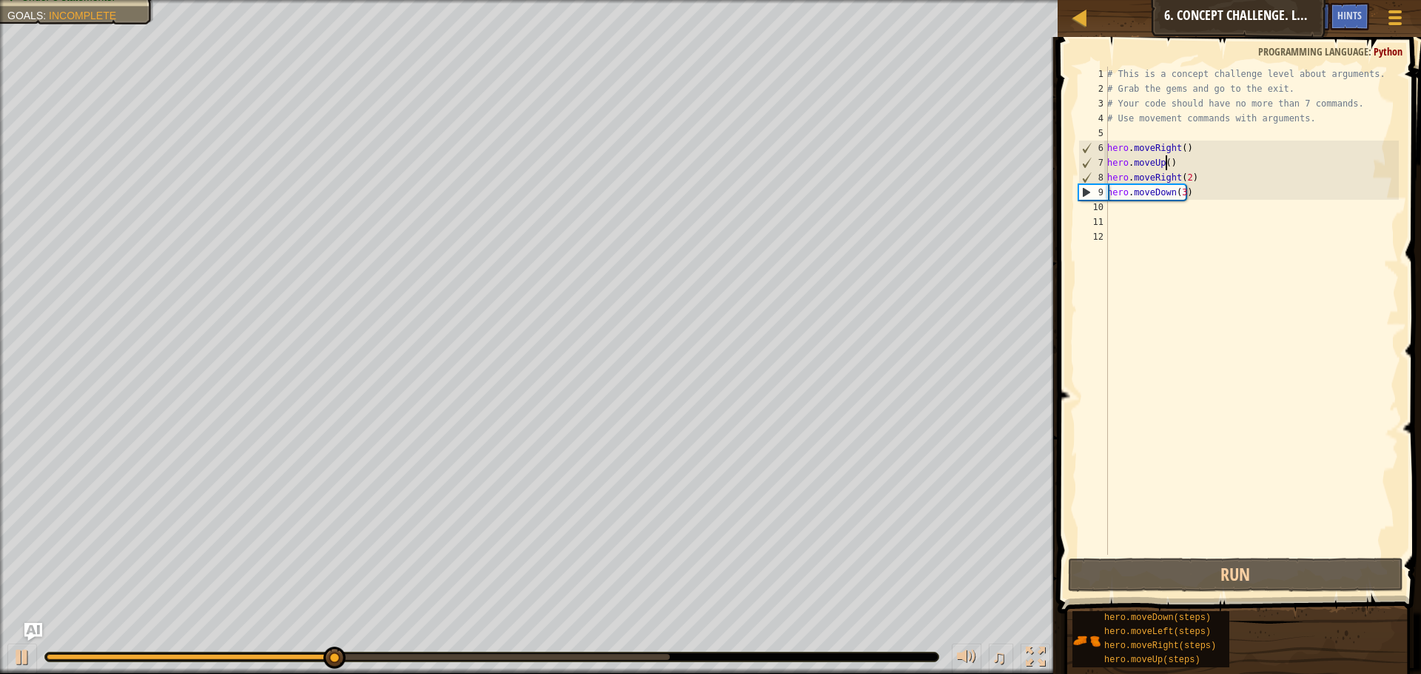
click at [1164, 164] on div "# This is a concept challenge level about arguments. # Grab the gems and go to …" at bounding box center [1251, 326] width 295 height 518
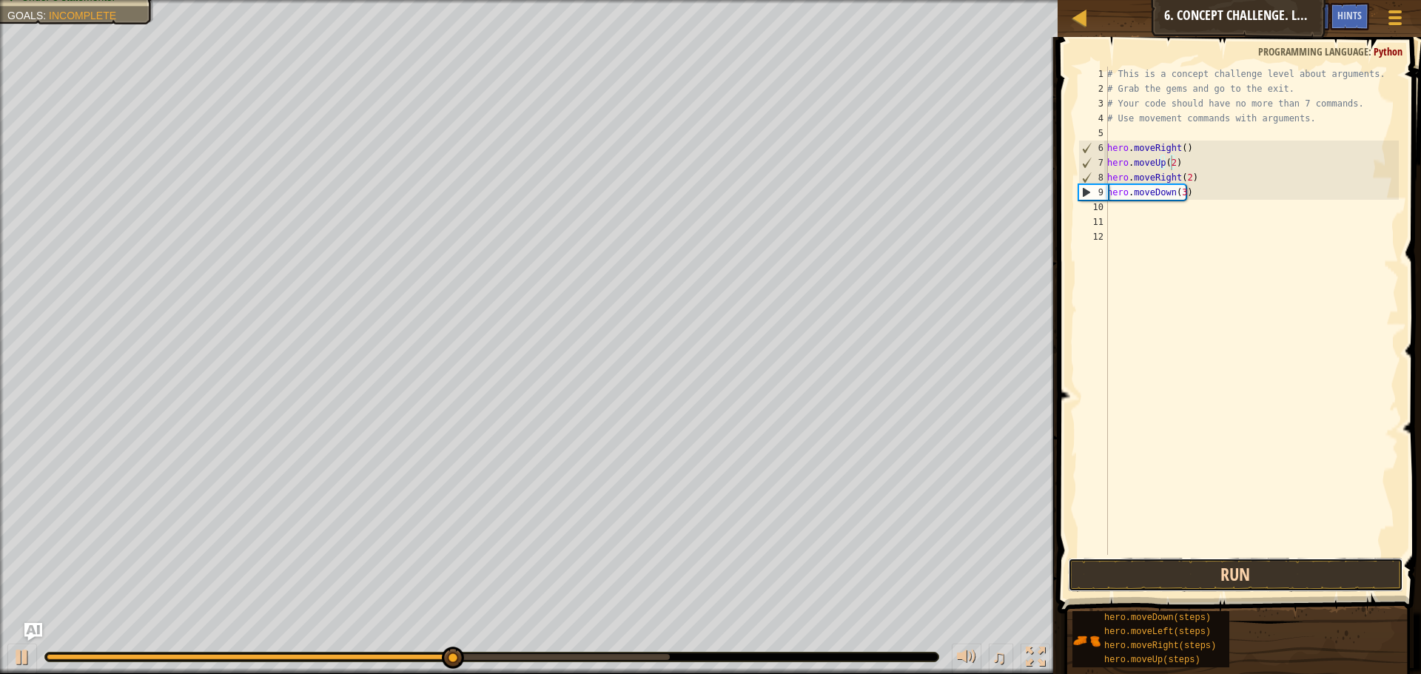
drag, startPoint x: 1233, startPoint y: 563, endPoint x: 1214, endPoint y: 563, distance: 19.2
click at [1233, 563] on button "Run" at bounding box center [1235, 575] width 335 height 34
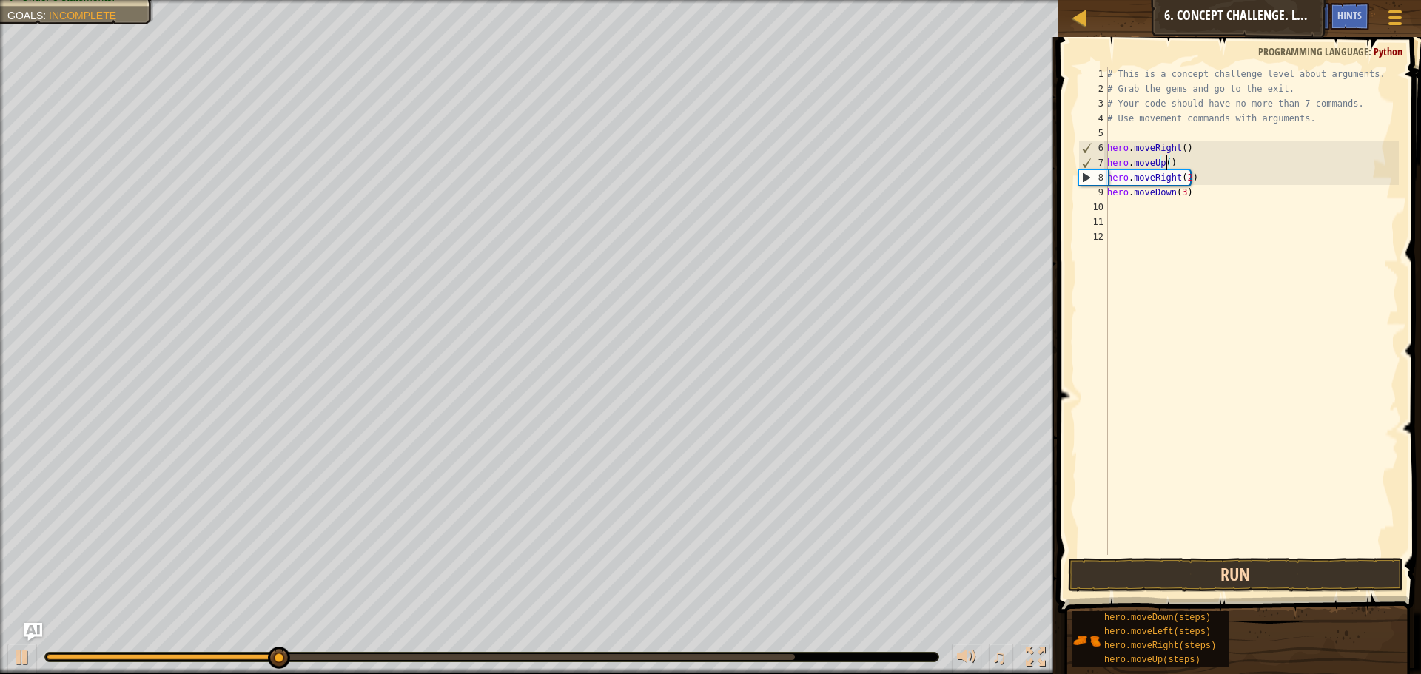
type textarea "hero.moveUp(3)"
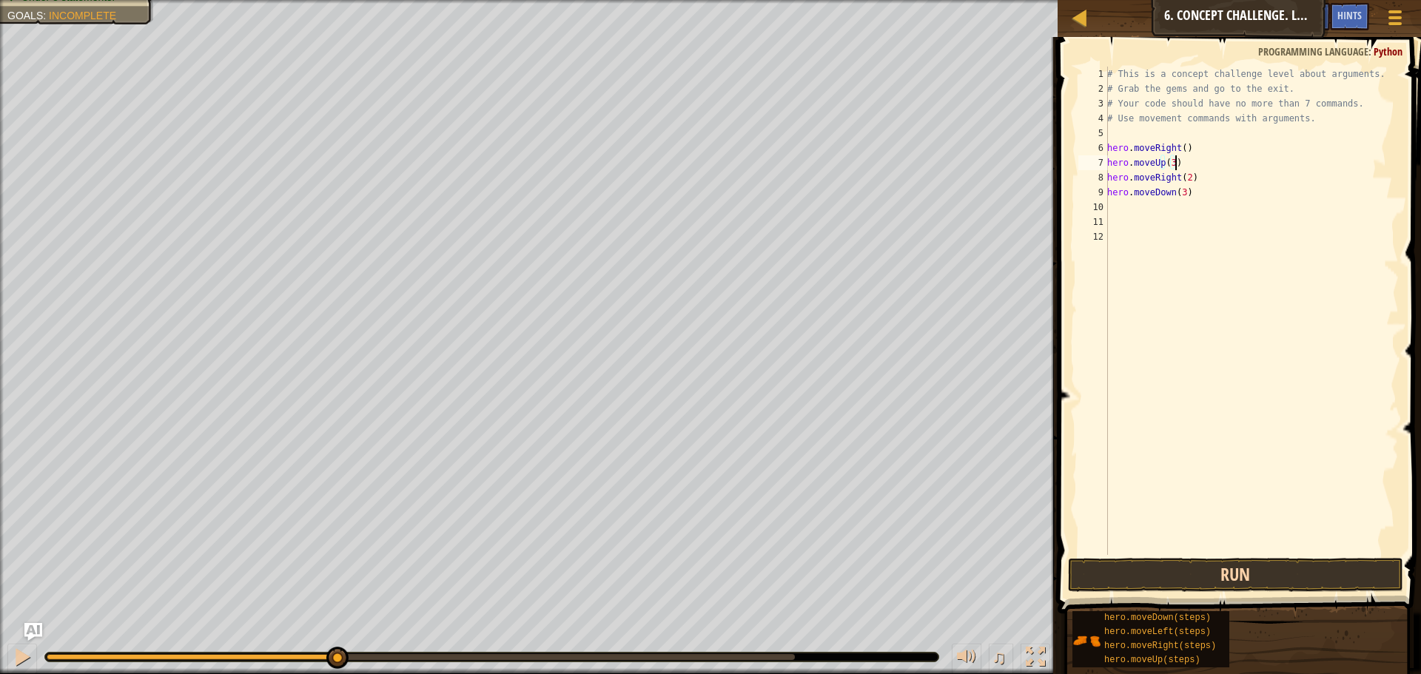
type textarea "hero.moveUp(3)"
click at [1247, 569] on button "Run" at bounding box center [1235, 575] width 335 height 34
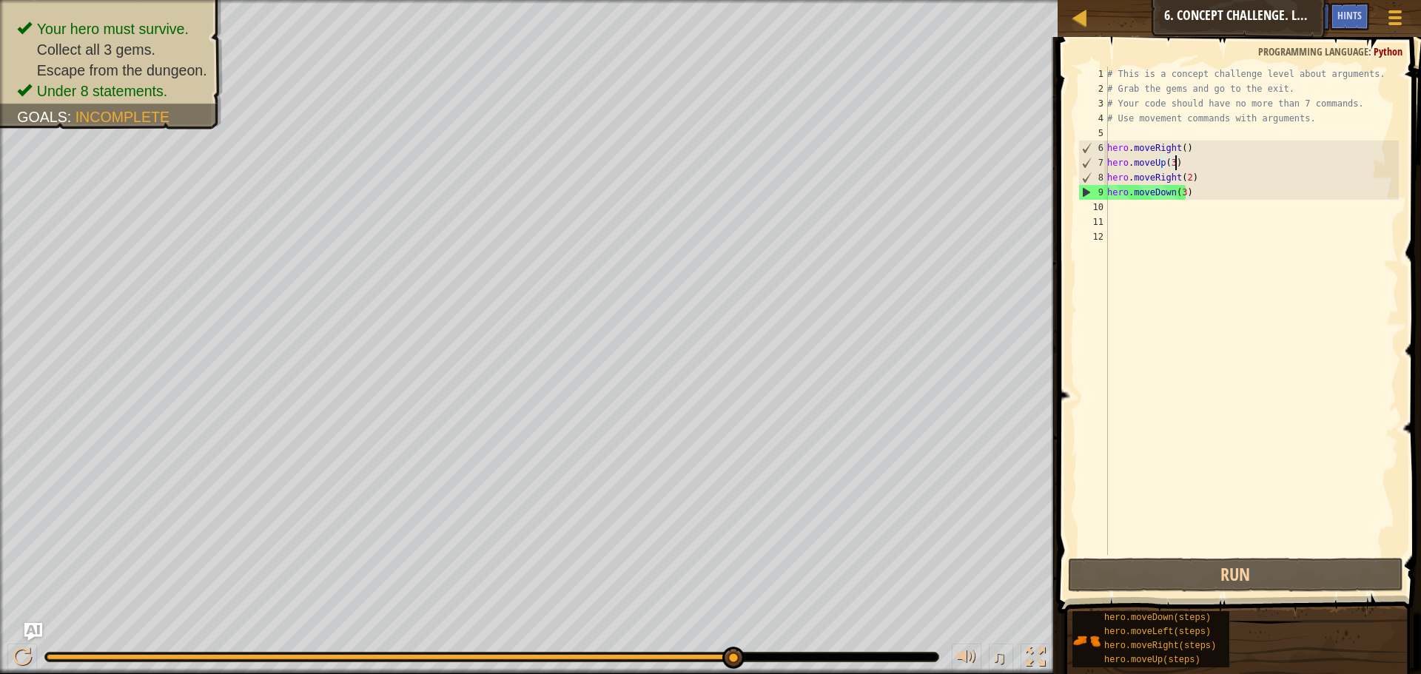
drag, startPoint x: 732, startPoint y: 653, endPoint x: 802, endPoint y: 709, distance: 90.1
click at [802, 0] on html "Map Introduction to Computer Science 6. Concept Challenge. Long Steps Game Menu…" at bounding box center [710, 0] width 1421 height 0
click at [1169, 217] on div "# This is a concept challenge level about arguments. # Grab the gems and go to …" at bounding box center [1251, 326] width 295 height 518
click at [1169, 198] on div "# This is a concept challenge level about arguments. # Grab the gems and go to …" at bounding box center [1251, 326] width 295 height 518
type textarea "hero.moveDown(3)"
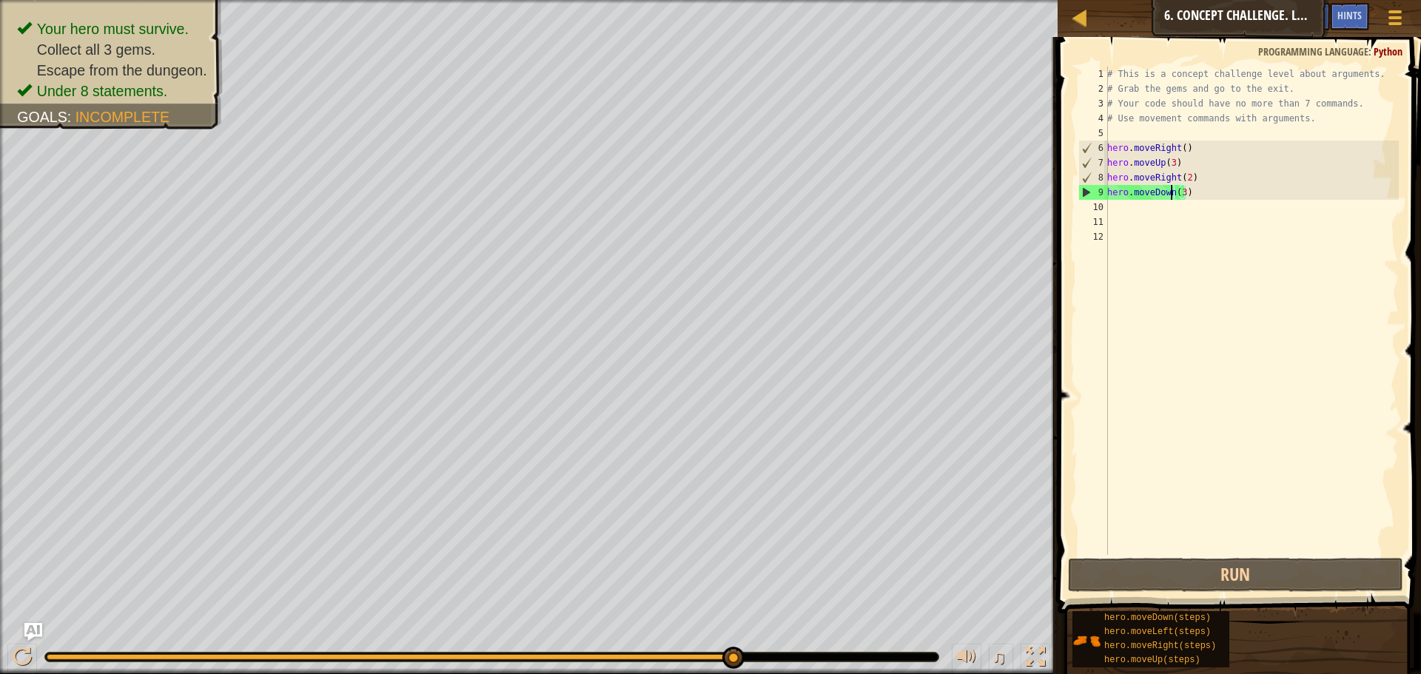
click at [1161, 200] on div "# This is a concept challenge level about arguments. # Grab the gems and go to …" at bounding box center [1251, 326] width 295 height 518
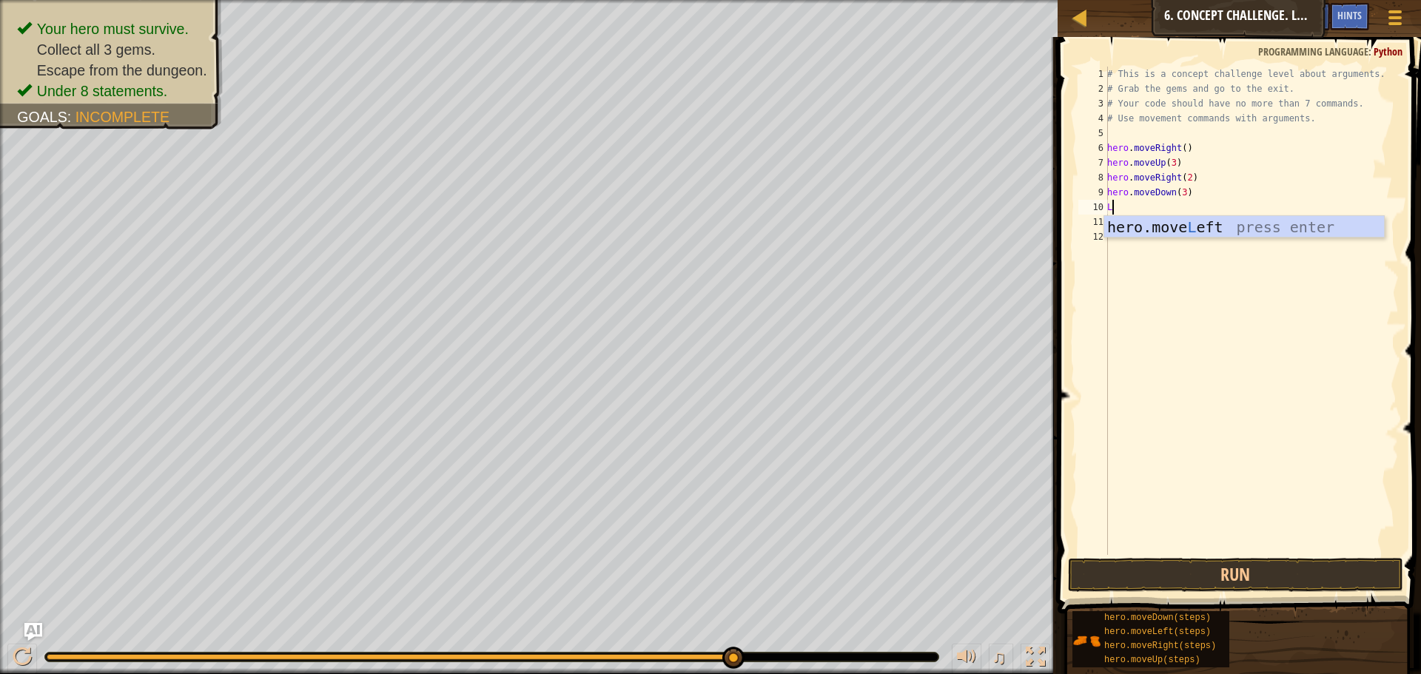
type textarea "LE"
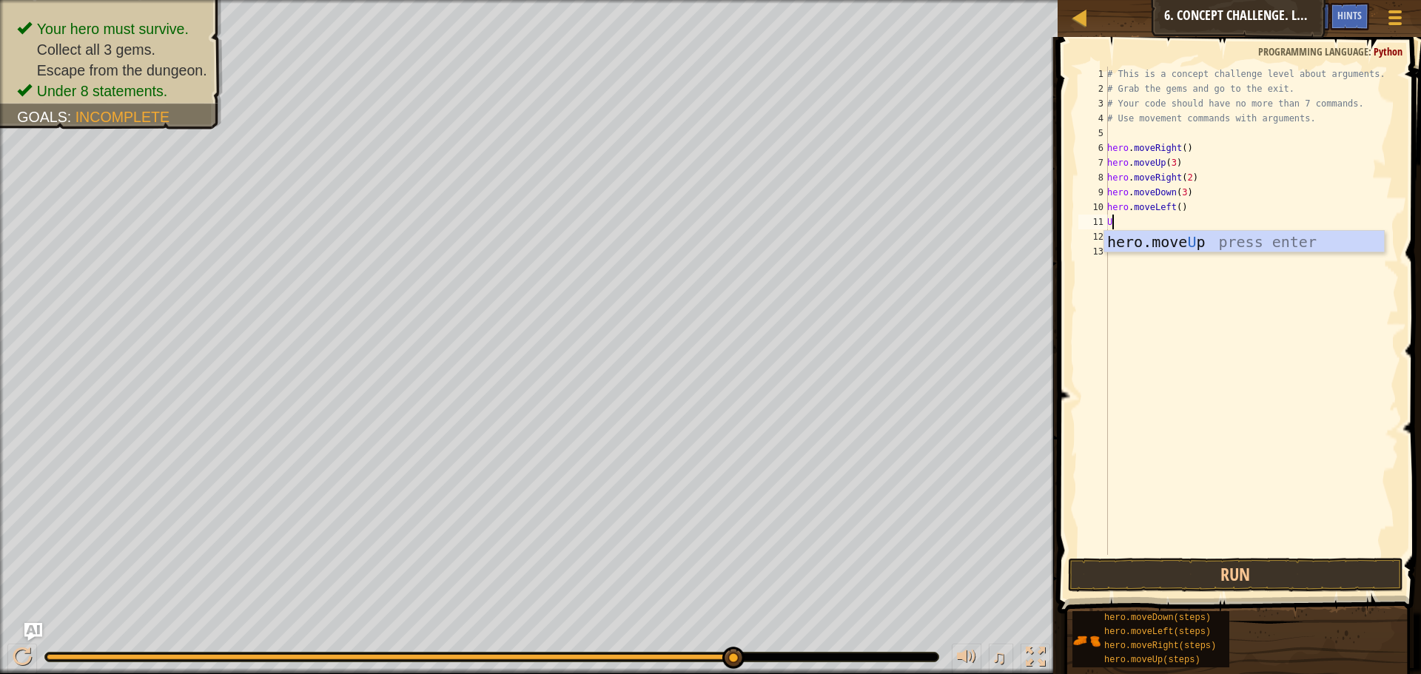
type textarea "UP"
click at [1152, 241] on div "hero.move Up press enter" at bounding box center [1244, 264] width 280 height 67
click at [1166, 219] on div "# This is a concept challenge level about arguments. # Grab the gems and go to …" at bounding box center [1251, 326] width 295 height 518
type textarea "hero.moveUp(2)"
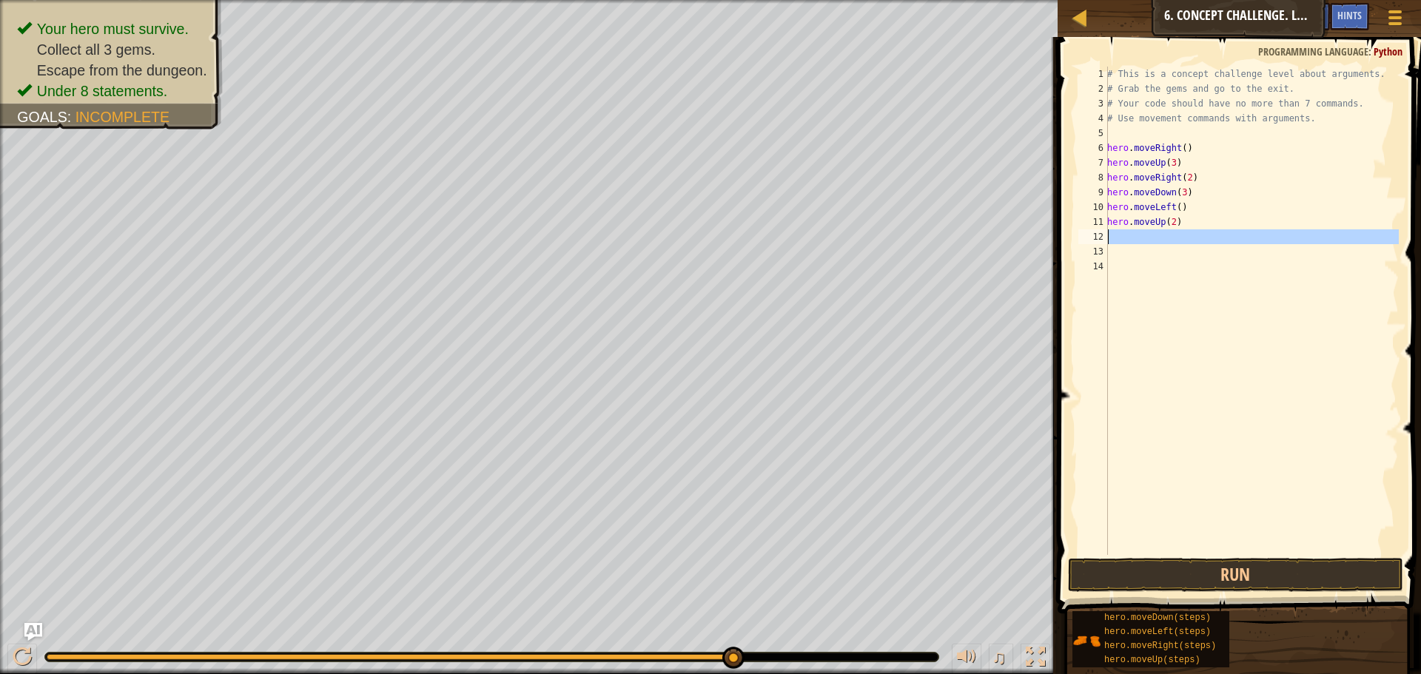
click at [1104, 244] on div "12" at bounding box center [1094, 236] width 30 height 15
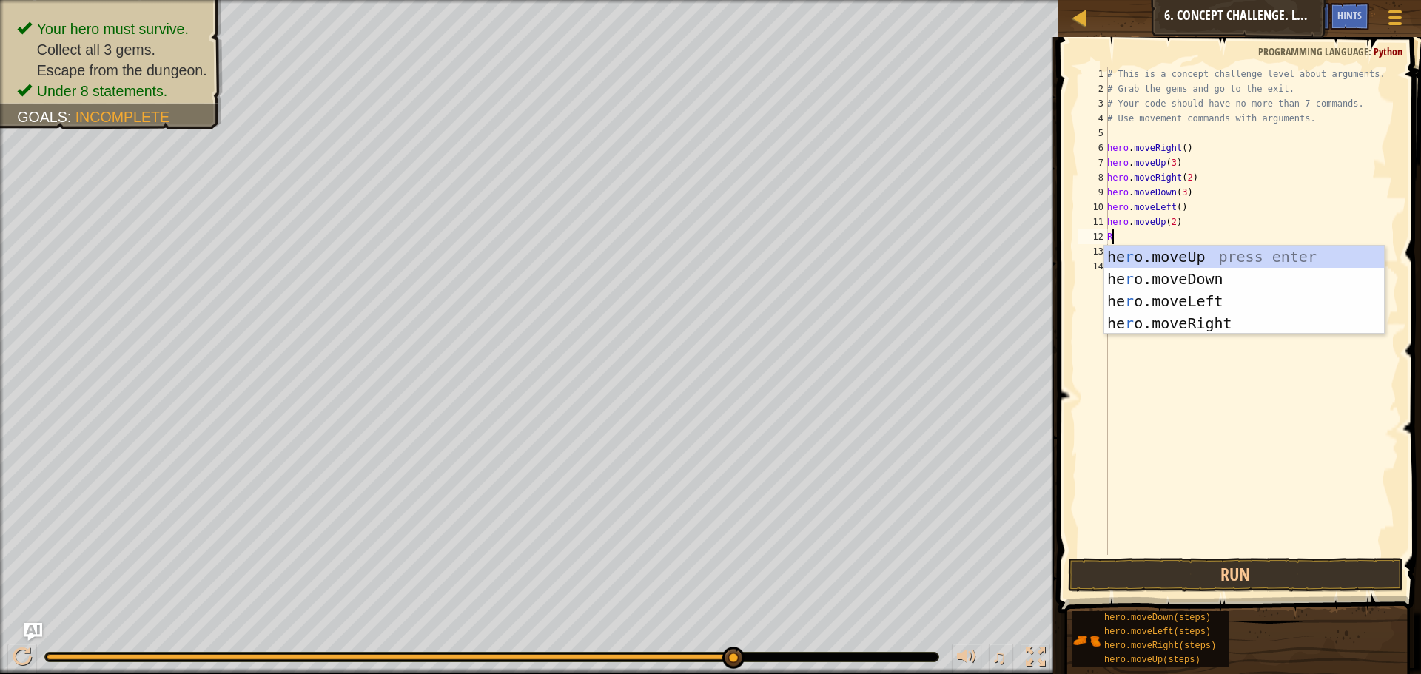
type textarea "RI"
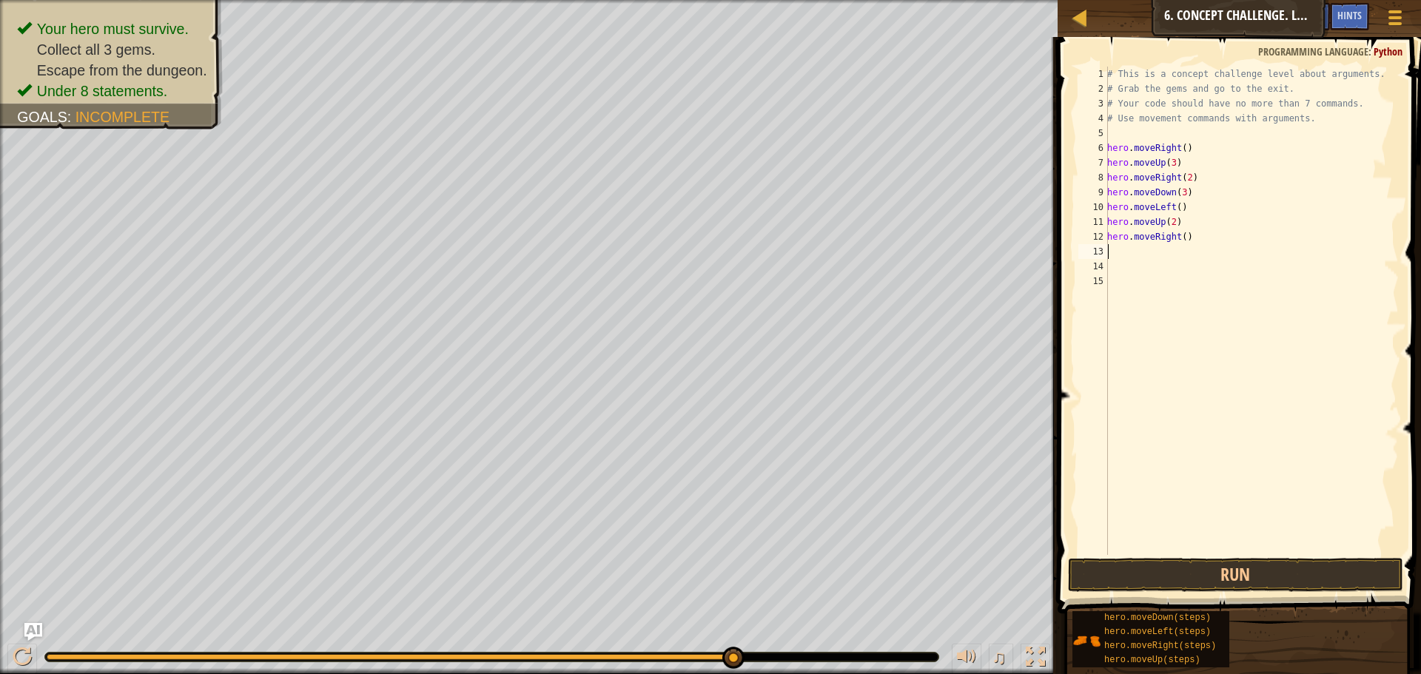
click at [1116, 262] on div "# This is a concept challenge level about arguments. # Grab the gems and go to …" at bounding box center [1251, 326] width 295 height 518
drag, startPoint x: 1118, startPoint y: 255, endPoint x: 1118, endPoint y: 247, distance: 8.1
click at [1118, 247] on div "# This is a concept challenge level about arguments. # Grab the gems and go to …" at bounding box center [1251, 326] width 295 height 518
type textarea "D"
click at [1176, 253] on div "# This is a concept challenge level about arguments. # Grab the gems and go to …" at bounding box center [1251, 326] width 295 height 518
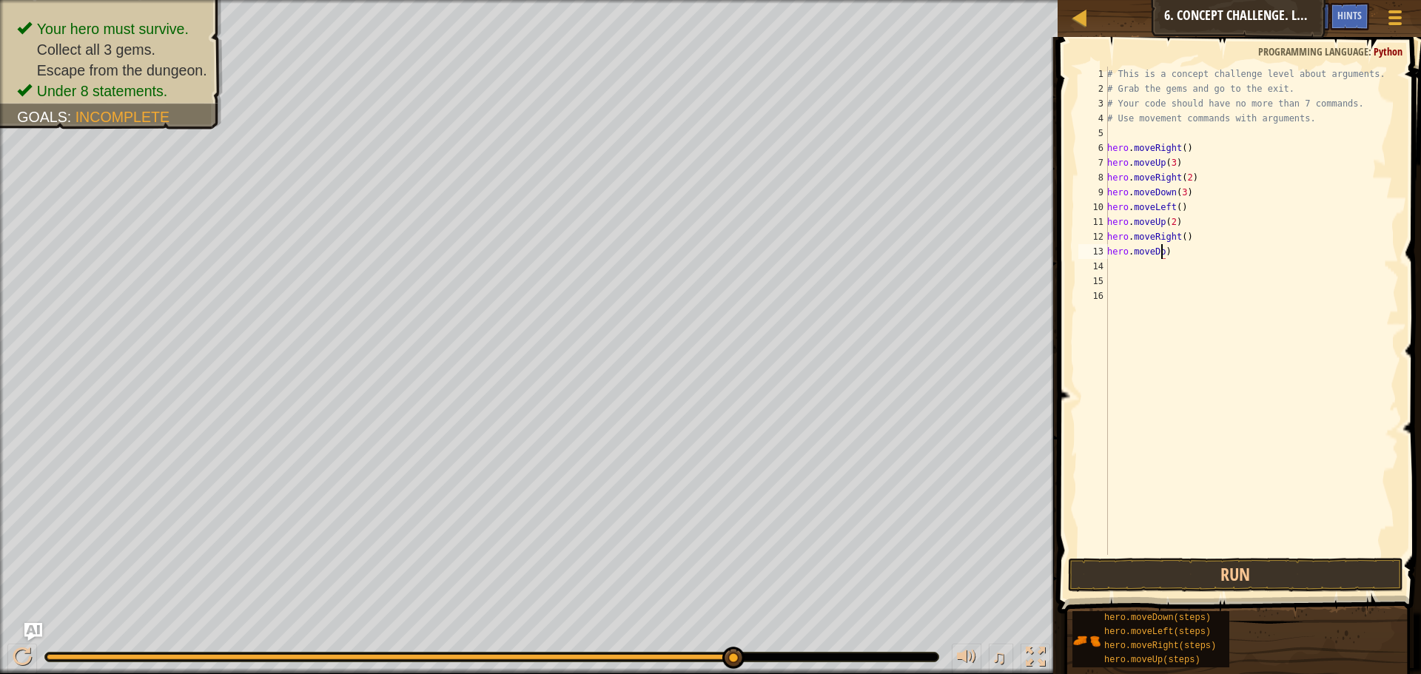
scroll to position [7, 4]
type textarea "hero.moveR)"
drag, startPoint x: 1173, startPoint y: 249, endPoint x: 1093, endPoint y: 255, distance: 79.4
click at [1093, 255] on div "hero.moveR) 1 2 3 4 5 6 7 8 9 10 11 12 13 14 15 16 # This is a concept challeng…" at bounding box center [1237, 311] width 323 height 489
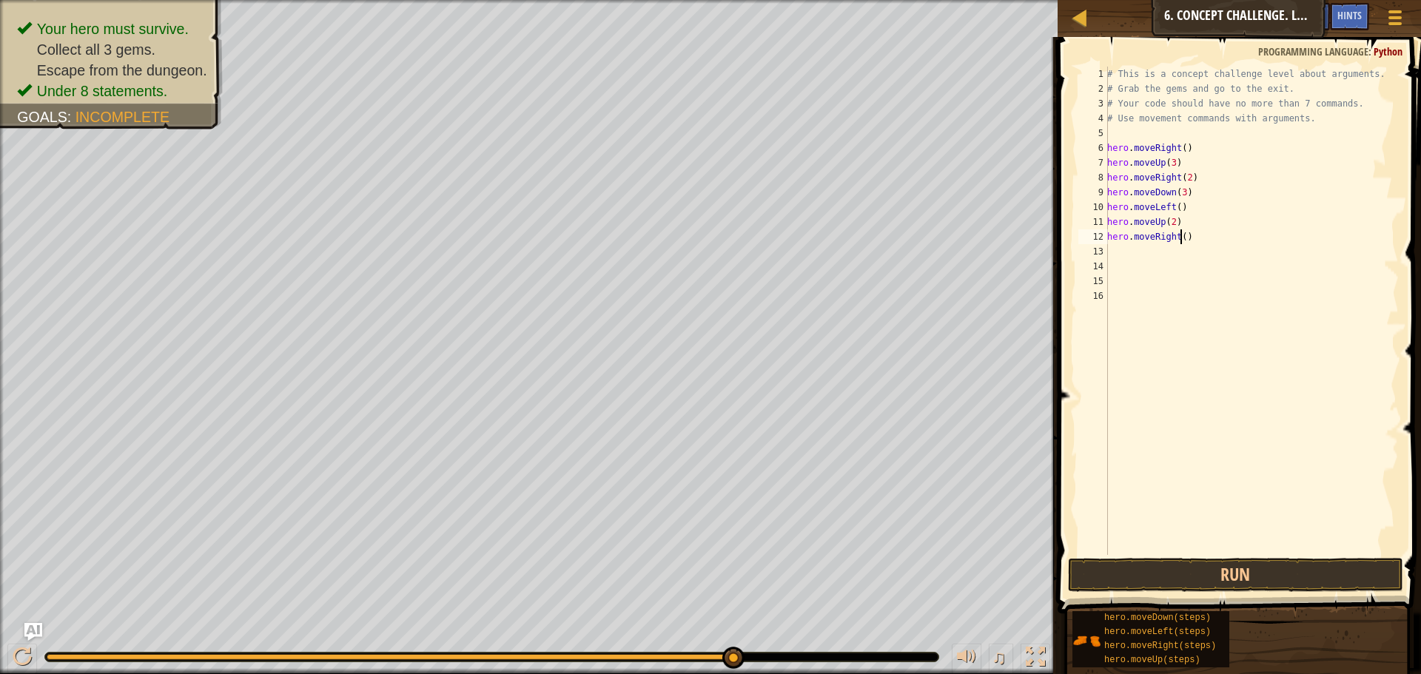
click at [1179, 241] on div "# This is a concept challenge level about arguments. # Grab the gems and go to …" at bounding box center [1251, 326] width 295 height 518
type textarea "hero.moveRight(3)"
click at [1238, 576] on button "Run" at bounding box center [1235, 575] width 335 height 34
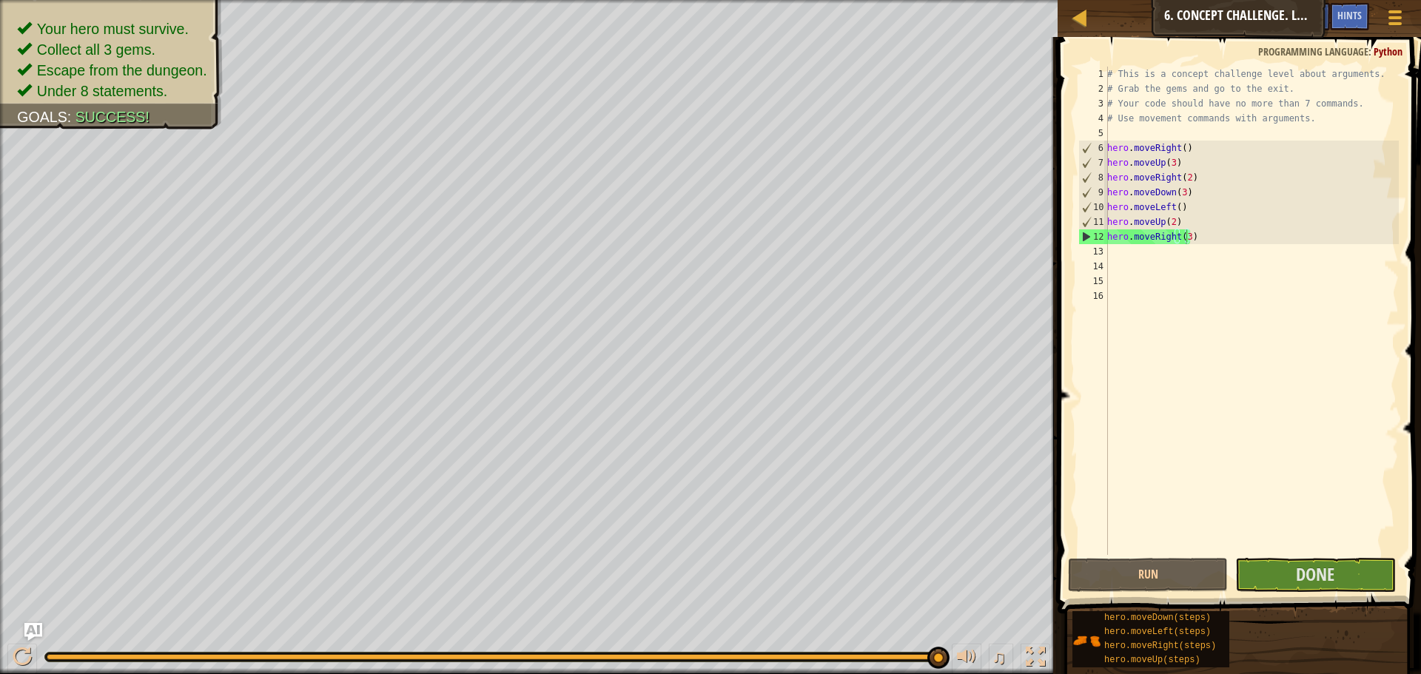
drag, startPoint x: 946, startPoint y: 661, endPoint x: 905, endPoint y: 674, distance: 43.3
click at [905, 674] on div "♫" at bounding box center [529, 653] width 1058 height 44
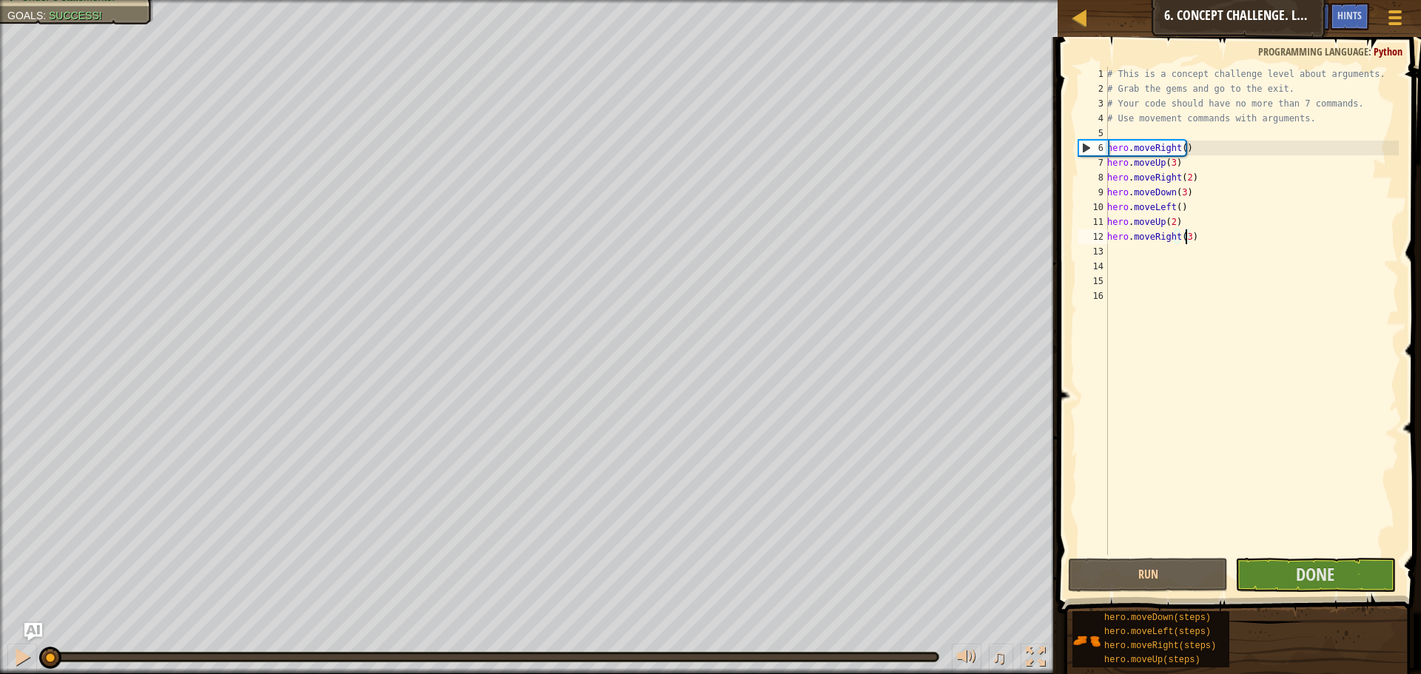
drag, startPoint x: 927, startPoint y: 655, endPoint x: 0, endPoint y: 694, distance: 927.6
click at [0, 0] on html "Map Introduction to Computer Science 6. Concept Challenge. Long Steps Game Menu…" at bounding box center [710, 0] width 1421 height 0
drag, startPoint x: 8, startPoint y: 656, endPoint x: 0, endPoint y: 661, distance: 9.7
click at [1, 660] on div "♫" at bounding box center [529, 653] width 1058 height 44
click at [12, 654] on button at bounding box center [22, 659] width 30 height 30
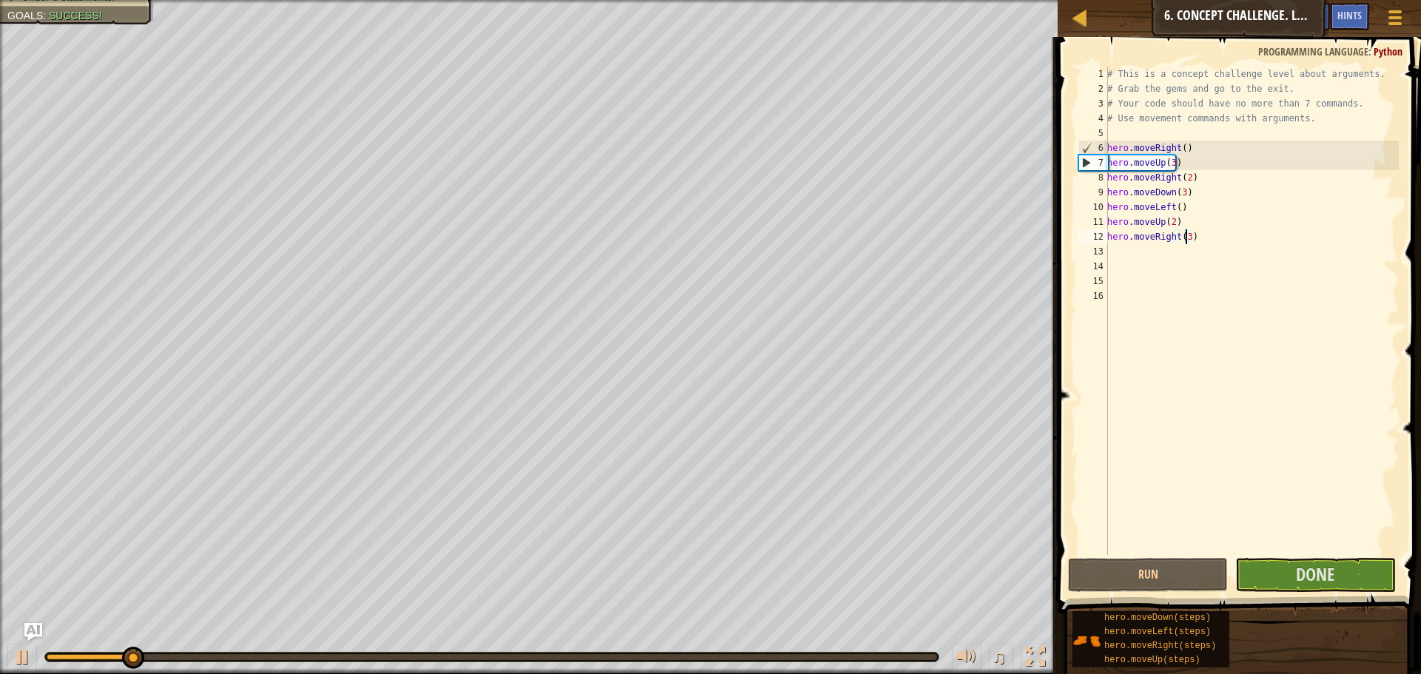
click at [276, 661] on div "Your hero must survive. Collect all 3 gems. Escape from the dungeon. Under 8 st…" at bounding box center [710, 337] width 1421 height 674
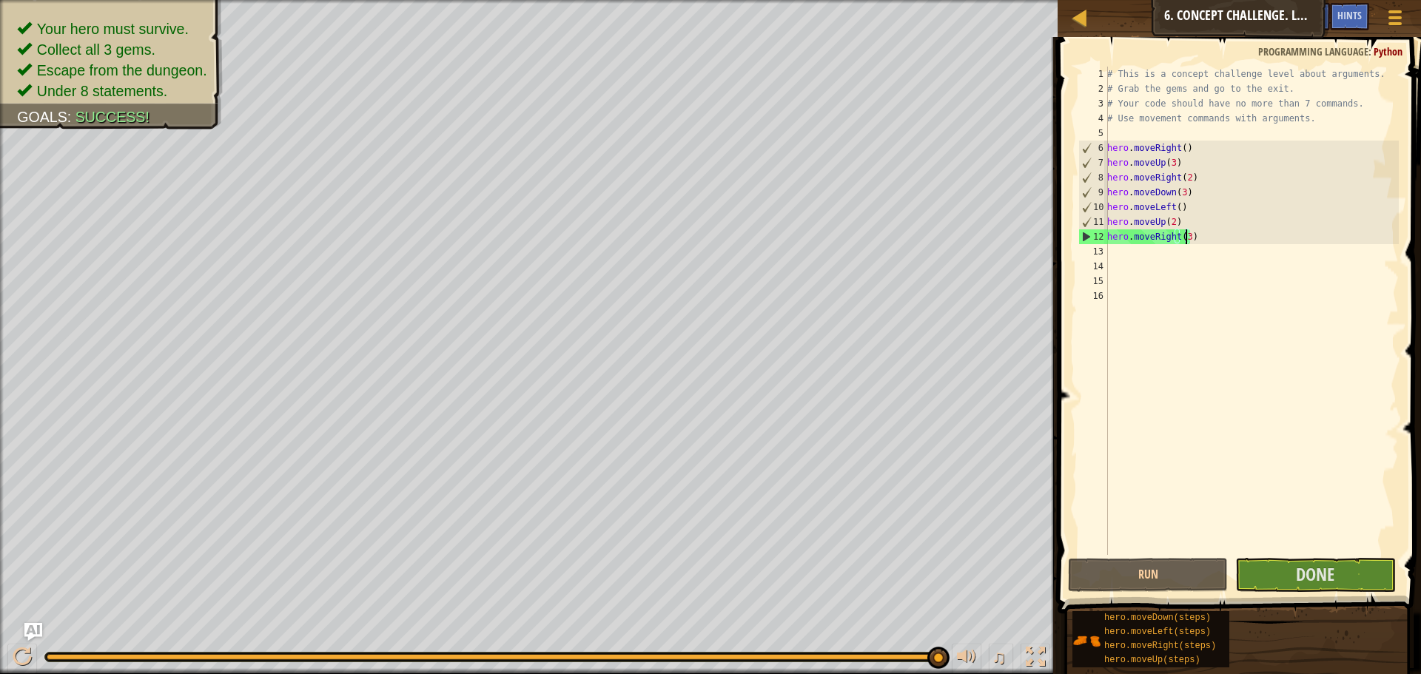
drag, startPoint x: 204, startPoint y: 657, endPoint x: 1136, endPoint y: 709, distance: 934.2
click at [1136, 0] on html "Map Introduction to Computer Science 6. Concept Challenge. Long Steps Game Menu…" at bounding box center [710, 0] width 1421 height 0
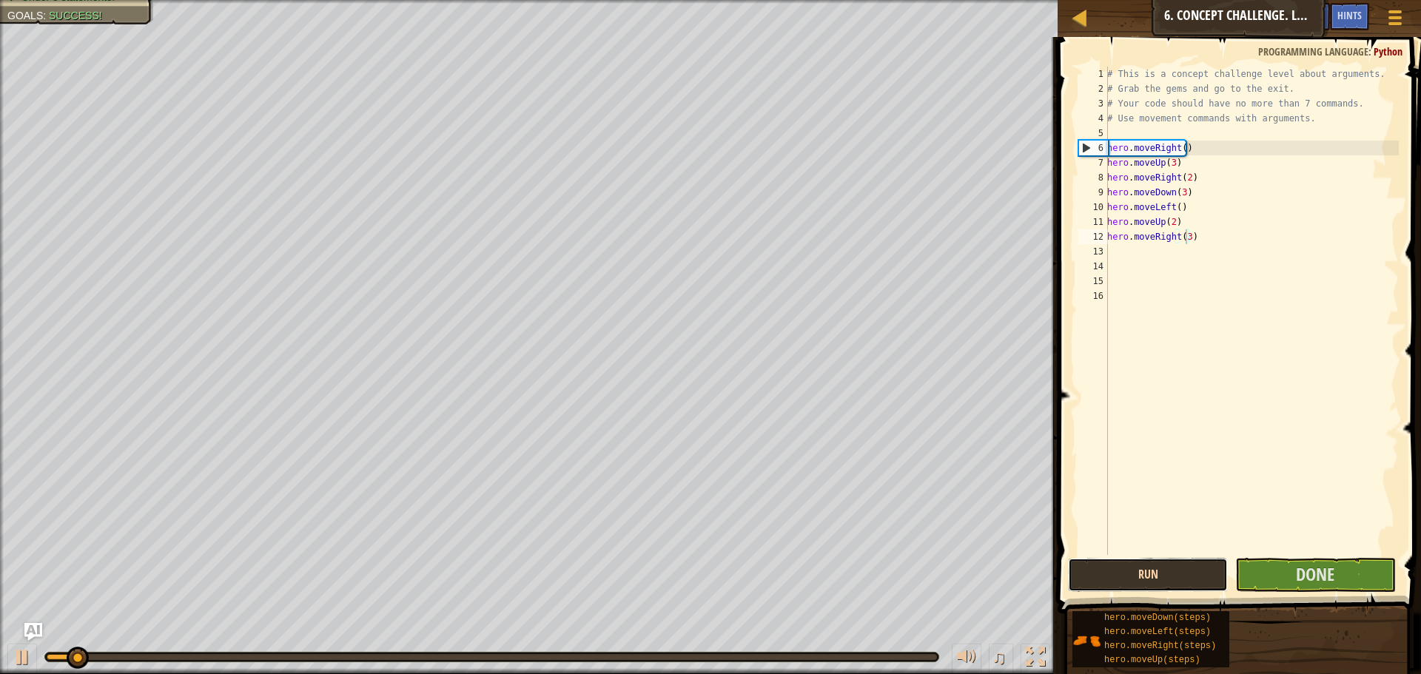
click at [1127, 586] on button "Run" at bounding box center [1148, 575] width 160 height 34
click at [1122, 589] on button "Run" at bounding box center [1148, 575] width 160 height 34
click at [1127, 581] on button "Run" at bounding box center [1148, 575] width 160 height 34
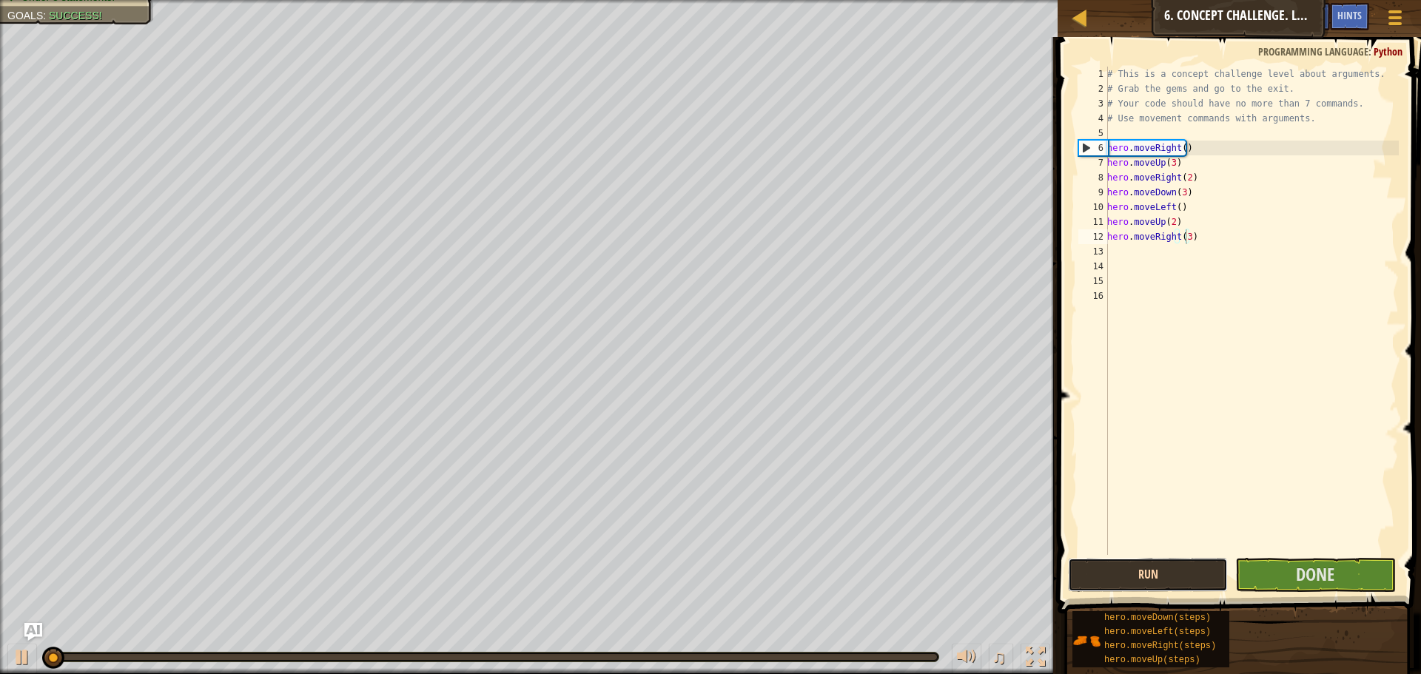
click at [1127, 581] on button "Run" at bounding box center [1148, 575] width 160 height 34
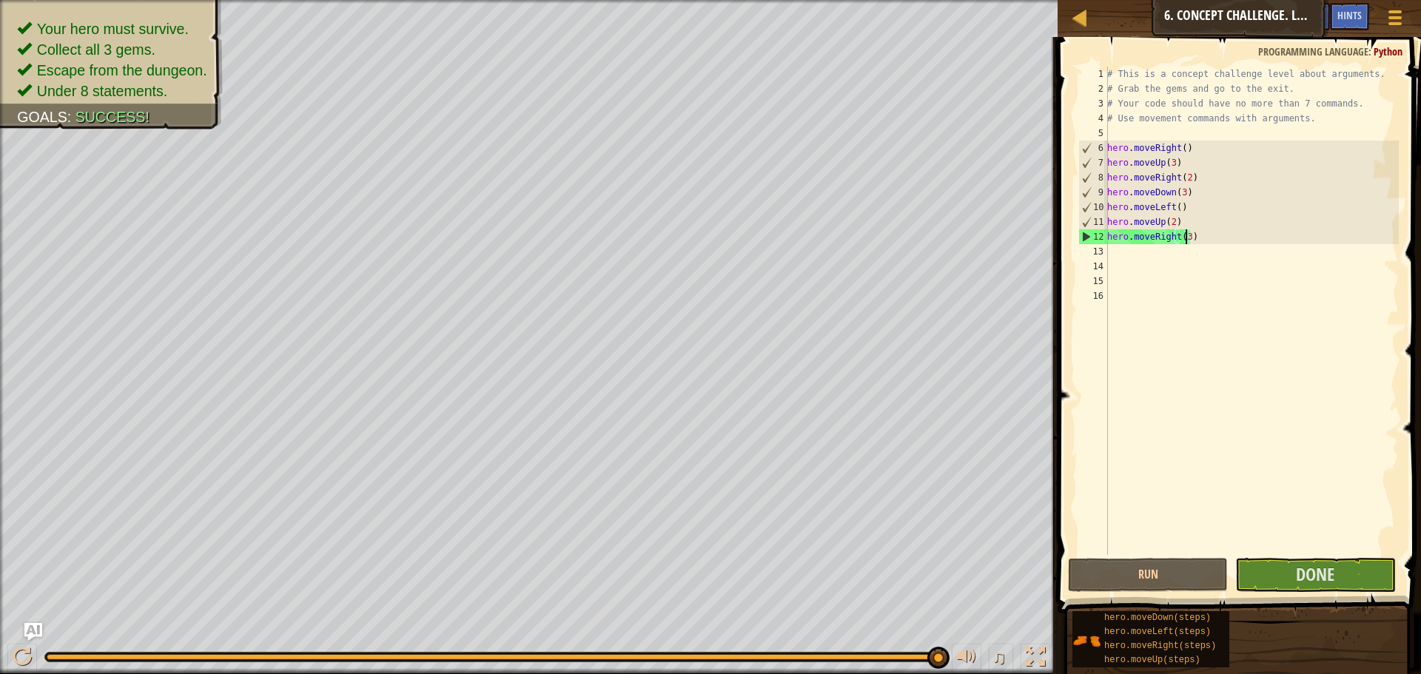
drag, startPoint x: 136, startPoint y: 658, endPoint x: 1042, endPoint y: 709, distance: 906.8
click at [1042, 0] on html "Map Introduction to Computer Science 6. Concept Challenge. Long Steps Game Menu…" at bounding box center [710, 0] width 1421 height 0
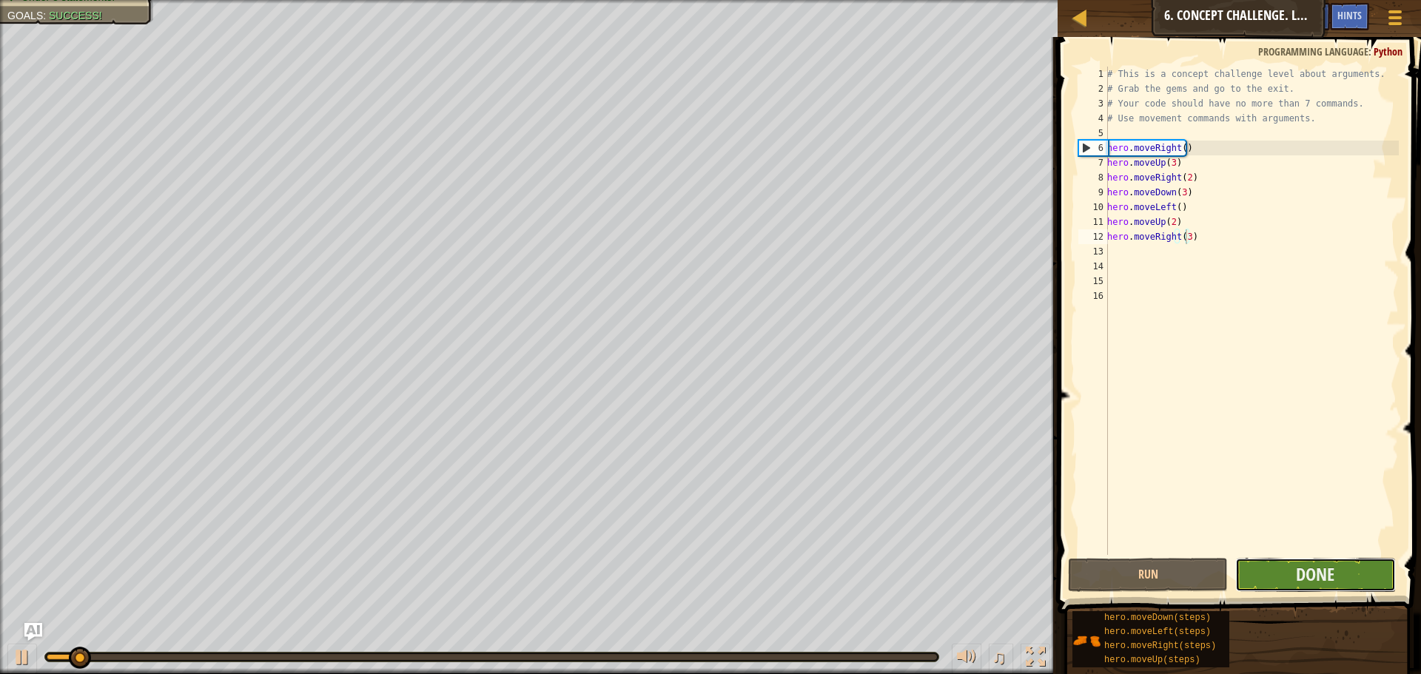
click at [1281, 579] on button "Done" at bounding box center [1315, 575] width 160 height 34
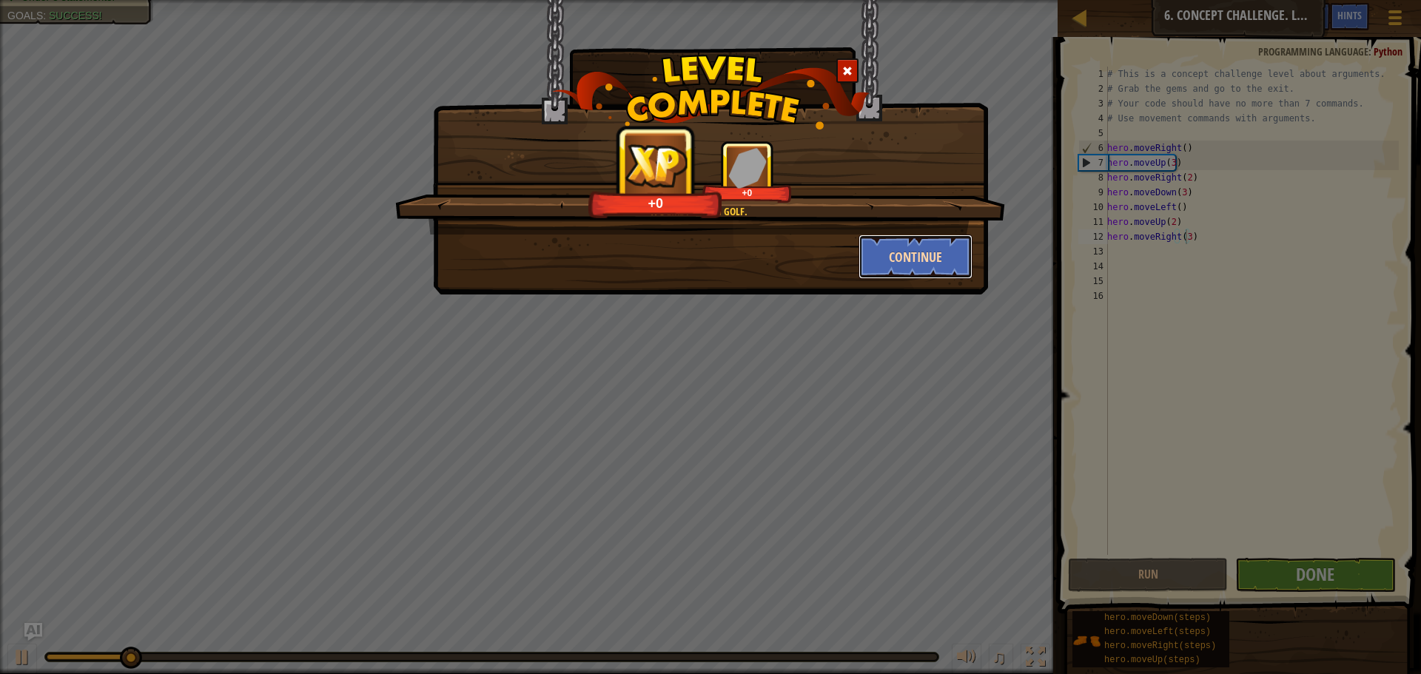
click at [928, 260] on button "Continue" at bounding box center [916, 257] width 115 height 44
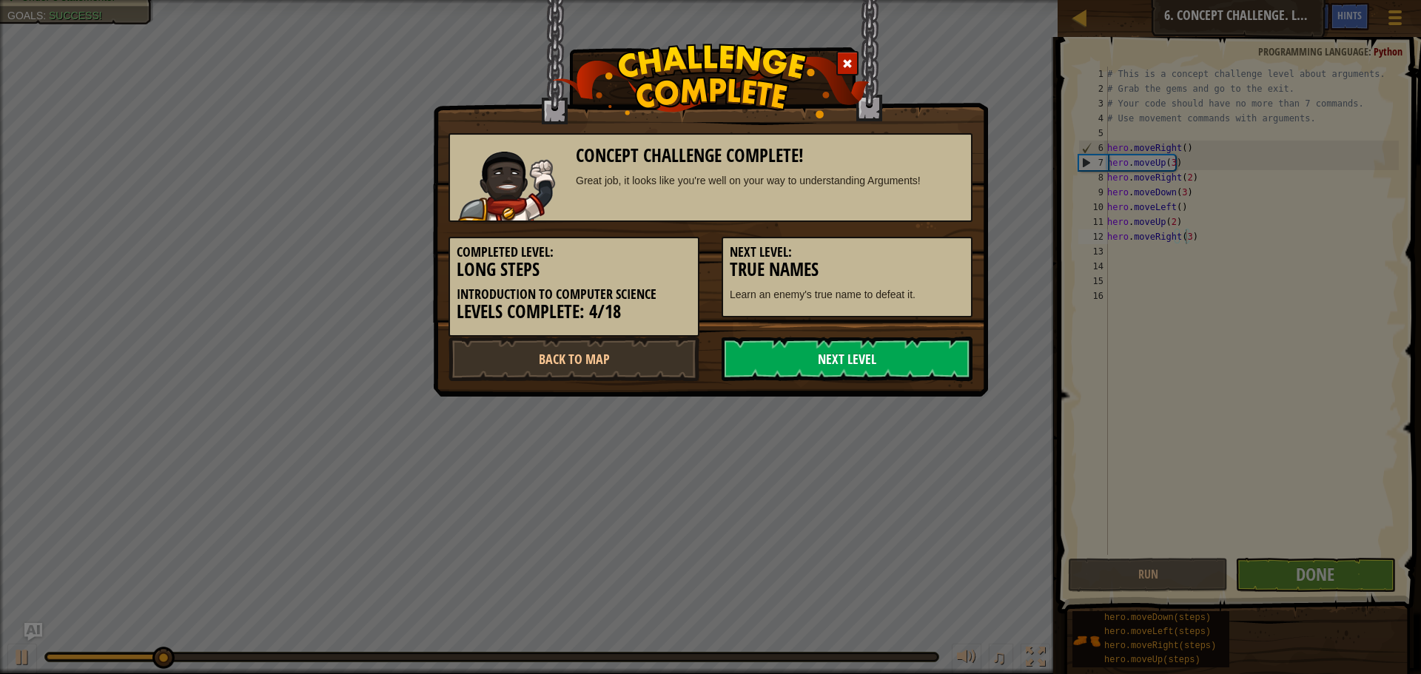
drag, startPoint x: 806, startPoint y: 352, endPoint x: 799, endPoint y: 360, distance: 11.6
click at [799, 360] on link "Next Level" at bounding box center [847, 359] width 251 height 44
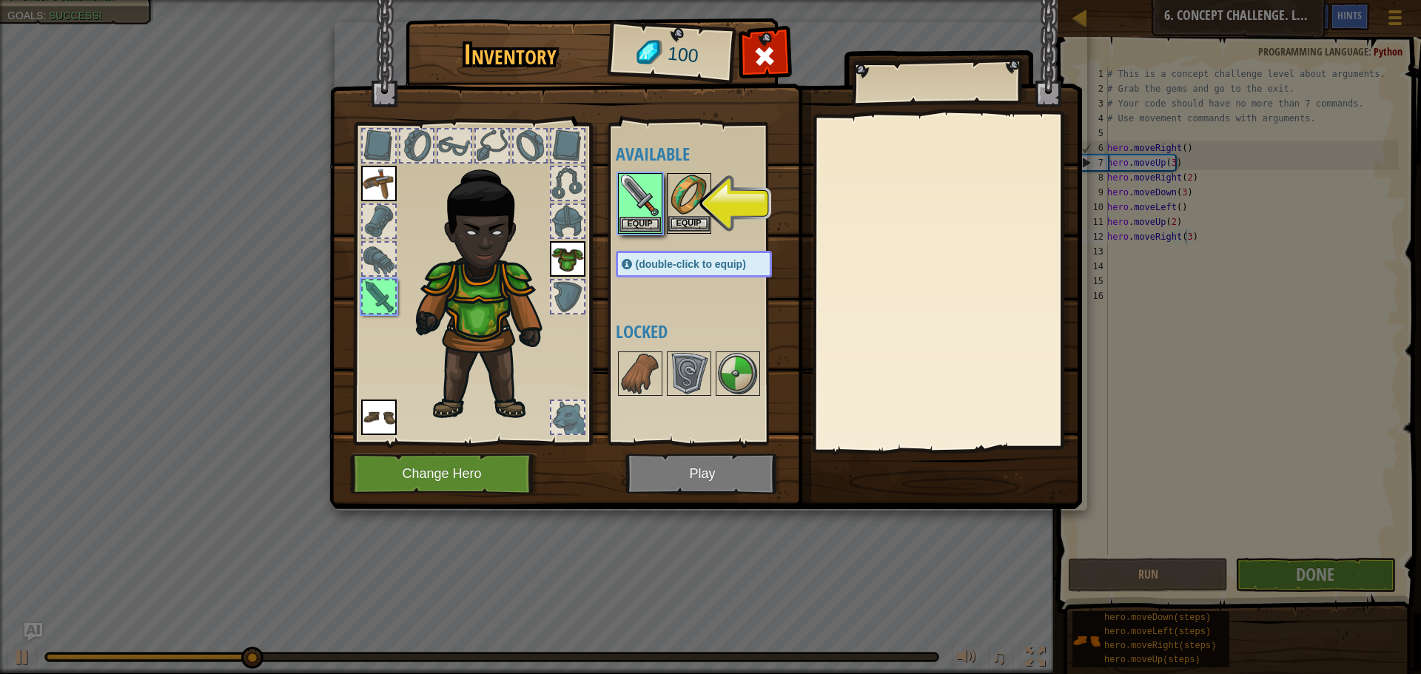
click at [673, 203] on img at bounding box center [688, 195] width 41 height 41
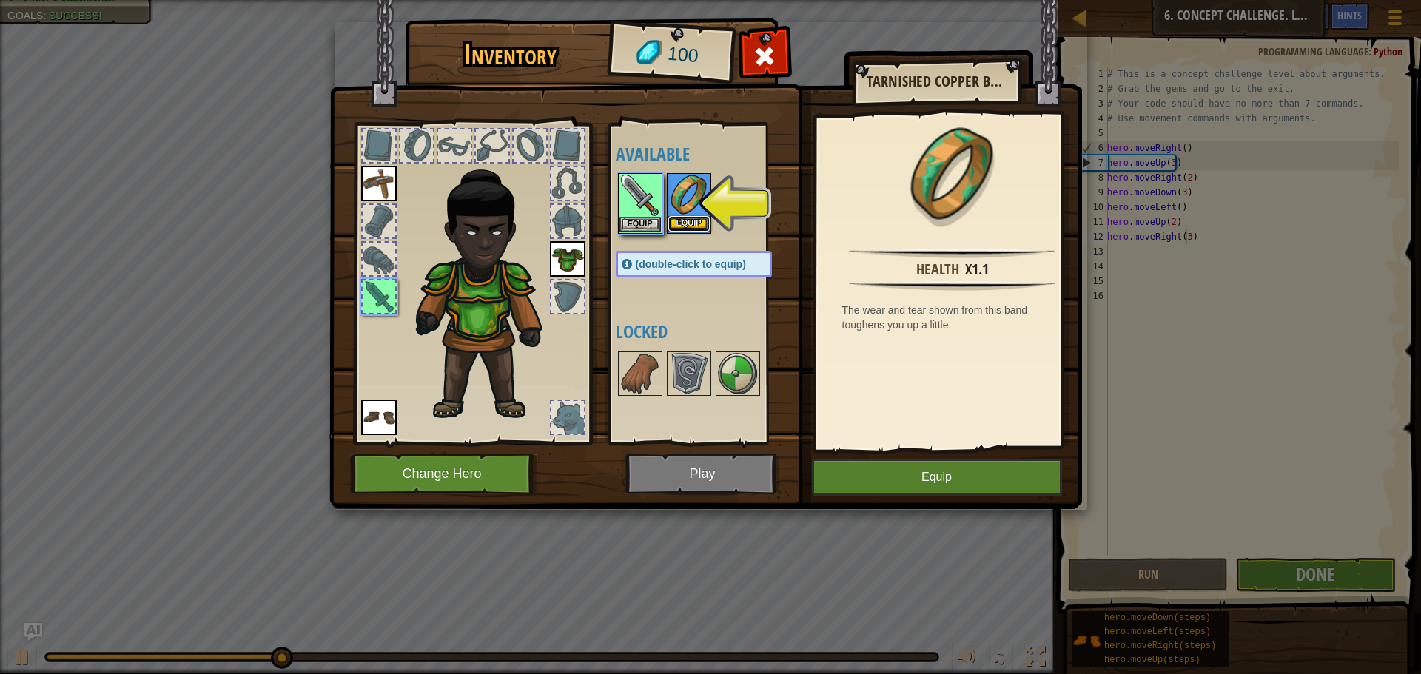
click at [679, 219] on button "Equip" at bounding box center [688, 224] width 41 height 16
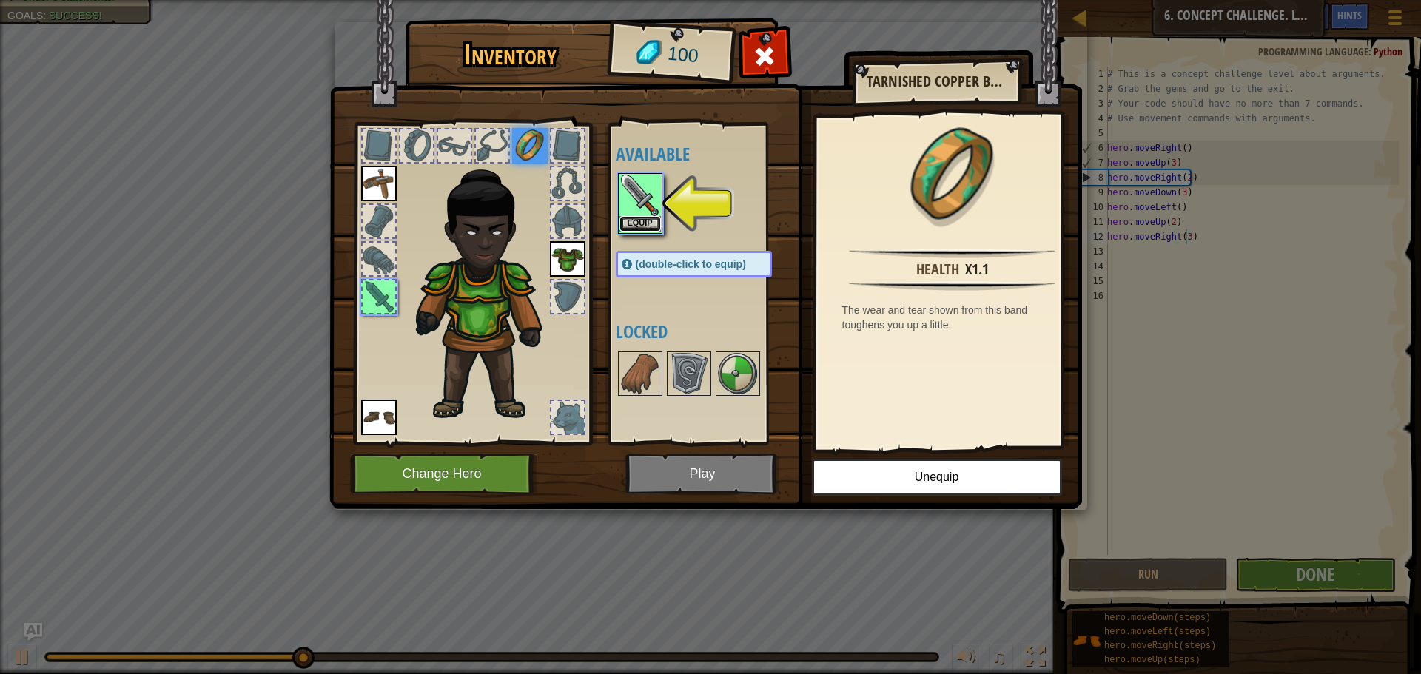
click at [653, 222] on button "Equip" at bounding box center [640, 224] width 41 height 16
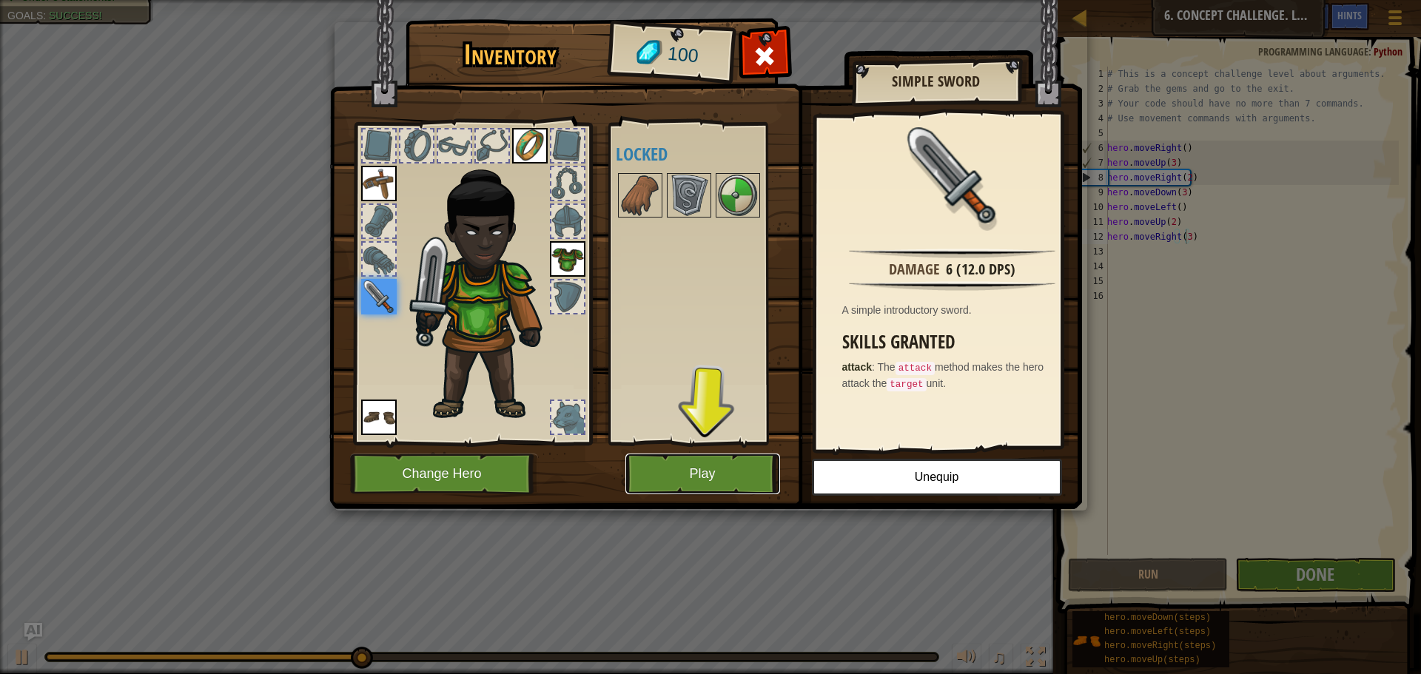
click at [697, 478] on button "Play" at bounding box center [703, 474] width 155 height 41
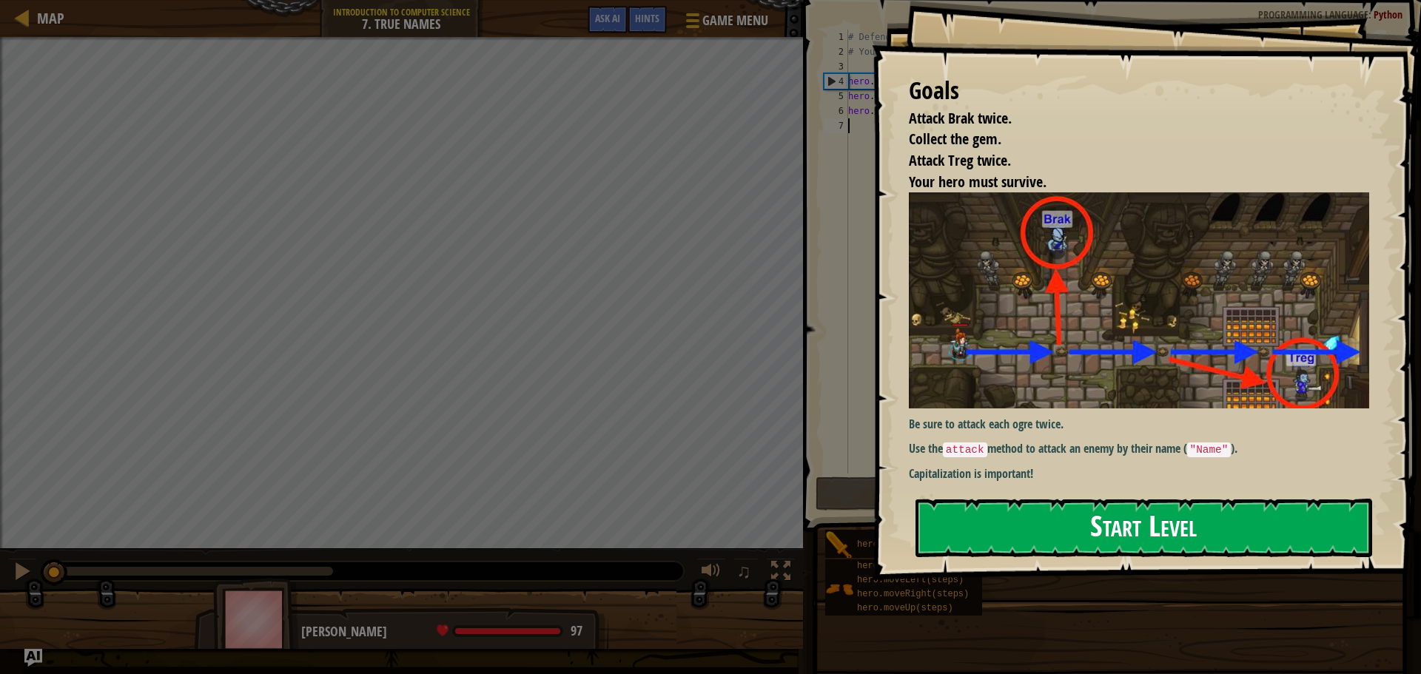
drag, startPoint x: 970, startPoint y: 515, endPoint x: 974, endPoint y: 509, distance: 7.6
click at [974, 509] on button "Start Level" at bounding box center [1144, 528] width 457 height 58
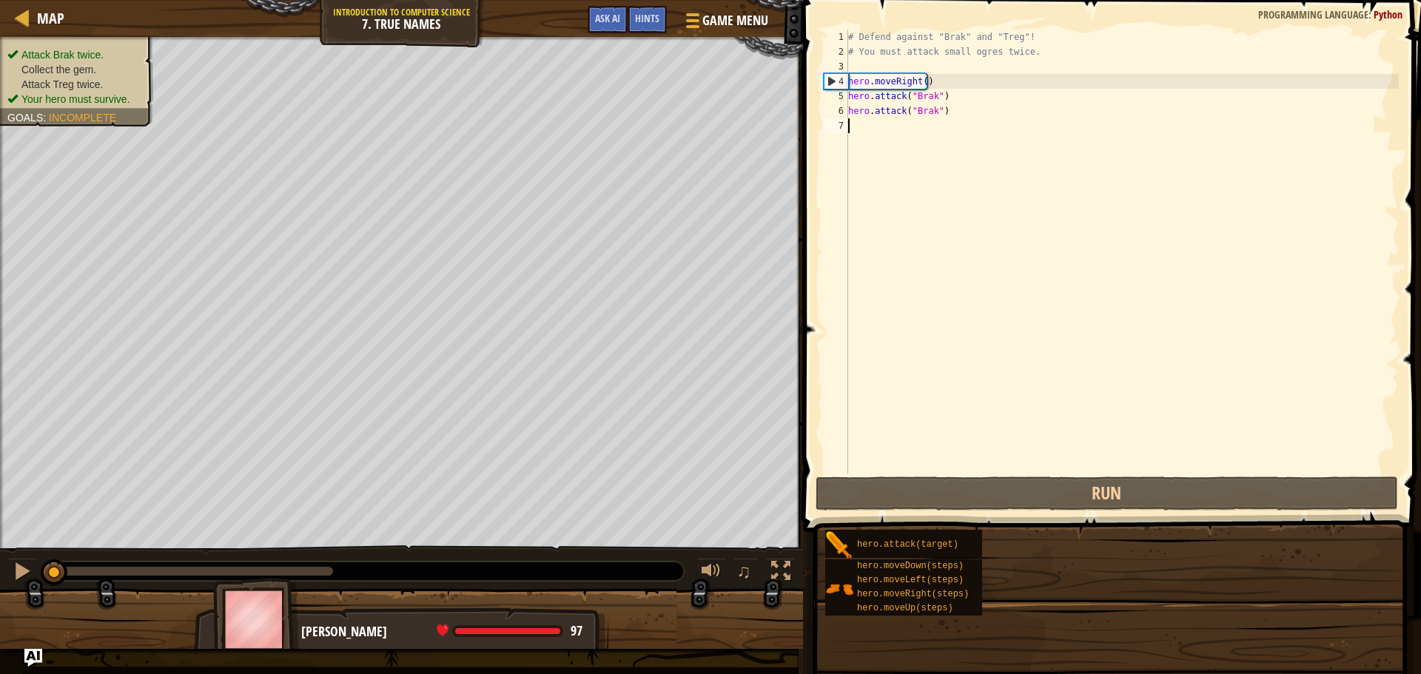
click at [974, 509] on div "Goals Attack Brak twice. Collect the gem. Attack Treg twice. Your hero must sur…" at bounding box center [710, 337] width 1421 height 674
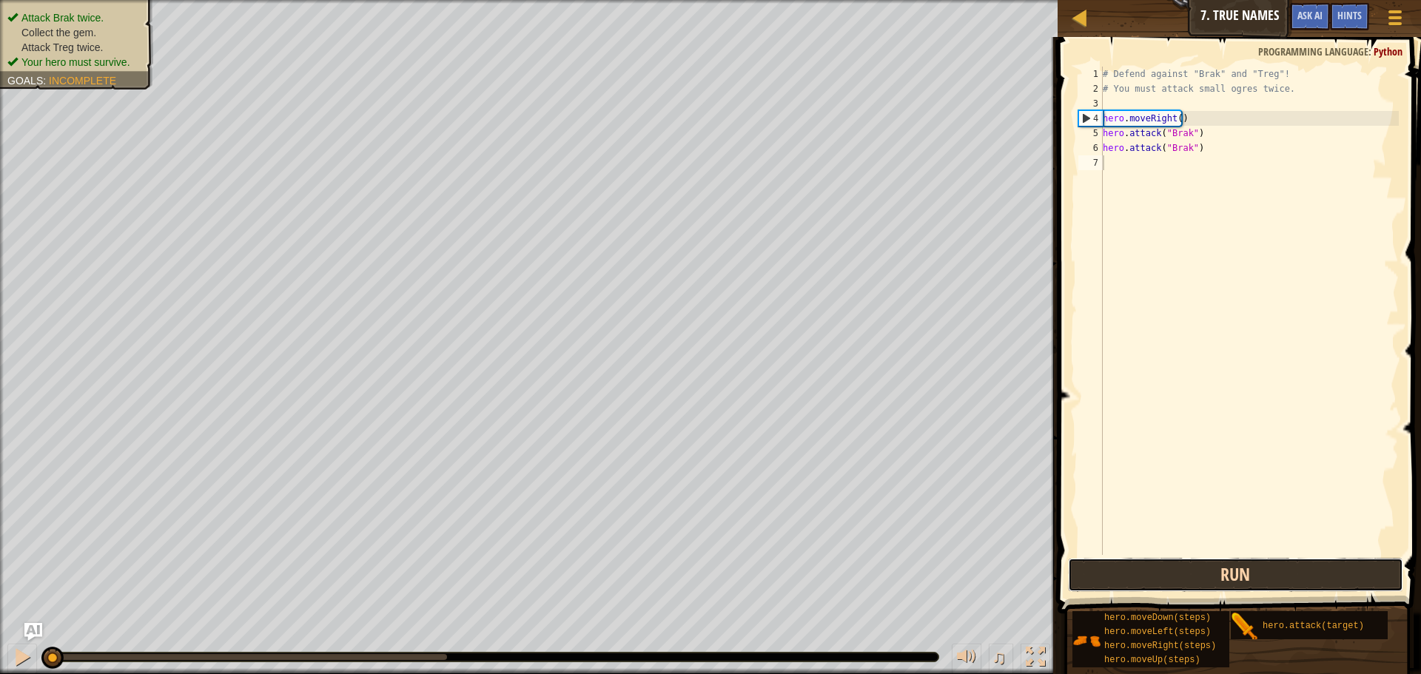
drag, startPoint x: 1224, startPoint y: 568, endPoint x: 1215, endPoint y: 572, distance: 9.9
click at [1215, 571] on button "Run" at bounding box center [1235, 575] width 335 height 34
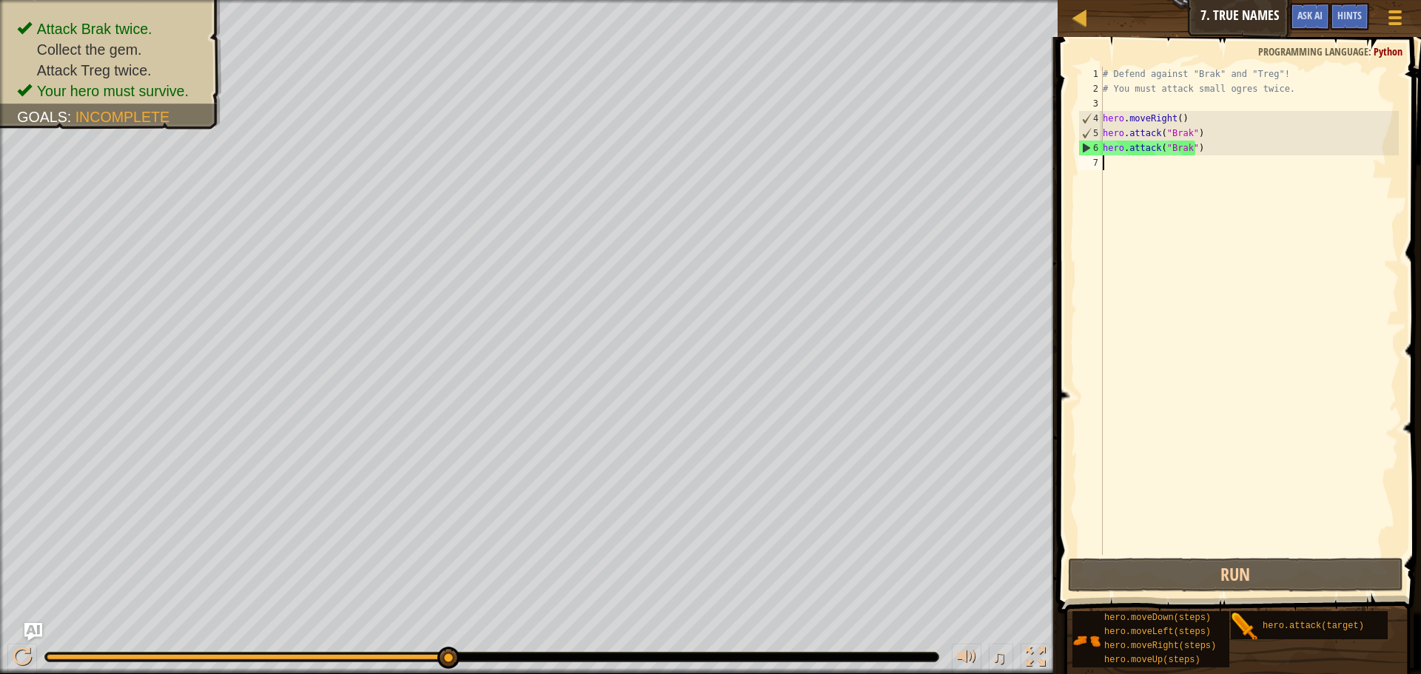
scroll to position [7, 0]
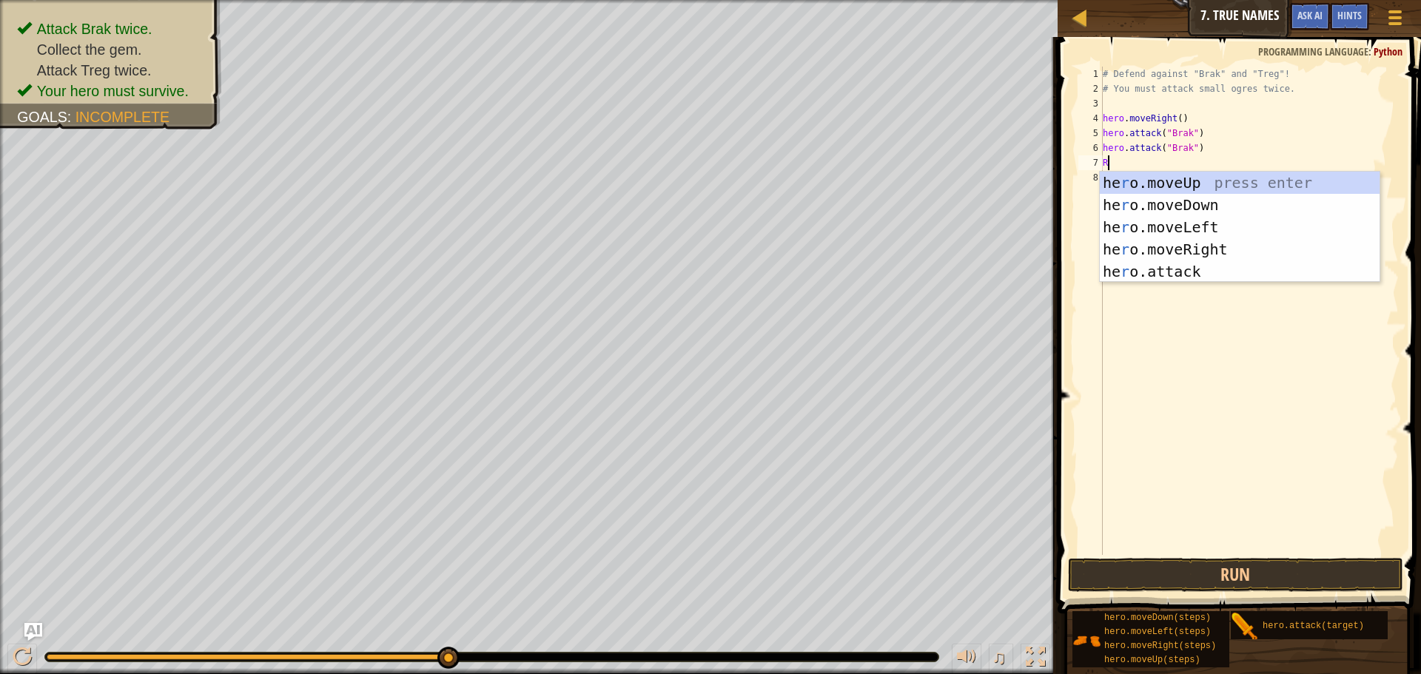
type textarea "RI"
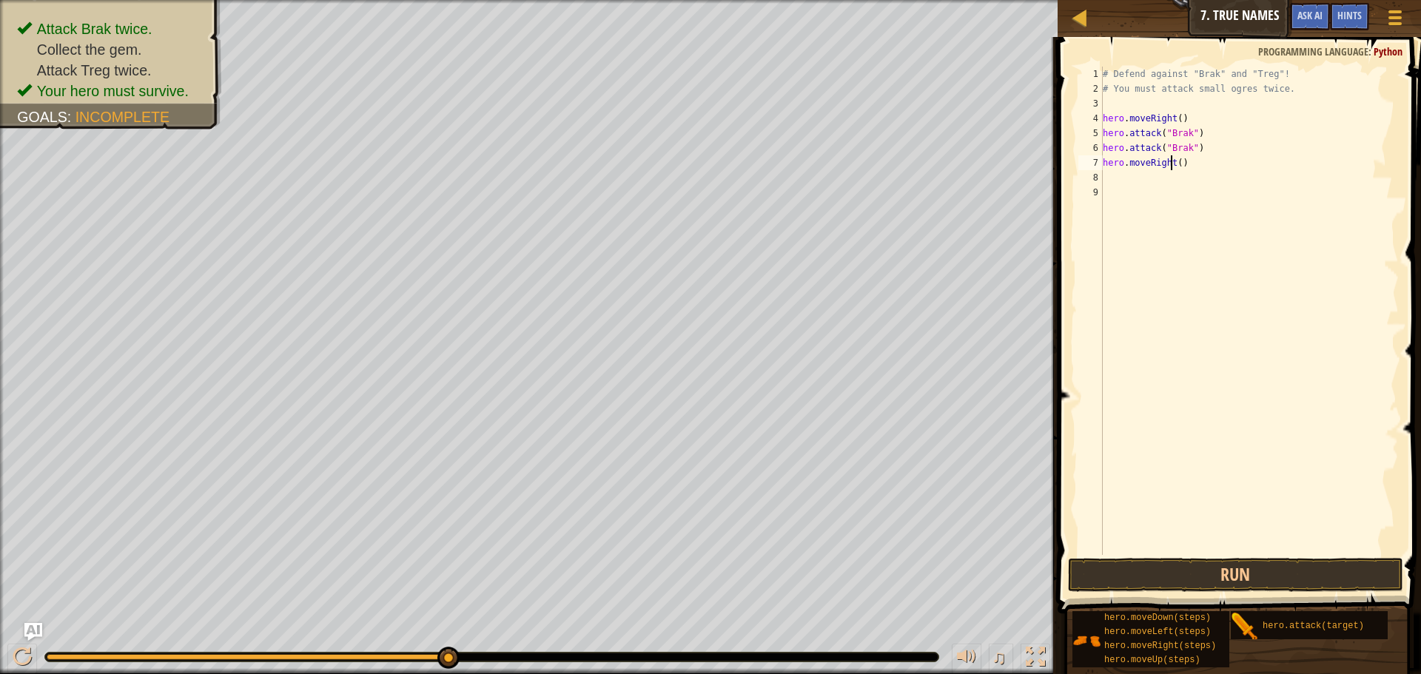
click at [1176, 162] on div "# Defend against "Brak" and "Treg"! # You must attack small ogres twice. hero .…" at bounding box center [1249, 326] width 299 height 518
type textarea "hero.moveRight()"
click at [1176, 173] on div "# Defend against "Brak" and "Treg"! # You must attack small ogres twice. hero .…" at bounding box center [1249, 326] width 299 height 518
click at [1175, 161] on div "# Defend against "Brak" and "Treg"! # You must attack small ogres twice. hero .…" at bounding box center [1249, 326] width 299 height 518
type textarea "hero.moveRight(2)"
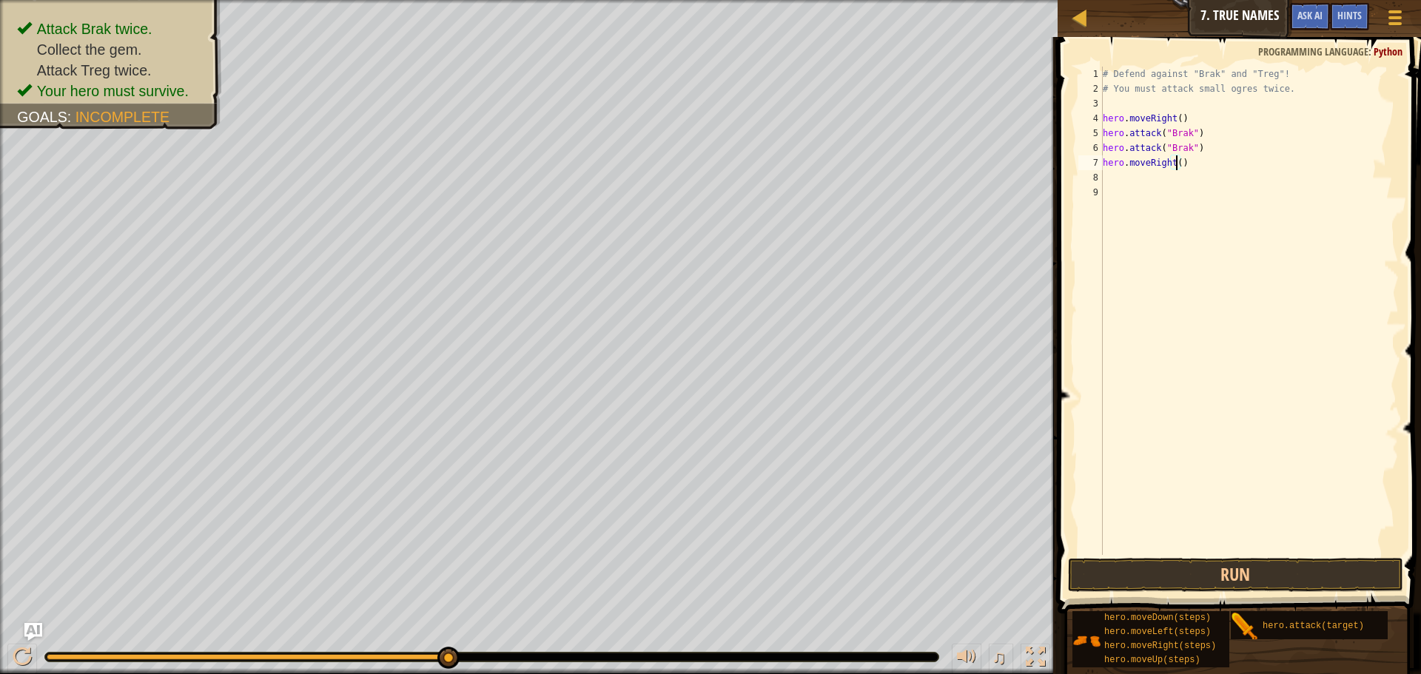
scroll to position [7, 6]
drag, startPoint x: 1147, startPoint y: 552, endPoint x: 1158, endPoint y: 588, distance: 37.9
click at [1147, 559] on div "hero.moveRight(2) 1 2 3 4 5 6 7 8 9 # Defend against "Brak" and "Treg"! # You m…" at bounding box center [1237, 354] width 368 height 620
click at [1158, 588] on button "Run" at bounding box center [1235, 575] width 335 height 34
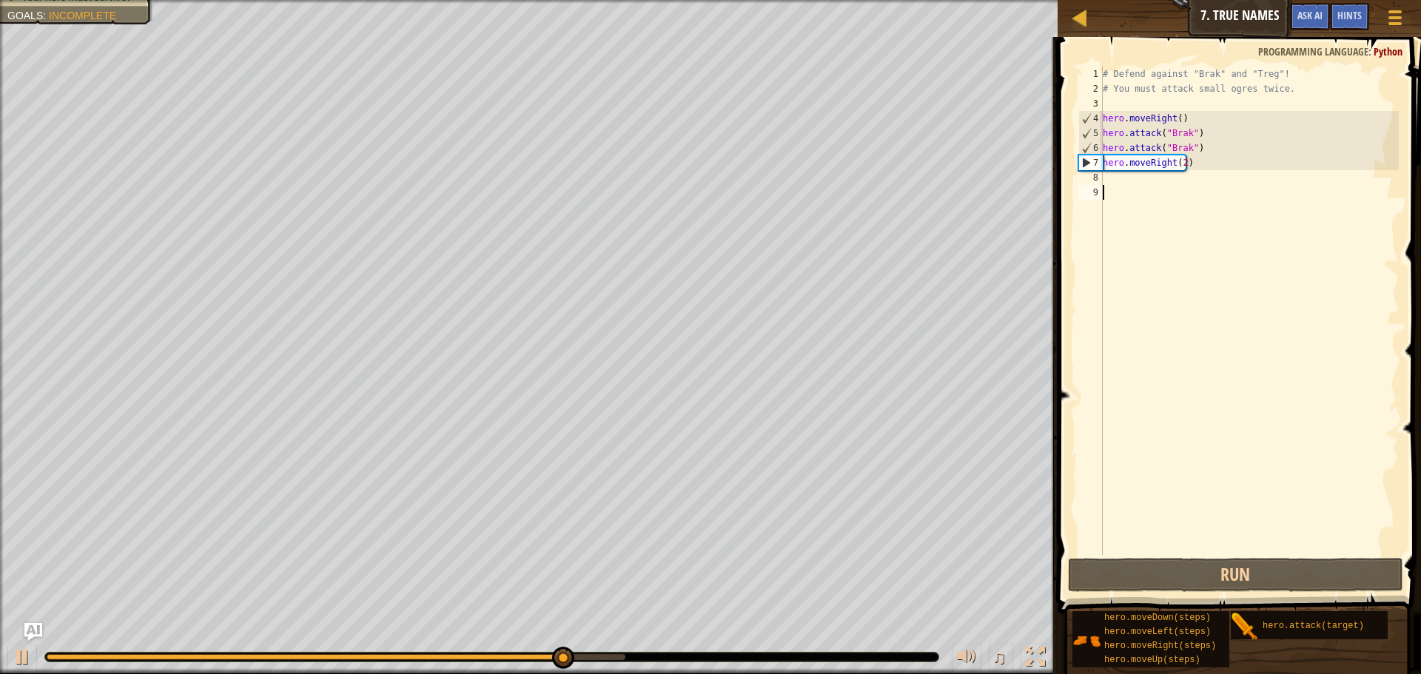
click at [1104, 178] on div "# Defend against "Brak" and "Treg"! # You must attack small ogres twice. hero .…" at bounding box center [1249, 326] width 299 height 518
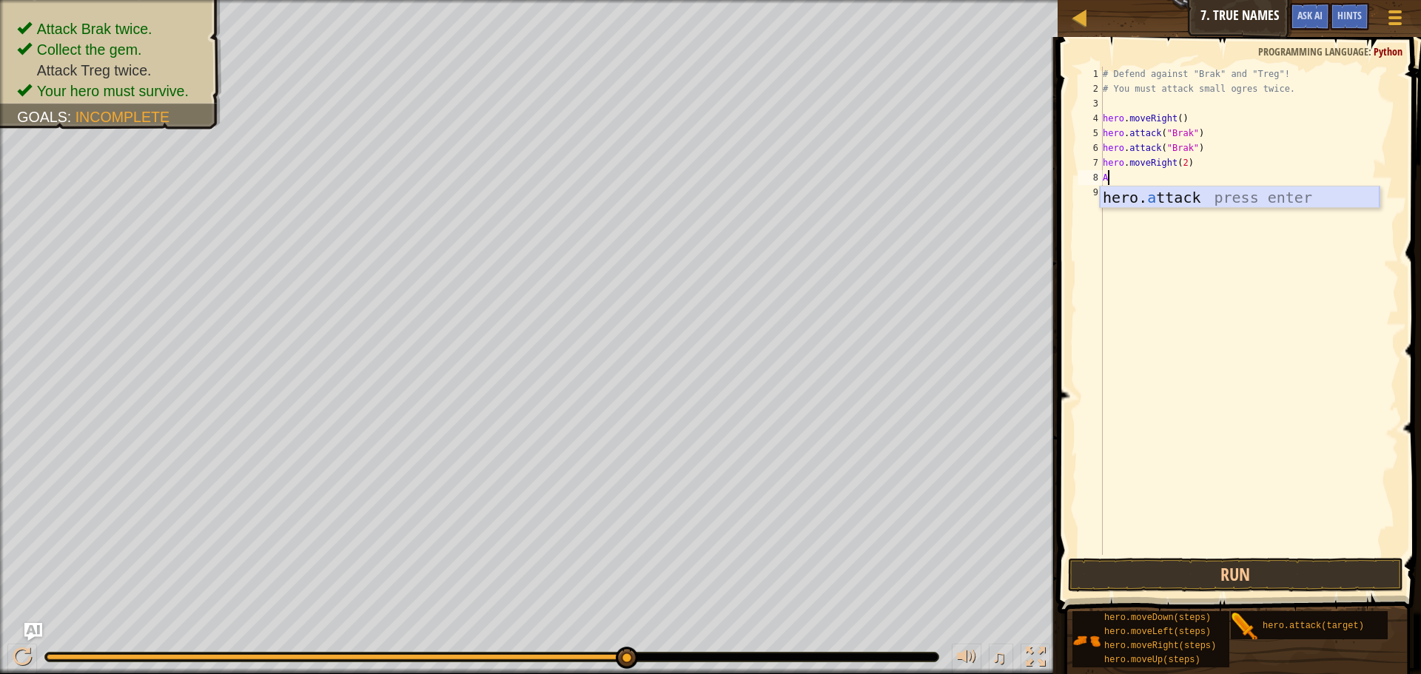
click at [1247, 198] on div "hero. a ttack press enter" at bounding box center [1240, 220] width 280 height 67
type textarea "hero.attack("TREG")"
click at [1113, 186] on div "# Defend against "Brak" and "Treg"! # You must attack small ogres twice. hero .…" at bounding box center [1249, 326] width 299 height 518
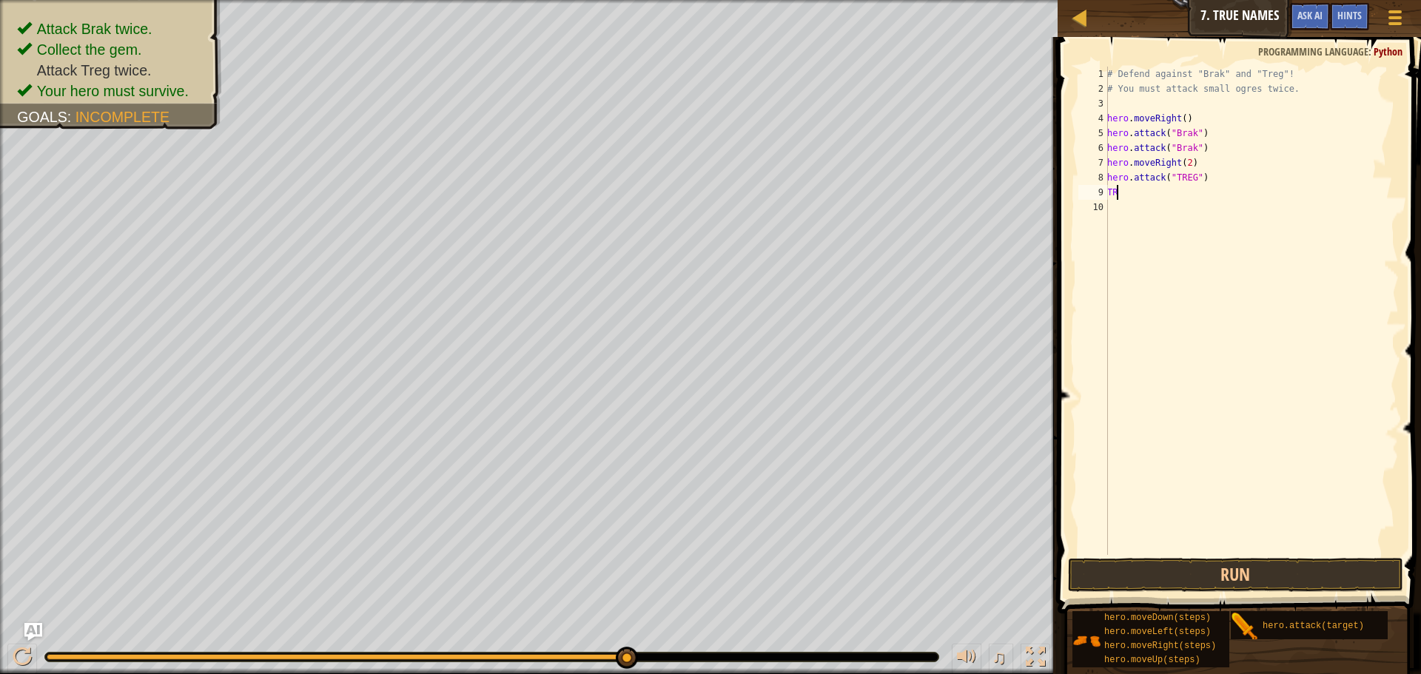
type textarea "T"
click at [1247, 573] on button "Run" at bounding box center [1235, 575] width 335 height 34
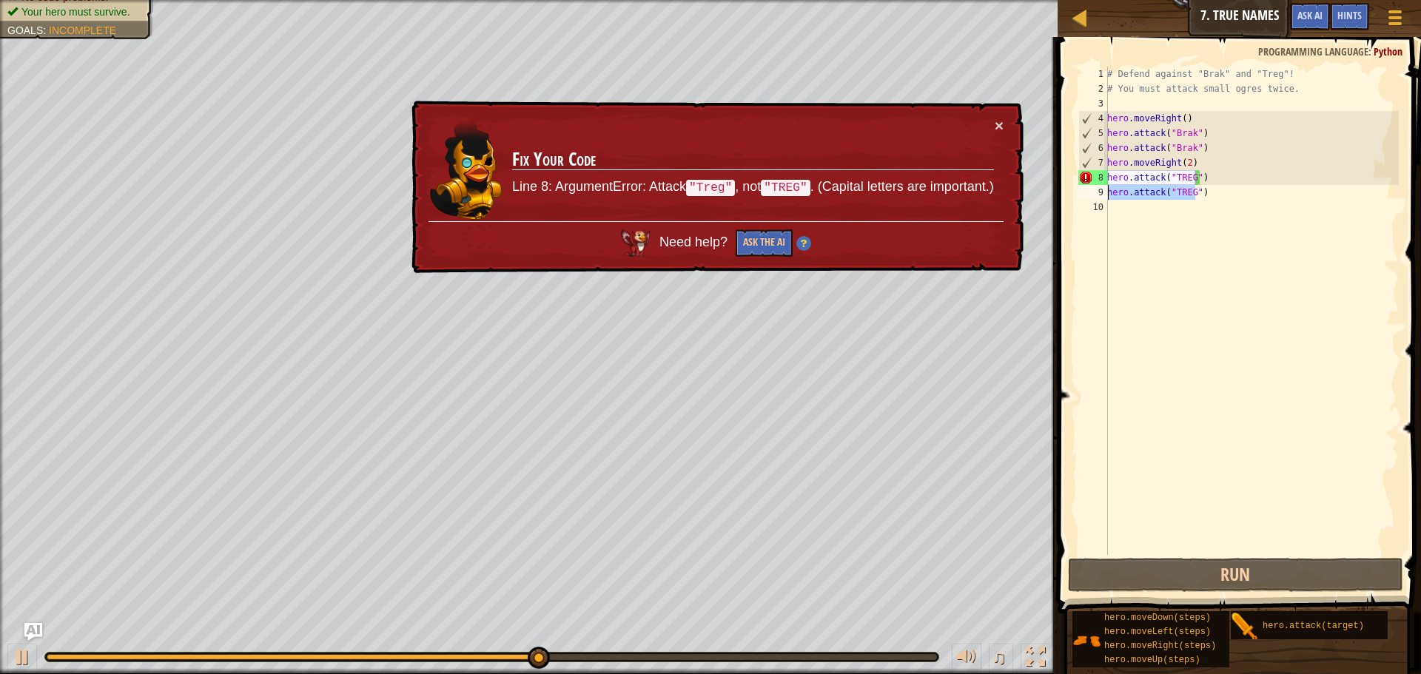
drag, startPoint x: 1198, startPoint y: 196, endPoint x: 1108, endPoint y: 195, distance: 89.6
click at [1108, 195] on div "# Defend against "Brak" and "Treg"! # You must attack small ogres twice. hero .…" at bounding box center [1251, 326] width 295 height 518
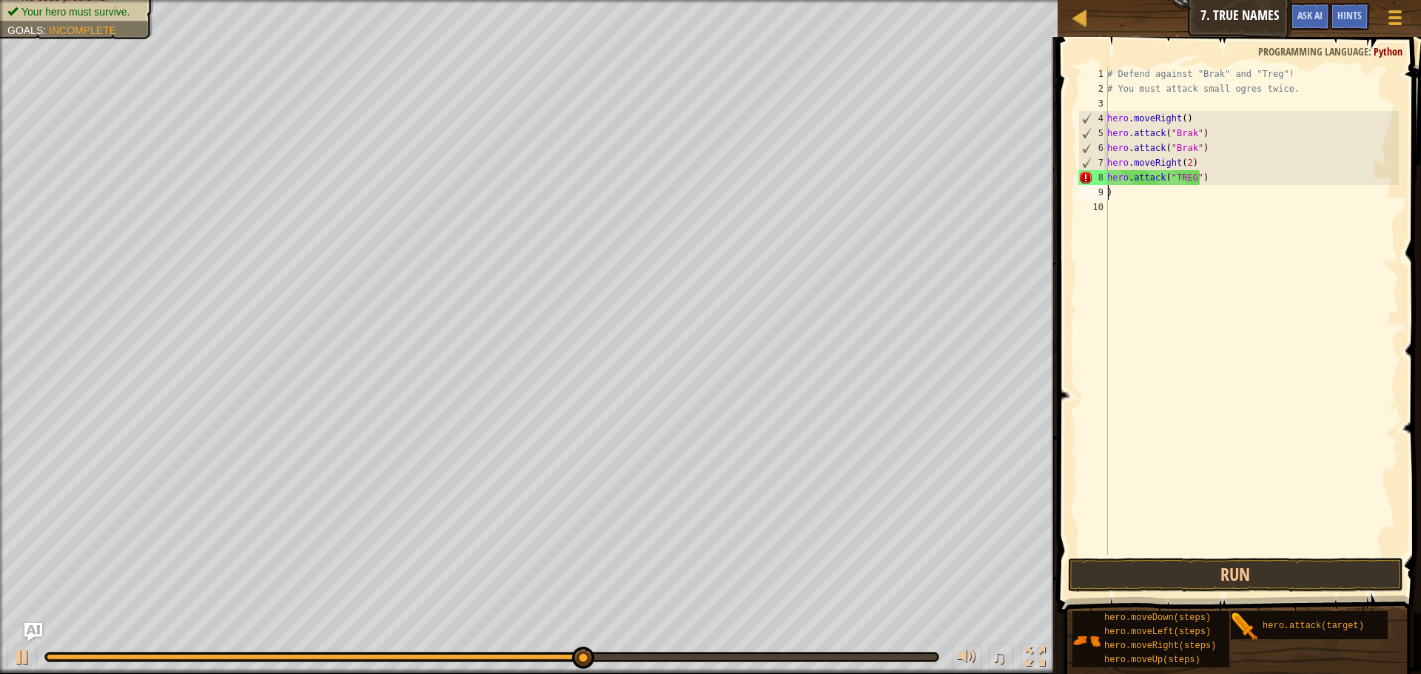
scroll to position [7, 0]
click at [1121, 188] on div "# Defend against "Brak" and "Treg"! # You must attack small ogres twice. hero .…" at bounding box center [1251, 326] width 295 height 518
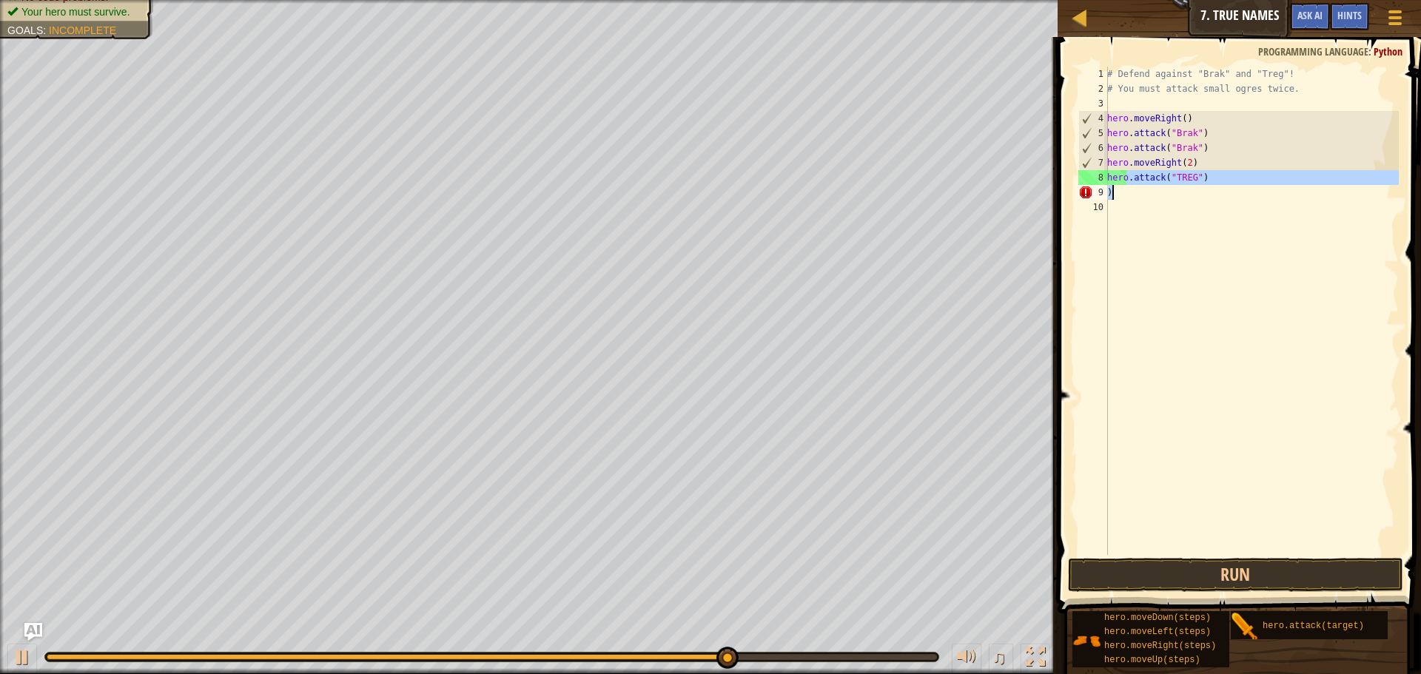
click at [1119, 190] on div "# Defend against "Brak" and "Treg"! # You must attack small ogres twice. hero .…" at bounding box center [1251, 311] width 295 height 489
type textarea ")"
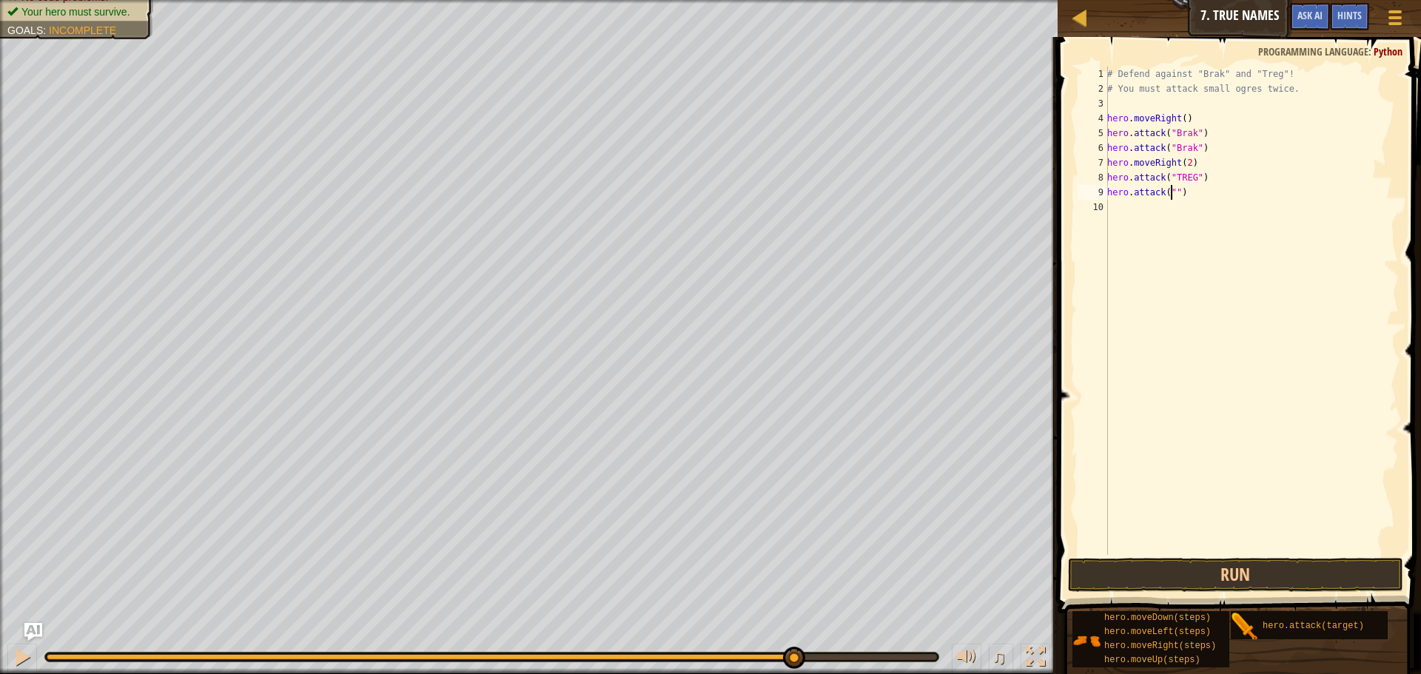
type textarea "hero.attack("2")"
drag, startPoint x: 1179, startPoint y: 573, endPoint x: 1169, endPoint y: 578, distance: 11.6
click at [1176, 576] on button "Run" at bounding box center [1235, 575] width 335 height 34
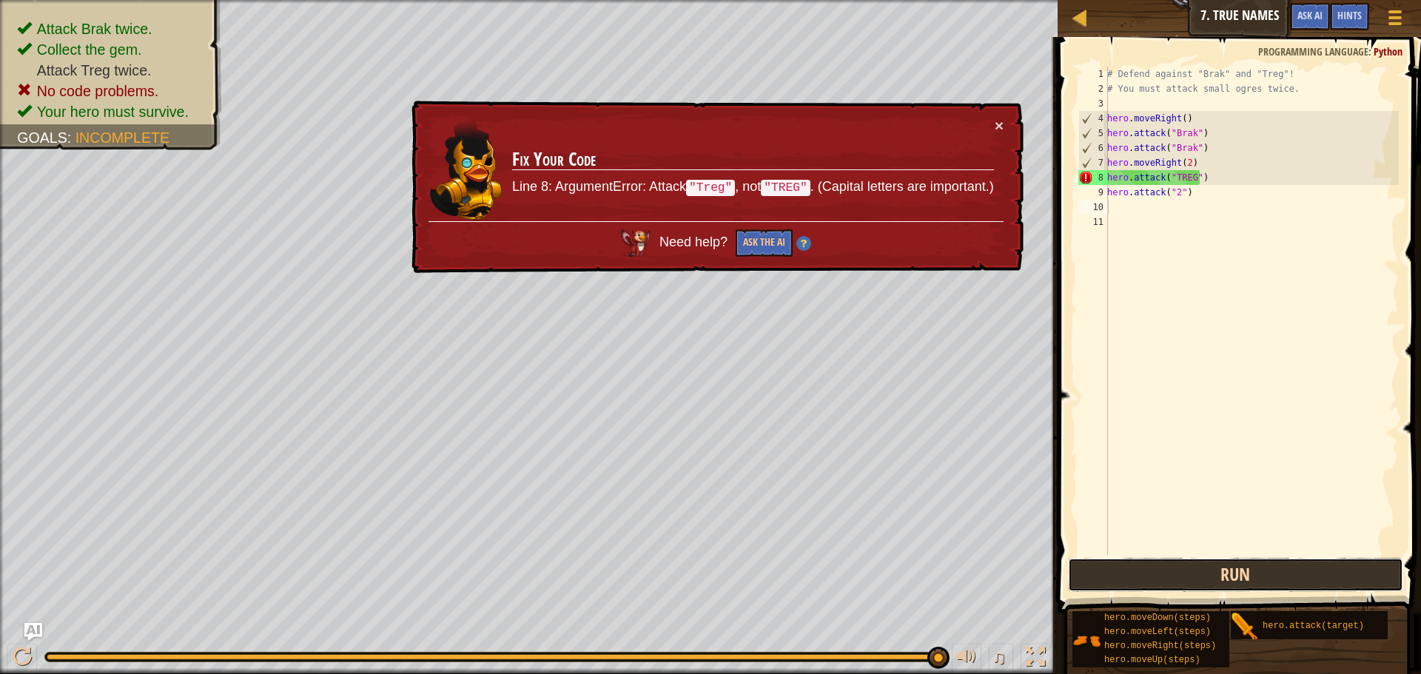
click at [1080, 568] on button "Run" at bounding box center [1235, 575] width 335 height 34
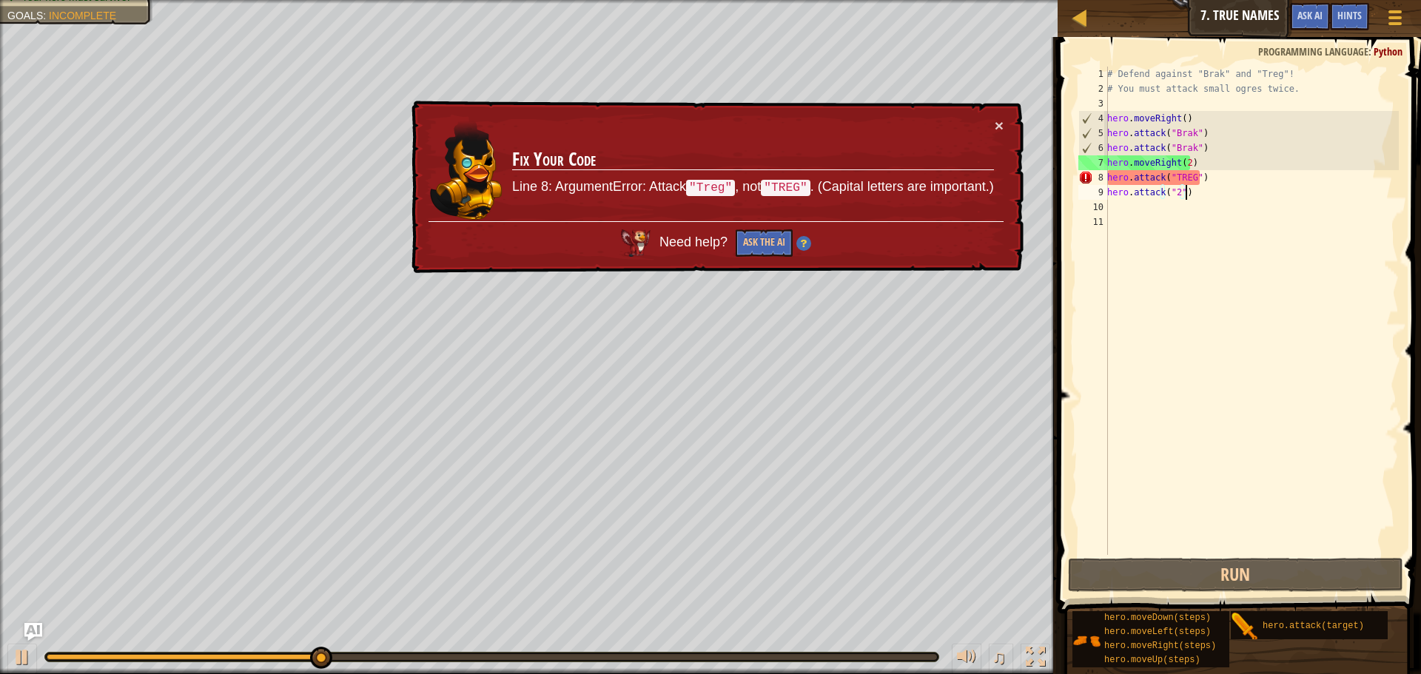
click at [1195, 188] on div "# Defend against "Brak" and "Treg"! # You must attack small ogres twice. hero .…" at bounding box center [1251, 326] width 295 height 518
click at [1187, 165] on div "# Defend against "Brak" and "Treg"! # You must attack small ogres twice. hero .…" at bounding box center [1251, 326] width 295 height 518
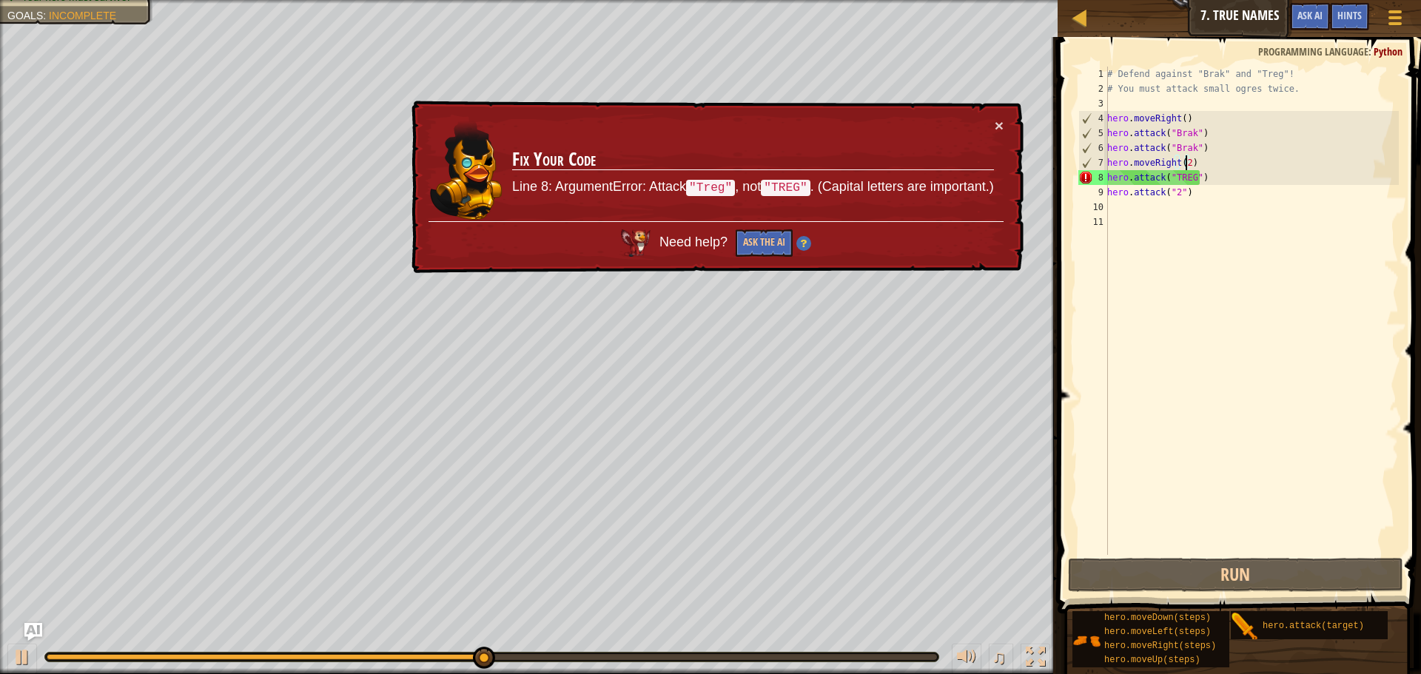
click at [1193, 178] on div "# Defend against "Brak" and "Treg"! # You must attack small ogres twice. hero .…" at bounding box center [1251, 326] width 295 height 518
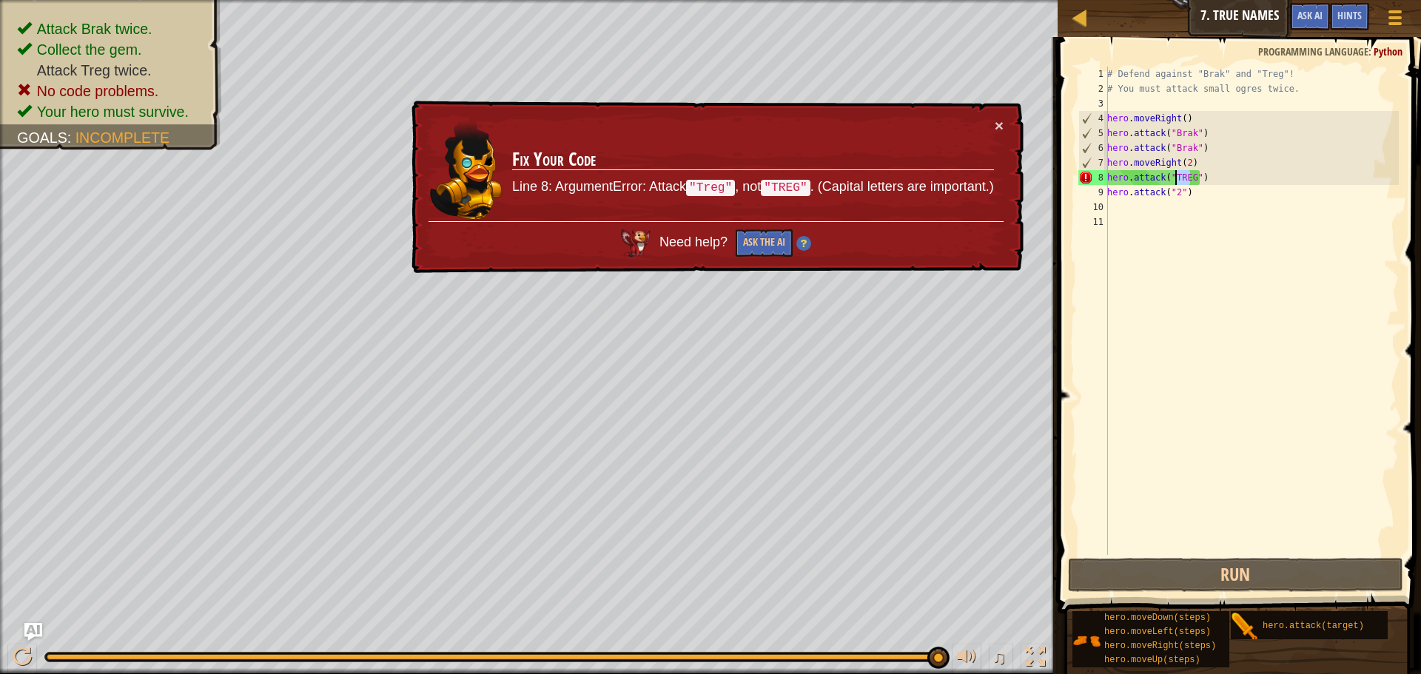
drag, startPoint x: 1191, startPoint y: 178, endPoint x: 1176, endPoint y: 177, distance: 15.6
click at [1176, 177] on div "# Defend against "Brak" and "Treg"! # You must attack small ogres twice. hero .…" at bounding box center [1251, 326] width 295 height 518
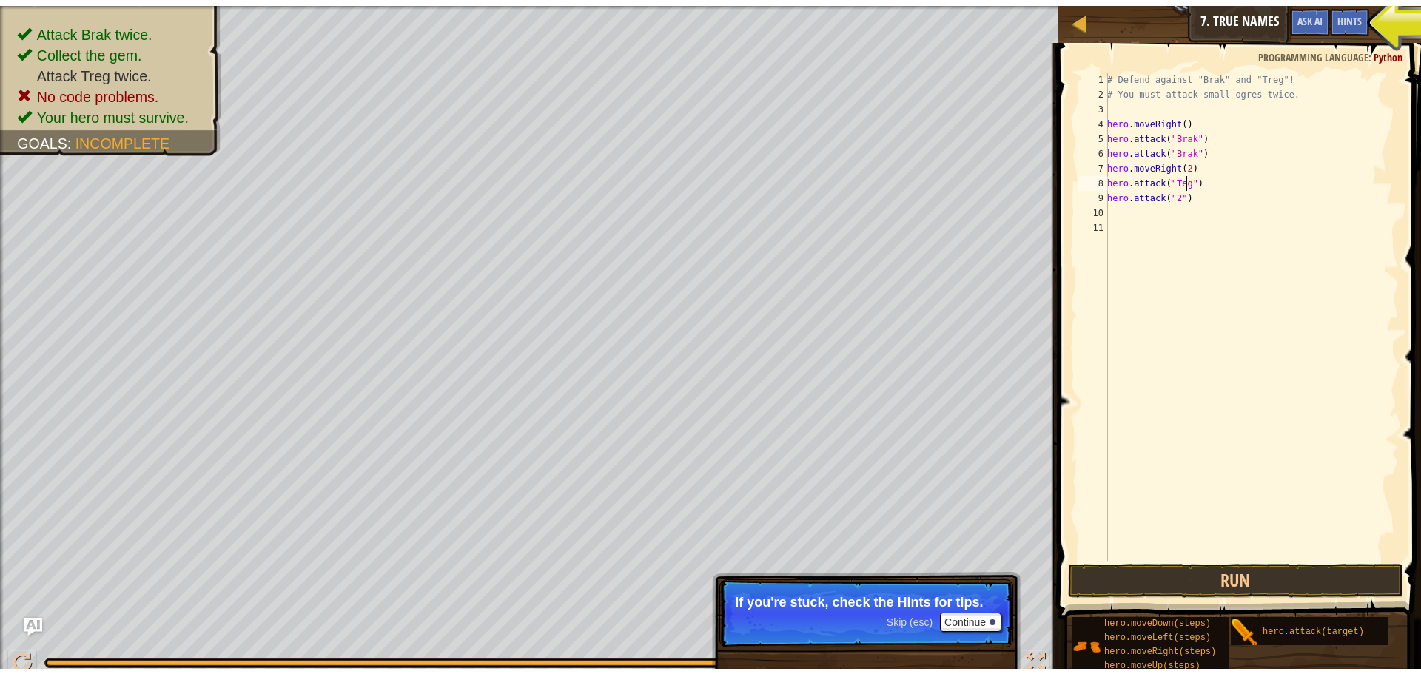
scroll to position [7, 7]
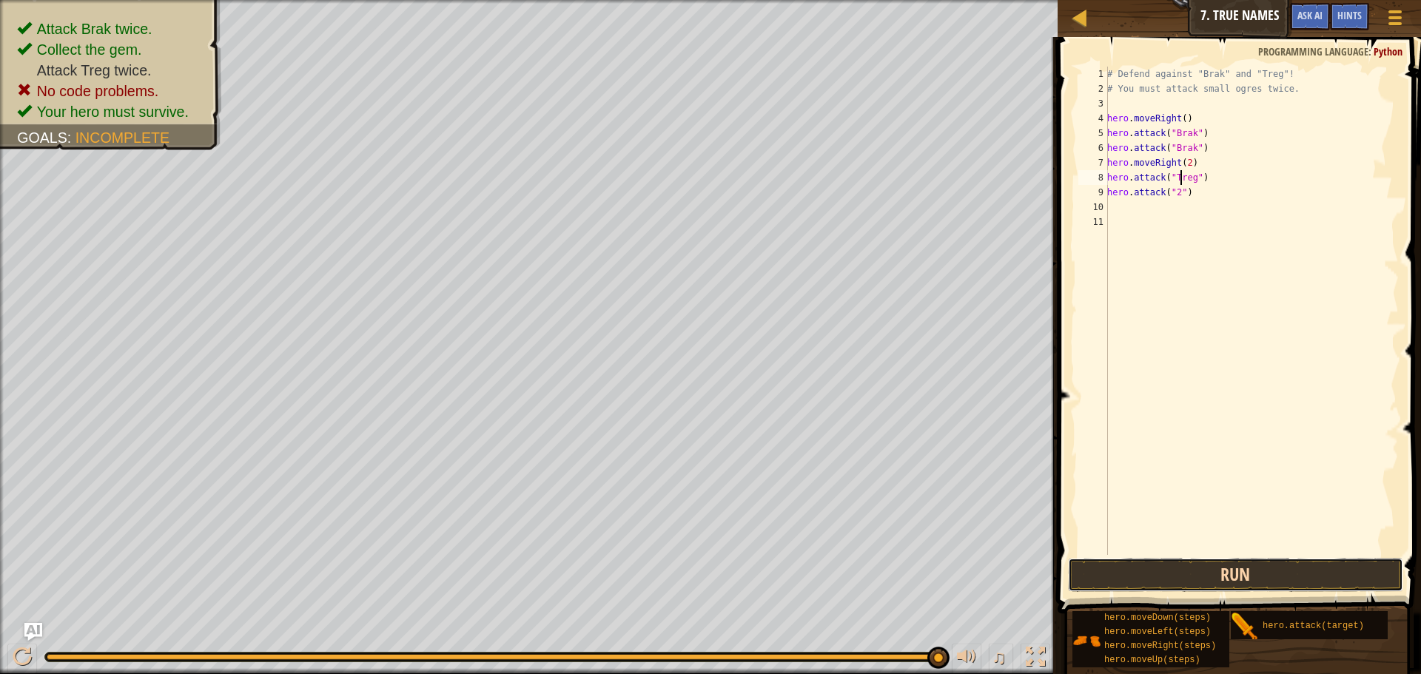
click at [1213, 580] on button "Run" at bounding box center [1235, 575] width 335 height 34
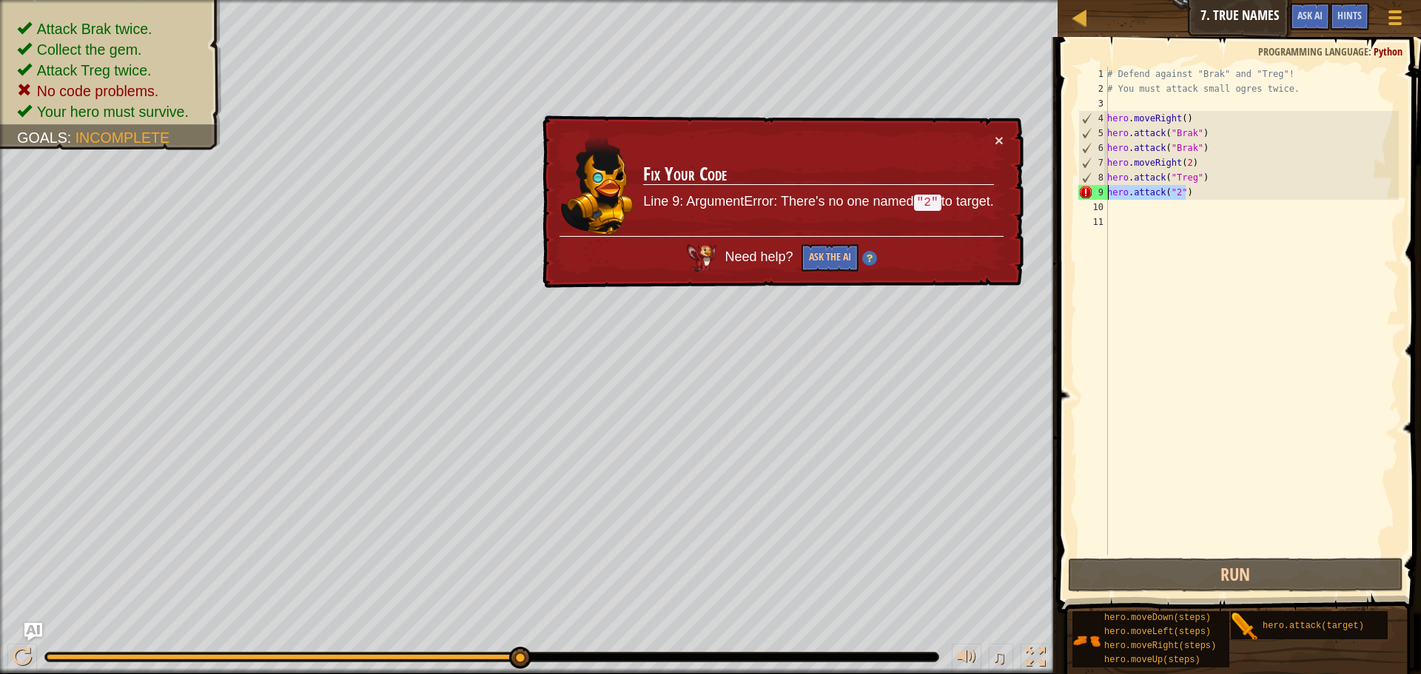
drag, startPoint x: 1188, startPoint y: 196, endPoint x: 1108, endPoint y: 195, distance: 79.9
click at [1108, 195] on div "# Defend against "Brak" and "Treg"! # You must attack small ogres twice. hero .…" at bounding box center [1251, 326] width 295 height 518
type textarea "hero.attack("2")"
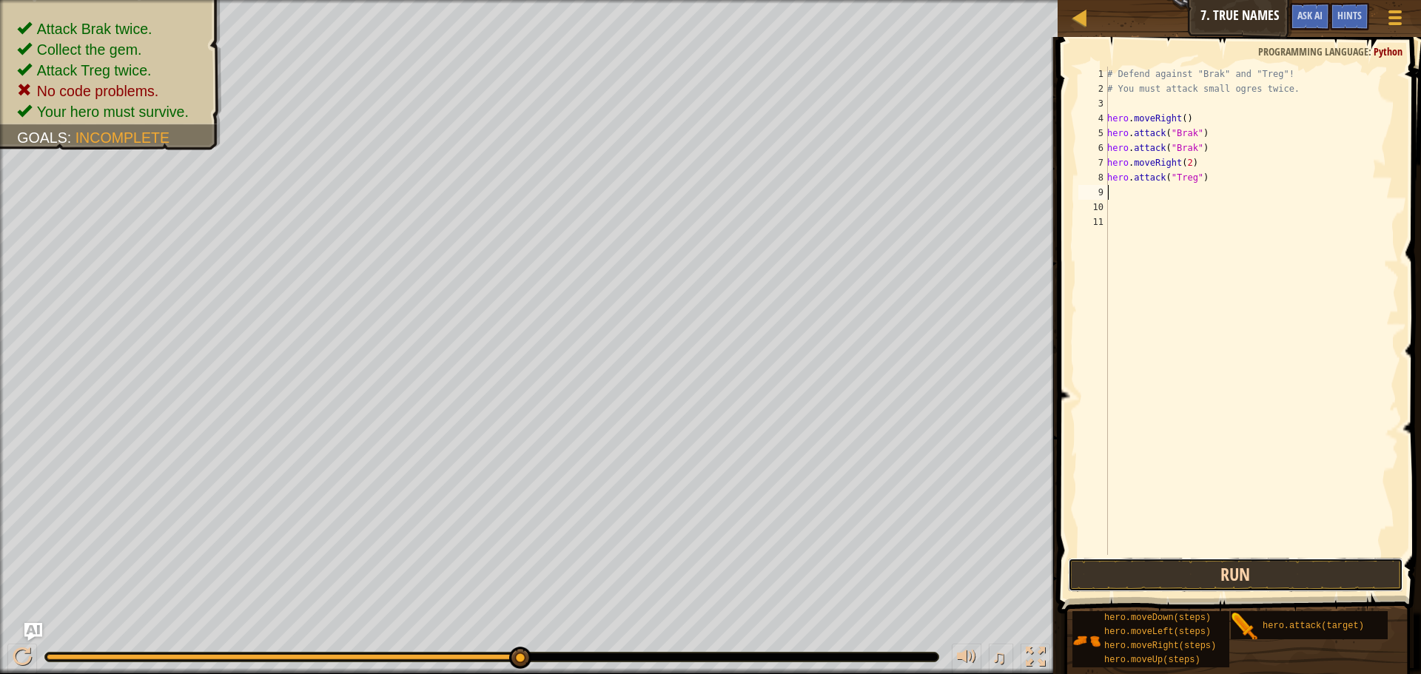
click at [1156, 575] on button "Run" at bounding box center [1235, 575] width 335 height 34
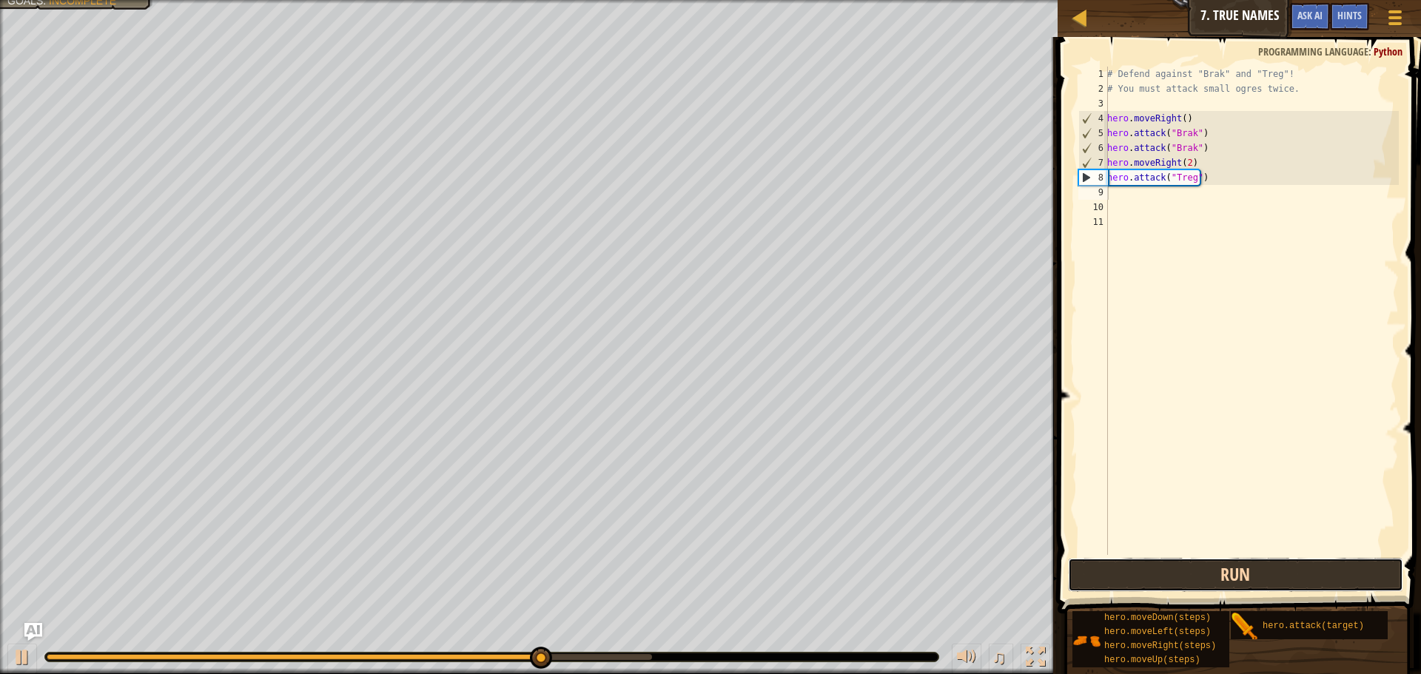
click at [1153, 565] on button "Run" at bounding box center [1235, 575] width 335 height 34
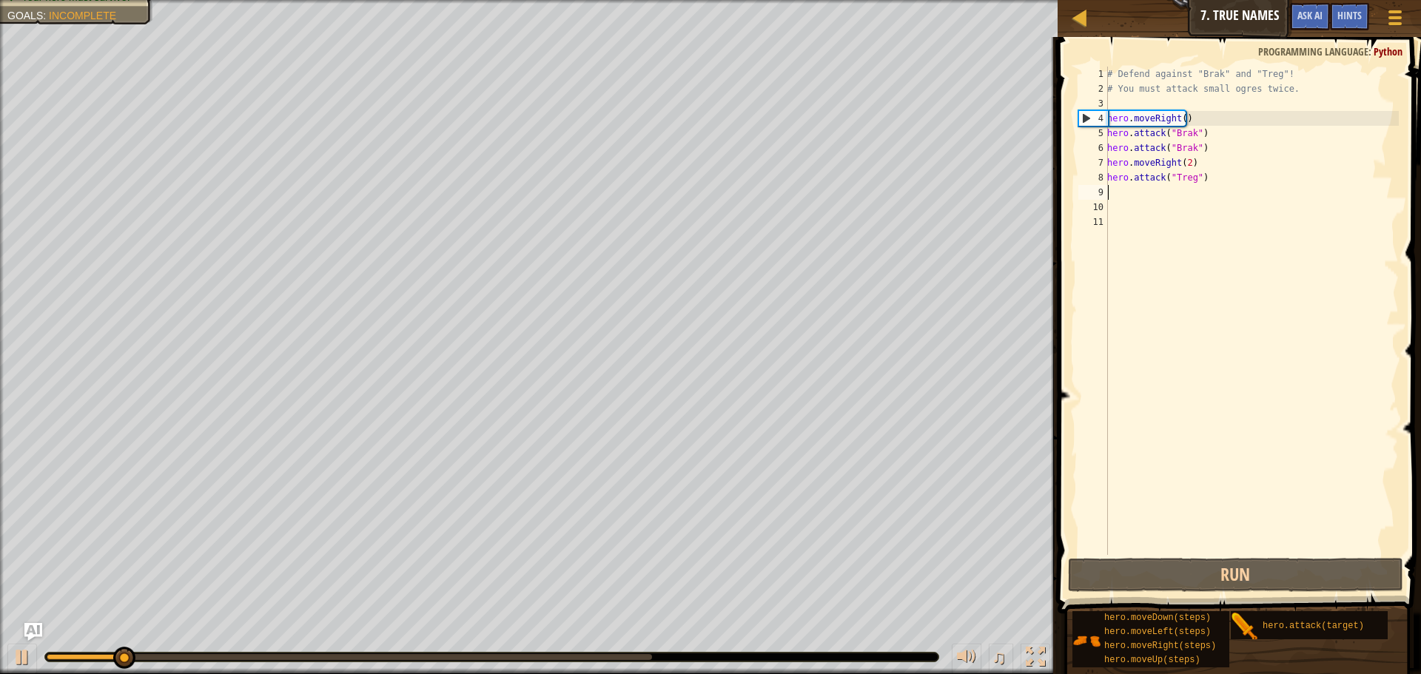
click at [1192, 199] on div "# Defend against "Brak" and "Treg"! # You must attack small ogres twice. hero .…" at bounding box center [1251, 326] width 295 height 518
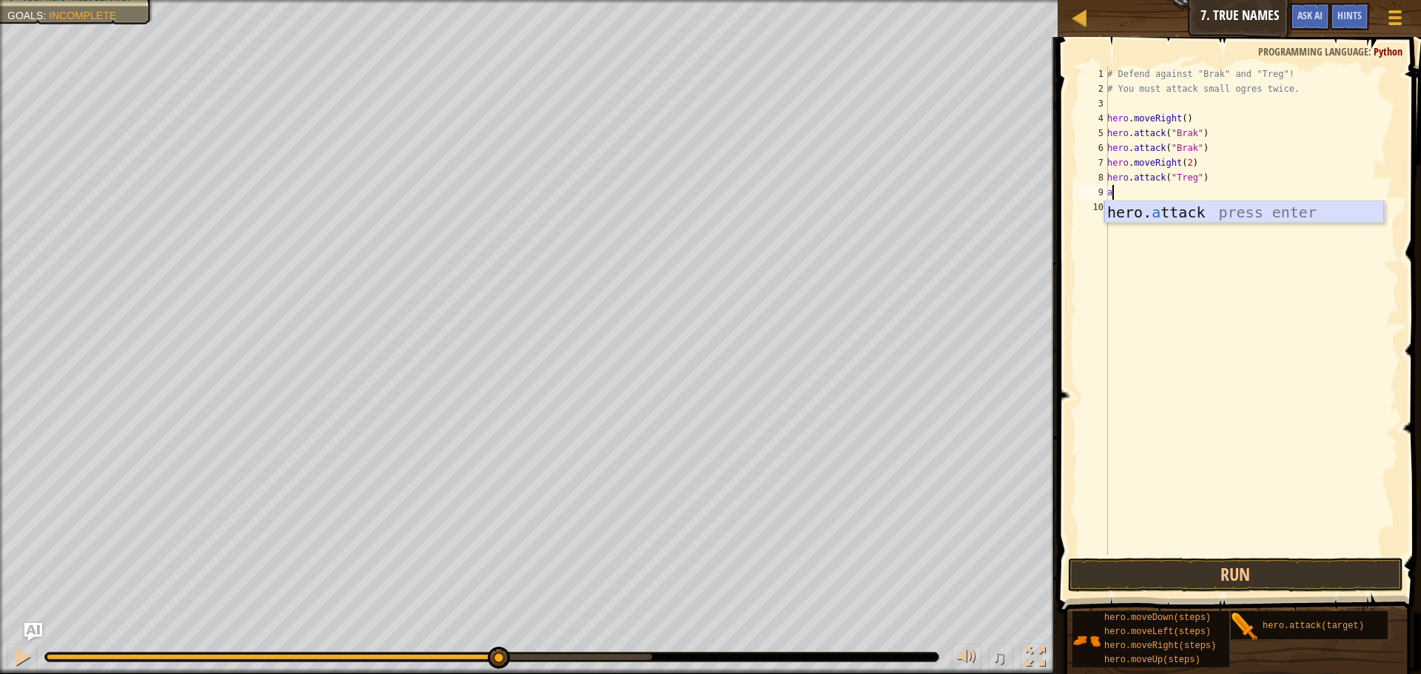
click at [1203, 215] on div "hero. a ttack press enter" at bounding box center [1244, 234] width 280 height 67
type textarea "hero.attack("Treg")"
click at [1136, 565] on button "Run" at bounding box center [1235, 575] width 335 height 34
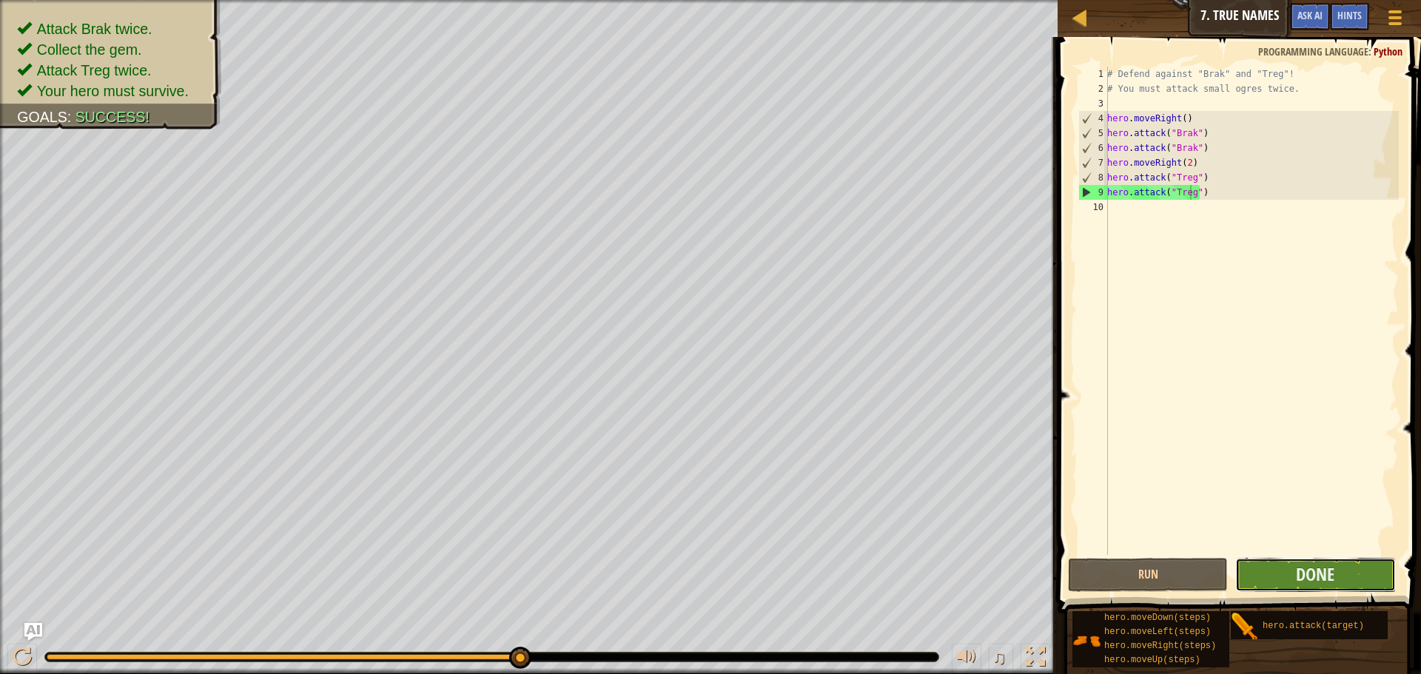
click at [1278, 574] on button "Done" at bounding box center [1315, 575] width 160 height 34
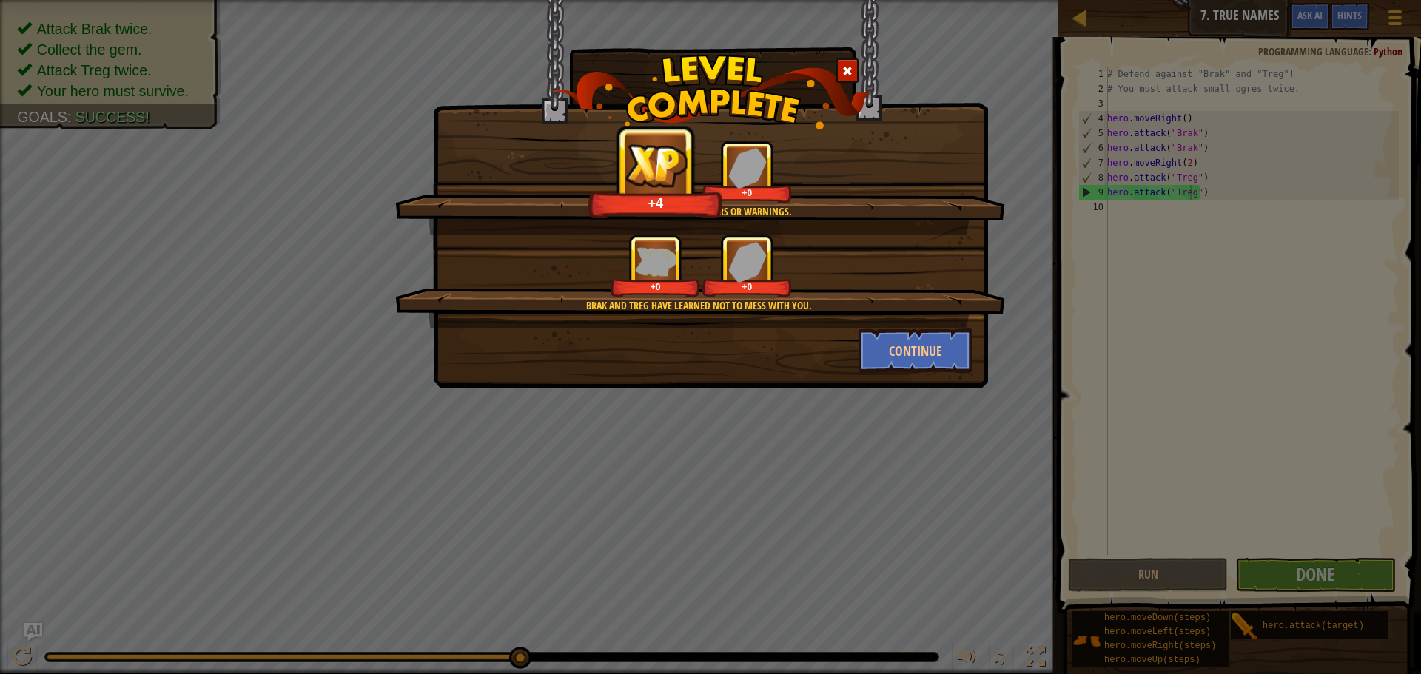
click at [922, 323] on div "Brak and Treg have learned not to mess with you. +0 +0" at bounding box center [700, 282] width 610 height 94
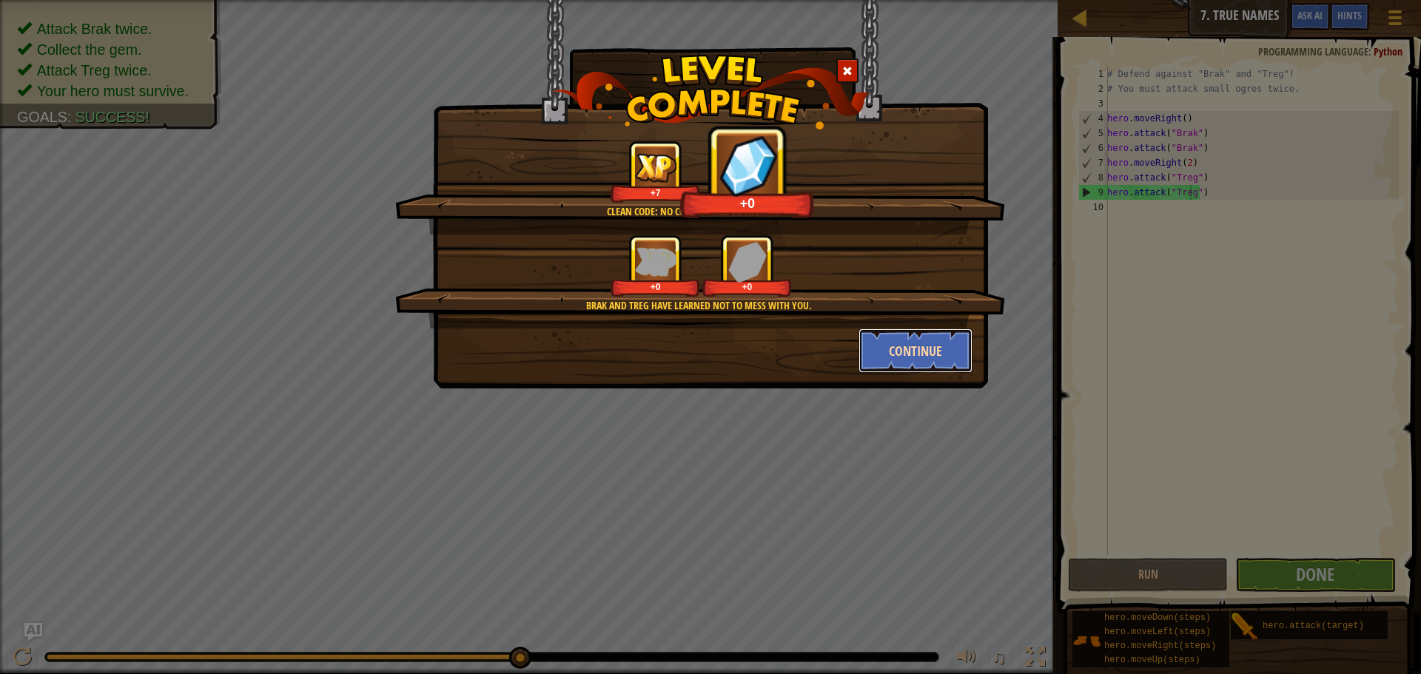
click at [910, 356] on button "Continue" at bounding box center [916, 351] width 115 height 44
